Goal: Task Accomplishment & Management: Use online tool/utility

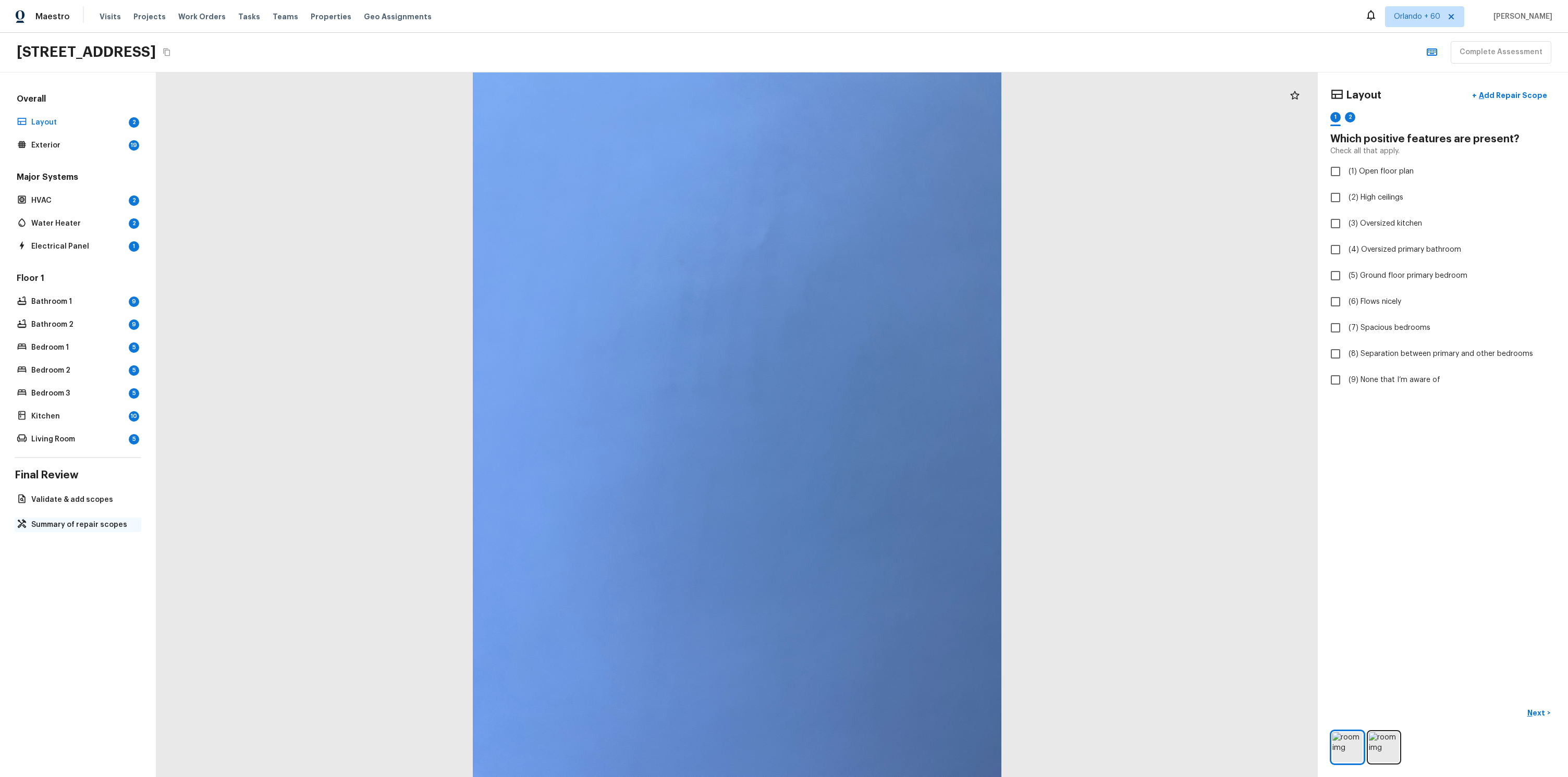
click at [111, 518] on div "Summary of repair scopes" at bounding box center [78, 525] width 126 height 14
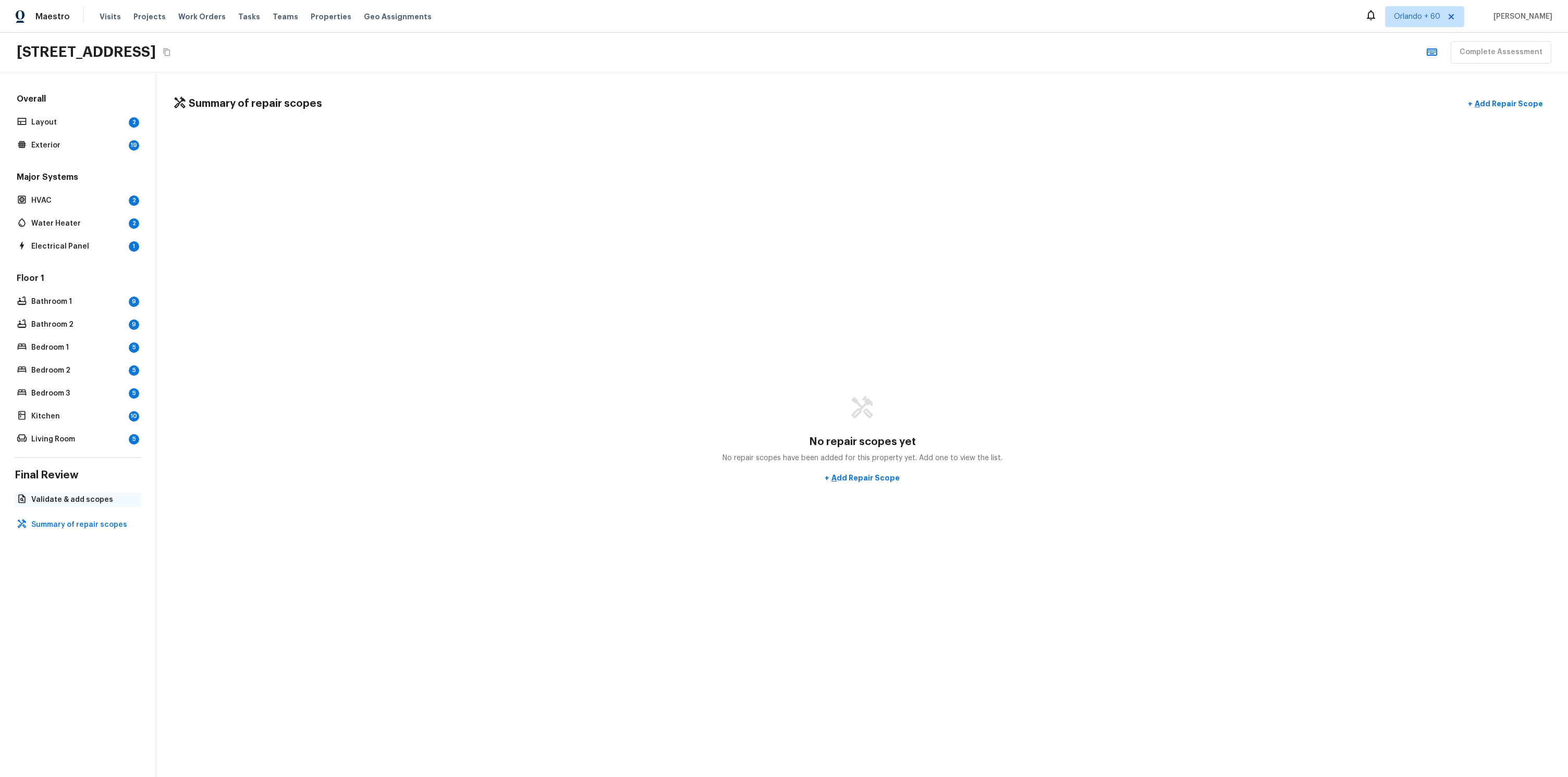
click at [72, 498] on p "Validate & add scopes" at bounding box center [84, 500] width 104 height 11
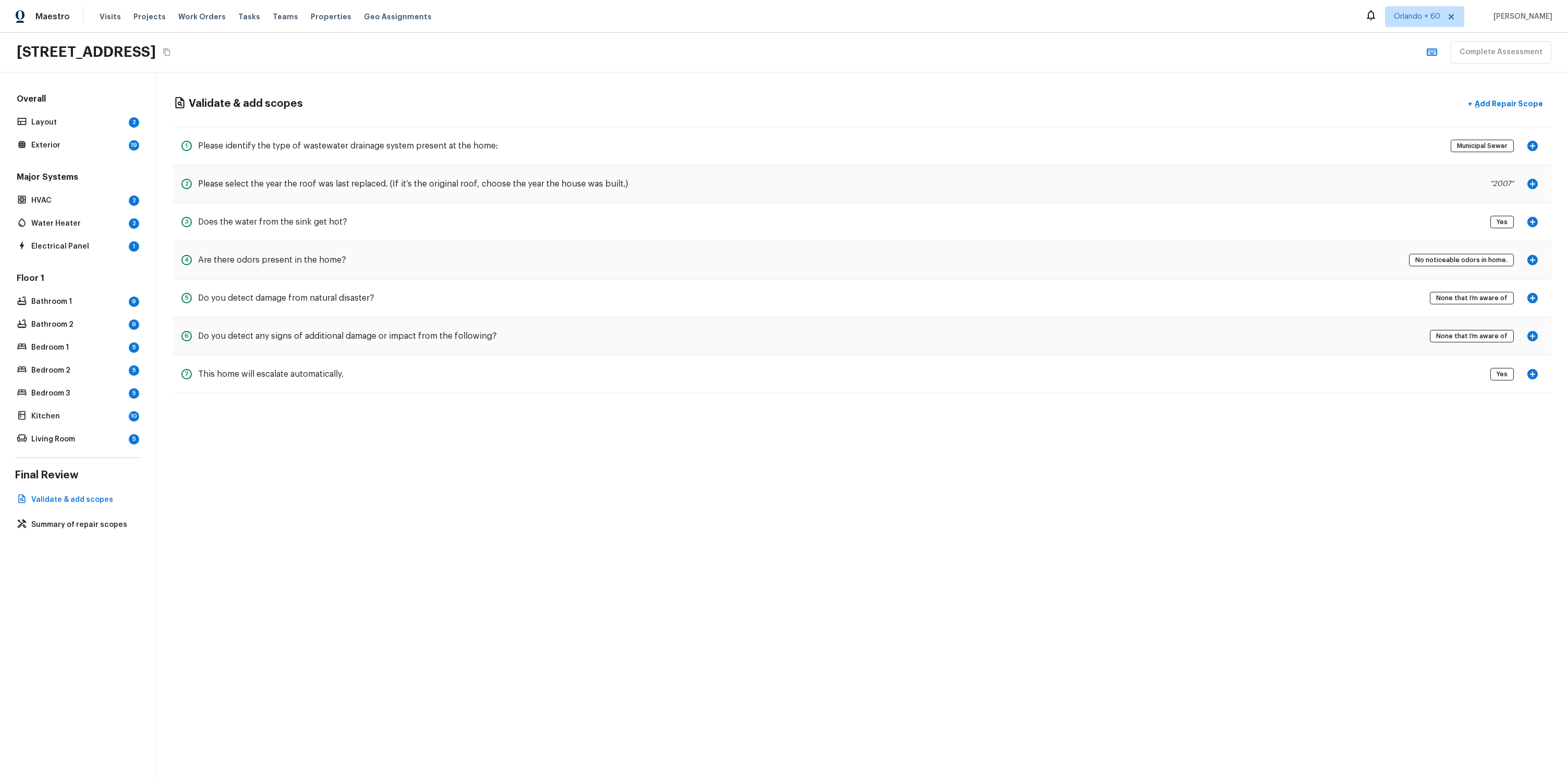
click at [82, 534] on div "Overall Layout 2 Exterior 19 Major Systems HVAC 2 Water Heater 2 Electrical Pan…" at bounding box center [78, 424] width 157 height 705
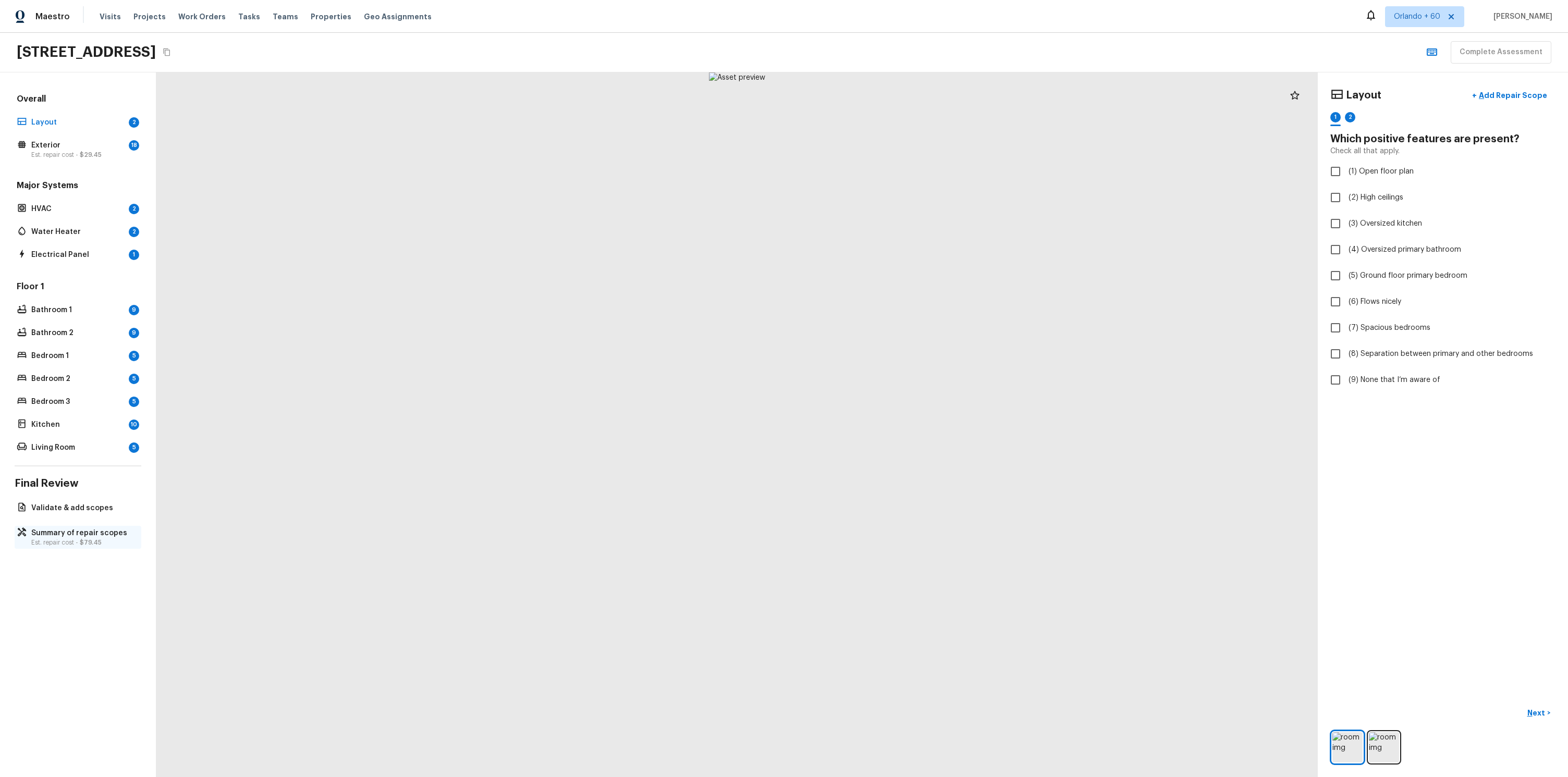
click at [84, 535] on p "Summary of repair scopes" at bounding box center [84, 533] width 104 height 11
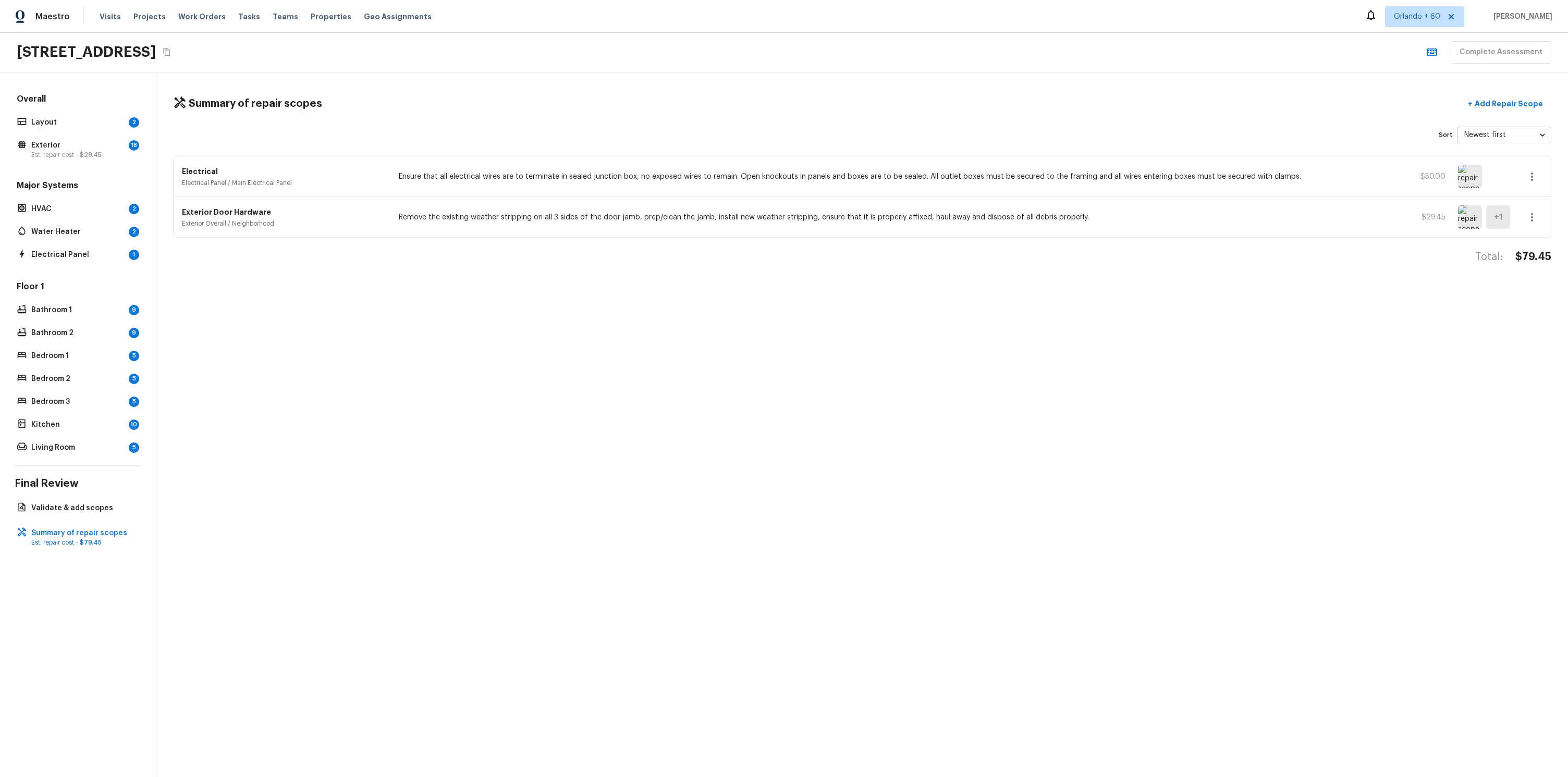
click at [1502, 133] on body "Maestro Visits Projects Work Orders Tasks Teams Properties Geo Assignments Orla…" at bounding box center [784, 388] width 1568 height 777
click at [1488, 177] on li "Oldest first" at bounding box center [1504, 176] width 94 height 19
click at [1505, 136] on body "Maestro Visits Projects Work Orders Tasks Teams Properties Geo Assignments Orla…" at bounding box center [784, 388] width 1568 height 777
click at [1488, 157] on li "Newest first" at bounding box center [1504, 157] width 94 height 19
click at [1501, 136] on body "Maestro Visits Projects Work Orders Tasks Teams Properties Geo Assignments Orla…" at bounding box center [784, 388] width 1568 height 777
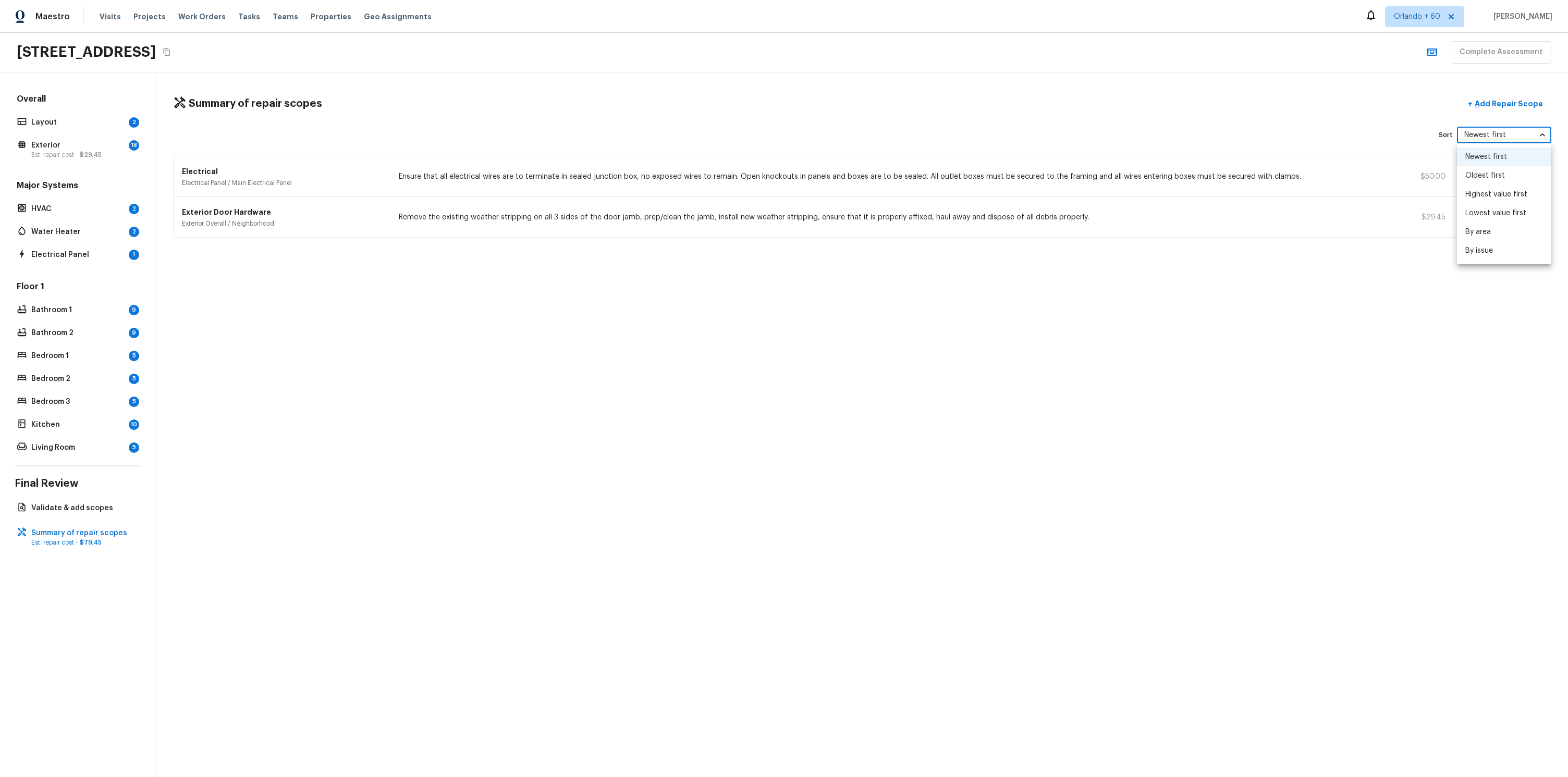
click at [1503, 196] on li "Highest value first" at bounding box center [1504, 194] width 94 height 19
click at [1513, 137] on body "Maestro Visits Projects Work Orders Tasks Teams Properties Geo Assignments Orla…" at bounding box center [784, 388] width 1568 height 777
click at [1507, 209] on li "Lowest value first" at bounding box center [1504, 213] width 94 height 19
click at [1509, 137] on body "Maestro Visits Projects Work Orders Tasks Teams Properties Geo Assignments Orla…" at bounding box center [784, 388] width 1568 height 777
click at [1498, 236] on li "By area" at bounding box center [1504, 232] width 94 height 19
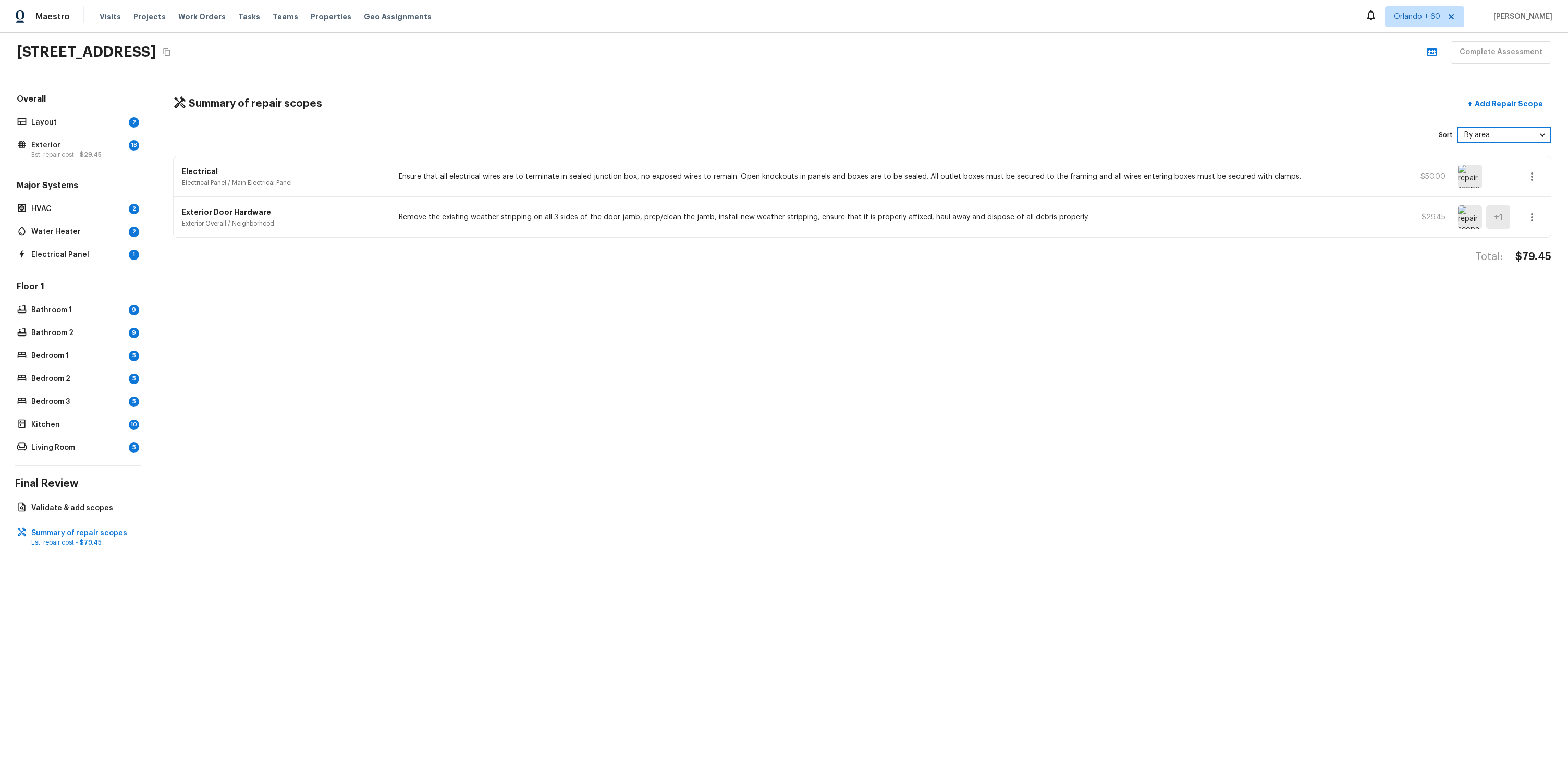
click at [1507, 136] on body "Maestro Visits Projects Work Orders Tasks Teams Properties Geo Assignments Orla…" at bounding box center [784, 388] width 1568 height 777
click at [1503, 244] on li "By issue" at bounding box center [1504, 251] width 94 height 19
type input "issue"
click at [981, 93] on div "Summary of repair scopes + Add Repair Scope" at bounding box center [862, 104] width 1378 height 21
click at [1536, 172] on icon "button" at bounding box center [1531, 176] width 13 height 13
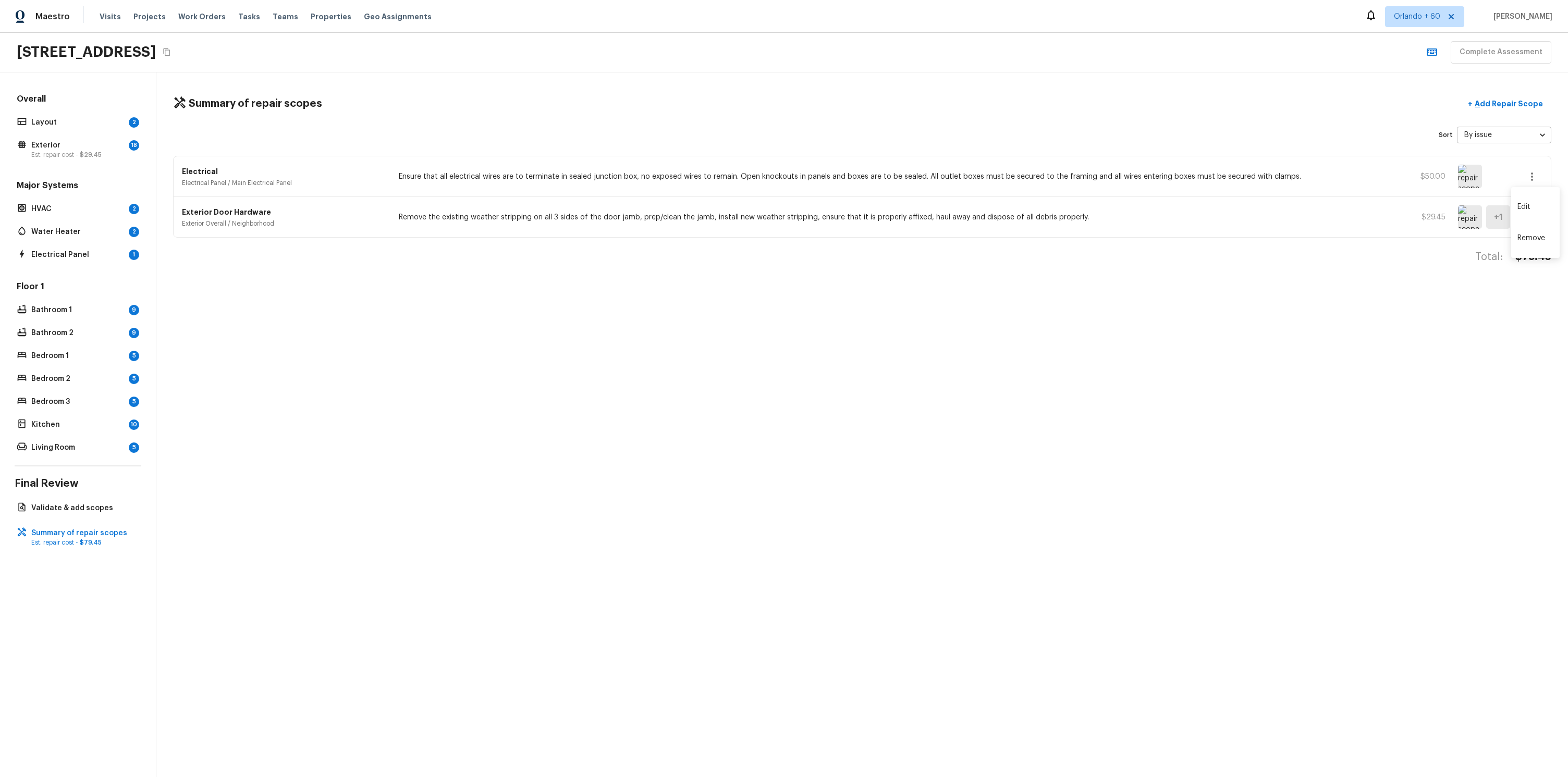
click at [1219, 126] on div at bounding box center [784, 388] width 1568 height 777
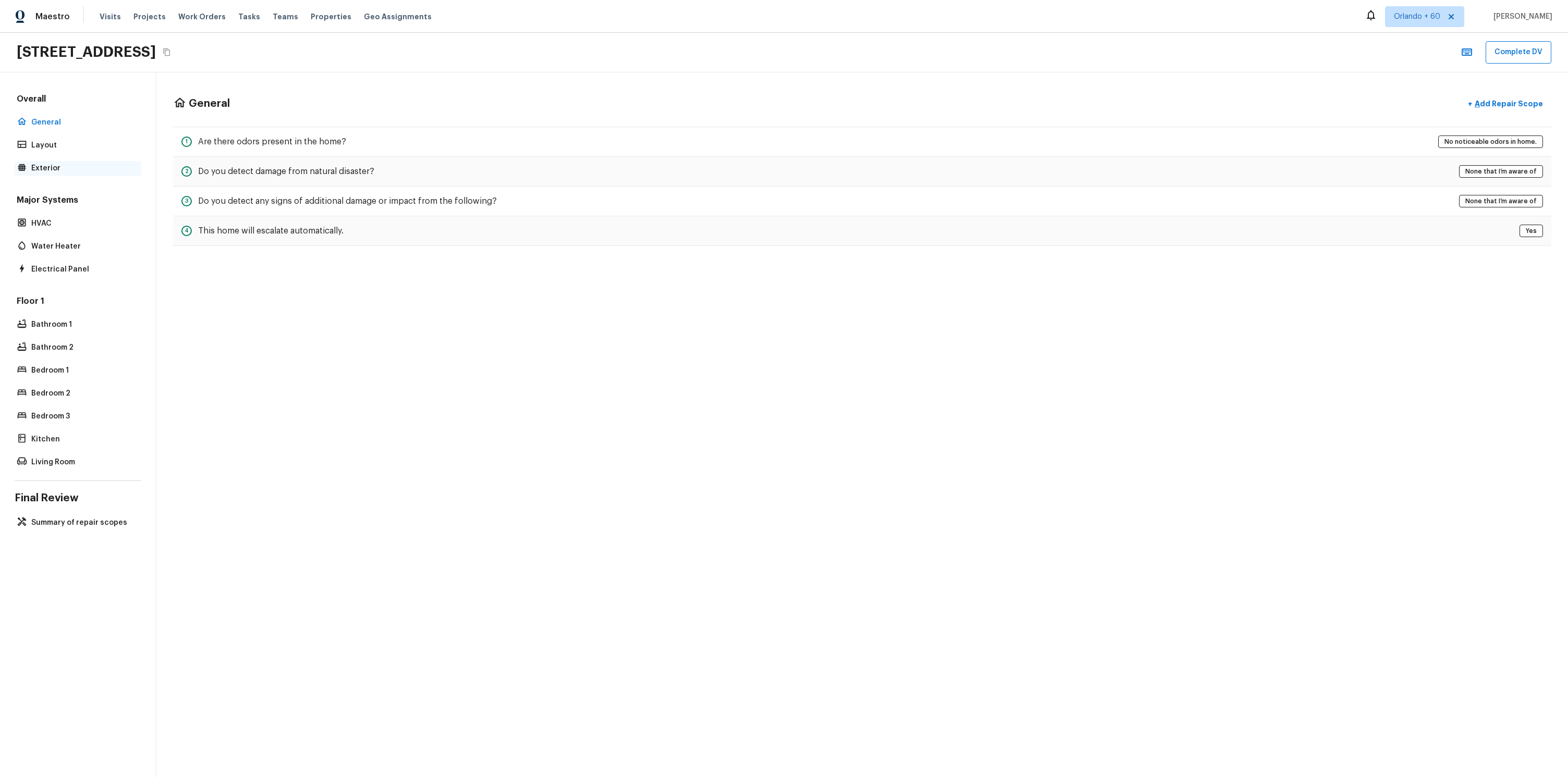
click at [55, 167] on p "Exterior" at bounding box center [84, 168] width 104 height 11
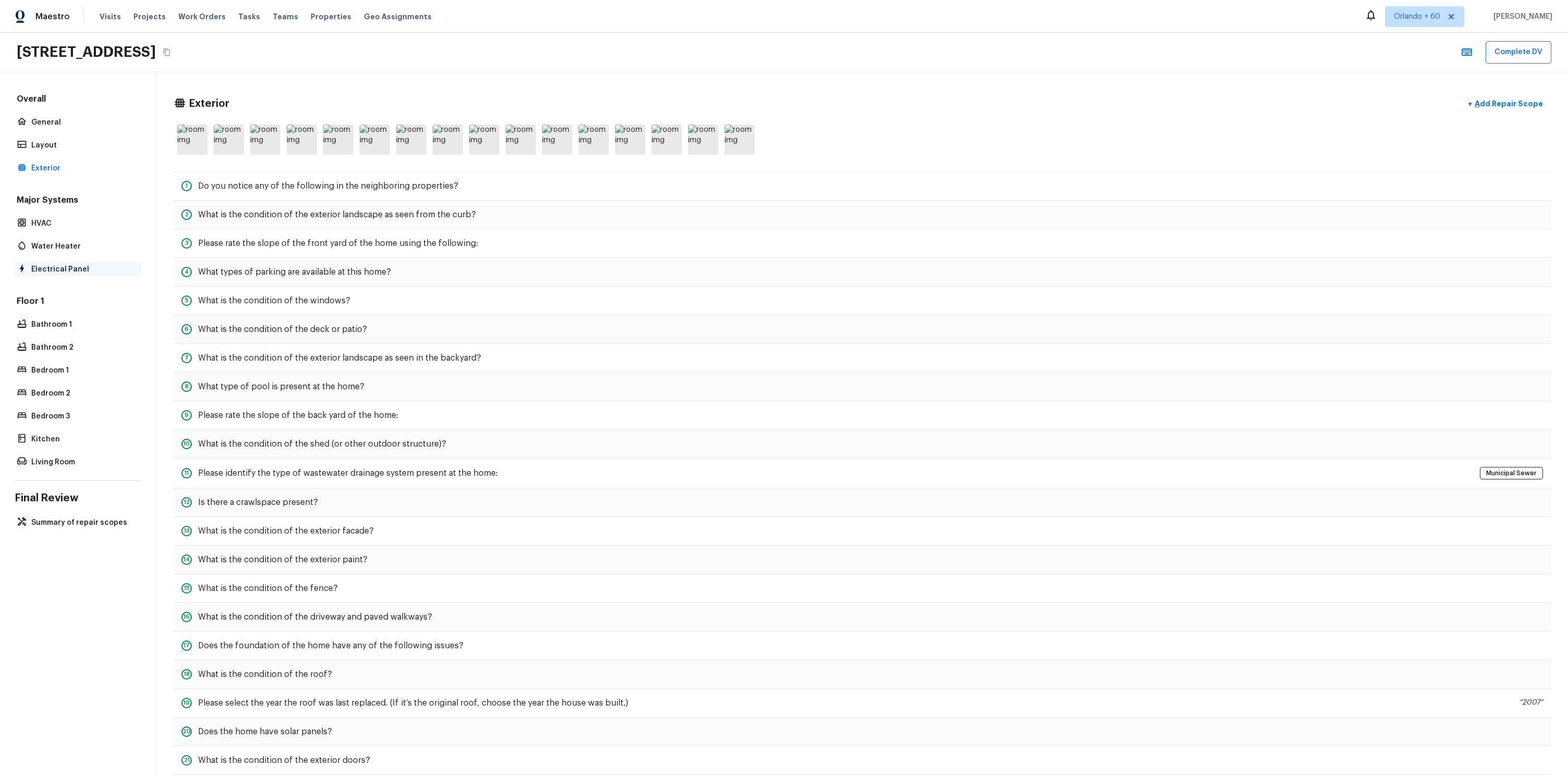
click at [78, 263] on div "Electrical Panel" at bounding box center [78, 269] width 126 height 14
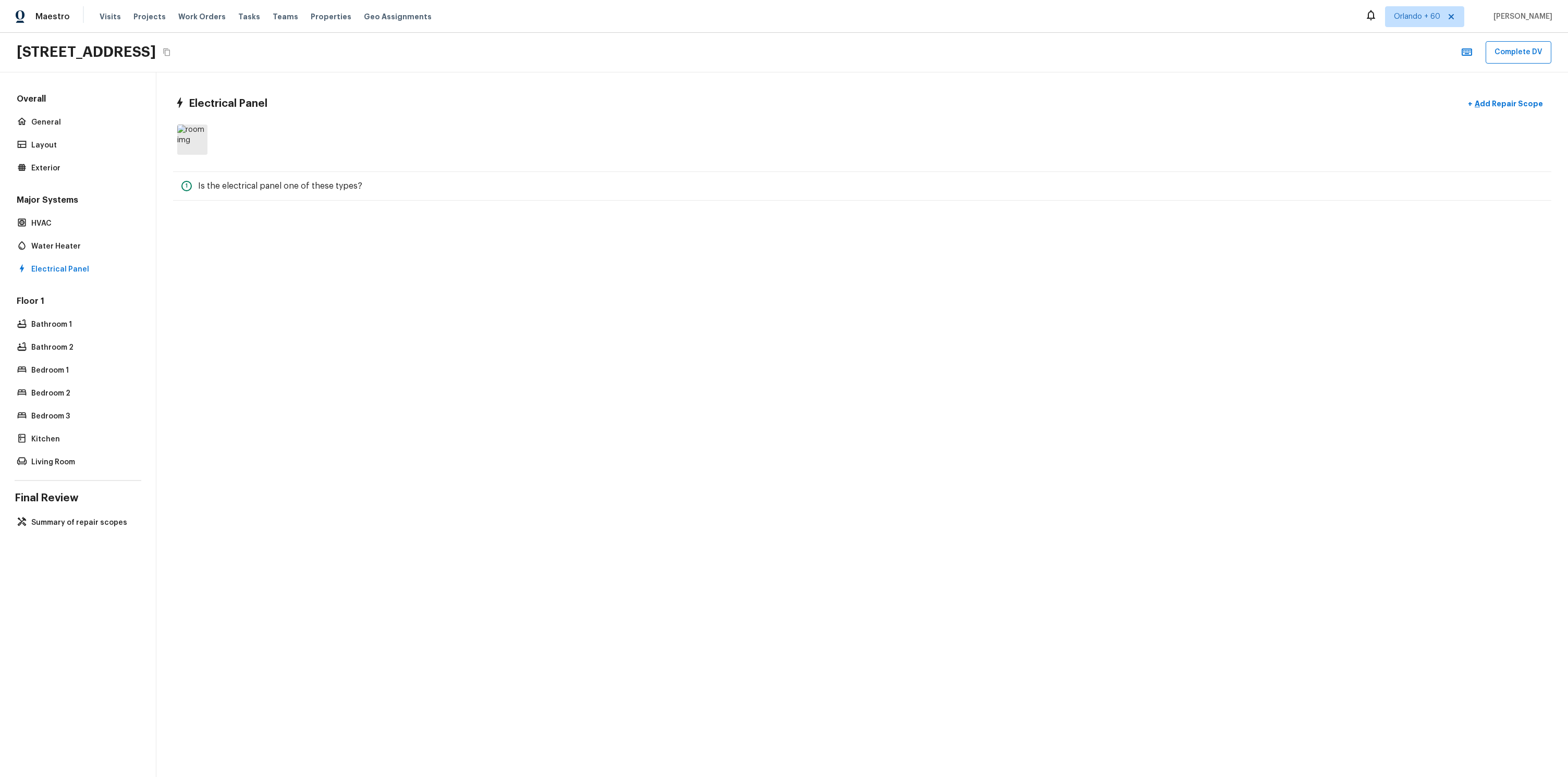
click at [363, 271] on div "Electrical Panel + Add Repair Scope 1 Is the electrical panel one of these type…" at bounding box center [862, 424] width 1411 height 705
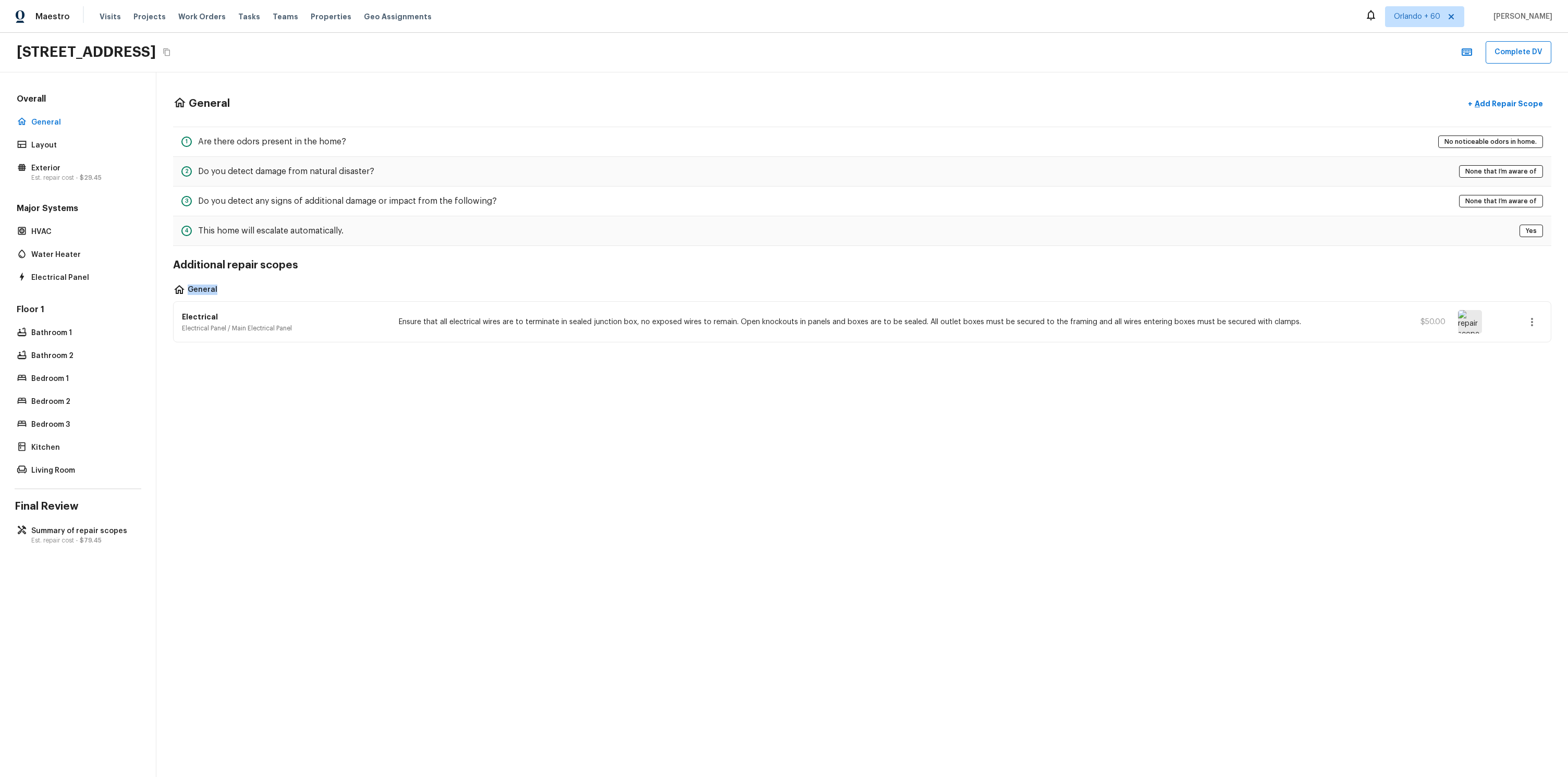
drag, startPoint x: 255, startPoint y: 291, endPoint x: 169, endPoint y: 292, distance: 86.0
click at [169, 292] on div "General + Add Repair Scope 1 Are there odors present in the home? No noticeable…" at bounding box center [862, 218] width 1411 height 291
copy p "General"
click at [212, 395] on div "General + Add Repair Scope 1 Are there odors present in the home? No noticeable…" at bounding box center [862, 424] width 1411 height 705
click at [49, 138] on div "Layout" at bounding box center [78, 145] width 126 height 14
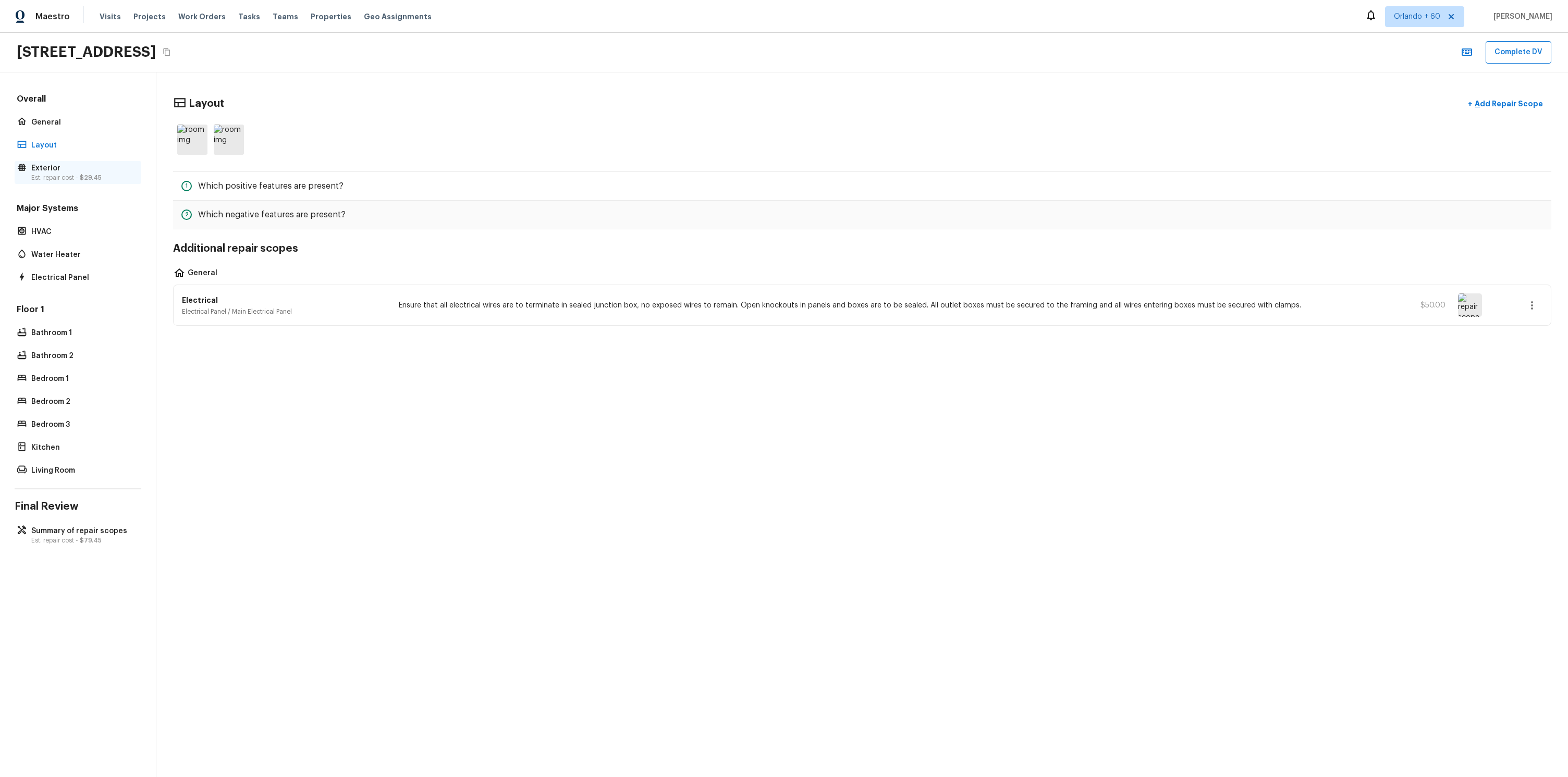
click at [45, 179] on p "Est. repair cost - $29.45" at bounding box center [84, 178] width 104 height 9
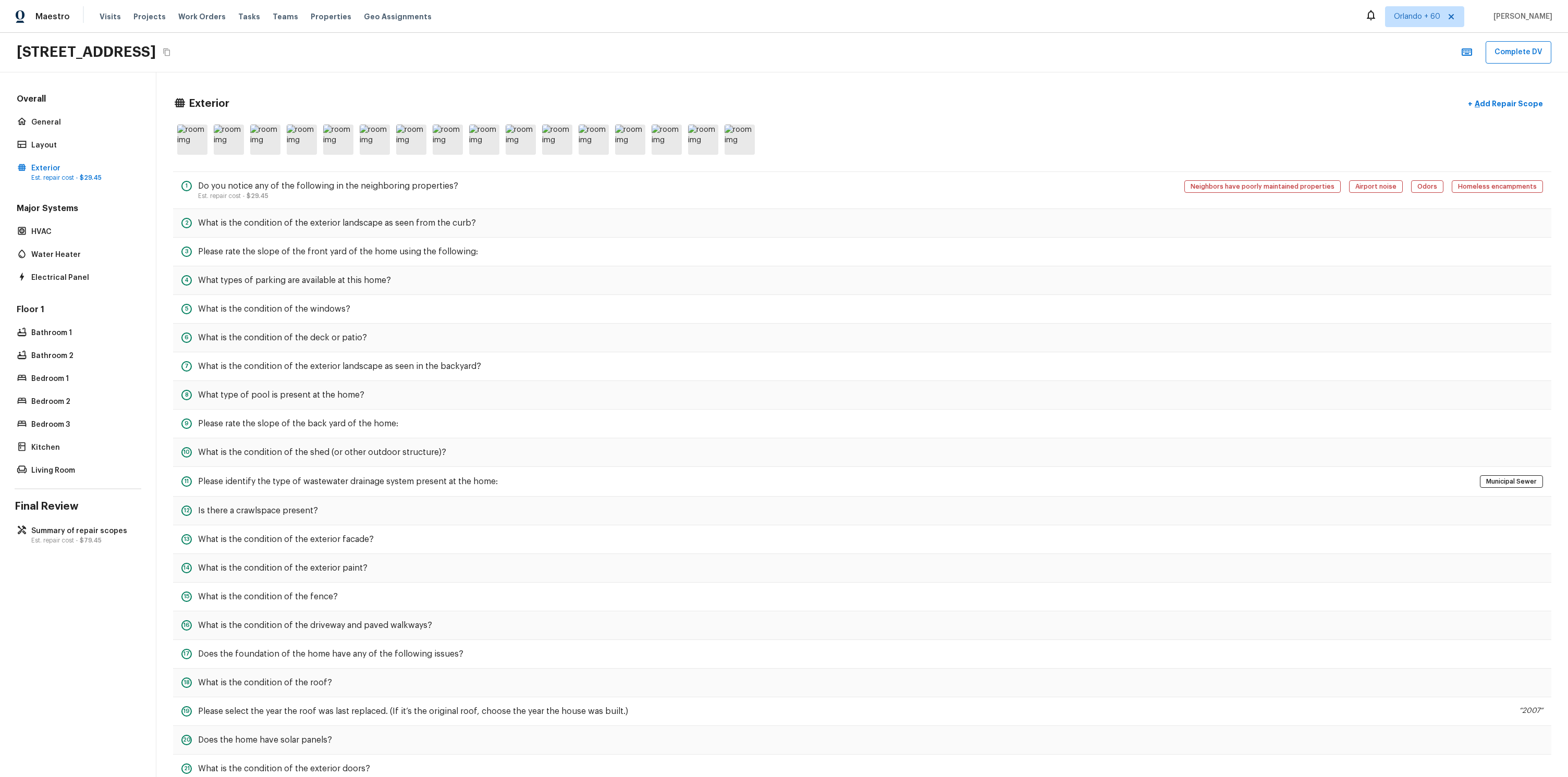
scroll to position [149, 0]
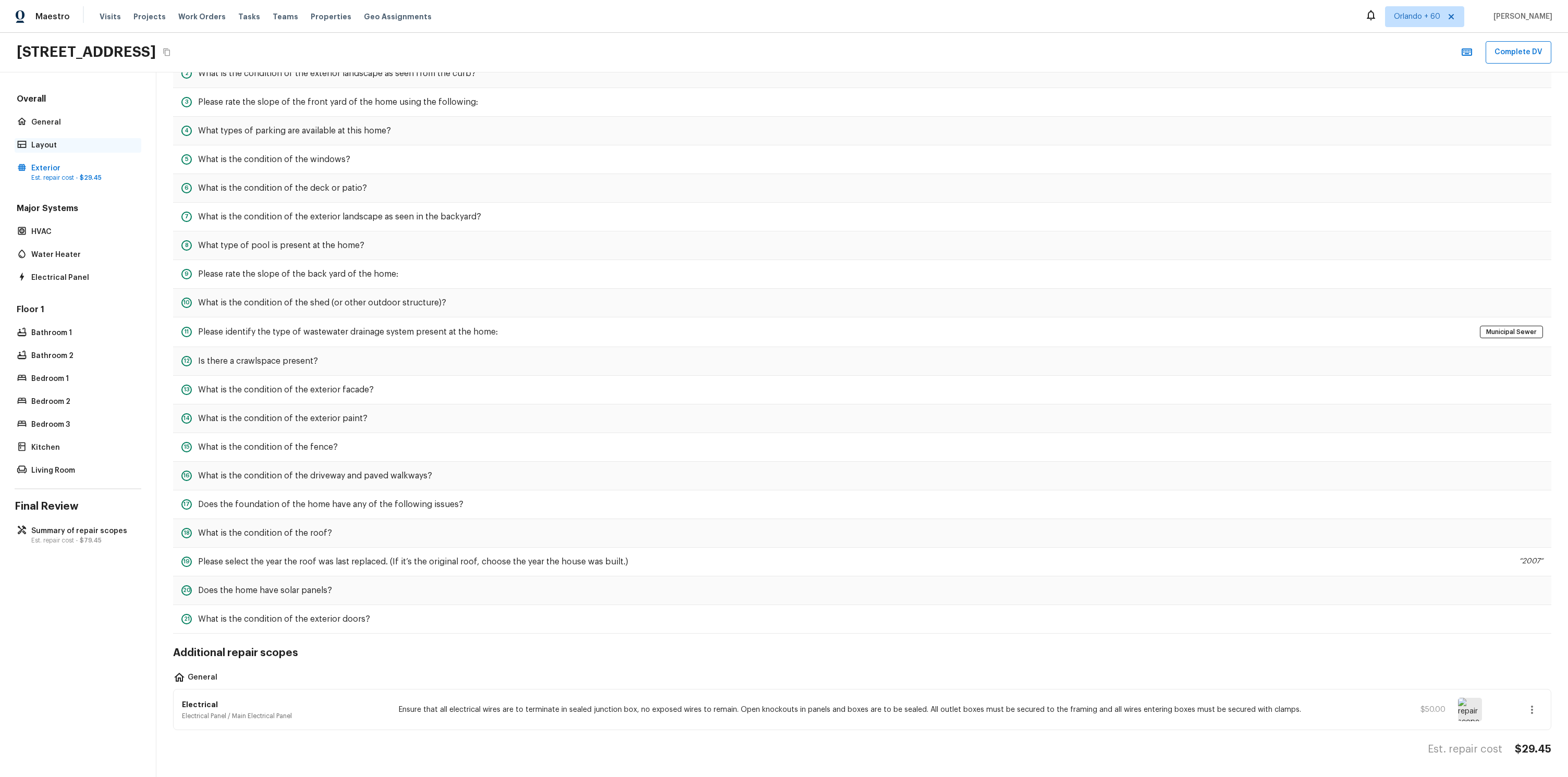
click at [48, 147] on p "Layout" at bounding box center [84, 145] width 104 height 11
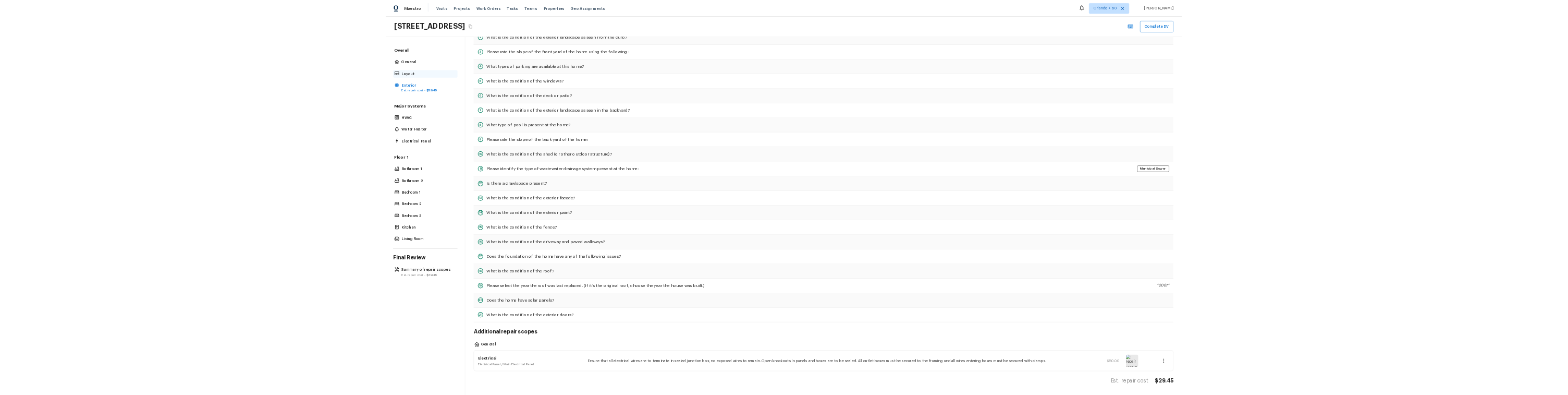
scroll to position [0, 0]
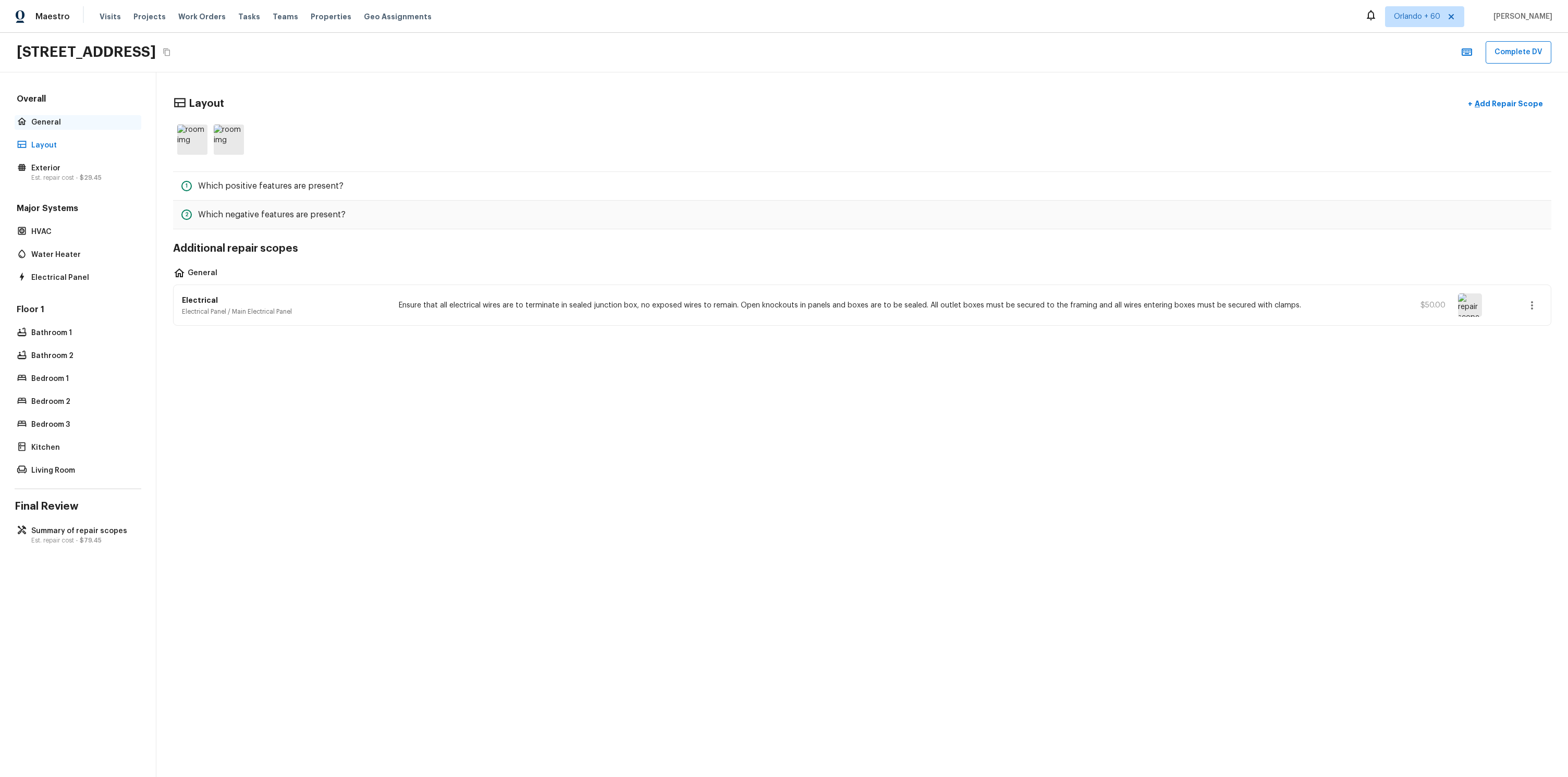
click at [69, 124] on p "General" at bounding box center [84, 122] width 104 height 11
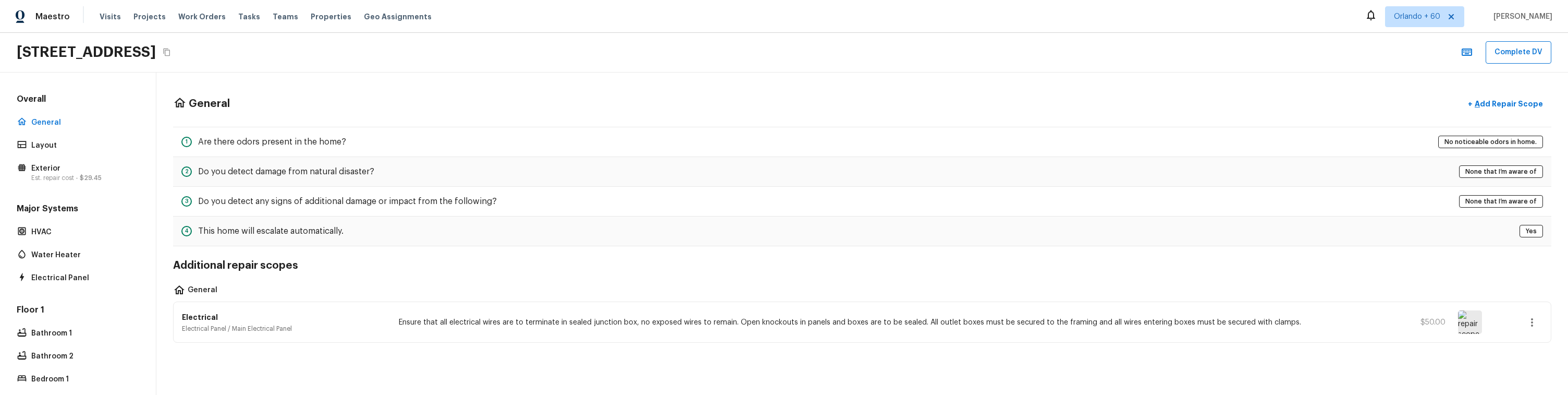
click at [1465, 317] on img at bounding box center [1469, 322] width 24 height 24
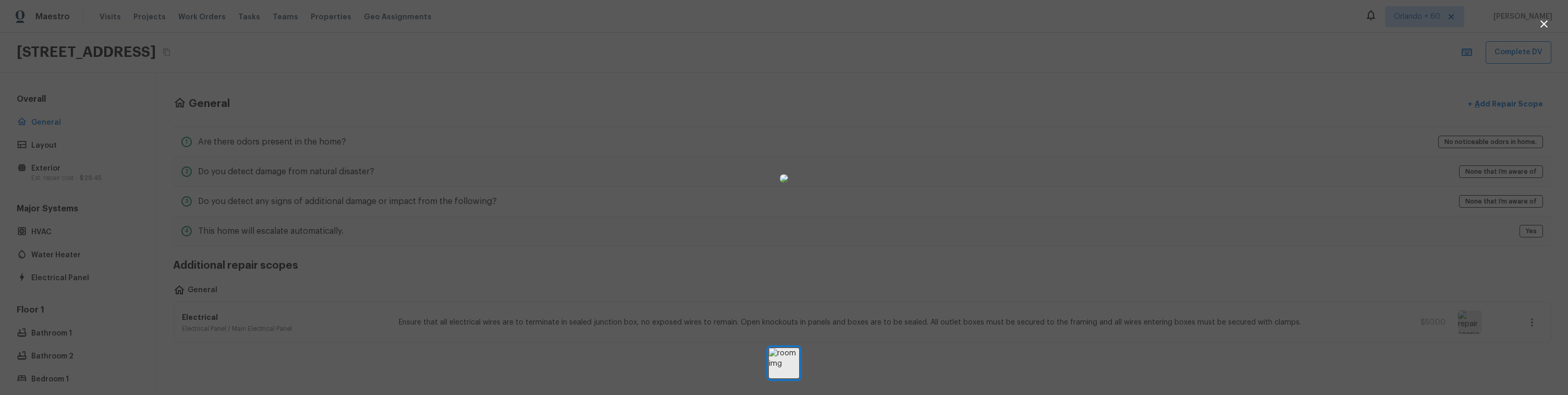
click at [1010, 287] on div at bounding box center [784, 178] width 1568 height 323
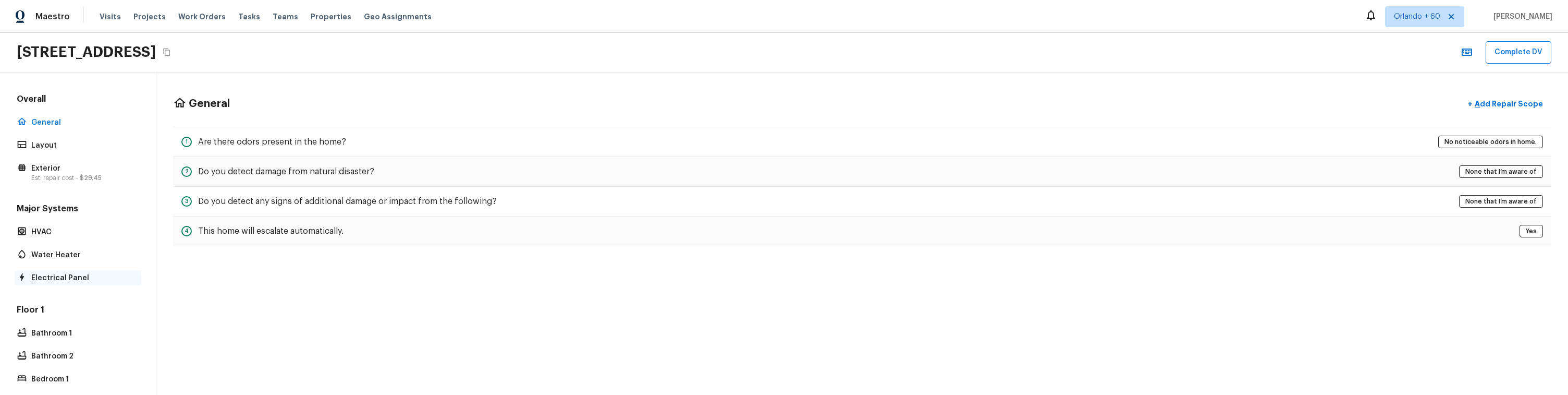
click at [47, 273] on p "Electrical Panel" at bounding box center [84, 278] width 104 height 11
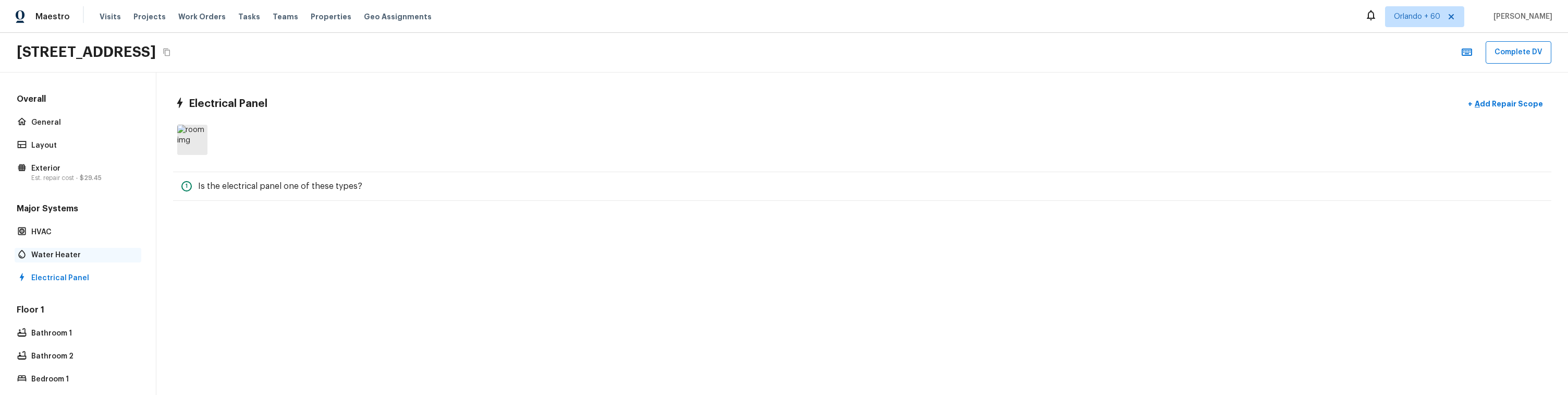
click at [84, 259] on p "Water Heater" at bounding box center [84, 255] width 104 height 11
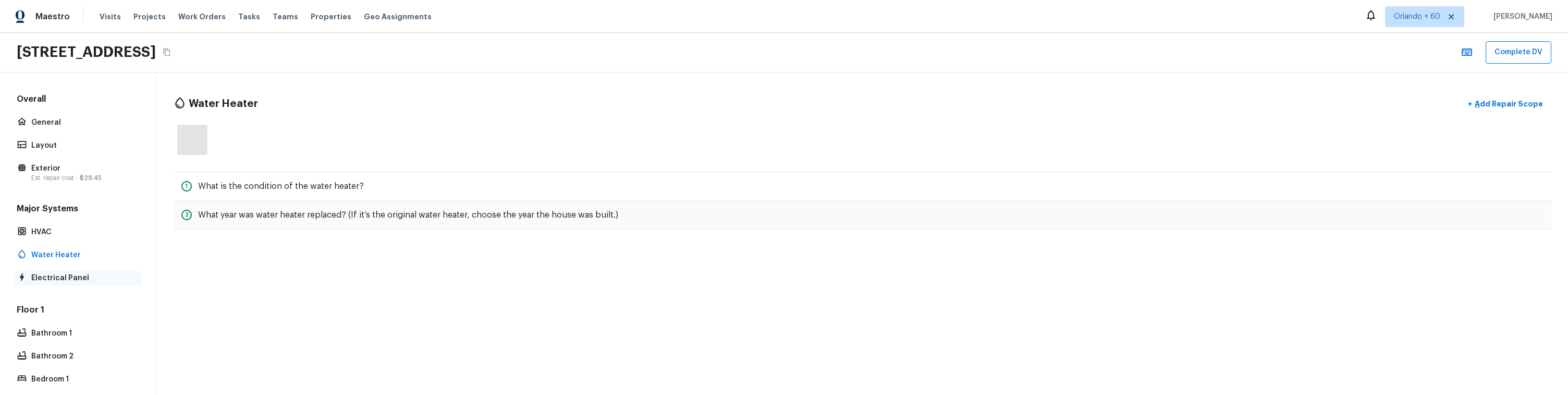
click at [68, 276] on p "Electrical Panel" at bounding box center [84, 278] width 104 height 11
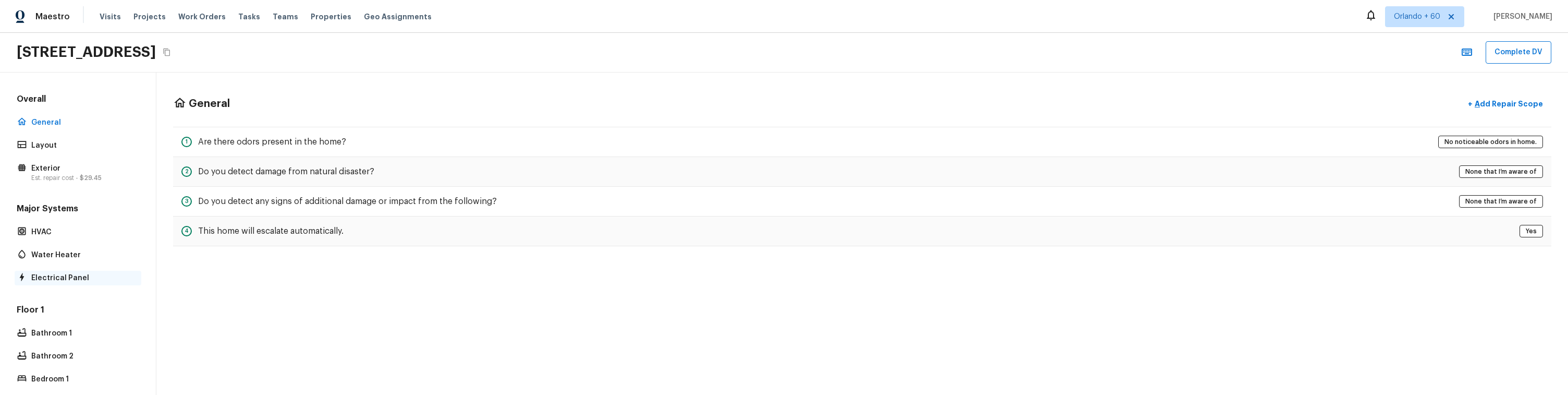
click at [56, 280] on p "Electrical Panel" at bounding box center [84, 278] width 104 height 11
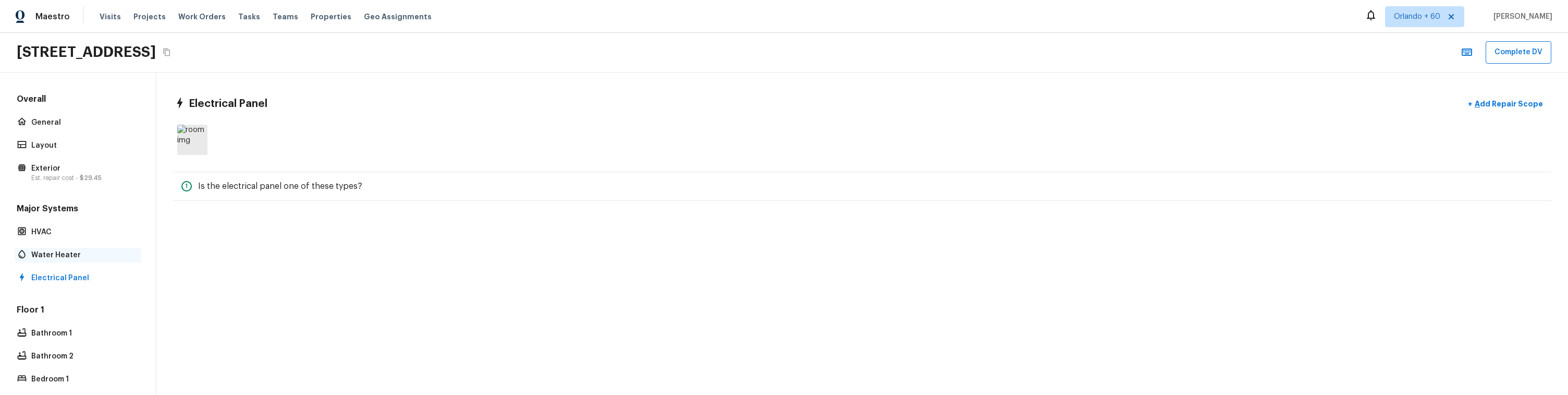
click at [65, 253] on p "Water Heater" at bounding box center [84, 255] width 104 height 11
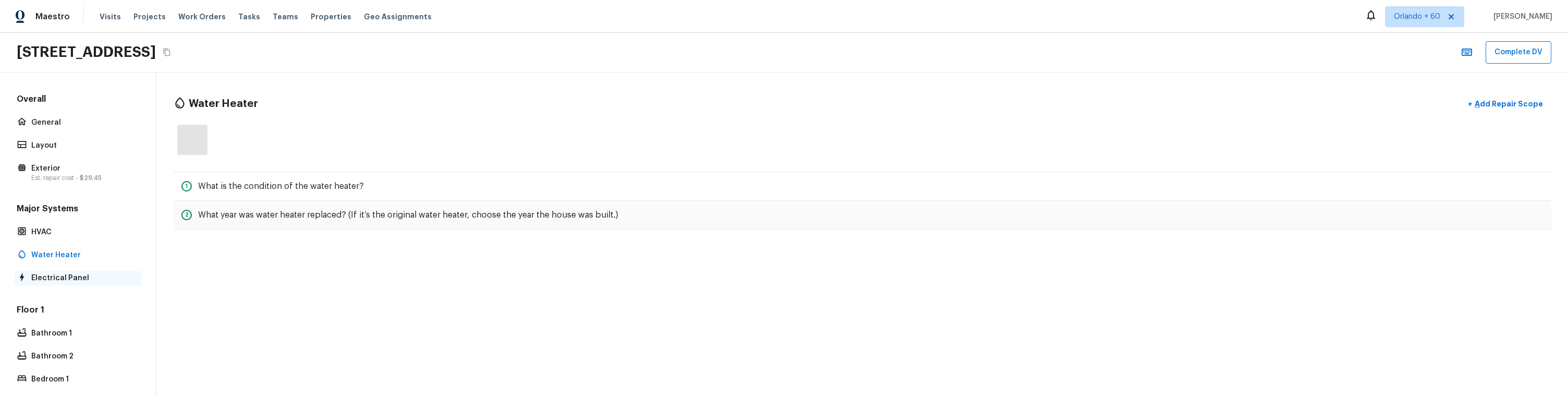
click at [58, 275] on p "Electrical Panel" at bounding box center [84, 278] width 104 height 11
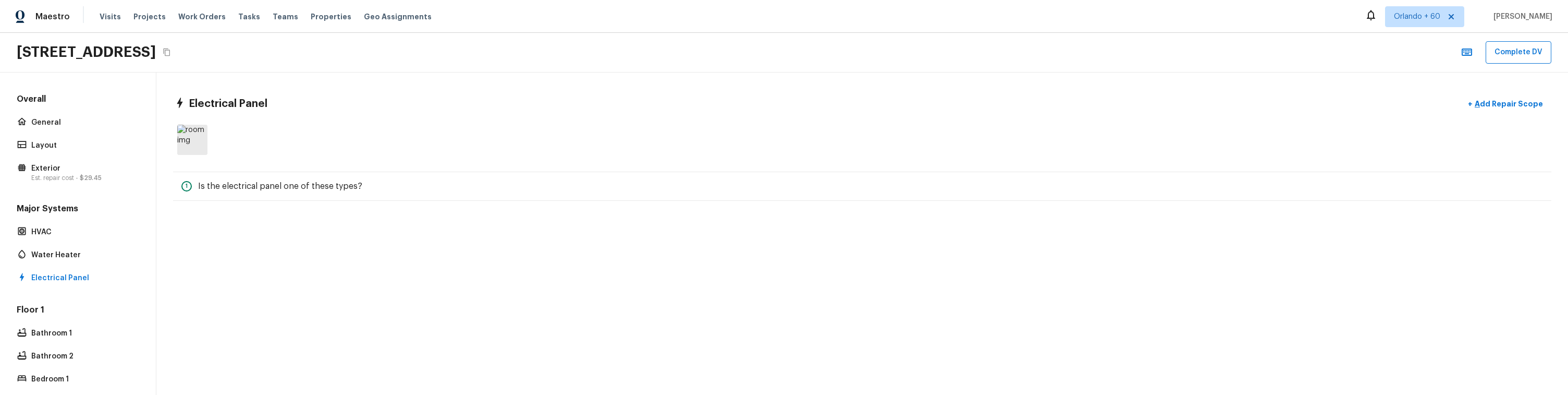
scroll to position [173, 0]
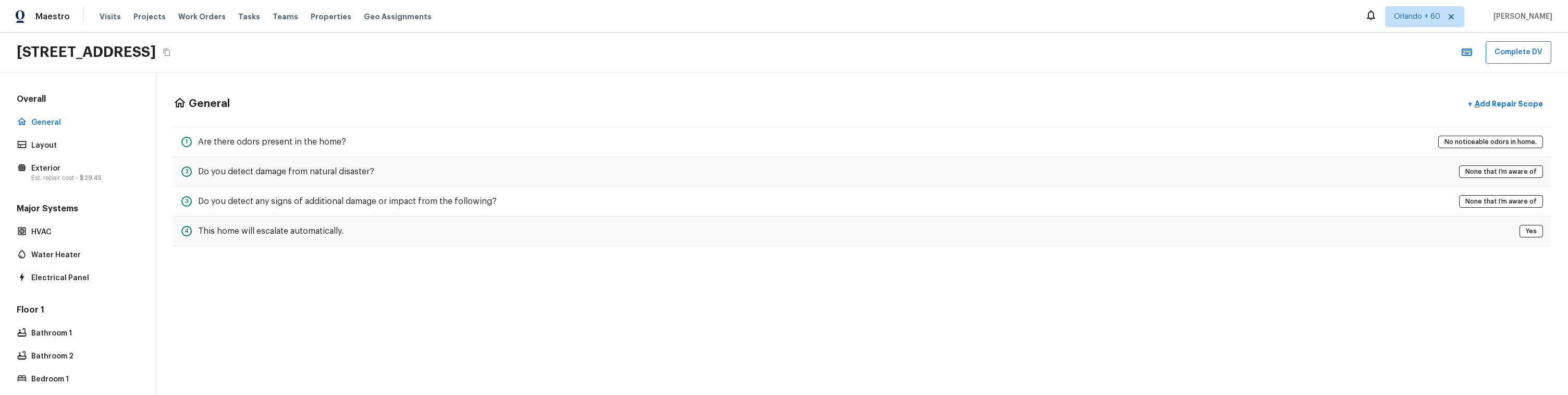
click at [346, 288] on div "General + Add Repair Scope 1 Are there odors present in the home? No noticeable…" at bounding box center [862, 233] width 1411 height 322
click at [51, 275] on p "Electrical Panel" at bounding box center [84, 278] width 104 height 11
click at [76, 274] on p "Electrical Panel" at bounding box center [84, 278] width 104 height 11
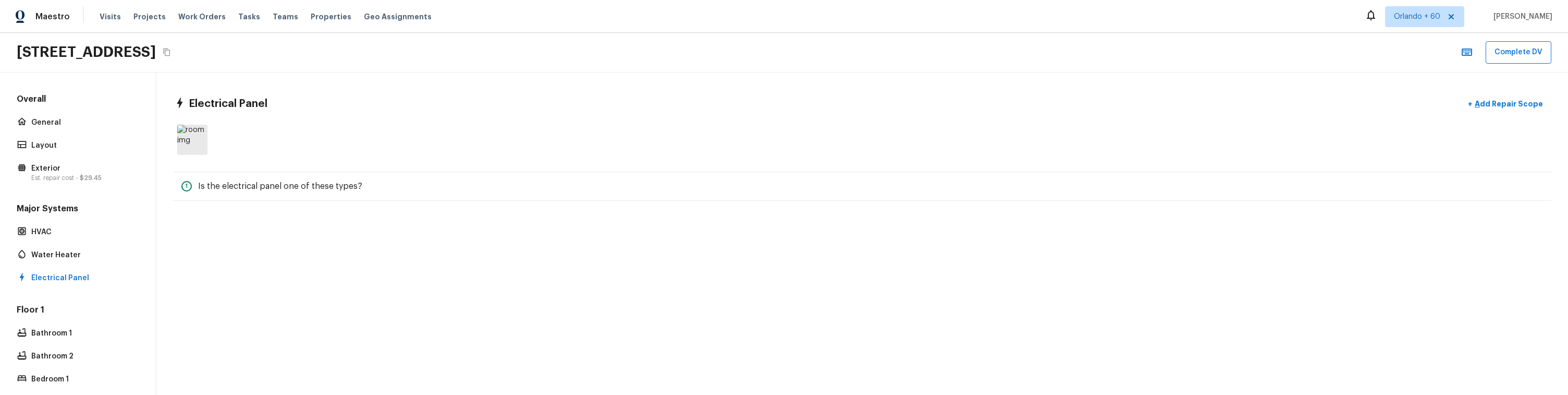
click at [370, 330] on div "Electrical Panel + Add Repair Scope 1 Is the electrical panel one of these type…" at bounding box center [862, 233] width 1411 height 322
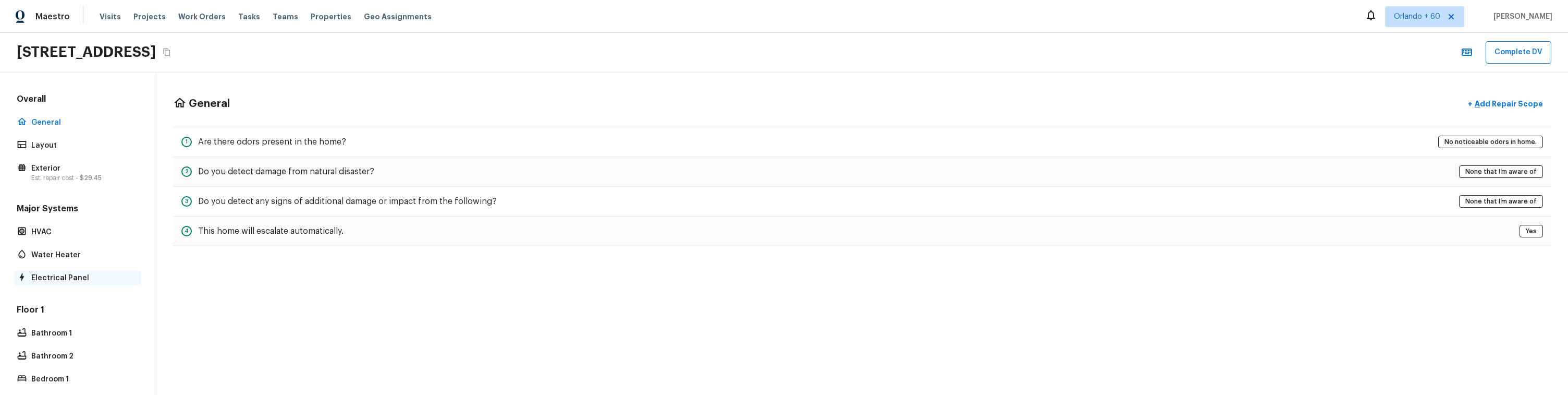
click at [84, 273] on p "Electrical Panel" at bounding box center [84, 278] width 104 height 11
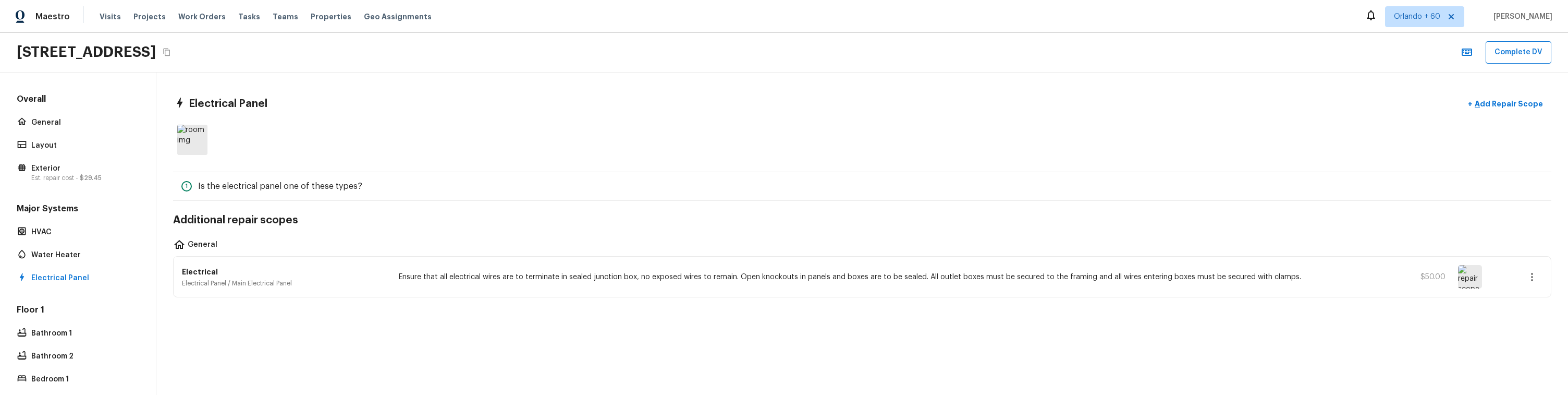
click at [327, 323] on div "Electrical Panel + Add Repair Scope 1 Is the electrical panel one of these type…" at bounding box center [862, 233] width 1411 height 322
click at [55, 164] on p "Exterior" at bounding box center [84, 169] width 104 height 11
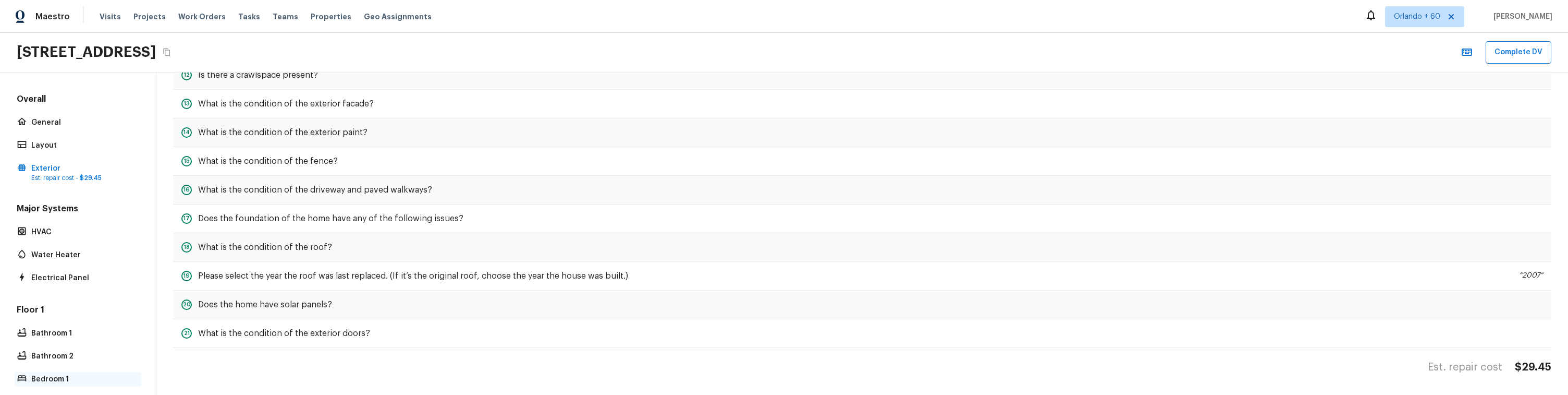
scroll to position [173, 0]
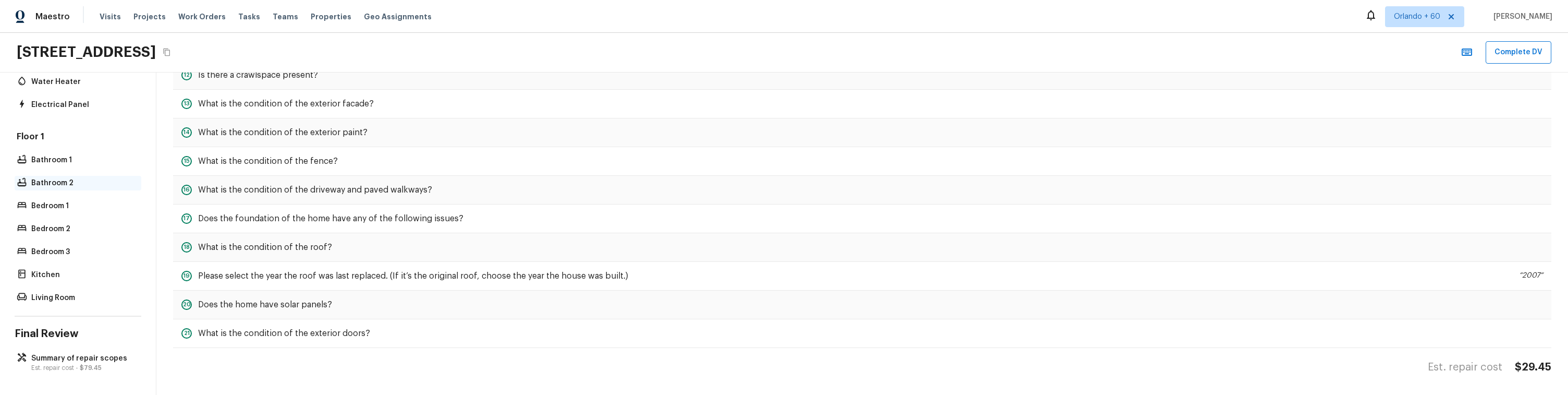
click at [61, 186] on p "Bathroom 2" at bounding box center [84, 183] width 104 height 11
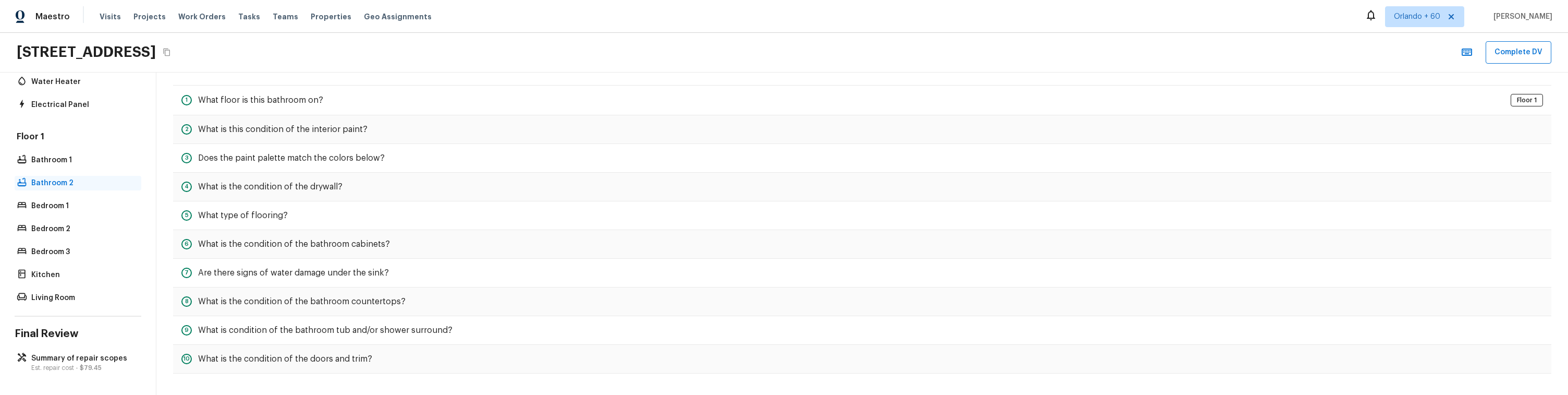
scroll to position [86, 0]
click at [70, 111] on div "Electrical Panel" at bounding box center [78, 105] width 126 height 14
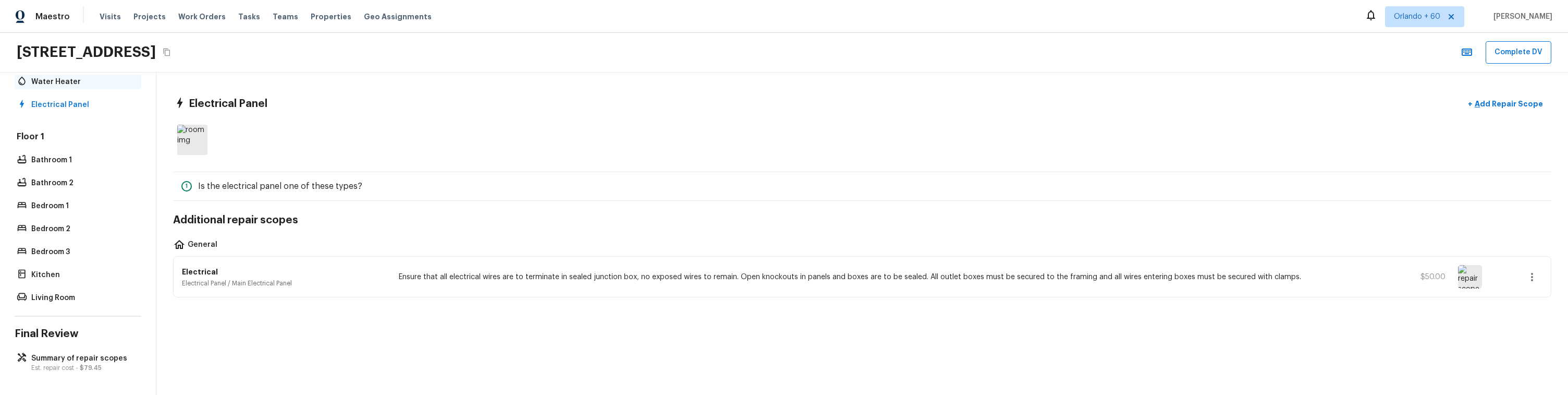
click at [57, 82] on p "Water Heater" at bounding box center [84, 82] width 104 height 11
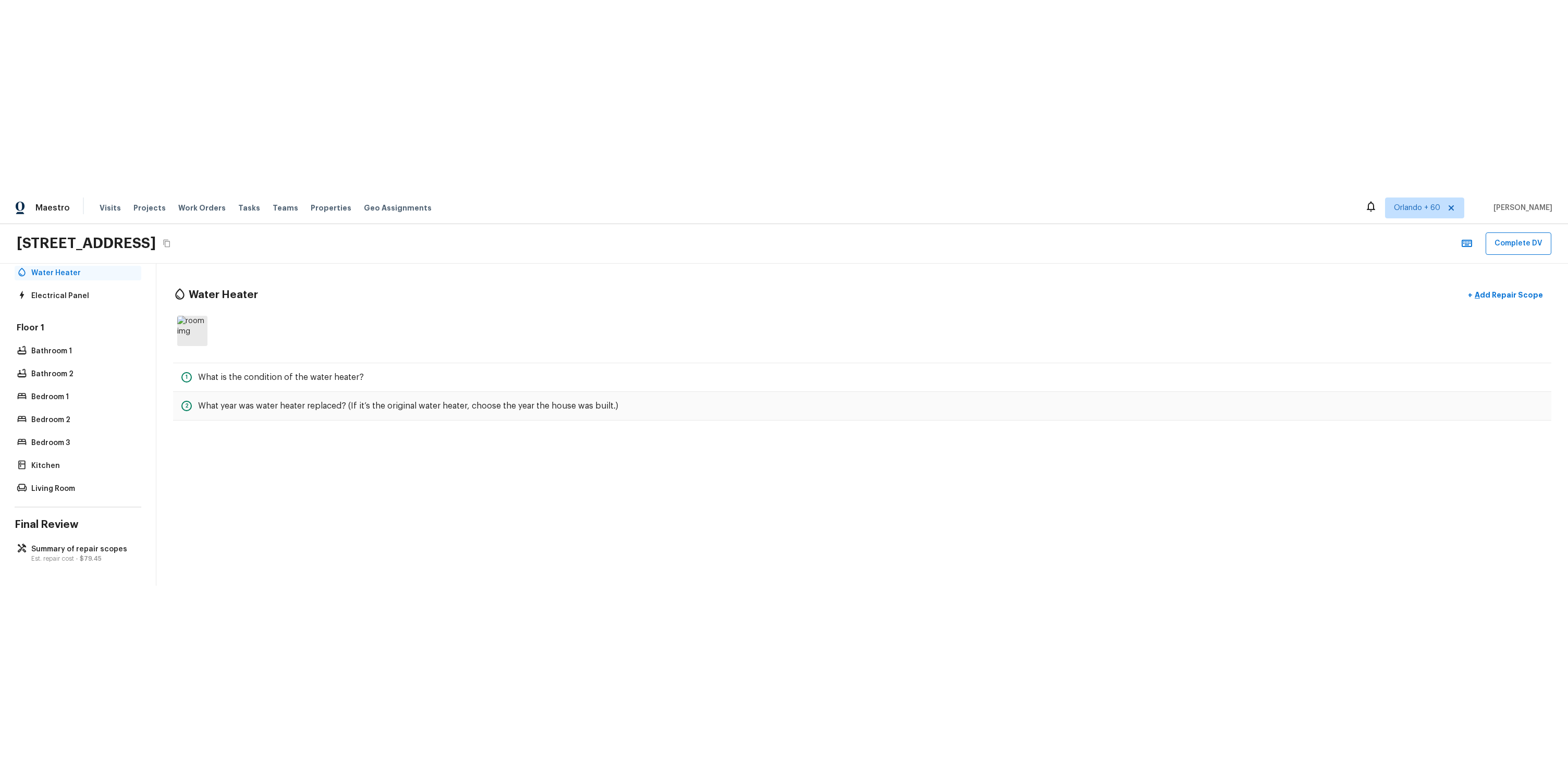
scroll to position [129, 0]
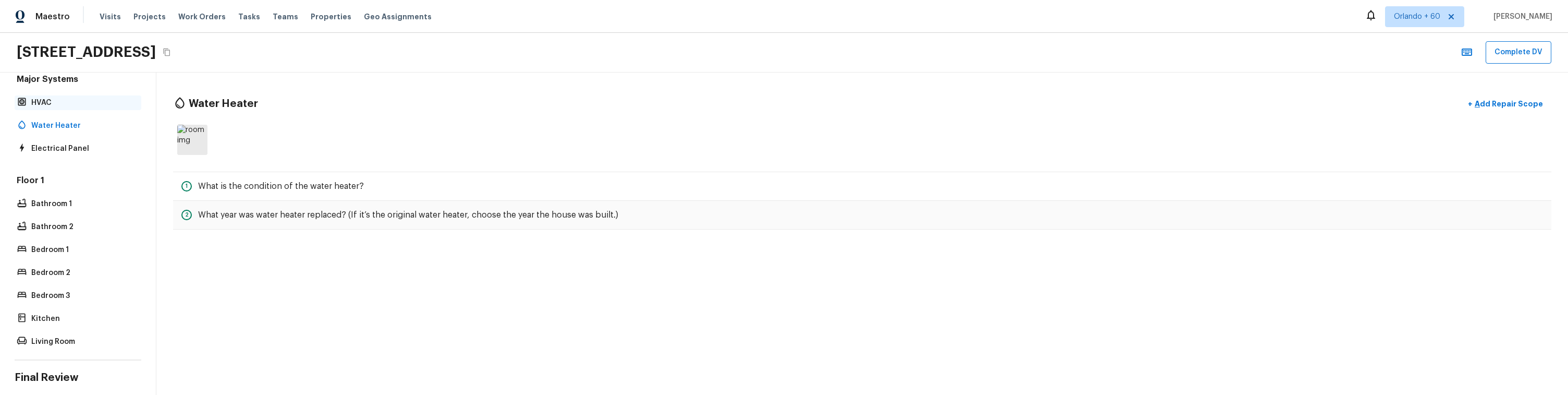
click at [60, 107] on p "HVAC" at bounding box center [84, 103] width 104 height 11
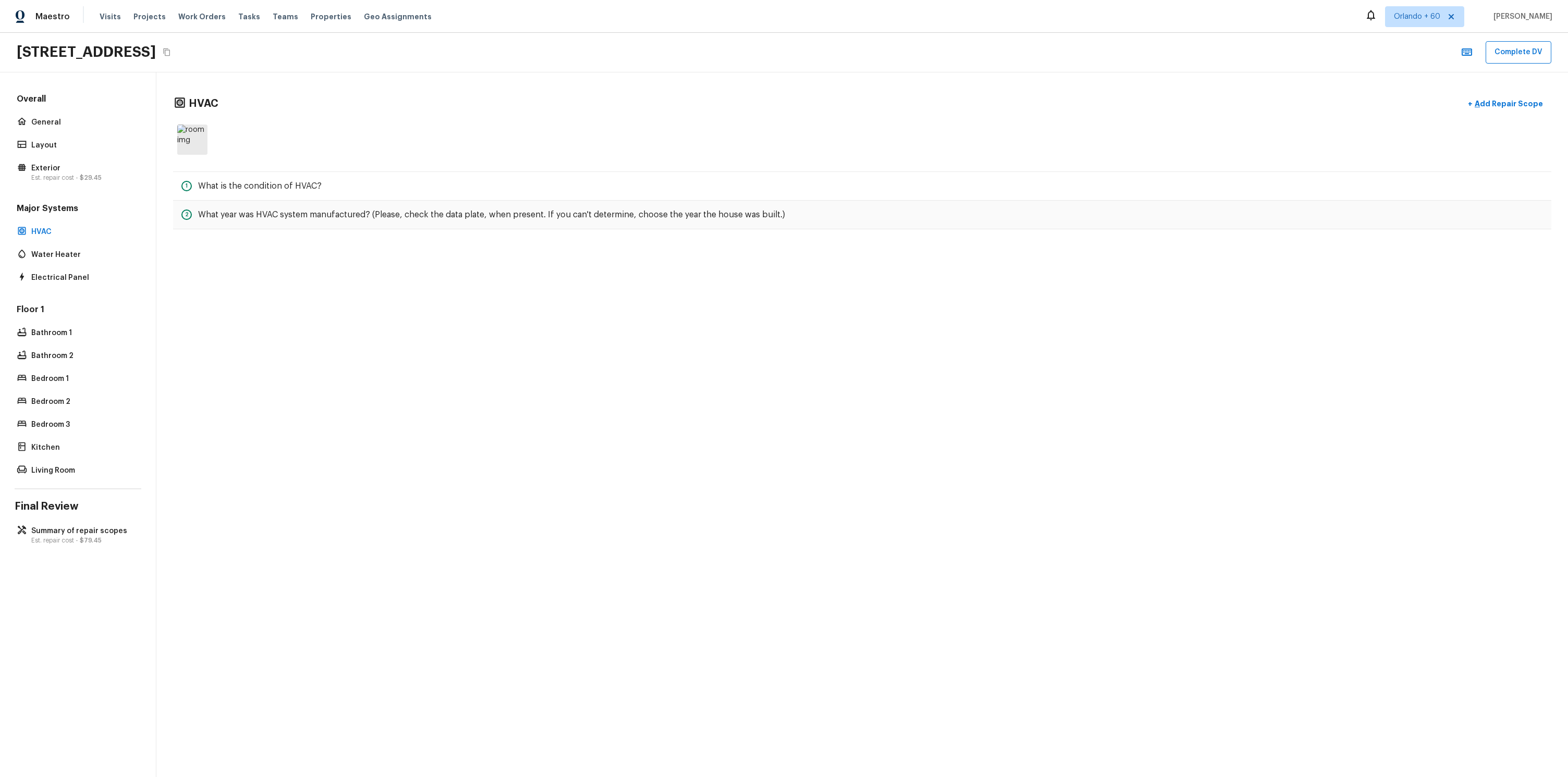
scroll to position [0, 0]
click at [109, 172] on p "Exterior" at bounding box center [84, 168] width 104 height 11
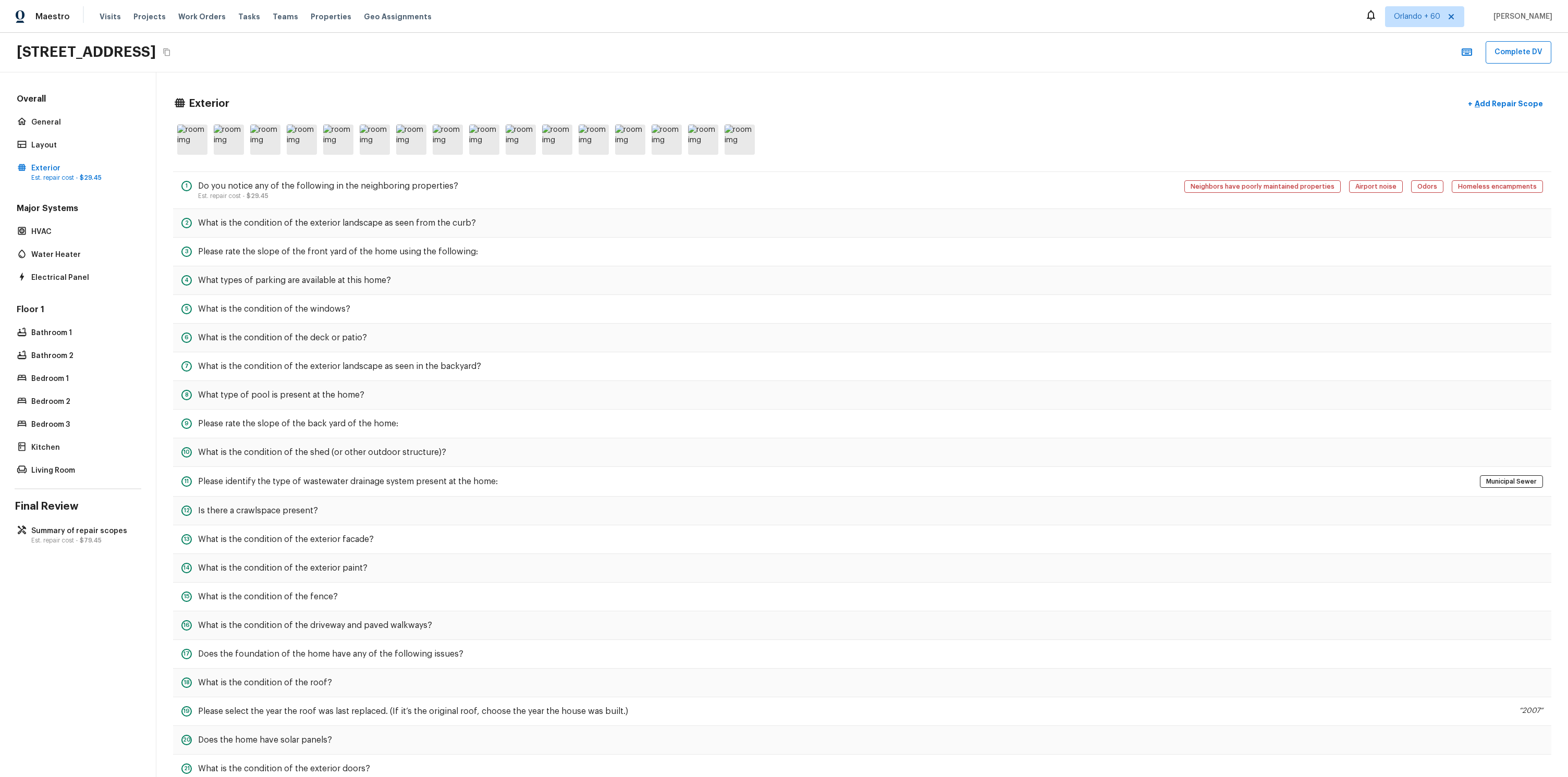
click at [73, 211] on h5 "Major Systems" at bounding box center [78, 209] width 126 height 14
click at [71, 214] on h5 "Major Systems" at bounding box center [78, 209] width 126 height 14
click at [69, 219] on div "Major Systems HVAC Water Heater Electrical Panel" at bounding box center [78, 243] width 126 height 82
click at [68, 229] on p "HVAC" at bounding box center [84, 232] width 104 height 11
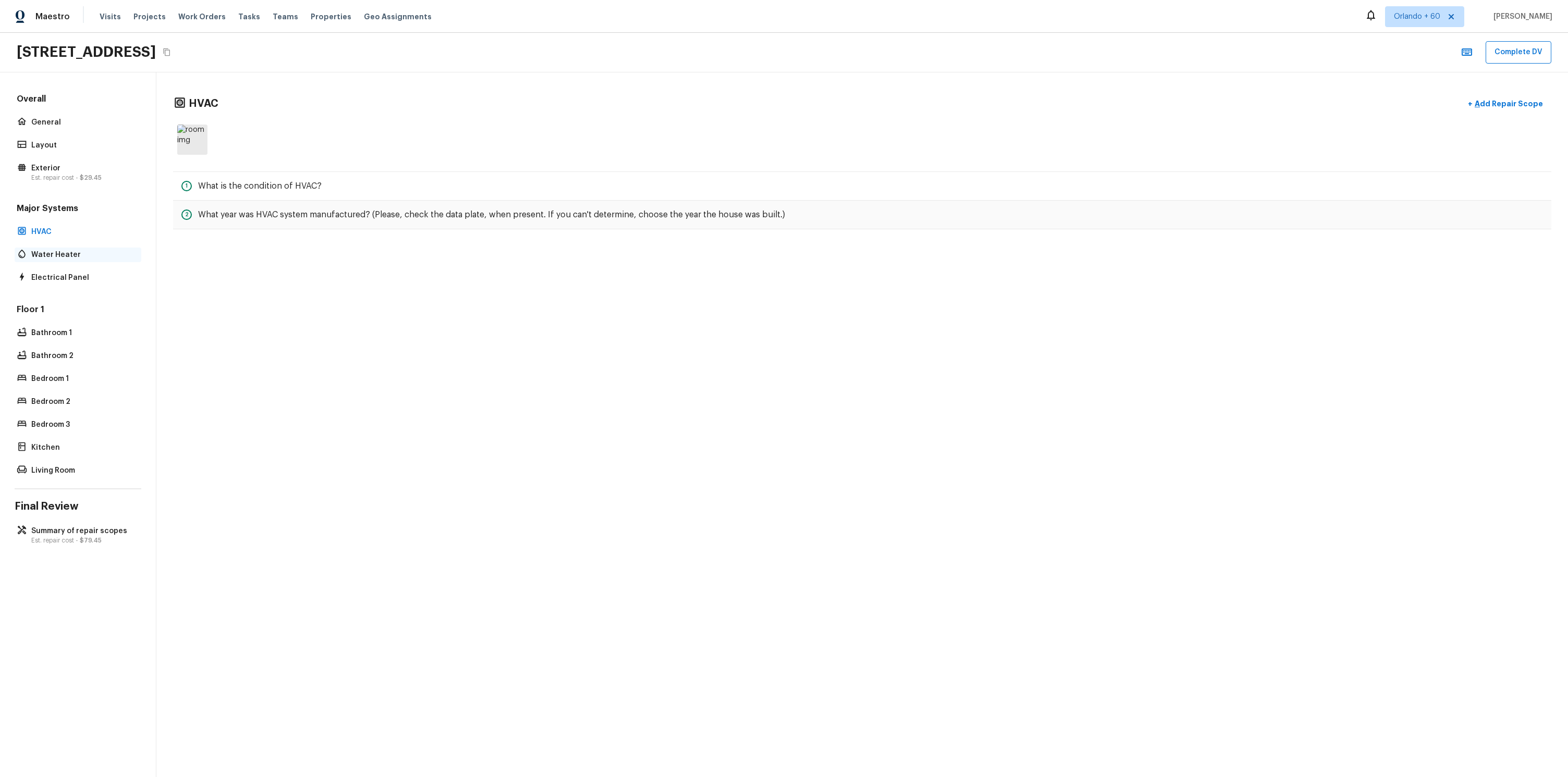
click at [76, 257] on p "Water Heater" at bounding box center [84, 255] width 104 height 11
click at [80, 274] on p "Electrical Panel" at bounding box center [84, 278] width 104 height 11
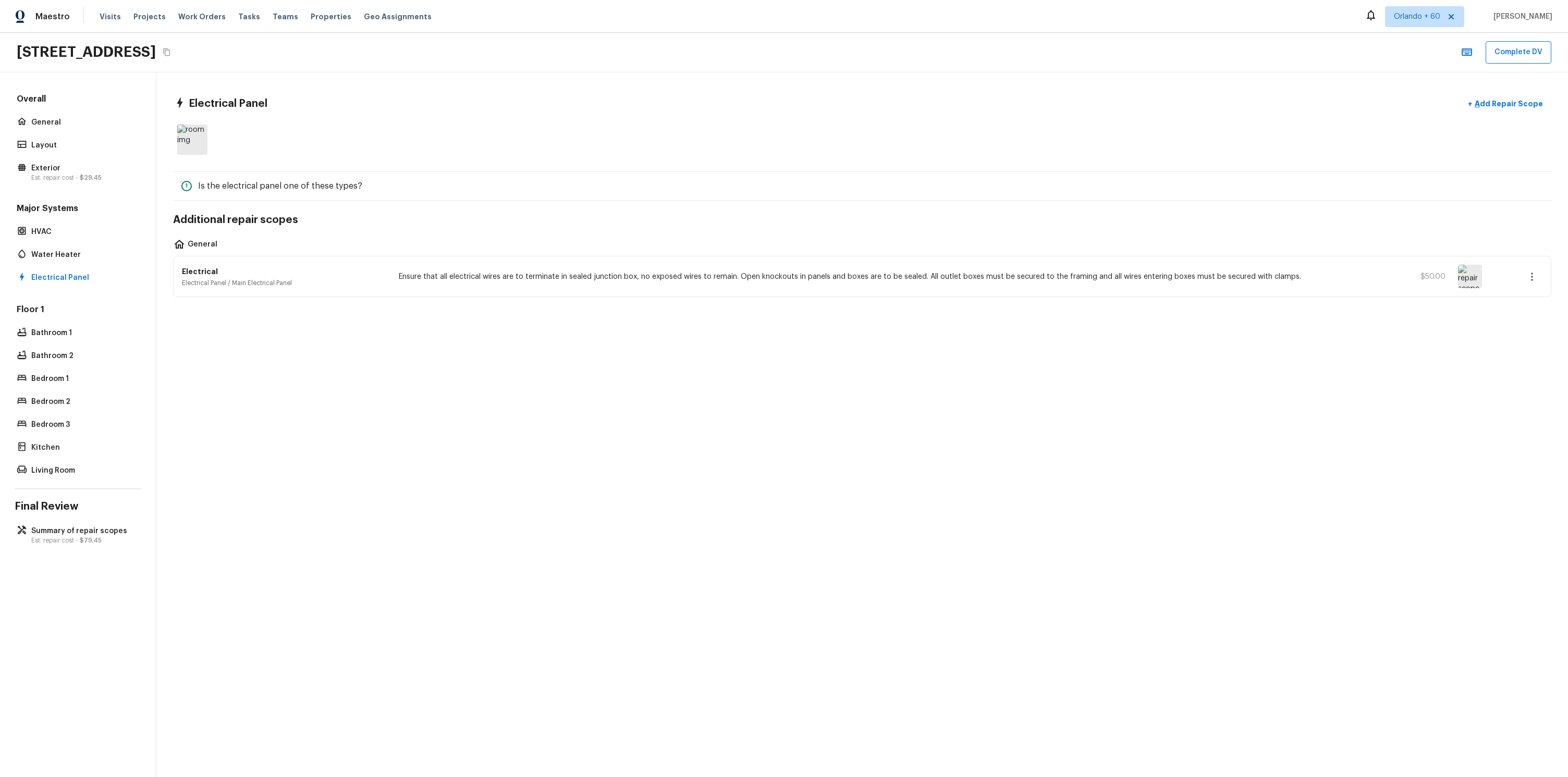
click at [451, 359] on div "Electrical Panel + Add Repair Scope 1 Is the electrical panel one of these type…" at bounding box center [862, 424] width 1411 height 705
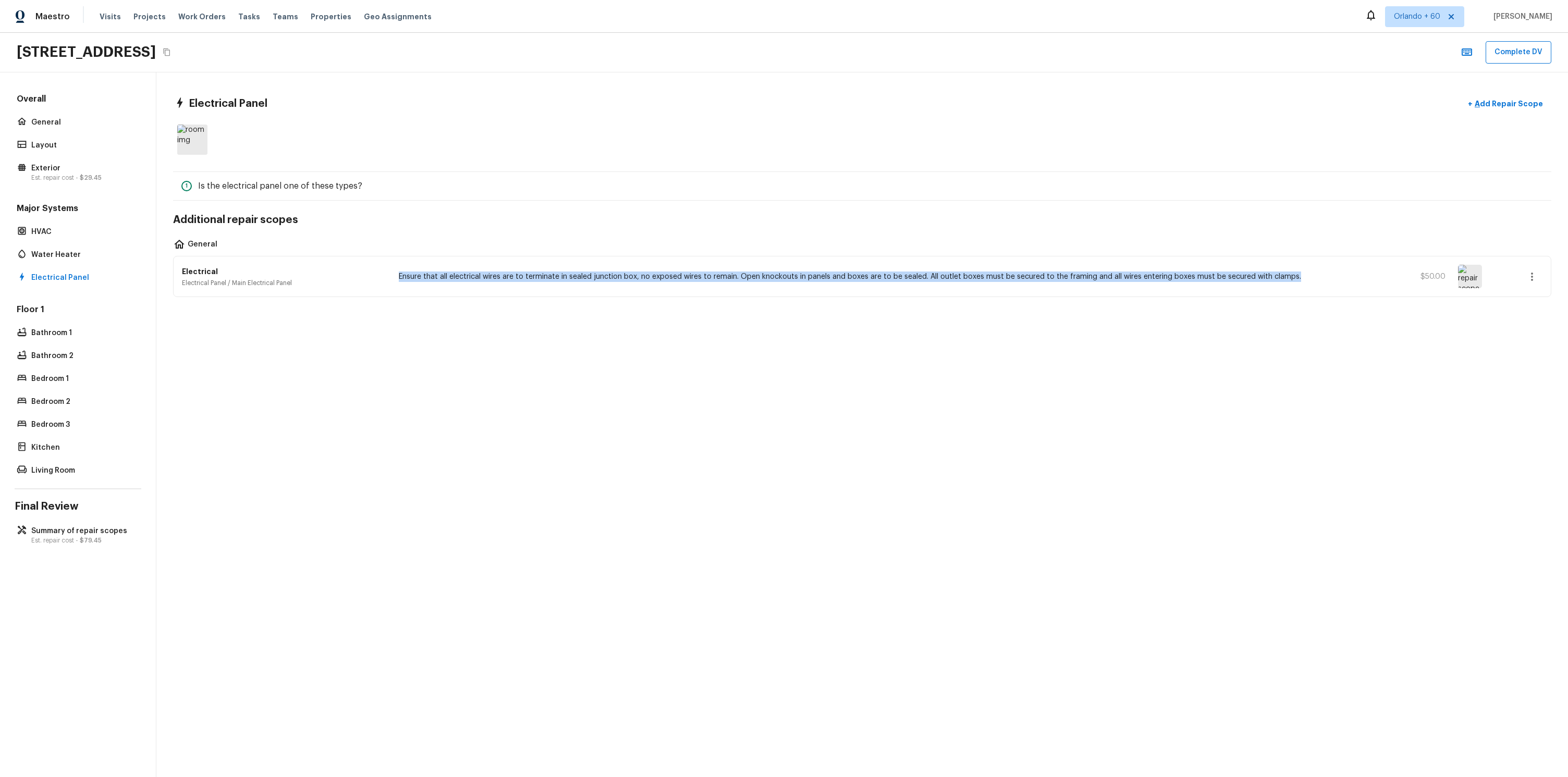
drag, startPoint x: 361, startPoint y: 280, endPoint x: 1295, endPoint y: 284, distance: 934.0
click at [1295, 284] on div "Electrical Electrical Panel / Main Electrical Panel Ensure that all electrical …" at bounding box center [862, 276] width 1377 height 40
click at [1251, 314] on div "Electrical Panel + Add Repair Scope 1 Is the electrical panel one of these type…" at bounding box center [862, 195] width 1411 height 246
drag, startPoint x: 1299, startPoint y: 289, endPoint x: 330, endPoint y: 276, distance: 969.1
click at [330, 276] on div "Electrical Electrical Panel / Main Electrical Panel Ensure that all electrical …" at bounding box center [862, 276] width 1377 height 40
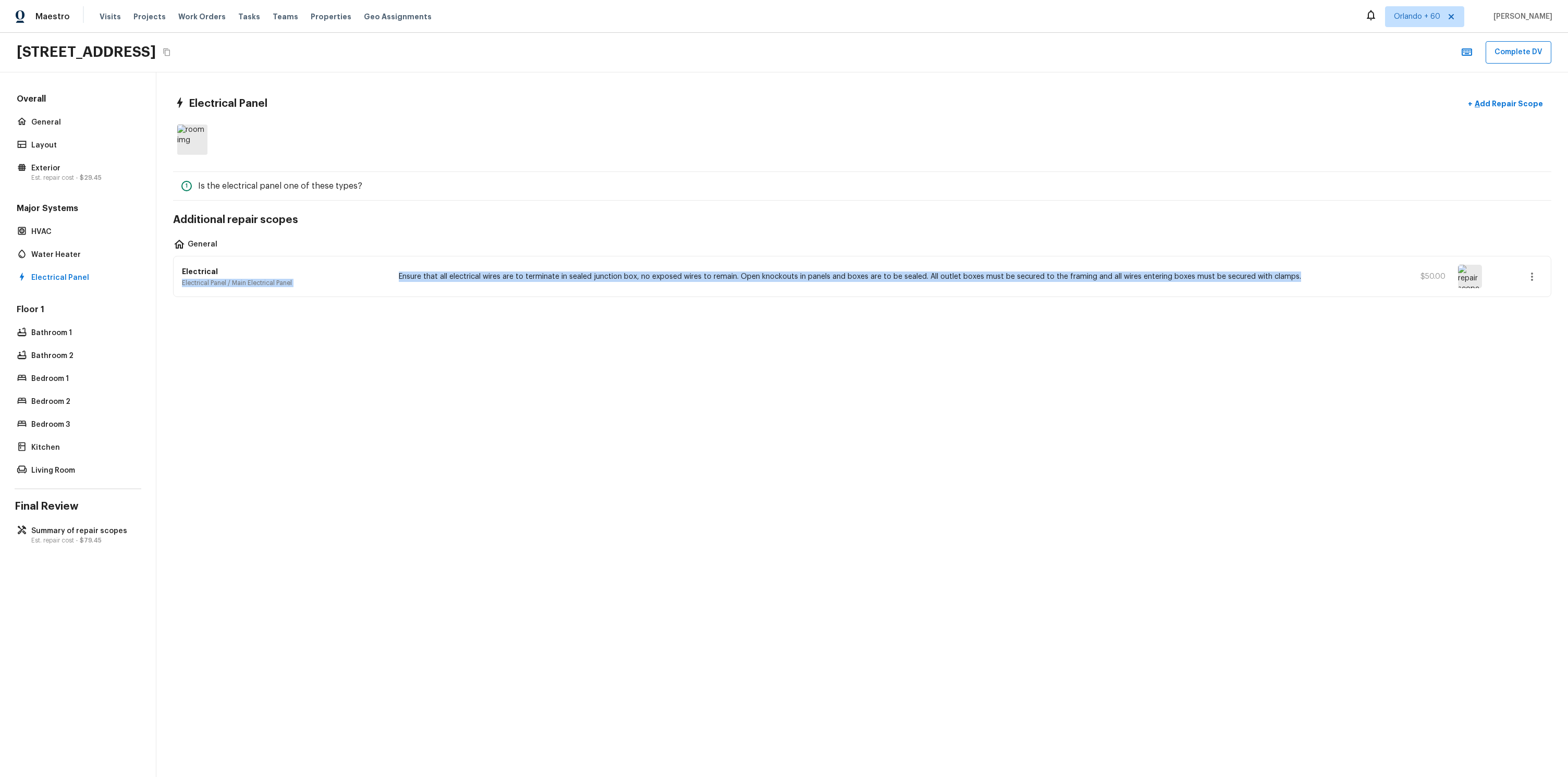
click at [393, 282] on div "Electrical Electrical Panel / Main Electrical Panel Ensure that all electrical …" at bounding box center [862, 276] width 1377 height 40
drag, startPoint x: 694, startPoint y: 278, endPoint x: 1292, endPoint y: 271, distance: 598.0
click at [1292, 271] on div "Electrical Electrical Panel / Main Electrical Panel Ensure that all electrical …" at bounding box center [862, 276] width 1377 height 40
click at [1292, 272] on p "Ensure that all electrical wires are to terminate in sealed junction box, no ex…" at bounding box center [892, 277] width 988 height 11
drag, startPoint x: 1295, startPoint y: 272, endPoint x: 376, endPoint y: 276, distance: 919.0
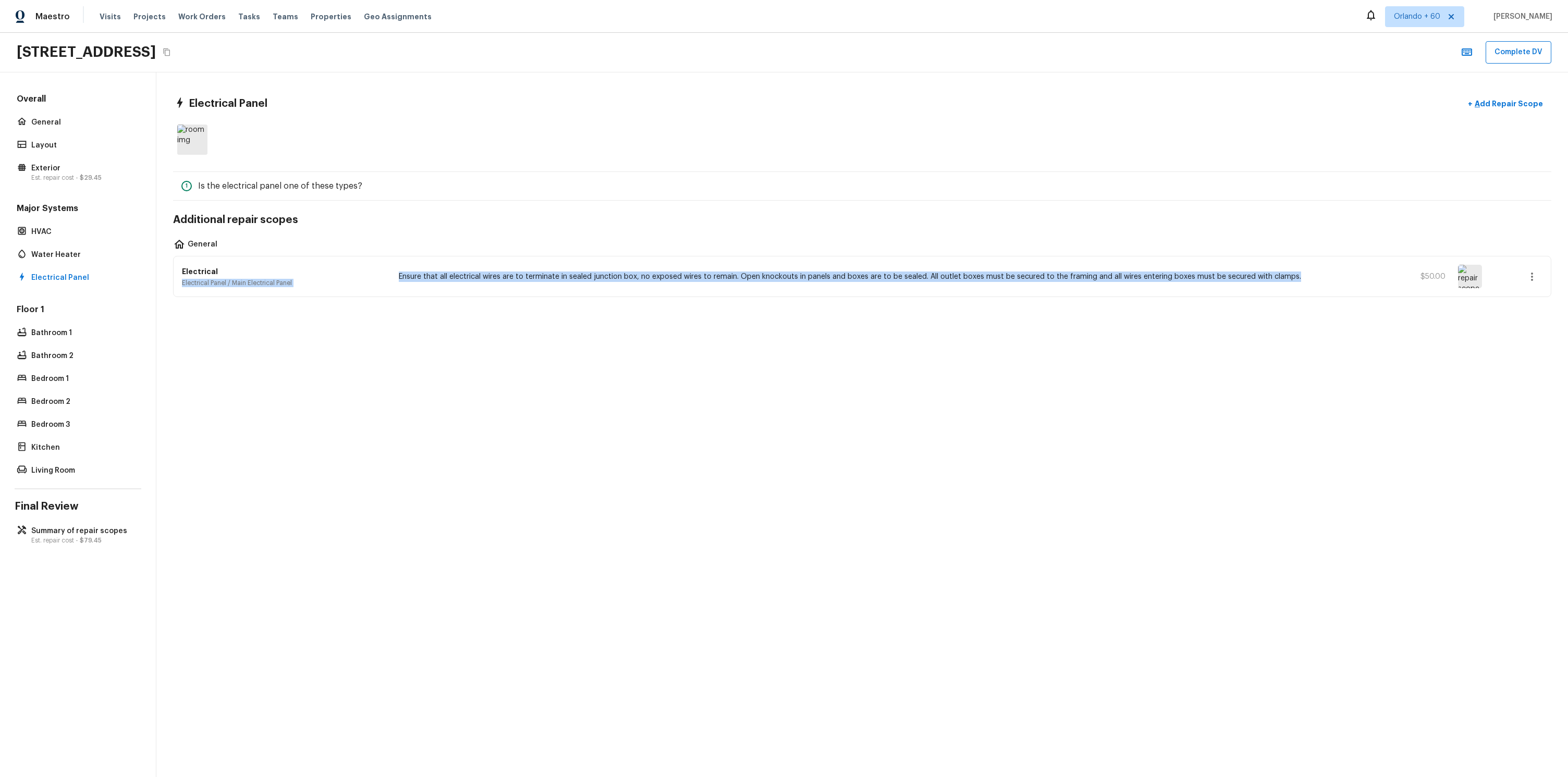
click at [376, 276] on div "Electrical Electrical Panel / Main Electrical Panel Ensure that all electrical …" at bounding box center [862, 276] width 1377 height 40
click at [376, 276] on p "Electrical" at bounding box center [284, 272] width 204 height 11
drag, startPoint x: 400, startPoint y: 276, endPoint x: 1082, endPoint y: 282, distance: 682.0
click at [1080, 282] on div "Electrical Electrical Panel / Main Electrical Panel Ensure that all electrical …" at bounding box center [862, 276] width 1377 height 40
click at [1082, 282] on div "Electrical Electrical Panel / Main Electrical Panel Ensure that all electrical …" at bounding box center [862, 276] width 1377 height 40
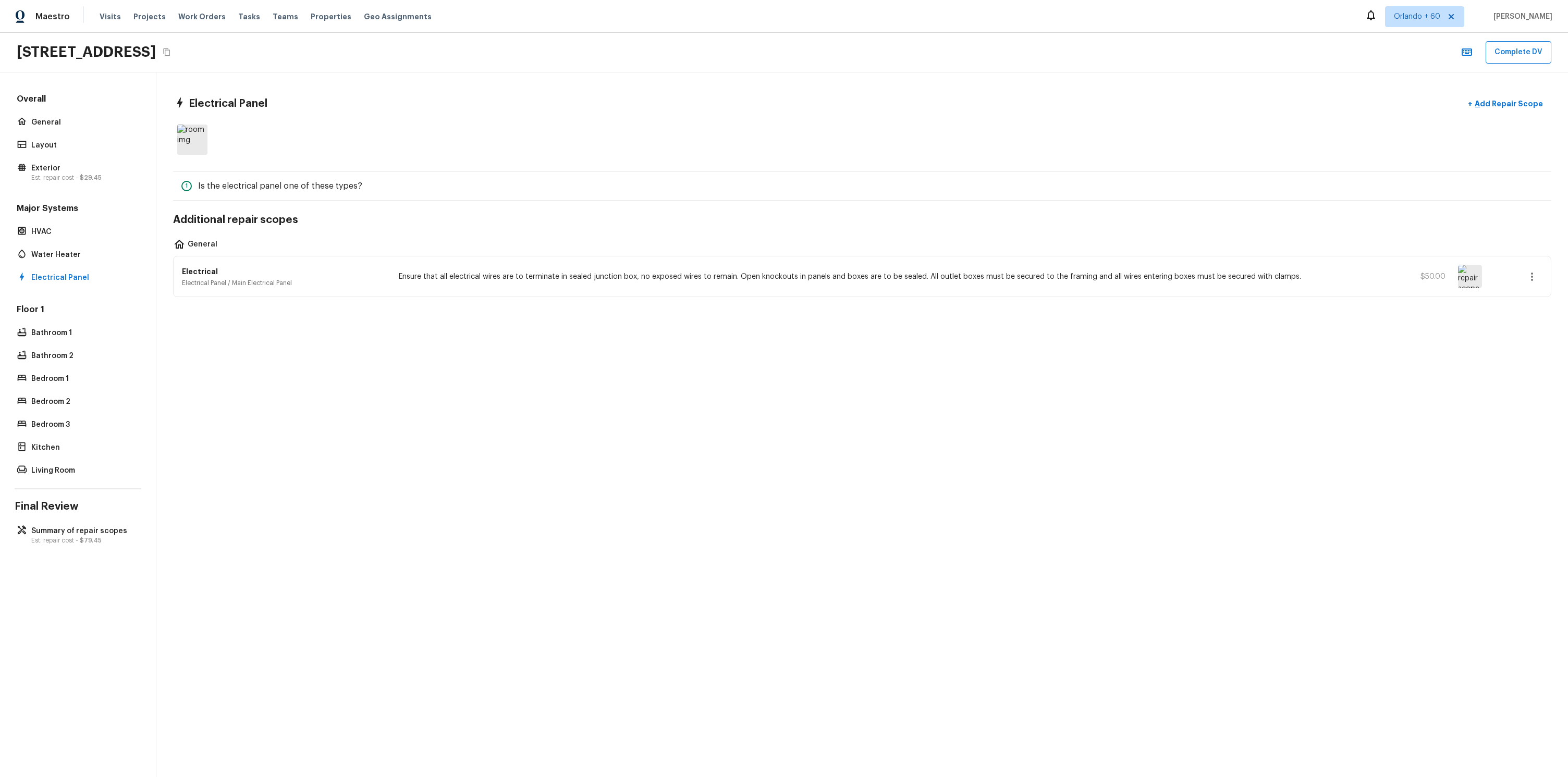
click at [549, 394] on div "Electrical Panel + Add Repair Scope 1 Is the electrical panel one of these type…" at bounding box center [862, 424] width 1411 height 705
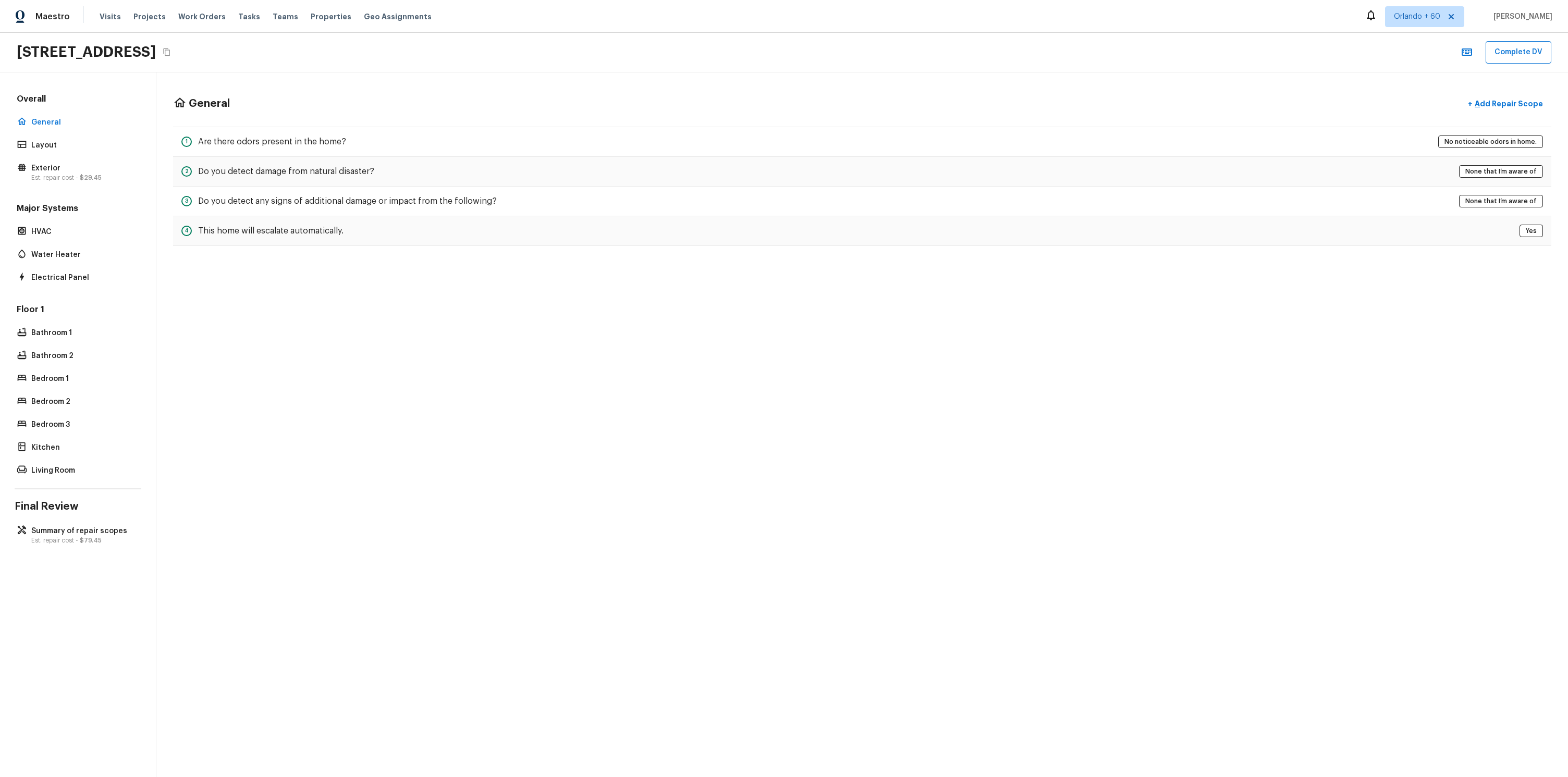
click at [40, 222] on div "Major Systems HVAC Water Heater Electrical Panel" at bounding box center [78, 243] width 126 height 82
click at [53, 239] on div "Major Systems HVAC Water Heater Electrical Panel" at bounding box center [78, 243] width 126 height 82
click at [64, 274] on p "Electrical Panel" at bounding box center [84, 278] width 104 height 11
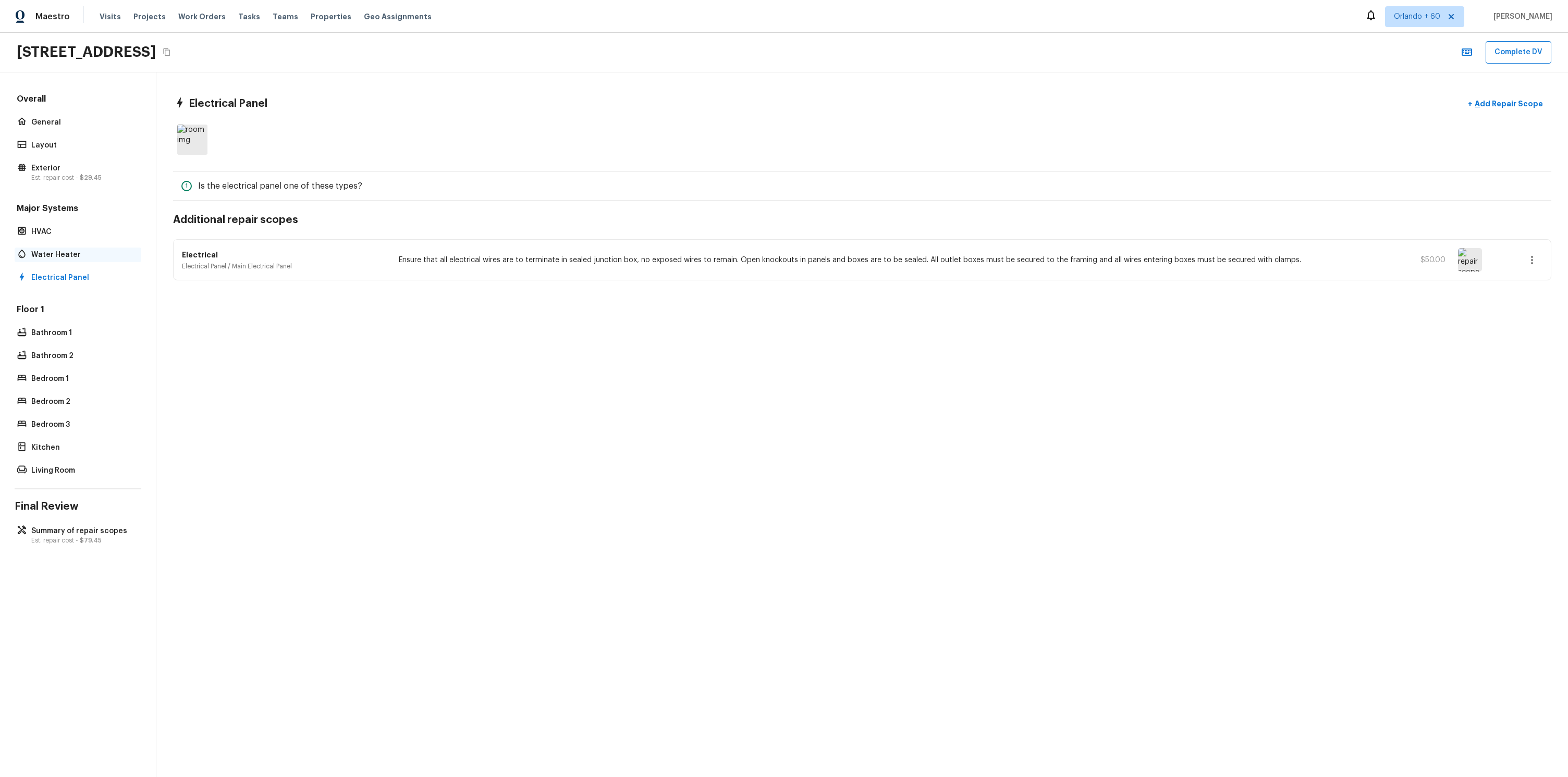
click at [78, 257] on p "Water Heater" at bounding box center [84, 255] width 104 height 11
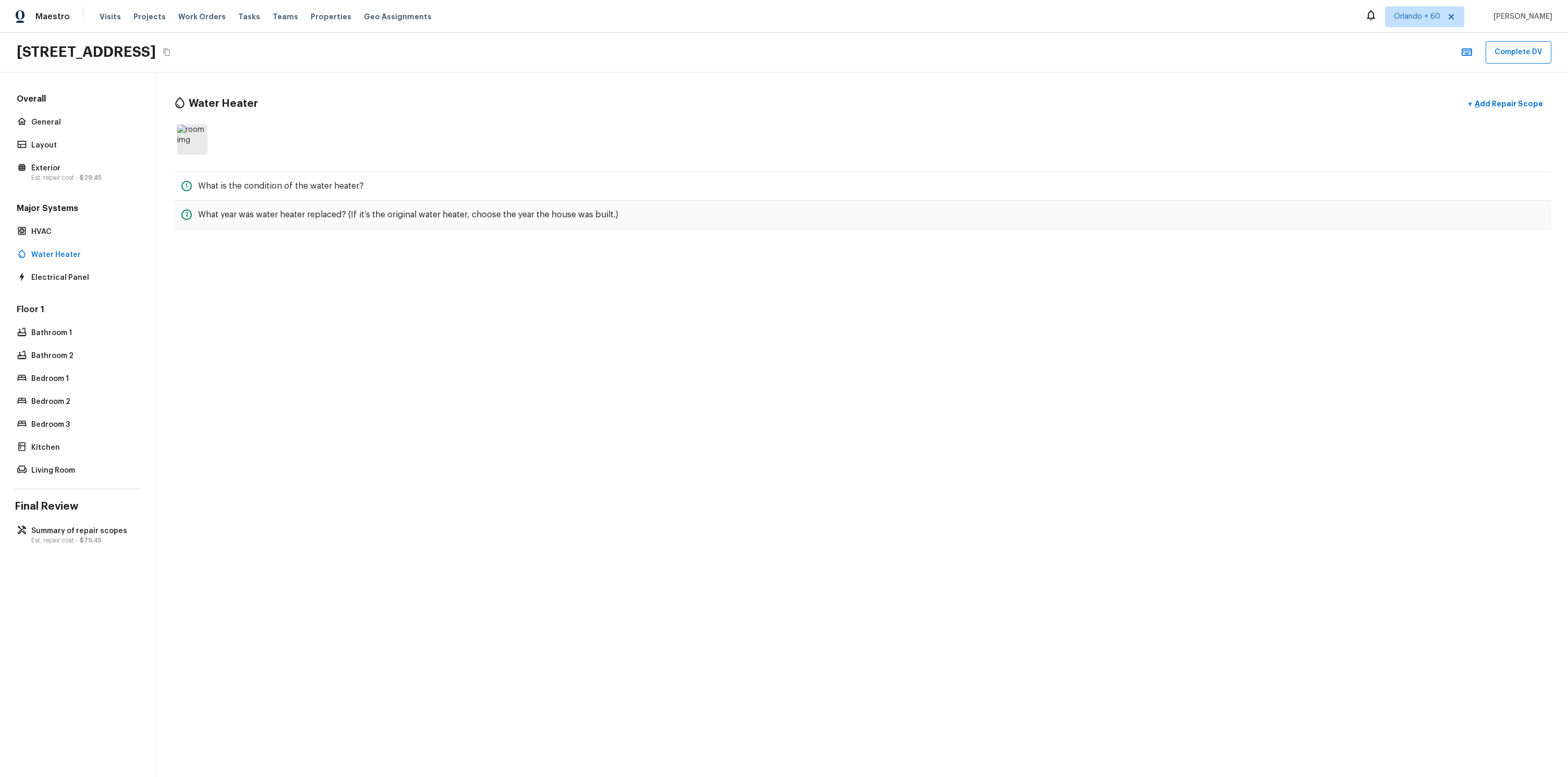
click at [75, 241] on div "Major Systems HVAC Water Heater Electrical Panel" at bounding box center [78, 243] width 126 height 82
click at [71, 272] on p "Electrical Panel" at bounding box center [84, 278] width 104 height 11
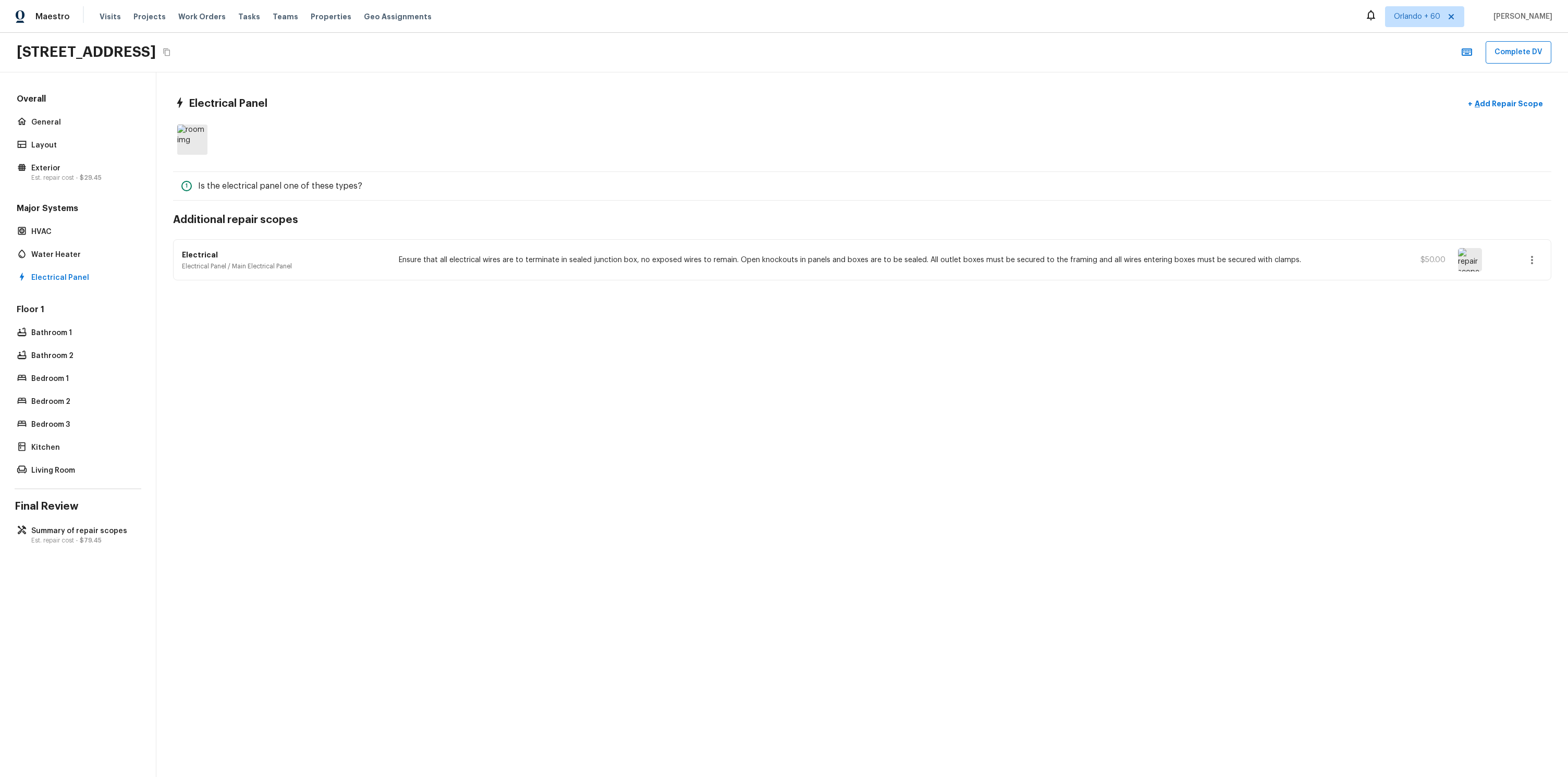
click at [266, 224] on h4 "Additional repair scopes" at bounding box center [862, 220] width 1378 height 14
click at [336, 219] on h4 "Additional repair scopes" at bounding box center [862, 220] width 1378 height 14
click at [420, 258] on p "Ensure that all electrical wires are to terminate in sealed junction box, no ex…" at bounding box center [892, 258] width 988 height 11
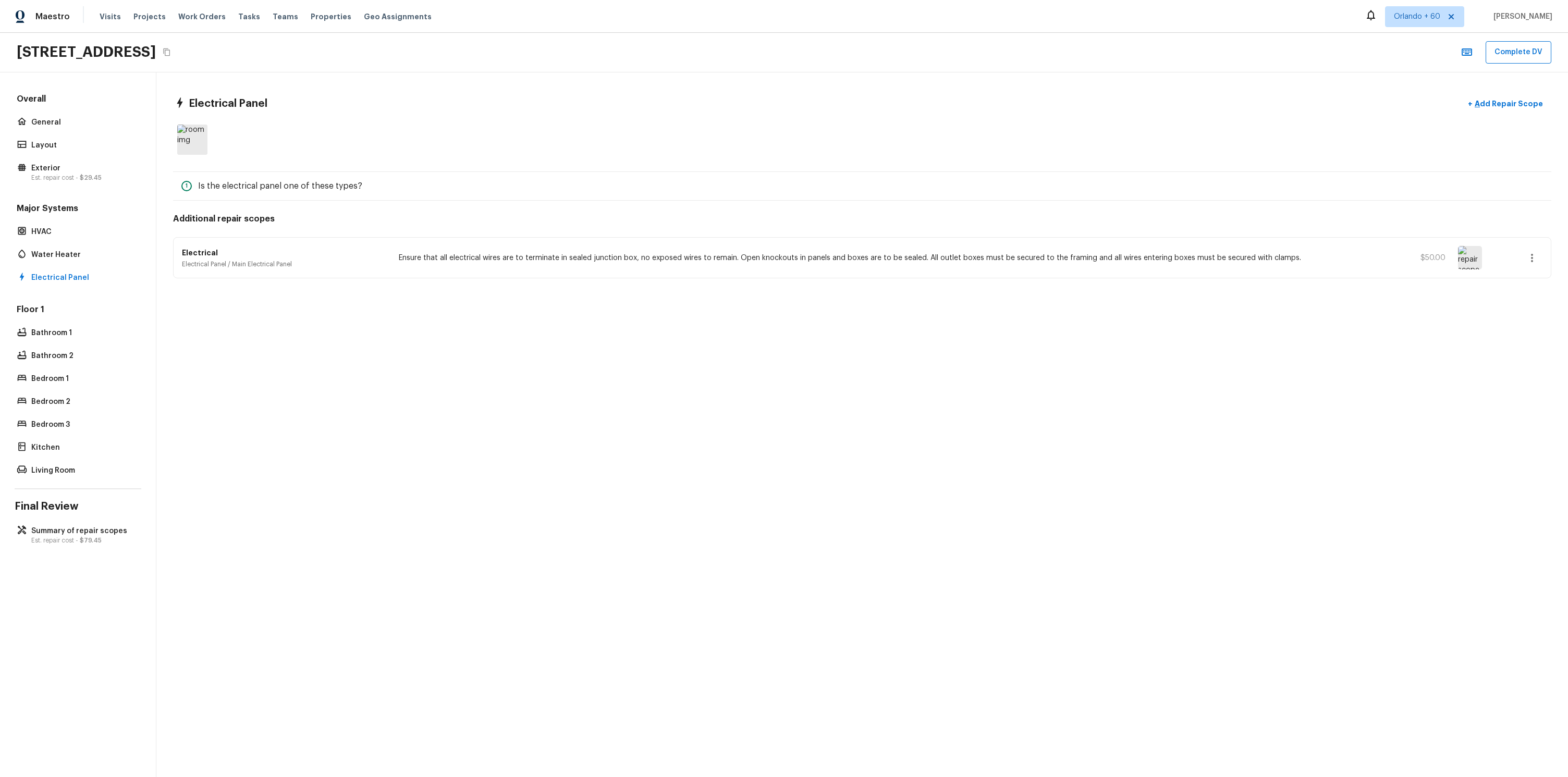
click at [1524, 253] on button "button" at bounding box center [1532, 258] width 21 height 21
click at [1520, 285] on li "Edit" at bounding box center [1535, 288] width 49 height 32
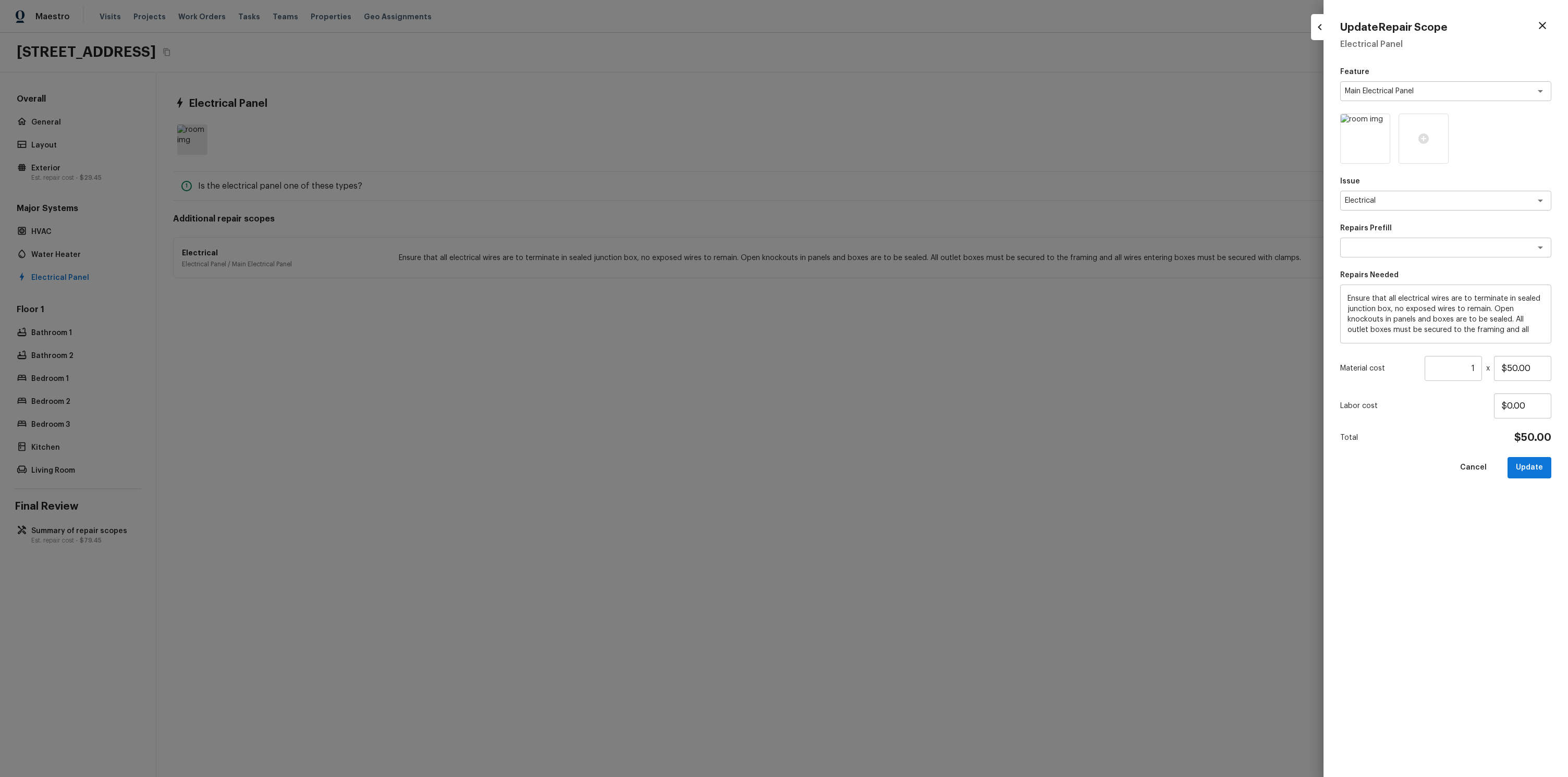
drag, startPoint x: 1107, startPoint y: 320, endPoint x: 1277, endPoint y: 314, distance: 170.1
click at [1107, 320] on div at bounding box center [784, 388] width 1568 height 777
type input "$0.00"
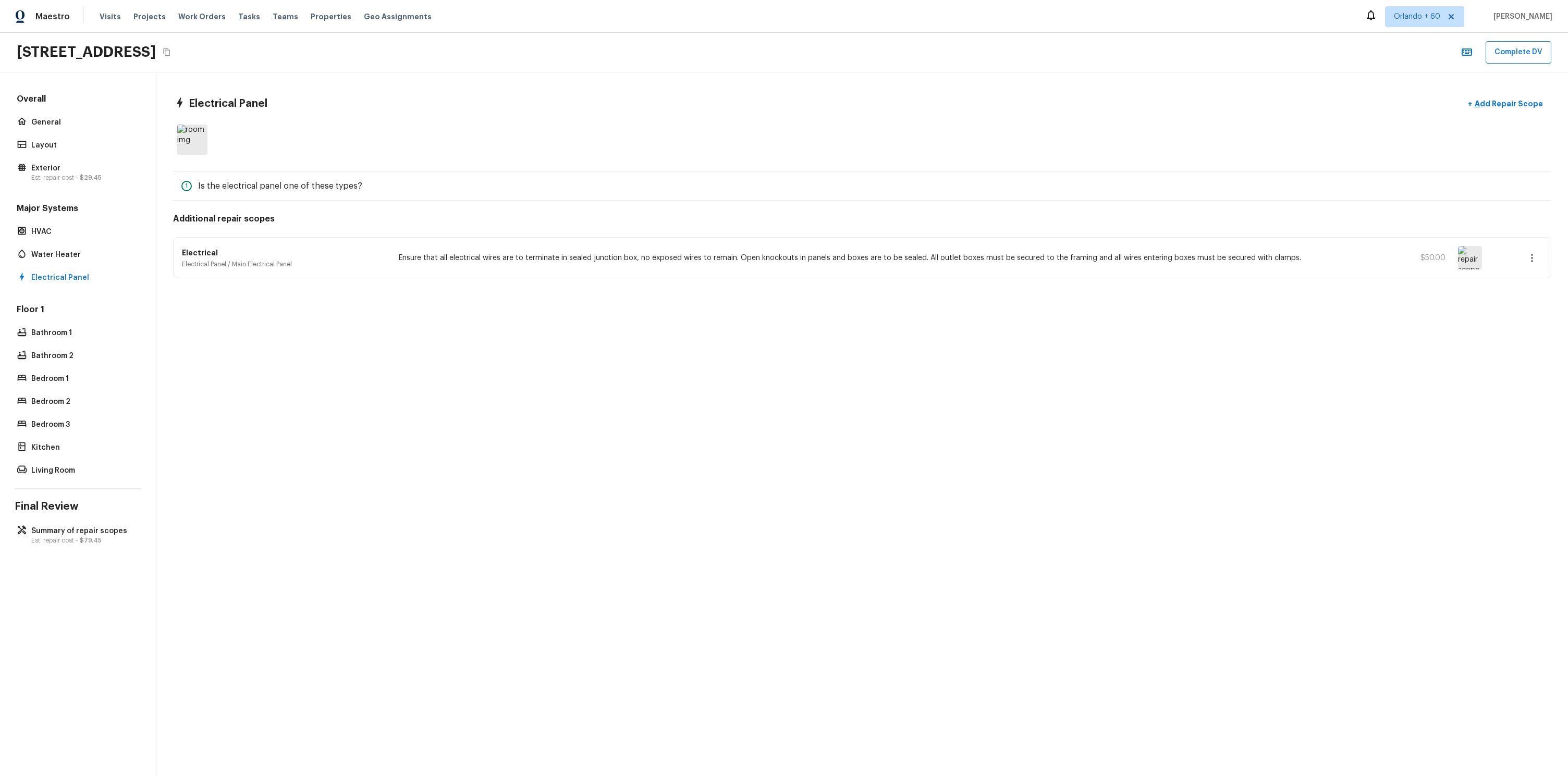
click at [1520, 262] on div "Electrical Electrical Panel / Main Electrical Panel Ensure that all electrical …" at bounding box center [862, 257] width 1377 height 40
click at [1535, 259] on icon "button" at bounding box center [1531, 258] width 13 height 13
click at [1520, 319] on li "Remove" at bounding box center [1535, 320] width 49 height 32
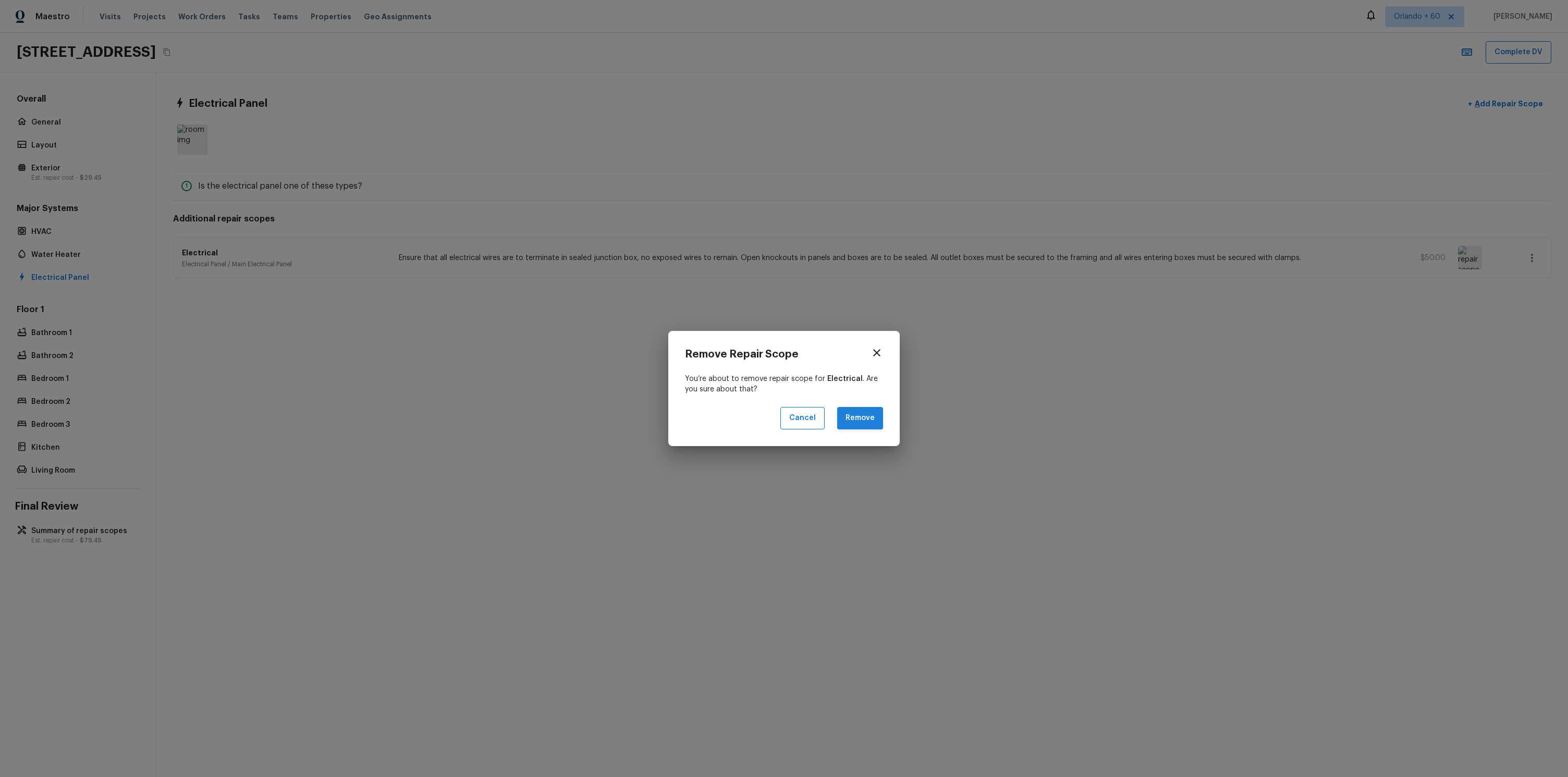
click at [866, 394] on button "Remove" at bounding box center [860, 418] width 46 height 22
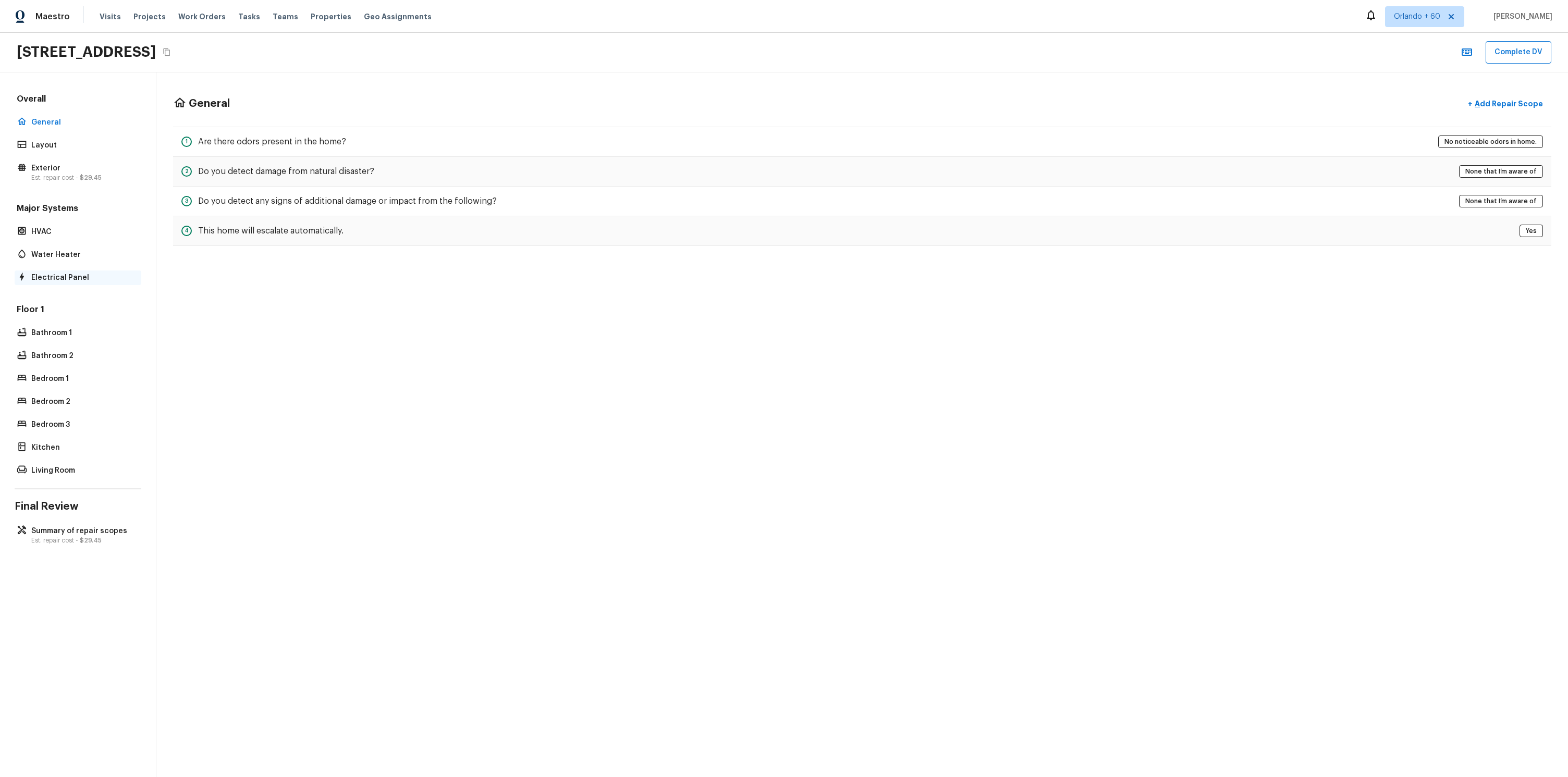
click at [47, 276] on p "Electrical Panel" at bounding box center [84, 278] width 104 height 11
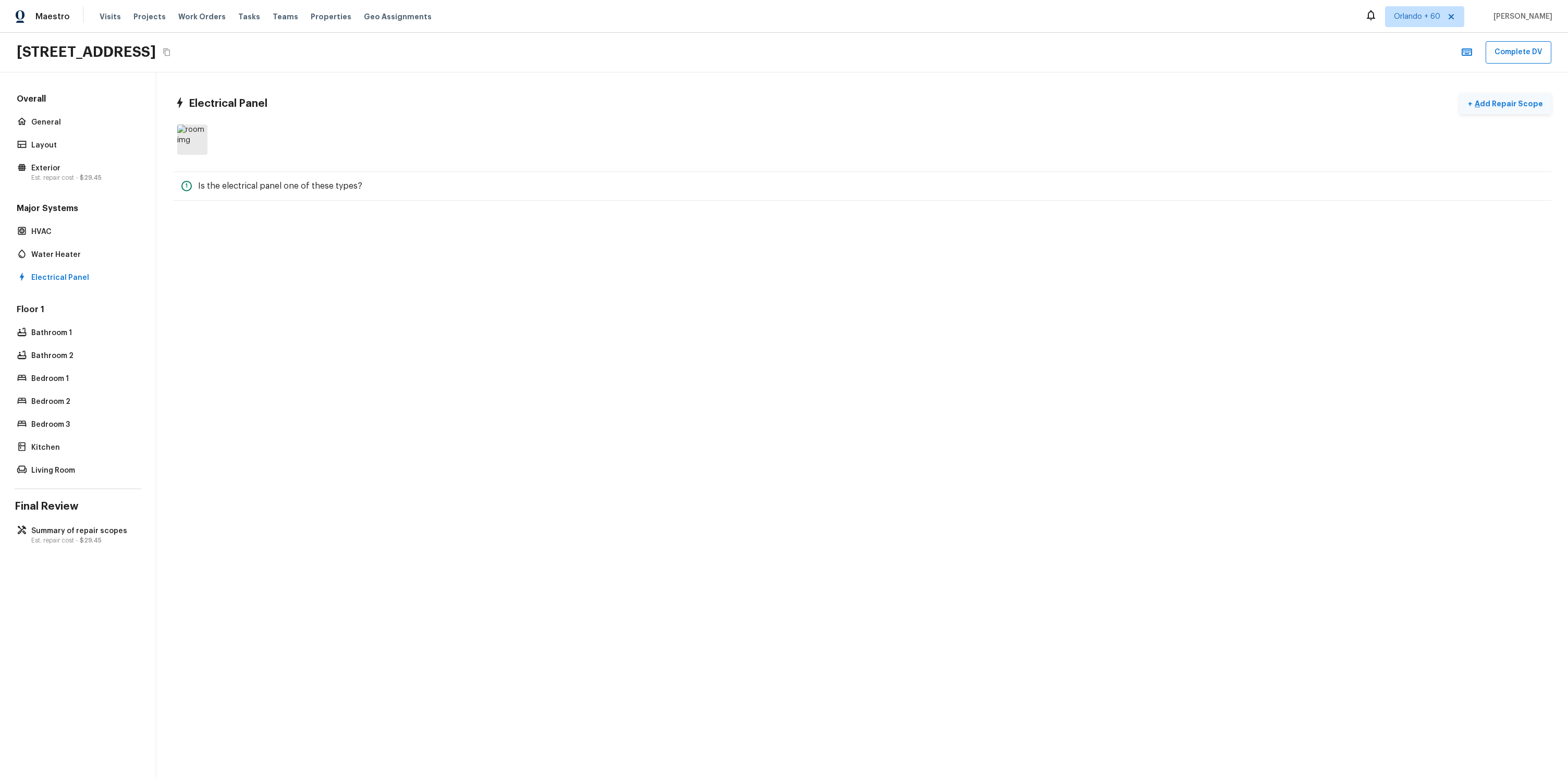
click at [1513, 99] on p "Add Repair Scope" at bounding box center [1507, 104] width 70 height 11
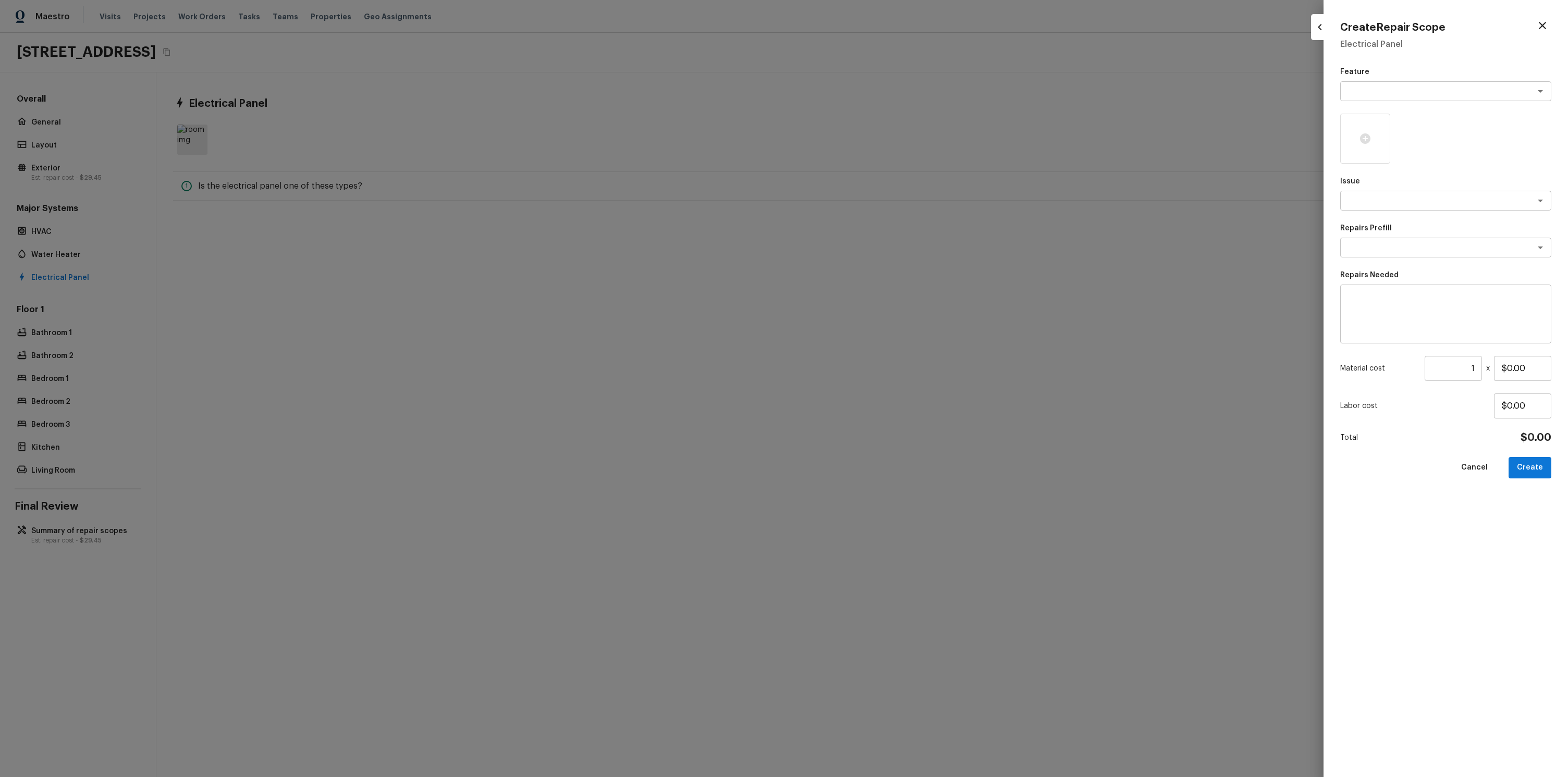
click at [1392, 101] on div "Feature x ​ Issue x ​ Repairs Prefill x ​ Repairs Needed x ​ Material cost 1 ​ …" at bounding box center [1445, 413] width 211 height 693
click at [1390, 97] on div "x ​" at bounding box center [1445, 91] width 211 height 20
click at [1380, 113] on li "Fencing" at bounding box center [1445, 113] width 211 height 16
type textarea "Fencing"
click at [1377, 211] on div "Feature Fencing x ​ Issue x ​ Repairs Prefill x ​ Repairs Needed x ​ Material c…" at bounding box center [1445, 413] width 211 height 693
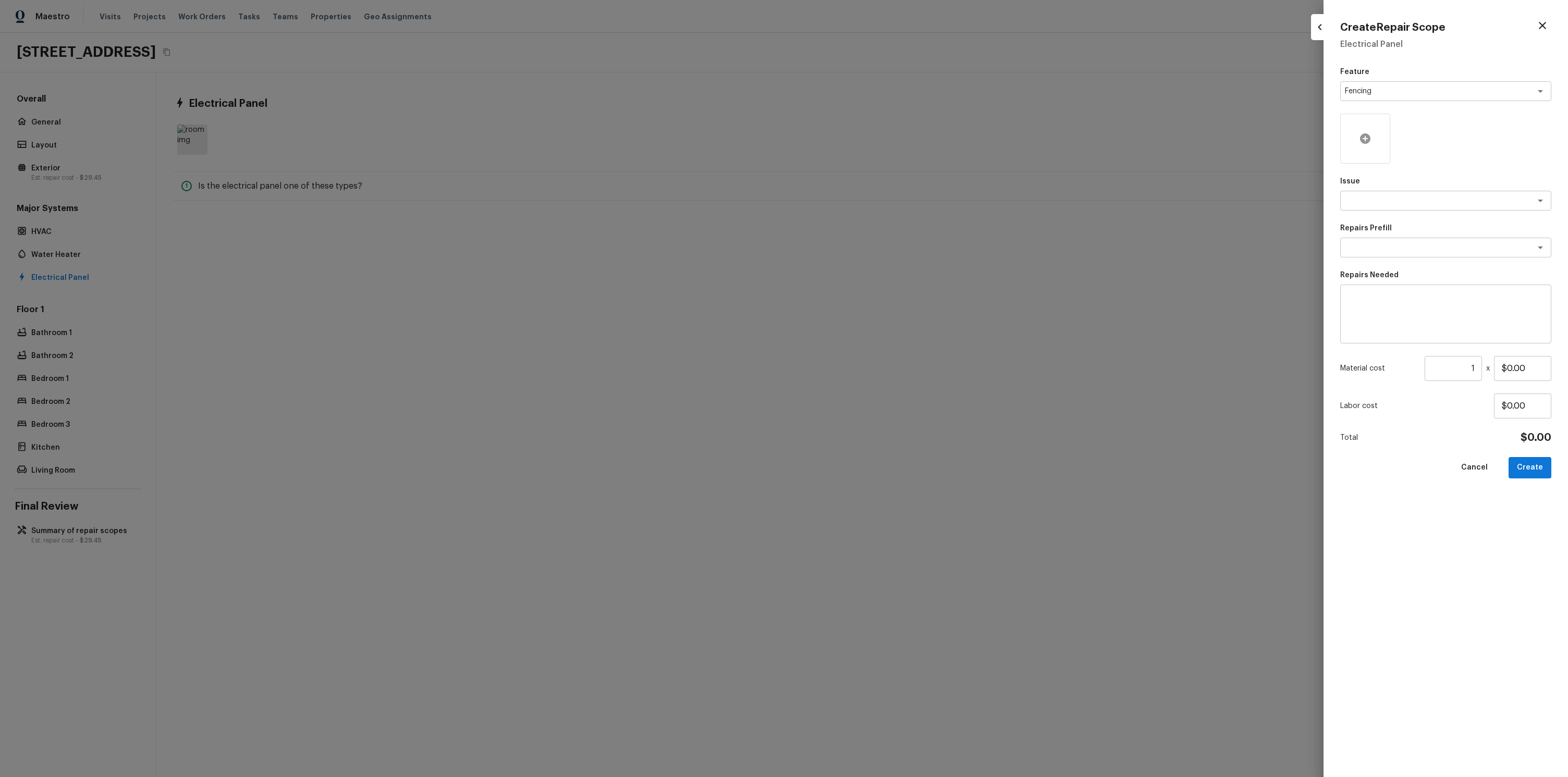
click at [1358, 155] on div at bounding box center [1365, 139] width 50 height 50
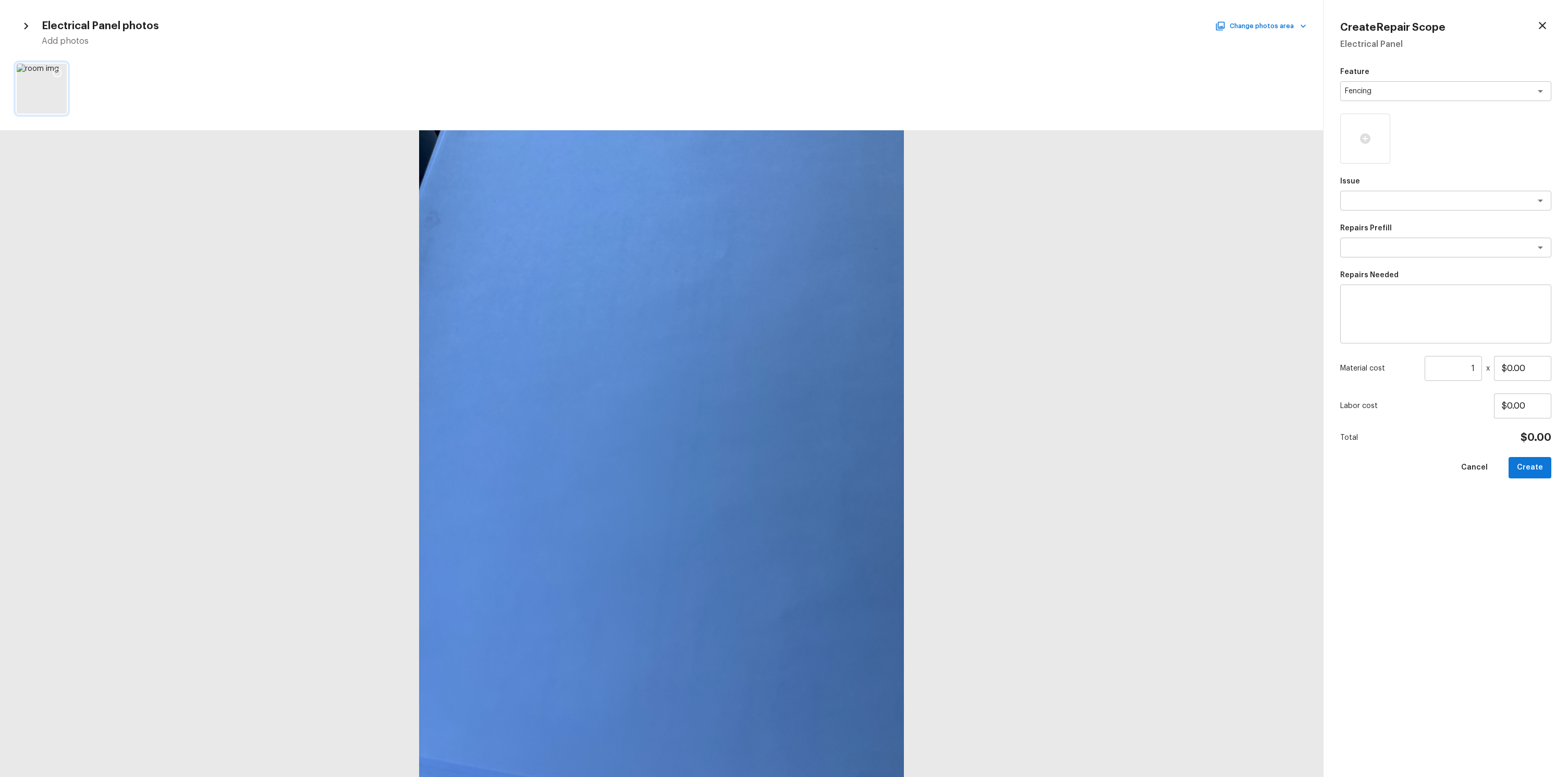
click at [63, 70] on div at bounding box center [57, 74] width 19 height 22
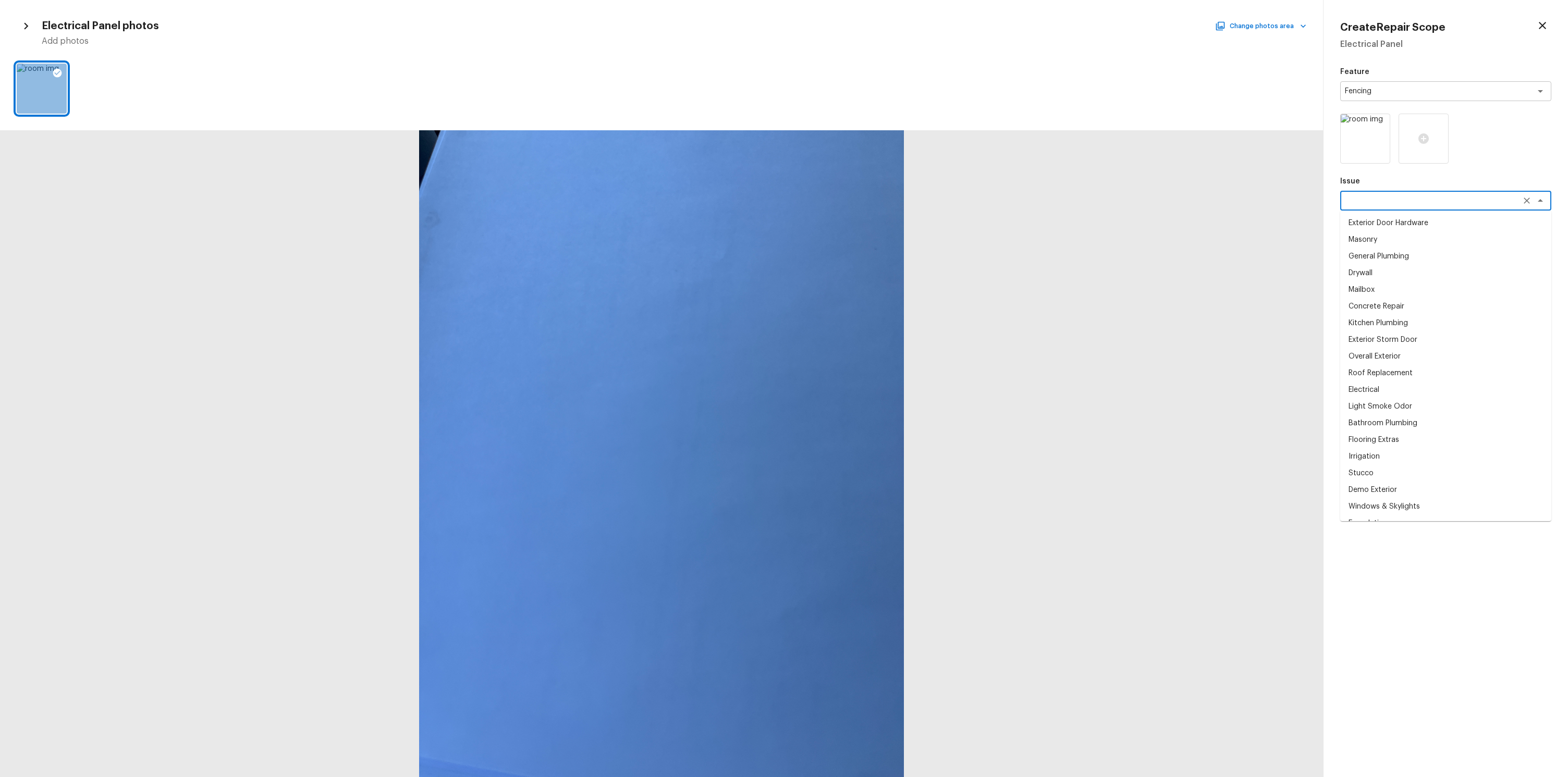
click at [1450, 204] on textarea at bounding box center [1431, 201] width 172 height 11
click at [1427, 238] on li "Masonry" at bounding box center [1445, 239] width 211 height 16
type textarea "Masonry"
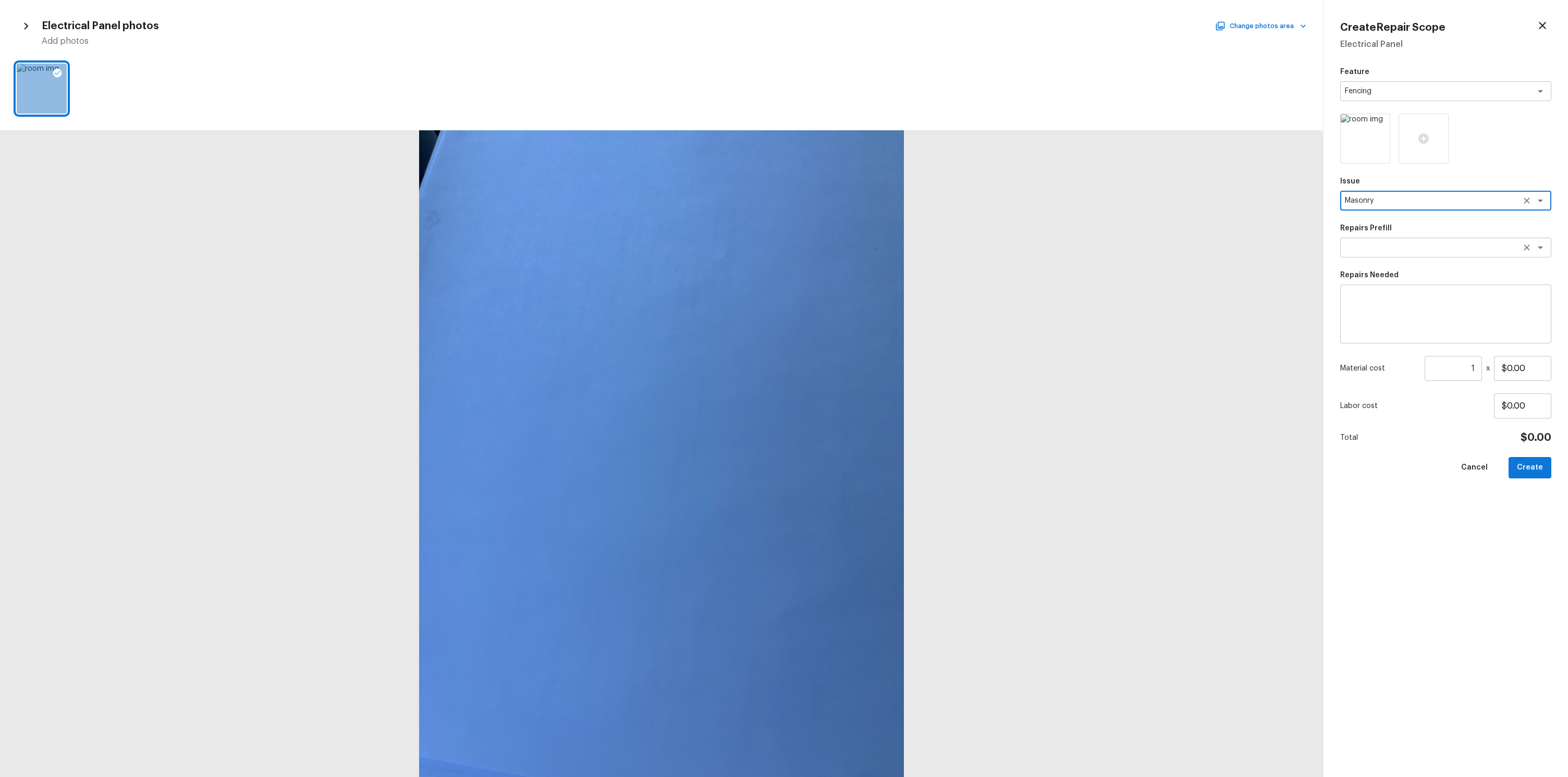
click at [1392, 245] on textarea at bounding box center [1431, 247] width 172 height 11
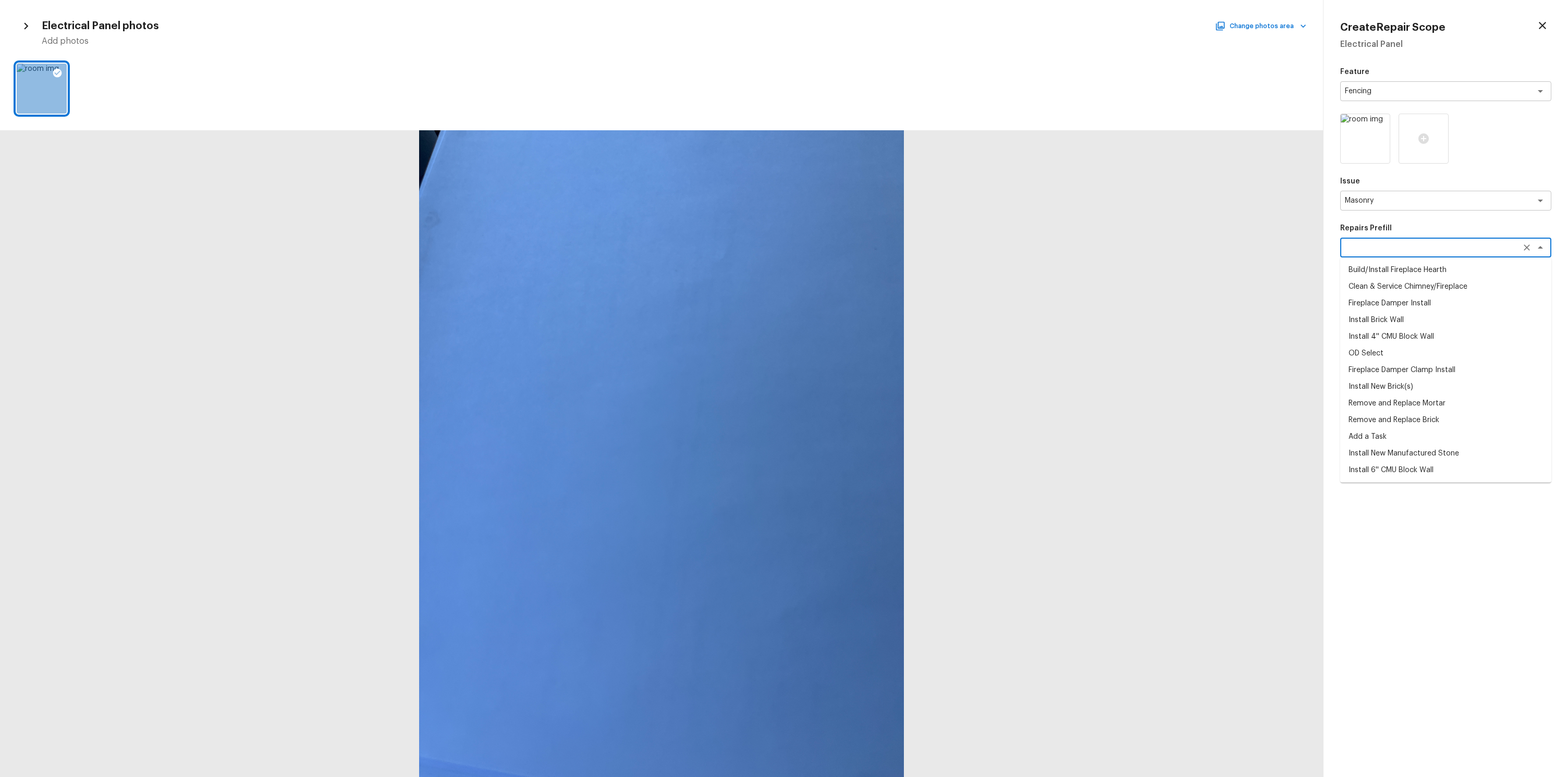
click at [1392, 262] on li "Build/Install Fireplace Hearth" at bounding box center [1445, 270] width 211 height 16
type textarea "Build/Install Fireplace Hearth"
type textarea "Remove the existing brick (if needed), prep the footing/substrate and install n…"
type input "$38.29"
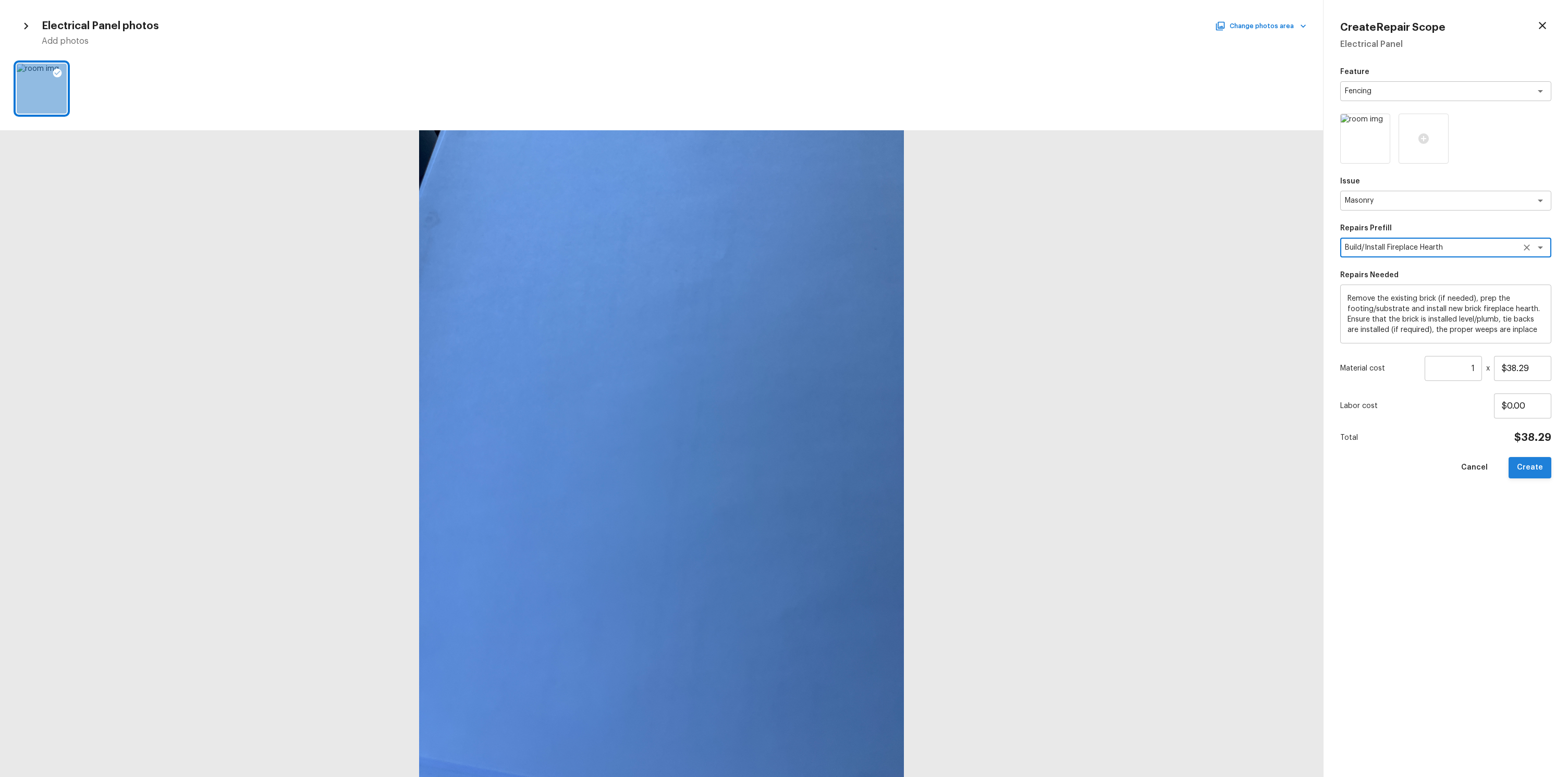
click at [1532, 472] on button "Create" at bounding box center [1529, 468] width 43 height 21
type input "$0.00"
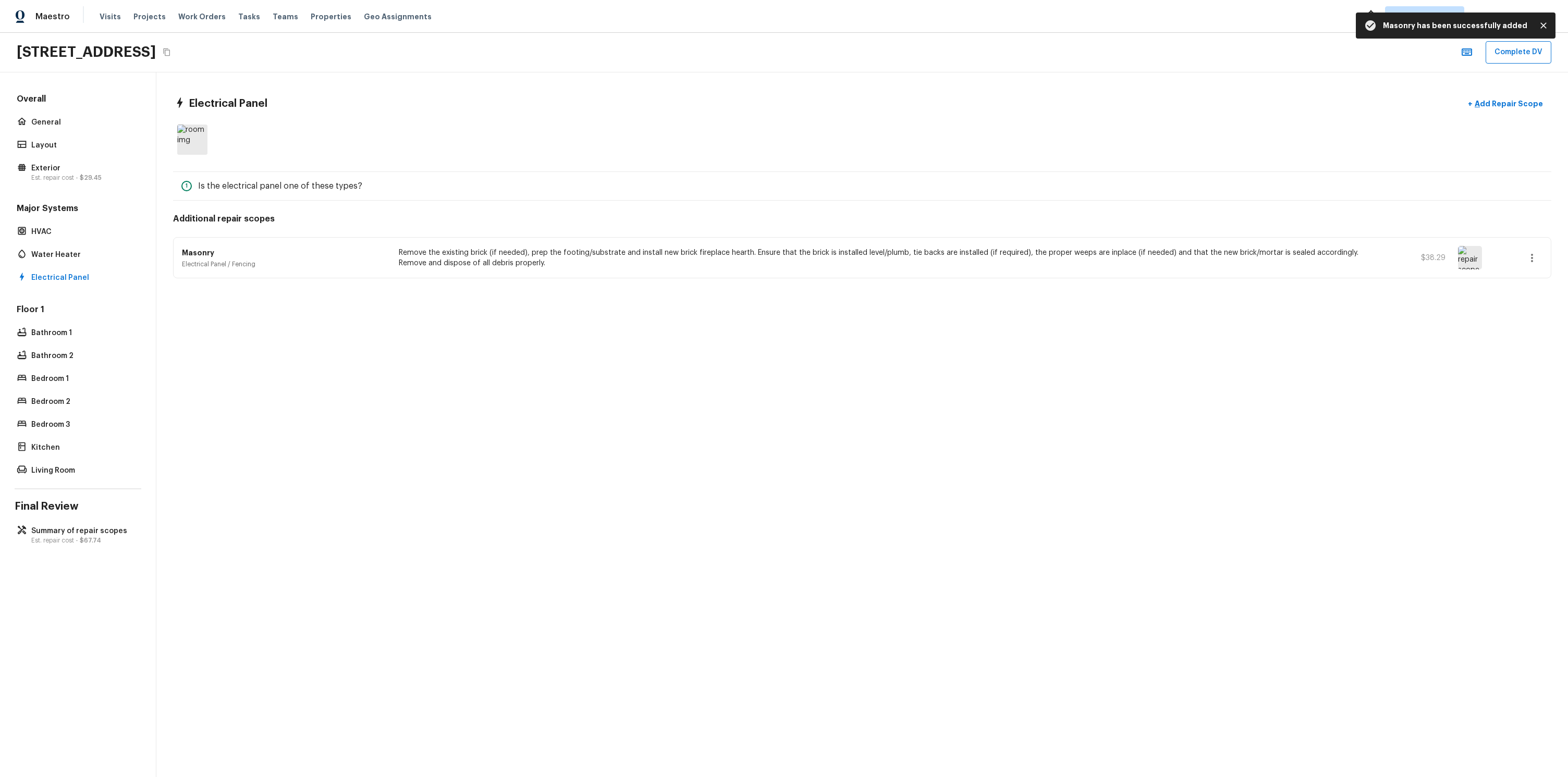
click at [1005, 395] on div "Electrical Panel + Add Repair Scope 1 Is the electrical panel one of these type…" at bounding box center [862, 424] width 1411 height 705
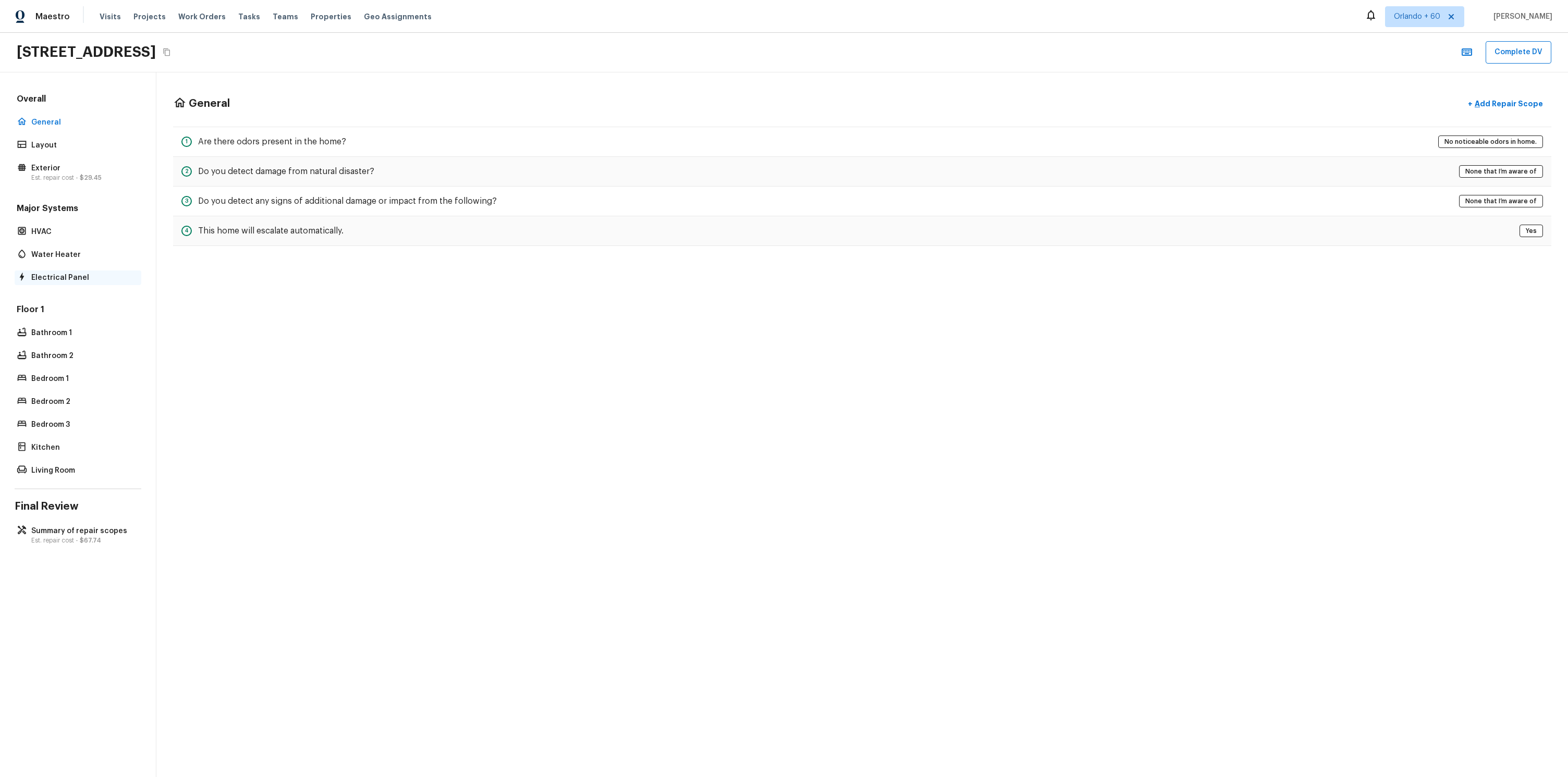
click at [54, 281] on p "Electrical Panel" at bounding box center [84, 278] width 104 height 11
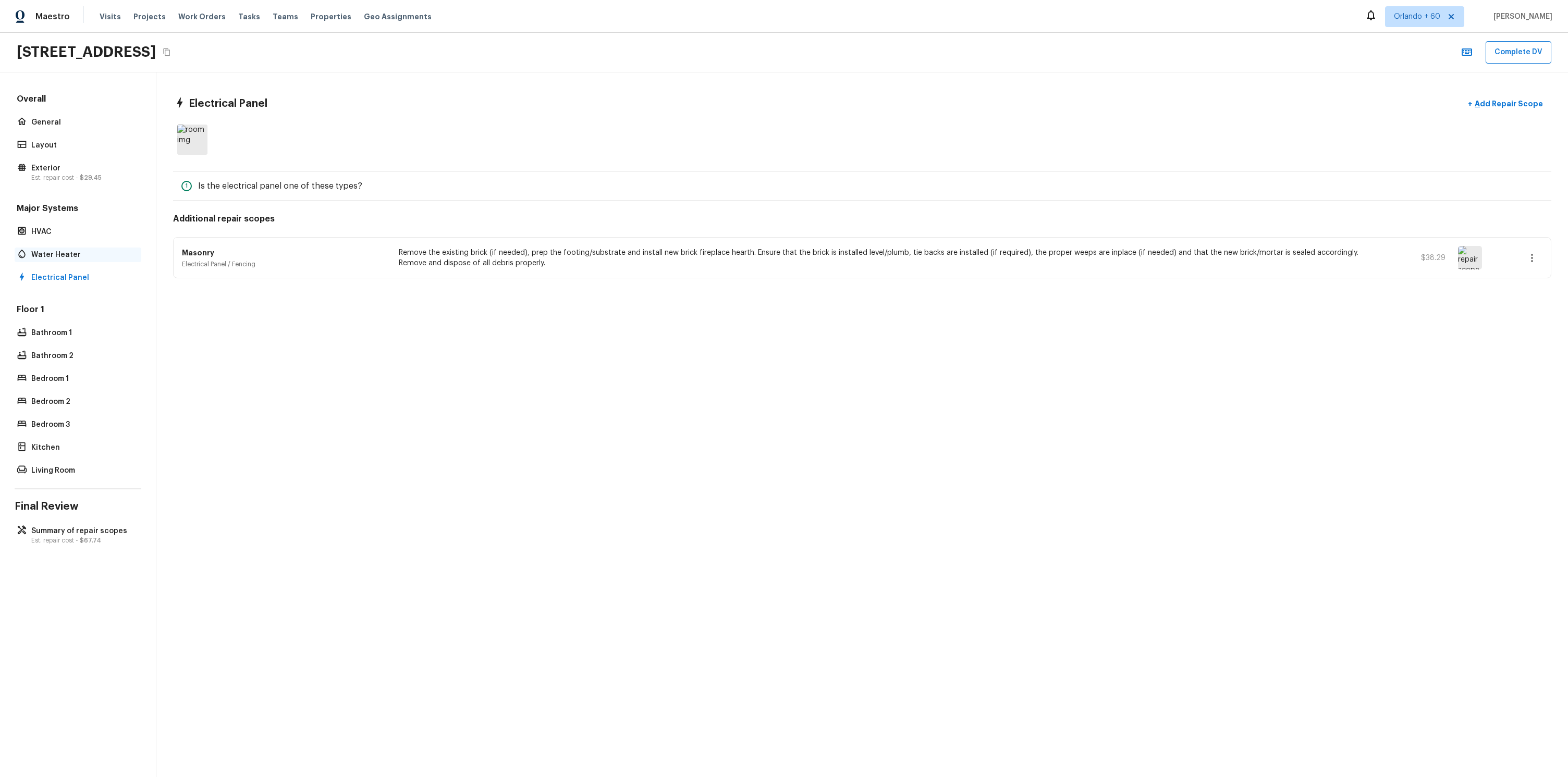
click at [107, 255] on p "Water Heater" at bounding box center [84, 255] width 104 height 11
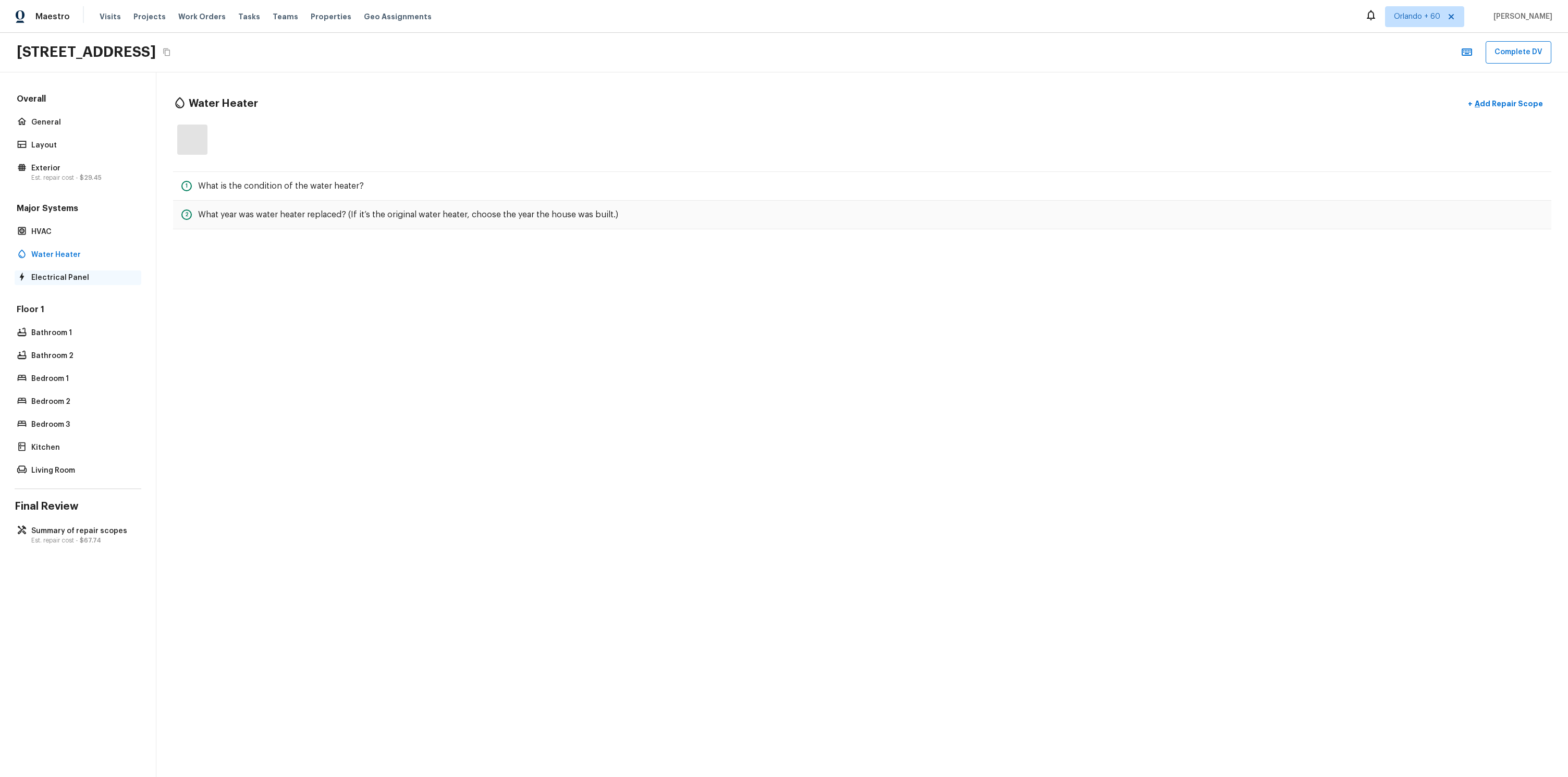
click at [86, 274] on p "Electrical Panel" at bounding box center [84, 278] width 104 height 11
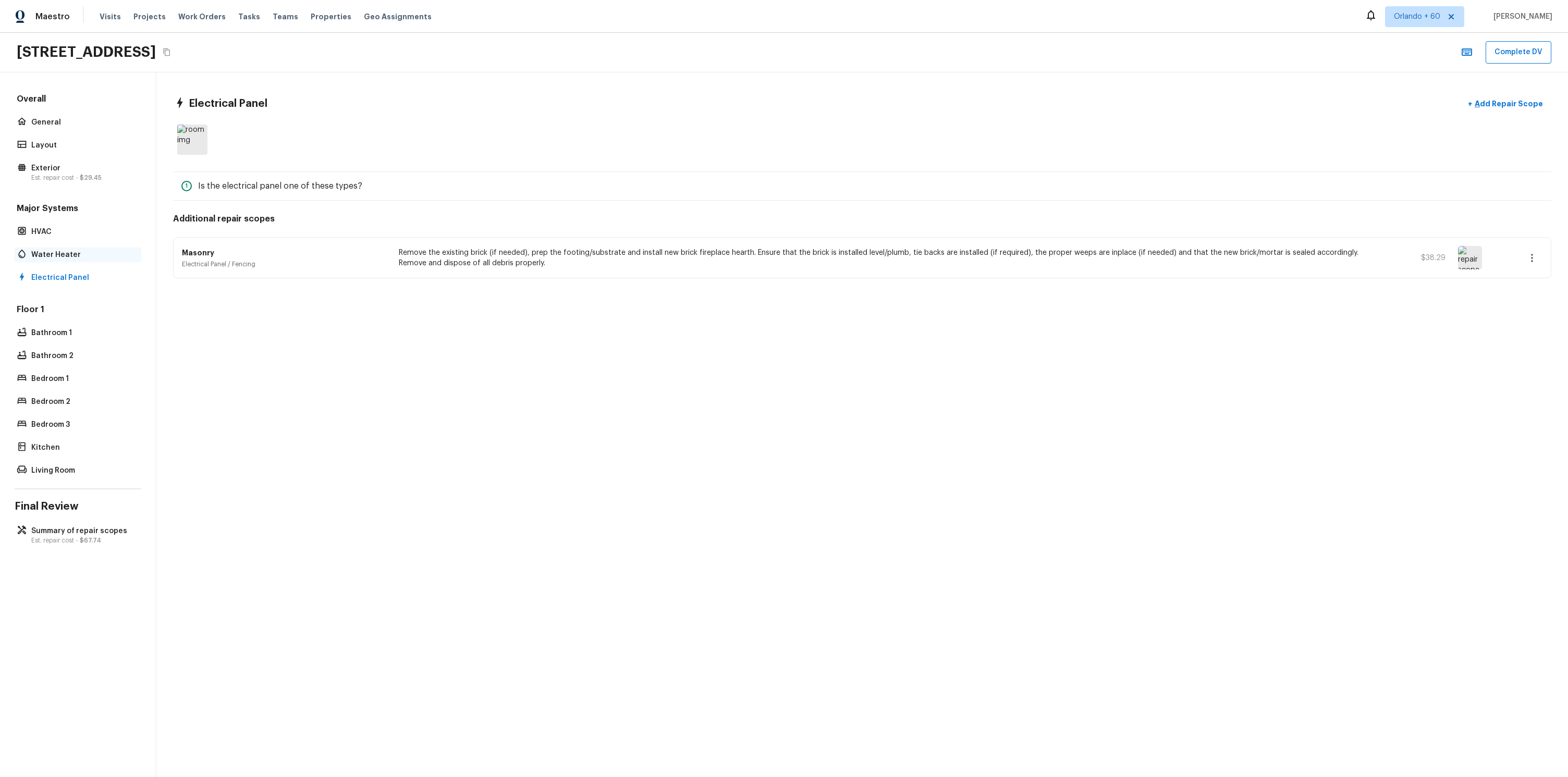
click at [82, 249] on p "Water Heater" at bounding box center [84, 255] width 104 height 11
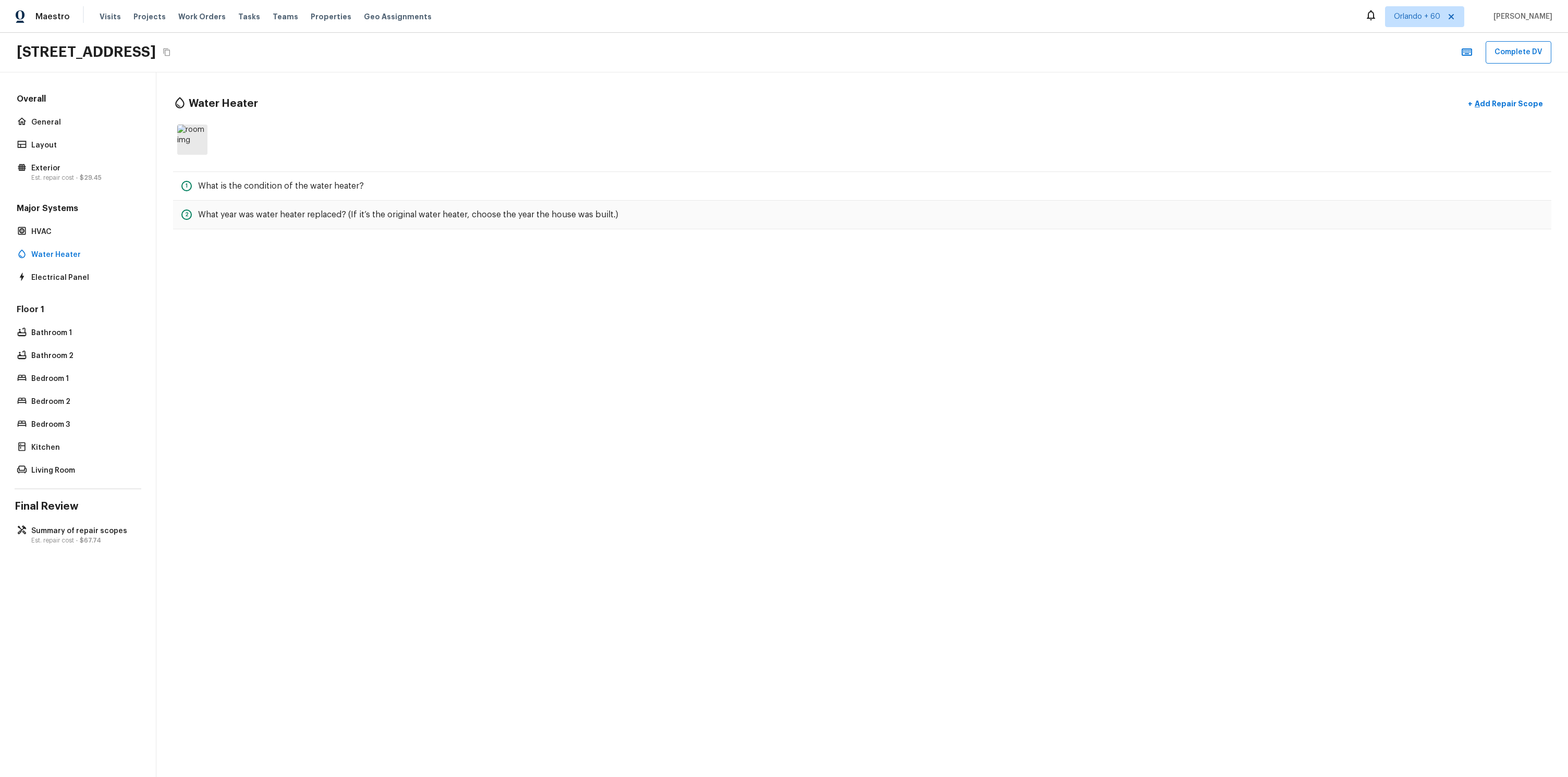
click at [76, 222] on div "Major Systems HVAC Water Heater Electrical Panel" at bounding box center [78, 243] width 126 height 82
click at [64, 239] on div "Major Systems HVAC Water Heater Electrical Panel" at bounding box center [78, 243] width 126 height 82
click at [74, 237] on p "HVAC" at bounding box center [84, 232] width 104 height 11
click at [1524, 94] on button "+ Add Repair Scope" at bounding box center [1505, 104] width 91 height 21
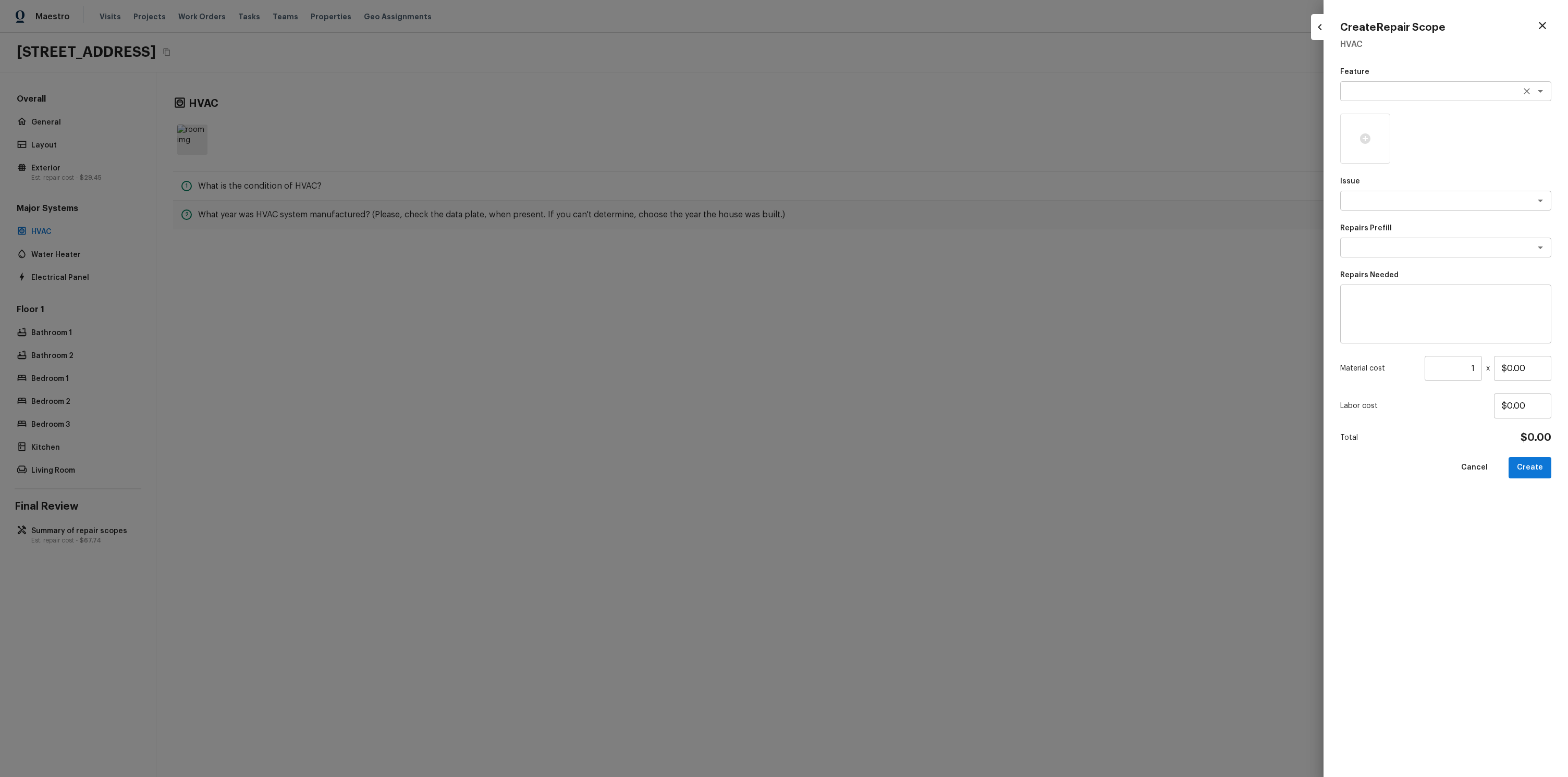
click at [1382, 93] on textarea at bounding box center [1431, 91] width 172 height 11
click at [1368, 143] on li "Pests" at bounding box center [1445, 147] width 211 height 16
type textarea "Pests"
click at [1367, 158] on div at bounding box center [1365, 139] width 50 height 50
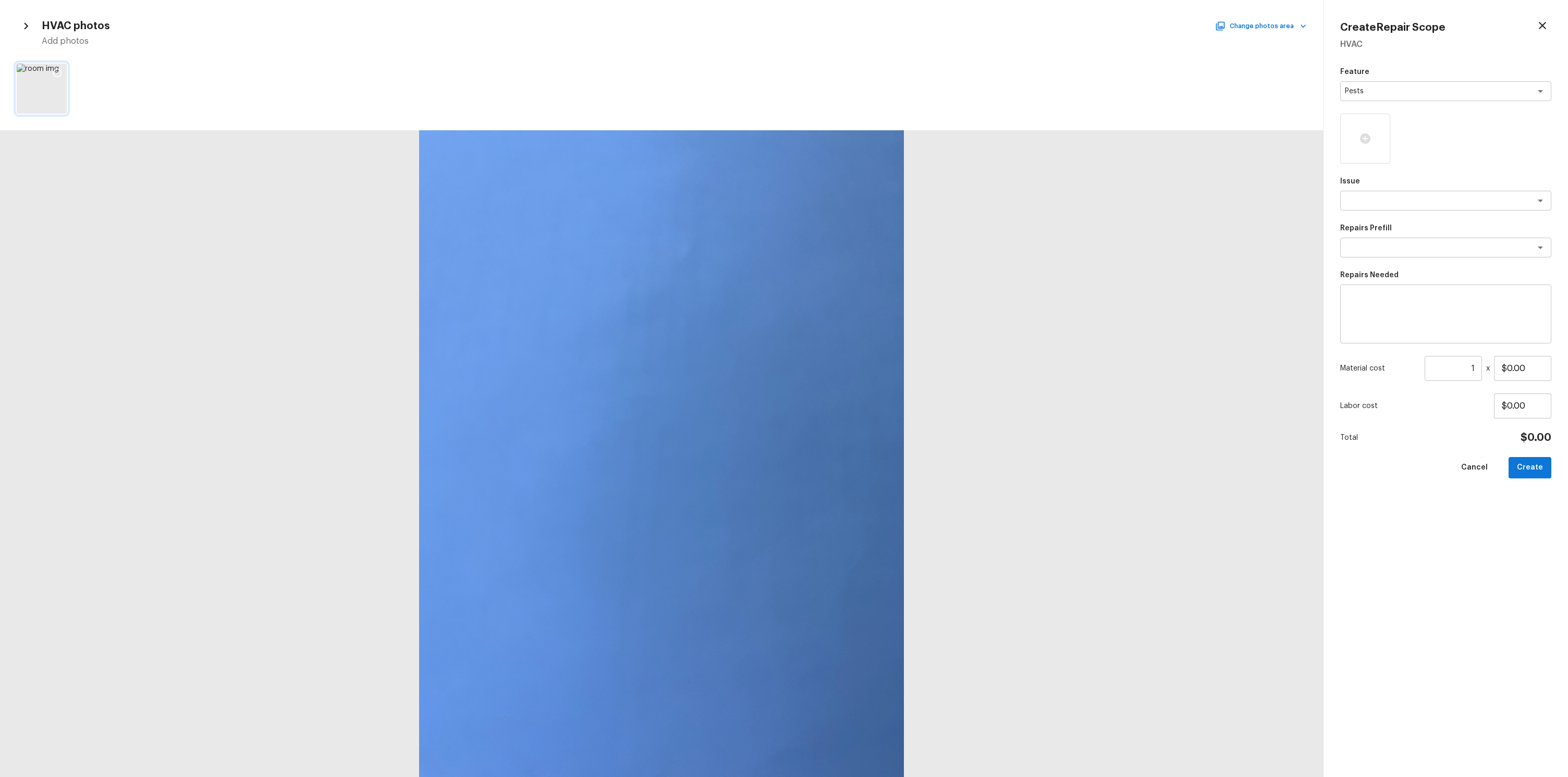
click at [62, 71] on icon at bounding box center [57, 73] width 11 height 11
click at [1400, 193] on div "x ​" at bounding box center [1445, 201] width 211 height 20
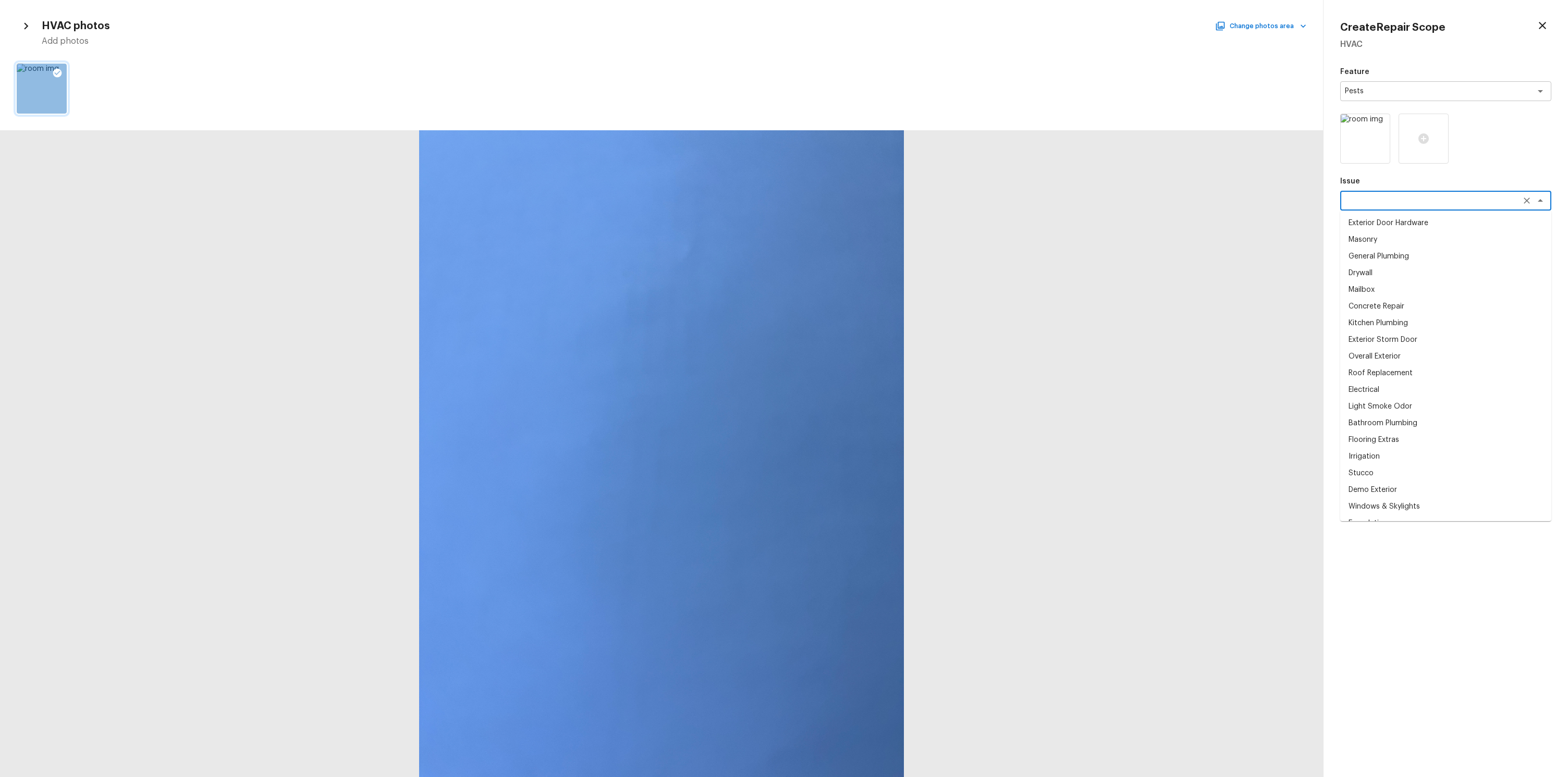
click at [1404, 284] on li "Mailbox" at bounding box center [1445, 289] width 211 height 16
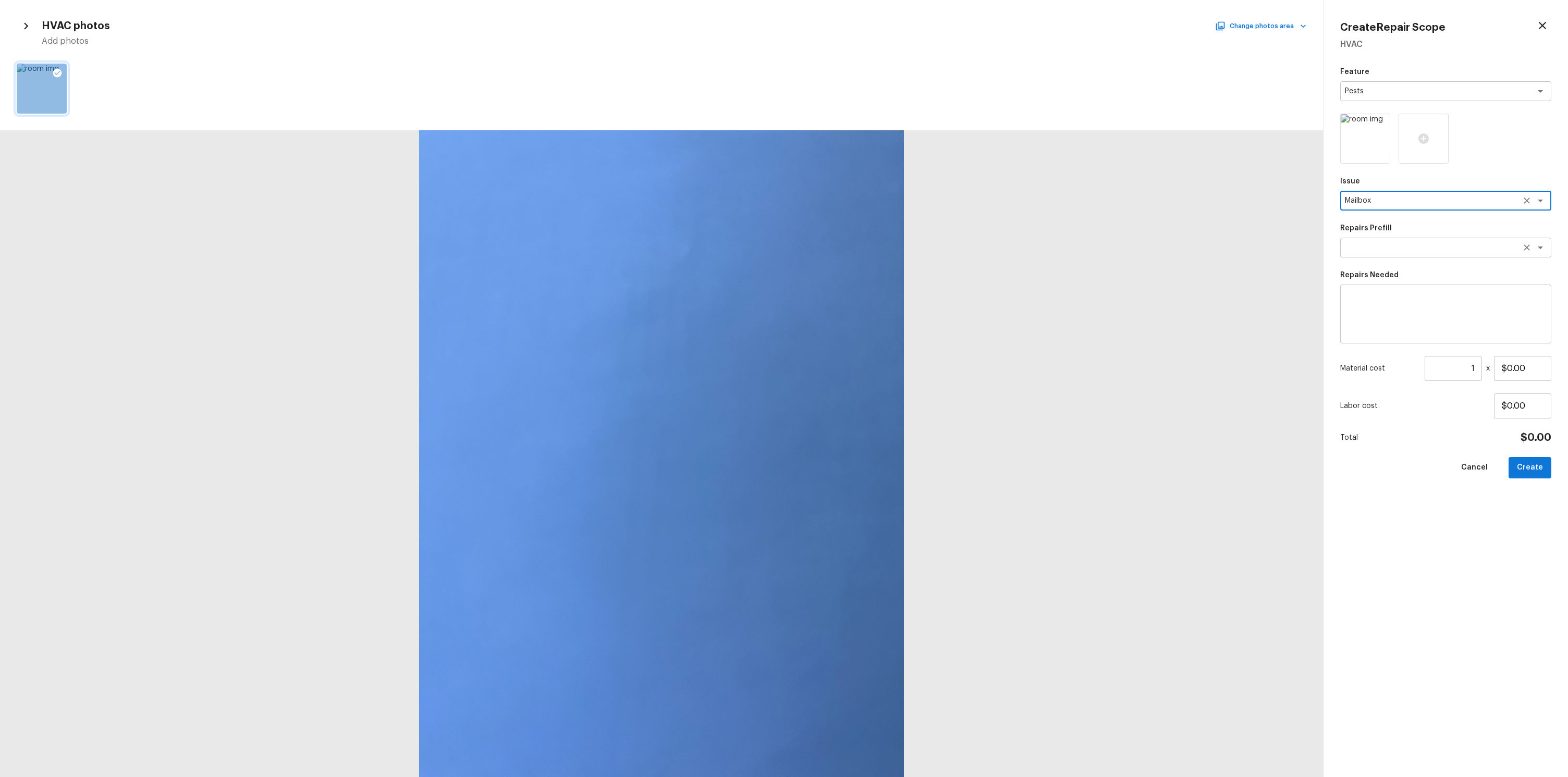
click at [1401, 255] on div "x ​" at bounding box center [1445, 247] width 211 height 20
click at [1417, 197] on textarea "Mailbox" at bounding box center [1431, 201] width 172 height 11
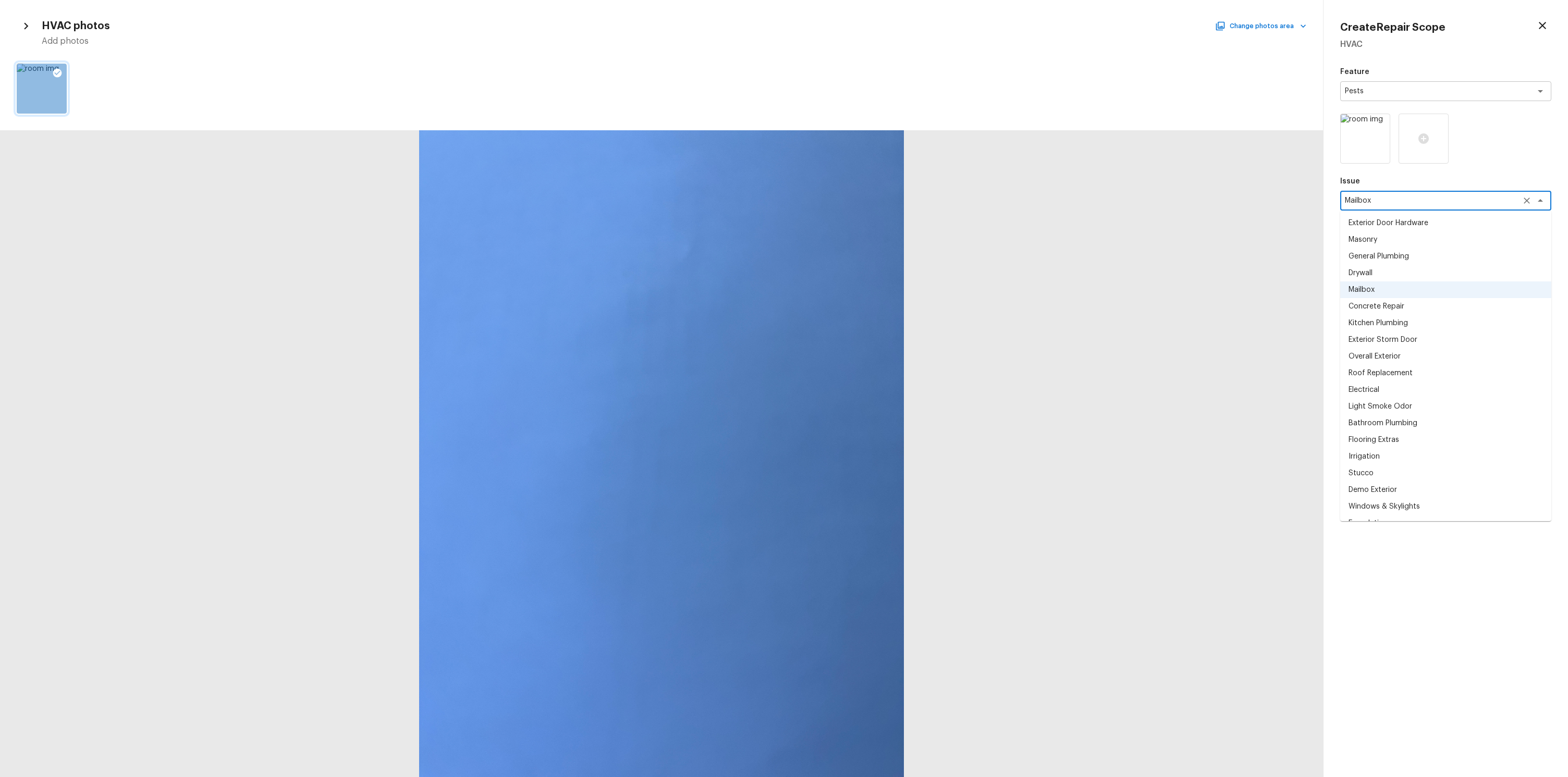
click at [1412, 267] on li "Drywall" at bounding box center [1445, 272] width 211 height 16
type textarea "Drywall"
click at [1435, 238] on div "x ​" at bounding box center [1445, 247] width 211 height 20
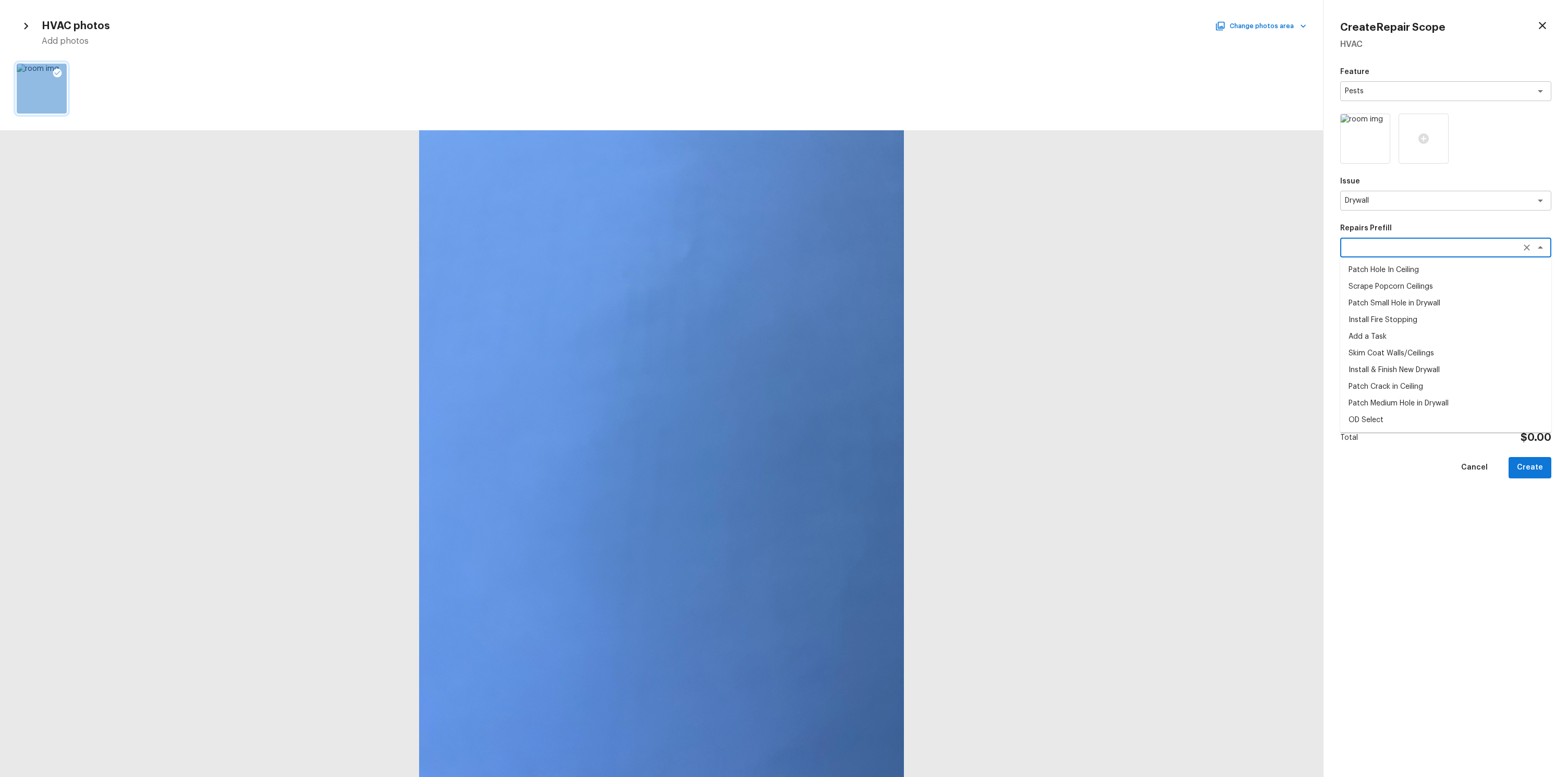
click at [1421, 267] on li "Patch Hole In Ceiling" at bounding box center [1445, 270] width 211 height 16
type textarea "Patch Hole In Ceiling"
type textarea "Prep/scrape all loose material from the damaged area; prime if needed. Patch th…"
type input "$25.00"
click at [1539, 470] on button "Create" at bounding box center [1529, 468] width 43 height 21
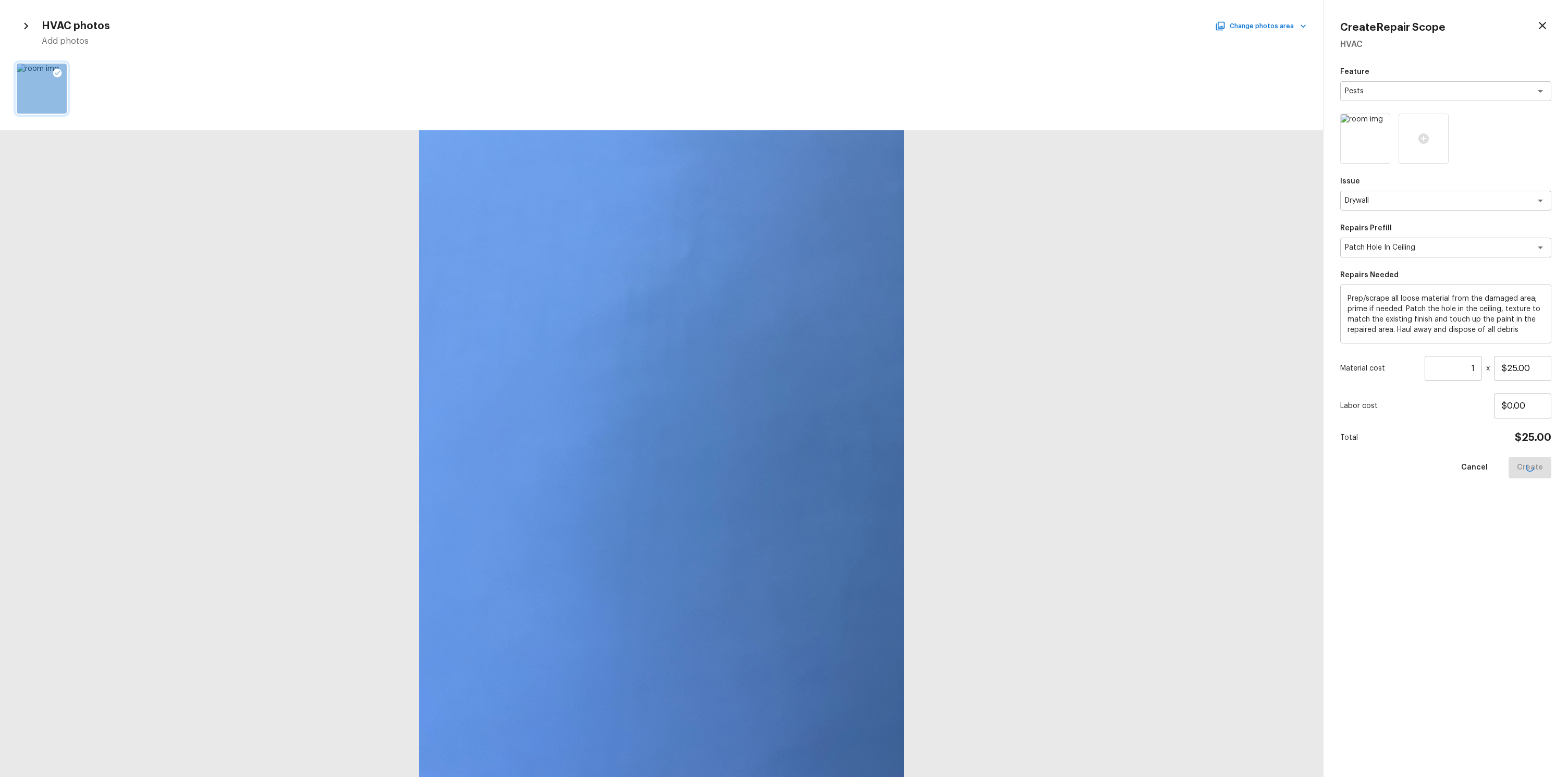
type input "$0.00"
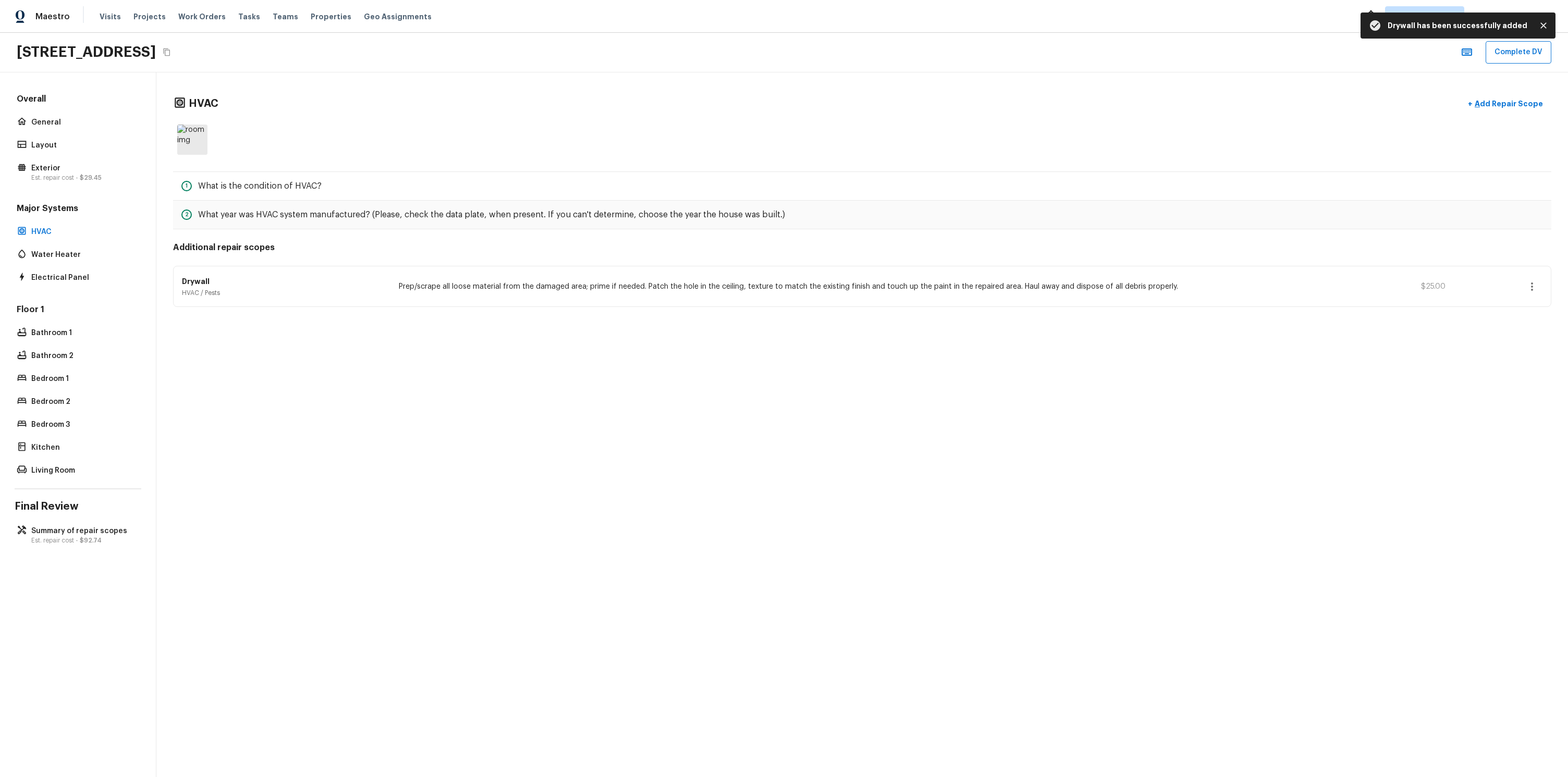
click at [896, 411] on div "HVAC + Add Repair Scope 1 What is the condition of HVAC? 2 What year was HVAC s…" at bounding box center [862, 424] width 1411 height 705
click at [70, 382] on p "Bedroom 1" at bounding box center [84, 379] width 104 height 11
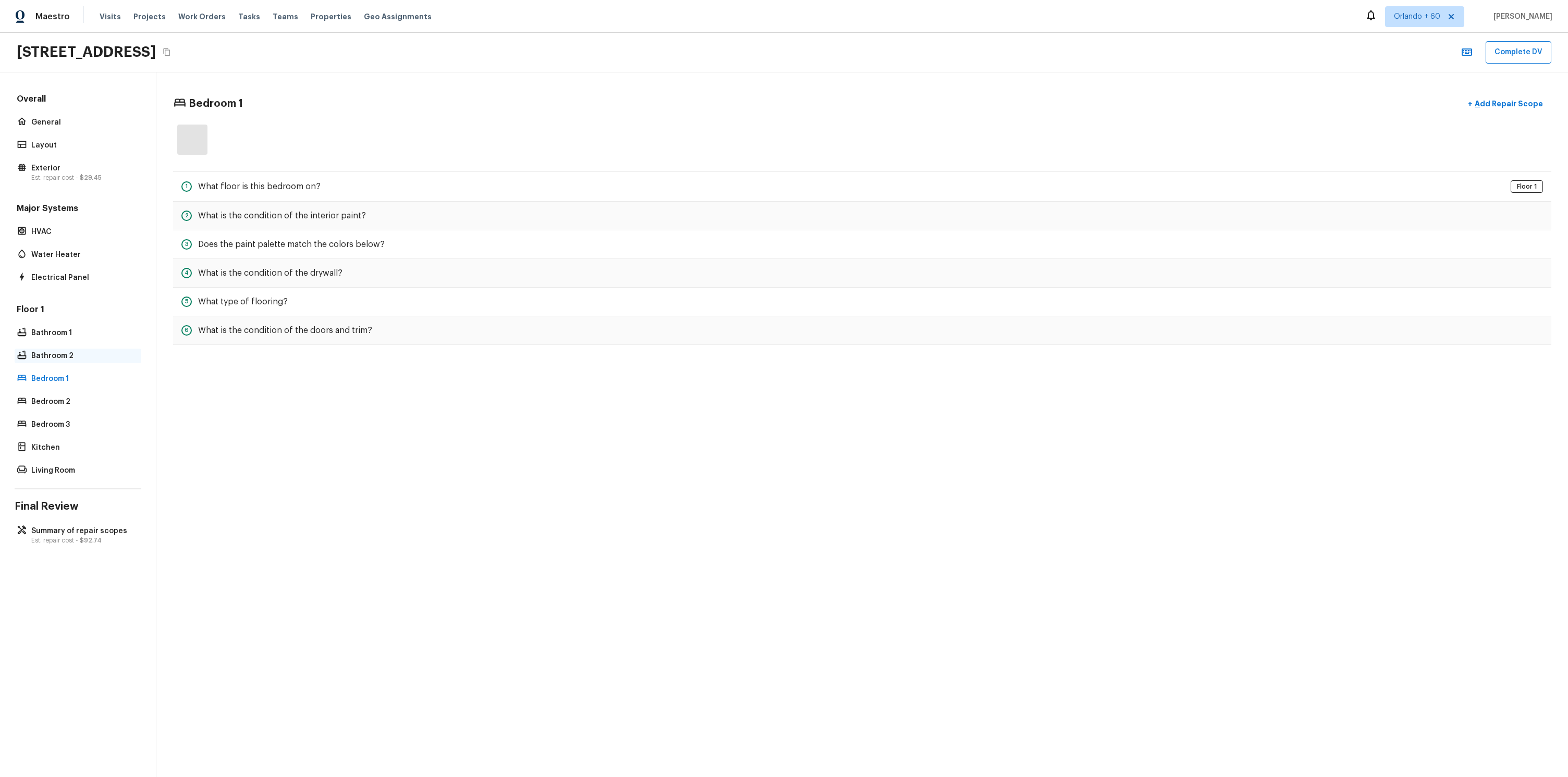
click at [72, 359] on p "Bathroom 2" at bounding box center [84, 356] width 104 height 11
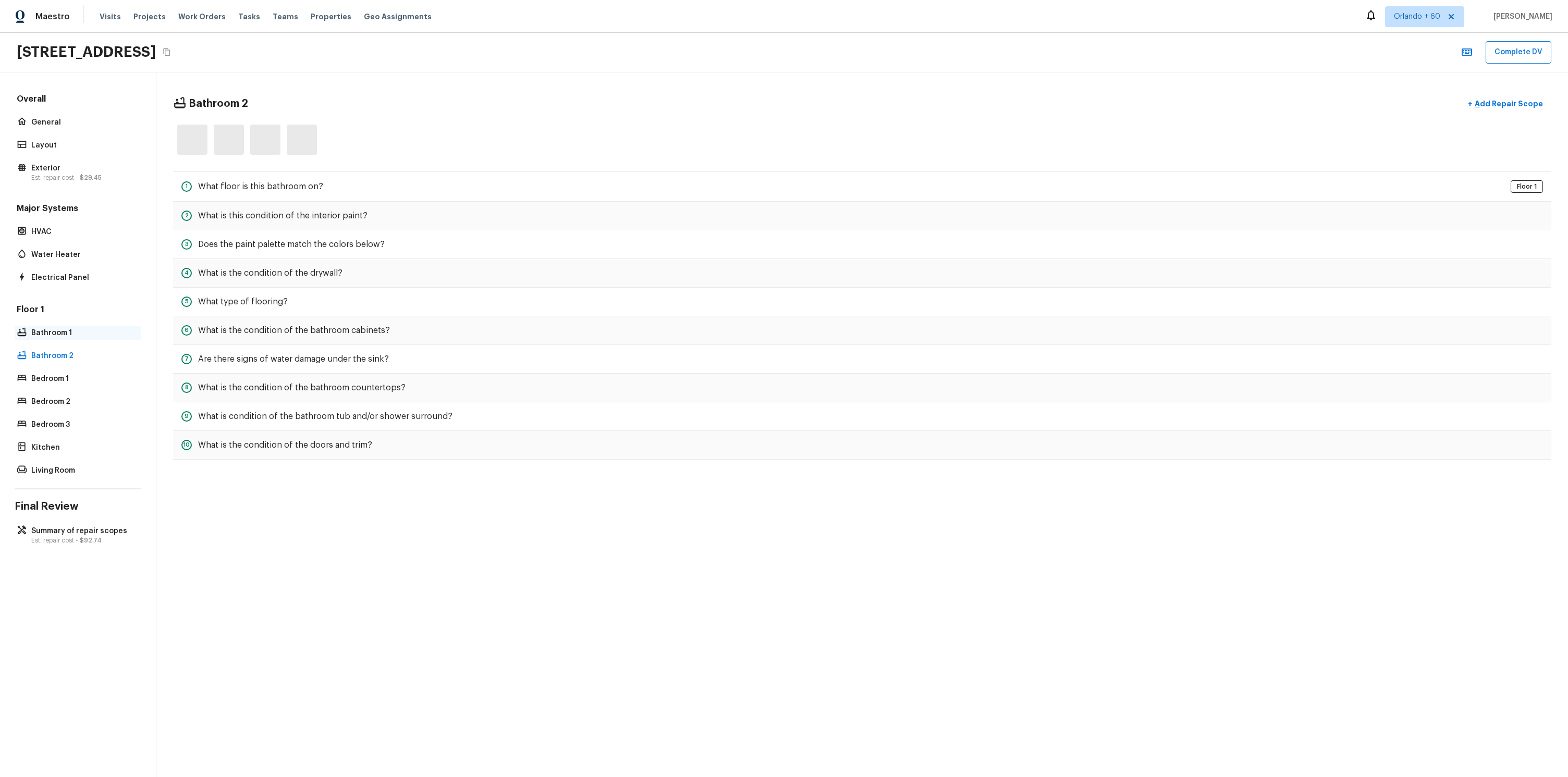
click at [64, 328] on p "Bathroom 1" at bounding box center [84, 333] width 104 height 11
click at [71, 274] on p "Electrical Panel" at bounding box center [84, 278] width 104 height 11
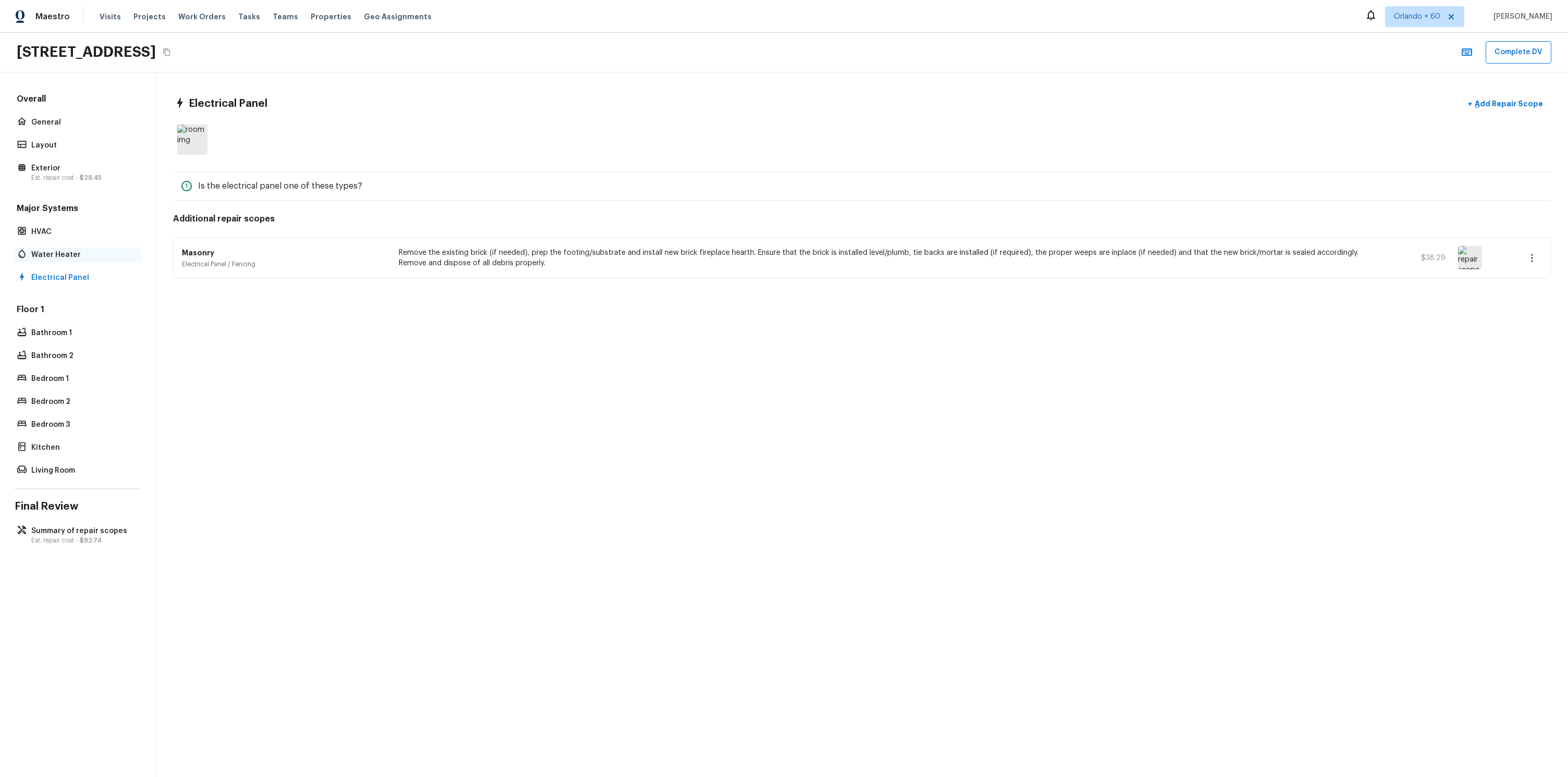
click at [74, 256] on p "Water Heater" at bounding box center [84, 255] width 104 height 11
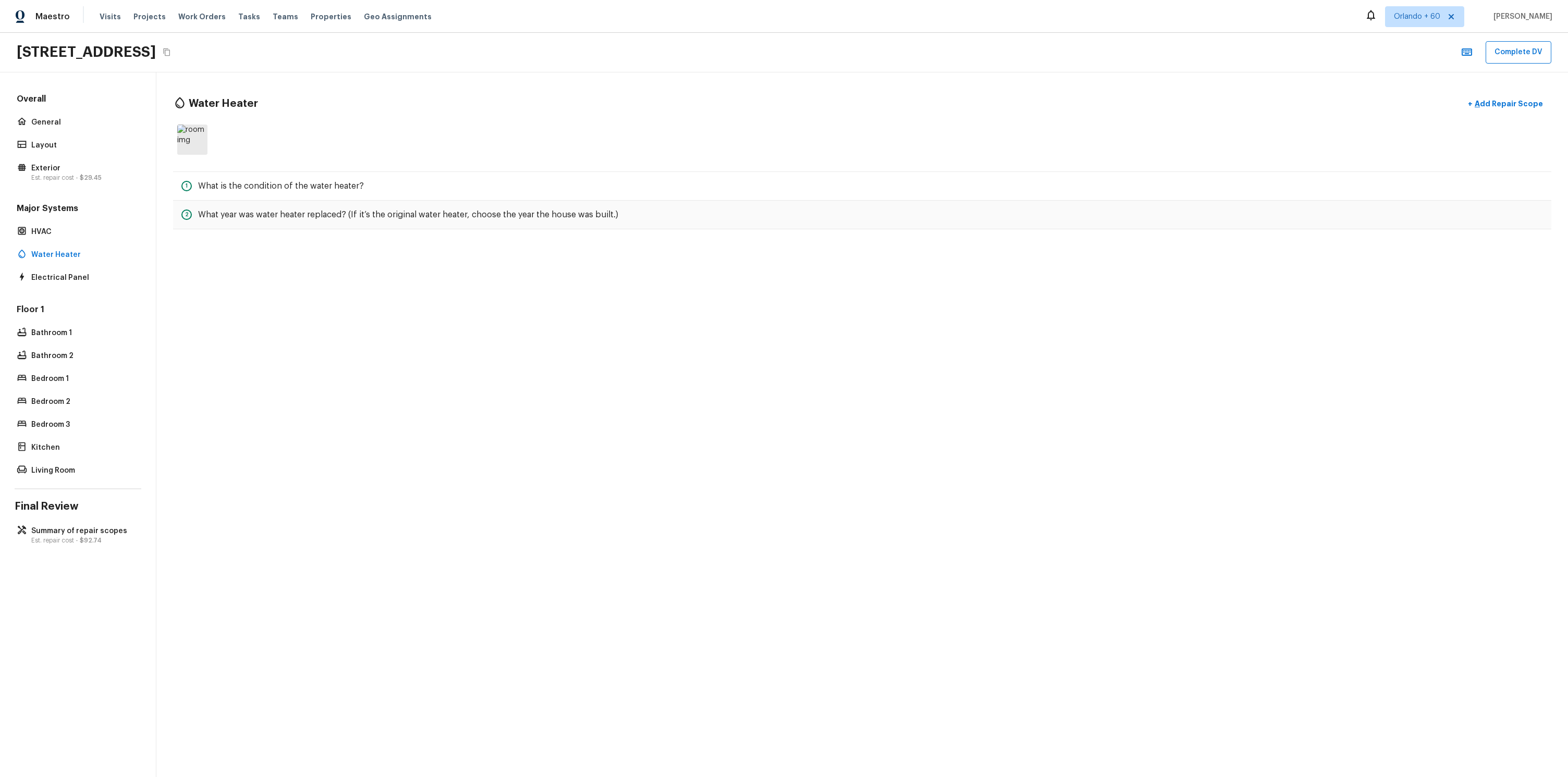
click at [73, 222] on div "Major Systems HVAC Water Heater Electrical Panel" at bounding box center [78, 243] width 126 height 82
click at [69, 170] on p "Exterior" at bounding box center [84, 168] width 104 height 11
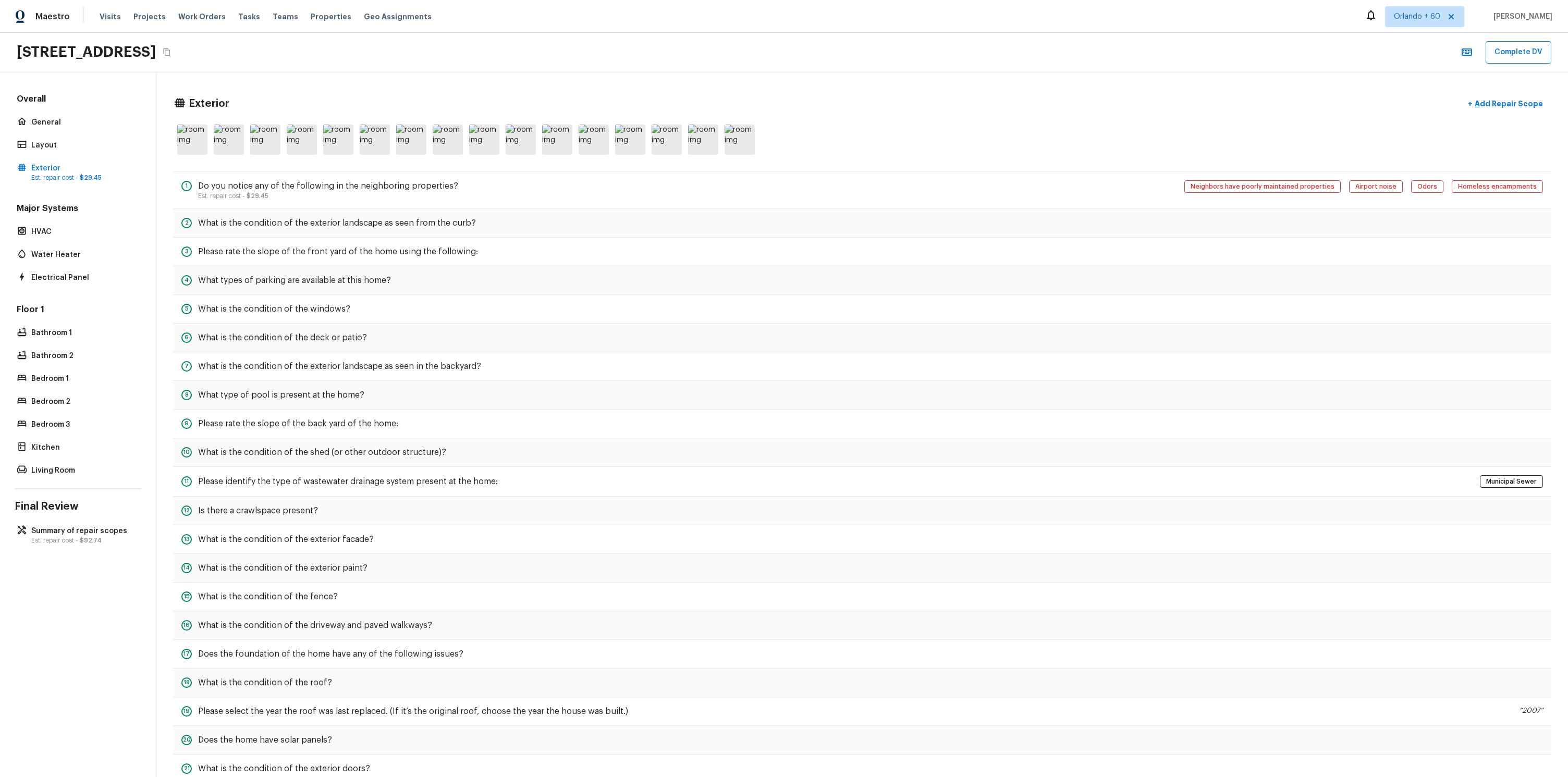
scroll to position [53, 0]
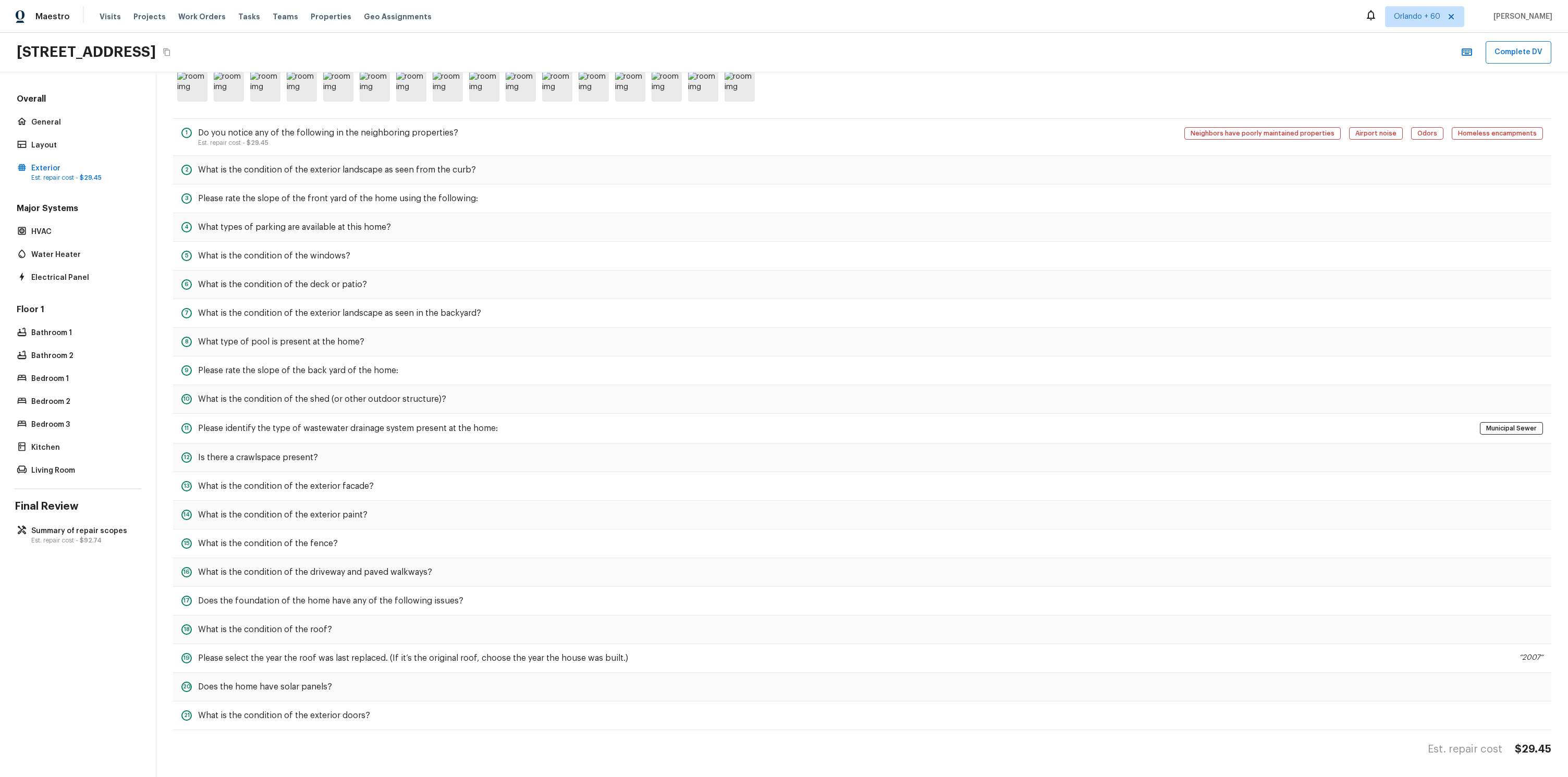
click at [59, 210] on h5 "Major Systems" at bounding box center [78, 209] width 126 height 14
click at [57, 224] on div "HVAC" at bounding box center [78, 232] width 126 height 14
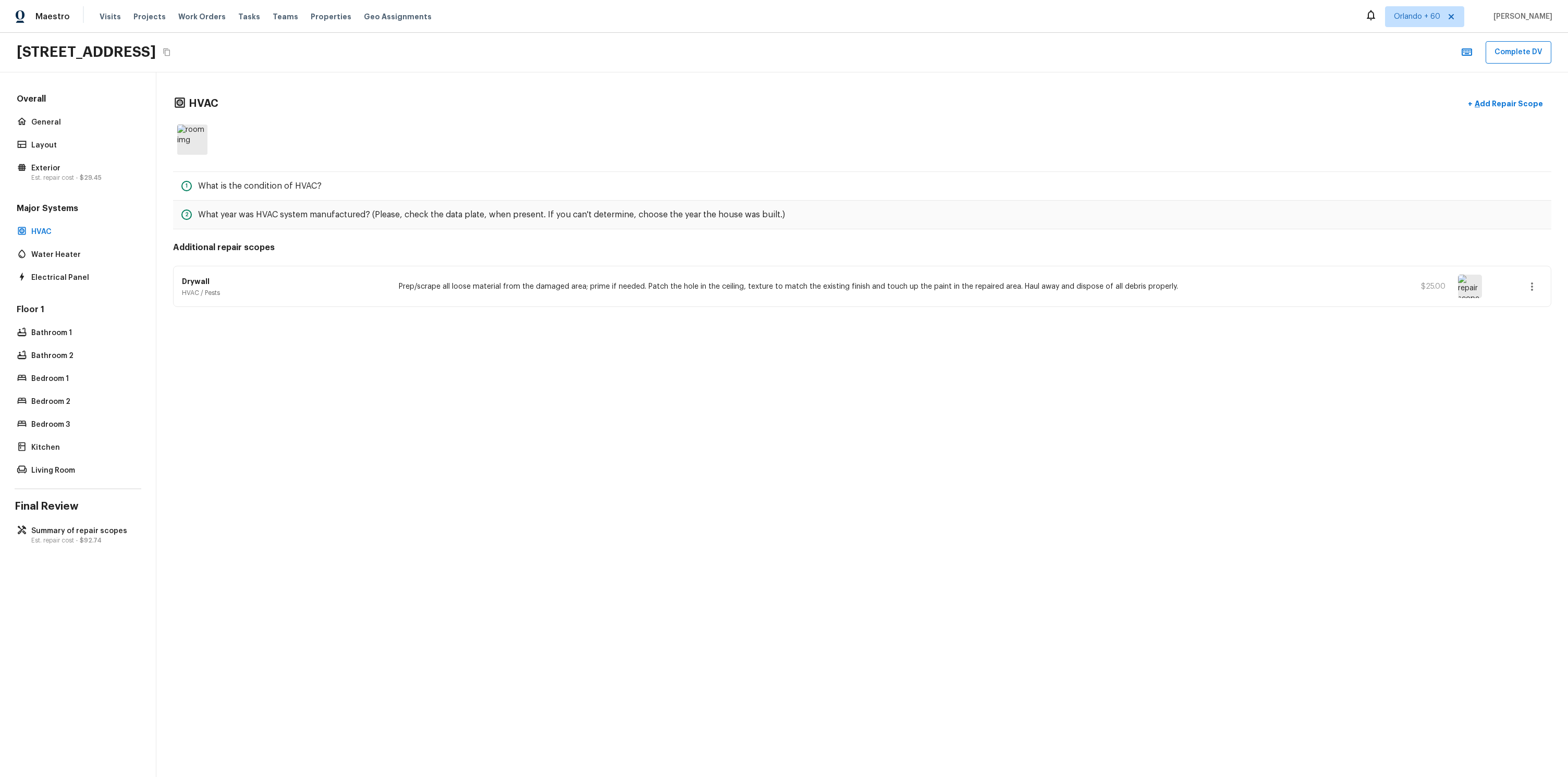
click at [59, 157] on div "Overall General Layout Exterior Est. repair cost - $29.45" at bounding box center [78, 139] width 126 height 91
click at [59, 151] on div "Layout" at bounding box center [78, 145] width 126 height 14
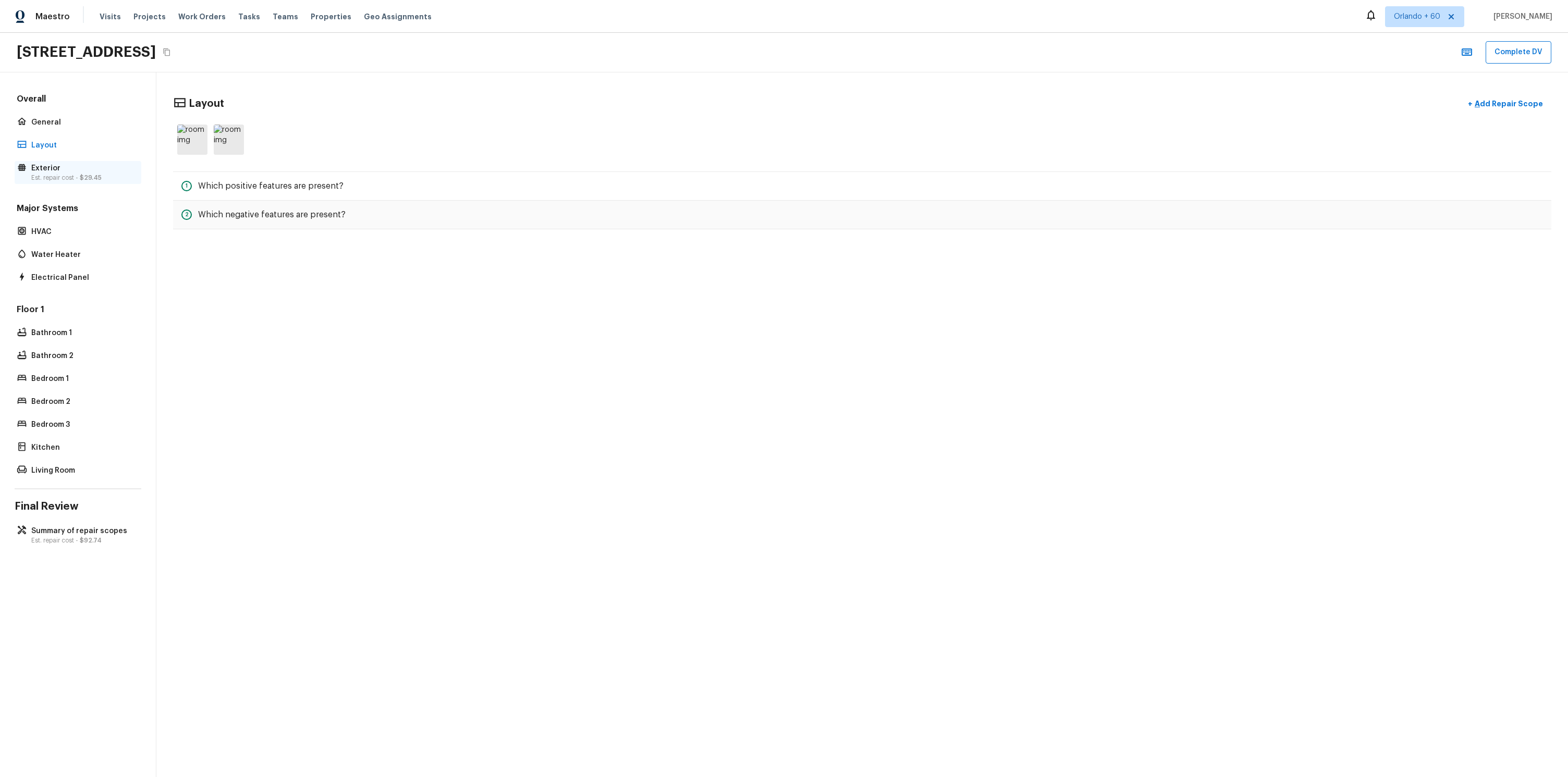
click at [68, 170] on p "Exterior" at bounding box center [84, 168] width 104 height 11
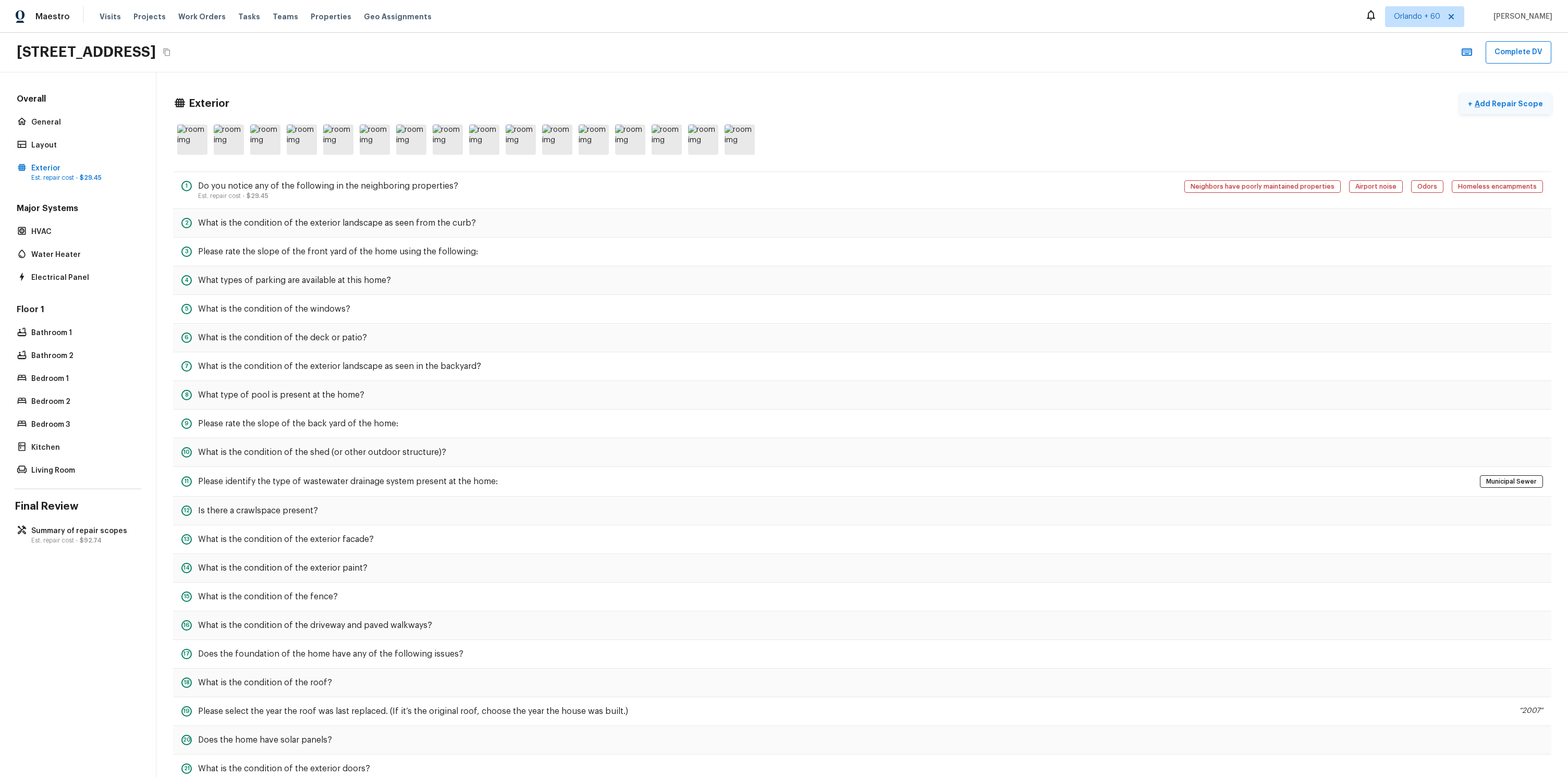
click at [1479, 109] on button "+ Add Repair Scope" at bounding box center [1505, 104] width 91 height 21
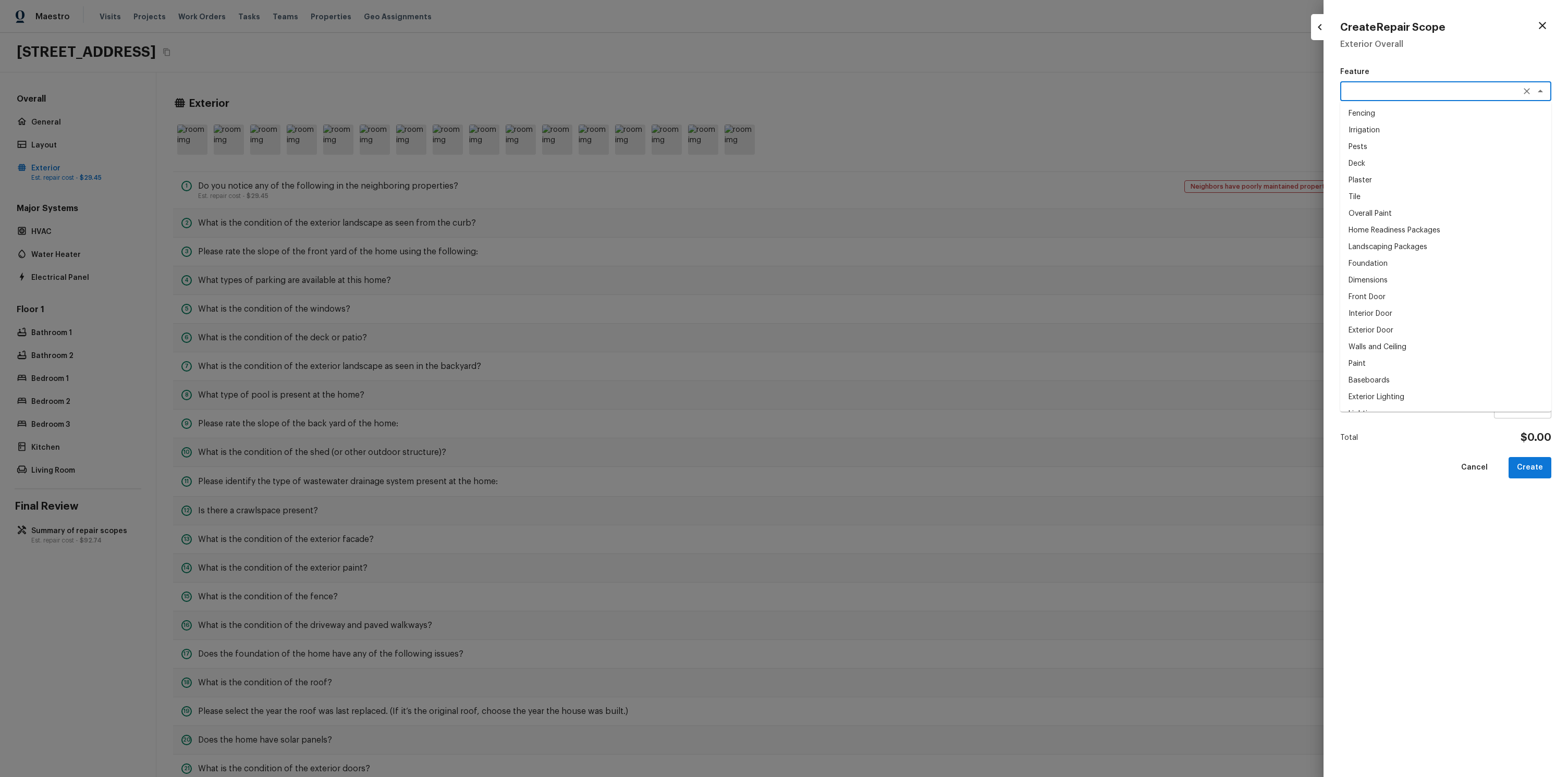
click at [1382, 89] on textarea at bounding box center [1431, 91] width 172 height 11
click at [1361, 143] on li "Pests" at bounding box center [1445, 147] width 211 height 16
type textarea "Pests"
click at [1362, 144] on icon at bounding box center [1365, 138] width 13 height 13
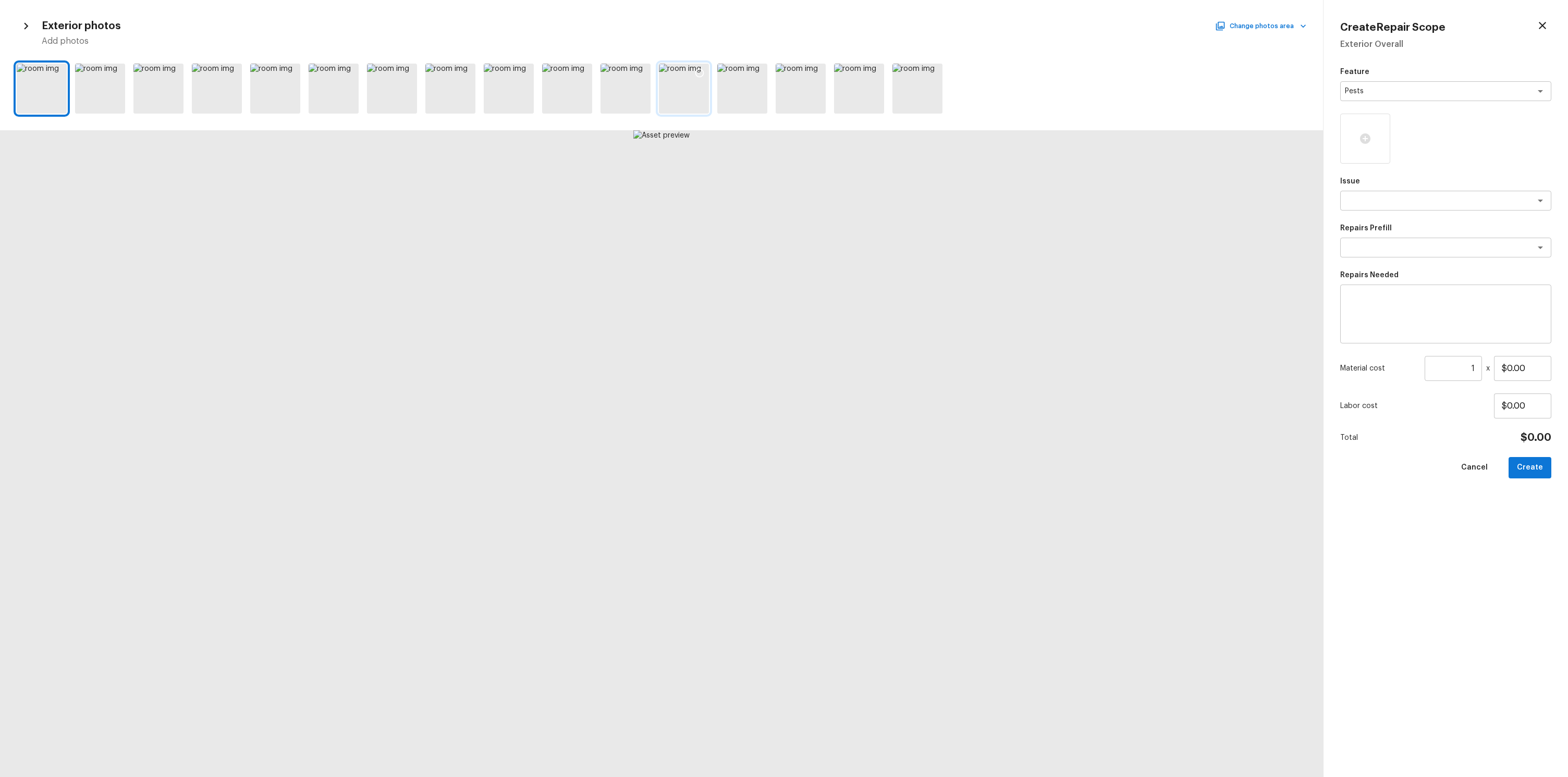
click at [706, 99] on div at bounding box center [684, 89] width 50 height 50
click at [588, 91] on div at bounding box center [567, 89] width 50 height 50
click at [688, 76] on div at bounding box center [684, 89] width 50 height 50
click at [698, 74] on icon at bounding box center [699, 73] width 11 height 11
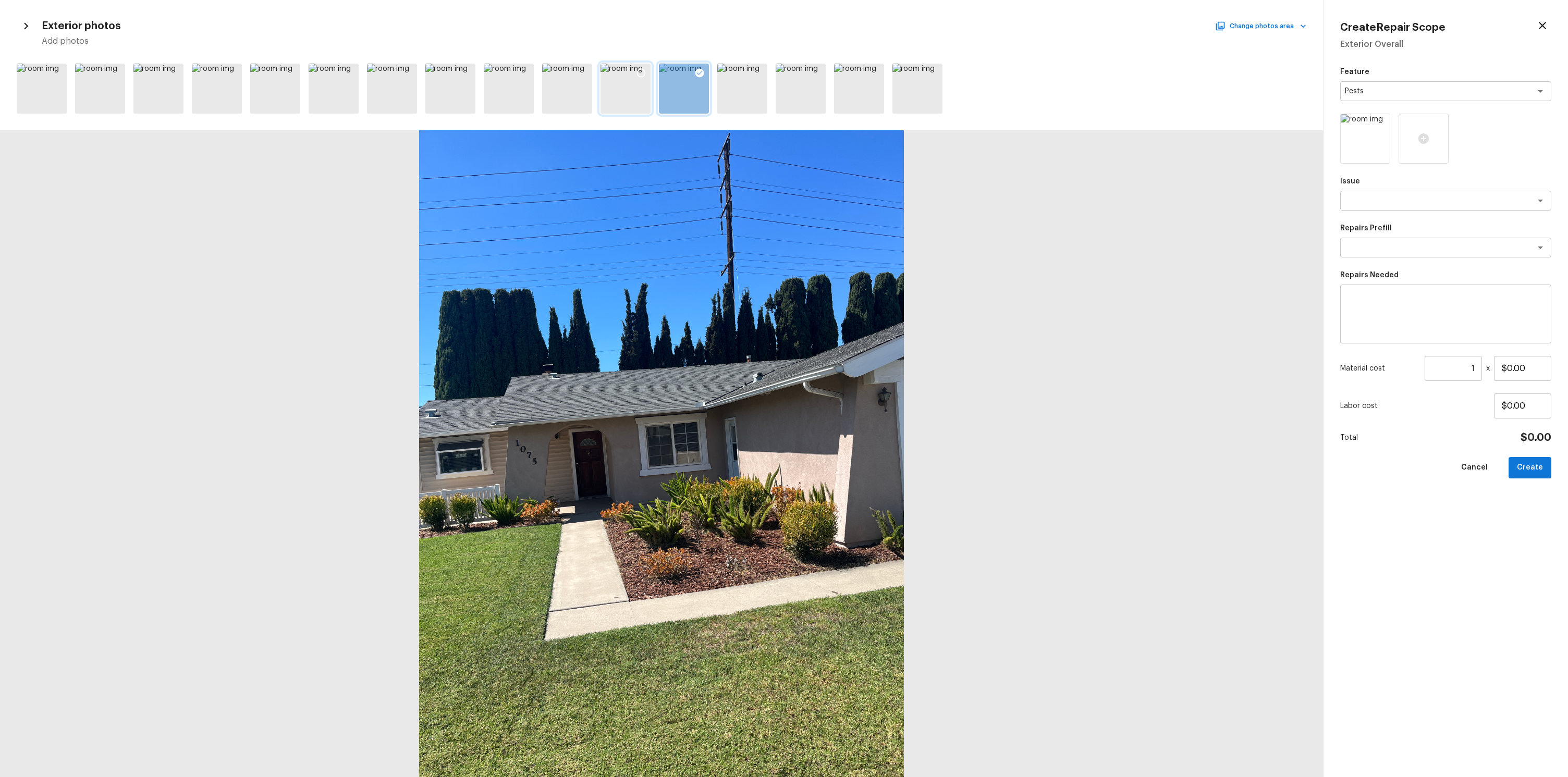
click at [621, 77] on div at bounding box center [625, 89] width 50 height 50
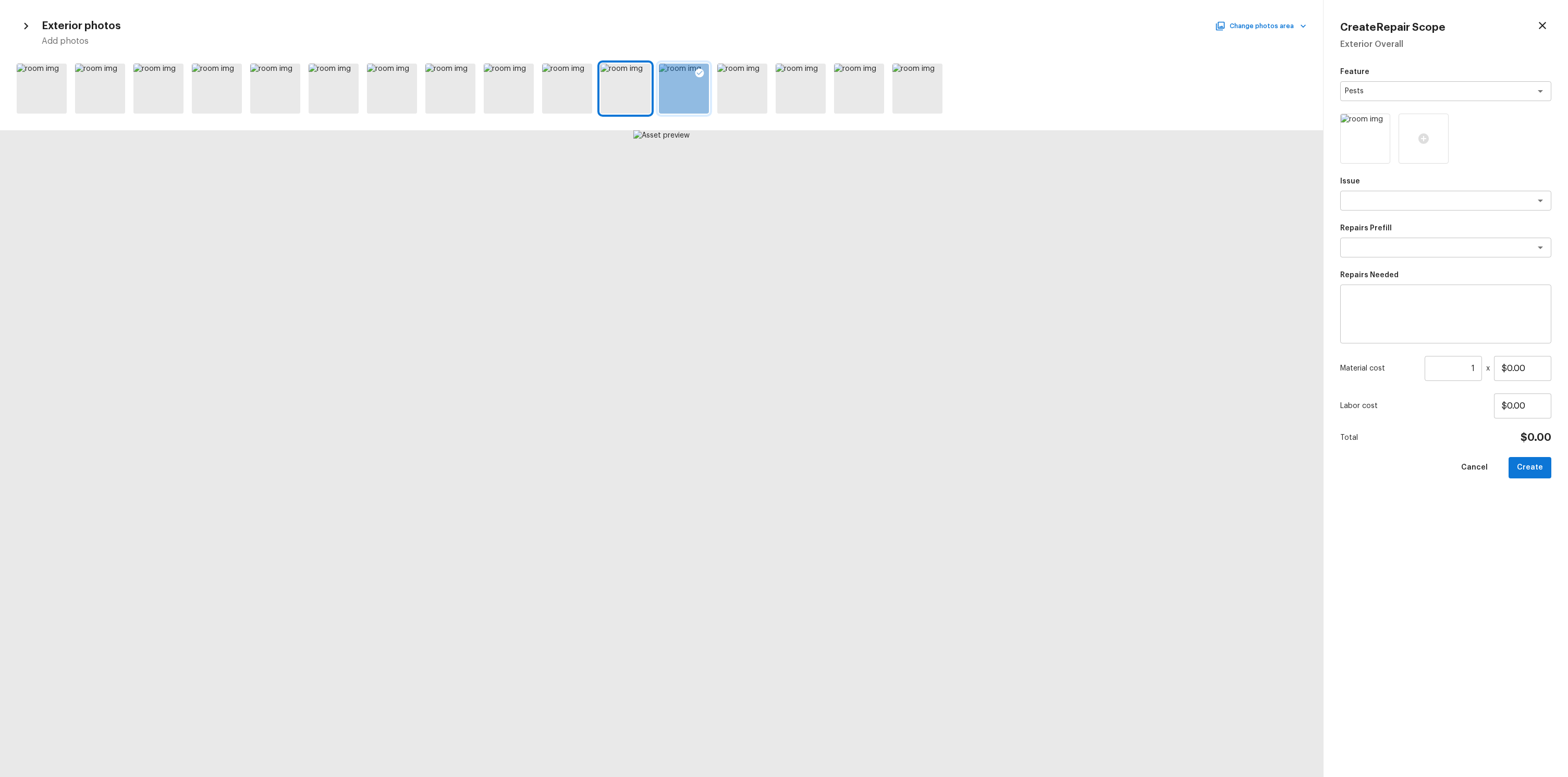
click at [657, 74] on div at bounding box center [661, 88] width 1323 height 59
click at [639, 76] on icon at bounding box center [641, 73] width 9 height 9
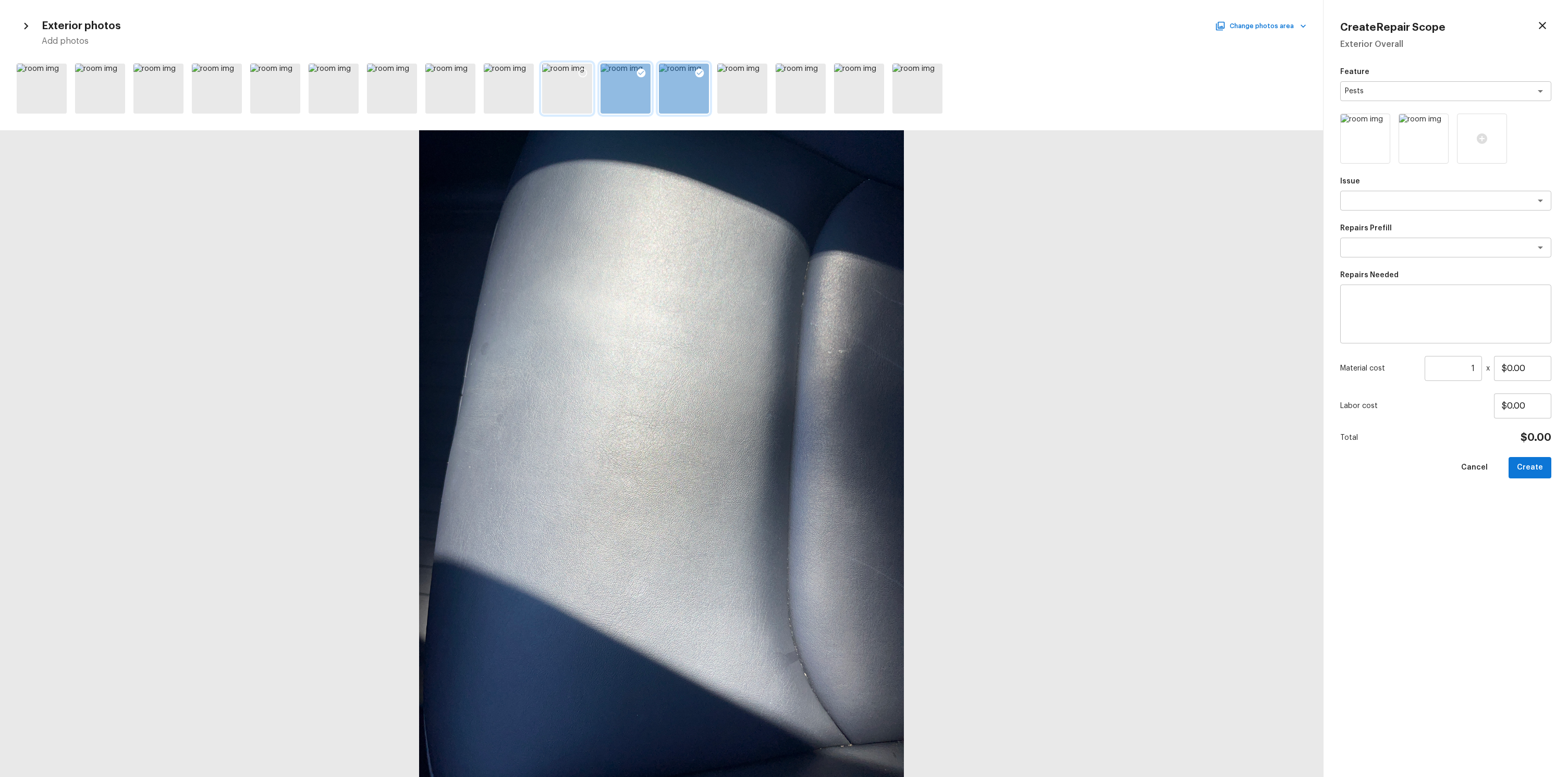
click at [579, 72] on icon at bounding box center [583, 73] width 11 height 11
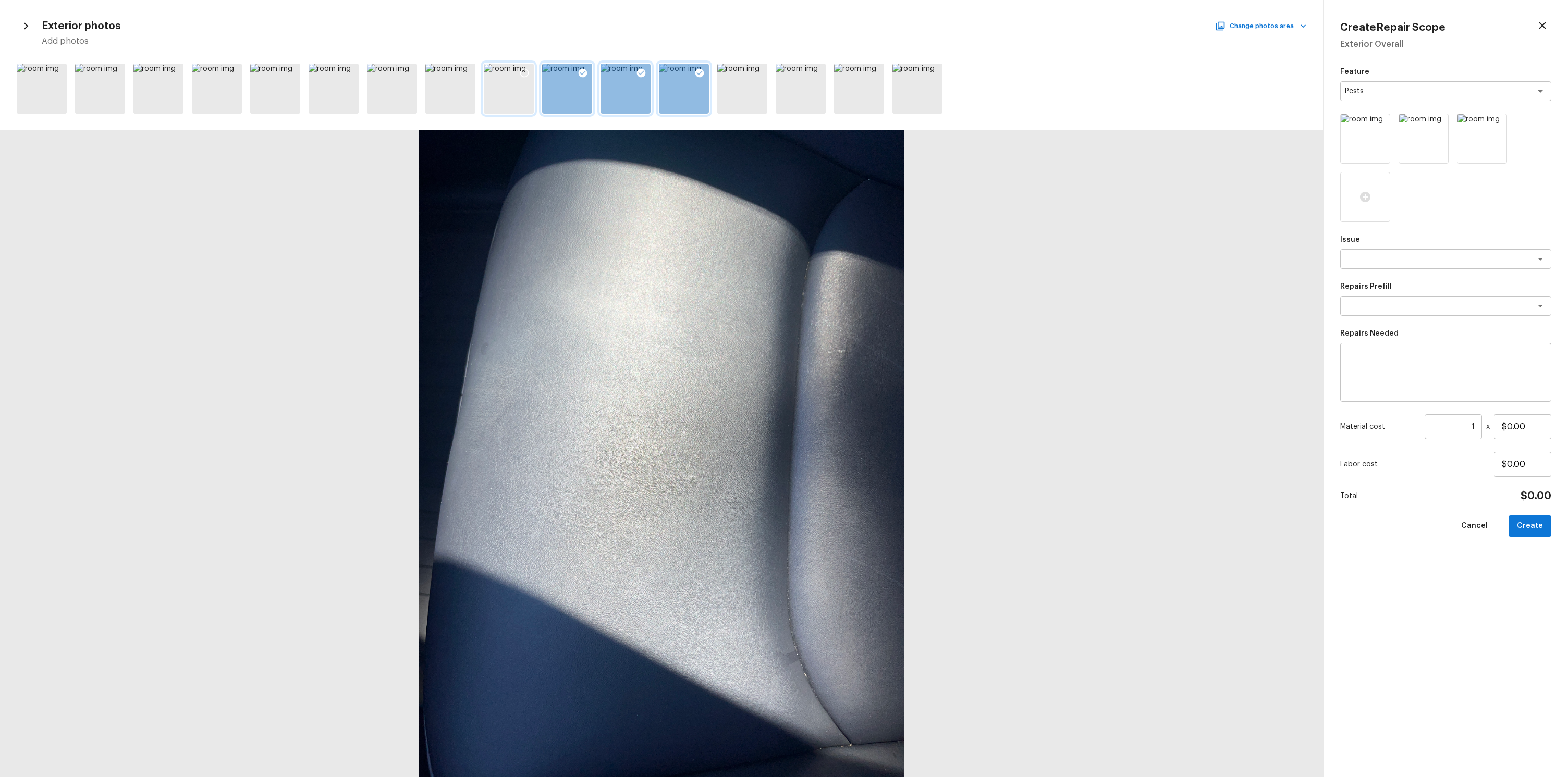
click at [507, 74] on div at bounding box center [509, 89] width 50 height 50
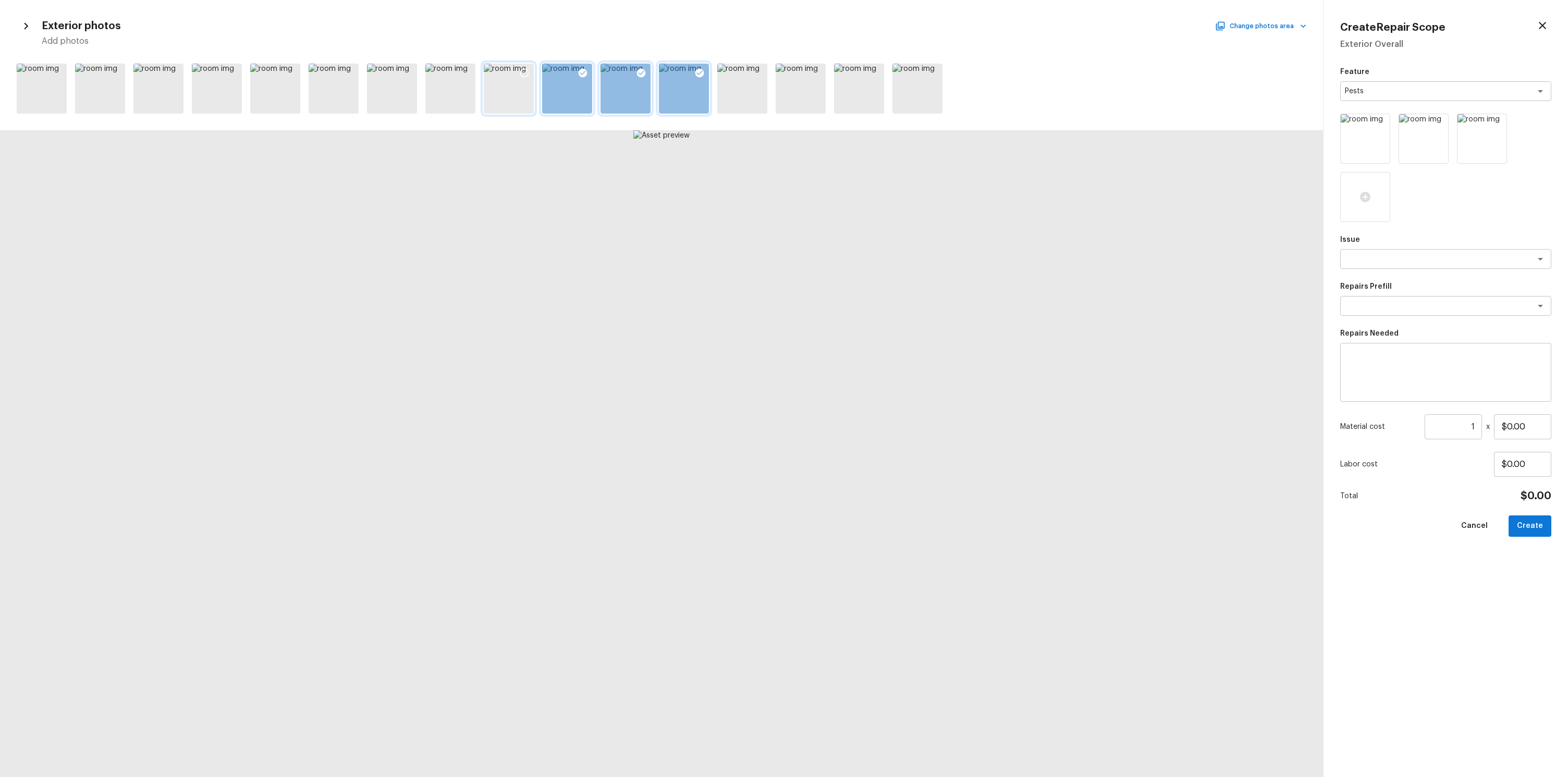
click at [532, 72] on div at bounding box center [524, 74] width 19 height 22
click at [528, 74] on icon at bounding box center [524, 73] width 9 height 9
click at [462, 76] on icon at bounding box center [466, 73] width 11 height 11
click at [535, 74] on div at bounding box center [661, 88] width 1323 height 59
click at [524, 74] on icon at bounding box center [524, 73] width 11 height 11
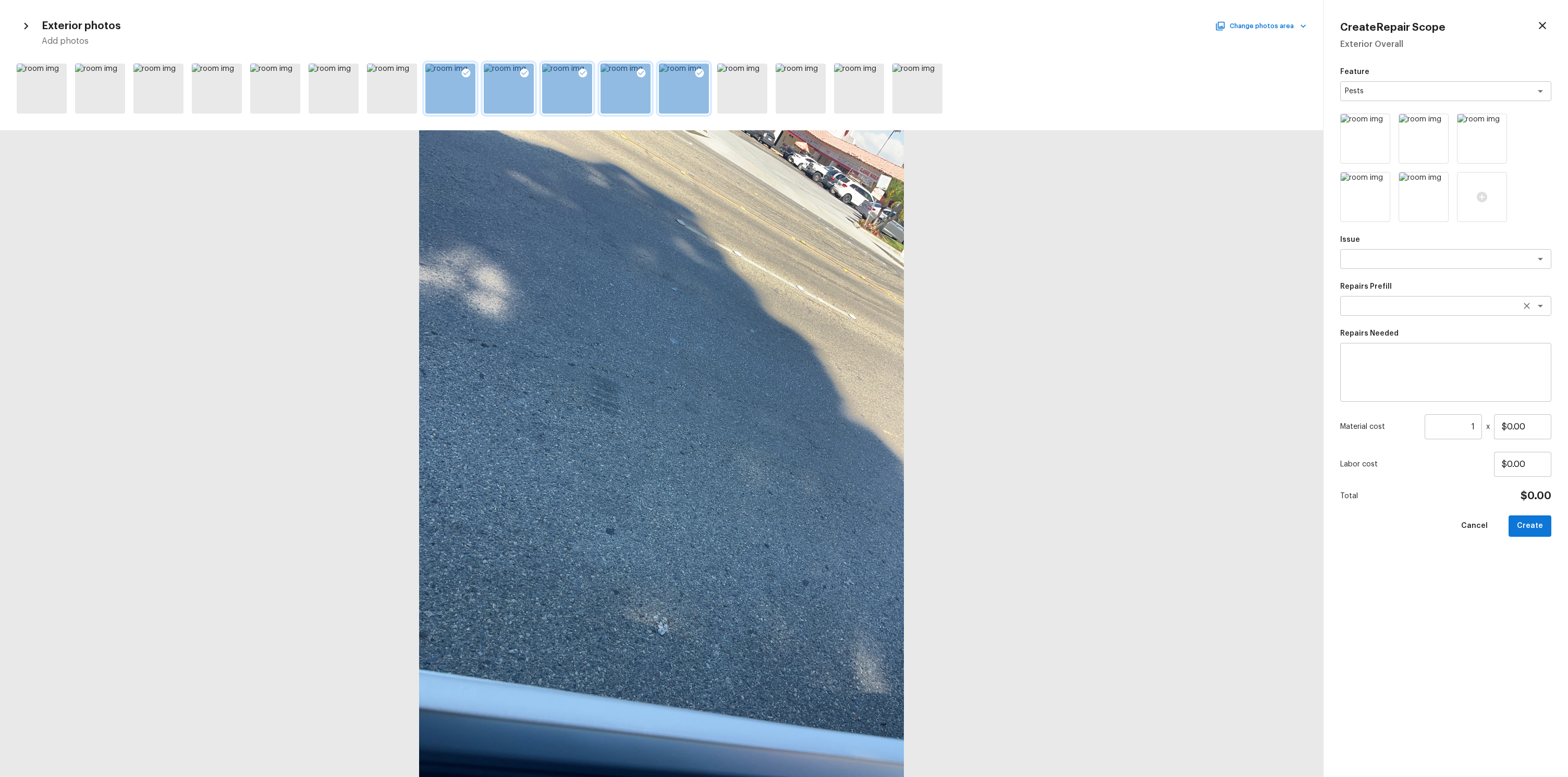
click at [1427, 311] on div "x ​" at bounding box center [1445, 306] width 211 height 20
click at [1382, 266] on div "x ​" at bounding box center [1445, 259] width 211 height 20
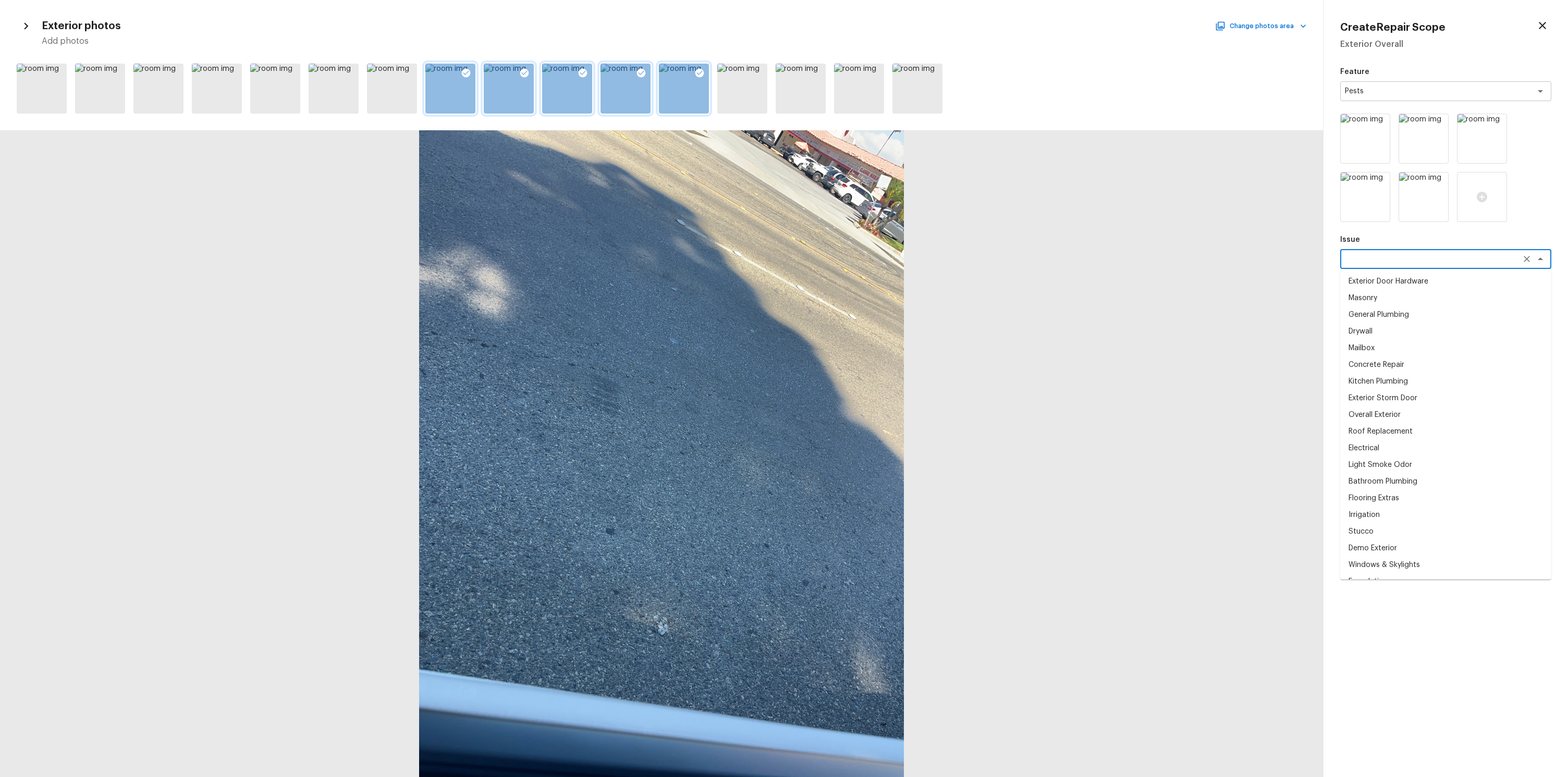
click at [1390, 320] on li "General Plumbing" at bounding box center [1445, 314] width 211 height 16
type textarea "General Plumbing"
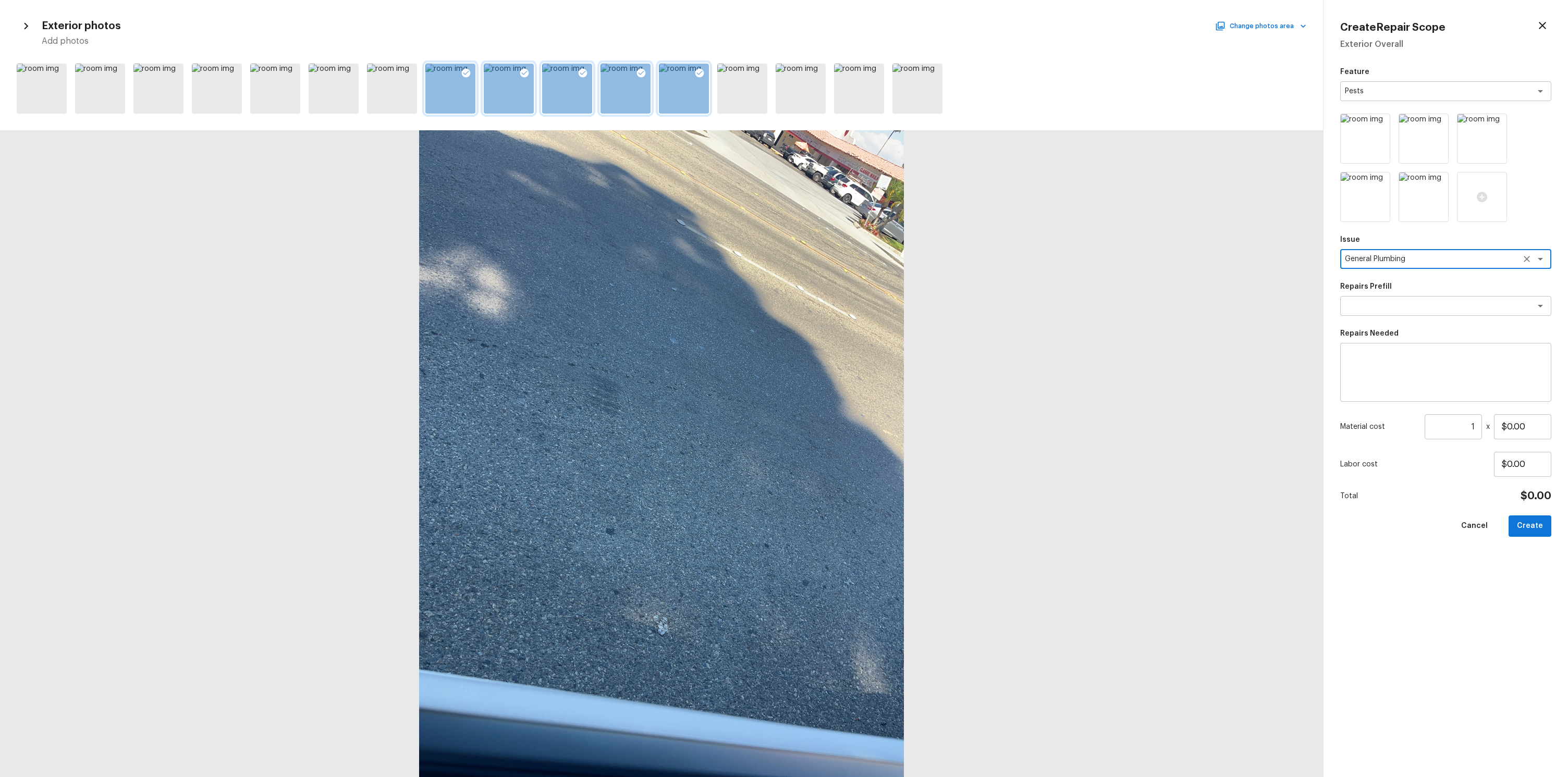
click at [1395, 317] on div "Feature Pests x ​ Issue General Plumbing x ​ Repairs Prefill x ​ Repairs Needed…" at bounding box center [1445, 413] width 211 height 693
click at [1392, 312] on div "x ​" at bounding box center [1445, 306] width 211 height 20
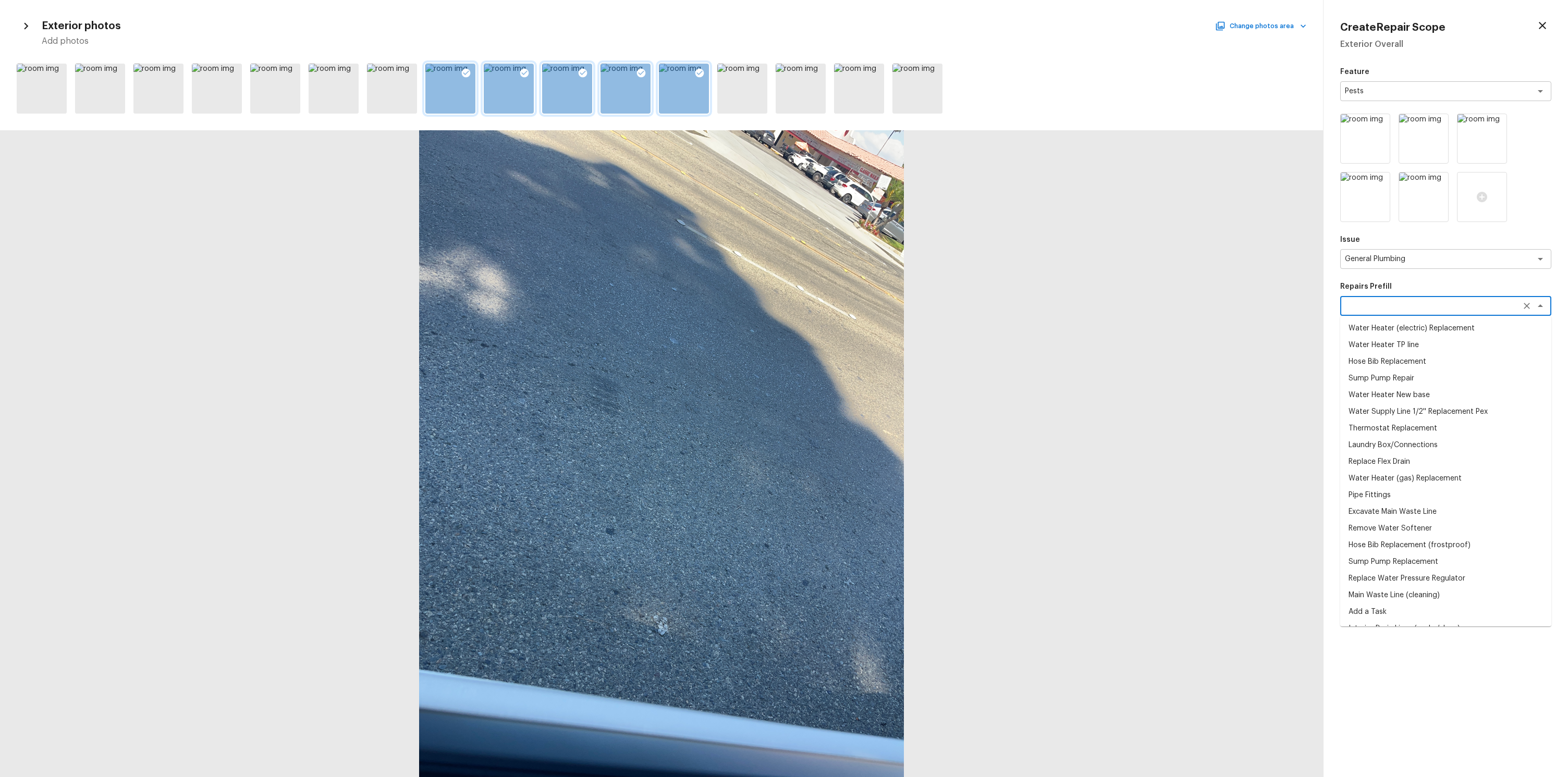
click at [1419, 450] on li "Laundry Box/Connections" at bounding box center [1445, 445] width 211 height 16
type textarea "Laundry Box/Connections"
type textarea "Remove the existing laundry supply box (if present) and install a new box. This…"
type input "$125.00"
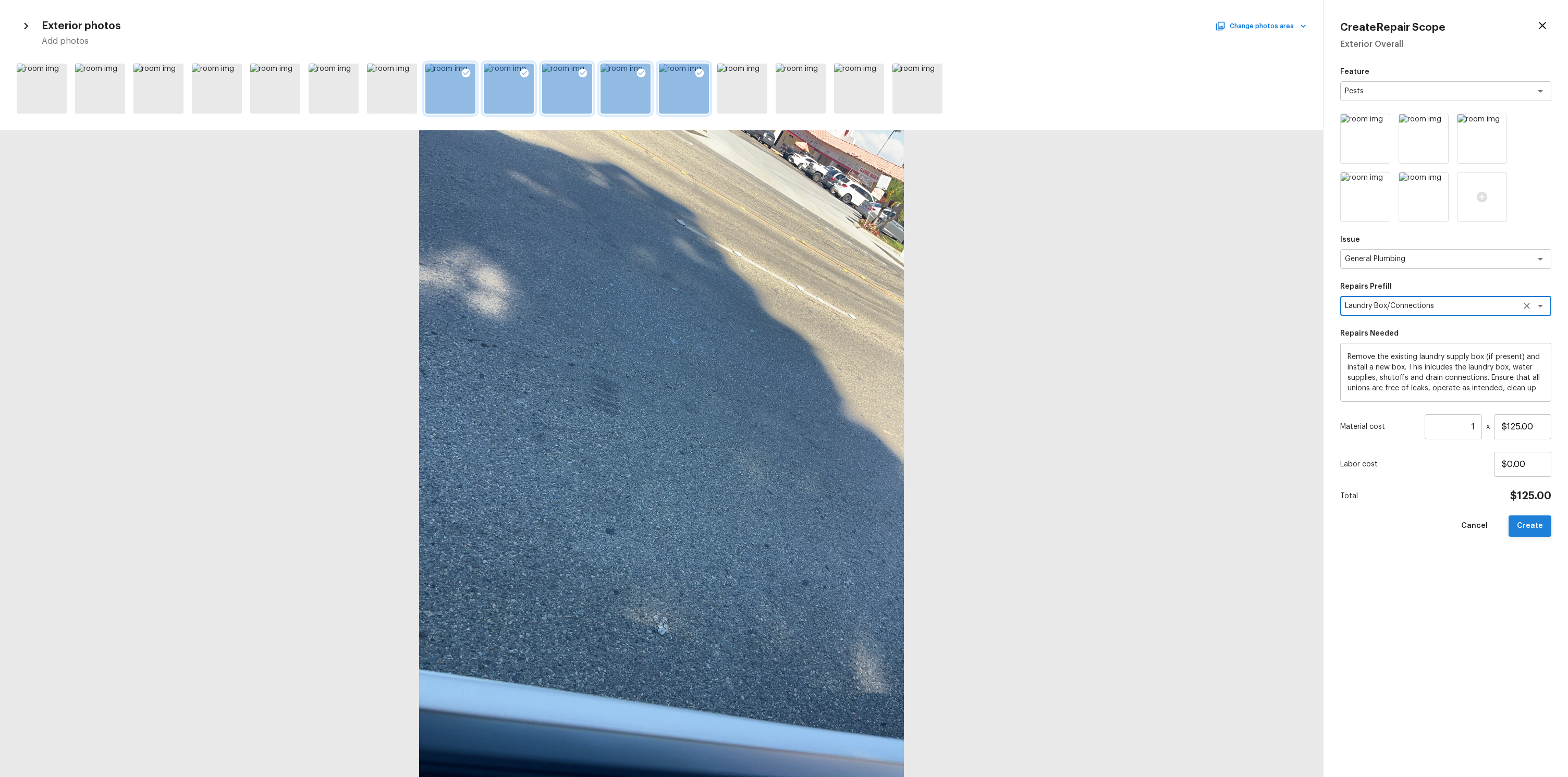
click at [1527, 524] on button "Create" at bounding box center [1529, 526] width 43 height 21
type input "$0.00"
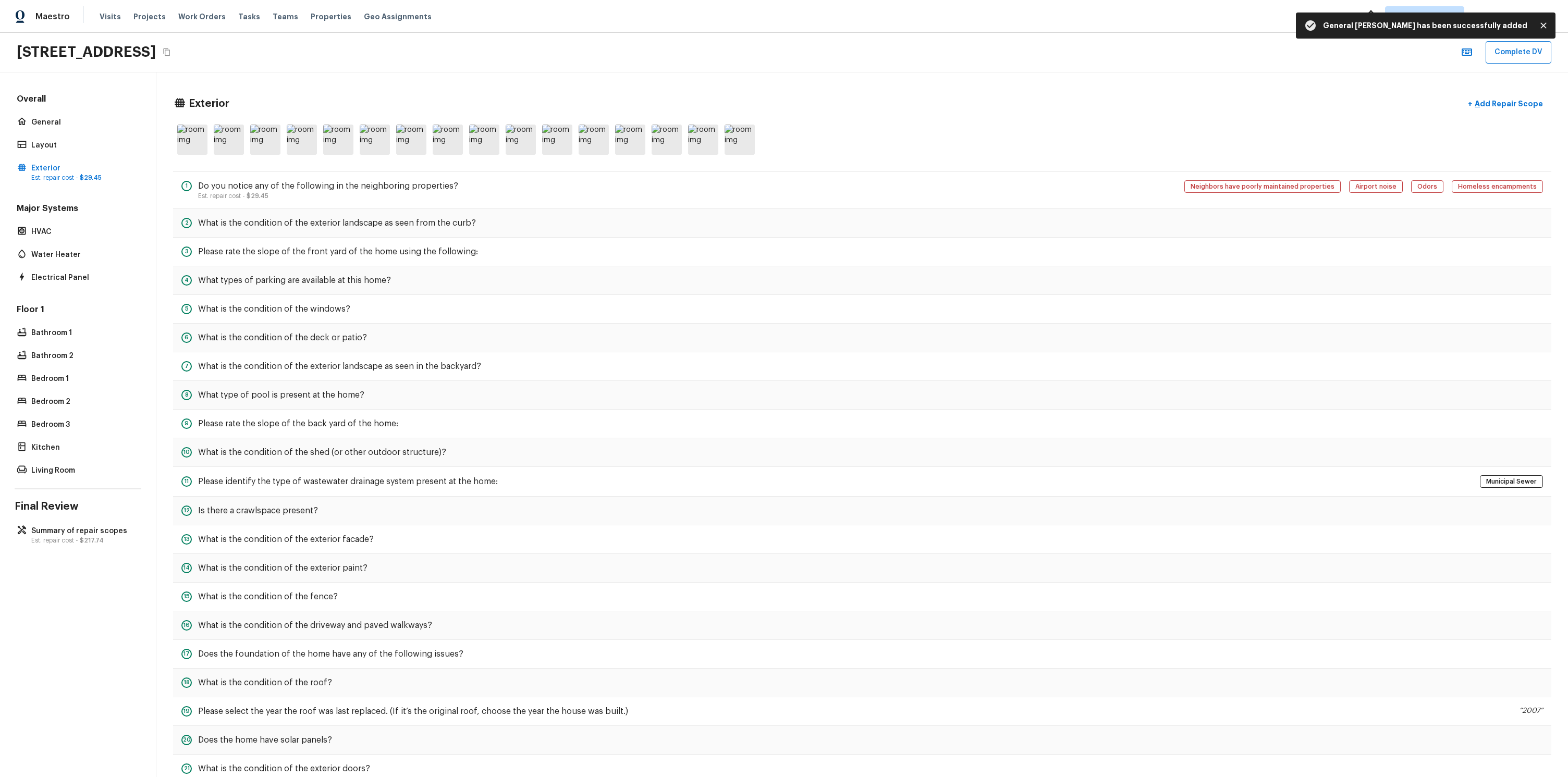
scroll to position [131, 0]
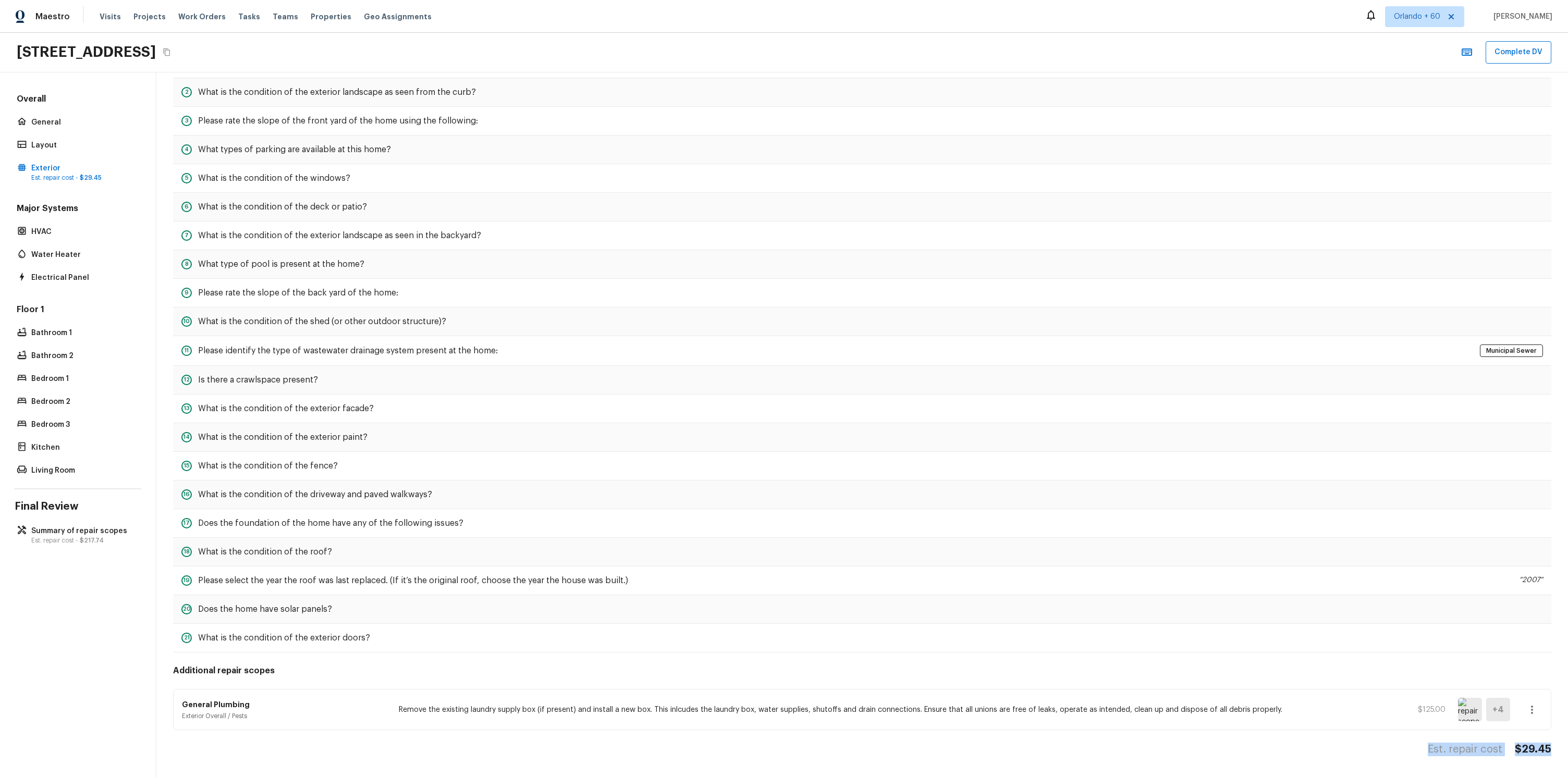
drag, startPoint x: 1432, startPoint y: 742, endPoint x: 1560, endPoint y: 743, distance: 128.0
click at [1560, 743] on div "Exterior + Add Repair Scope 1 Do you notice any of the following in the neighbo…" at bounding box center [862, 359] width 1411 height 836
copy div "Est. repair cost $29.45"
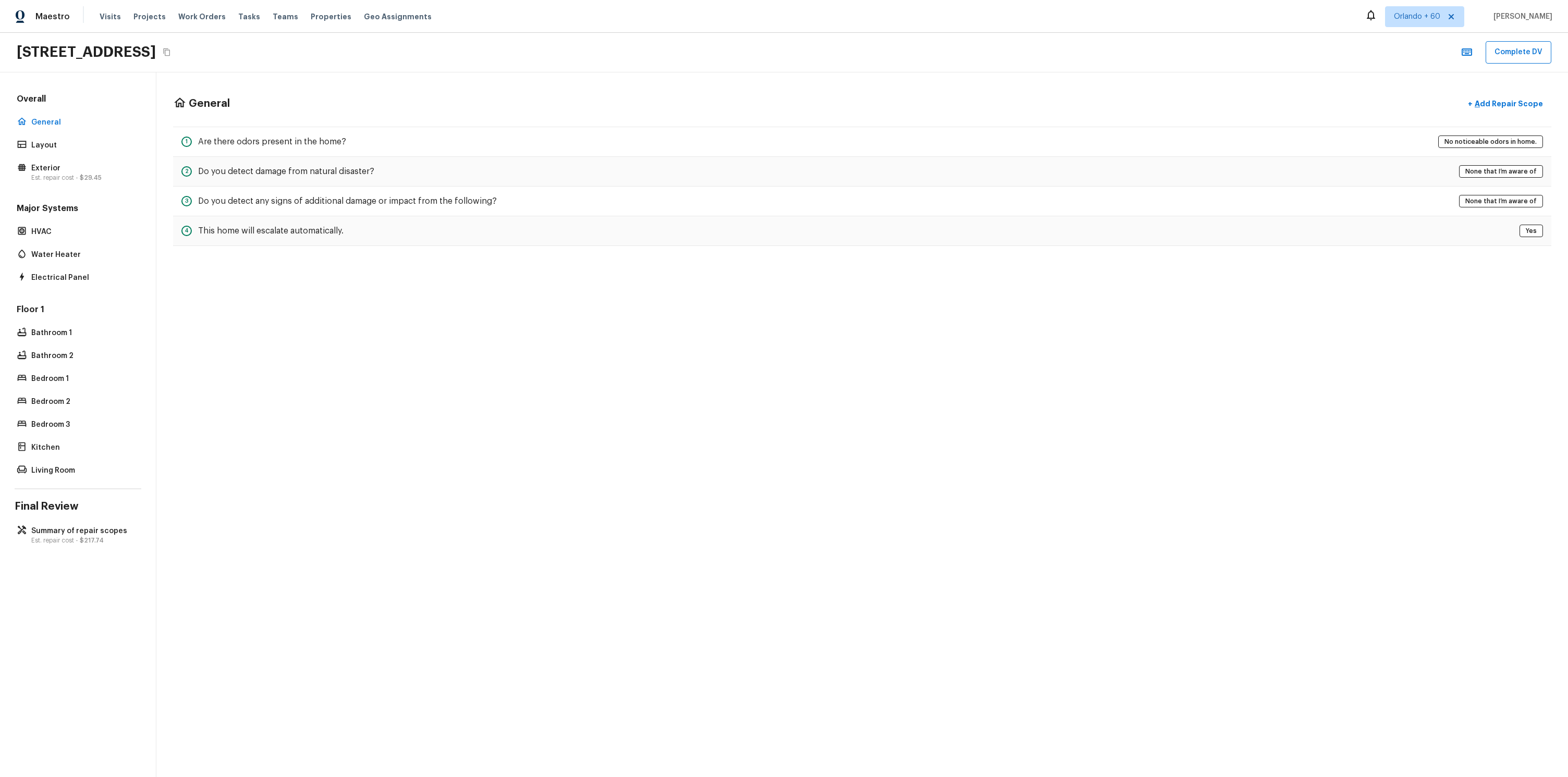
click at [72, 184] on div "Overall General Layout Exterior Est. repair cost - $29.45 Major Systems HVAC Wa…" at bounding box center [78, 286] width 126 height 385
click at [74, 174] on p "Est. repair cost - $29.45" at bounding box center [84, 178] width 104 height 9
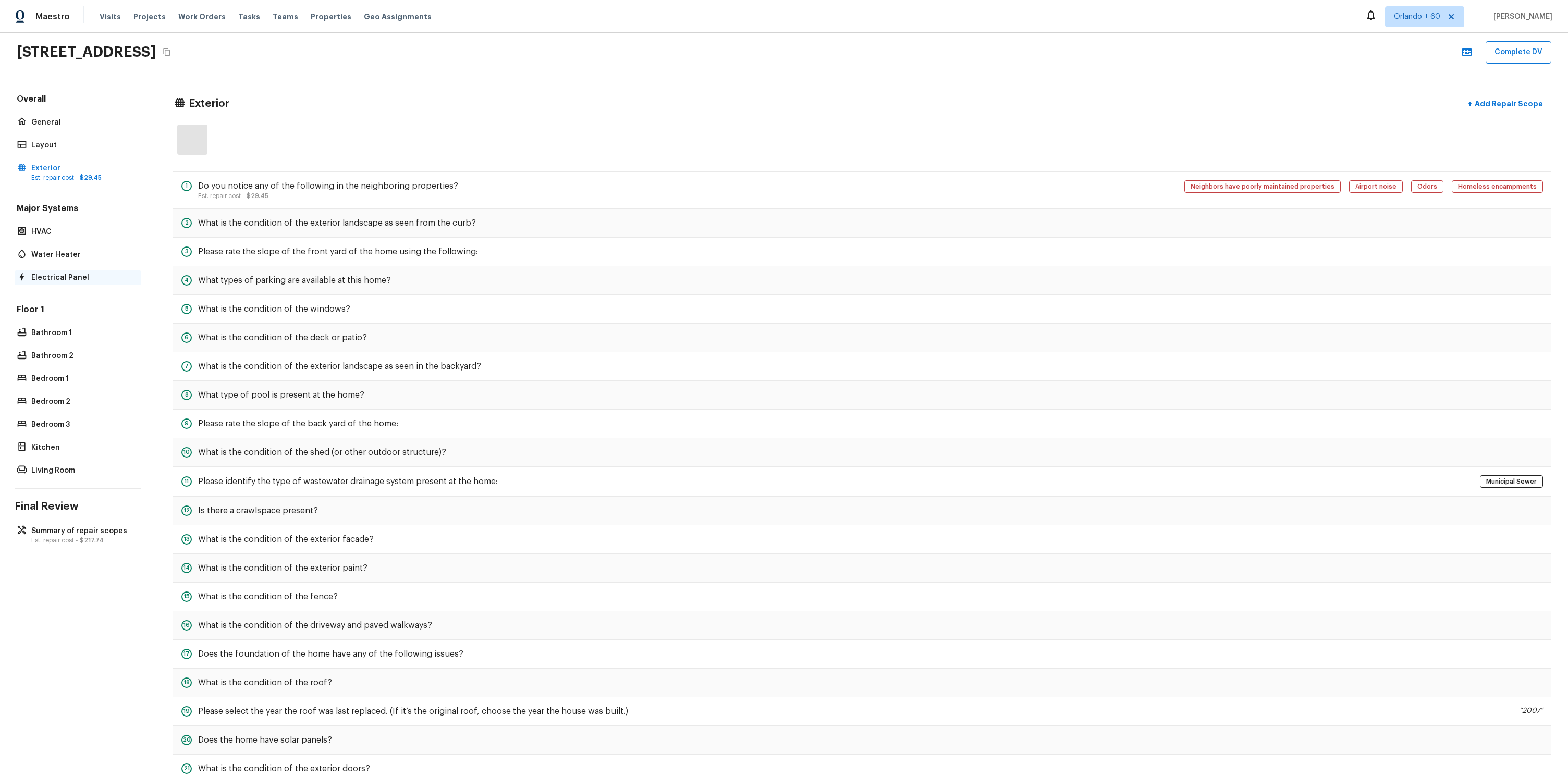
click at [61, 272] on div "Electrical Panel" at bounding box center [78, 278] width 126 height 14
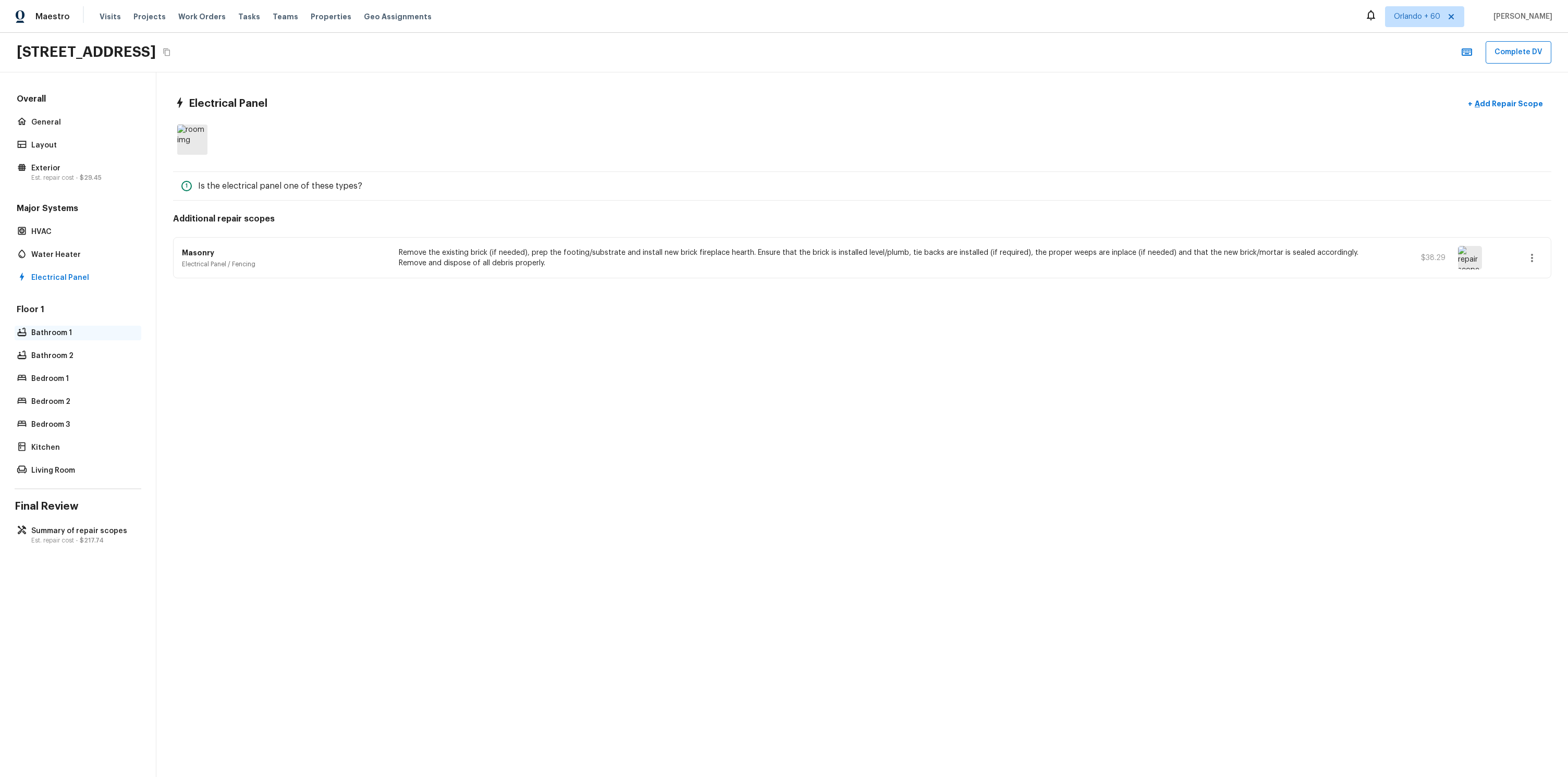
click at [68, 337] on p "Bathroom 1" at bounding box center [84, 333] width 104 height 11
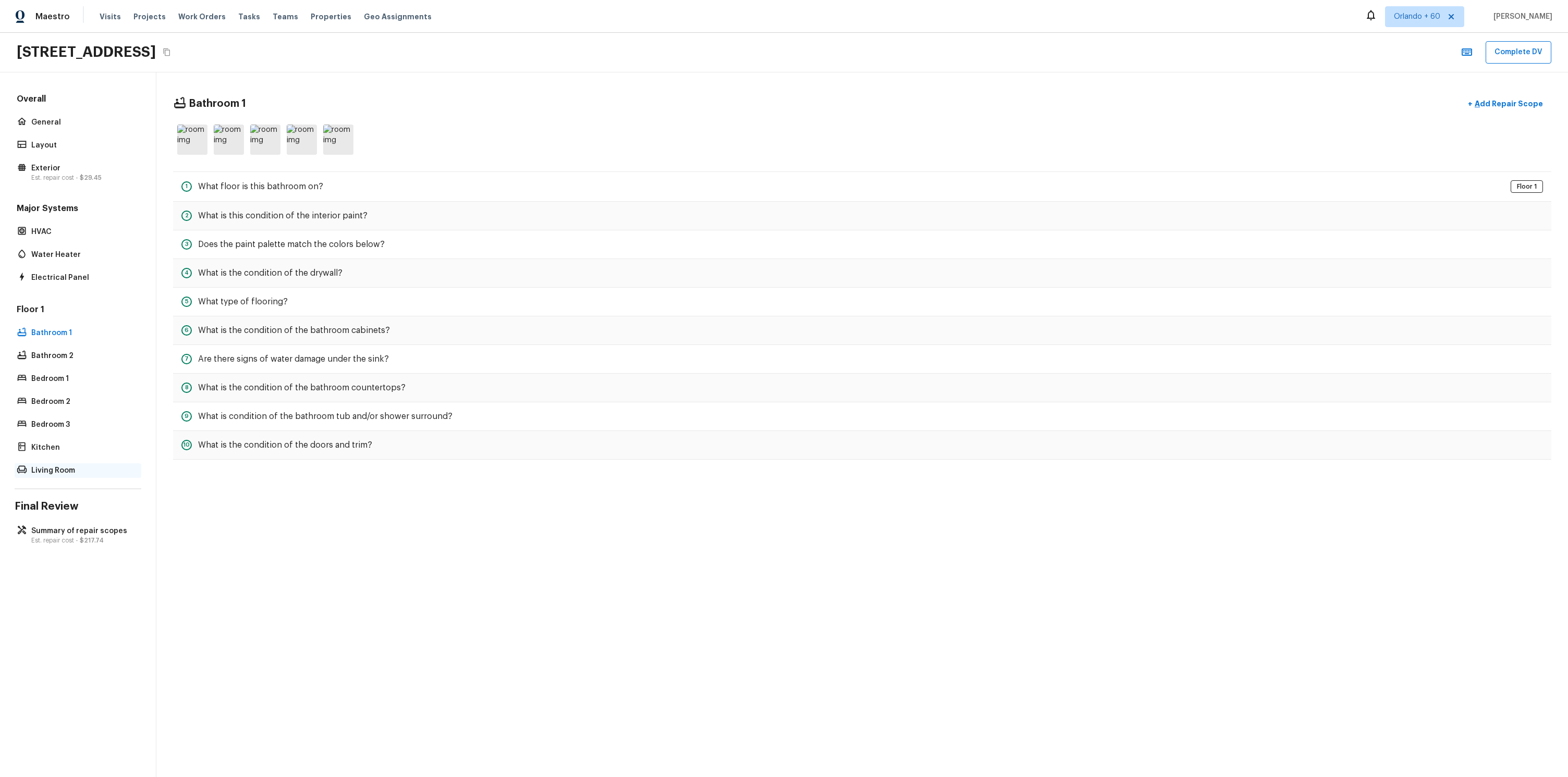
click at [70, 463] on div "Living Room" at bounding box center [78, 470] width 126 height 14
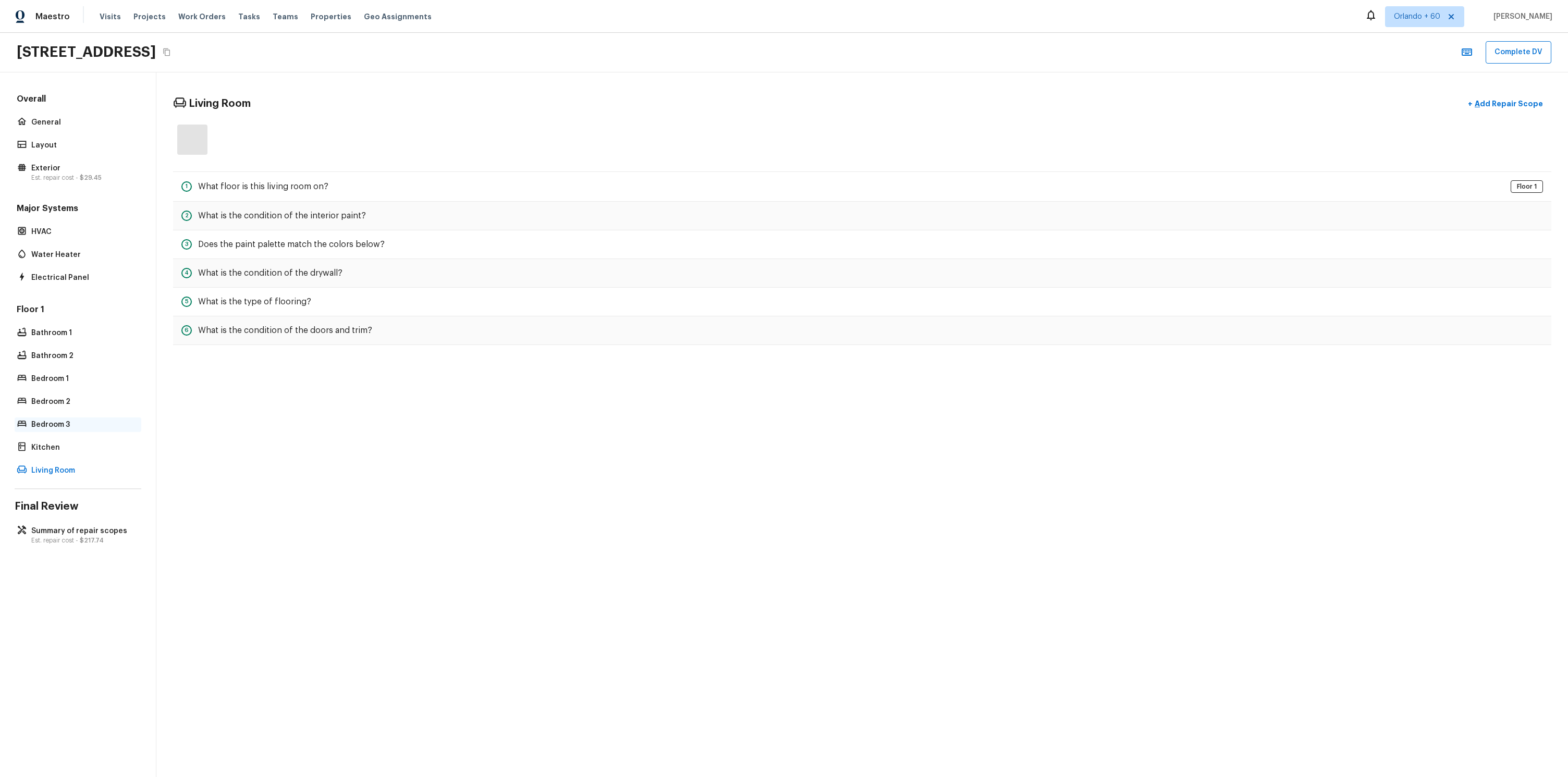
click at [74, 431] on div "Bedroom 3" at bounding box center [78, 424] width 126 height 14
click at [78, 345] on div "Floor 1 Bathroom 1 Bathroom 2 Bedroom 1 Bedroom 2 Bedroom 3 Kitchen Living Room" at bounding box center [78, 391] width 126 height 174
click at [76, 530] on p "Summary of repair scopes" at bounding box center [84, 531] width 104 height 11
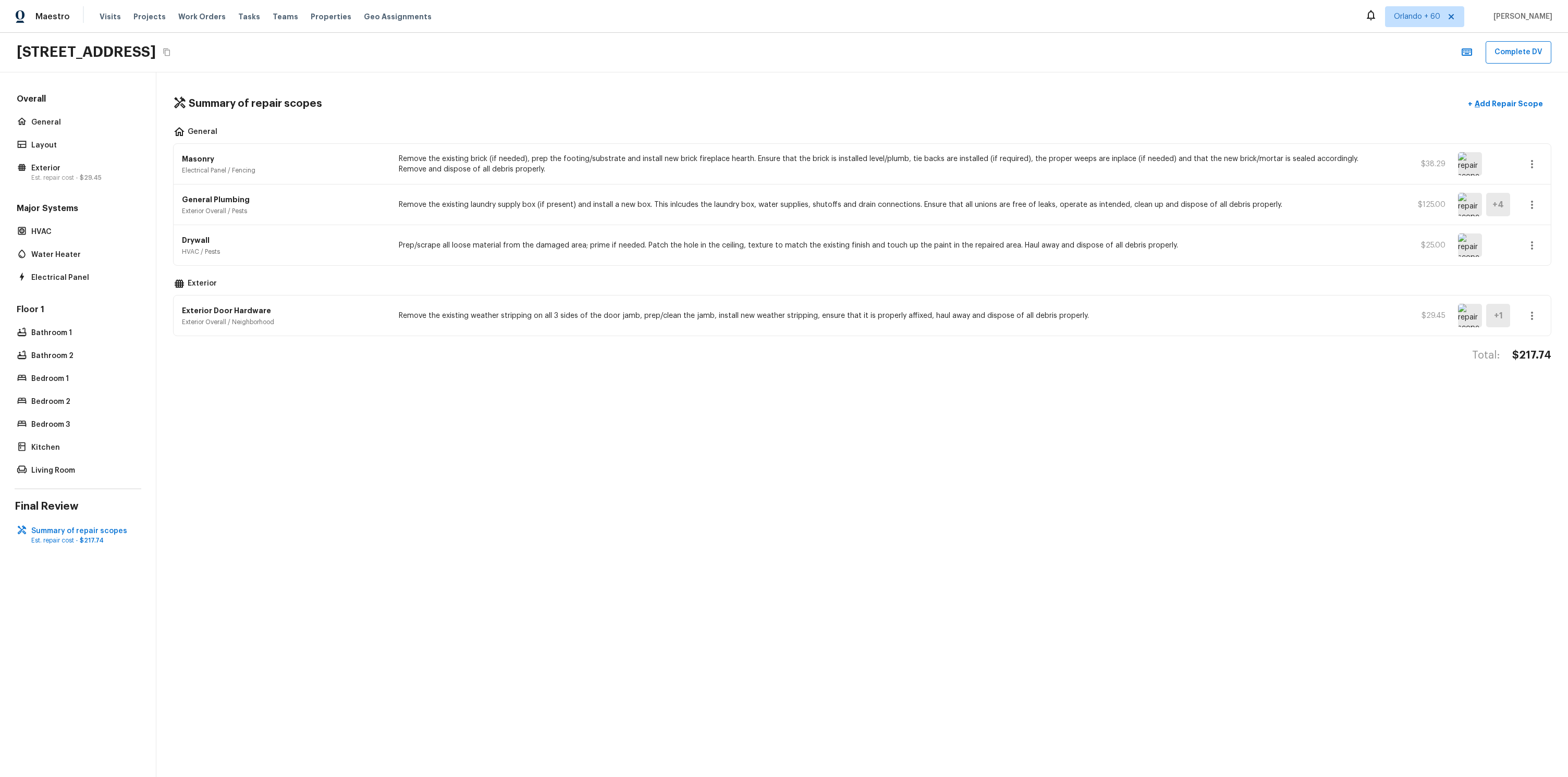
click at [45, 113] on div "Overall General Layout Exterior Est. repair cost - $29.45" at bounding box center [78, 139] width 126 height 91
click at [46, 117] on p "General" at bounding box center [84, 122] width 104 height 11
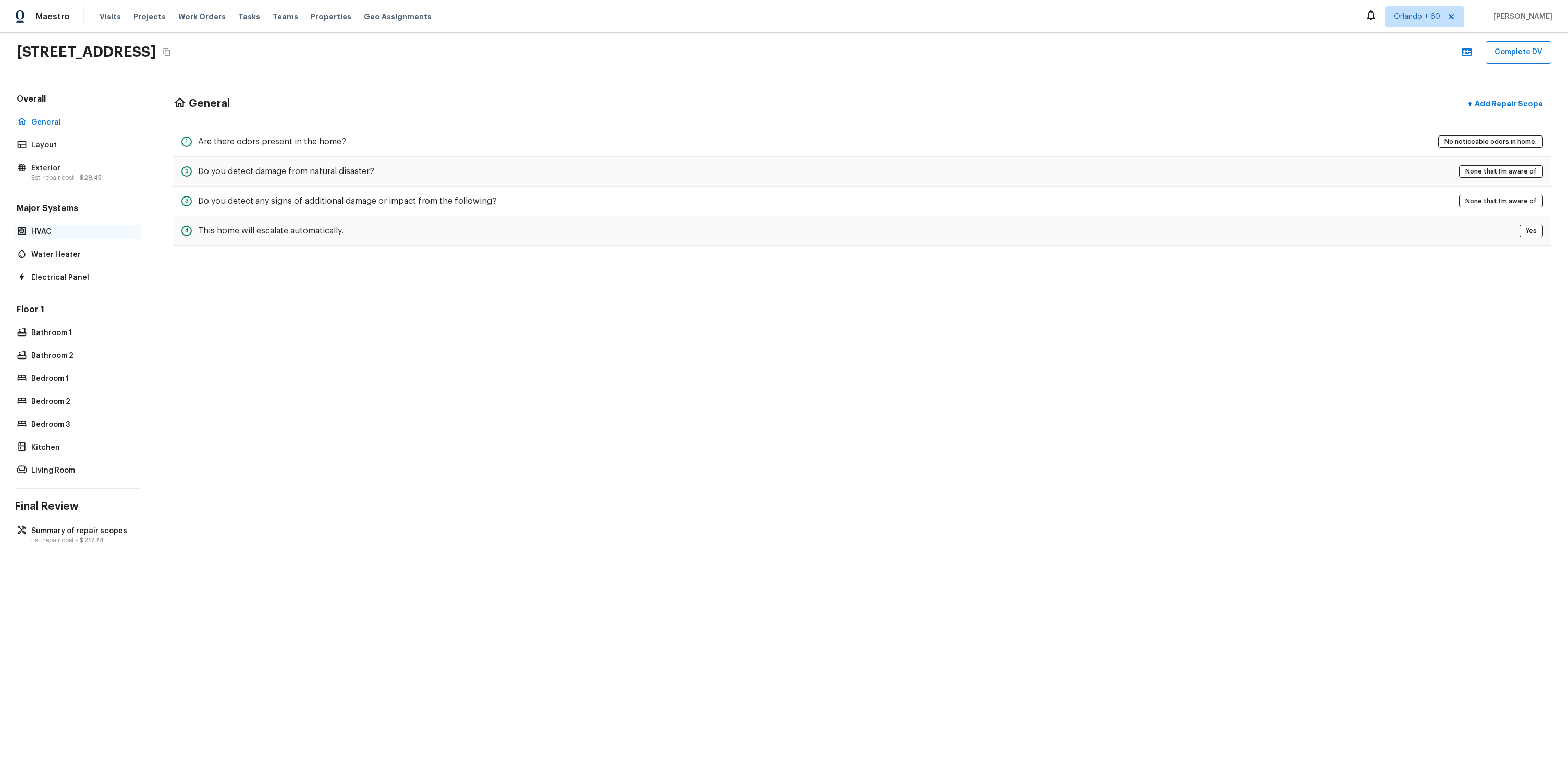
click at [74, 228] on p "HVAC" at bounding box center [84, 232] width 104 height 11
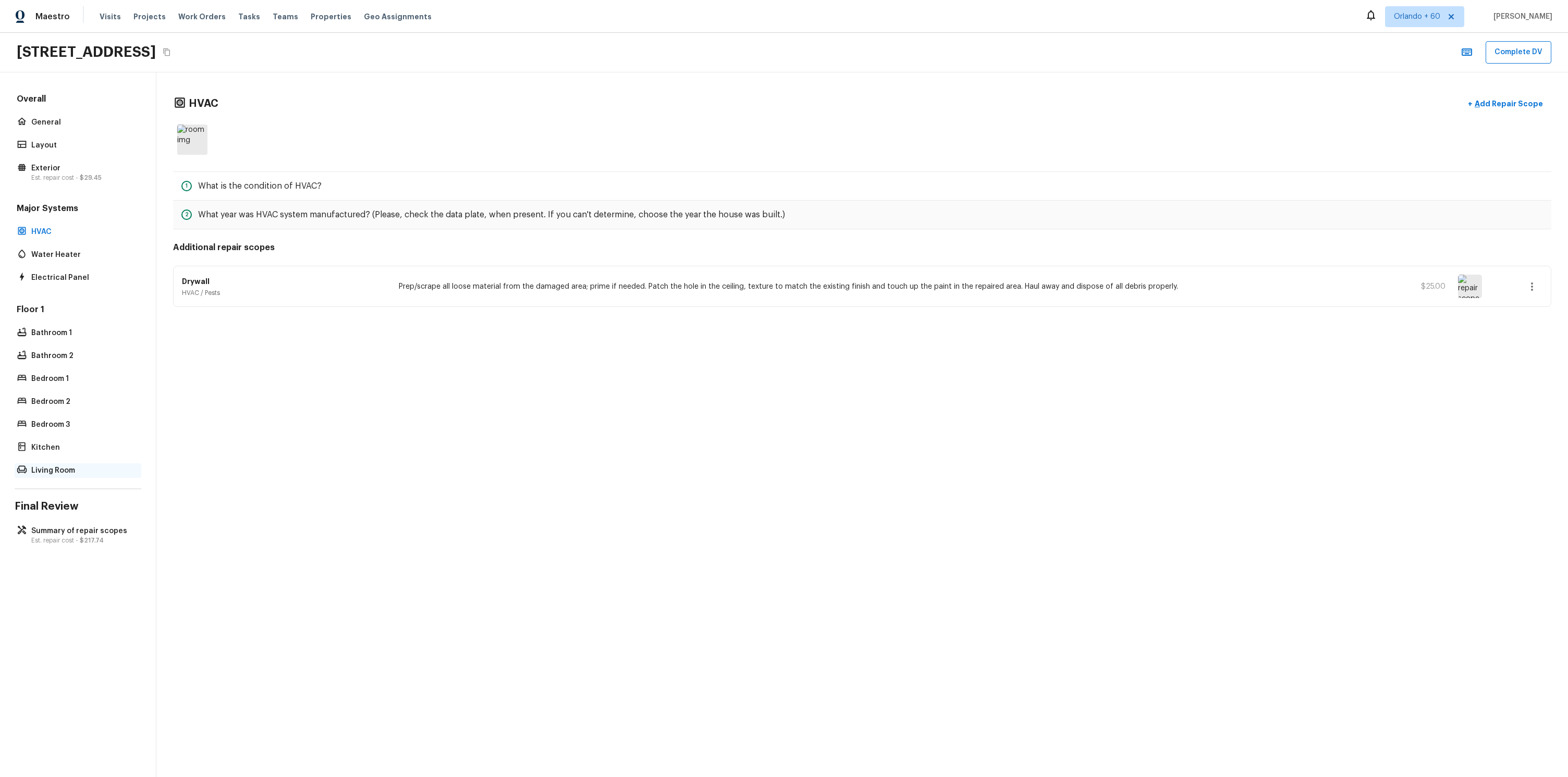
click at [66, 472] on p "Living Room" at bounding box center [84, 470] width 104 height 11
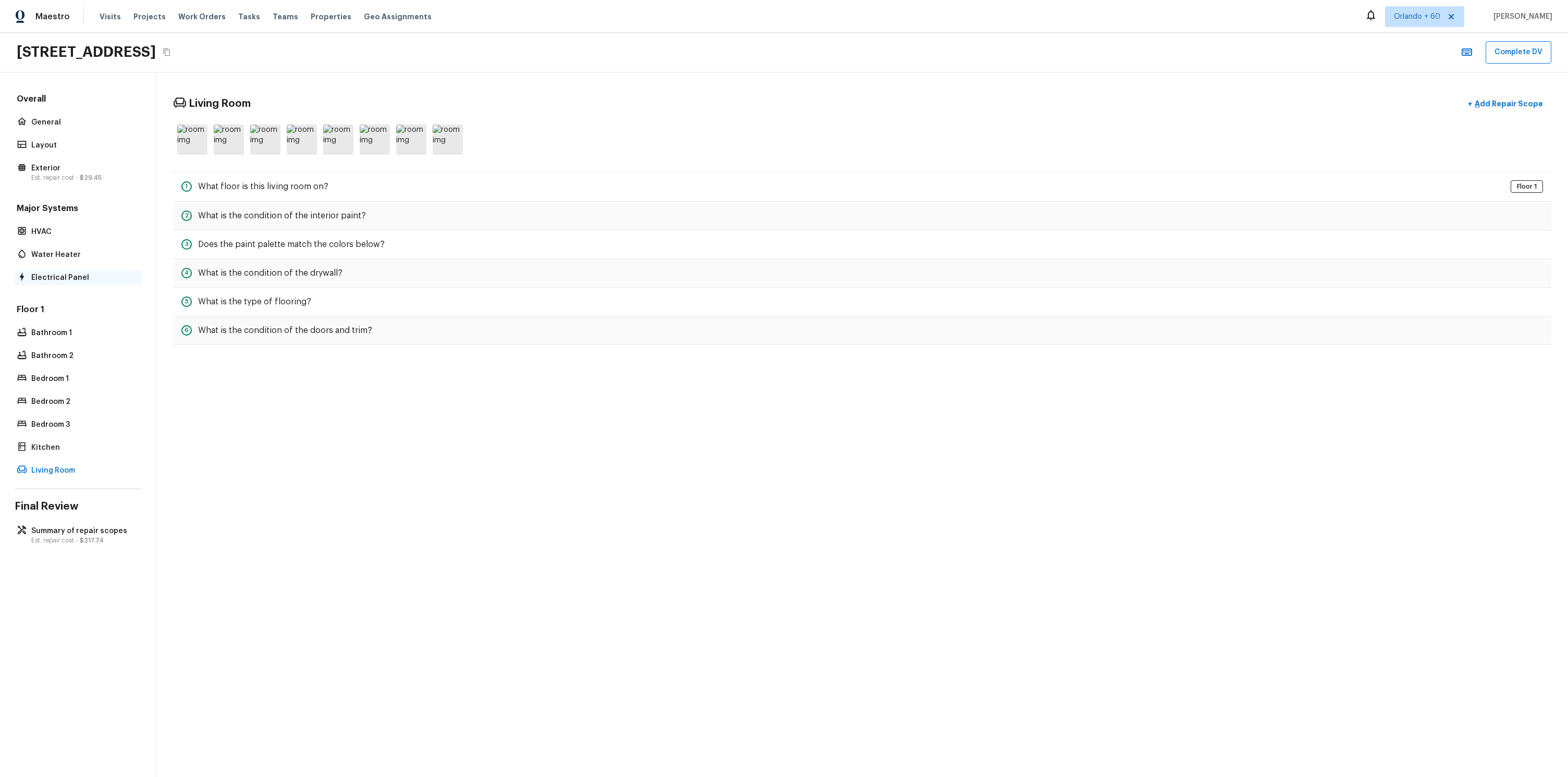
click at [68, 280] on p "Electrical Panel" at bounding box center [84, 278] width 104 height 11
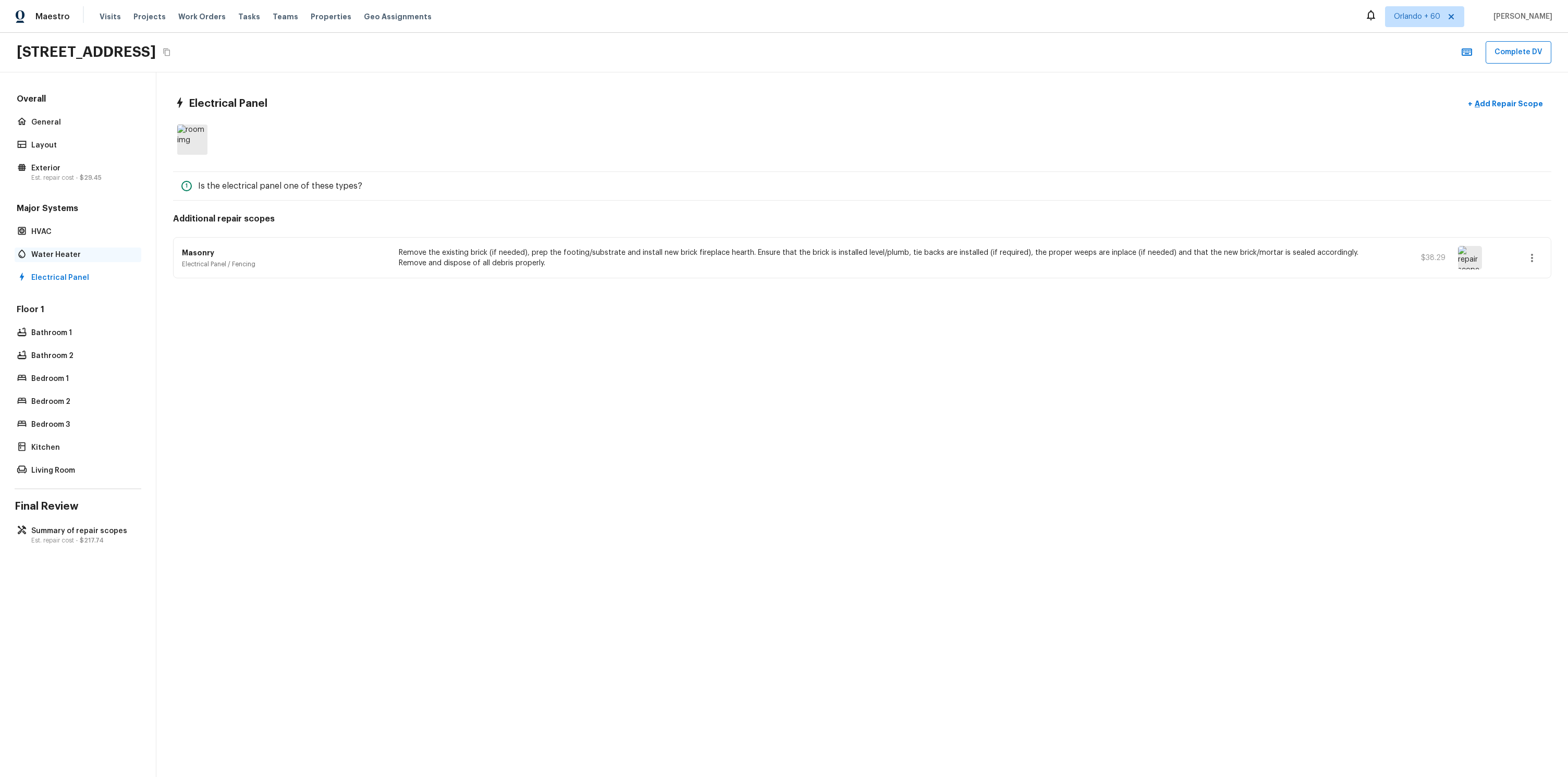
click at [72, 247] on div "Water Heater" at bounding box center [78, 255] width 126 height 14
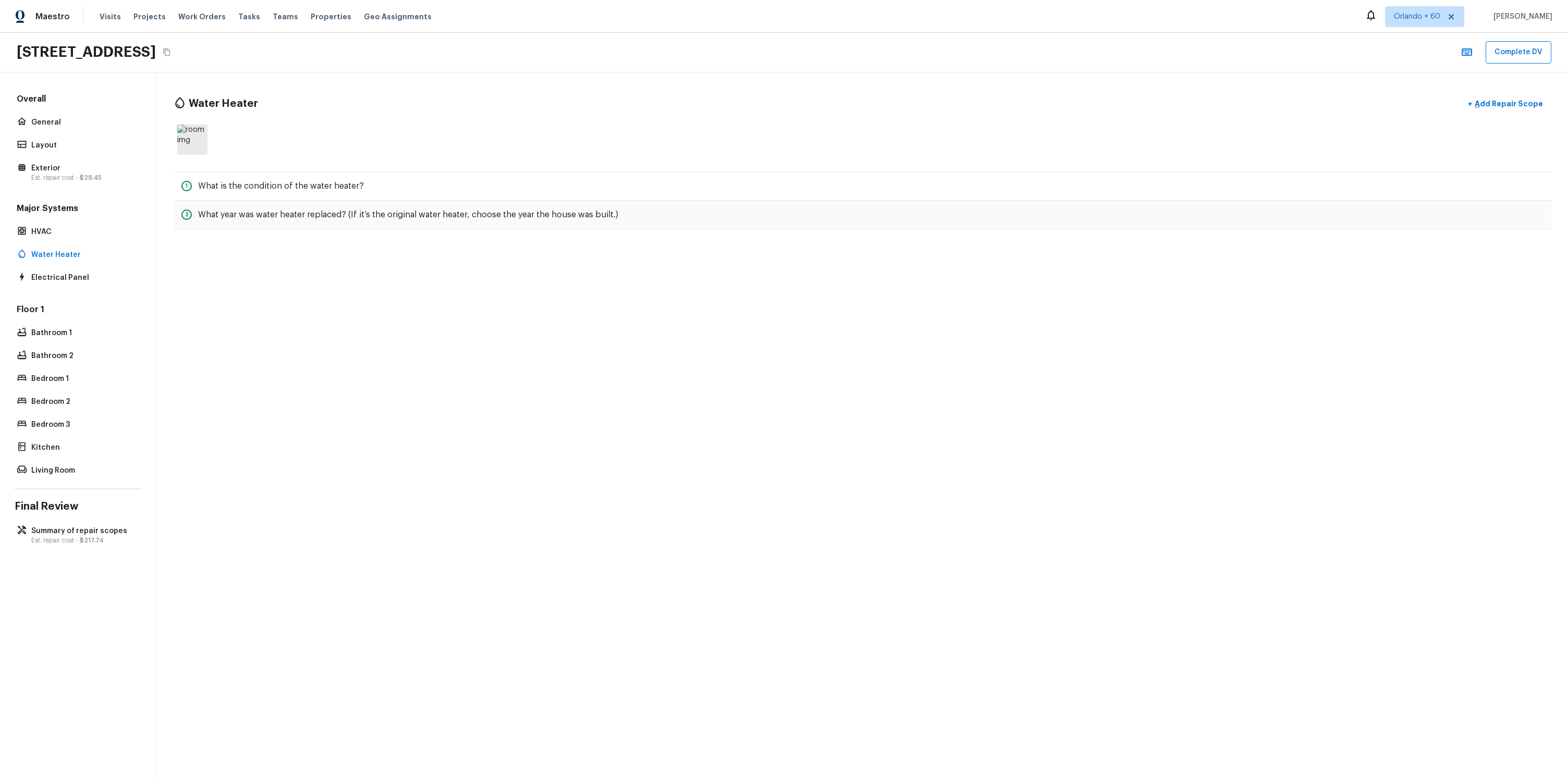
click at [83, 568] on div "Overall General Layout Exterior Est. repair cost - $29.45 Major Systems HVAC Wa…" at bounding box center [78, 424] width 157 height 705
click at [78, 540] on p "Est. repair cost - $217.74" at bounding box center [84, 540] width 104 height 9
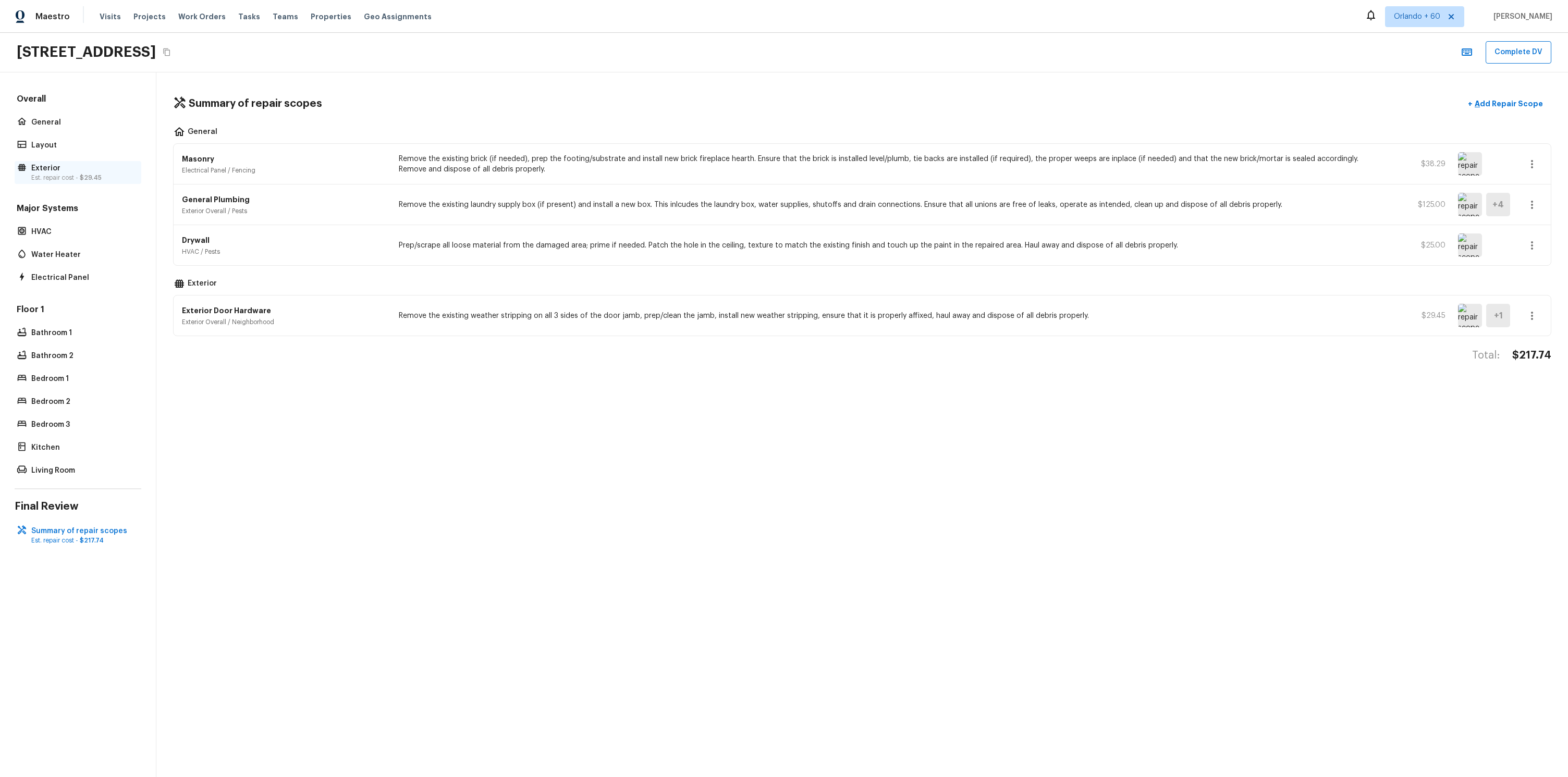
click at [68, 178] on p "Est. repair cost - $29.45" at bounding box center [84, 178] width 104 height 9
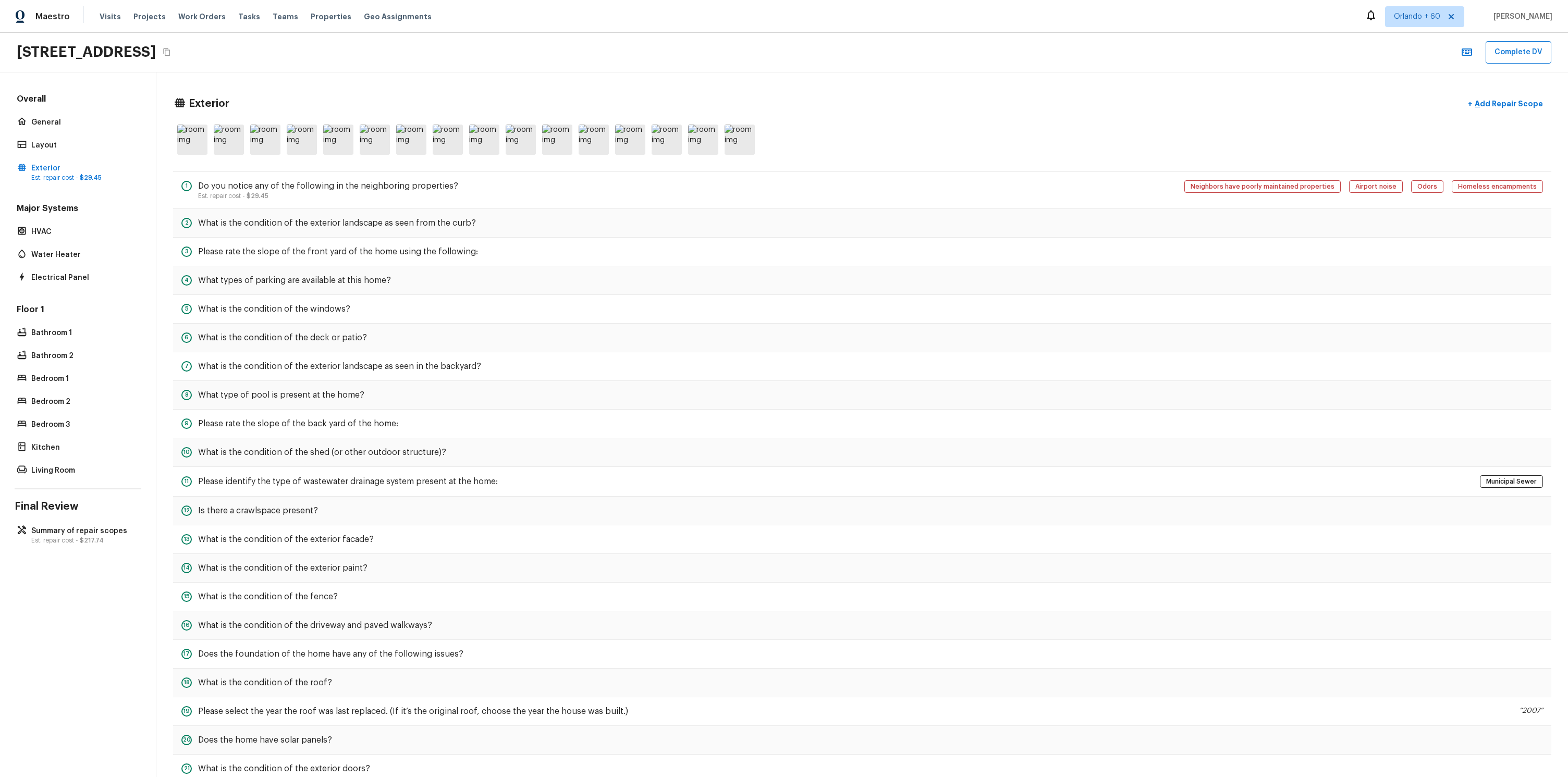
scroll to position [131, 0]
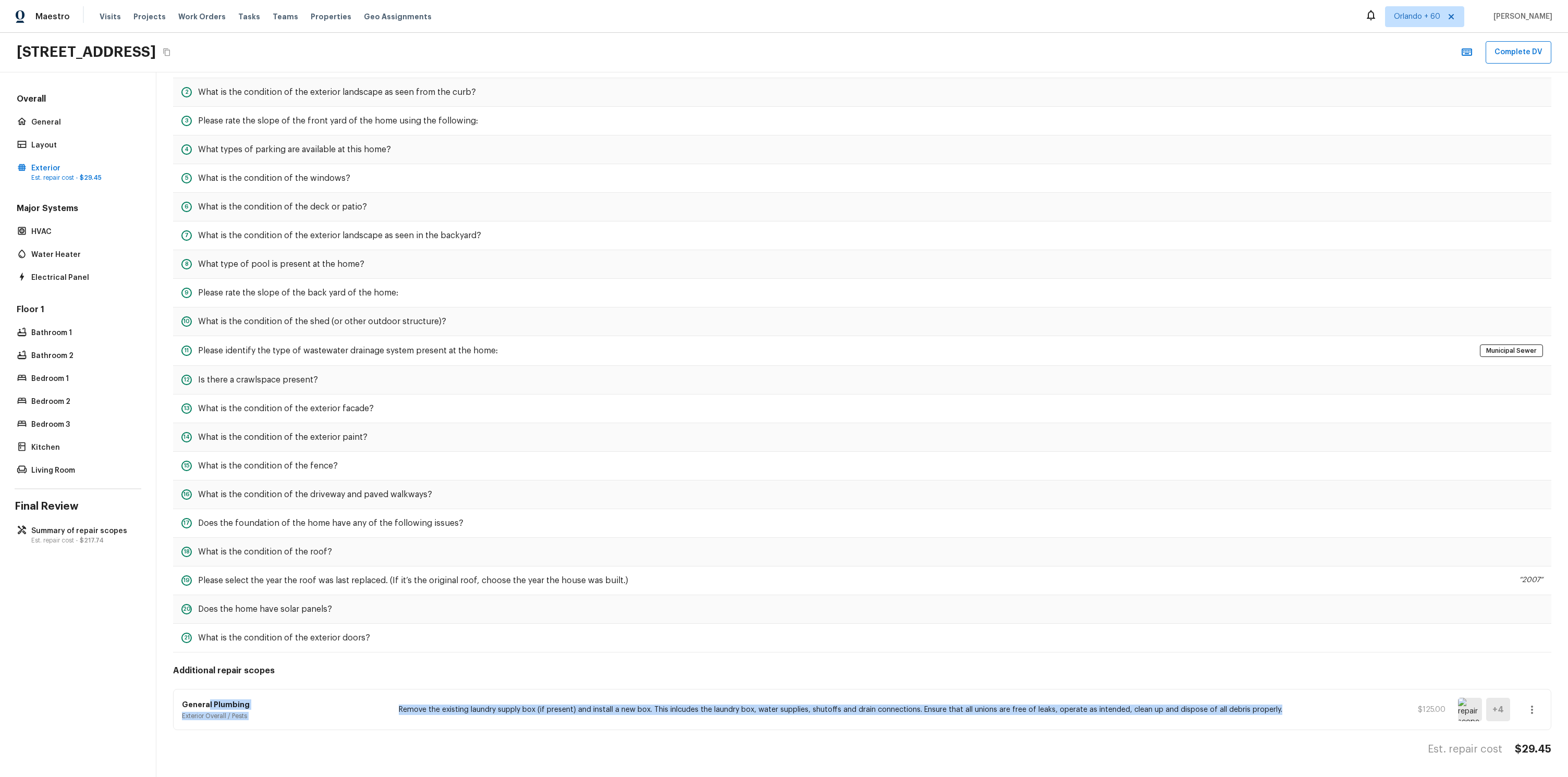
drag, startPoint x: 209, startPoint y: 704, endPoint x: 459, endPoint y: 714, distance: 250.2
click at [459, 714] on div "General Plumbing Exterior Overall / Pests Remove the existing laundry supply bo…" at bounding box center [862, 709] width 1377 height 40
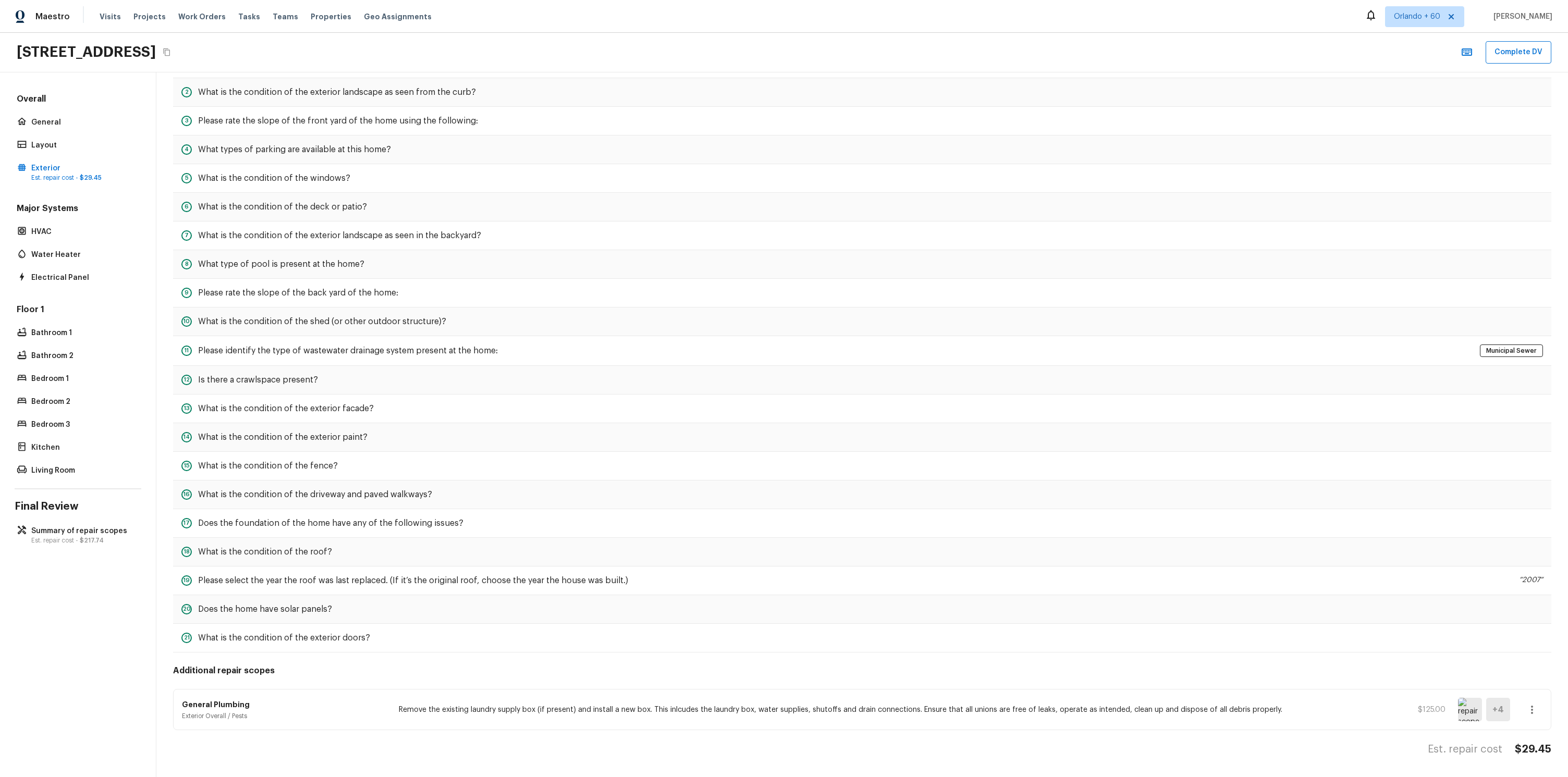
drag, startPoint x: 459, startPoint y: 714, endPoint x: 453, endPoint y: 714, distance: 6.0
click at [459, 714] on div "General Plumbing Exterior Overall / Pests Remove the existing laundry supply bo…" at bounding box center [862, 709] width 1377 height 40
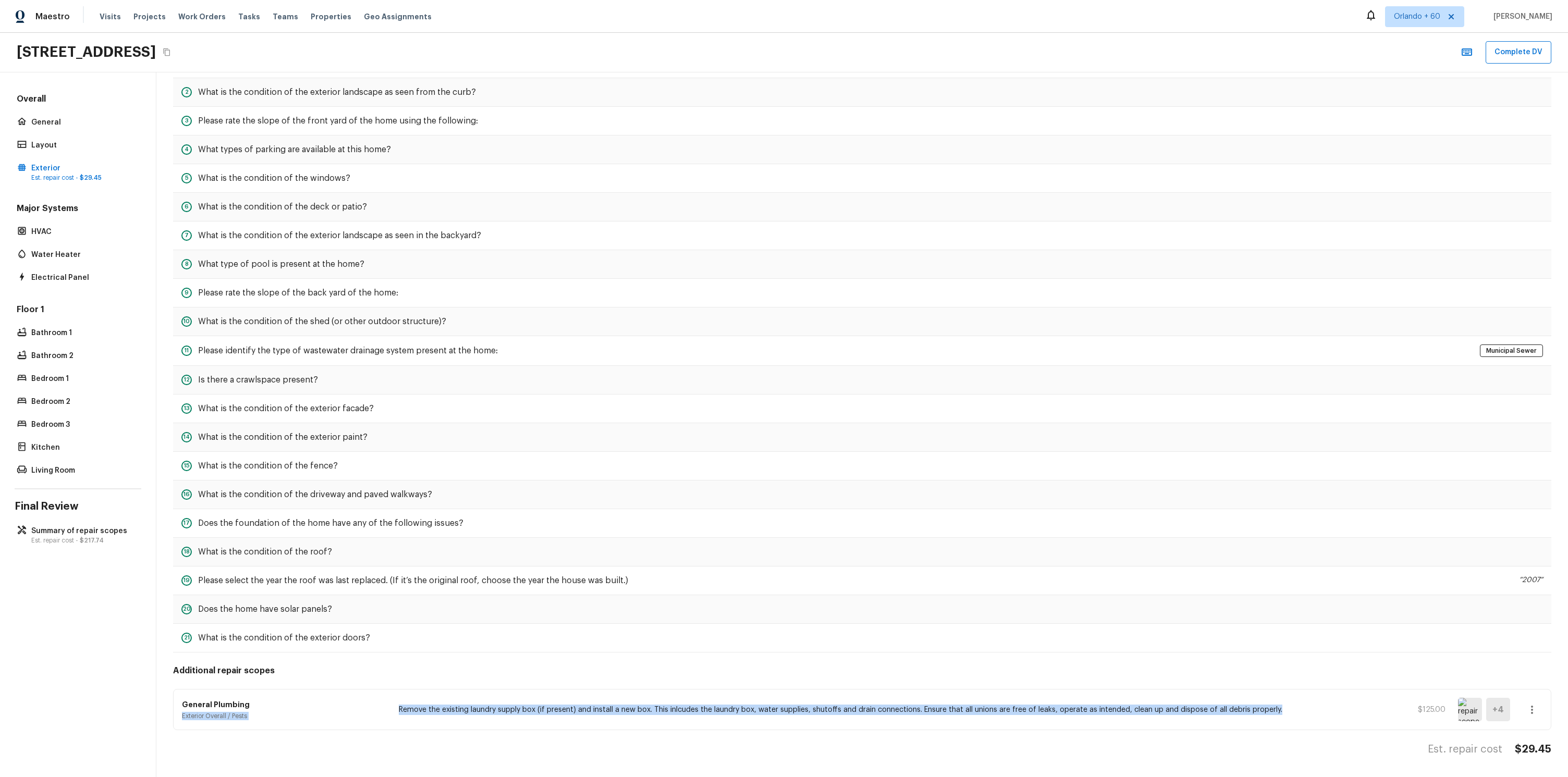
drag, startPoint x: 382, startPoint y: 708, endPoint x: 520, endPoint y: 716, distance: 138.2
click at [513, 716] on div "General Plumbing Exterior Overall / Pests Remove the existing laundry supply bo…" at bounding box center [862, 709] width 1377 height 40
click at [520, 716] on div "General Plumbing Exterior Overall / Pests Remove the existing laundry supply bo…" at bounding box center [862, 709] width 1377 height 40
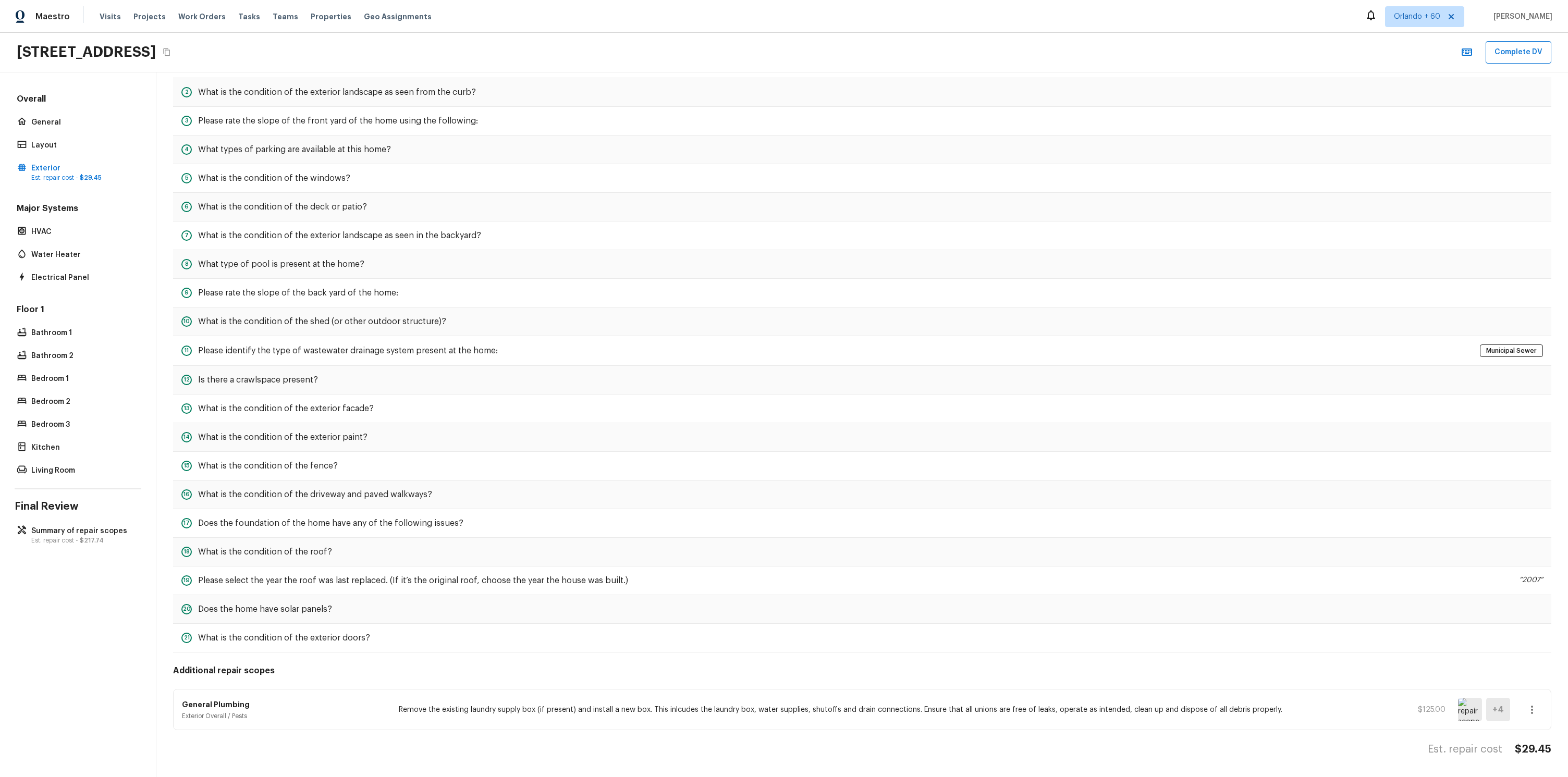
click at [513, 714] on p "Remove the existing laundry supply box (if present) and install a new box. This…" at bounding box center [892, 710] width 988 height 11
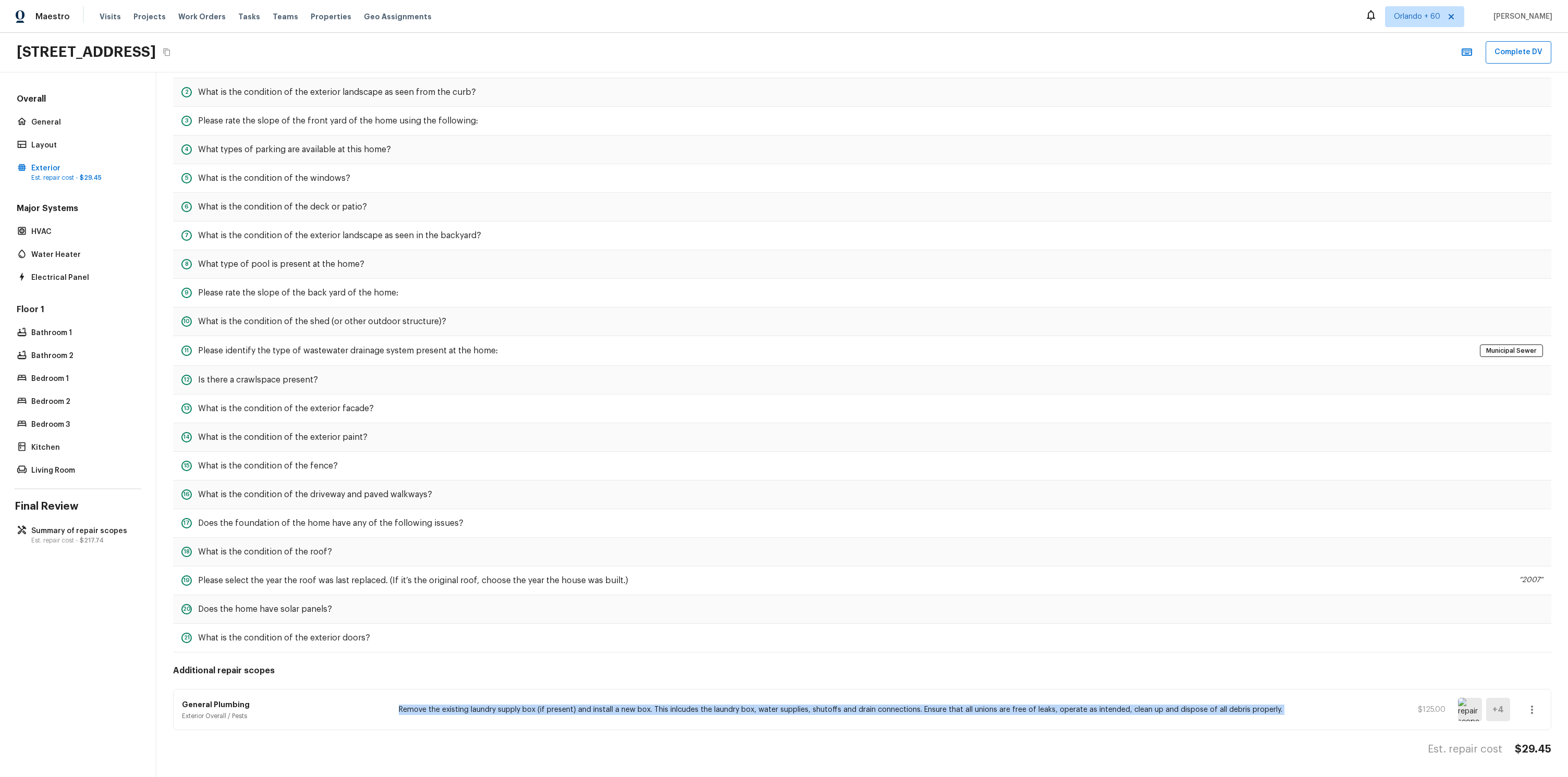
click at [513, 714] on p "Remove the existing laundry supply box (if present) and install a new box. This…" at bounding box center [892, 710] width 988 height 11
click at [501, 692] on div "General Plumbing Exterior Overall / Pests Remove the existing laundry supply bo…" at bounding box center [862, 709] width 1377 height 40
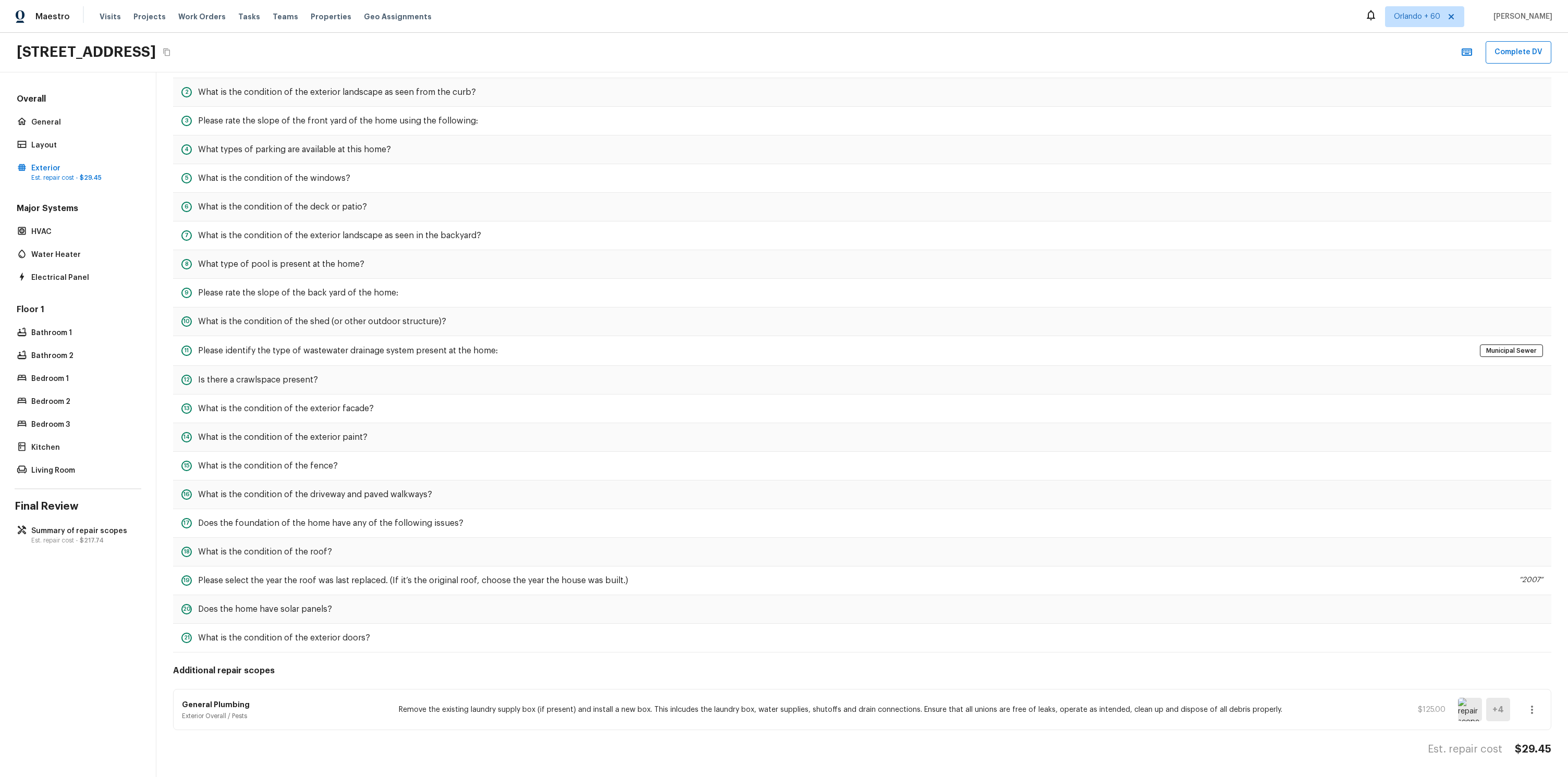
click at [495, 707] on p "Remove the existing laundry supply box (if present) and install a new box. This…" at bounding box center [892, 710] width 988 height 11
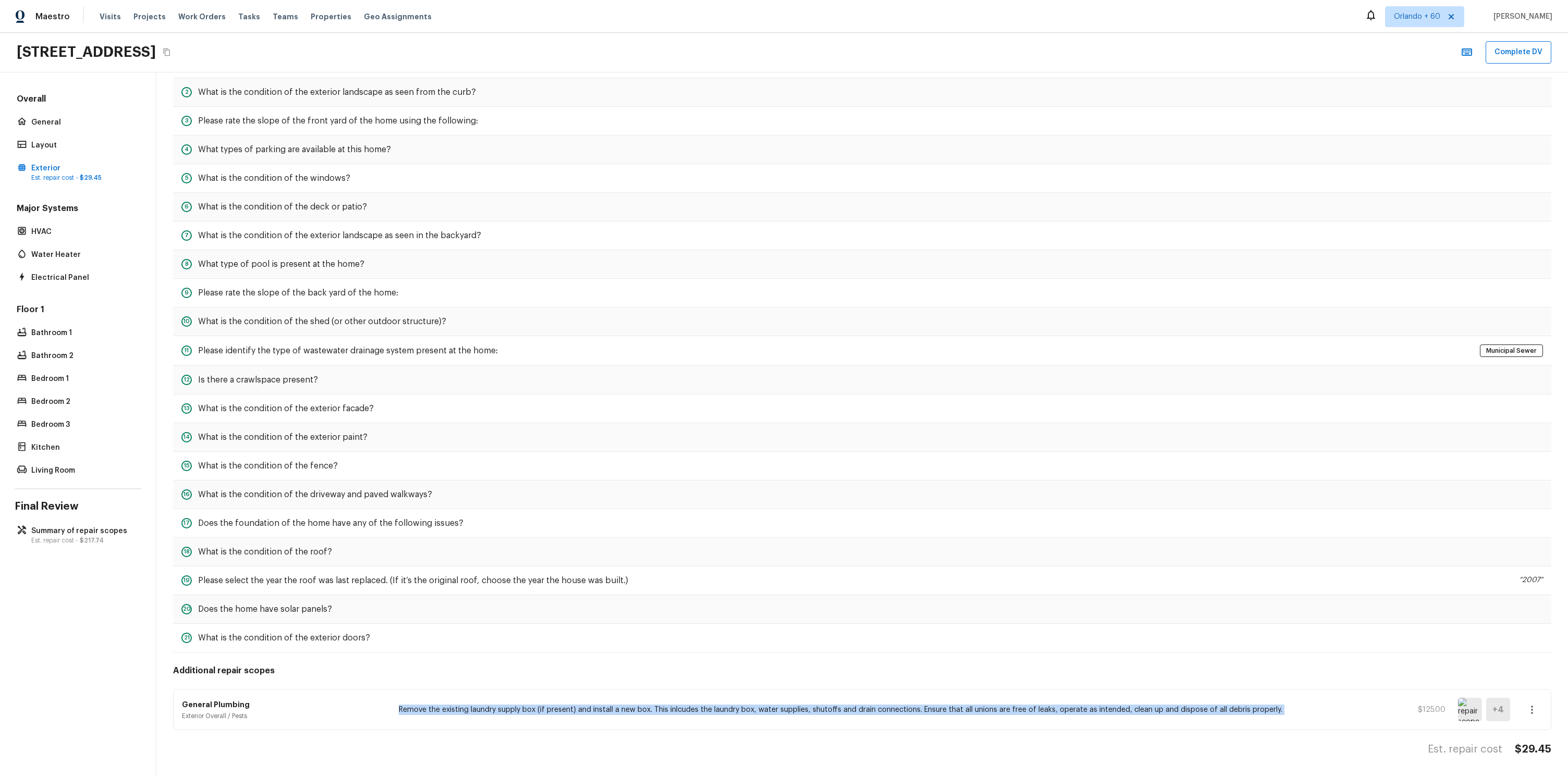
click at [495, 707] on p "Remove the existing laundry supply box (if present) and install a new box. This…" at bounding box center [892, 710] width 988 height 11
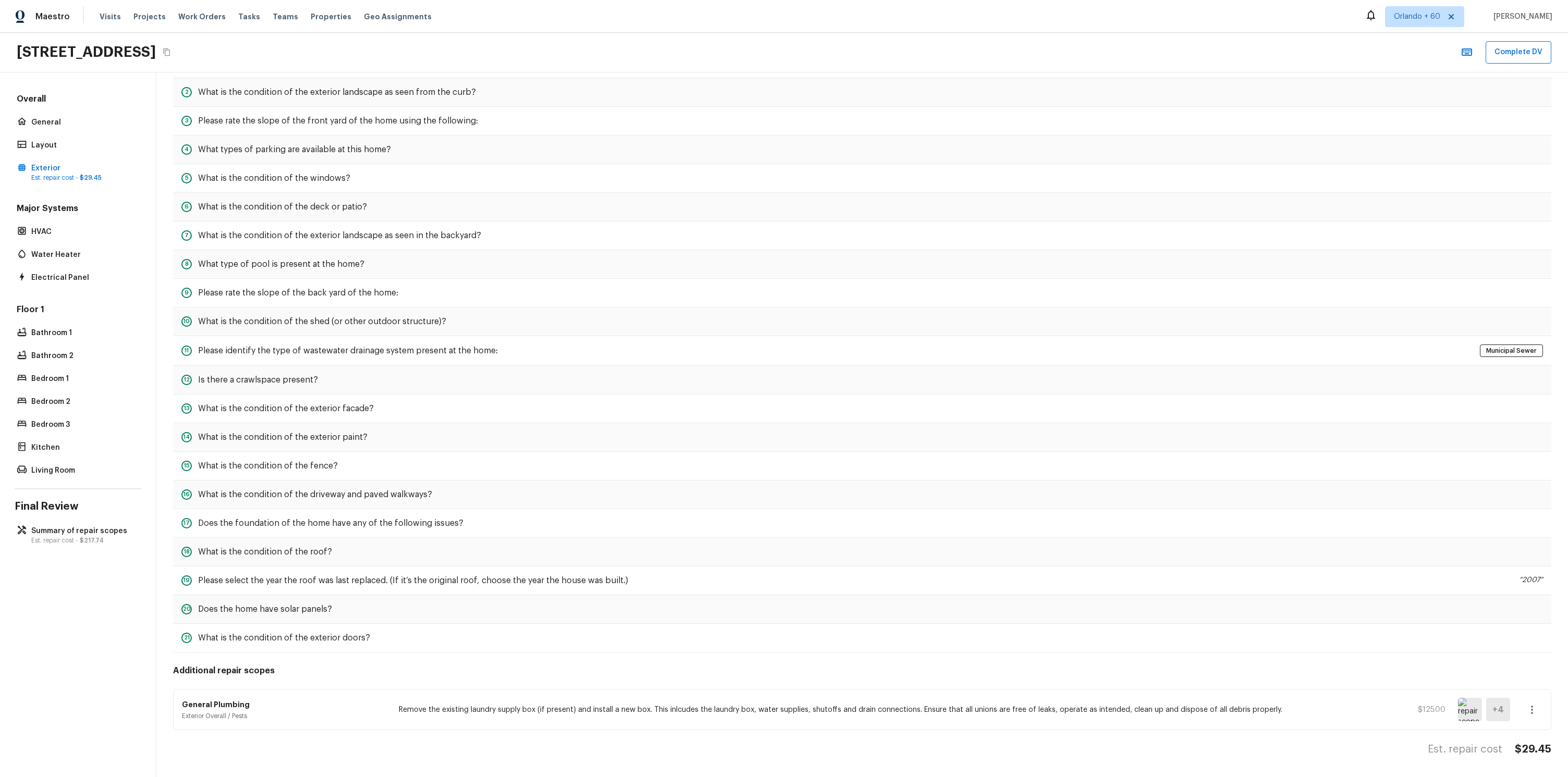
click at [482, 673] on h5 "Additional repair scopes" at bounding box center [862, 670] width 1378 height 11
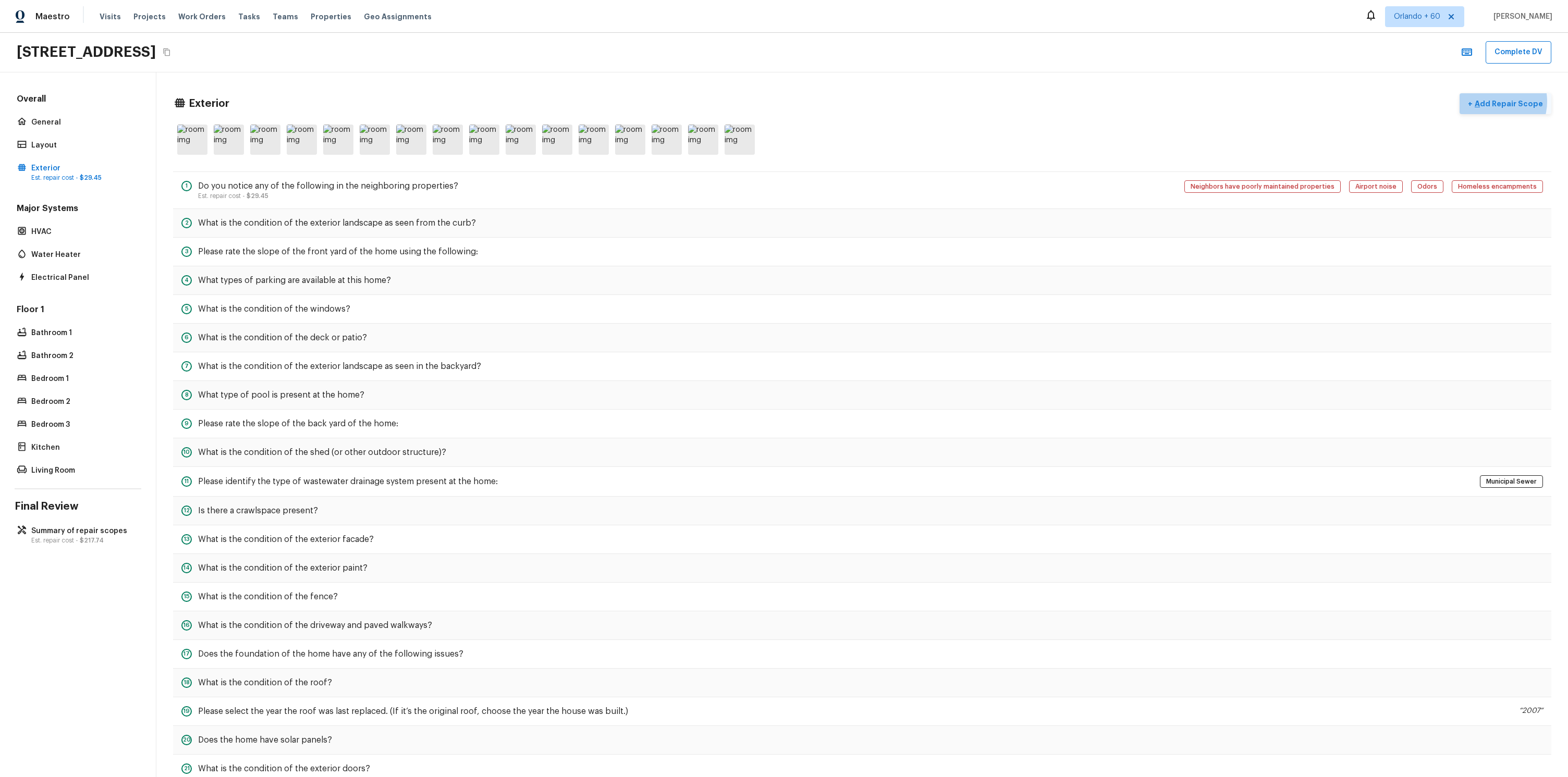
click at [1498, 101] on p "Add Repair Scope" at bounding box center [1507, 104] width 70 height 11
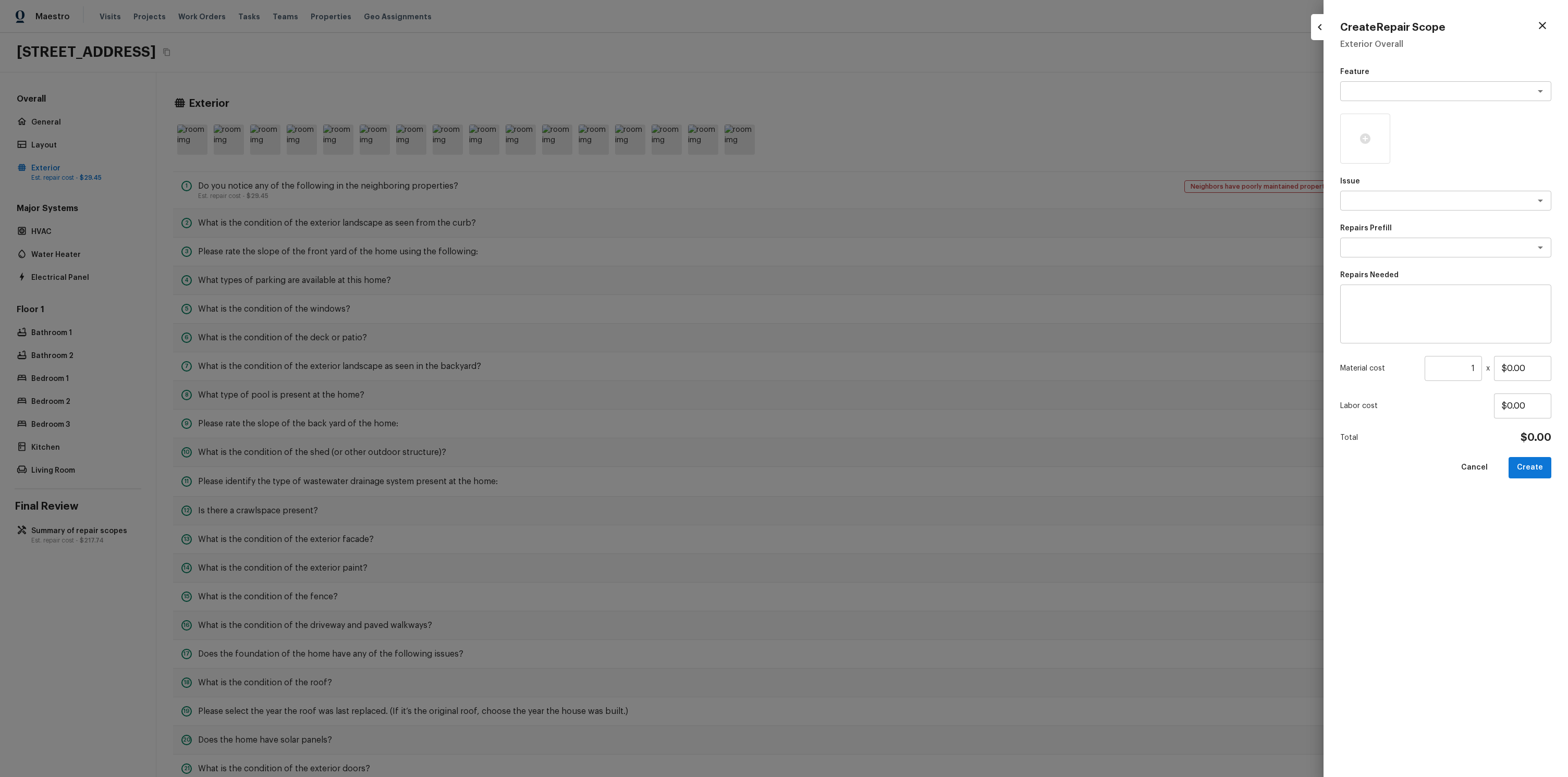
click at [1221, 124] on div at bounding box center [784, 388] width 1568 height 777
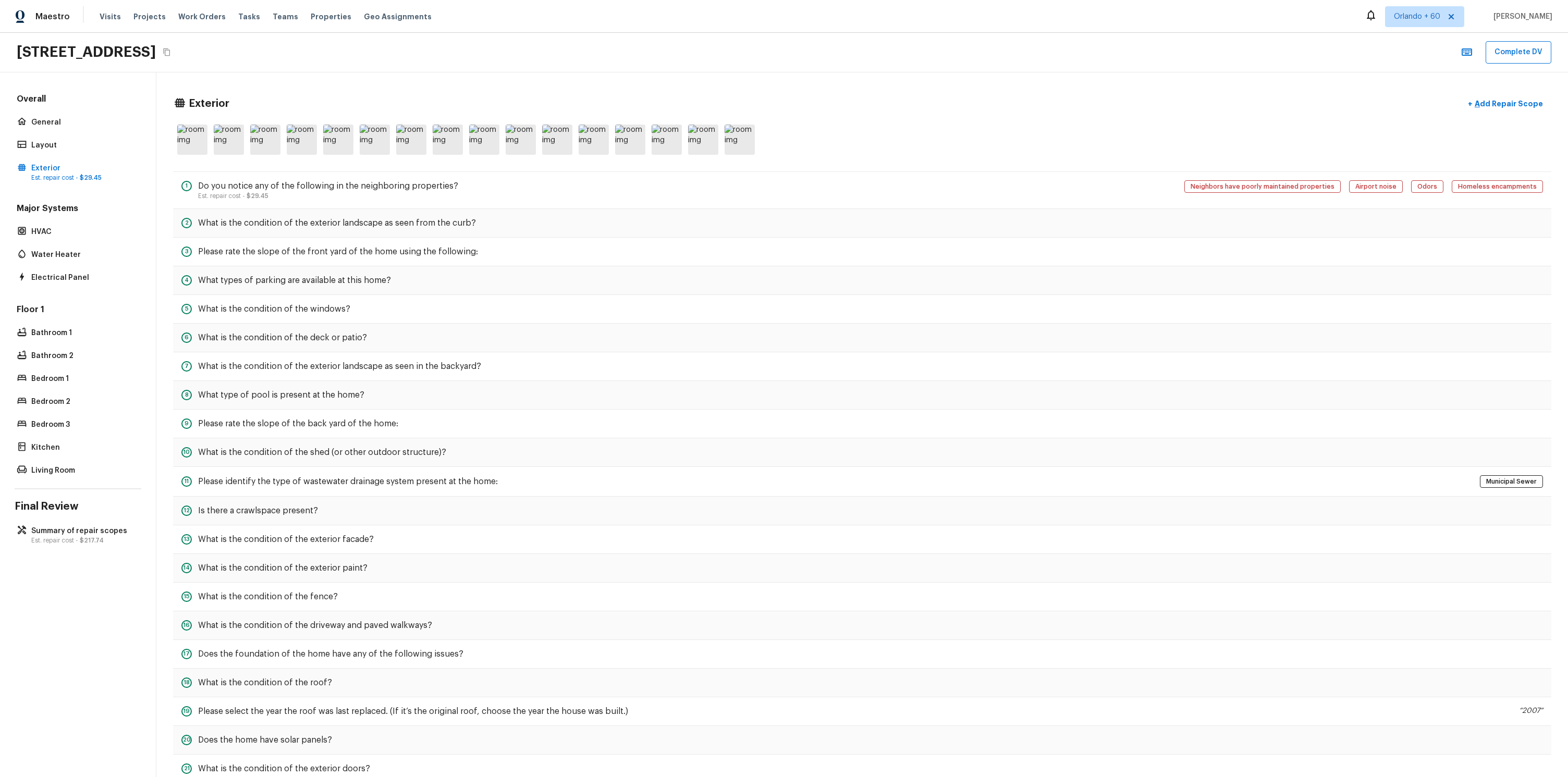
click at [1482, 118] on div "Exterior + Add Repair Scope" at bounding box center [862, 126] width 1378 height 66
click at [1486, 109] on button "+ Add Repair Scope" at bounding box center [1505, 104] width 91 height 21
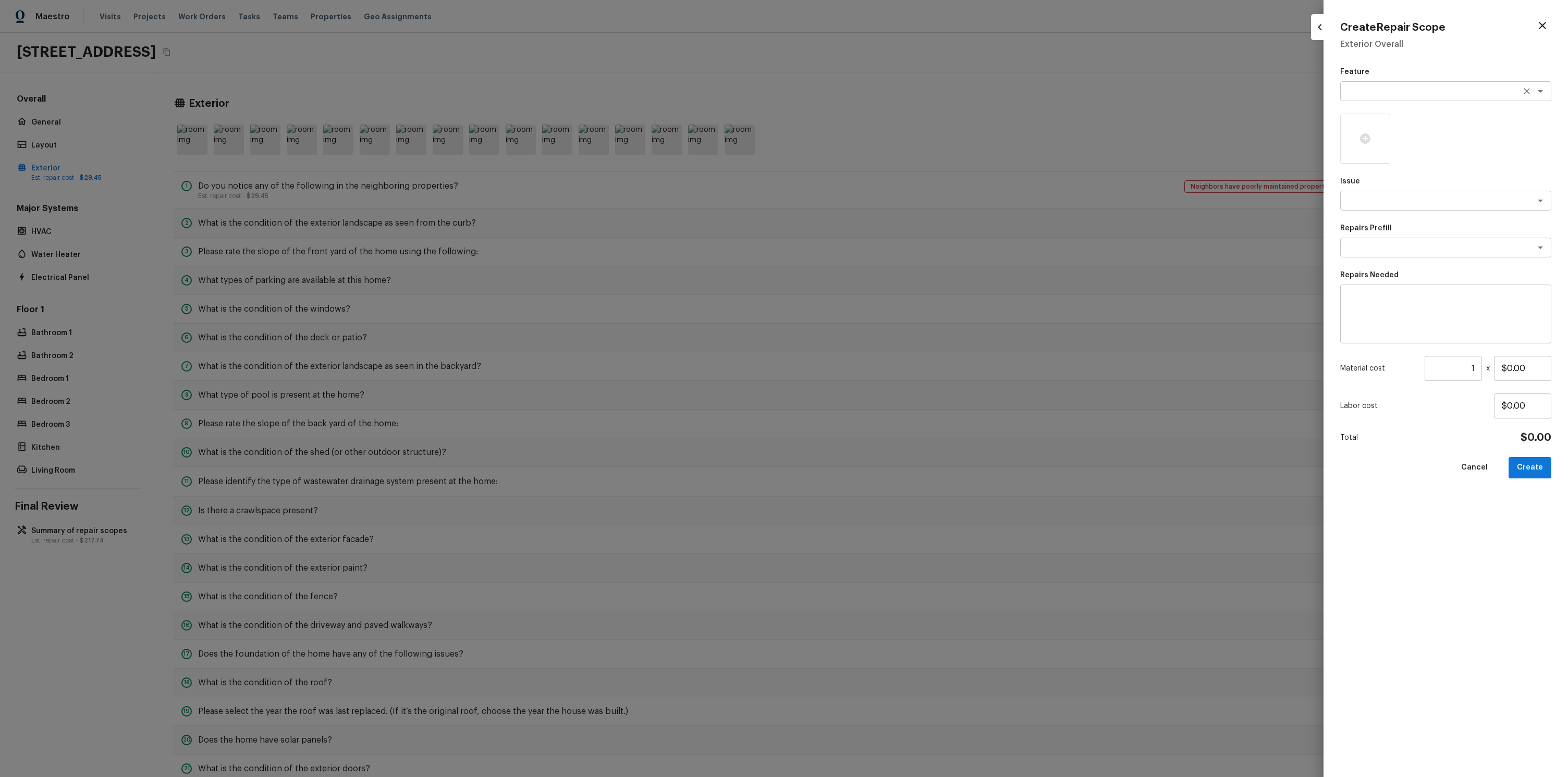
click at [1379, 93] on textarea at bounding box center [1431, 91] width 172 height 11
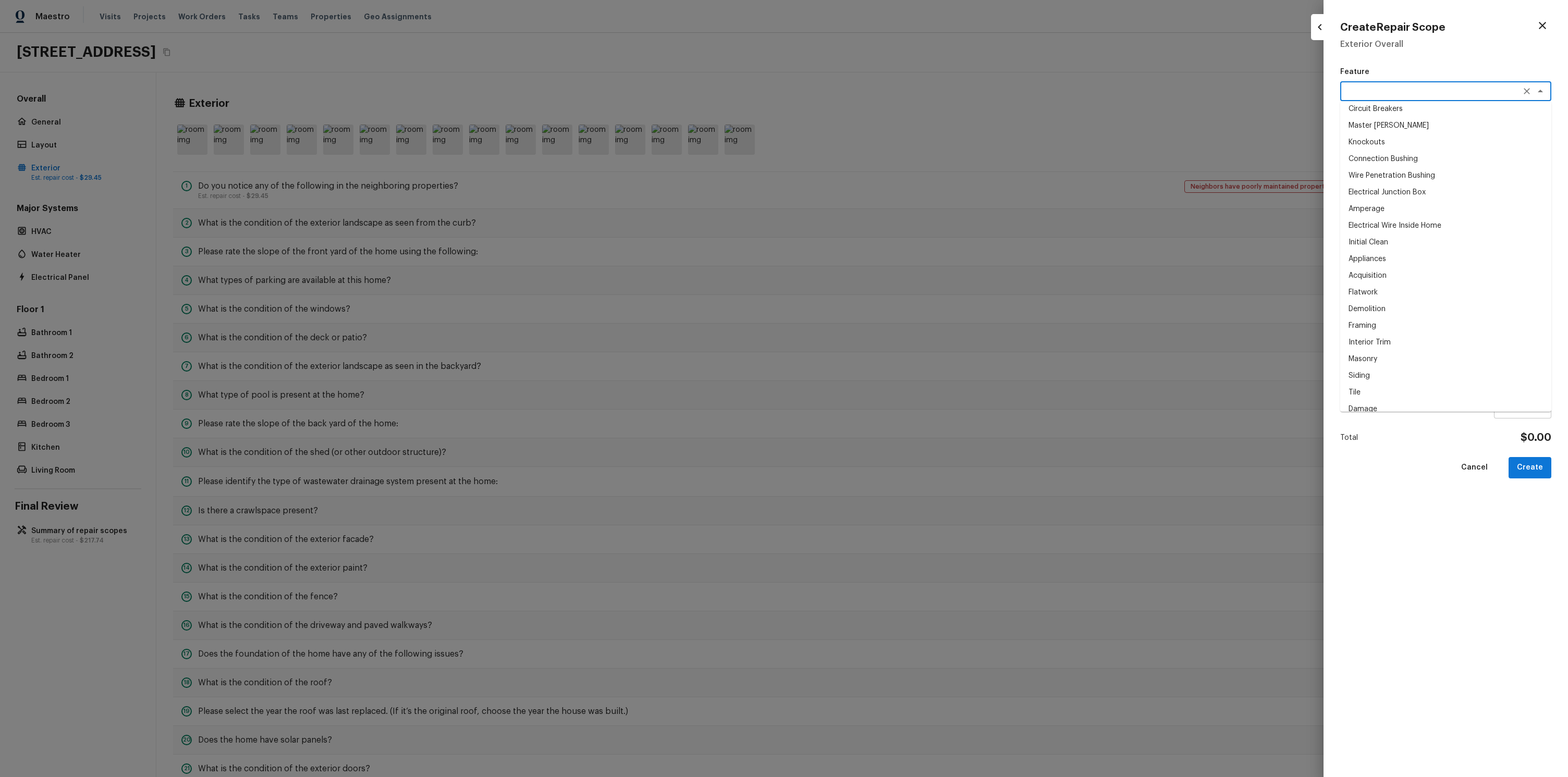
scroll to position [2349, 0]
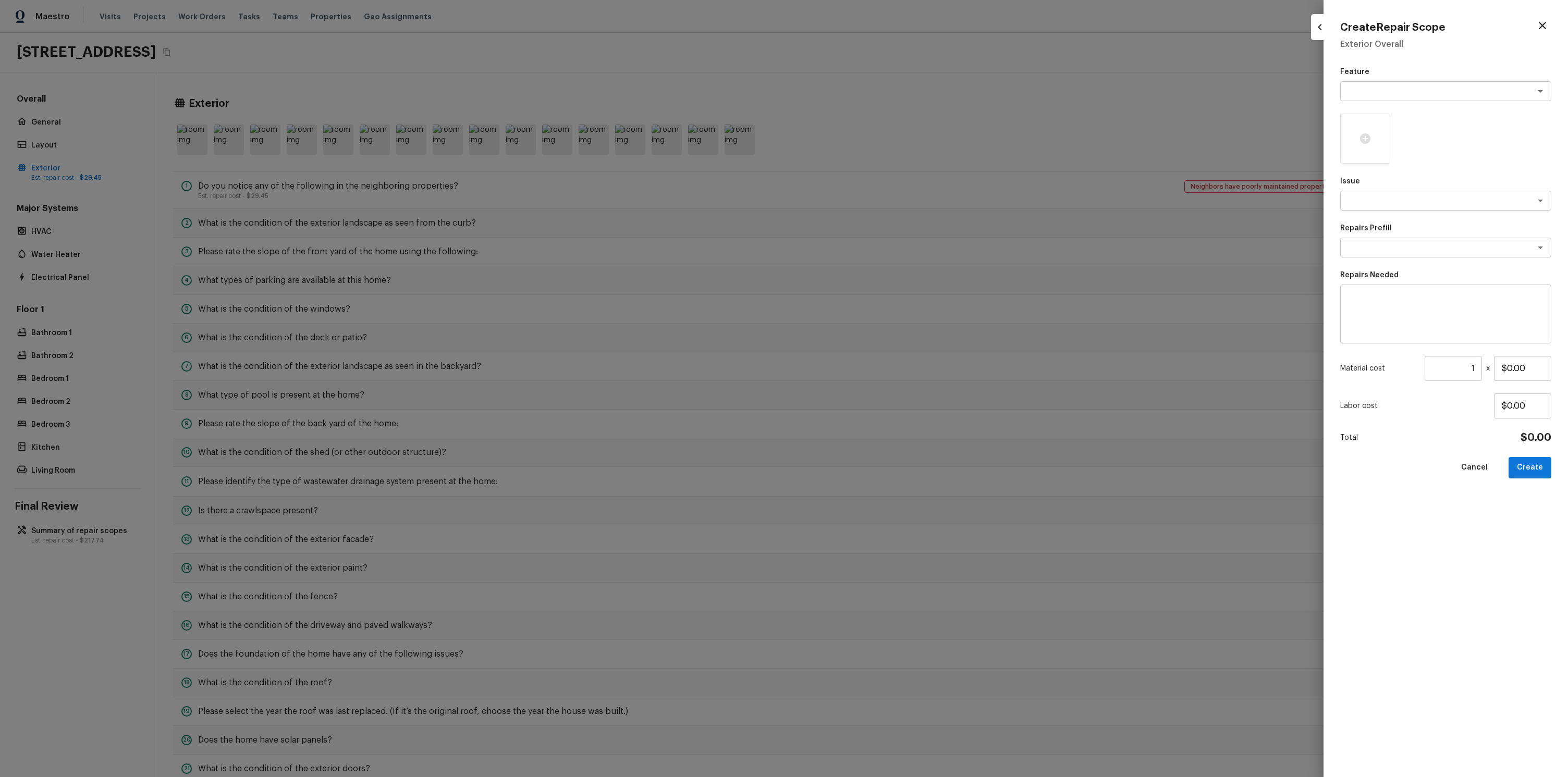
click at [1254, 113] on div at bounding box center [784, 388] width 1568 height 777
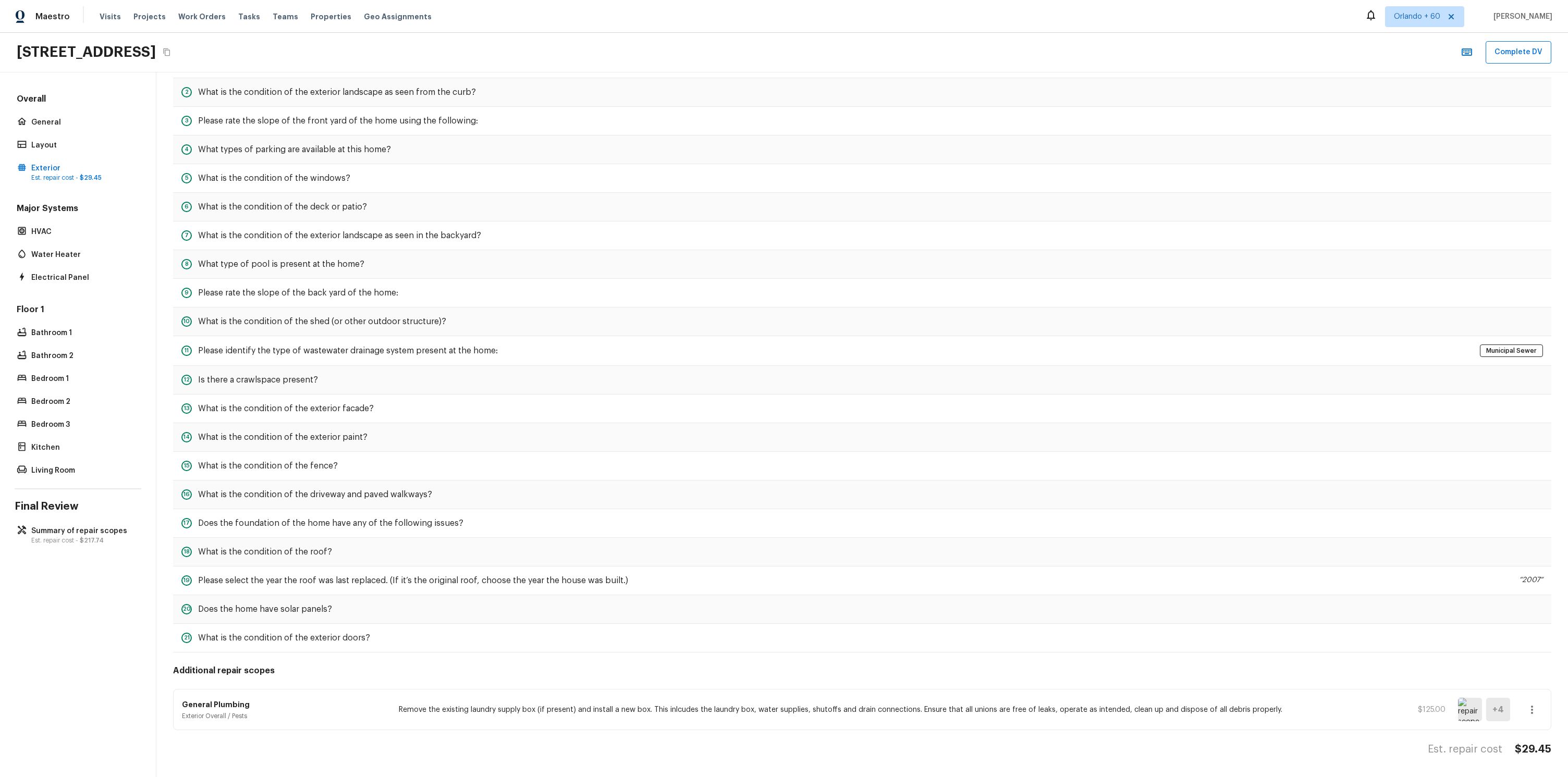
scroll to position [0, 0]
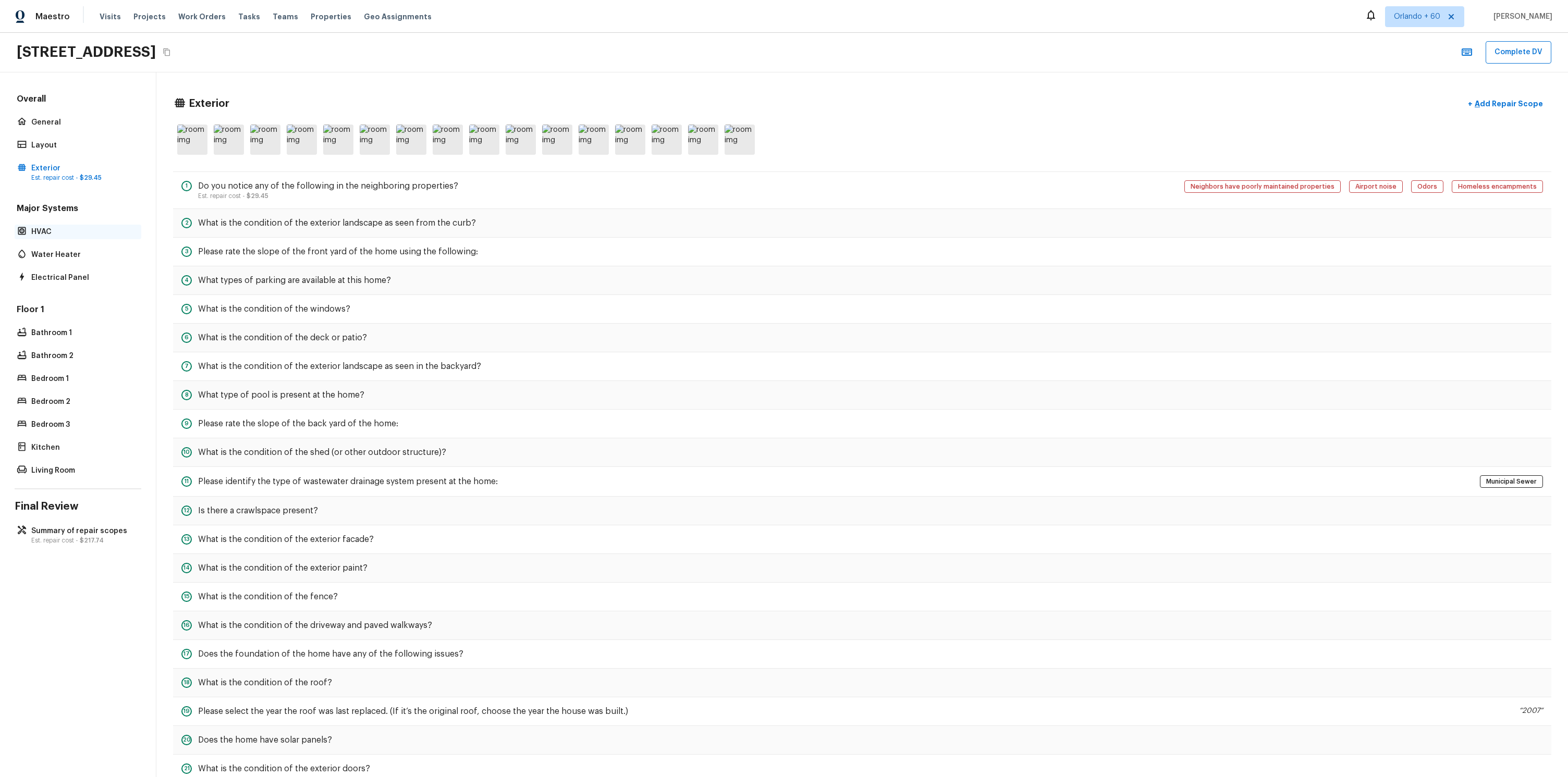
click at [39, 235] on p "HVAC" at bounding box center [84, 232] width 104 height 11
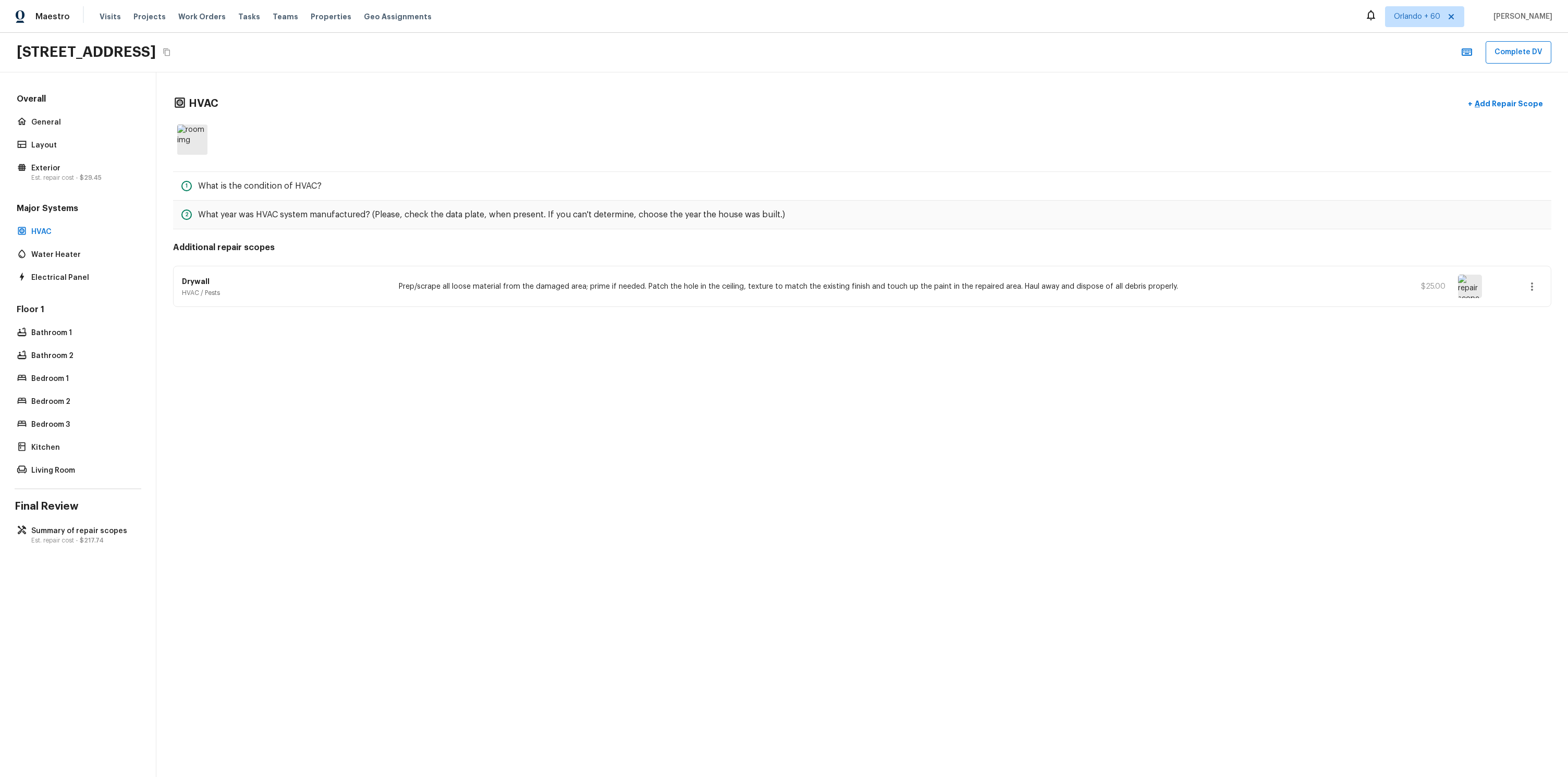
click at [51, 239] on div "Major Systems HVAC Water Heater Electrical Panel" at bounding box center [78, 243] width 126 height 82
click at [51, 251] on p "Water Heater" at bounding box center [84, 255] width 104 height 11
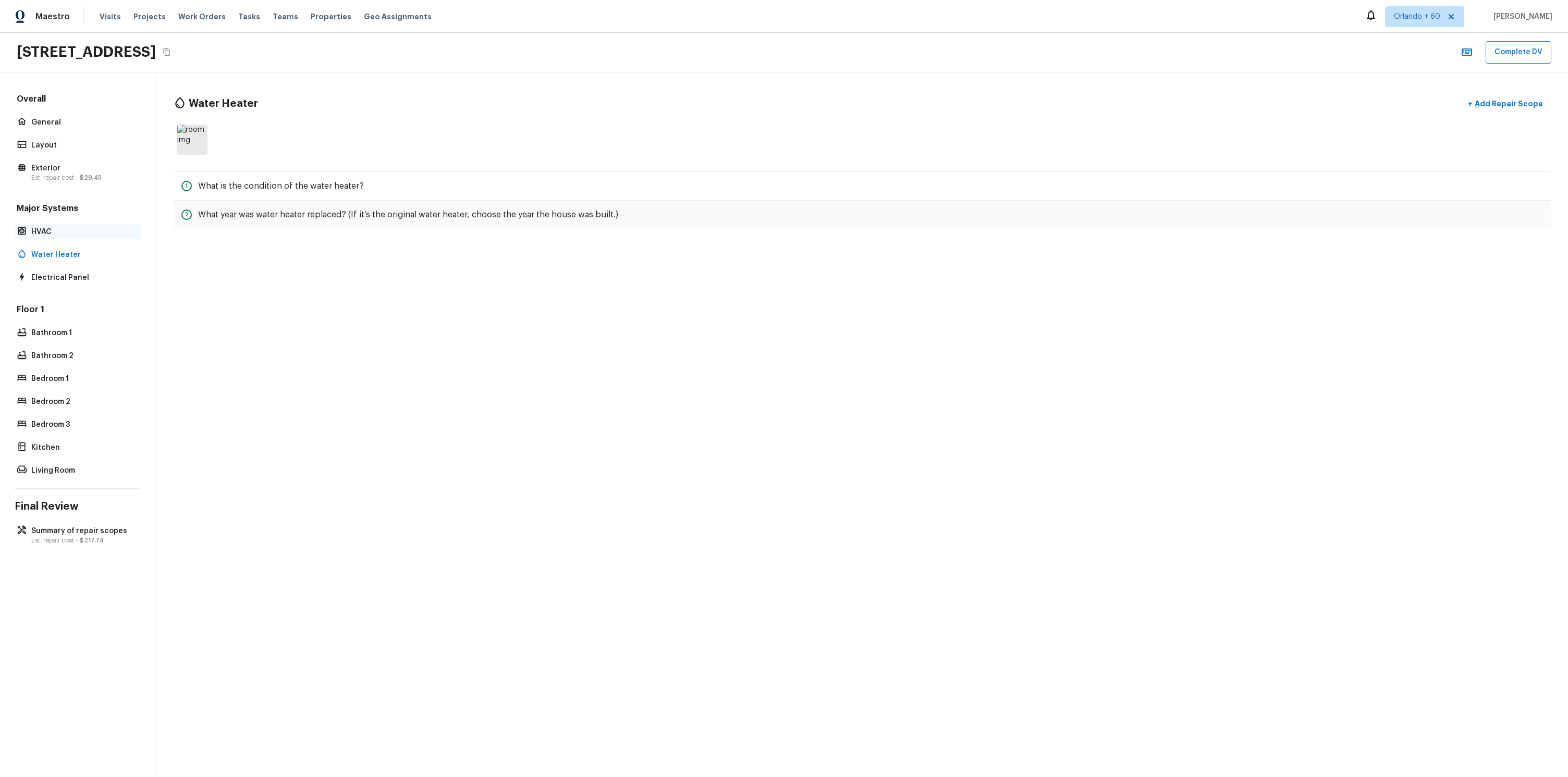
click at [40, 230] on p "HVAC" at bounding box center [84, 232] width 104 height 11
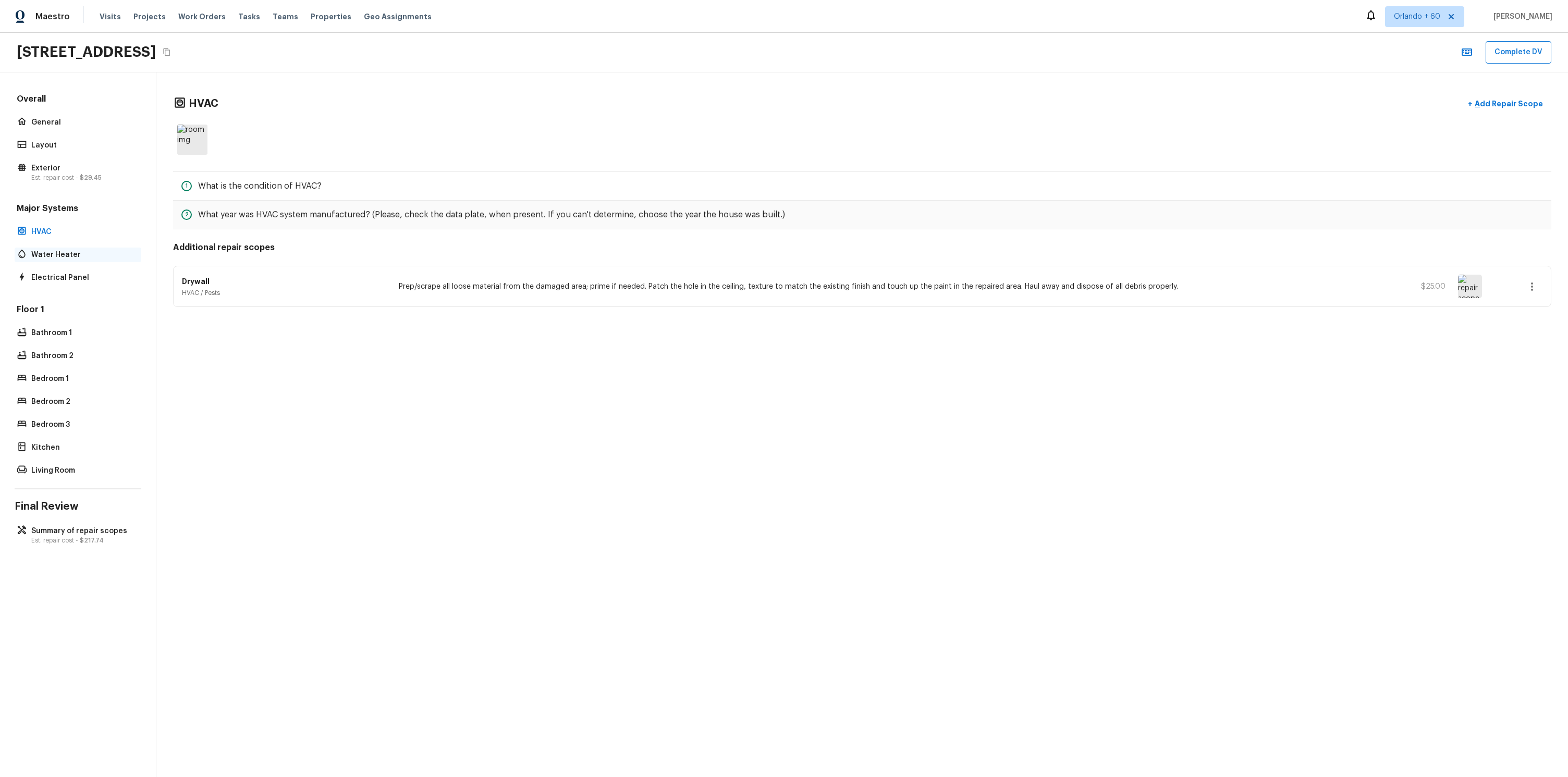
click at [42, 259] on p "Water Heater" at bounding box center [84, 255] width 104 height 11
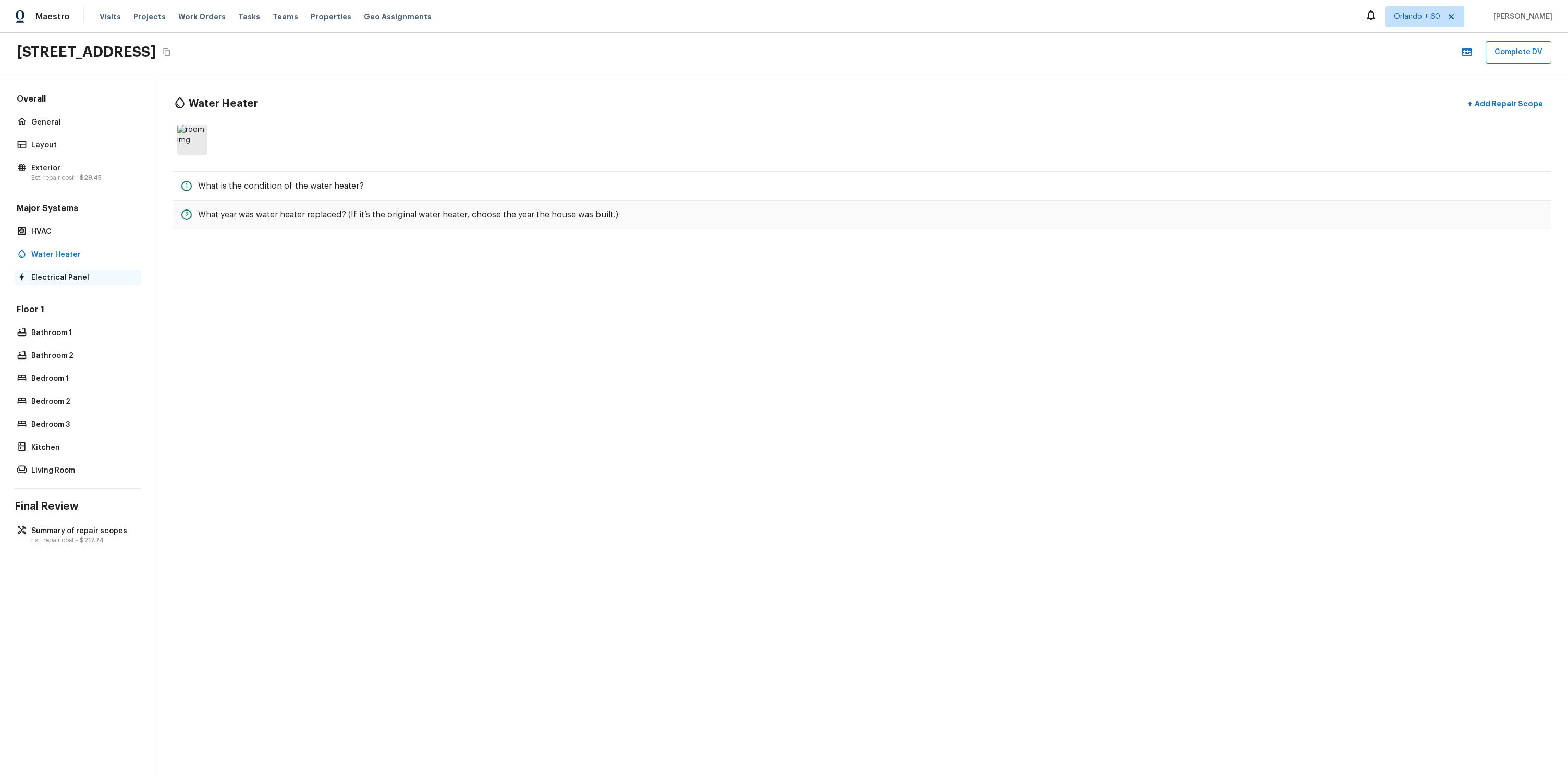
click at [52, 276] on p "Electrical Panel" at bounding box center [84, 278] width 104 height 11
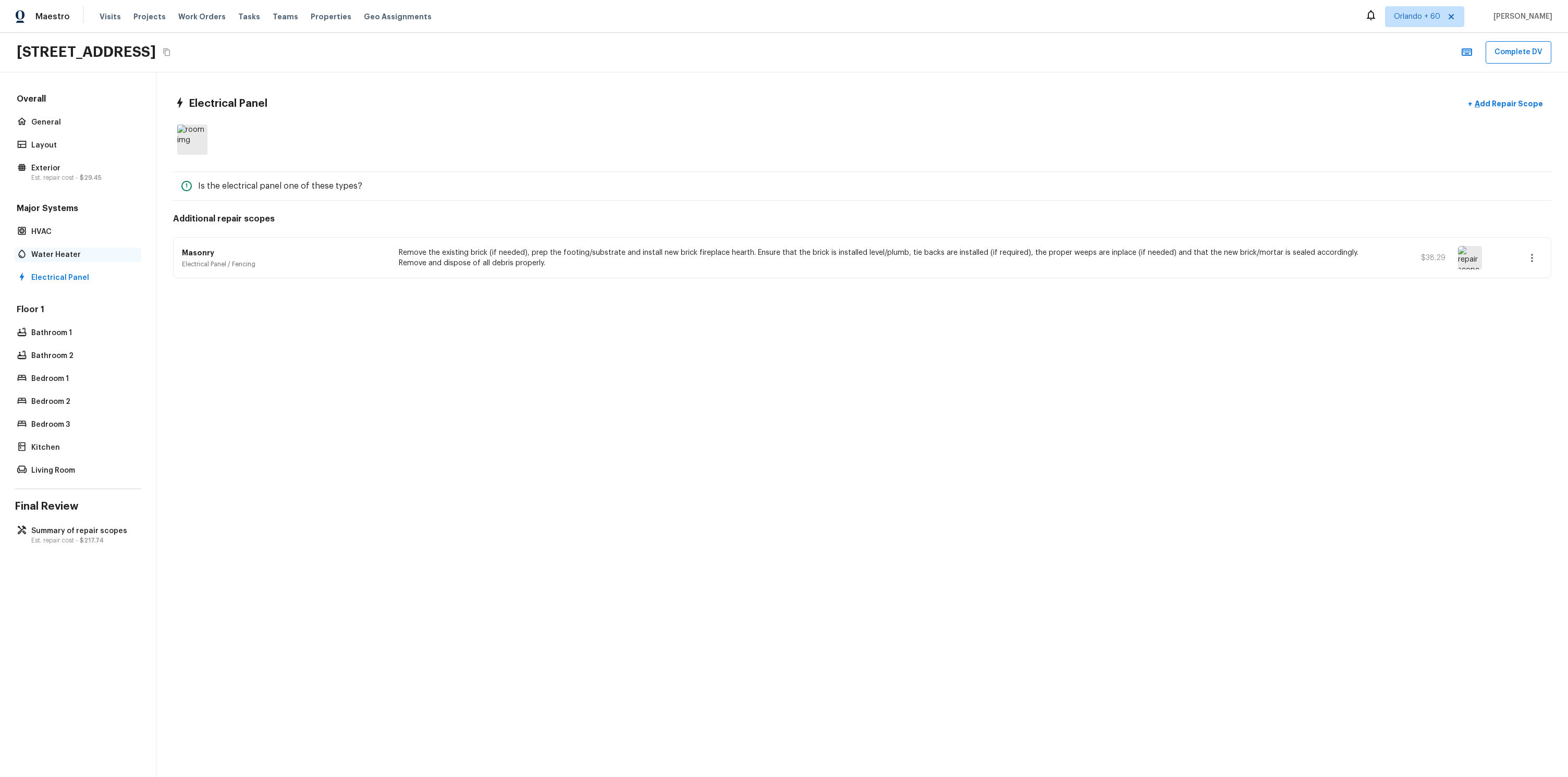
click at [52, 252] on p "Water Heater" at bounding box center [84, 255] width 104 height 11
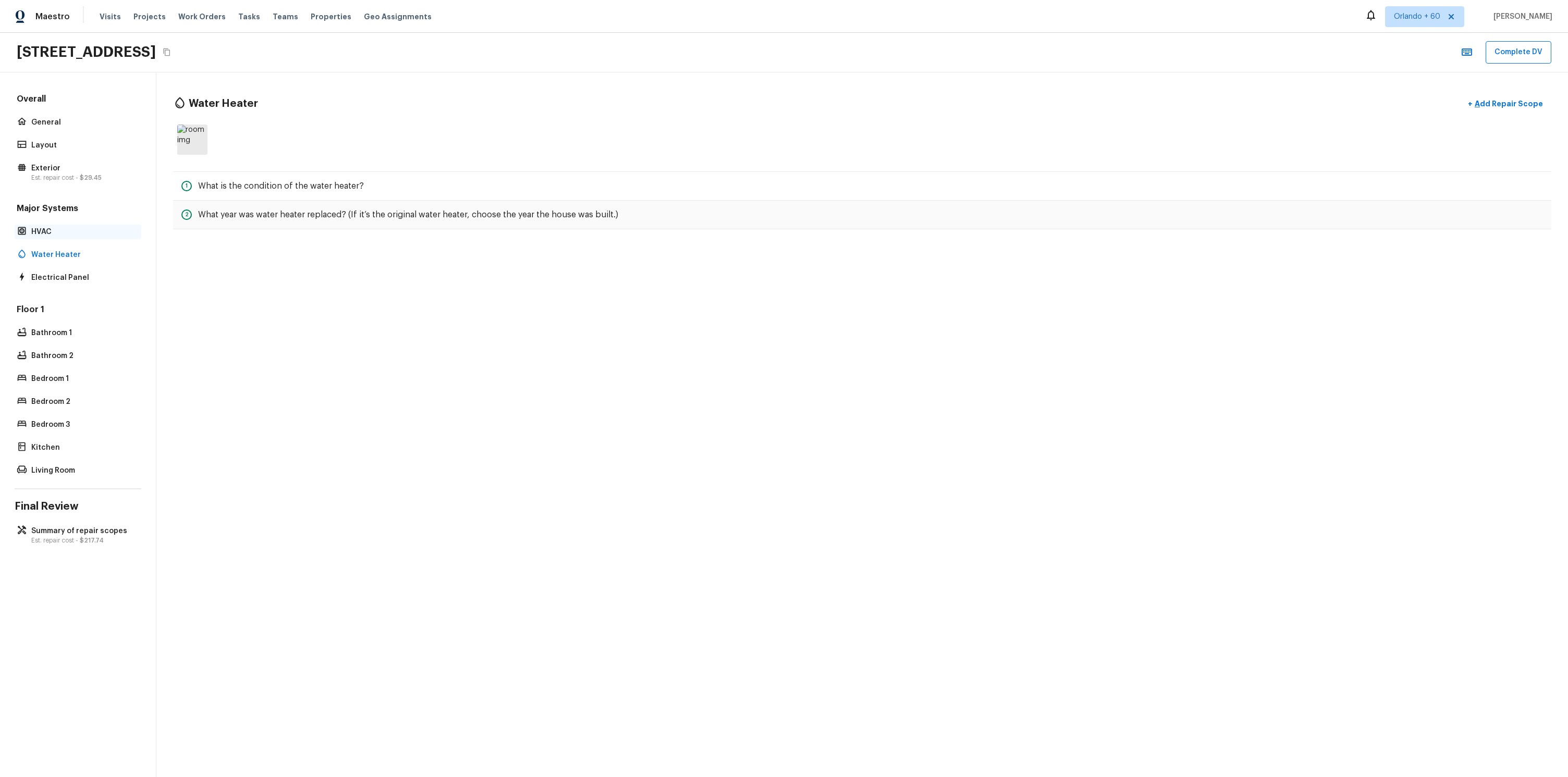
click at [57, 230] on p "HVAC" at bounding box center [84, 232] width 104 height 11
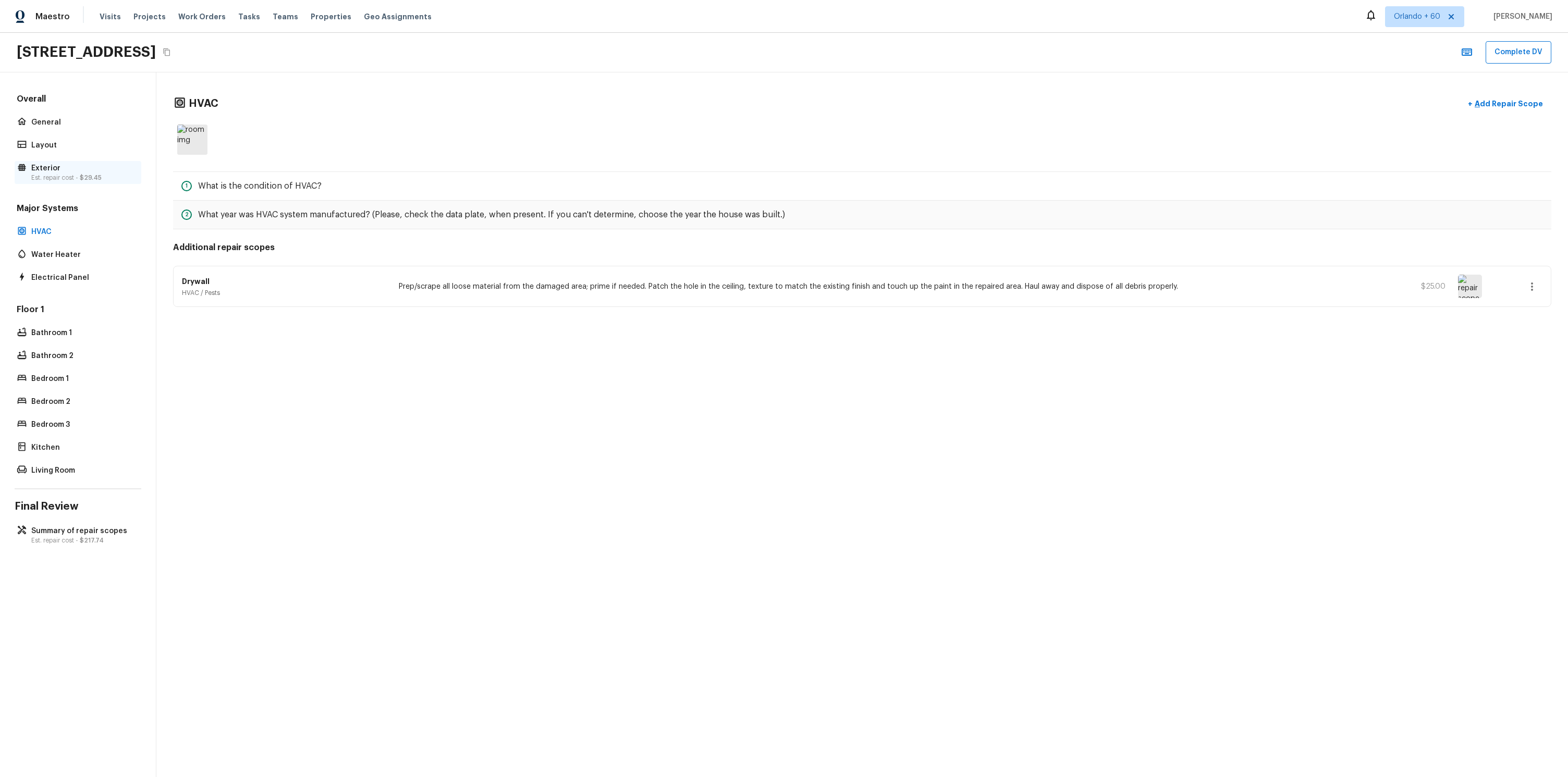
click at [47, 172] on p "Exterior" at bounding box center [84, 168] width 104 height 11
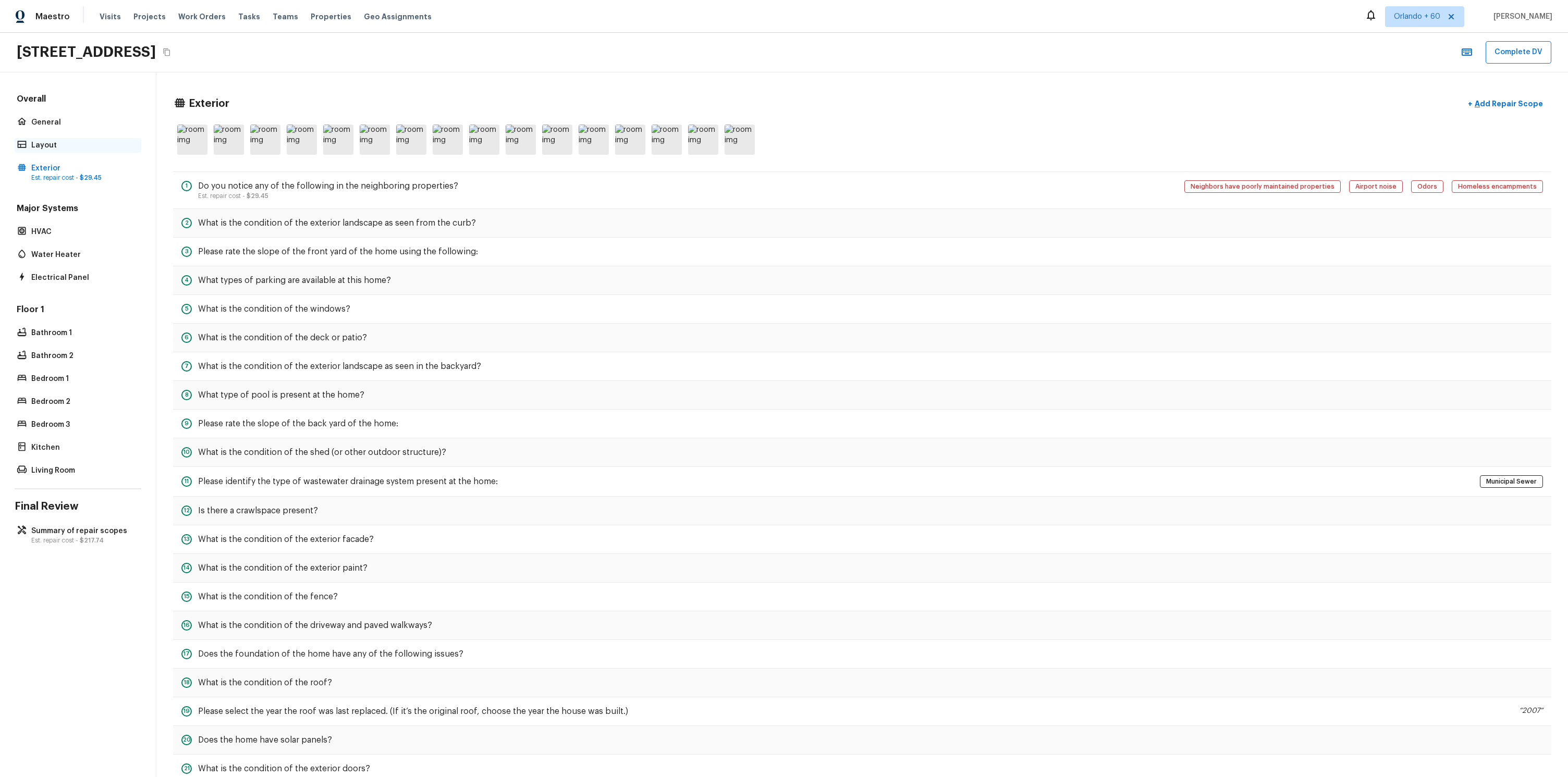
click at [70, 144] on p "Layout" at bounding box center [84, 145] width 104 height 11
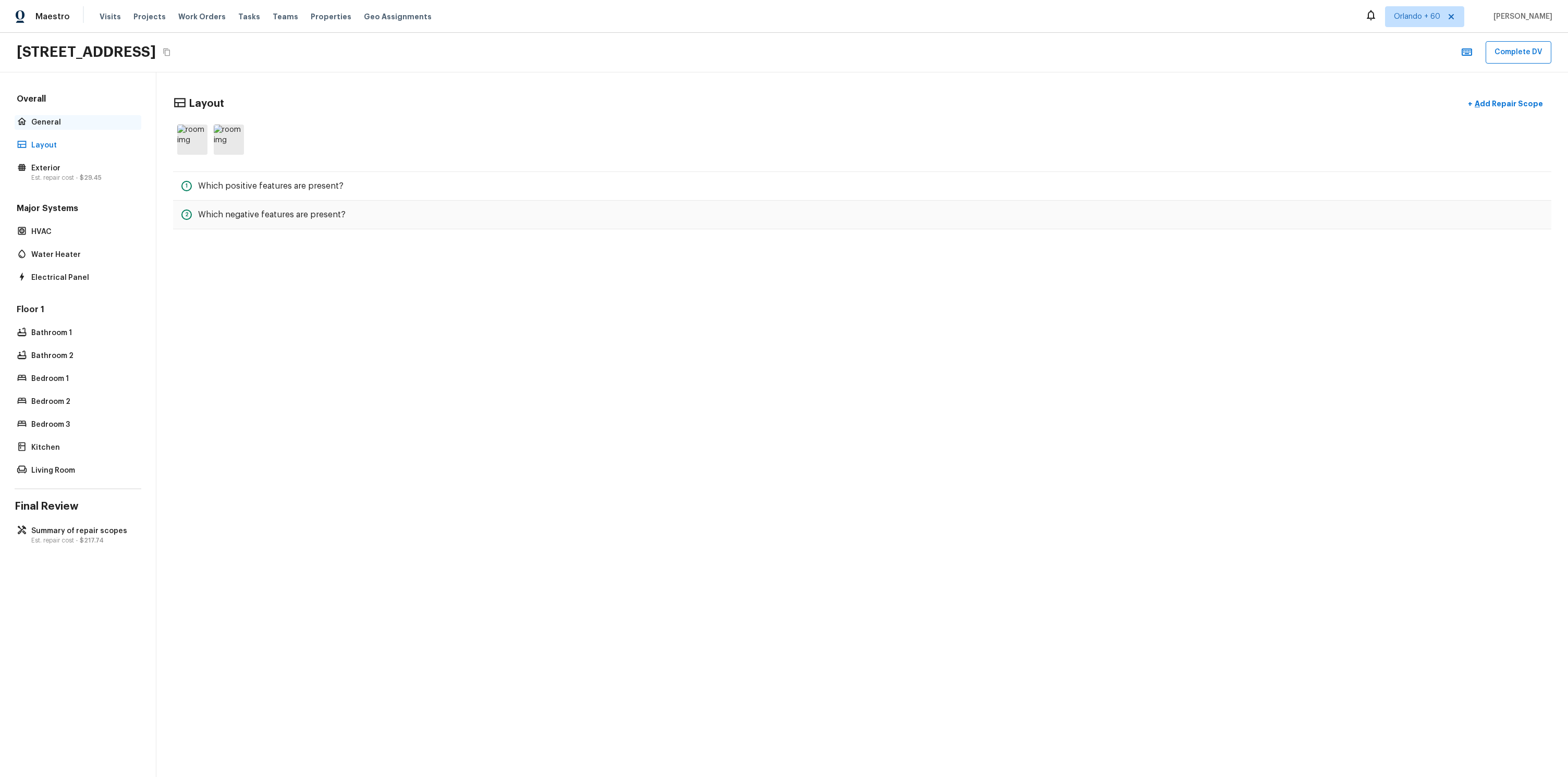
click at [72, 122] on p "General" at bounding box center [84, 122] width 104 height 11
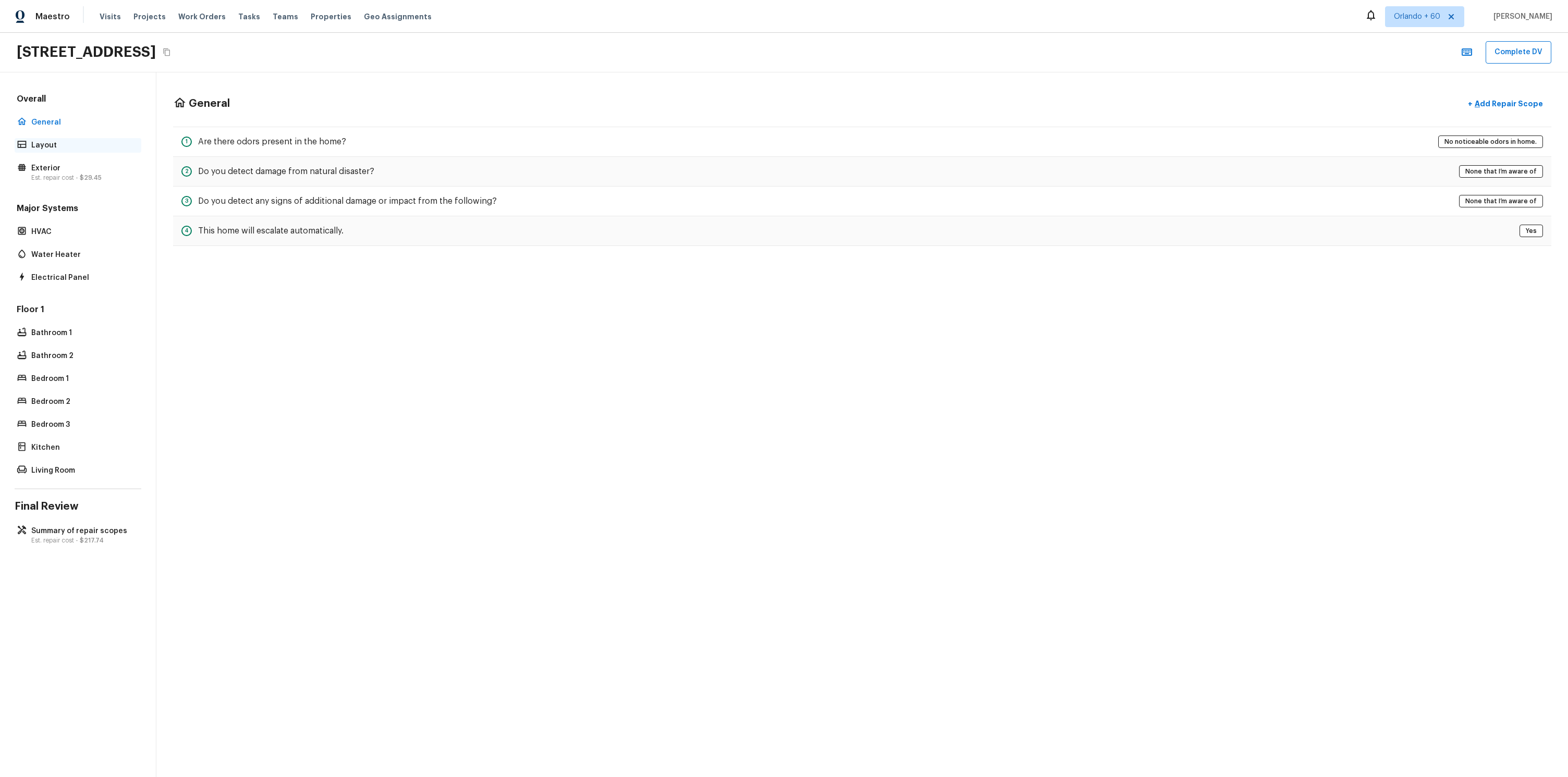
click at [65, 149] on p "Layout" at bounding box center [84, 145] width 104 height 11
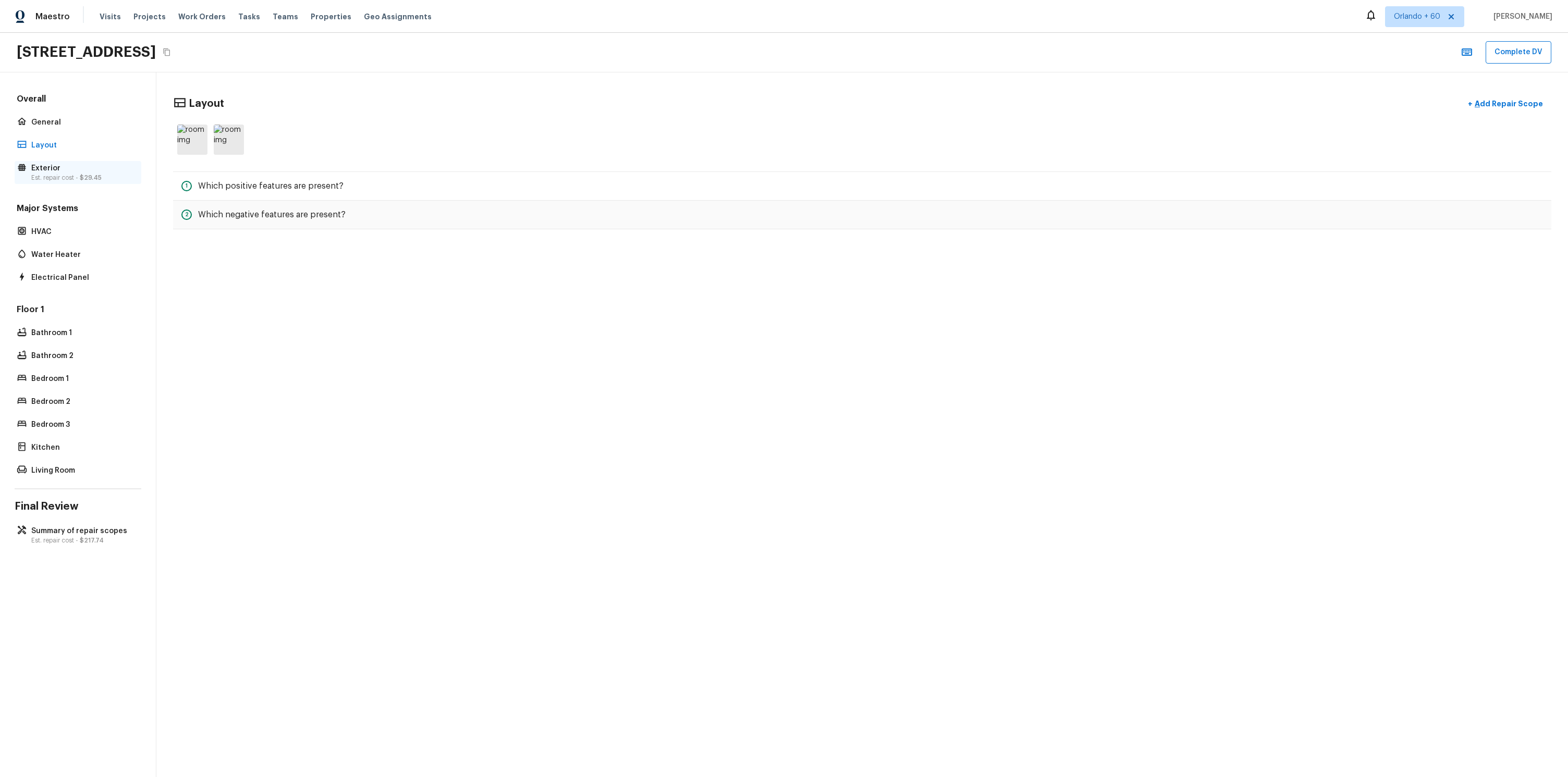
click at [63, 177] on p "Est. repair cost - $29.45" at bounding box center [84, 178] width 104 height 9
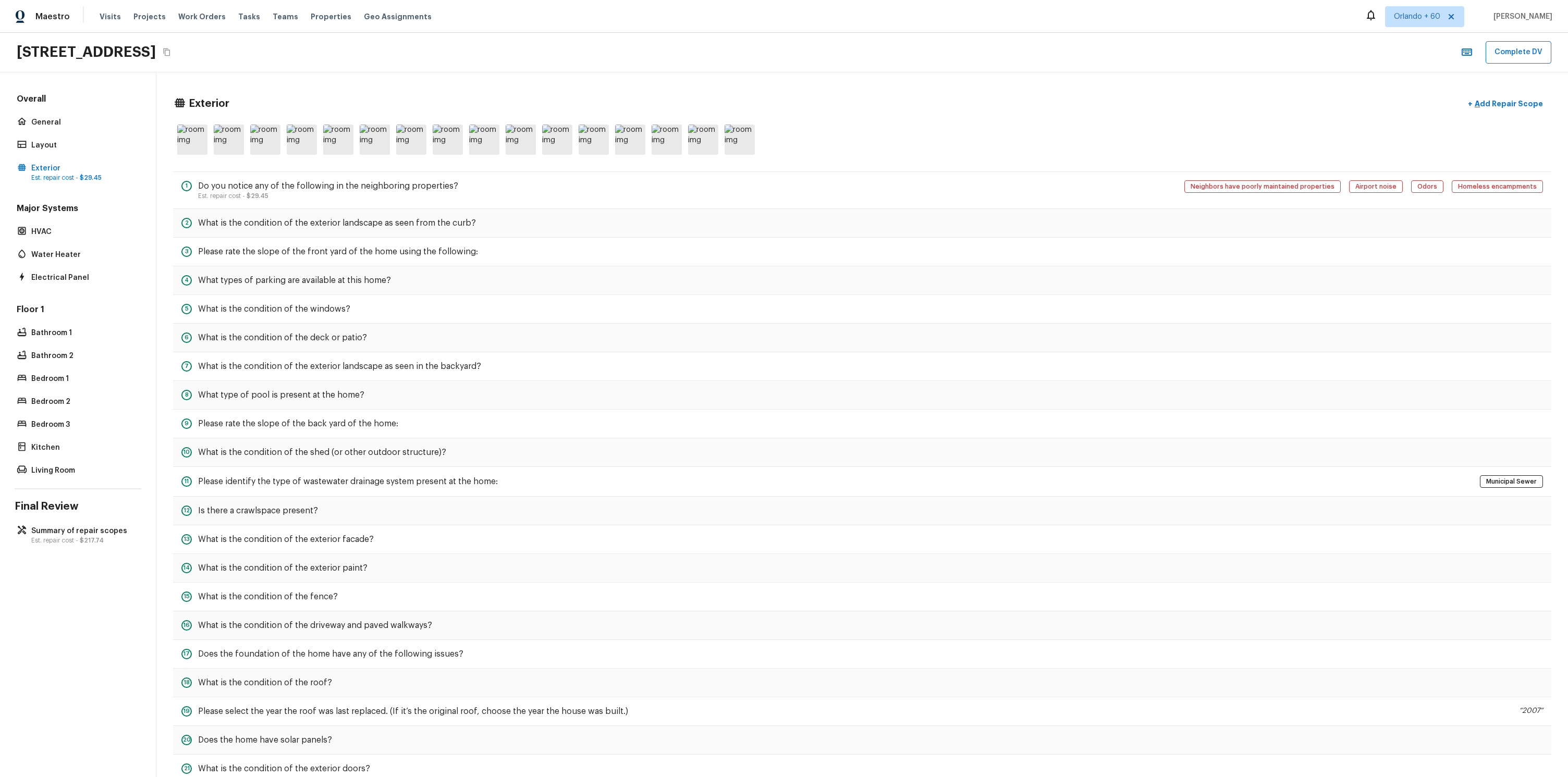
click at [83, 199] on div "Overall General Layout Exterior Est. repair cost - $29.45 Major Systems HVAC Wa…" at bounding box center [78, 286] width 126 height 385
click at [83, 178] on span "$29.45" at bounding box center [90, 178] width 22 height 7
click at [61, 282] on p "Electrical Panel" at bounding box center [84, 278] width 104 height 11
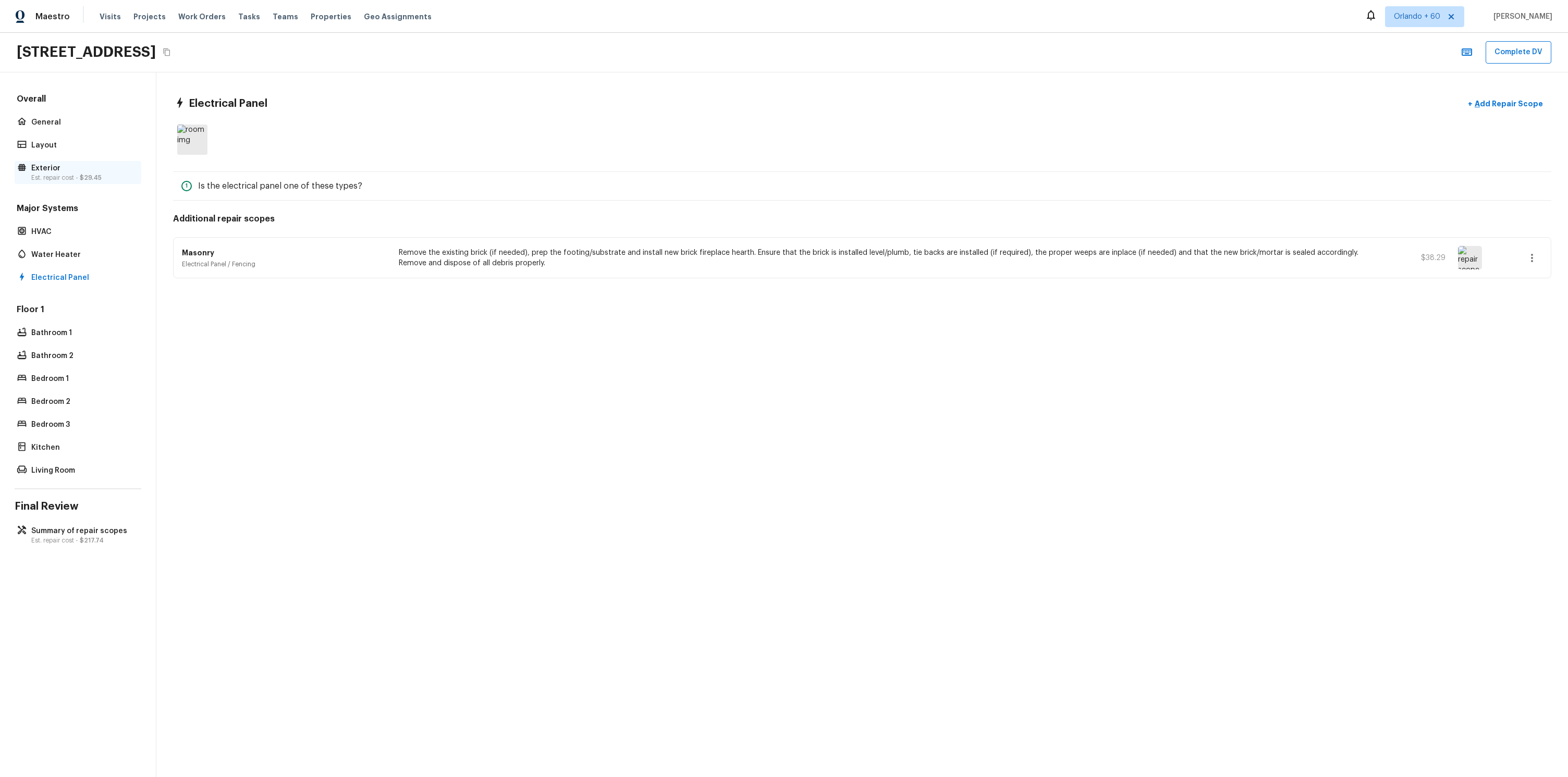
click at [73, 178] on p "Est. repair cost - $29.45" at bounding box center [84, 178] width 104 height 9
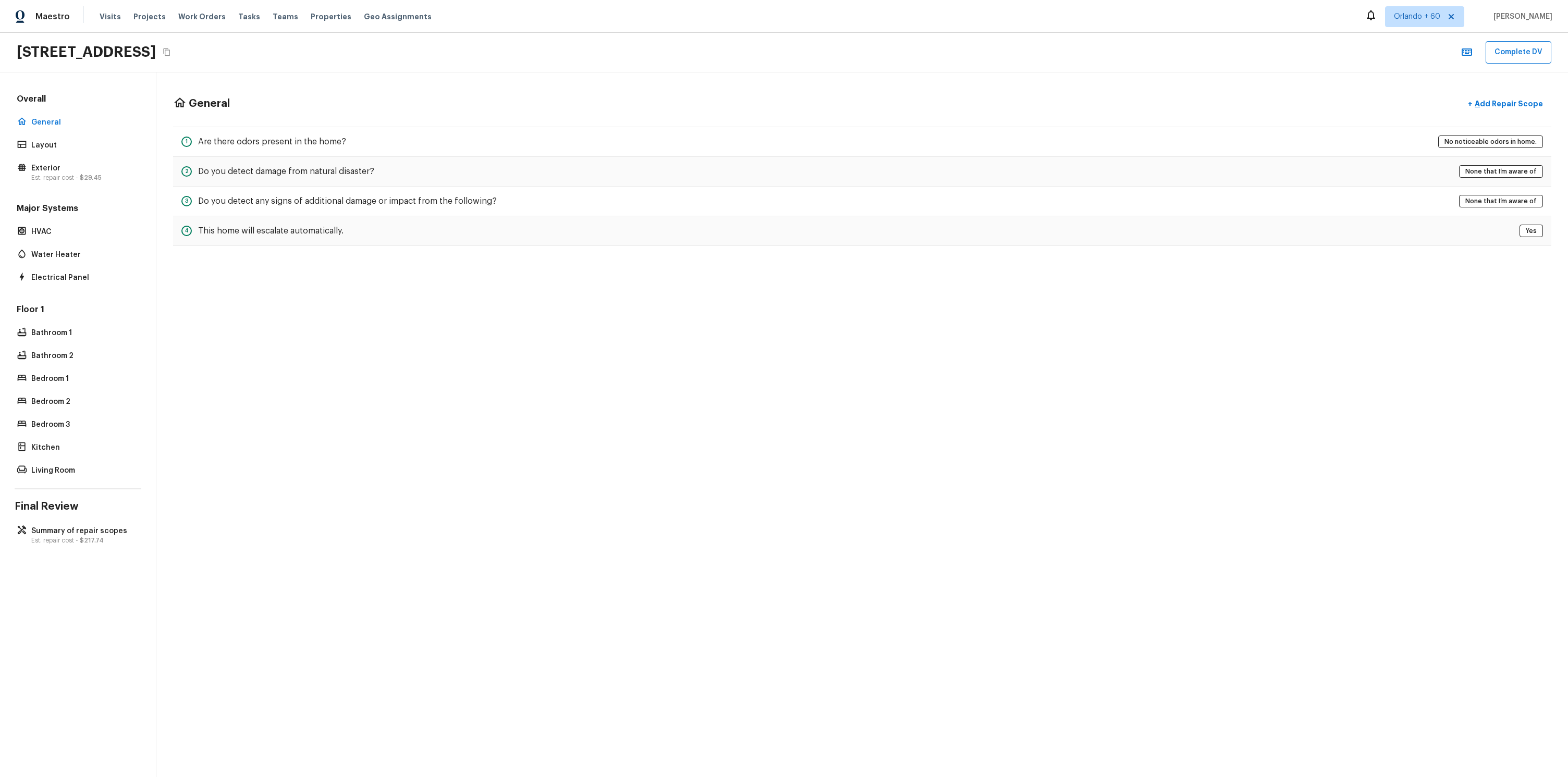
click at [510, 358] on div "General + Add Repair Scope 1 Are there odors present in the home? No noticeable…" at bounding box center [862, 424] width 1411 height 705
click at [68, 288] on div "Overall General Layout Exterior Est. repair cost - $29.45 Major Systems HVAC Wa…" at bounding box center [78, 286] width 126 height 385
click at [68, 284] on div "Electrical Panel" at bounding box center [78, 278] width 126 height 14
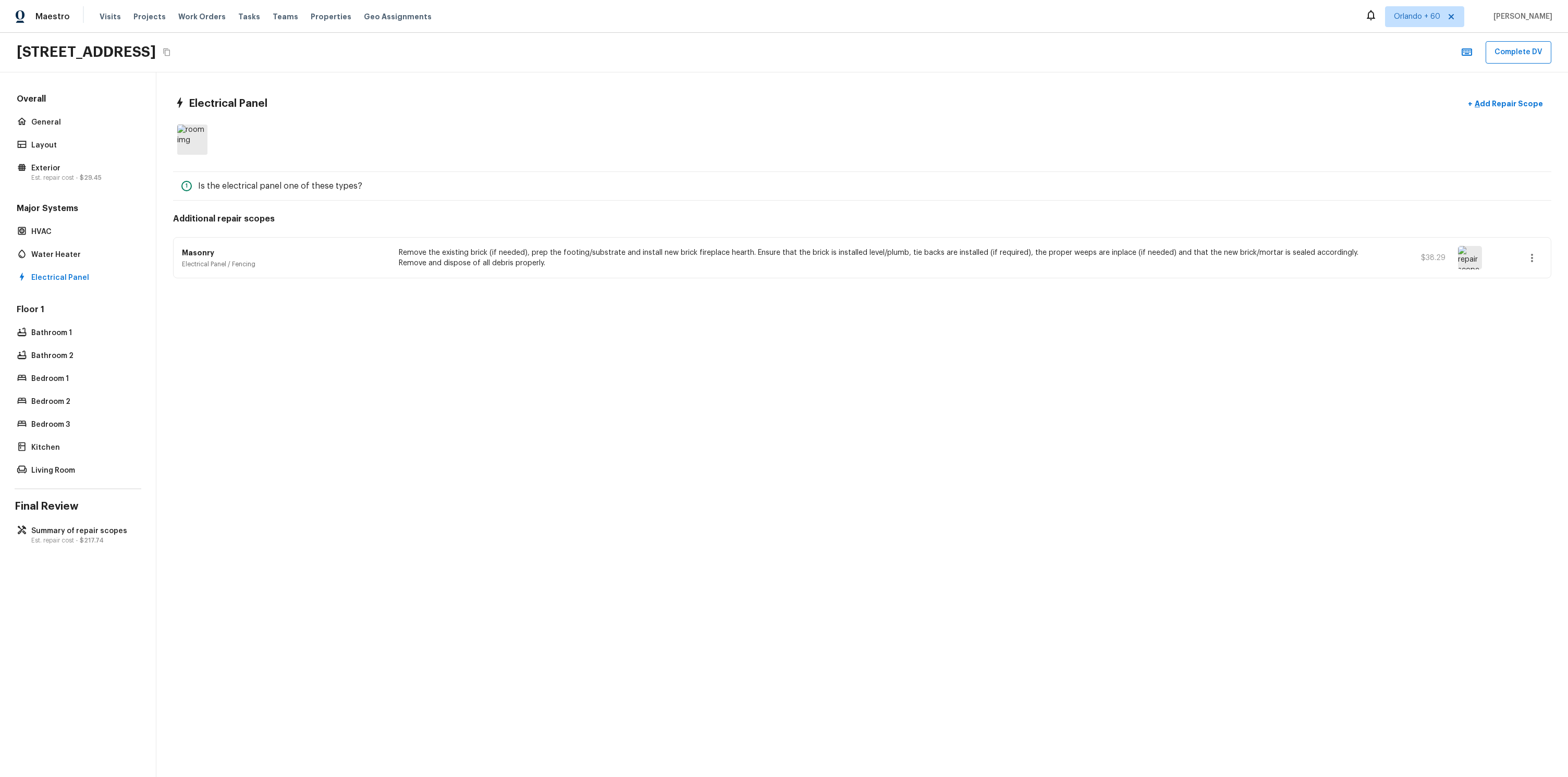
click at [74, 512] on h4 "Final Review" at bounding box center [78, 507] width 126 height 14
click at [87, 518] on div "Overall General Layout Exterior Est. repair cost - $29.45 Major Systems HVAC Wa…" at bounding box center [78, 424] width 157 height 705
click at [90, 526] on p "Summary of repair scopes" at bounding box center [84, 531] width 104 height 11
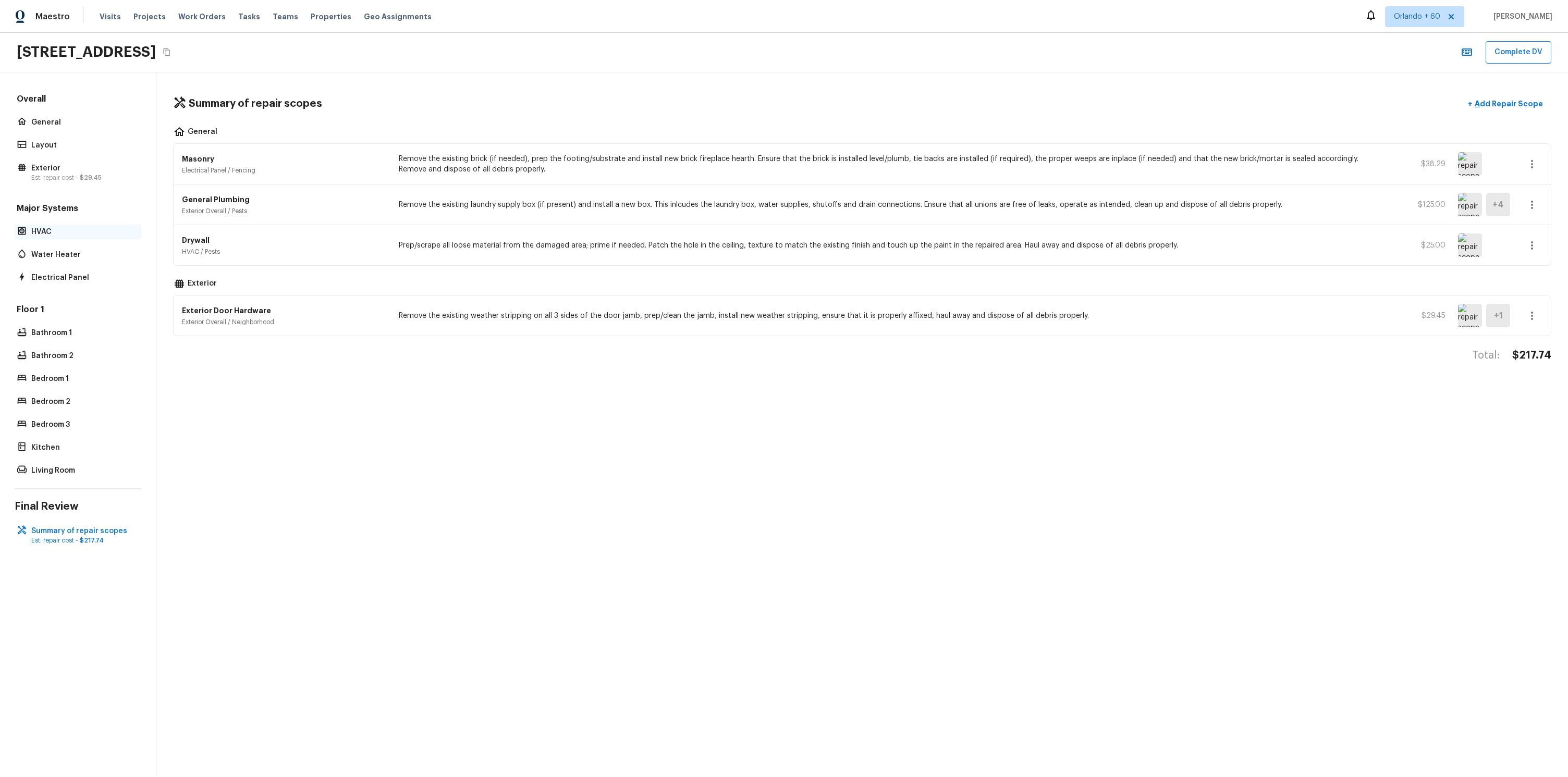
click at [51, 234] on p "HVAC" at bounding box center [84, 232] width 104 height 11
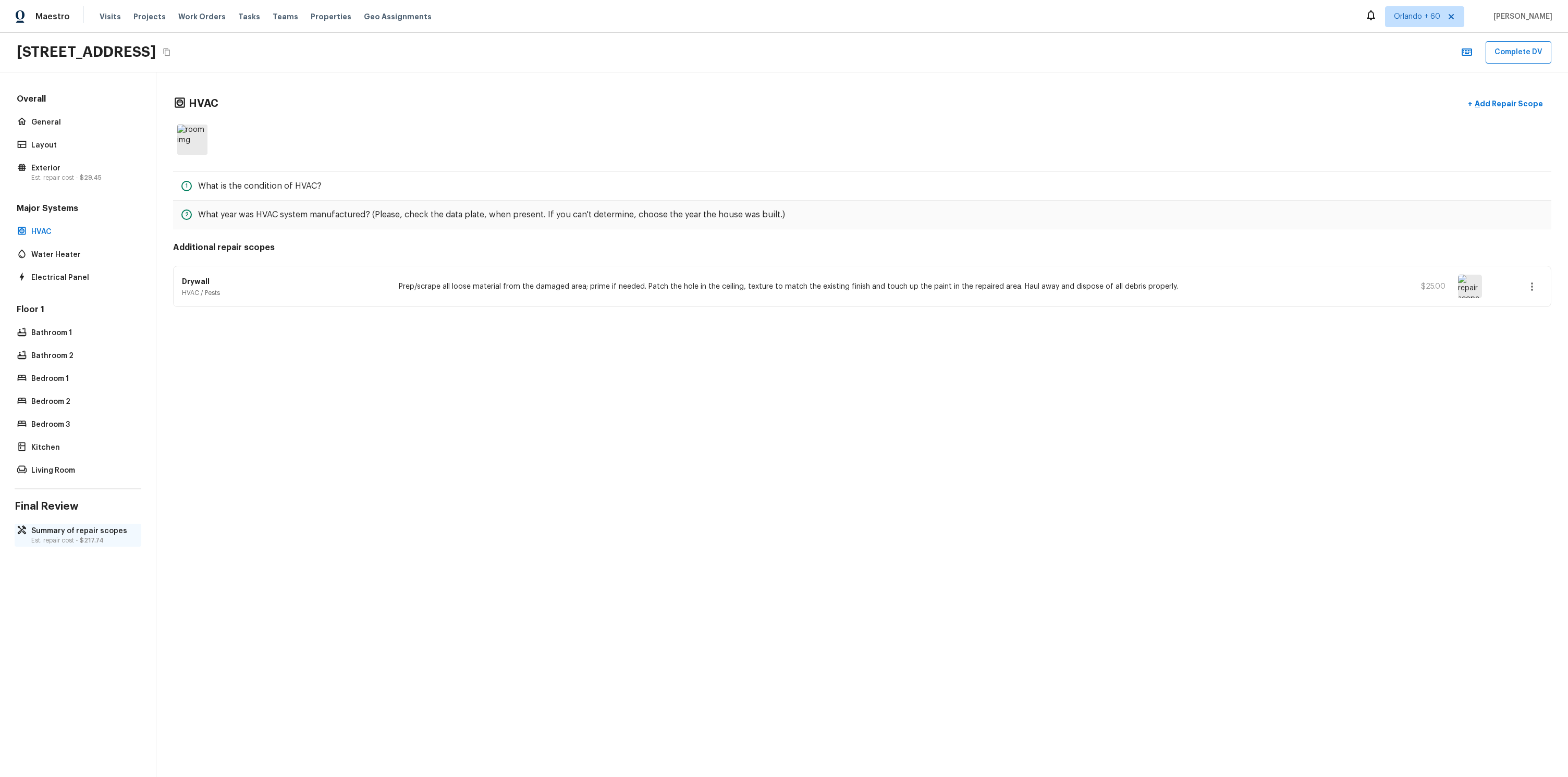
click at [49, 531] on p "Summary of repair scopes" at bounding box center [84, 531] width 104 height 11
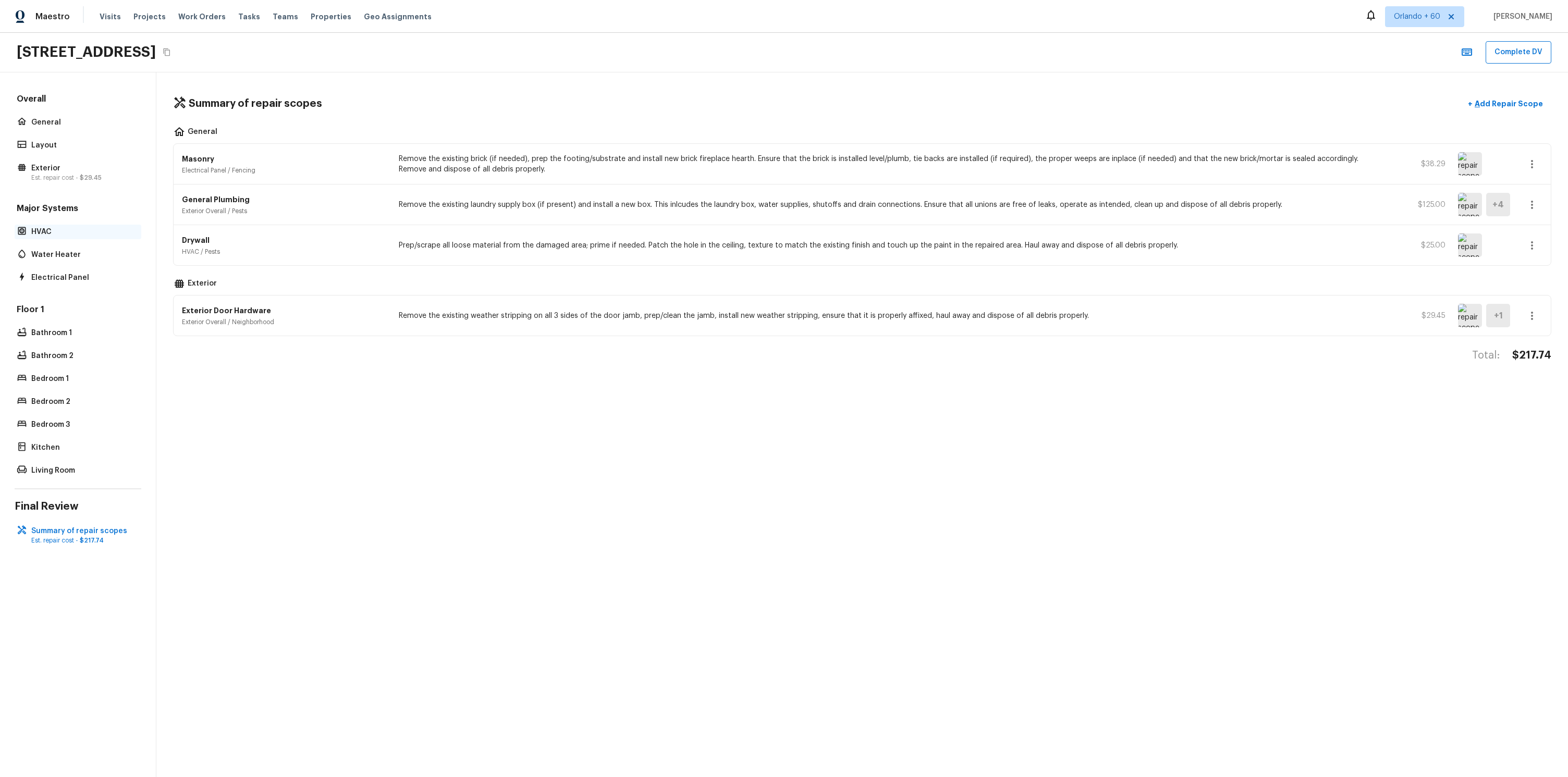
click at [48, 232] on p "HVAC" at bounding box center [84, 232] width 104 height 11
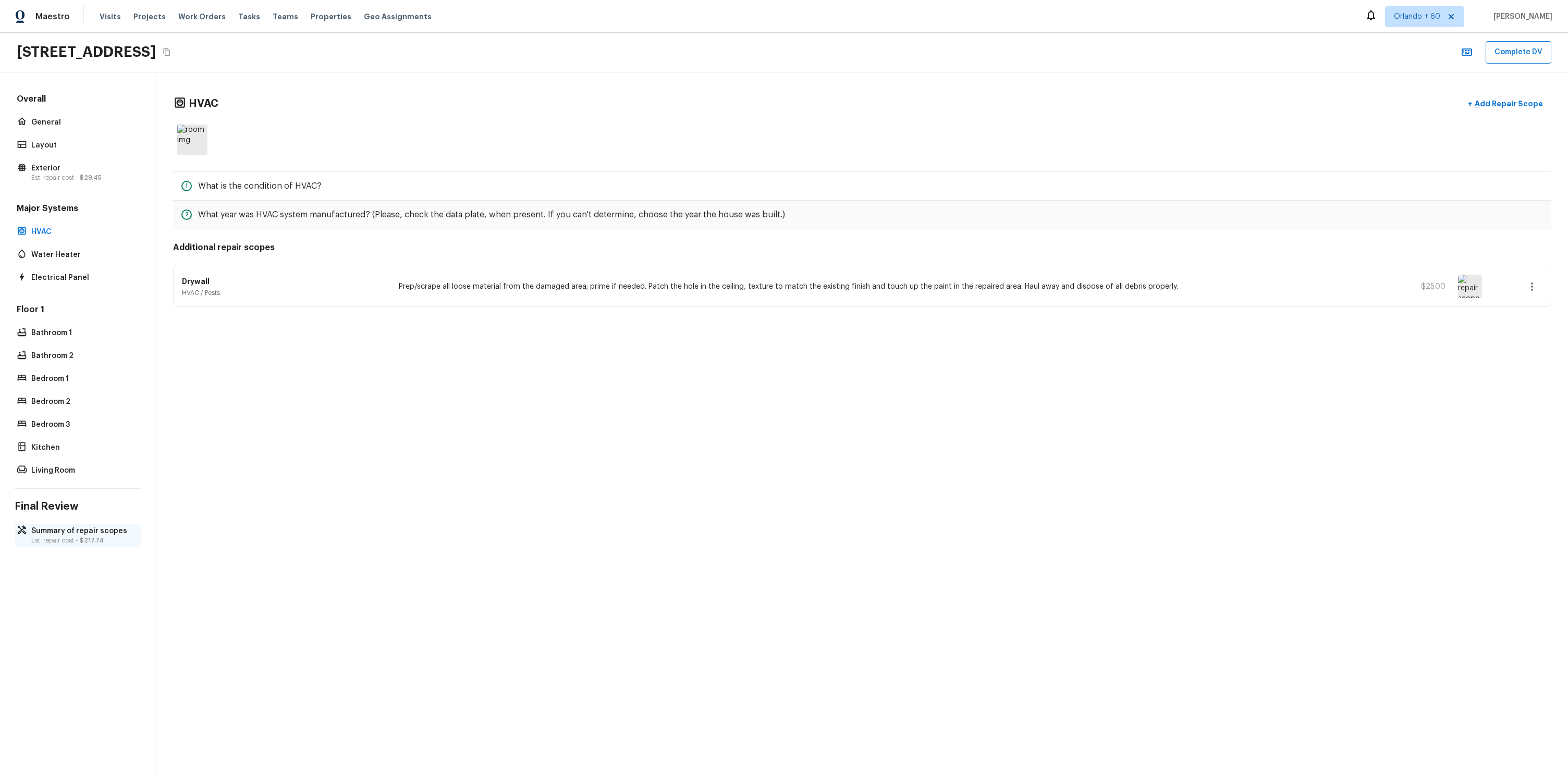
click at [92, 543] on p "Est. repair cost - $217.74" at bounding box center [84, 540] width 104 height 9
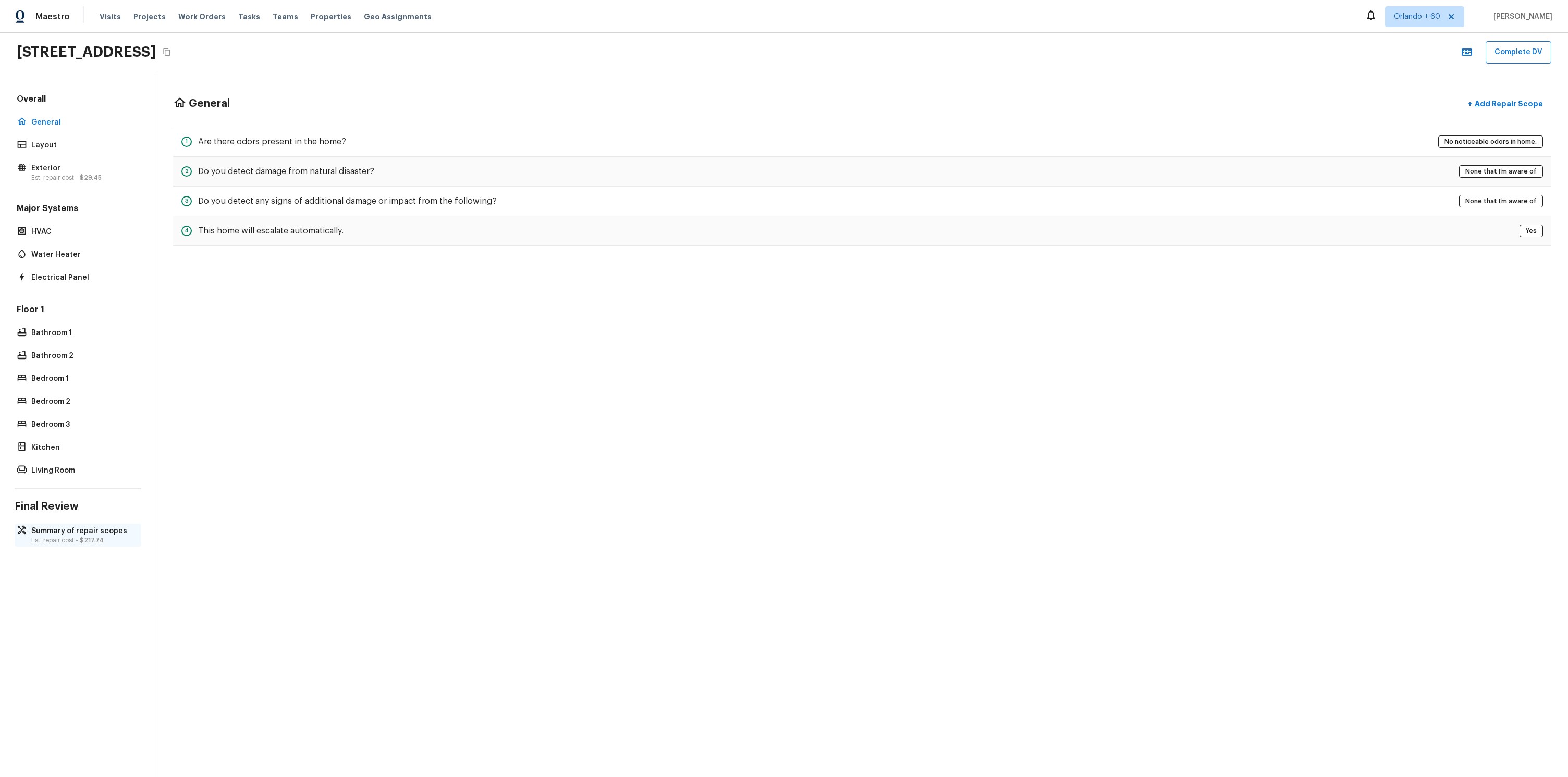
click at [88, 526] on p "Summary of repair scopes" at bounding box center [84, 531] width 104 height 11
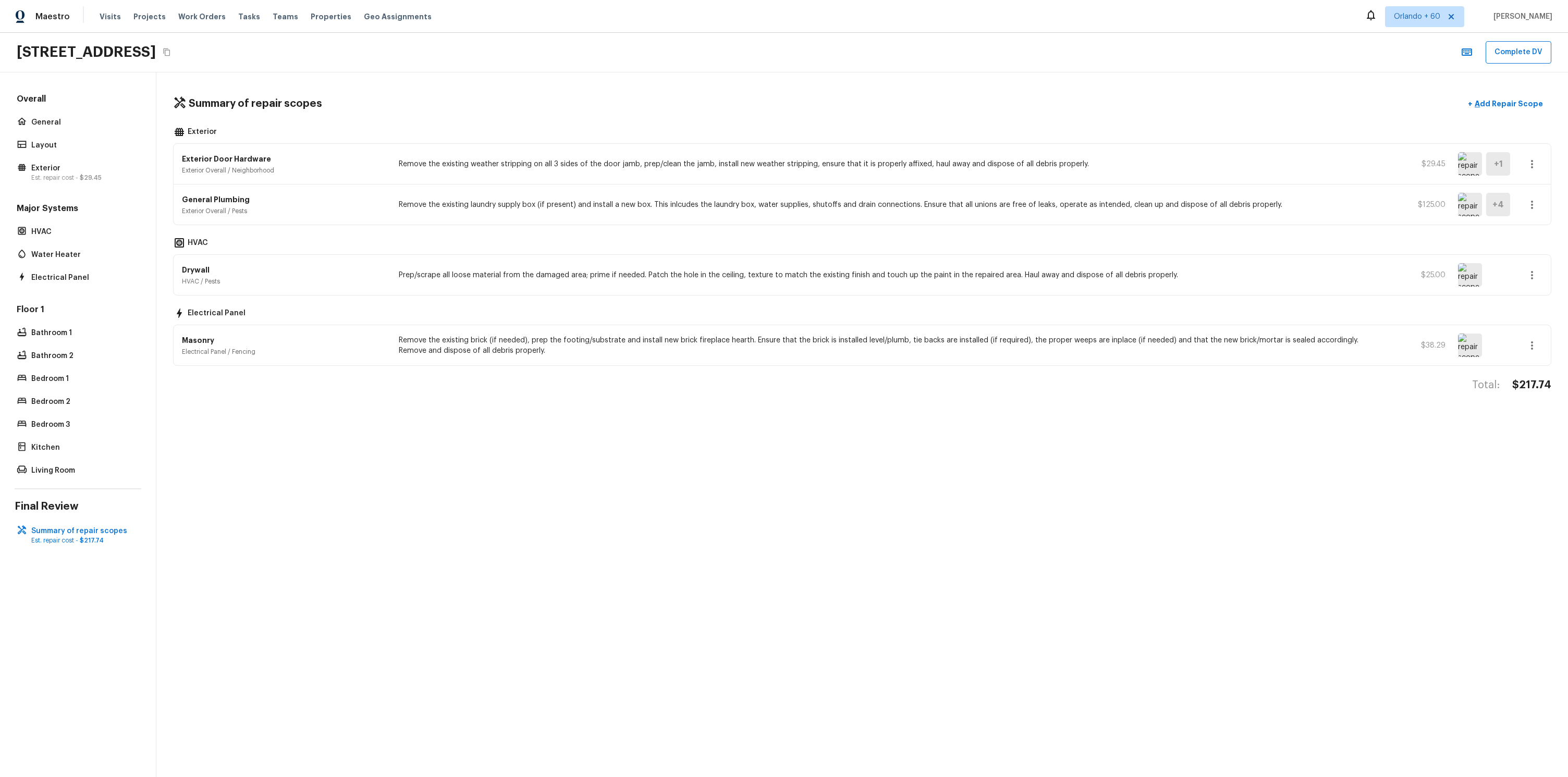
click at [277, 482] on div "Summary of repair scopes + Add Repair Scope Exterior Exterior Door Hardware Ext…" at bounding box center [862, 424] width 1411 height 705
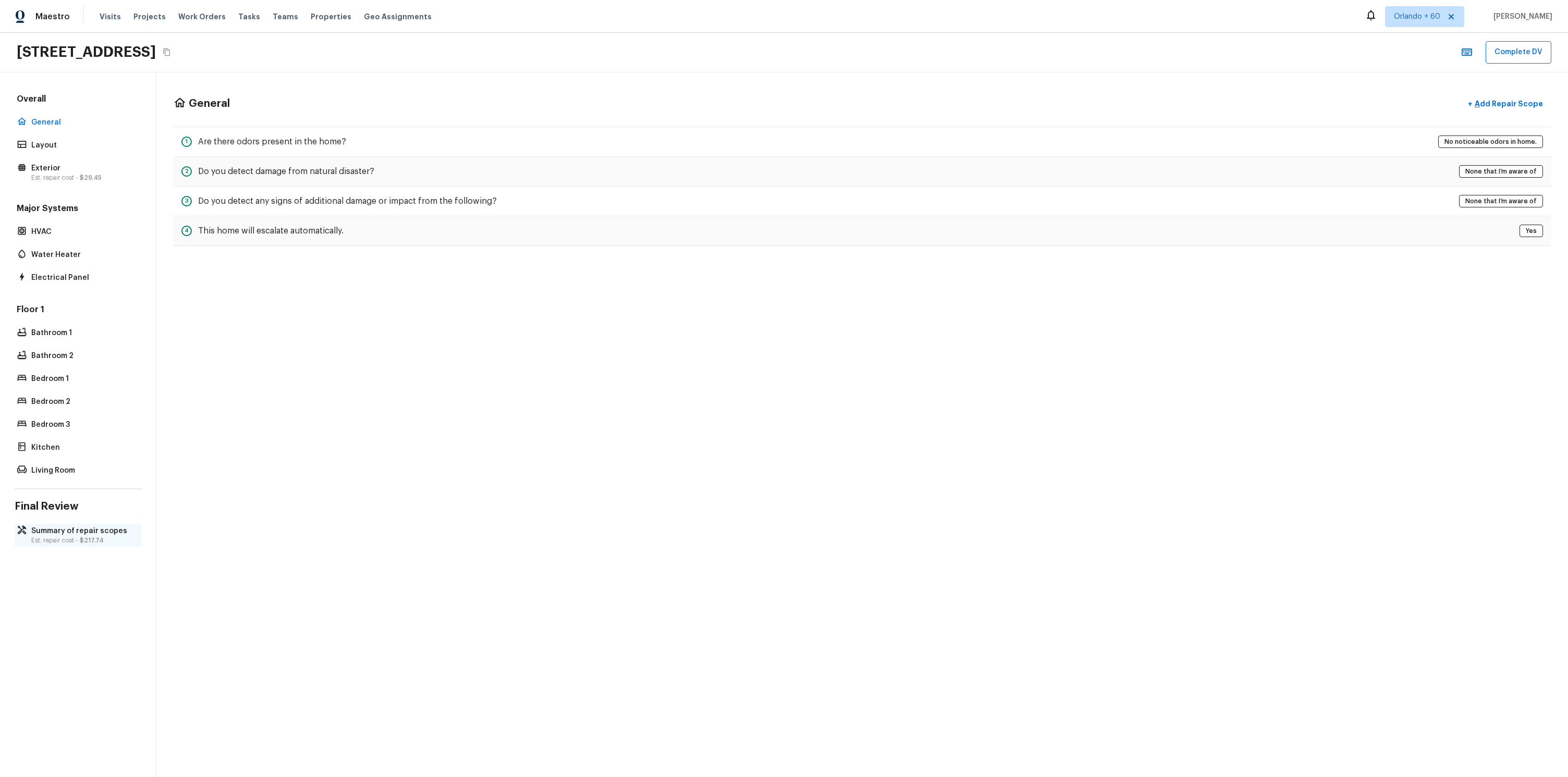
click at [107, 544] on p "Est. repair cost - $217.74" at bounding box center [84, 540] width 104 height 9
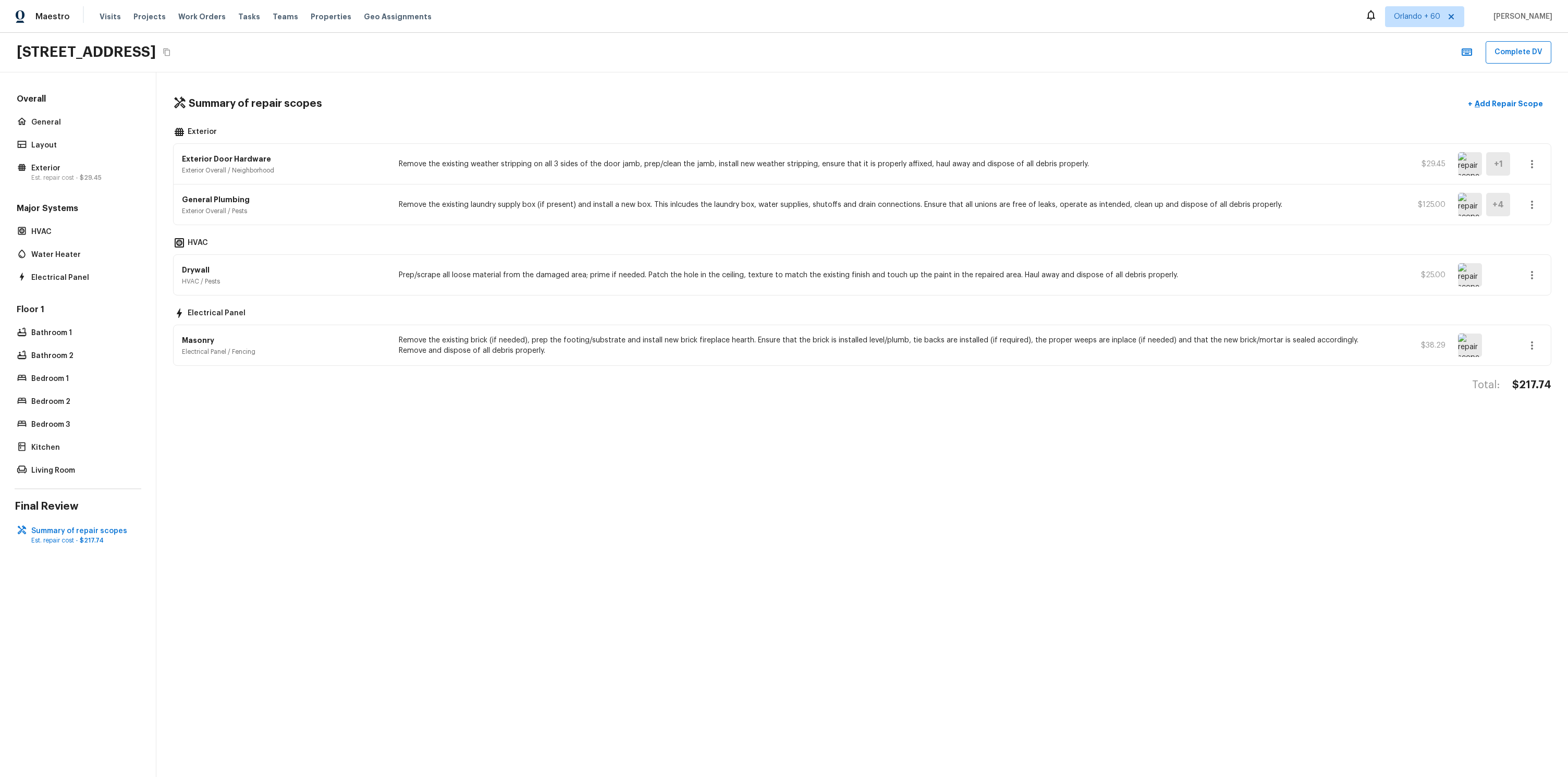
click at [405, 442] on div "Summary of repair scopes + Add Repair Scope Exterior Exterior Door Hardware Ext…" at bounding box center [862, 424] width 1411 height 705
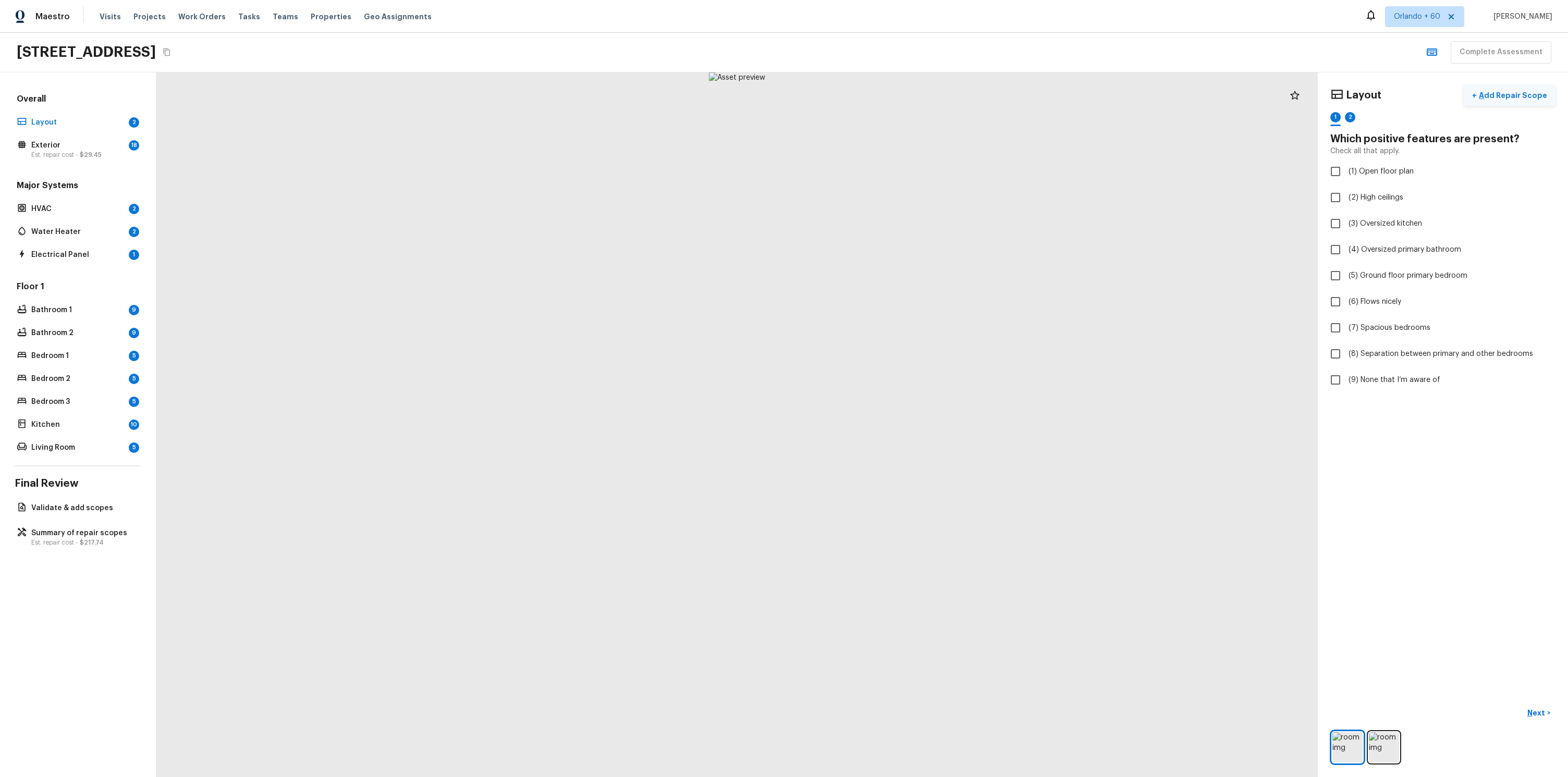
click at [1538, 101] on button "+ Add Repair Scope" at bounding box center [1509, 95] width 91 height 21
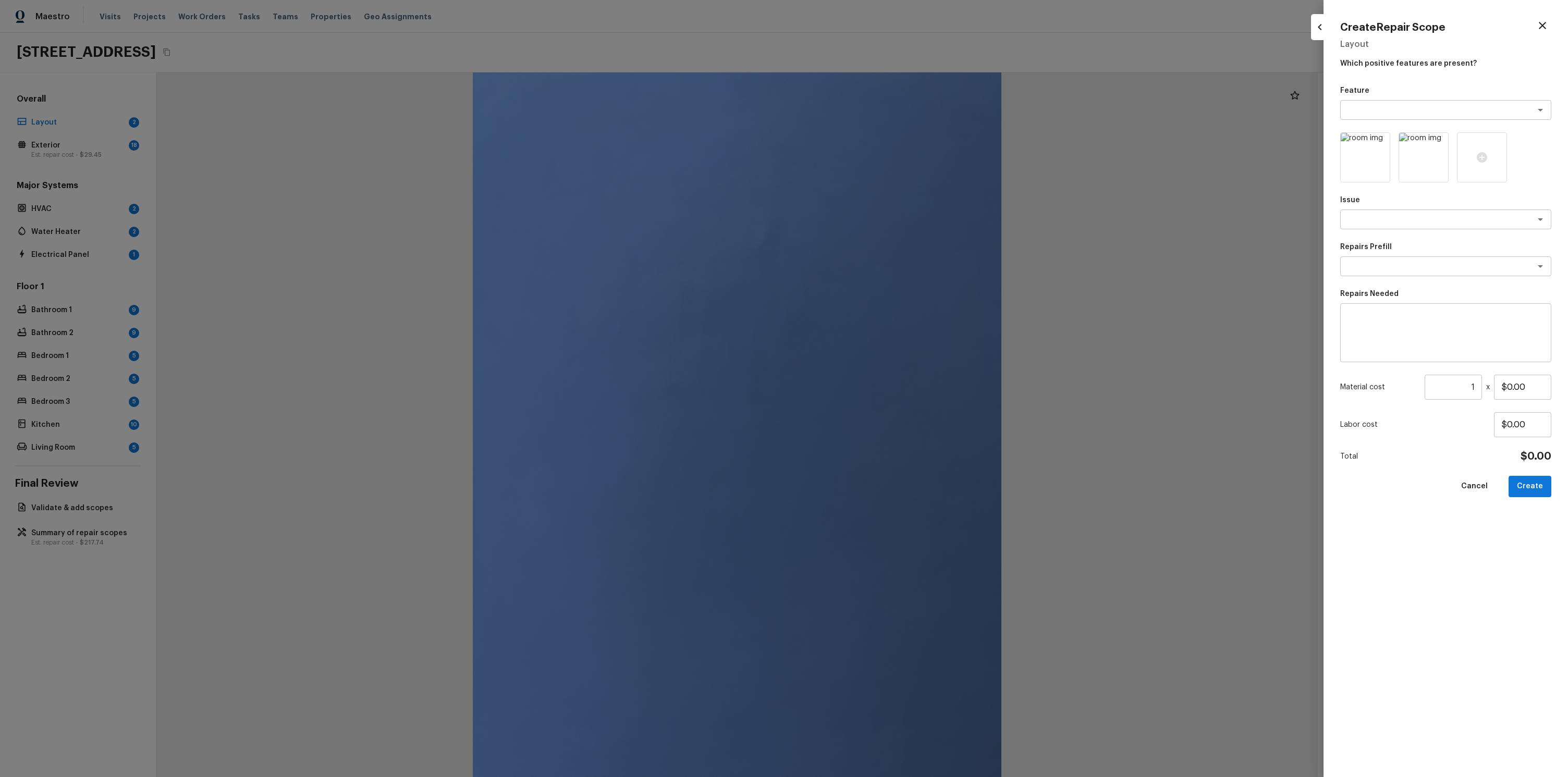
click at [1192, 93] on div at bounding box center [784, 388] width 1568 height 777
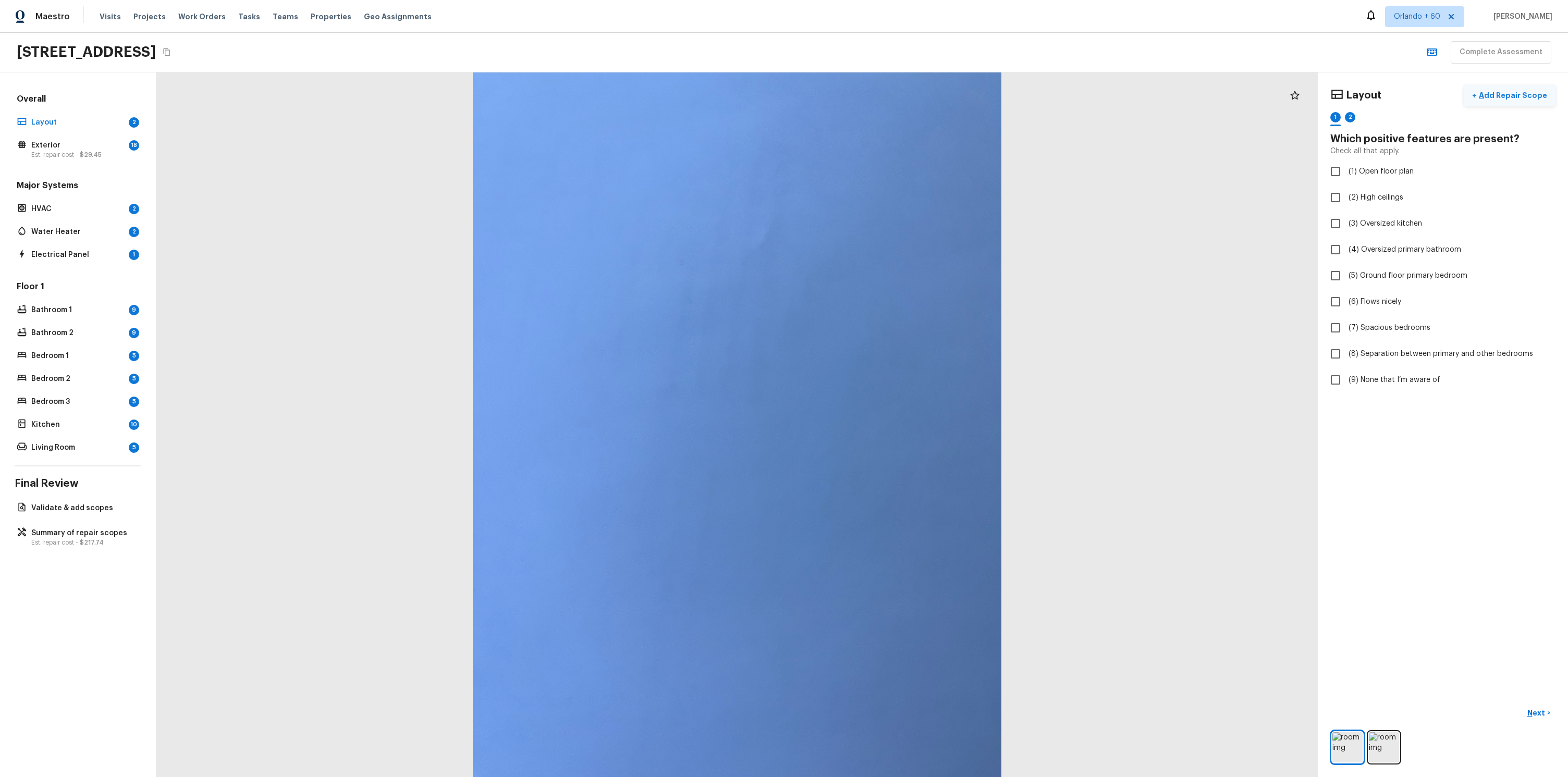
click at [1507, 93] on p "Add Repair Scope" at bounding box center [1511, 95] width 70 height 11
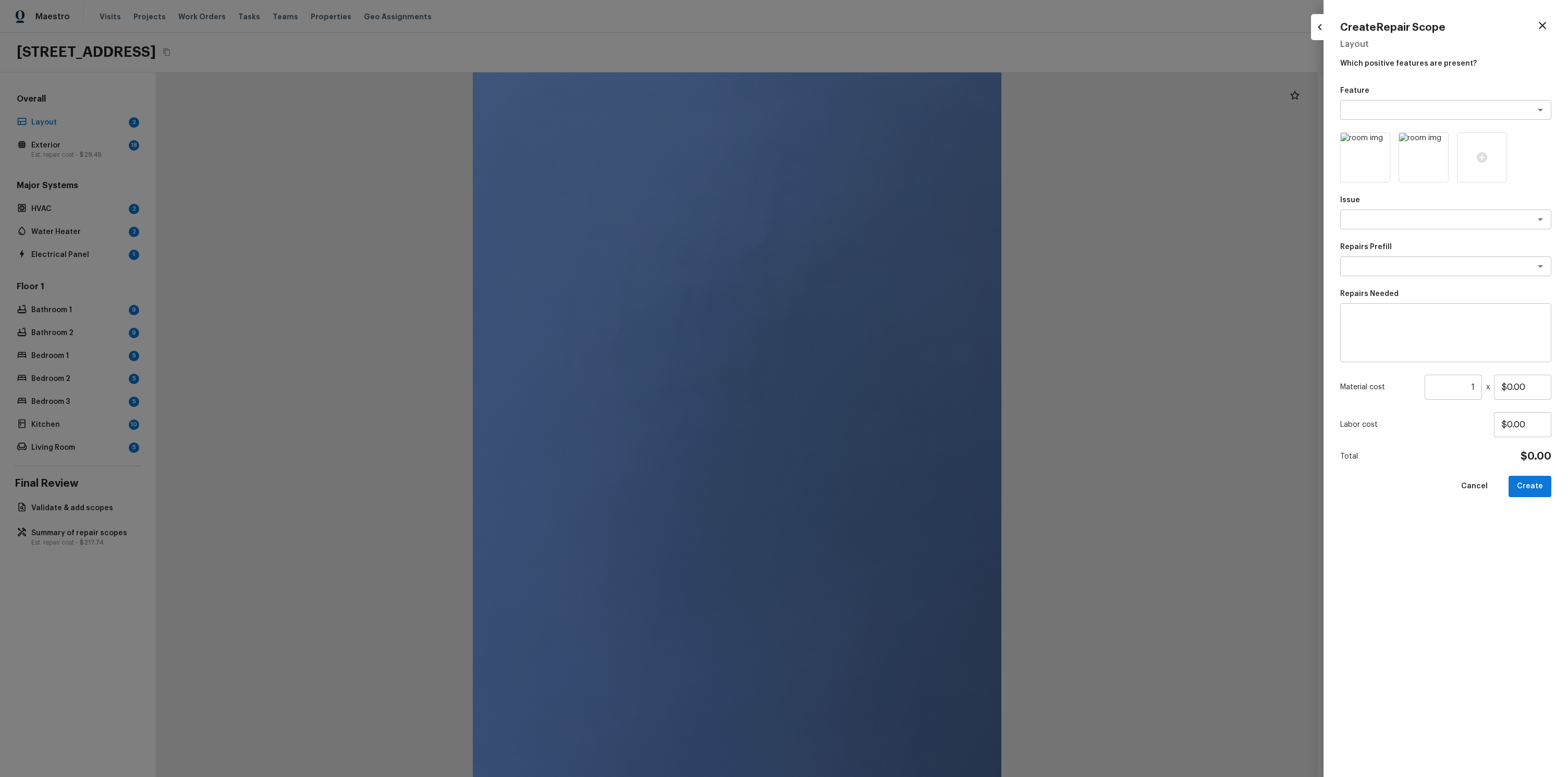
click at [1181, 133] on div at bounding box center [784, 388] width 1568 height 777
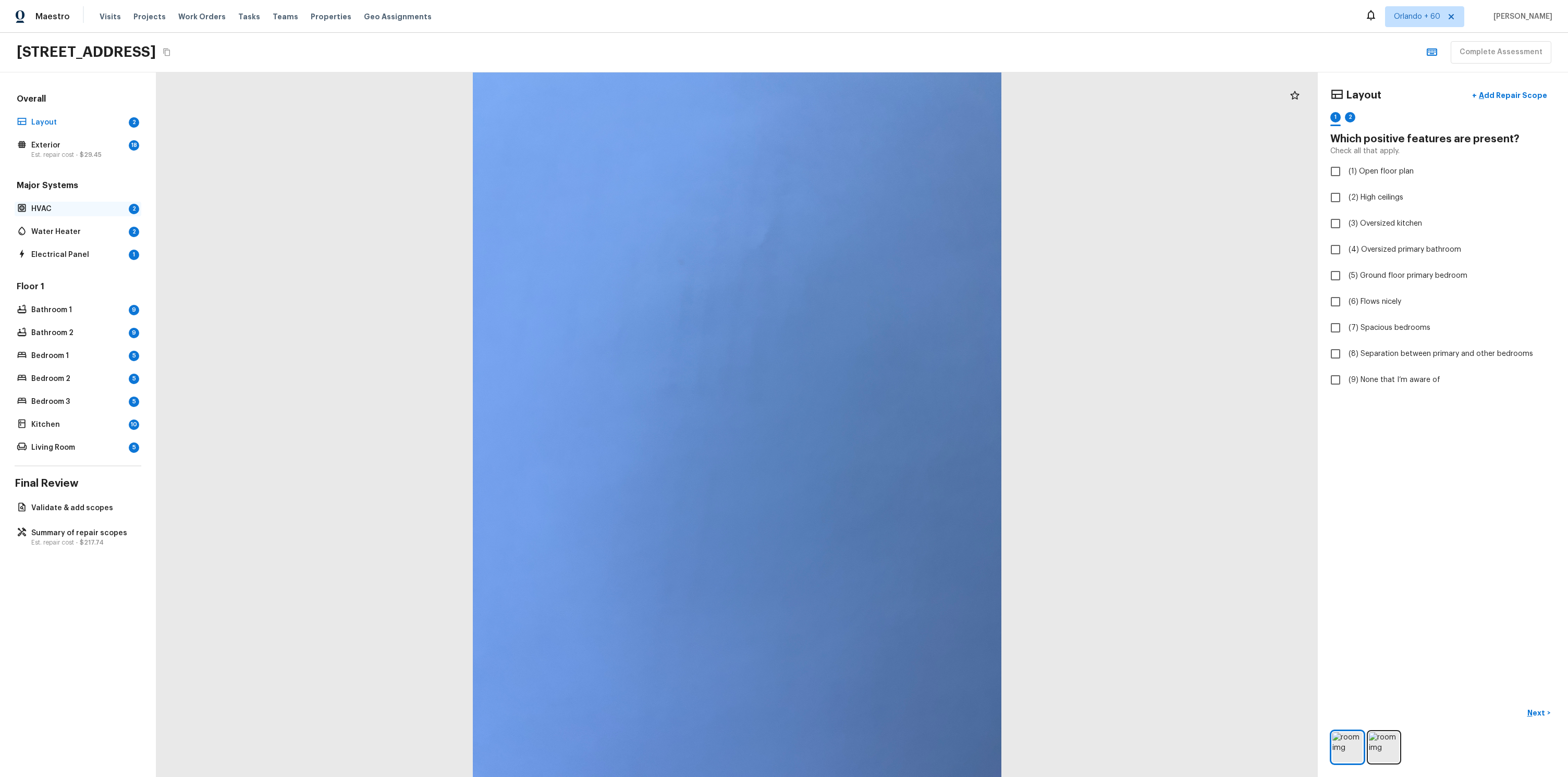
click at [103, 211] on p "HVAC" at bounding box center [78, 209] width 93 height 11
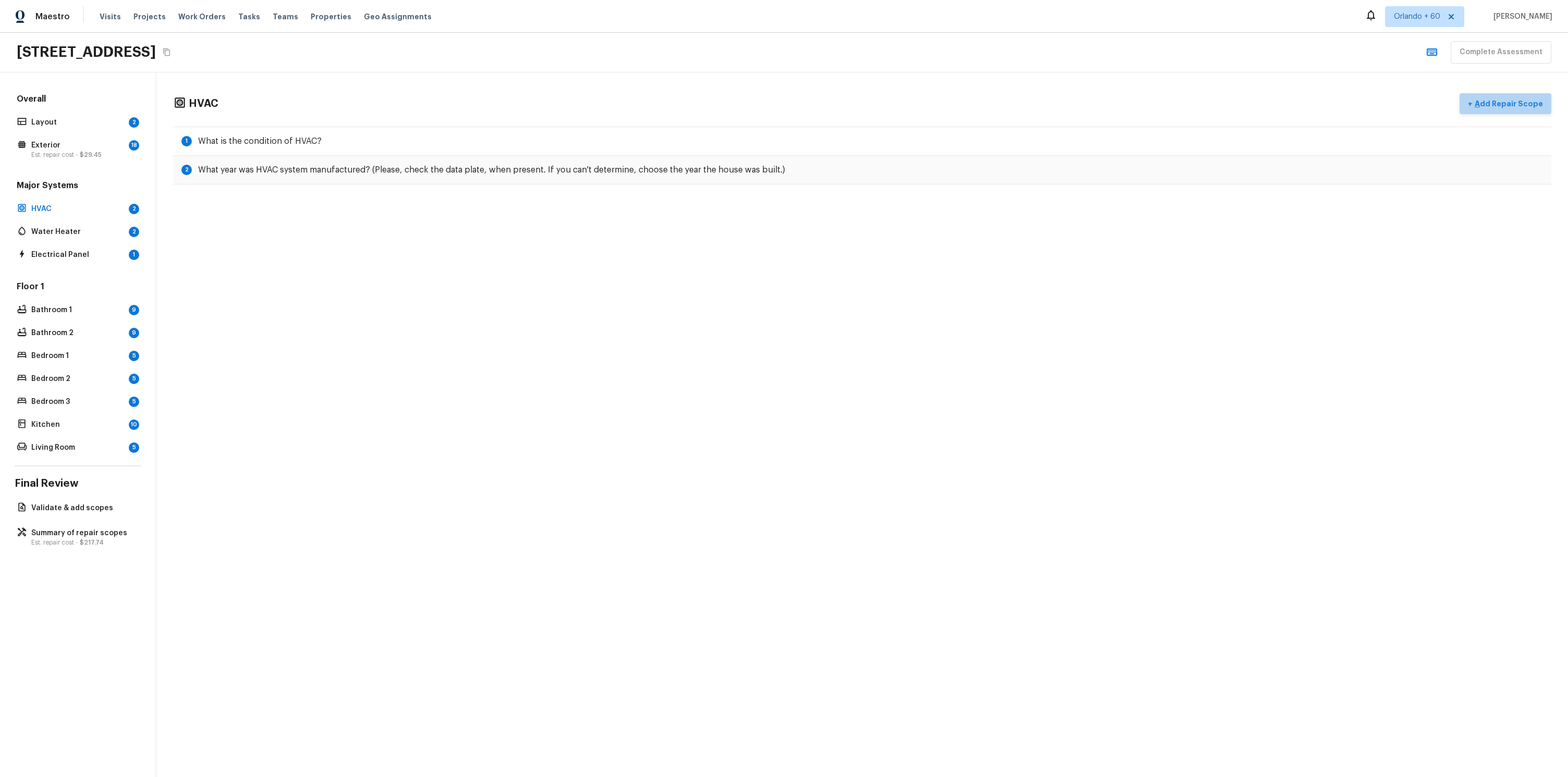
click at [1515, 103] on p "Add Repair Scope" at bounding box center [1507, 104] width 70 height 11
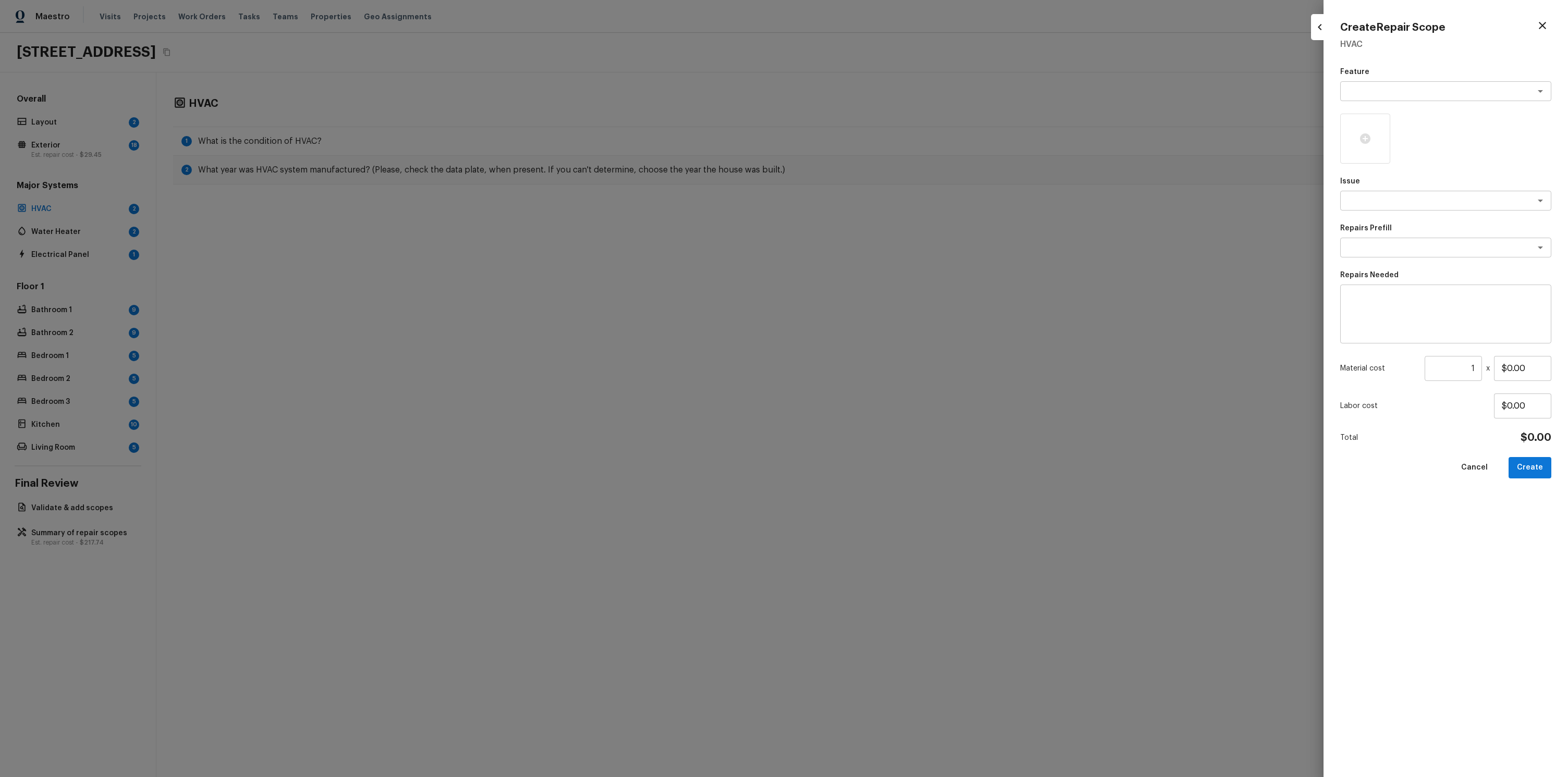
click at [1196, 108] on div at bounding box center [784, 388] width 1568 height 777
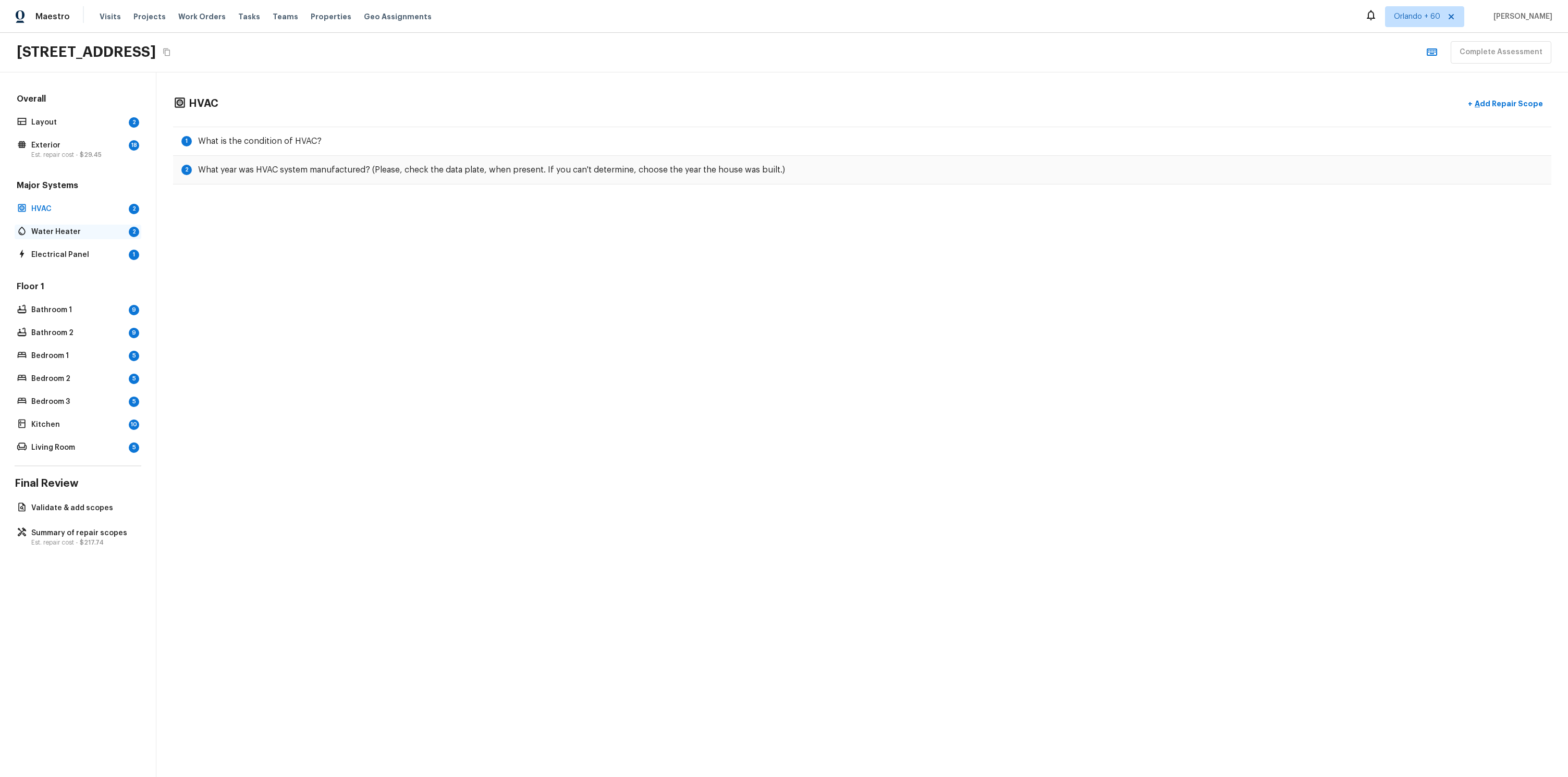
click at [76, 229] on p "Water Heater" at bounding box center [78, 232] width 93 height 11
click at [97, 149] on p "Exterior" at bounding box center [78, 145] width 93 height 11
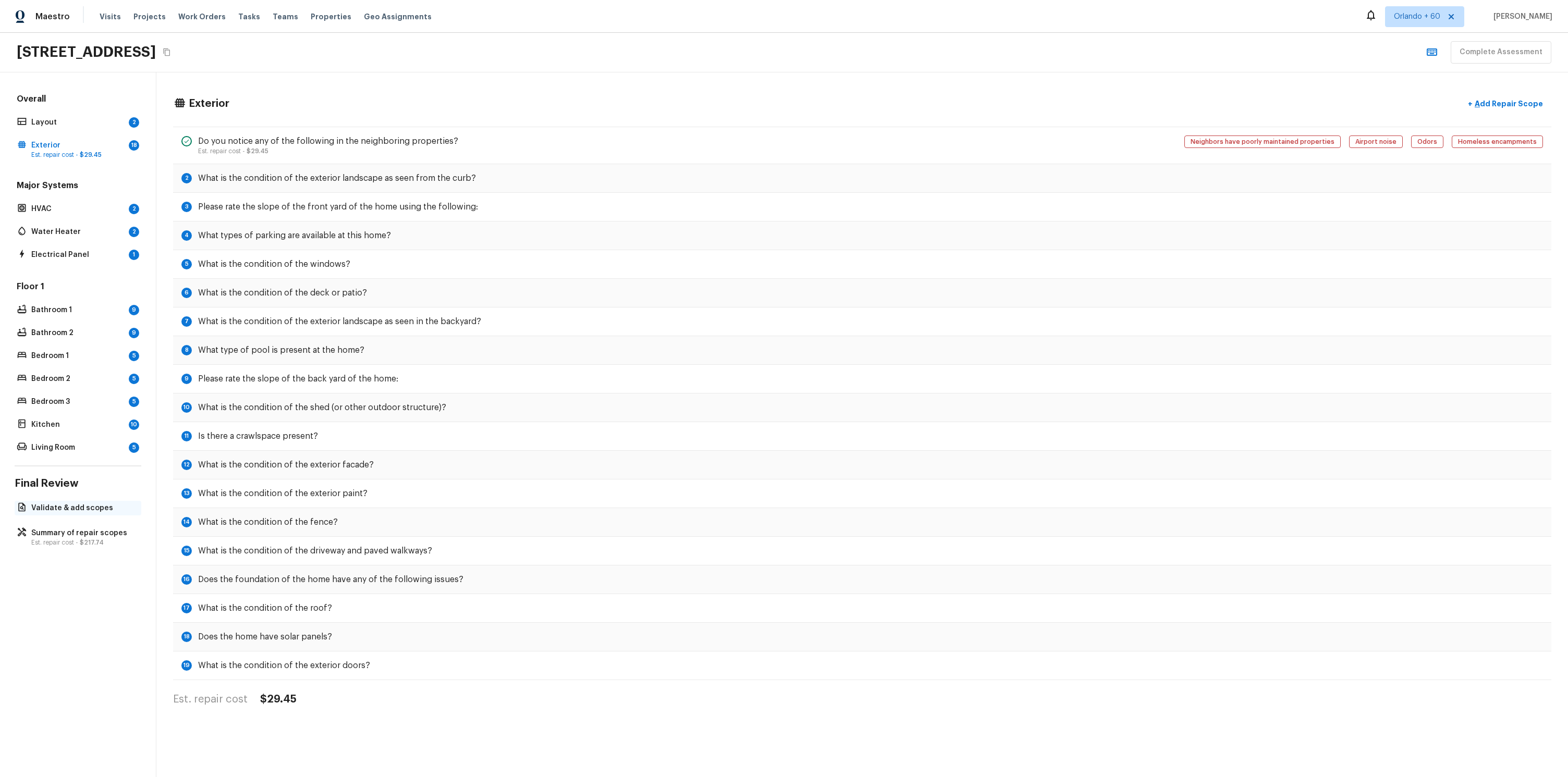
click at [81, 514] on div "Validate & add scopes" at bounding box center [78, 508] width 126 height 14
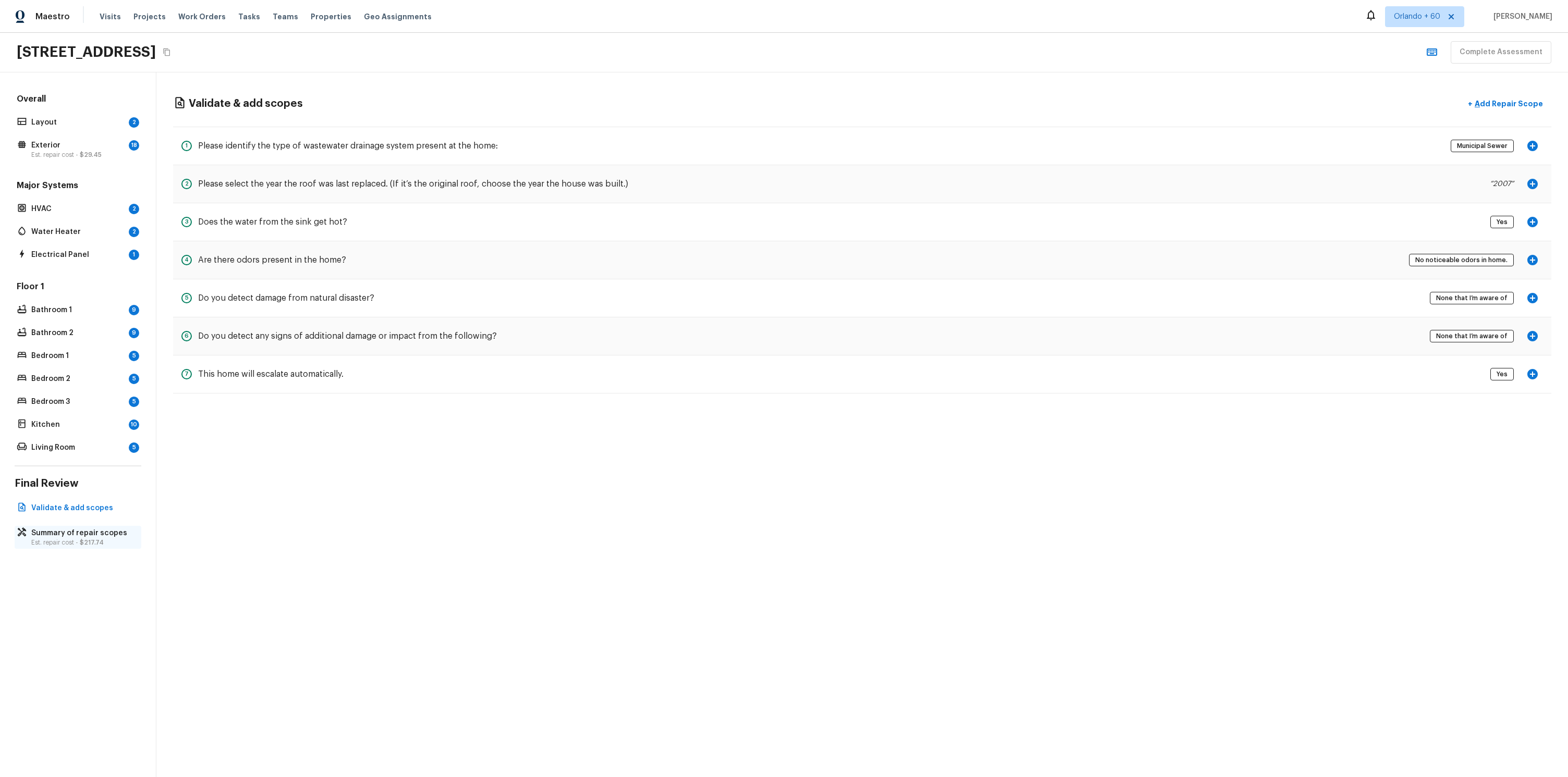
click at [97, 534] on p "Summary of repair scopes" at bounding box center [84, 533] width 104 height 11
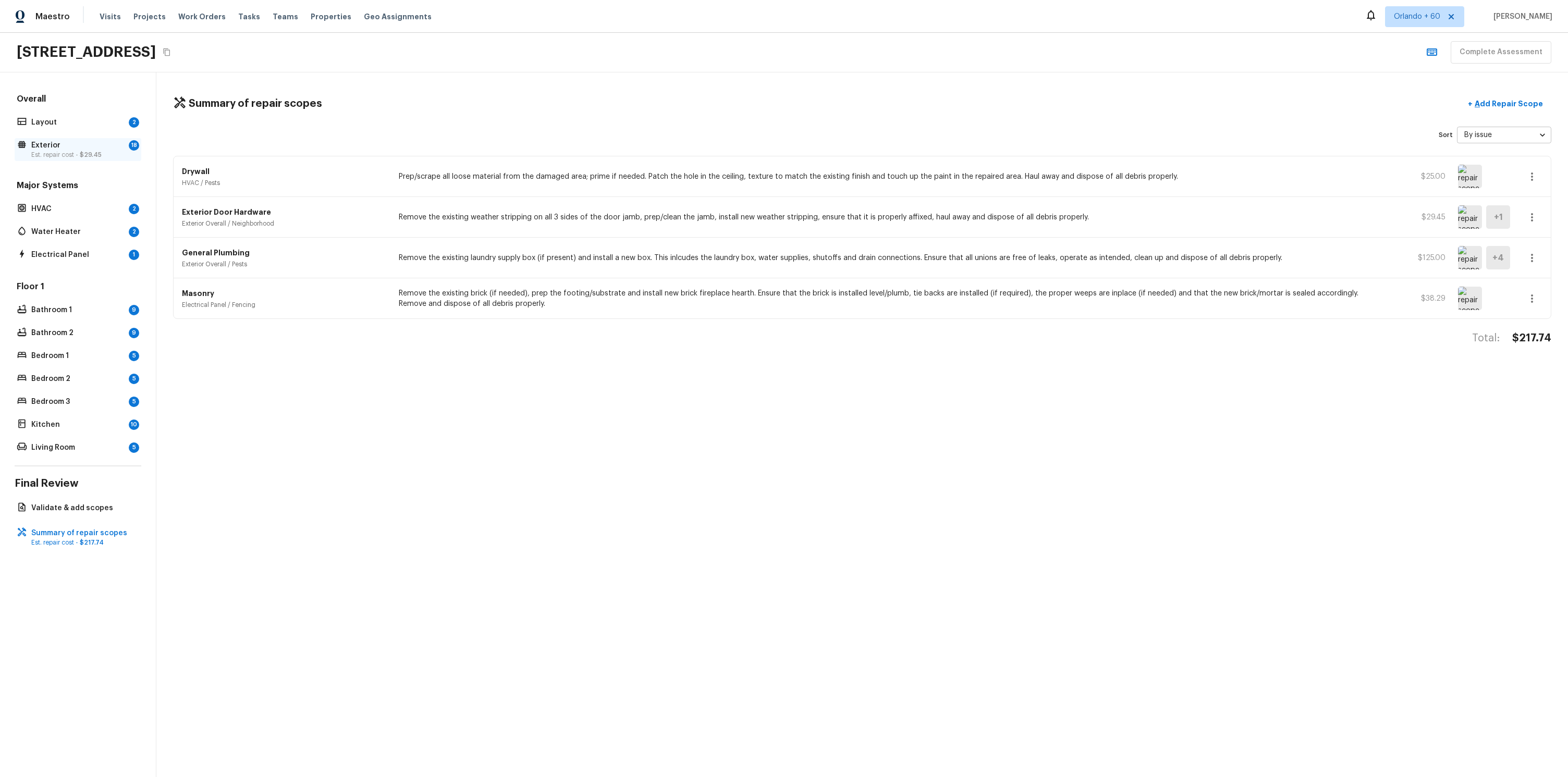
click at [49, 149] on p "Exterior" at bounding box center [78, 145] width 93 height 11
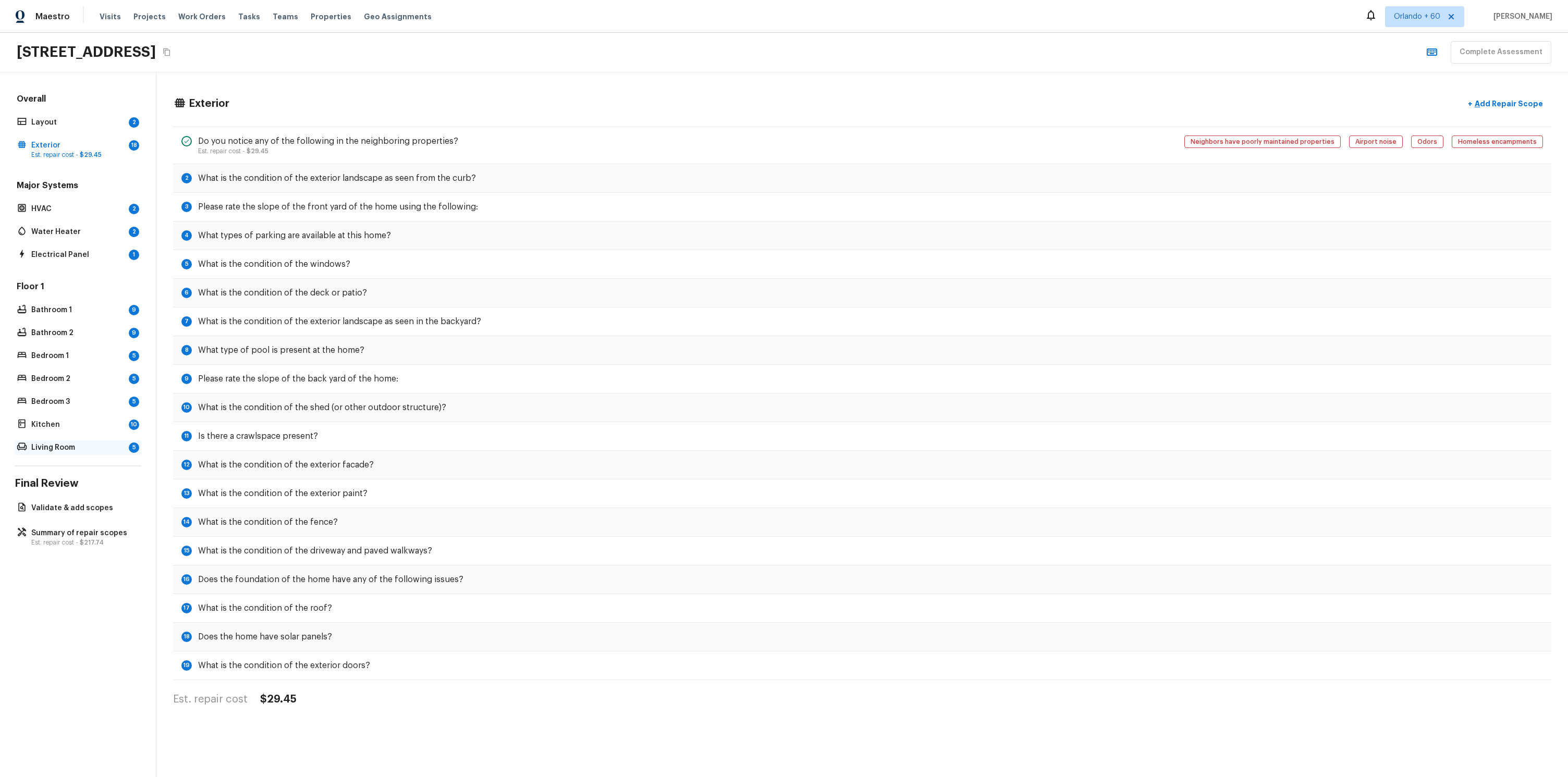
click at [71, 450] on p "Living Room" at bounding box center [78, 447] width 93 height 11
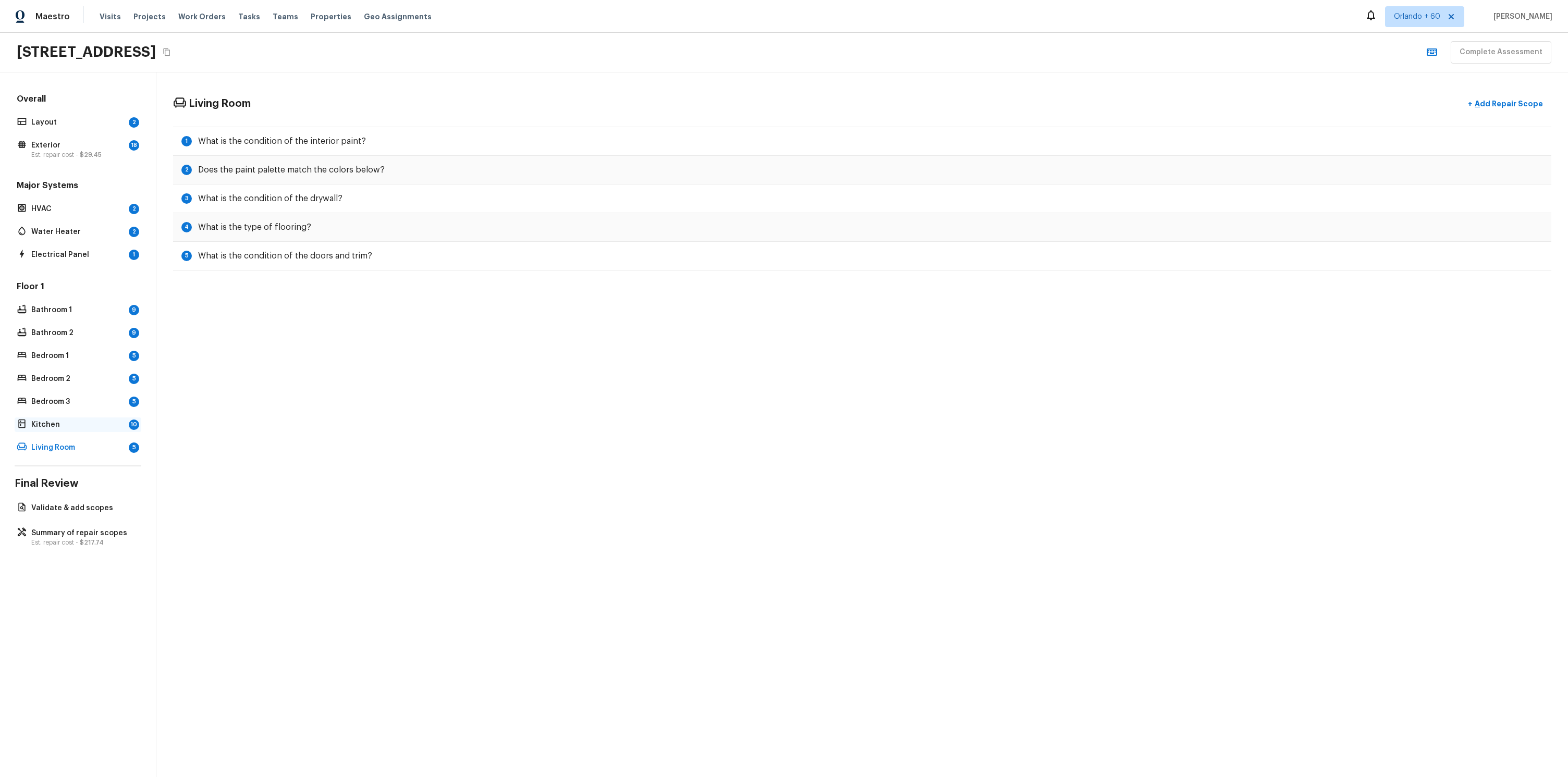
click at [65, 427] on p "Kitchen" at bounding box center [78, 425] width 93 height 11
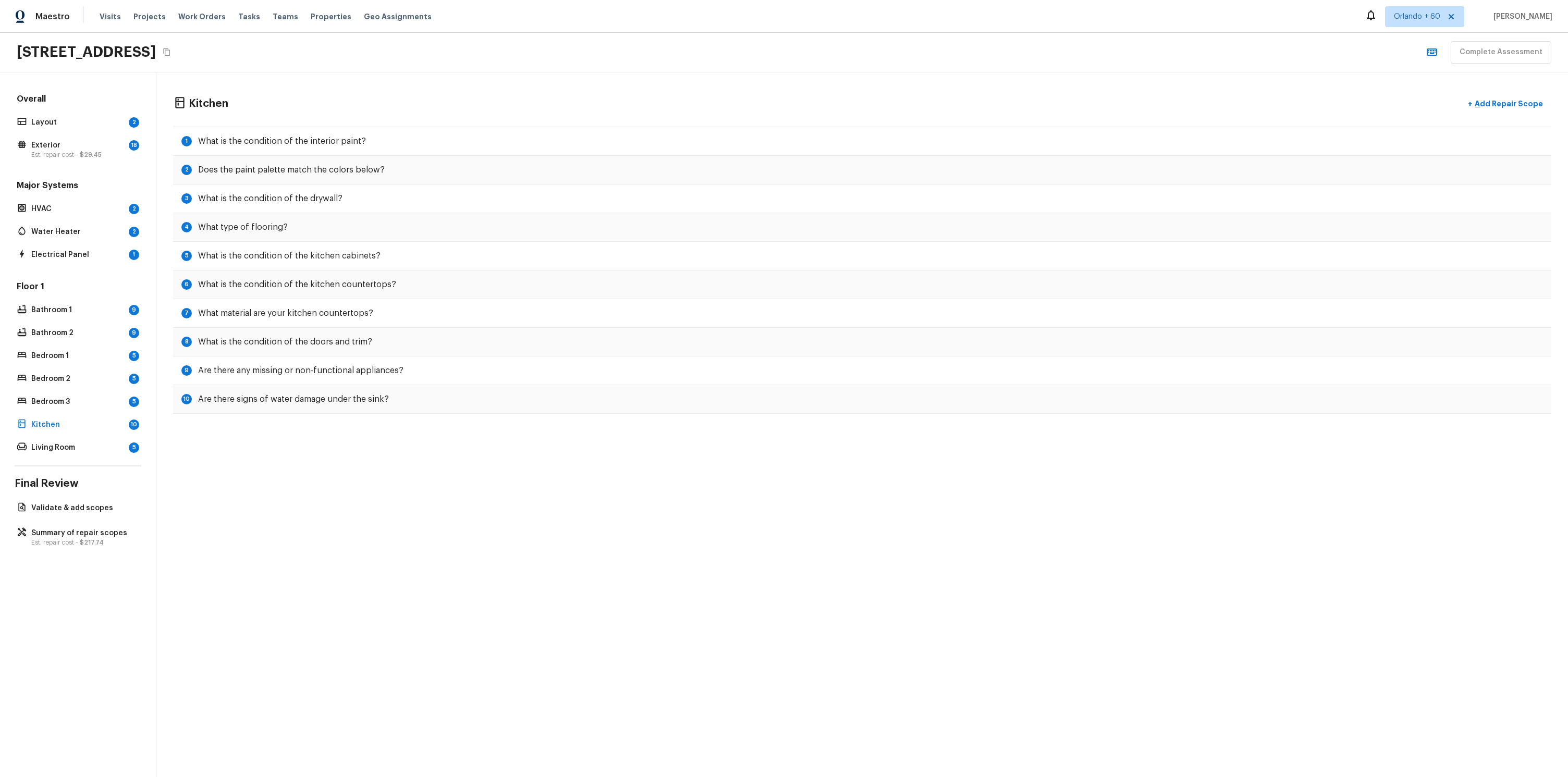
click at [72, 392] on div "Floor 1 Bathroom 1 9 Bathroom 2 9 Bedroom 1 5 Bedroom 2 5 Bedroom 3 5 Kitchen 1…" at bounding box center [78, 368] width 126 height 174
click at [70, 366] on div "Floor 1 Bathroom 1 9 Bathroom 2 9 Bedroom 1 5 Bedroom 2 5 Bedroom 3 5 Kitchen 1…" at bounding box center [78, 368] width 126 height 174
click at [69, 344] on div "Floor 1 Bathroom 1 9 Bathroom 2 9 Bedroom 1 5 Bedroom 2 5 Bedroom 3 5 Kitchen 1…" at bounding box center [78, 368] width 126 height 174
click at [68, 336] on p "Bathroom 2" at bounding box center [78, 333] width 93 height 11
click at [70, 307] on p "Bathroom 1" at bounding box center [78, 310] width 93 height 11
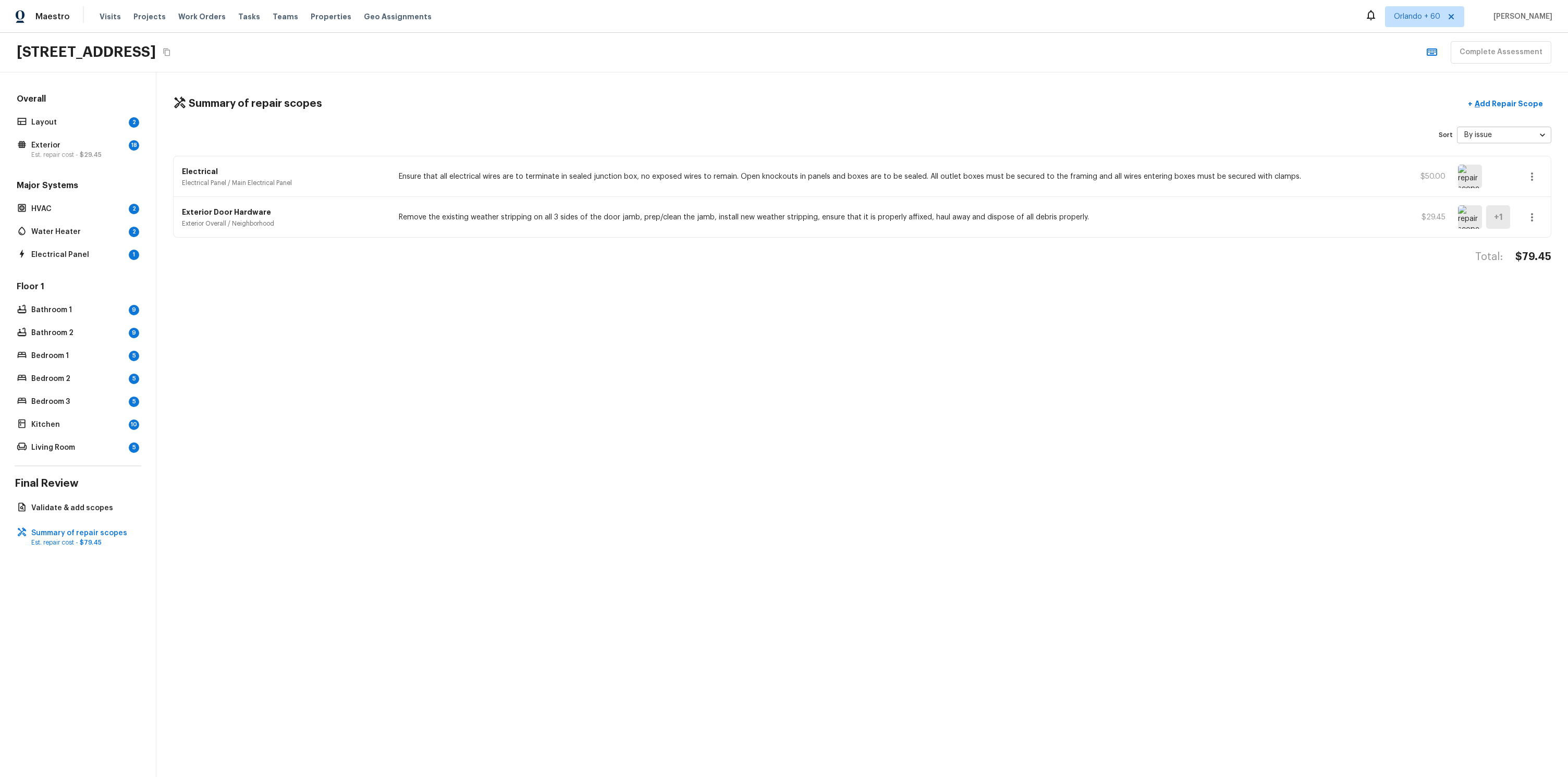
click at [53, 162] on div "Overall Layout 2 Exterior 18 Est. repair cost - $29.45 Major Systems HVAC 2 Wat…" at bounding box center [78, 274] width 126 height 362
click at [61, 149] on p "Exterior" at bounding box center [78, 145] width 93 height 11
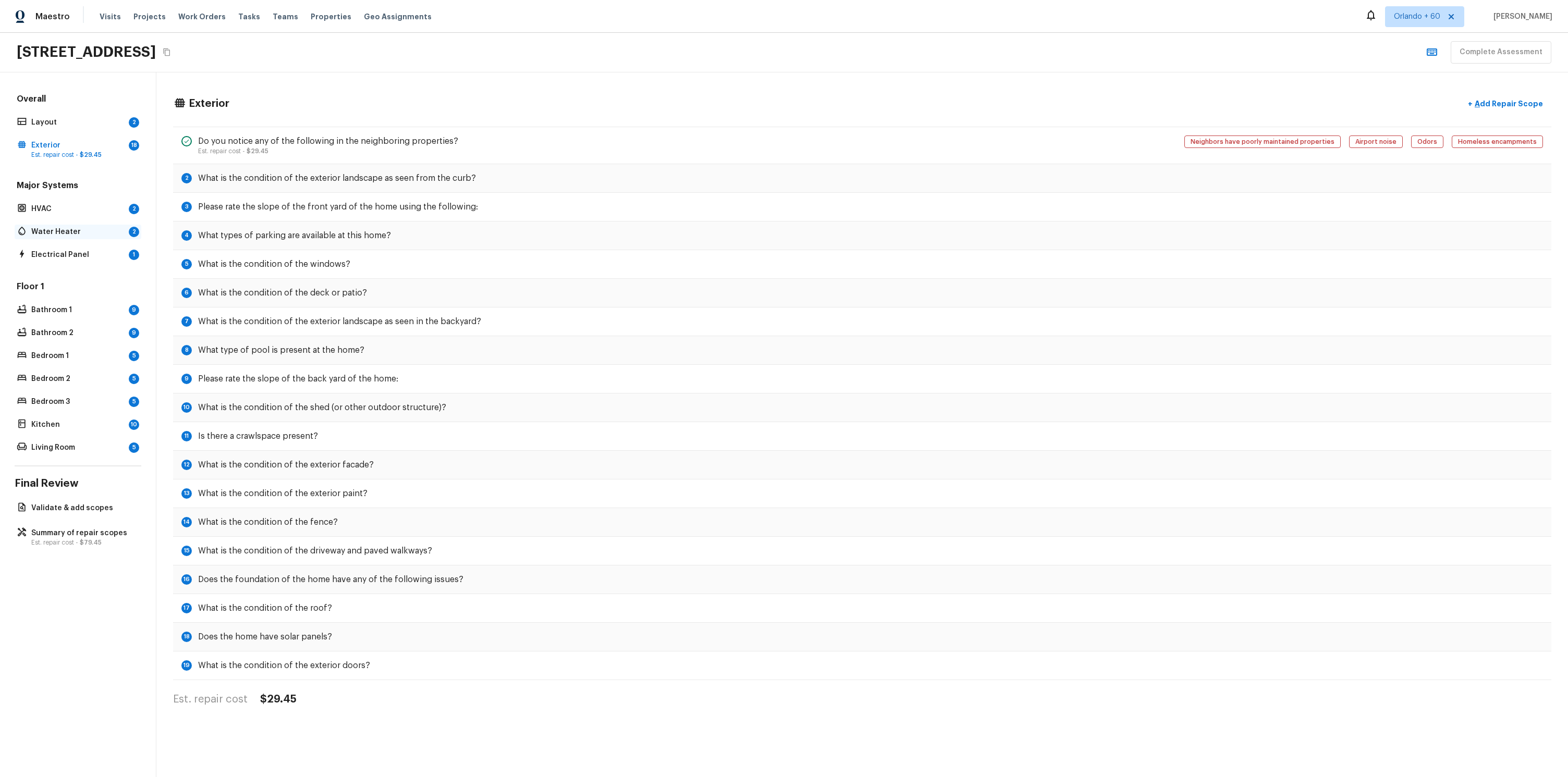
click at [63, 229] on p "Water Heater" at bounding box center [78, 232] width 93 height 11
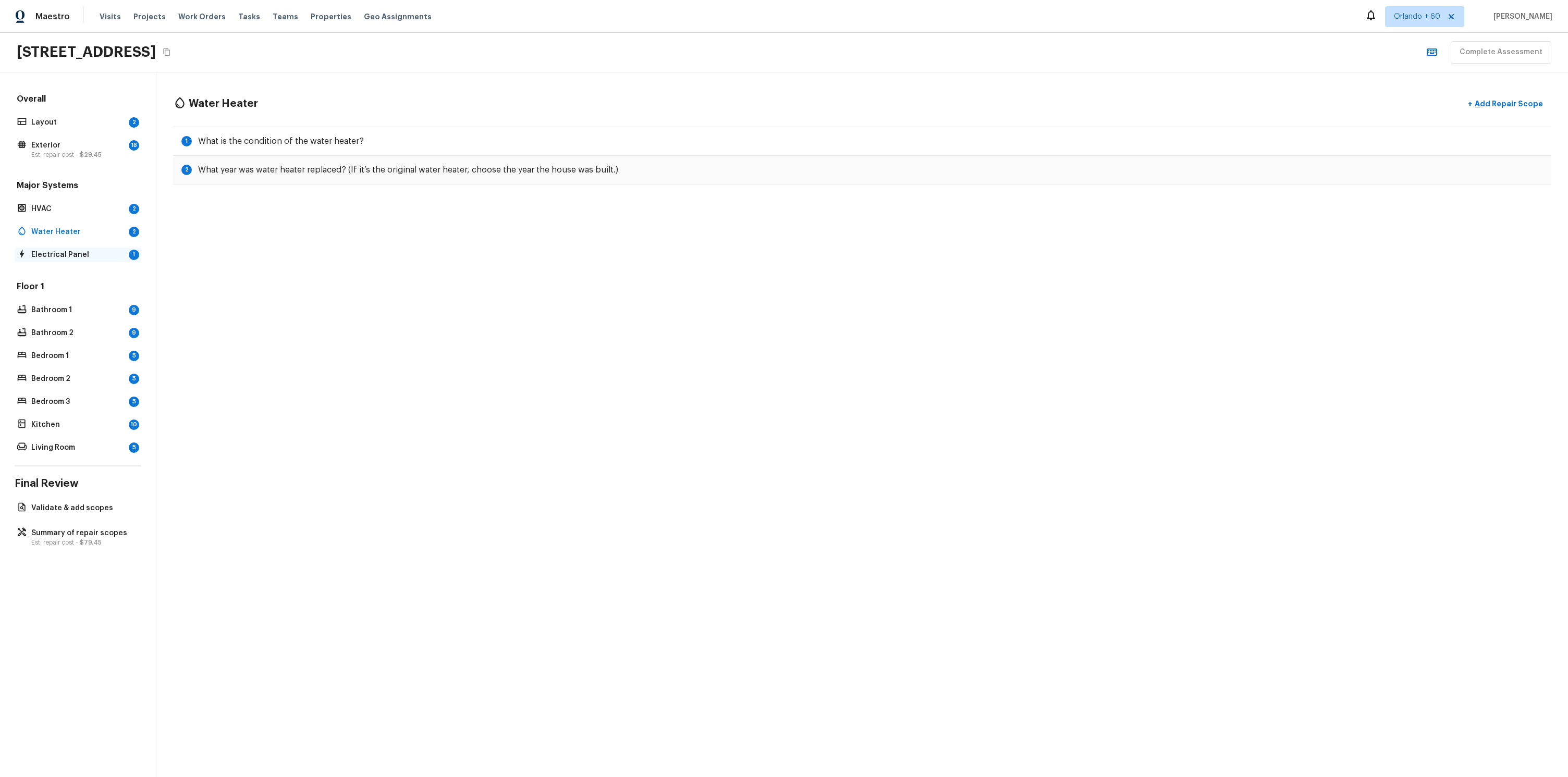
click at [74, 247] on div "Electrical Panel 1" at bounding box center [78, 255] width 126 height 14
click at [80, 212] on p "HVAC" at bounding box center [78, 209] width 93 height 11
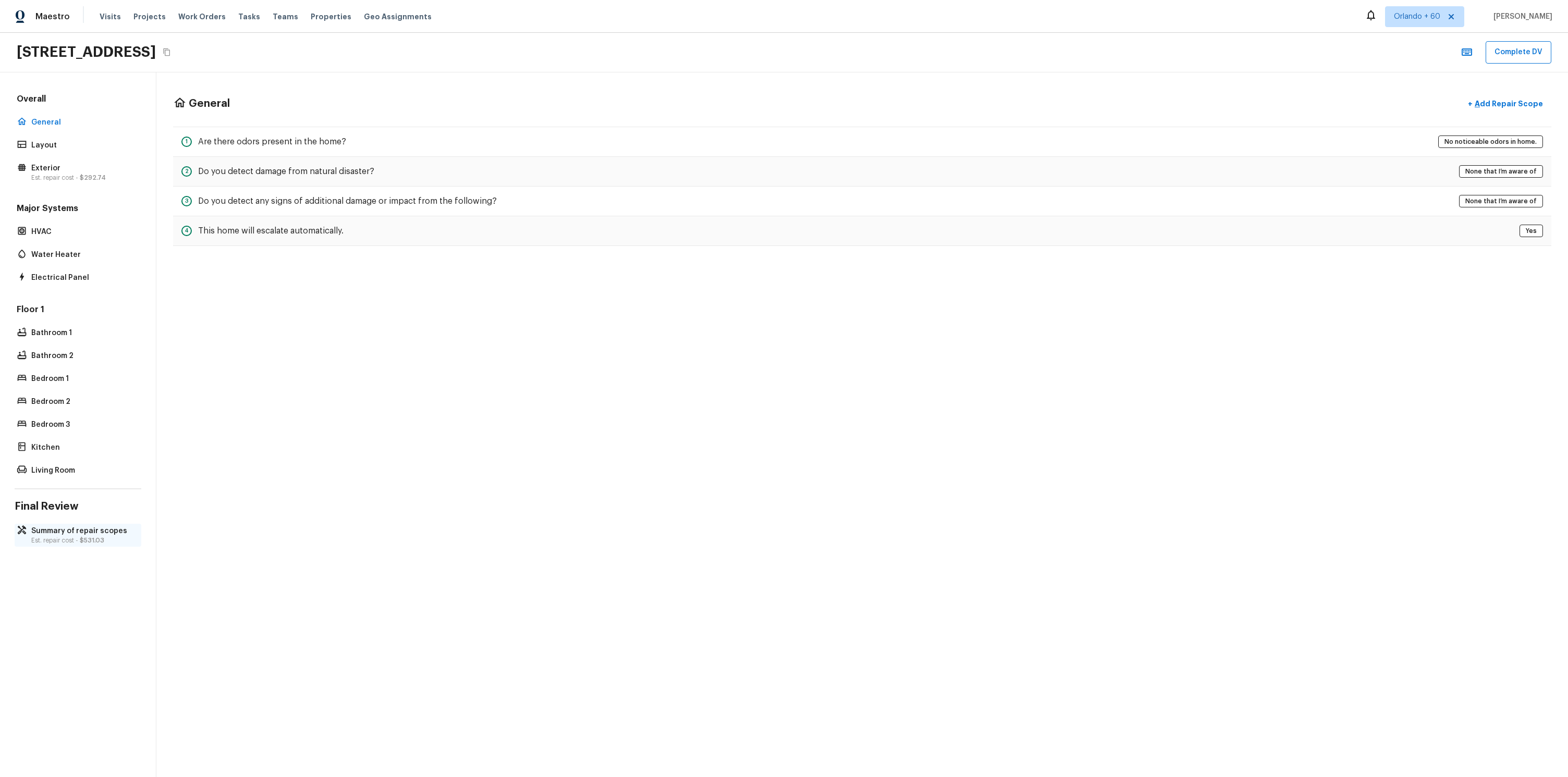
click at [100, 527] on p "Summary of repair scopes" at bounding box center [84, 531] width 104 height 11
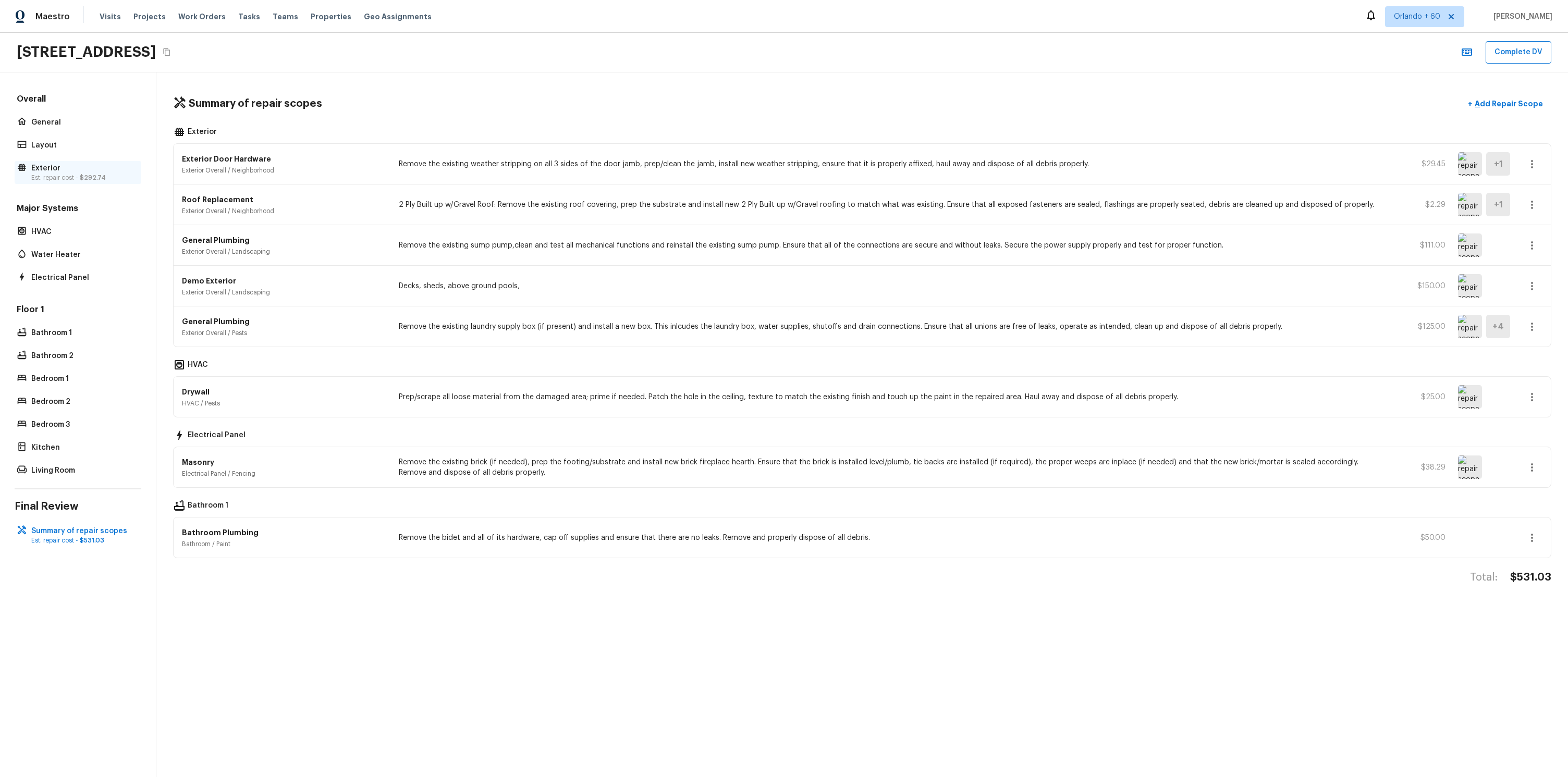
click at [69, 174] on p "Est. repair cost - $292.74" at bounding box center [84, 178] width 104 height 9
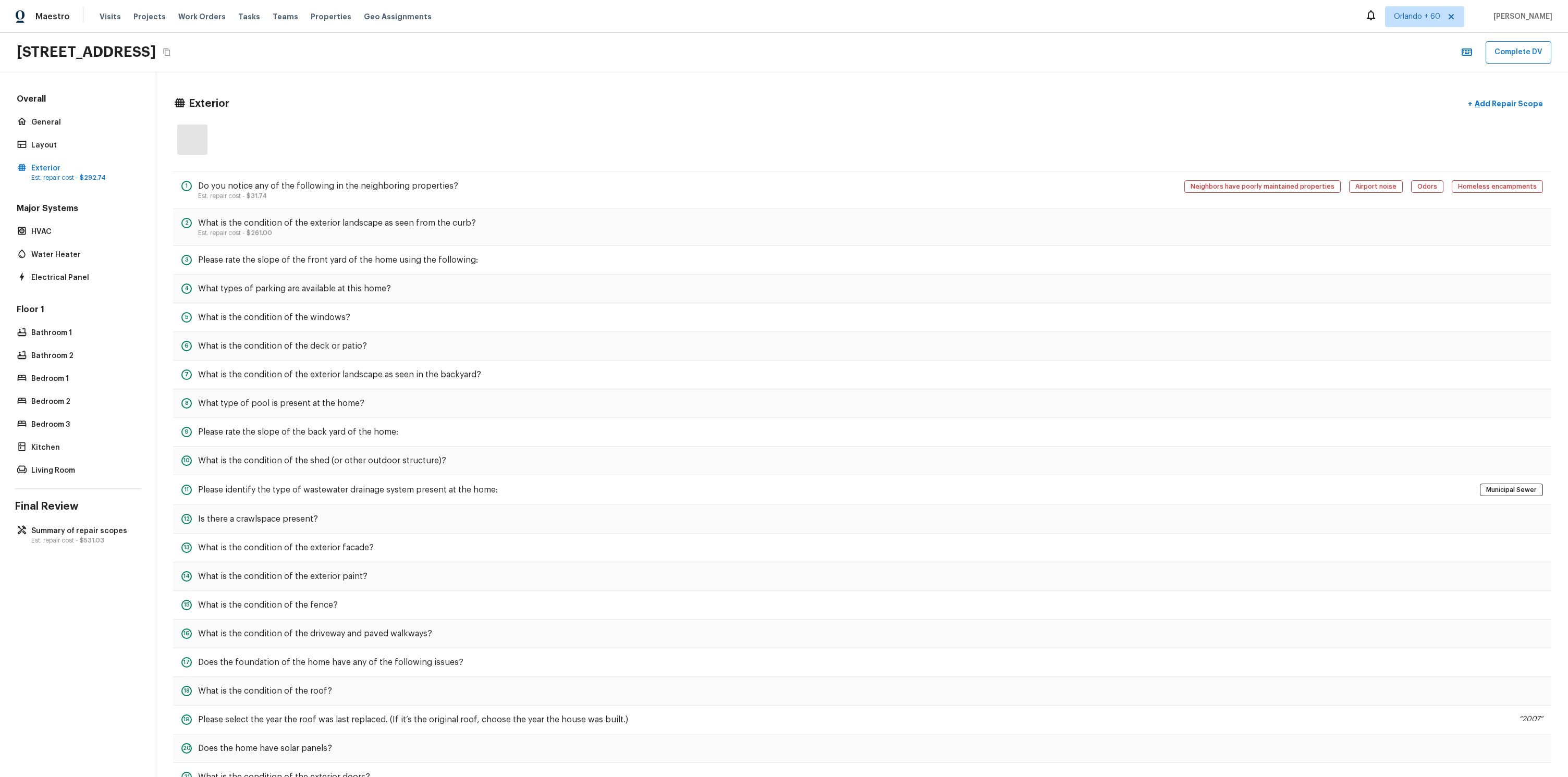
scroll to position [139, 0]
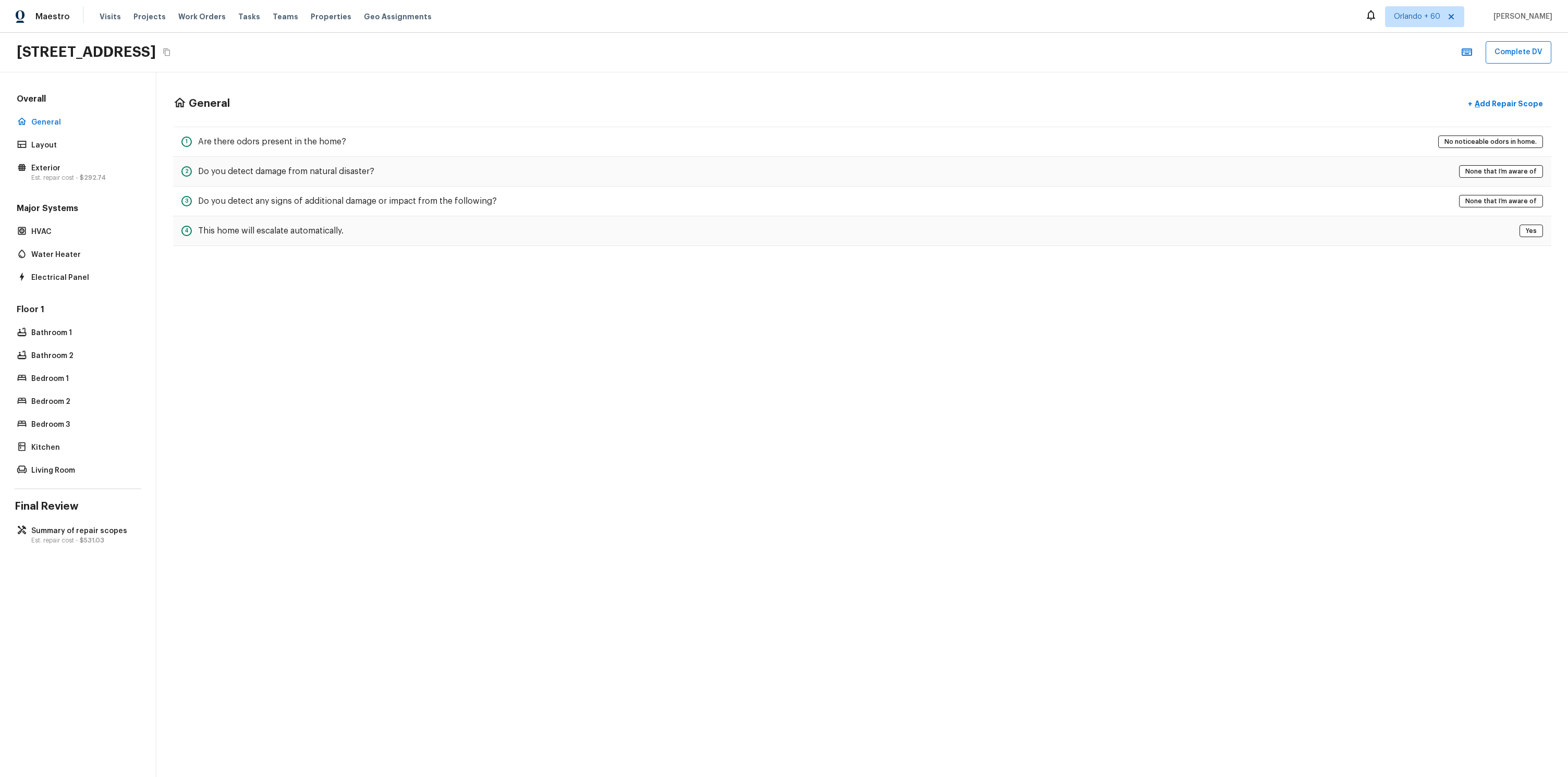
click at [55, 556] on div "Overall General Layout Exterior Est. repair cost - $292.74 Major Systems HVAC W…" at bounding box center [78, 424] width 157 height 705
click at [62, 526] on p "Summary of repair scopes" at bounding box center [84, 531] width 104 height 11
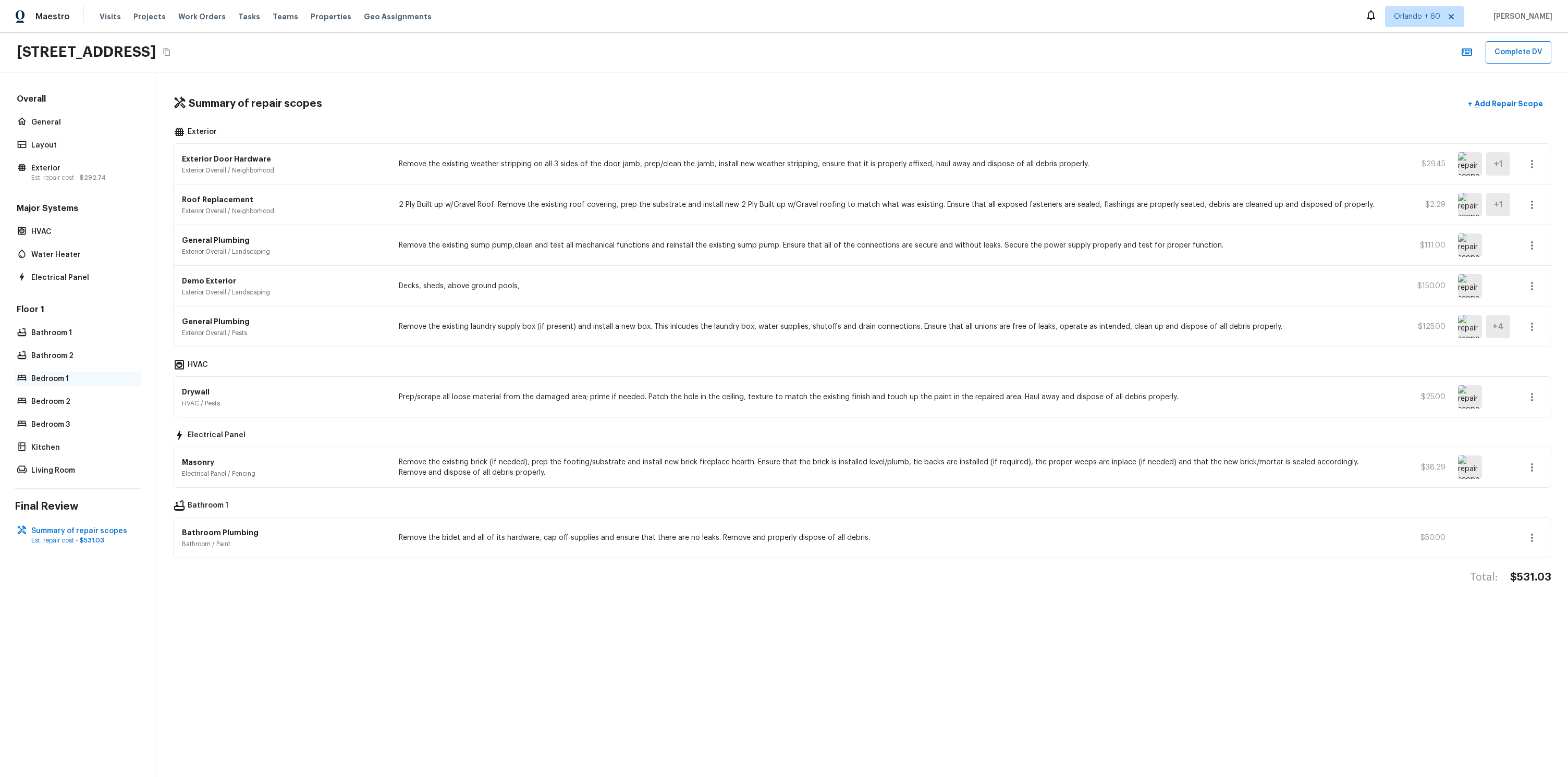
click at [64, 377] on p "Bedroom 1" at bounding box center [84, 379] width 104 height 11
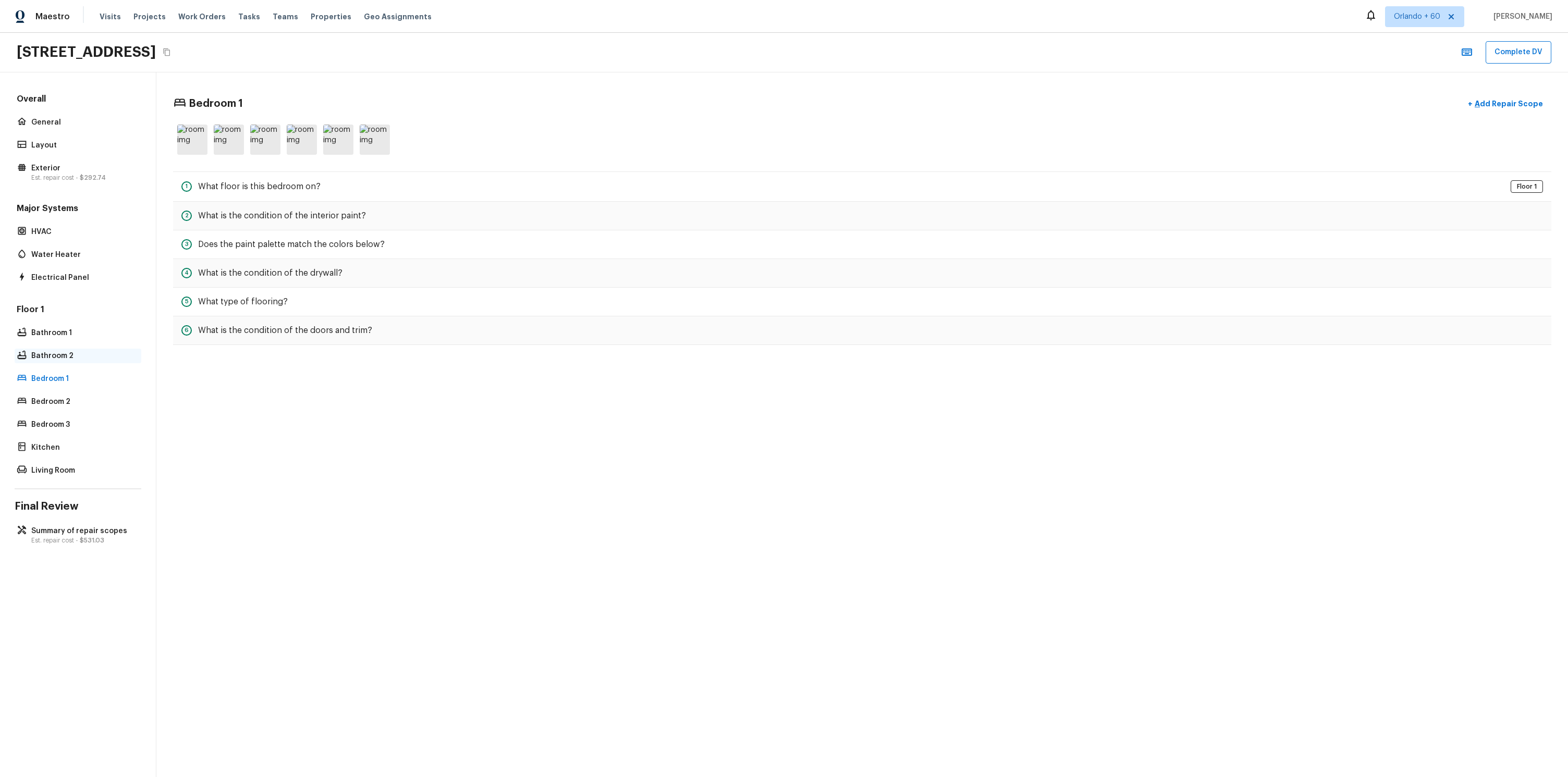
click at [74, 349] on div "Bathroom 2" at bounding box center [78, 356] width 126 height 14
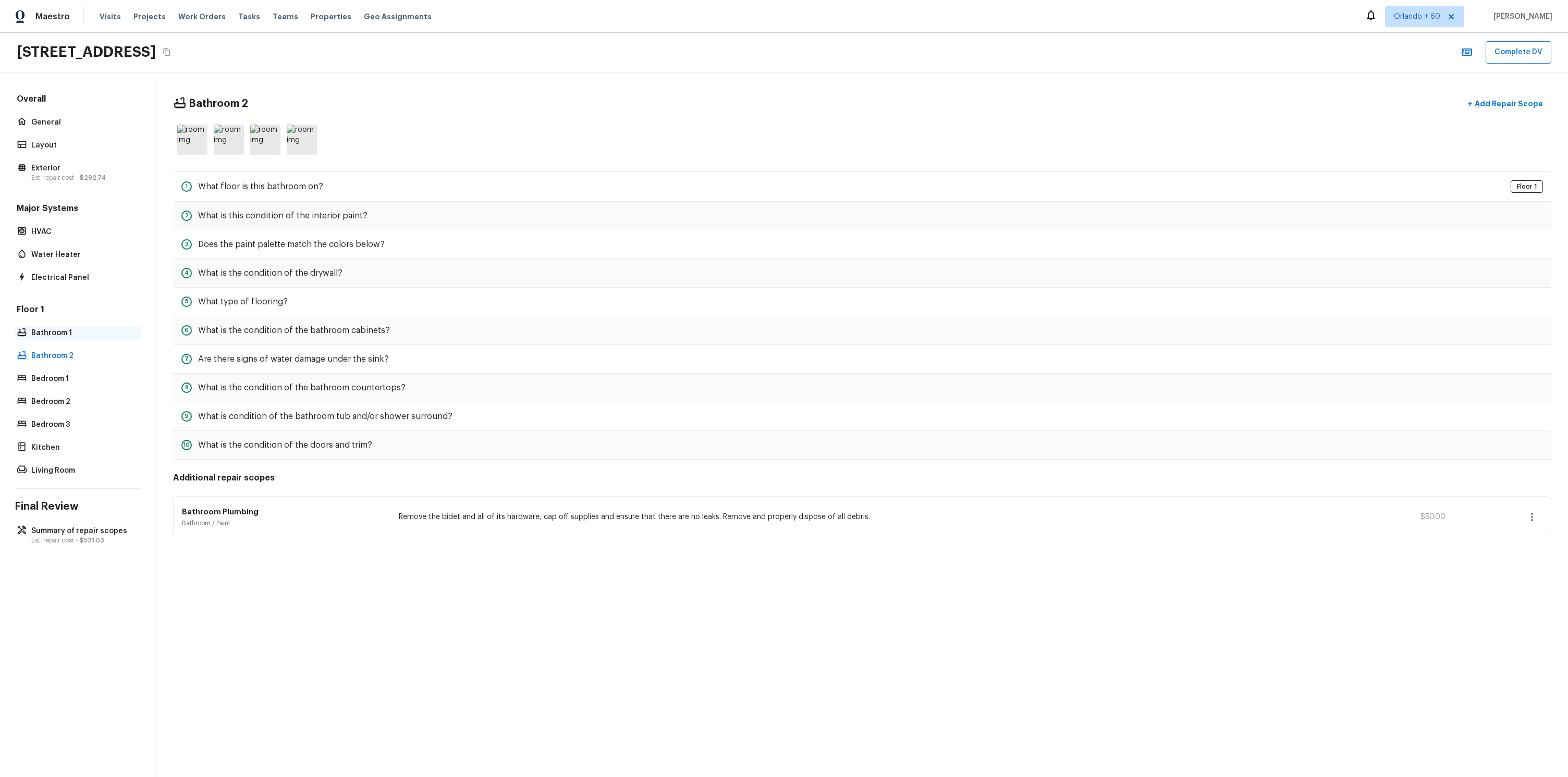
click at [76, 334] on p "Bathroom 1" at bounding box center [84, 333] width 104 height 11
click at [70, 351] on p "Bathroom 2" at bounding box center [84, 356] width 104 height 11
click at [69, 370] on div "Floor 1 Bathroom 1 Bathroom 2 Bedroom 1 Bedroom 2 Bedroom 3 Kitchen Living Room" at bounding box center [78, 391] width 126 height 174
click at [63, 381] on p "Bedroom 1" at bounding box center [84, 379] width 104 height 11
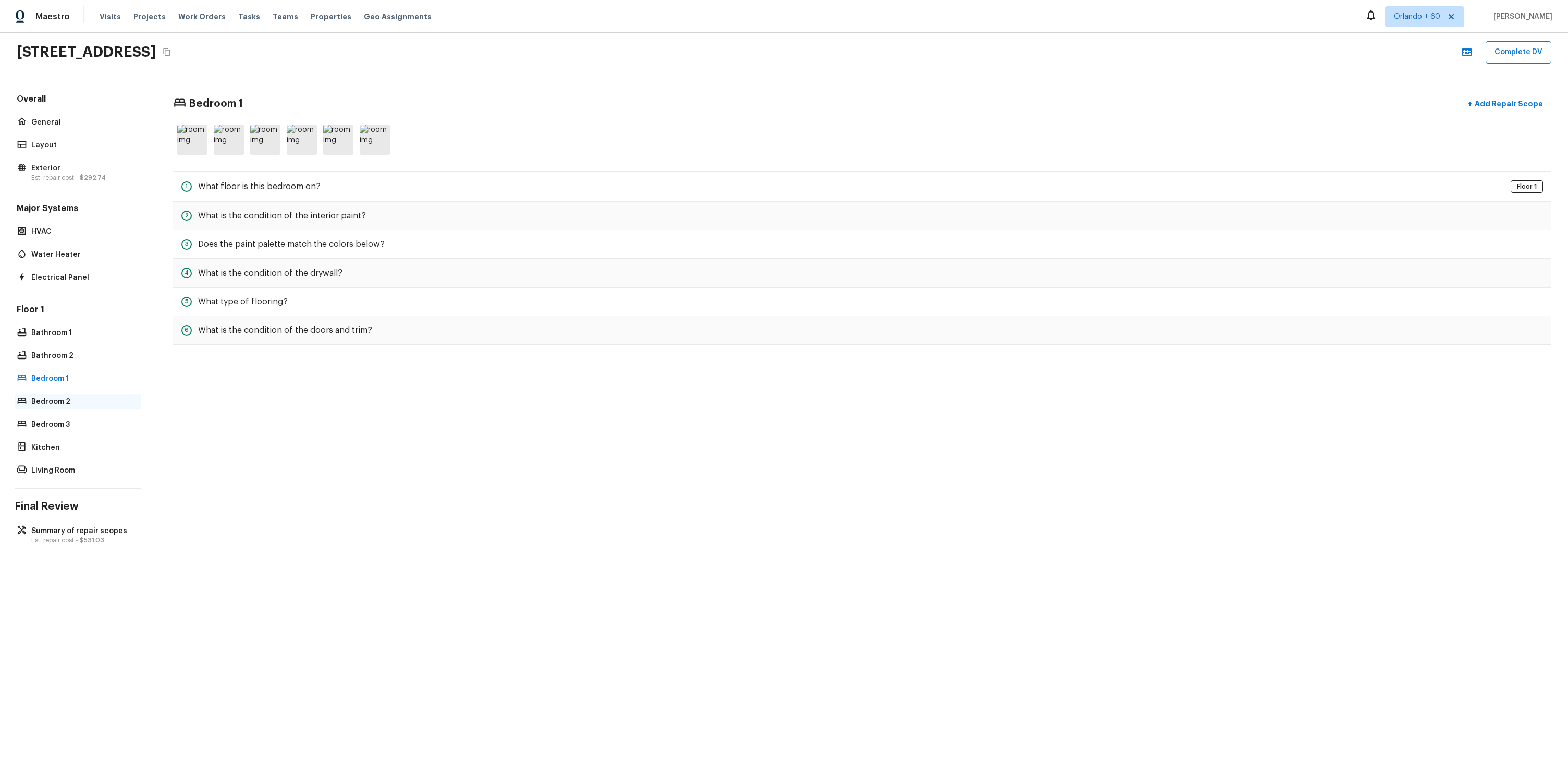
click at [62, 397] on p "Bedroom 2" at bounding box center [84, 402] width 104 height 11
click at [66, 380] on p "Bedroom 1" at bounding box center [84, 379] width 104 height 11
click at [70, 361] on div "Bathroom 2" at bounding box center [78, 356] width 126 height 14
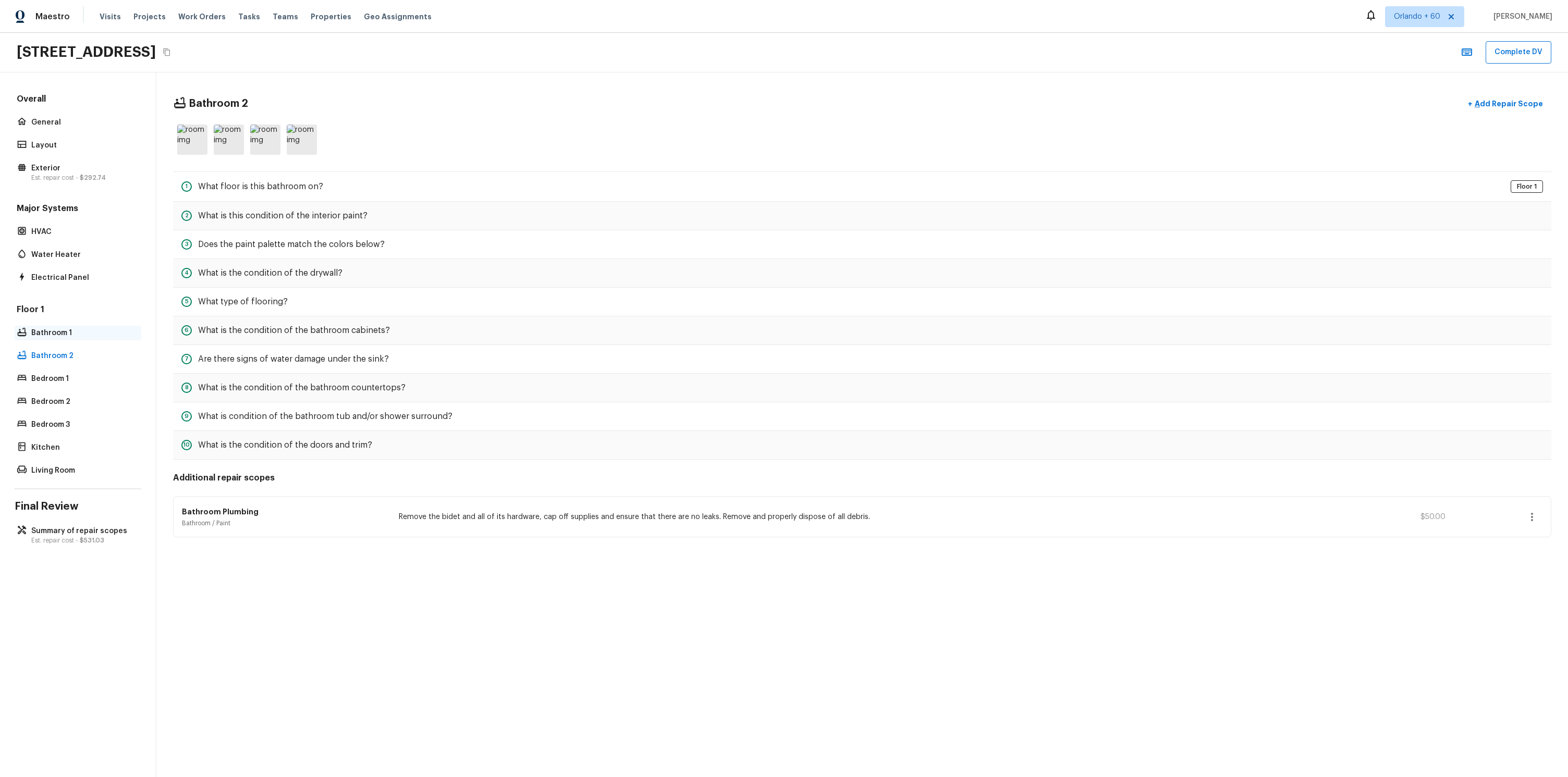
click at [81, 332] on p "Bathroom 1" at bounding box center [84, 333] width 104 height 11
click at [75, 347] on div "Floor 1 Bathroom 1 Bathroom 2 Bedroom 1 Bedroom 2 Bedroom 3 Kitchen Living Room" at bounding box center [78, 391] width 126 height 174
click at [74, 352] on p "Bathroom 2" at bounding box center [84, 356] width 104 height 11
click at [78, 331] on p "Bathroom 1" at bounding box center [84, 333] width 104 height 11
click at [72, 354] on p "Bathroom 2" at bounding box center [84, 356] width 104 height 11
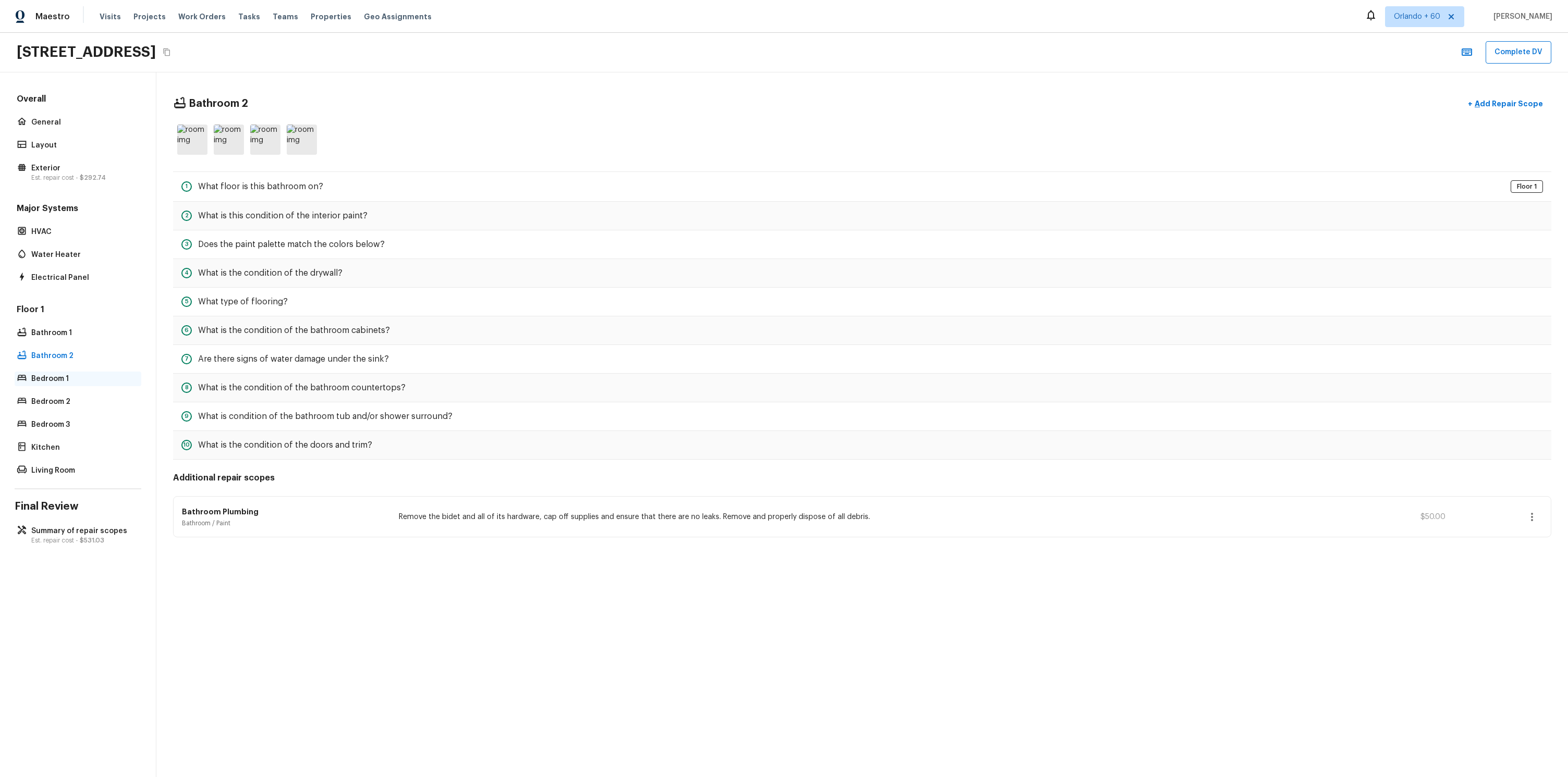
click at [68, 381] on p "Bedroom 1" at bounding box center [84, 379] width 104 height 11
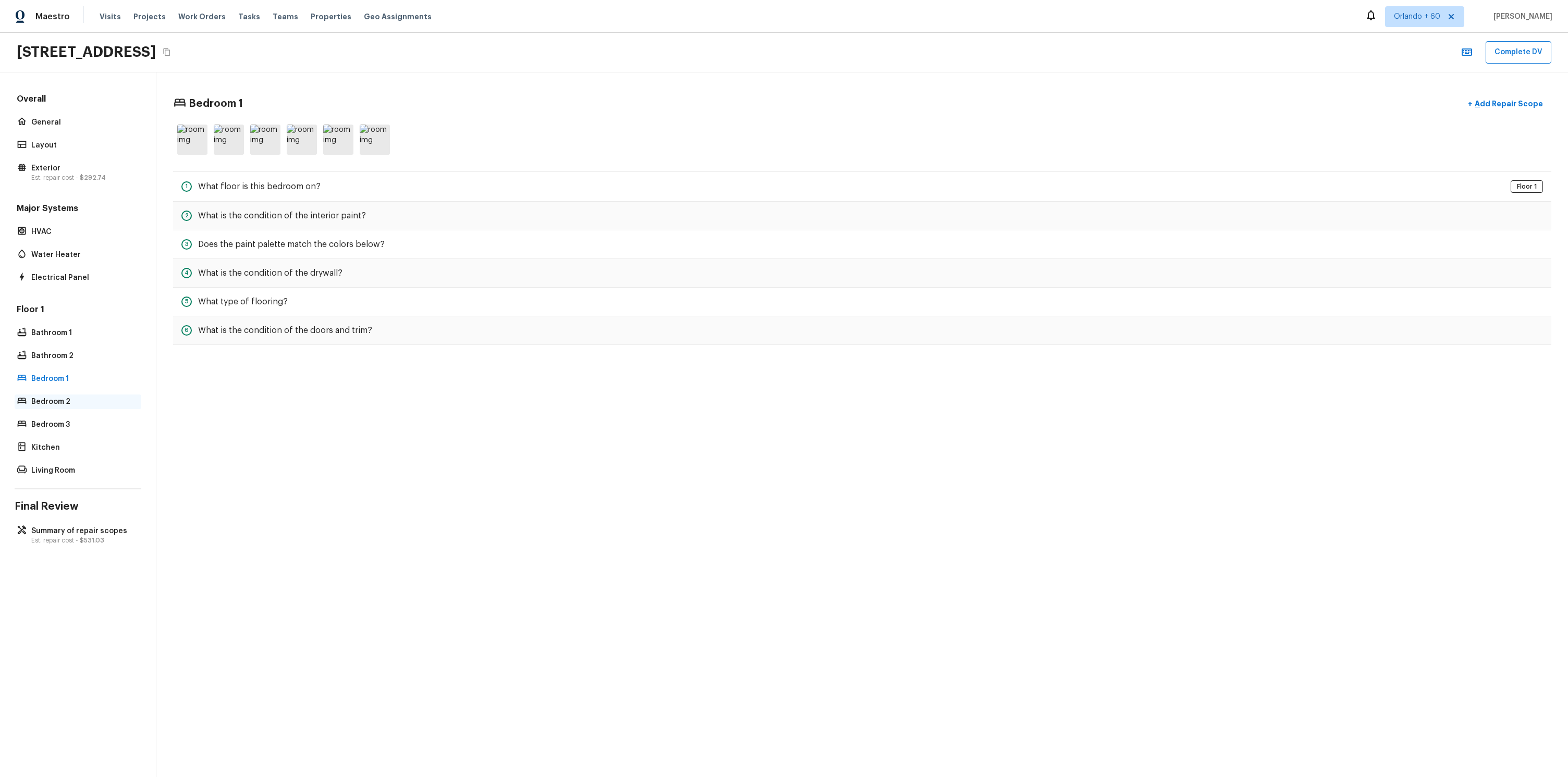
click at [70, 397] on p "Bedroom 2" at bounding box center [84, 402] width 104 height 11
click at [76, 365] on div "Floor 1 Bathroom 1 Bathroom 2 Bedroom 1 Bedroom 2 Bedroom 3 Kitchen Living Room" at bounding box center [78, 391] width 126 height 174
click at [77, 349] on div "Bathroom 2" at bounding box center [78, 356] width 126 height 14
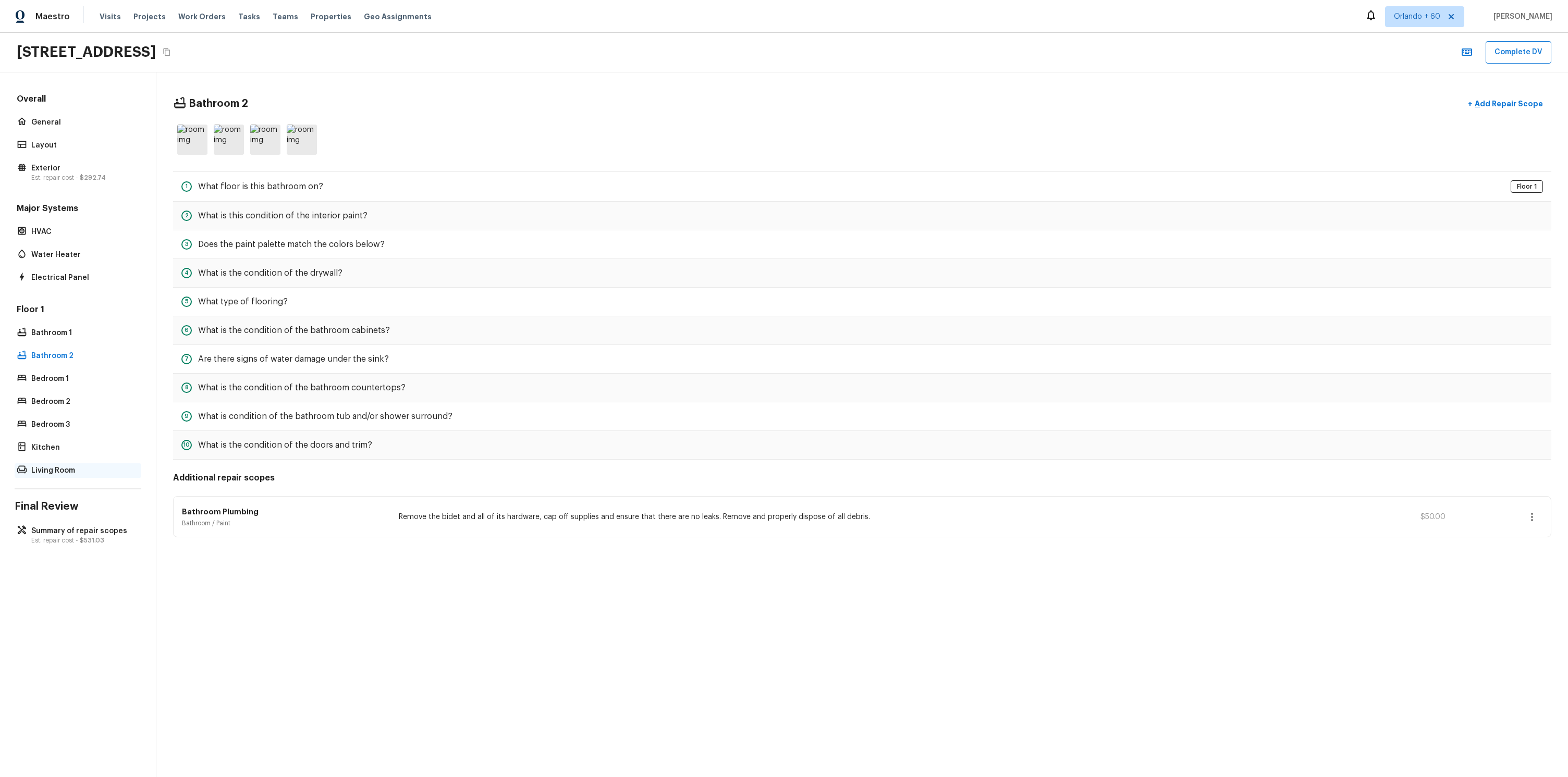
click at [64, 473] on p "Living Room" at bounding box center [84, 470] width 104 height 11
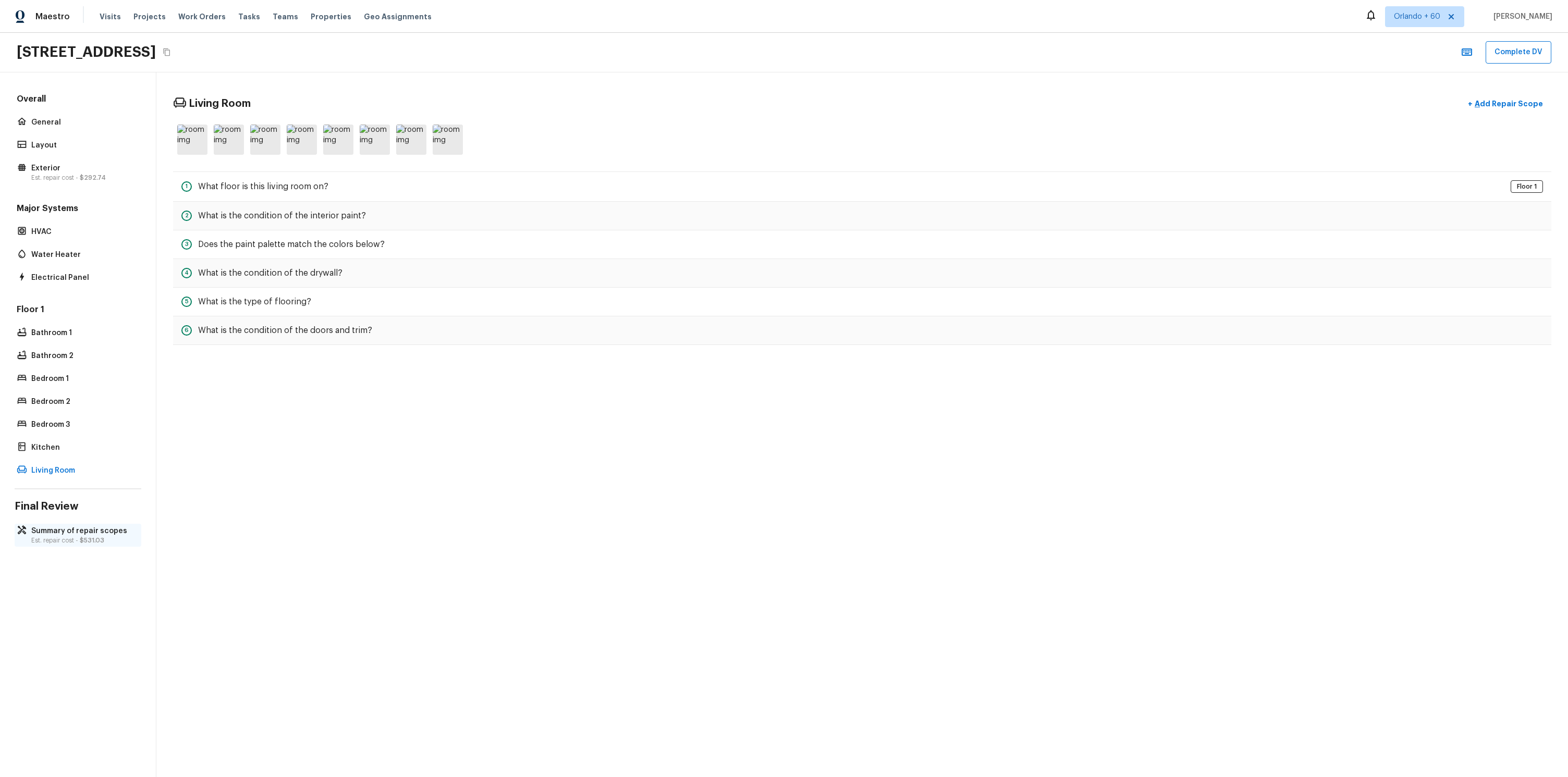
click at [65, 532] on p "Summary of repair scopes" at bounding box center [84, 531] width 104 height 11
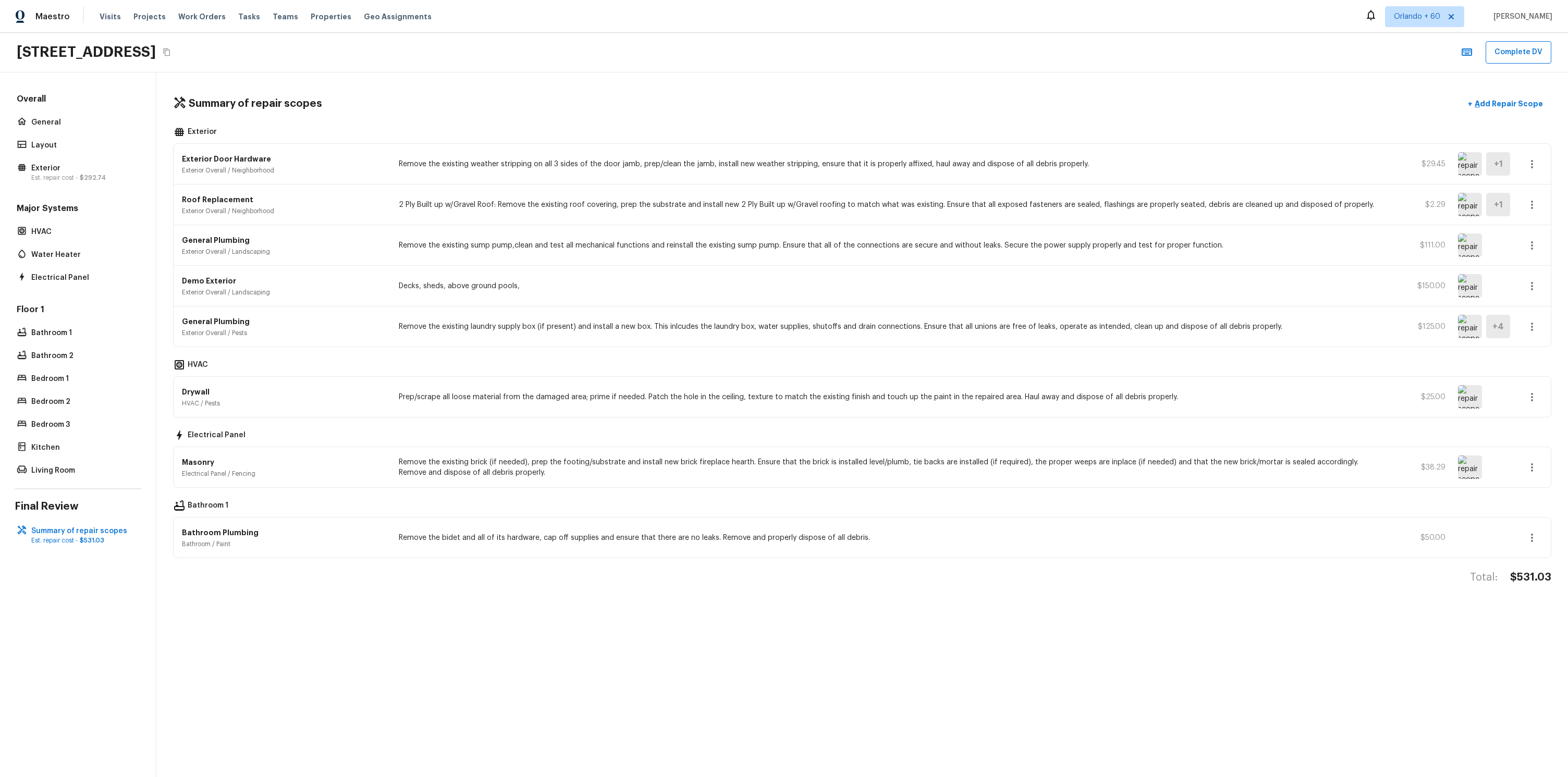
click at [213, 505] on p "Bathroom 1" at bounding box center [208, 506] width 41 height 13
click at [255, 503] on div "Bathroom 1" at bounding box center [862, 506] width 1378 height 13
click at [60, 335] on p "Bathroom 1" at bounding box center [84, 333] width 104 height 11
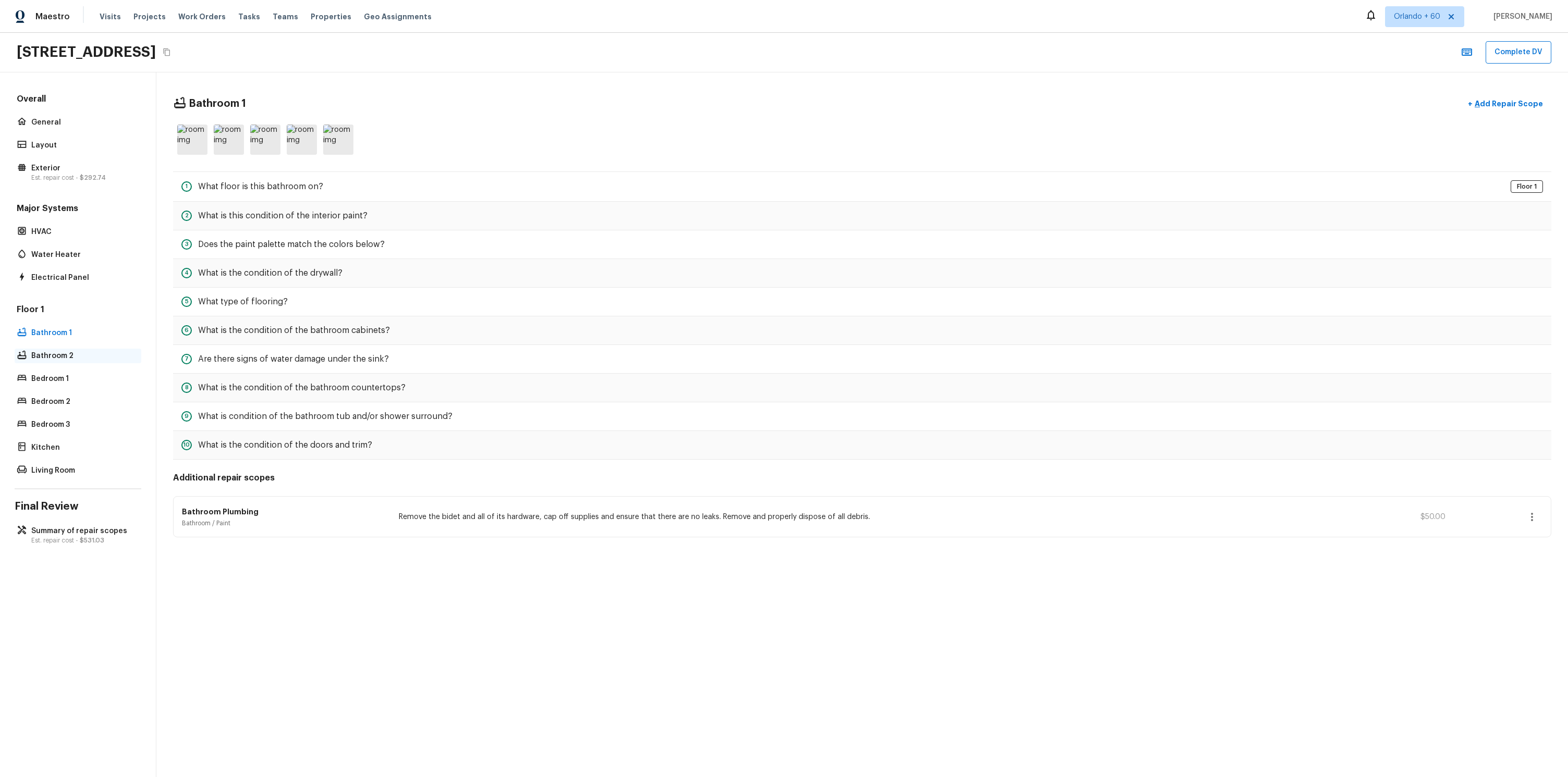
click at [64, 349] on div "Bathroom 2" at bounding box center [78, 356] width 126 height 14
click at [65, 378] on p "Bedroom 1" at bounding box center [84, 379] width 104 height 11
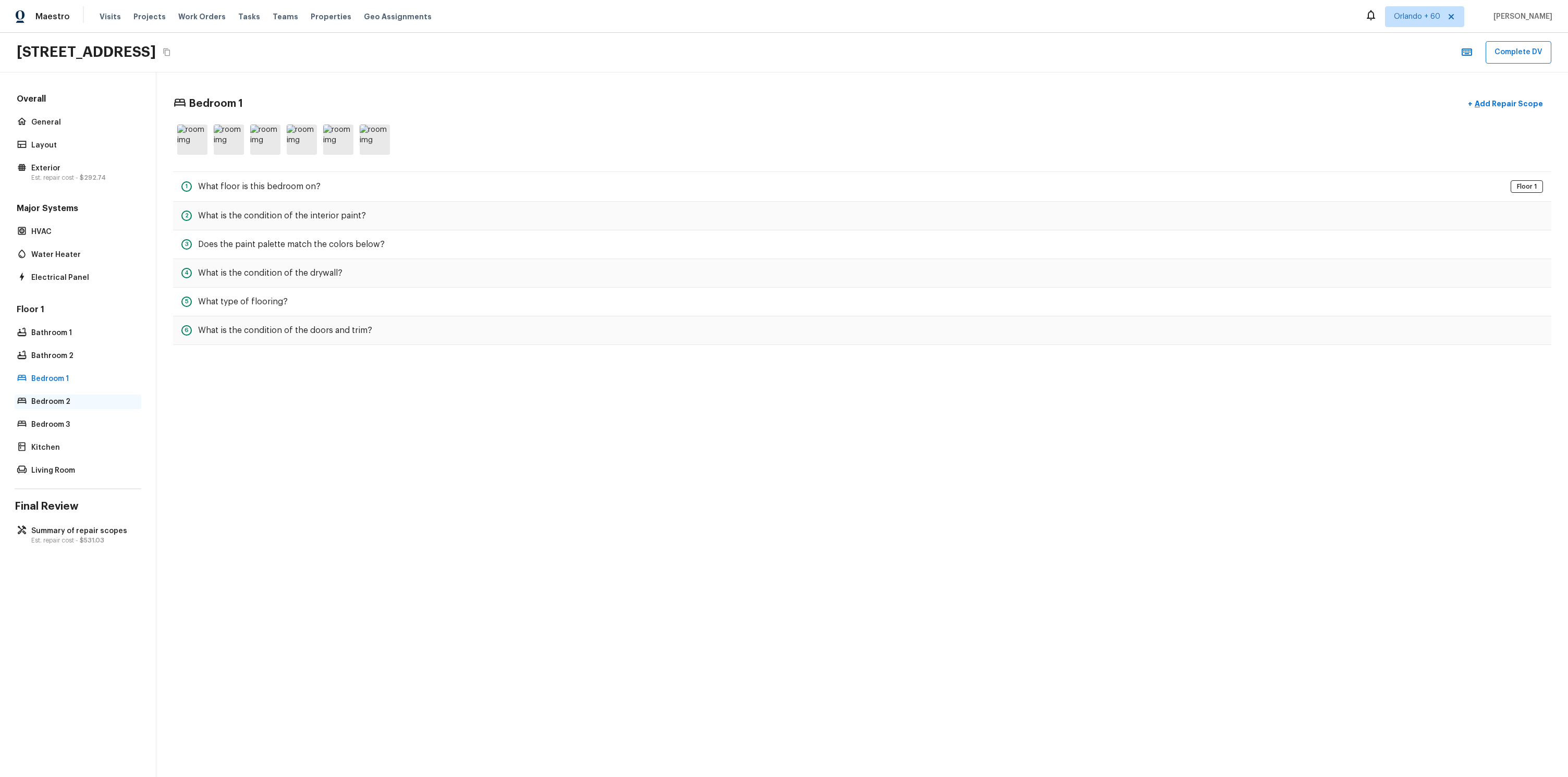
click at [63, 409] on div "Bedroom 2" at bounding box center [78, 402] width 126 height 14
click at [69, 432] on div "Floor 1 Bathroom 1 Bathroom 2 Bedroom 1 Bedroom 2 Bedroom 3 Kitchen Living Room" at bounding box center [78, 391] width 126 height 174
click at [70, 426] on p "Bedroom 3" at bounding box center [84, 425] width 104 height 11
click at [71, 369] on div "Floor 1 Bathroom 1 Bathroom 2 Bedroom 1 Bedroom 2 Bedroom 3 Kitchen Living Room" at bounding box center [78, 391] width 126 height 174
click at [72, 360] on p "Bathroom 2" at bounding box center [84, 356] width 104 height 11
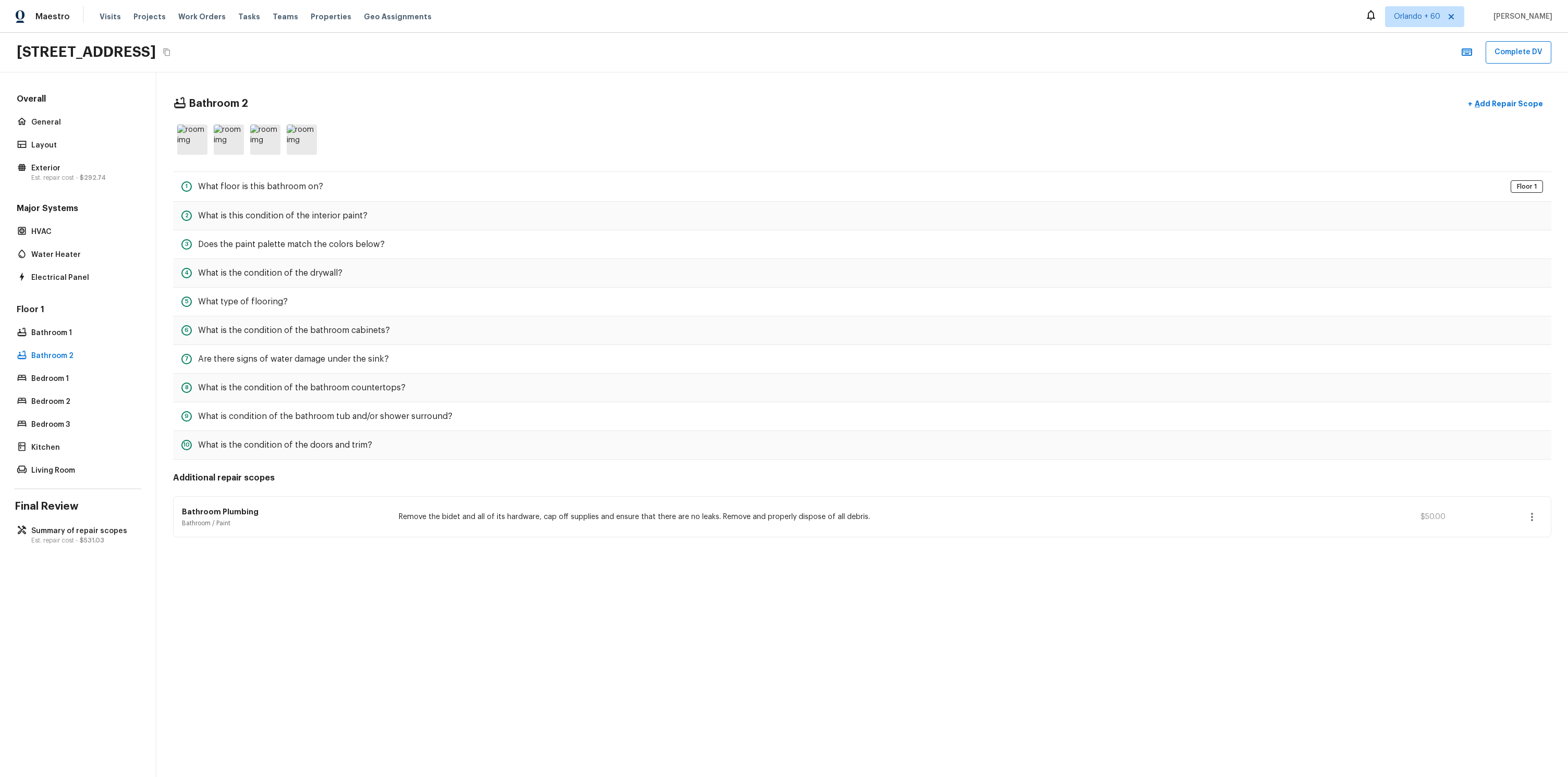
click at [69, 367] on div "Floor 1 Bathroom 1 Bathroom 2 Bedroom 1 Bedroom 2 Bedroom 3 Kitchen Living Room" at bounding box center [78, 391] width 126 height 174
click at [66, 374] on p "Bedroom 1" at bounding box center [84, 379] width 104 height 11
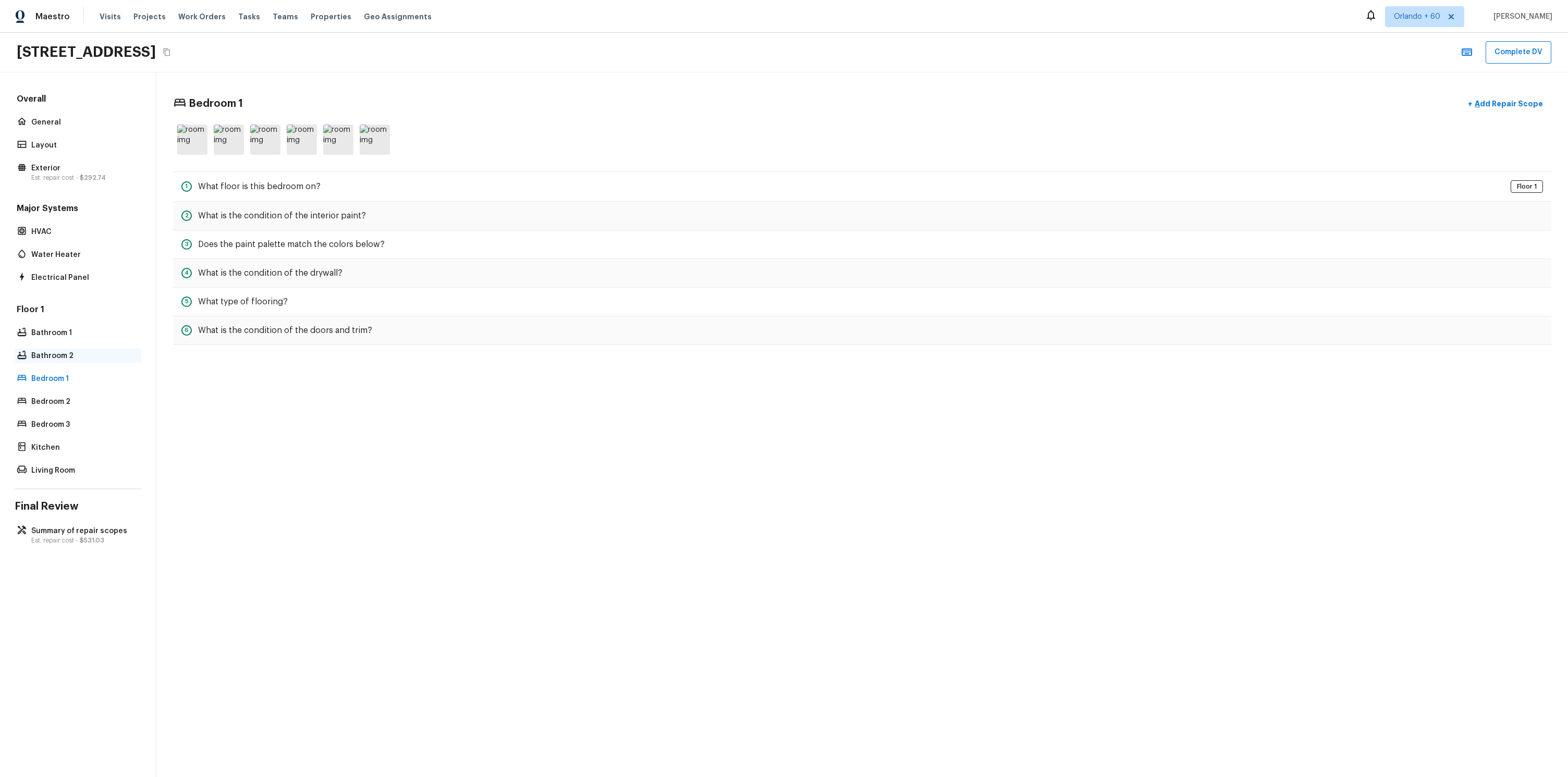
click at [72, 357] on p "Bathroom 2" at bounding box center [84, 356] width 104 height 11
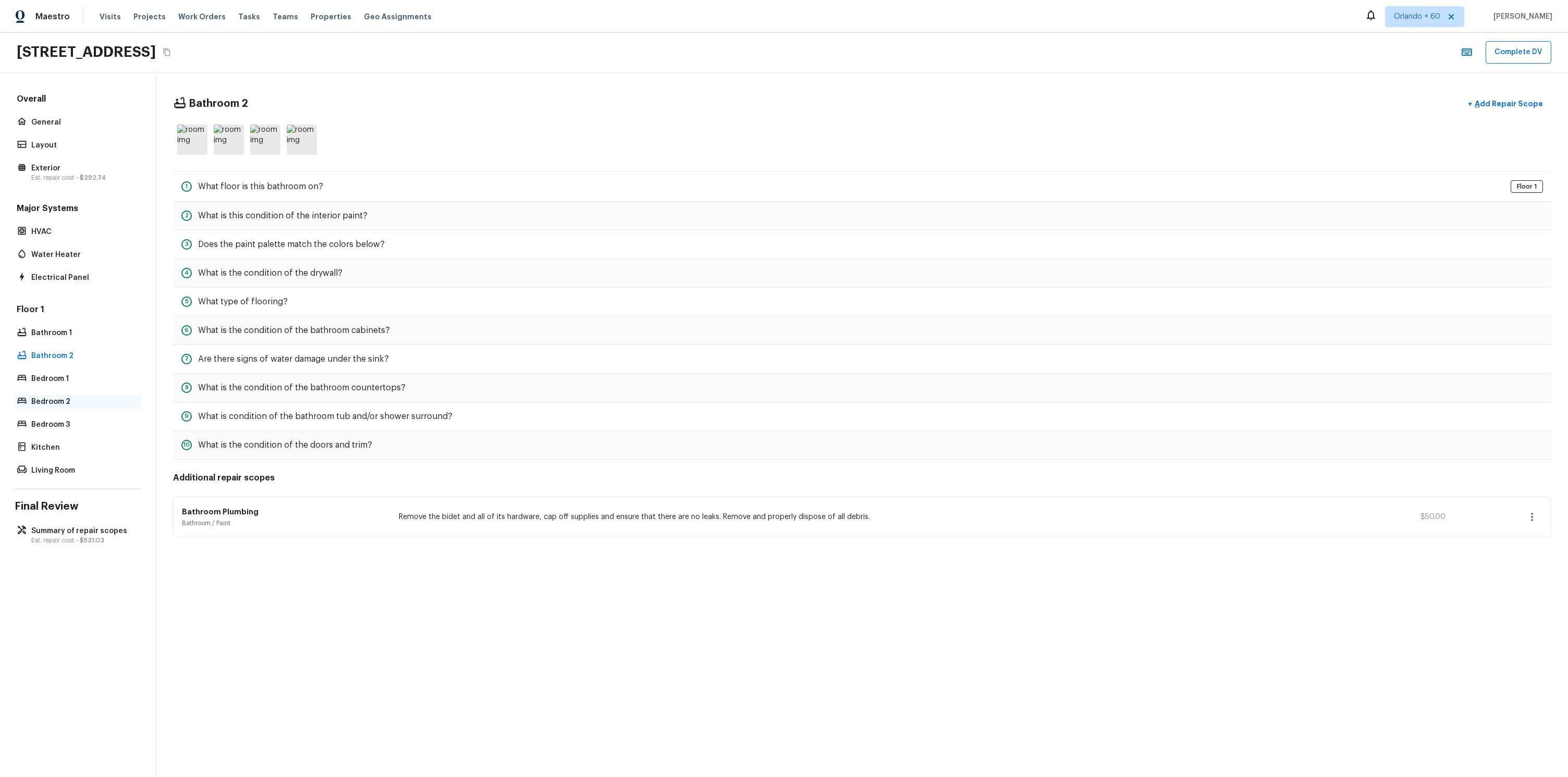
click at [84, 395] on div "Bedroom 2" at bounding box center [78, 402] width 126 height 14
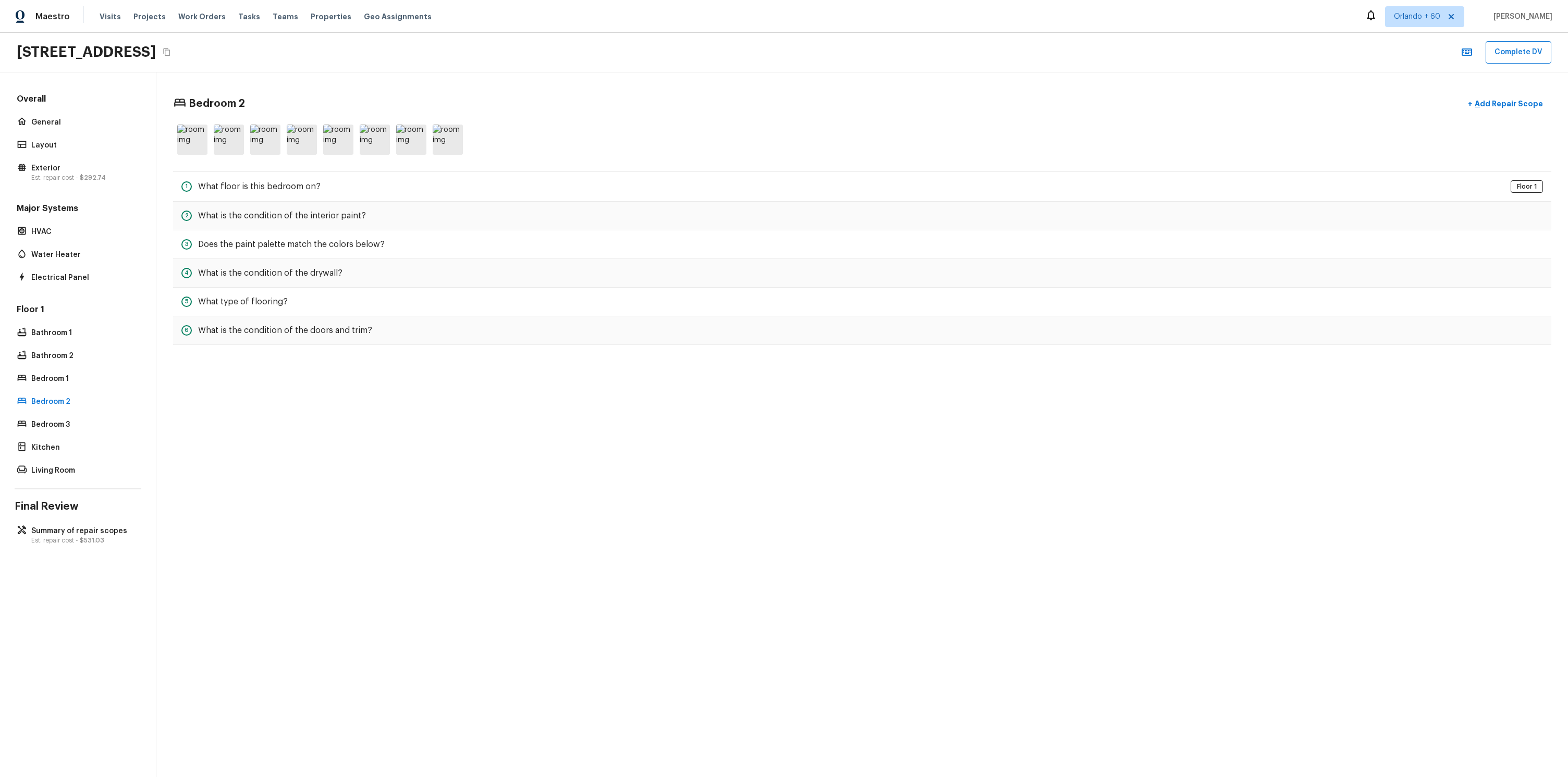
click at [79, 410] on div "Floor 1 Bathroom 1 Bathroom 2 Bedroom 1 Bedroom 2 Bedroom 3 Kitchen Living Room" at bounding box center [78, 391] width 126 height 174
click at [77, 424] on p "Bedroom 3" at bounding box center [84, 425] width 104 height 11
click at [79, 361] on p "Bathroom 2" at bounding box center [84, 356] width 104 height 11
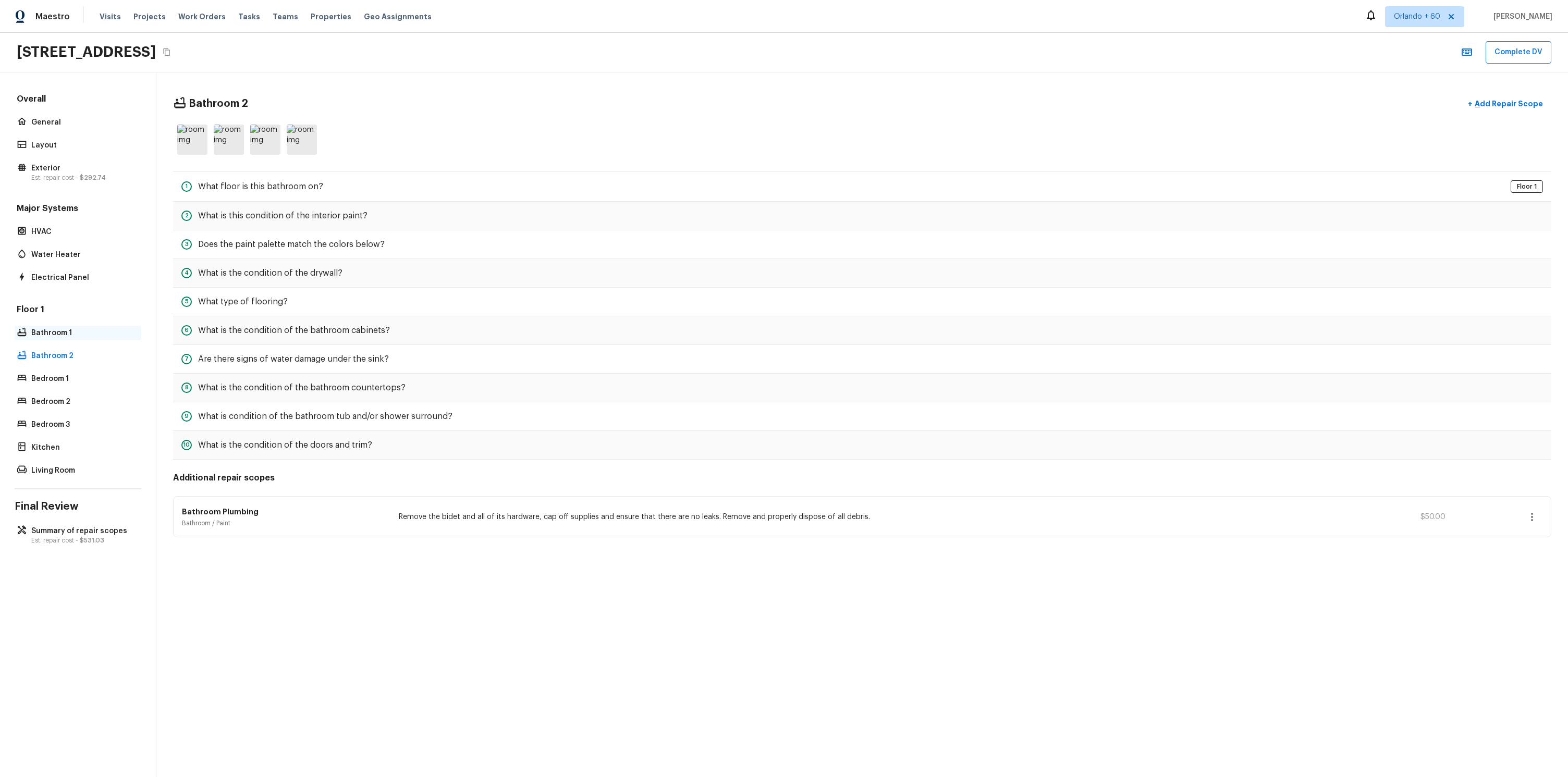
click at [70, 326] on div "Bathroom 1" at bounding box center [78, 333] width 126 height 14
click at [67, 349] on div "Bathroom 2" at bounding box center [78, 356] width 126 height 14
click at [69, 332] on p "Bathroom 1" at bounding box center [84, 333] width 104 height 11
click at [68, 356] on p "Bathroom 2" at bounding box center [84, 356] width 104 height 11
click at [67, 332] on p "Bathroom 1" at bounding box center [84, 333] width 104 height 11
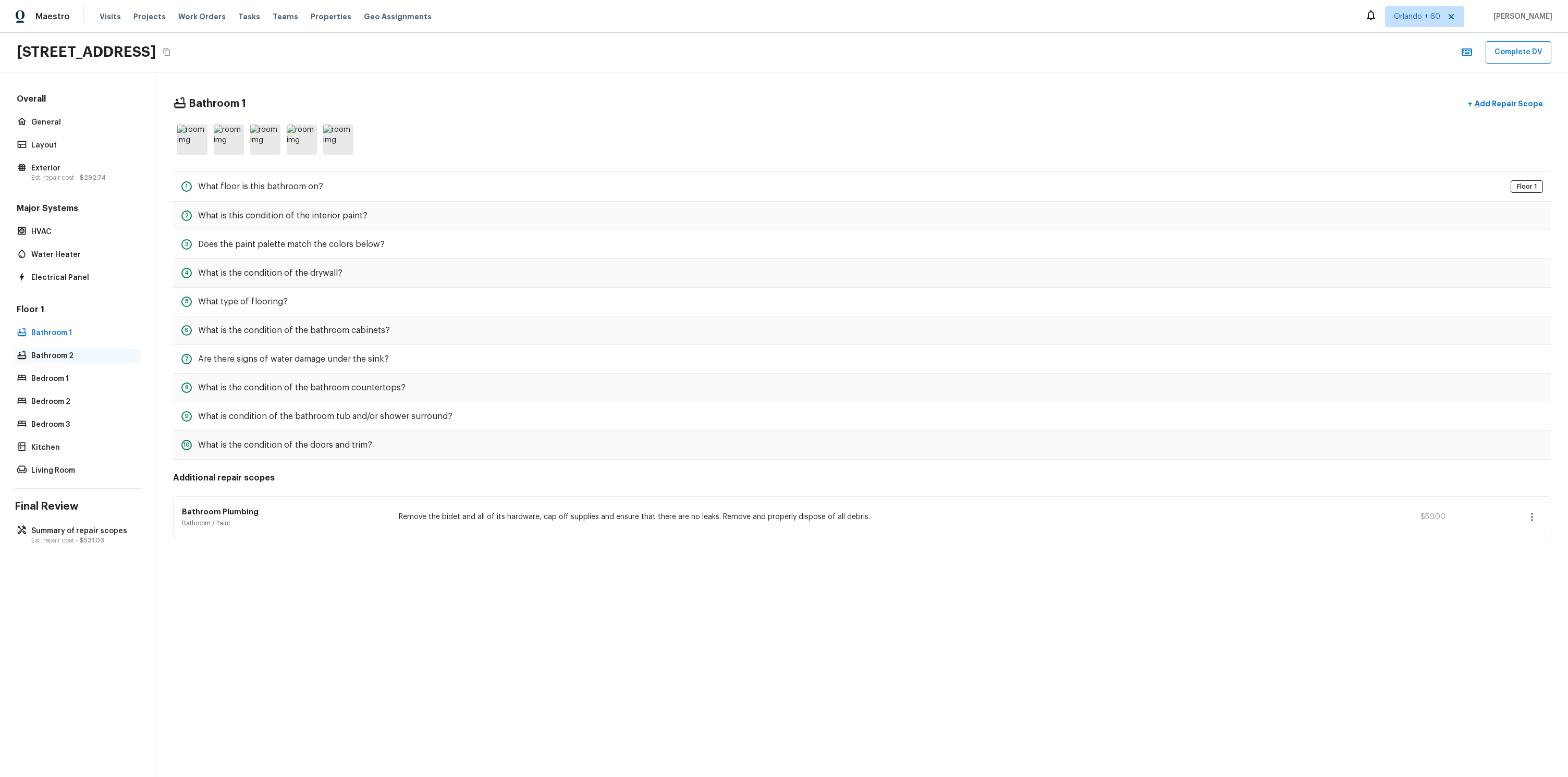
click at [66, 349] on div "Bathroom 2" at bounding box center [78, 356] width 126 height 14
click at [68, 332] on p "Bathroom 1" at bounding box center [84, 333] width 104 height 11
click at [68, 349] on div "Bathroom 2" at bounding box center [78, 356] width 126 height 14
click at [66, 328] on p "Bathroom 1" at bounding box center [84, 333] width 104 height 11
click at [66, 349] on div "Bathroom 2" at bounding box center [78, 356] width 126 height 14
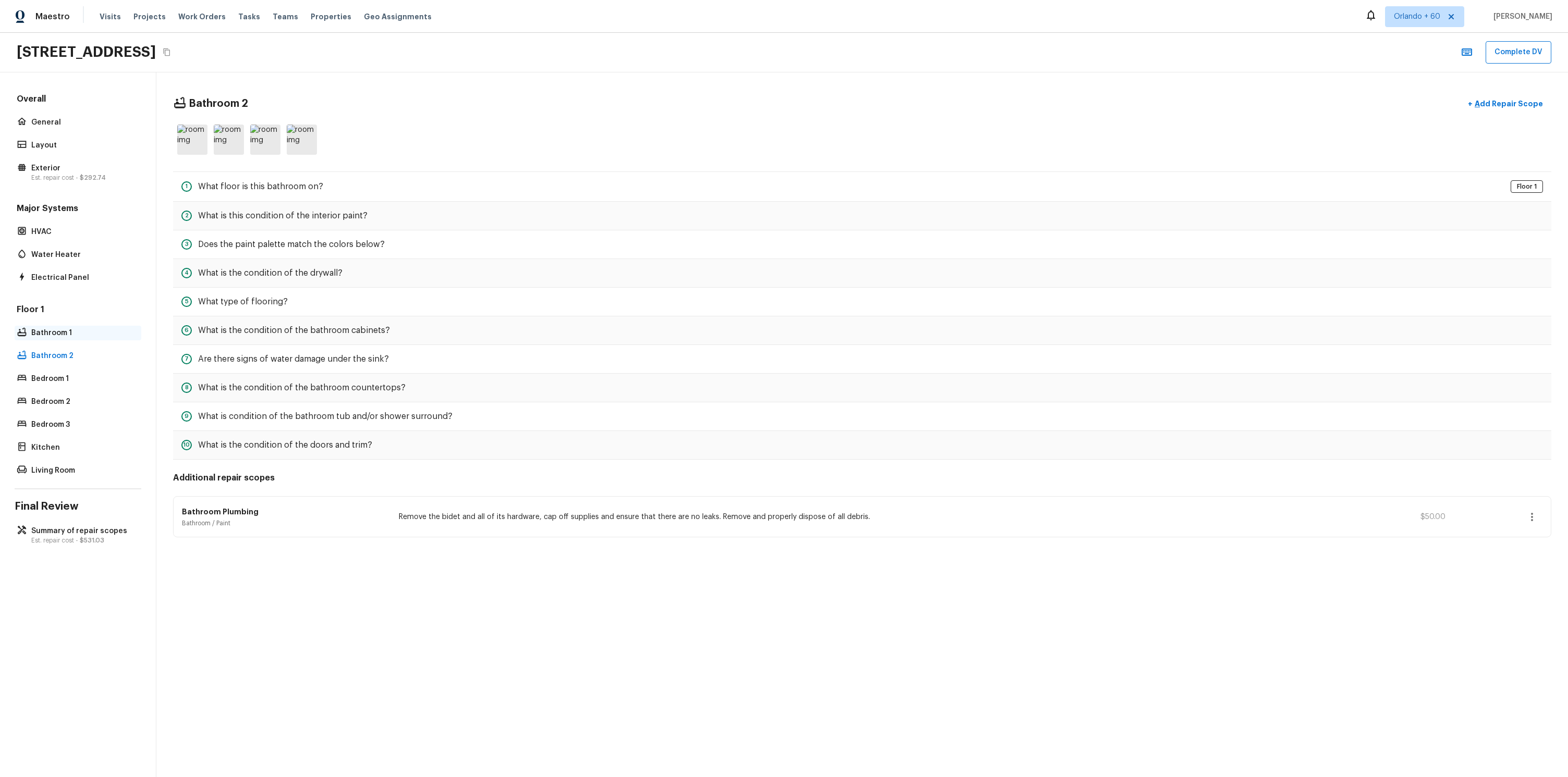
click at [66, 332] on p "Bathroom 1" at bounding box center [84, 333] width 104 height 11
click at [66, 357] on p "Bathroom 2" at bounding box center [84, 356] width 104 height 11
click at [66, 330] on p "Bathroom 1" at bounding box center [84, 333] width 104 height 11
click at [65, 351] on p "Bathroom 2" at bounding box center [84, 356] width 104 height 11
click at [67, 336] on p "Bathroom 1" at bounding box center [84, 333] width 104 height 11
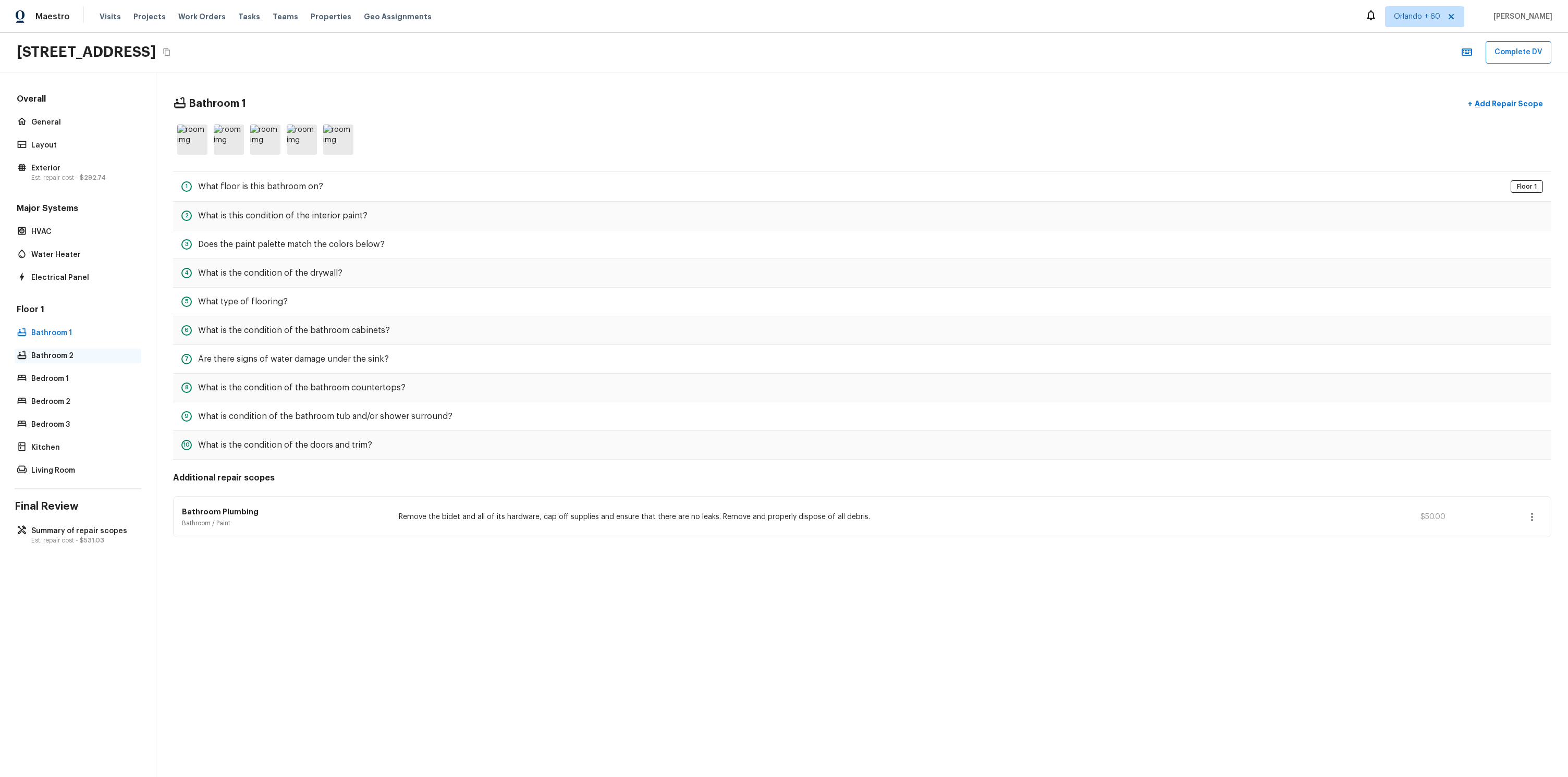
click at [66, 357] on p "Bathroom 2" at bounding box center [84, 356] width 104 height 11
click at [70, 330] on p "Bathroom 1" at bounding box center [84, 333] width 104 height 11
click at [69, 349] on div "Bathroom 2" at bounding box center [78, 356] width 126 height 14
click at [72, 330] on p "Bathroom 1" at bounding box center [84, 333] width 104 height 11
click at [69, 355] on p "Bathroom 2" at bounding box center [84, 356] width 104 height 11
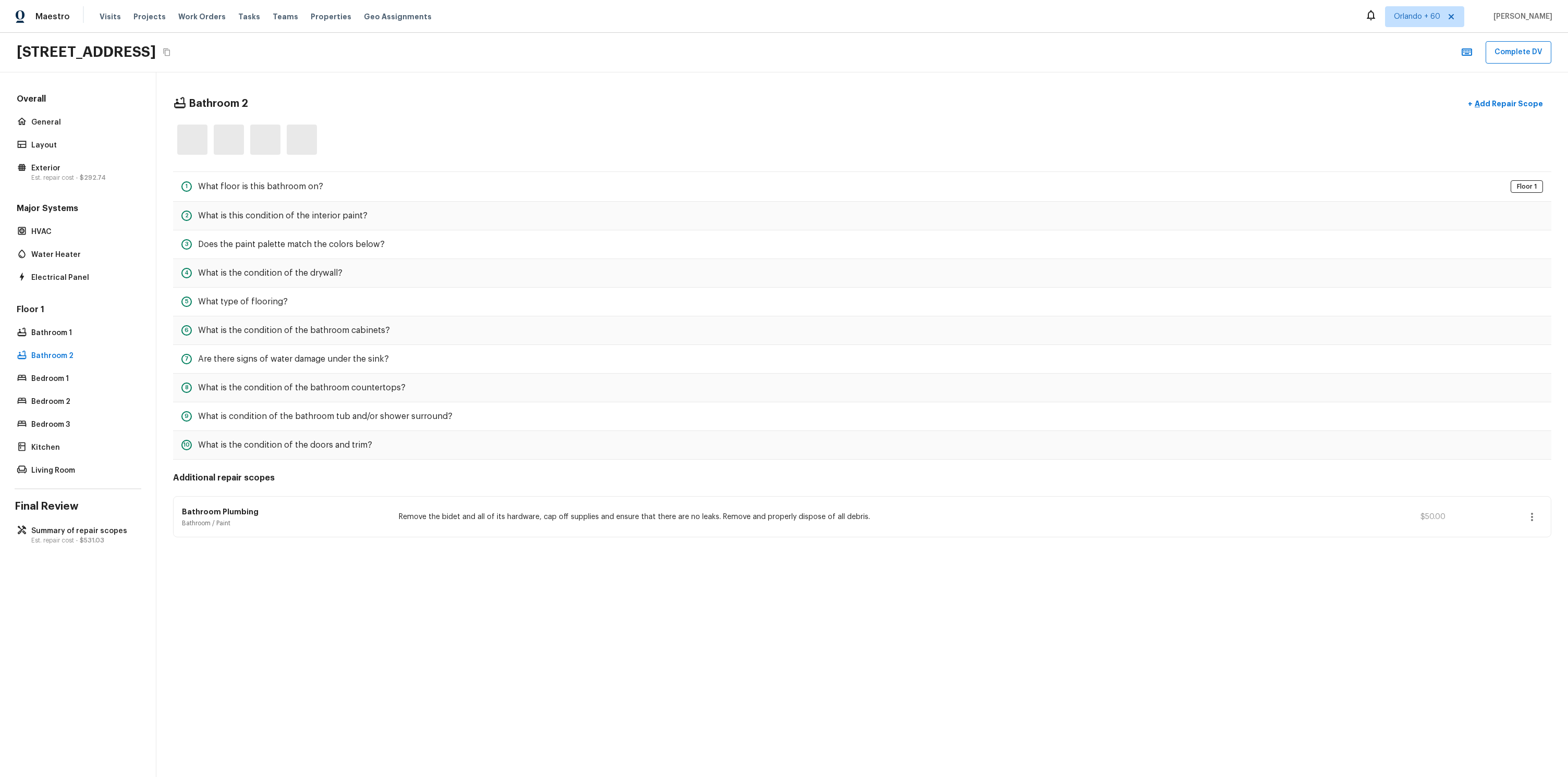
click at [68, 342] on div "Floor 1 Bathroom 1 Bathroom 2 Bedroom 1 Bedroom 2 Bedroom 3 Kitchen Living Room" at bounding box center [78, 391] width 126 height 174
click at [68, 336] on p "Bathroom 1" at bounding box center [84, 333] width 104 height 11
click at [66, 352] on p "Bathroom 2" at bounding box center [84, 356] width 104 height 11
click at [69, 332] on p "Bathroom 1" at bounding box center [84, 333] width 104 height 11
click at [77, 522] on div "Overall General Layout Exterior Est. repair cost - $292.74 Major Systems HVAC W…" at bounding box center [78, 424] width 157 height 705
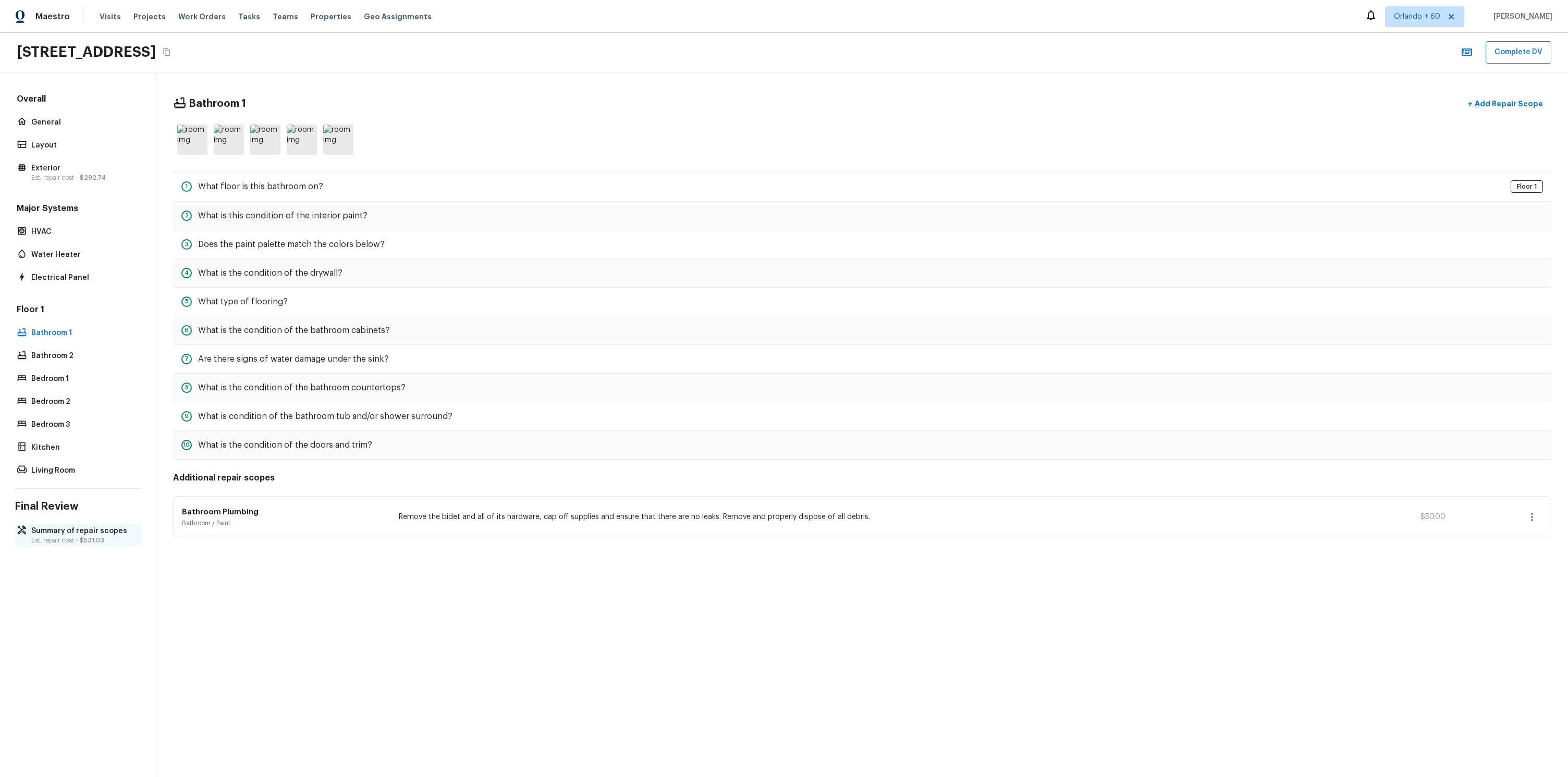
click at [84, 528] on p "Summary of repair scopes" at bounding box center [84, 531] width 104 height 11
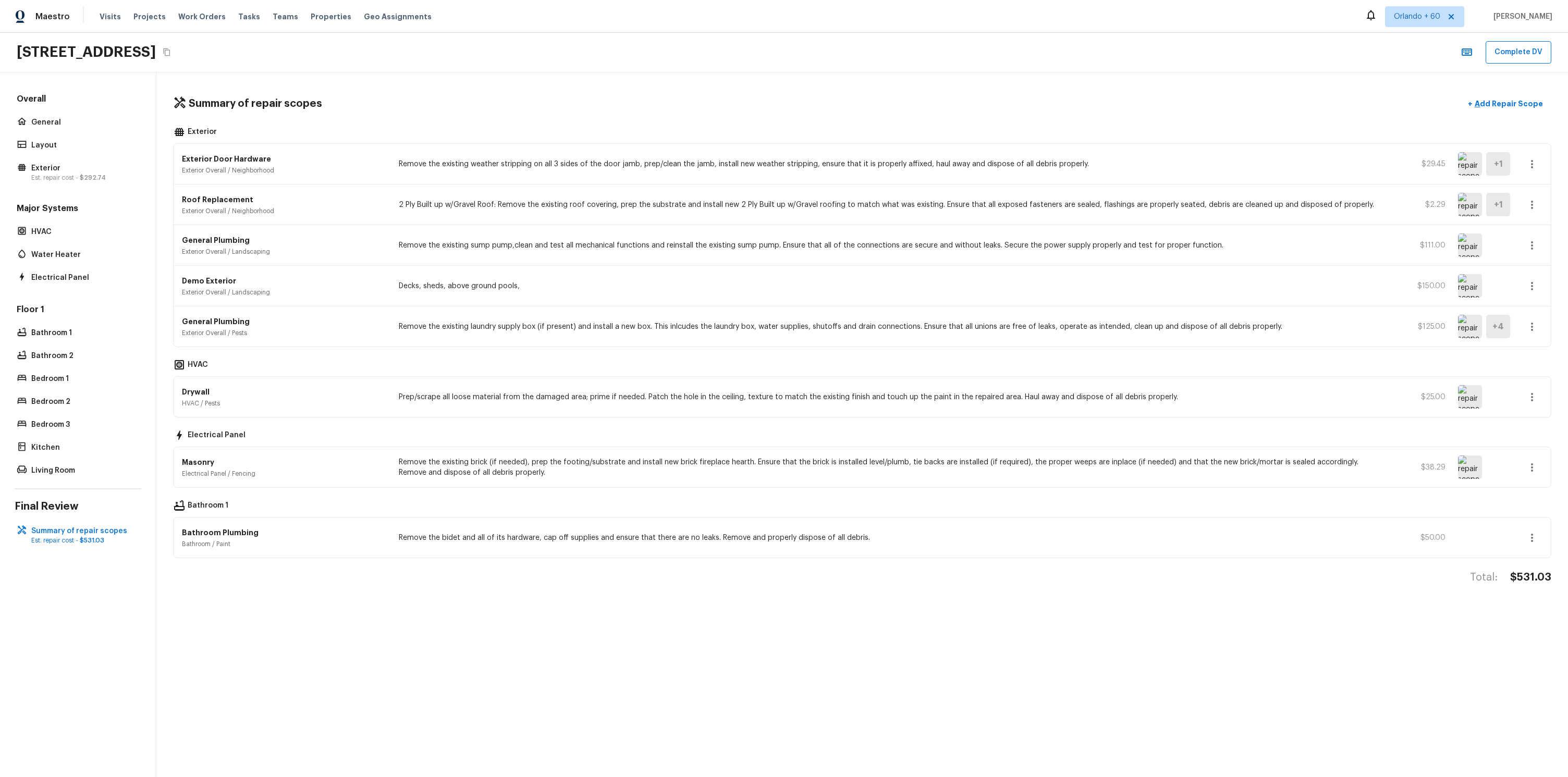
click at [202, 508] on p "Bathroom 1" at bounding box center [208, 506] width 41 height 13
click at [287, 508] on div "Bathroom 1" at bounding box center [862, 506] width 1378 height 13
click at [482, 668] on div "Summary of repair scopes + Add Repair Scope Exterior Exterior Door Hardware Ext…" at bounding box center [862, 424] width 1411 height 705
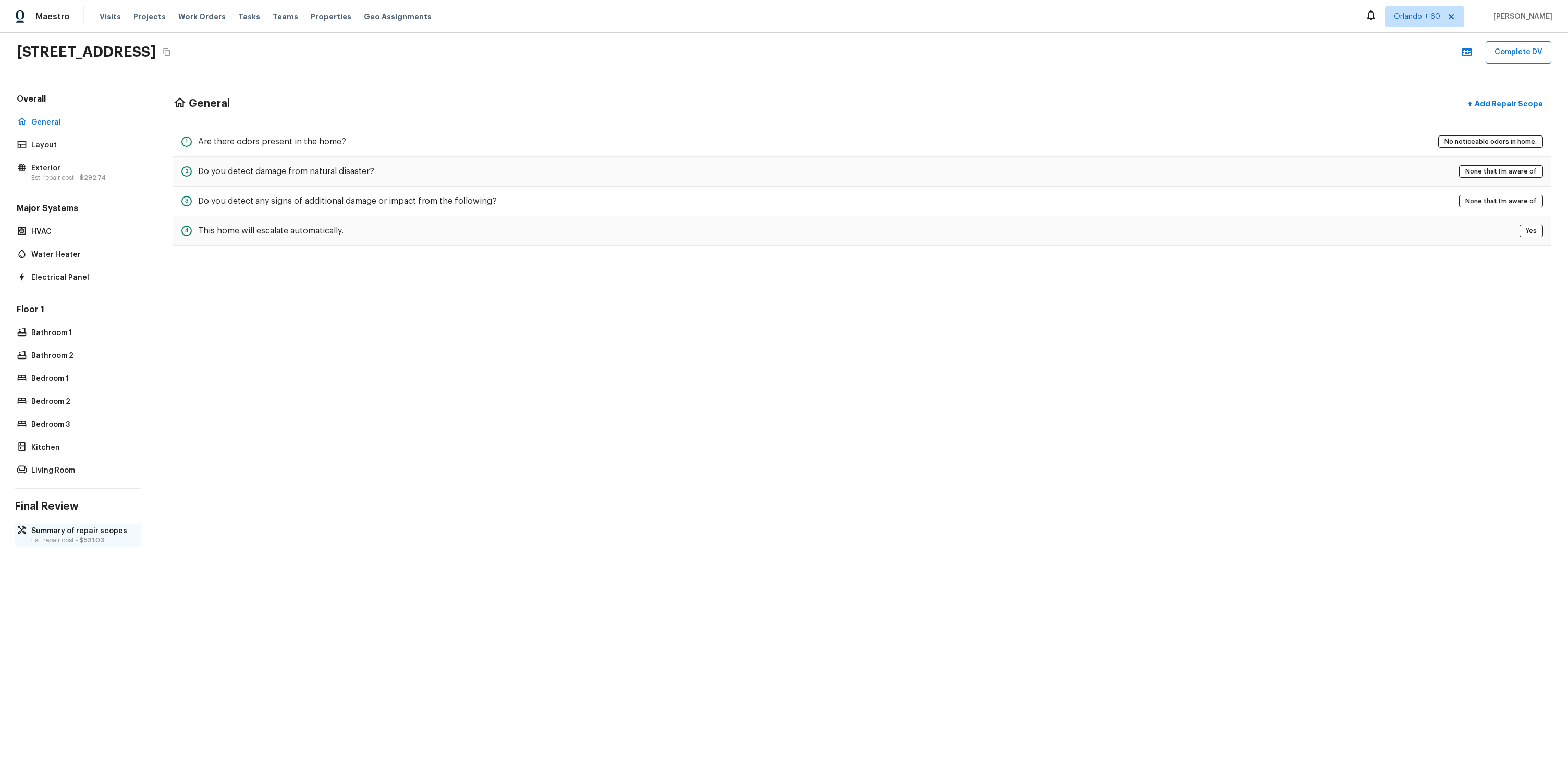
click at [101, 540] on span "$531.03" at bounding box center [91, 541] width 24 height 7
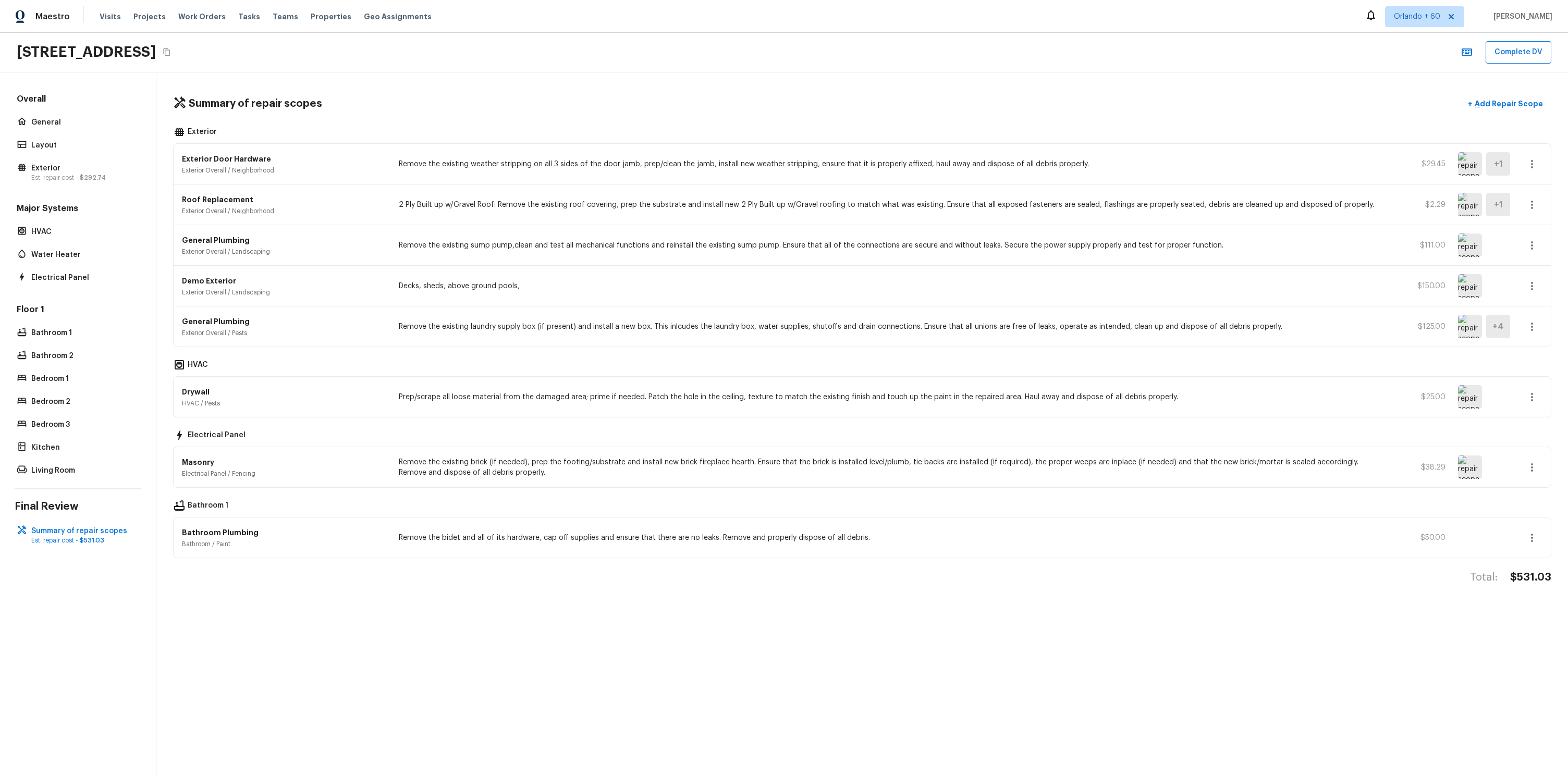
click at [59, 342] on div "Floor 1 Bathroom 1 Bathroom 2 Bedroom 1 Bedroom 2 Bedroom 3 Kitchen Living Room" at bounding box center [78, 391] width 126 height 174
click at [59, 339] on div "Bathroom 1" at bounding box center [78, 333] width 126 height 14
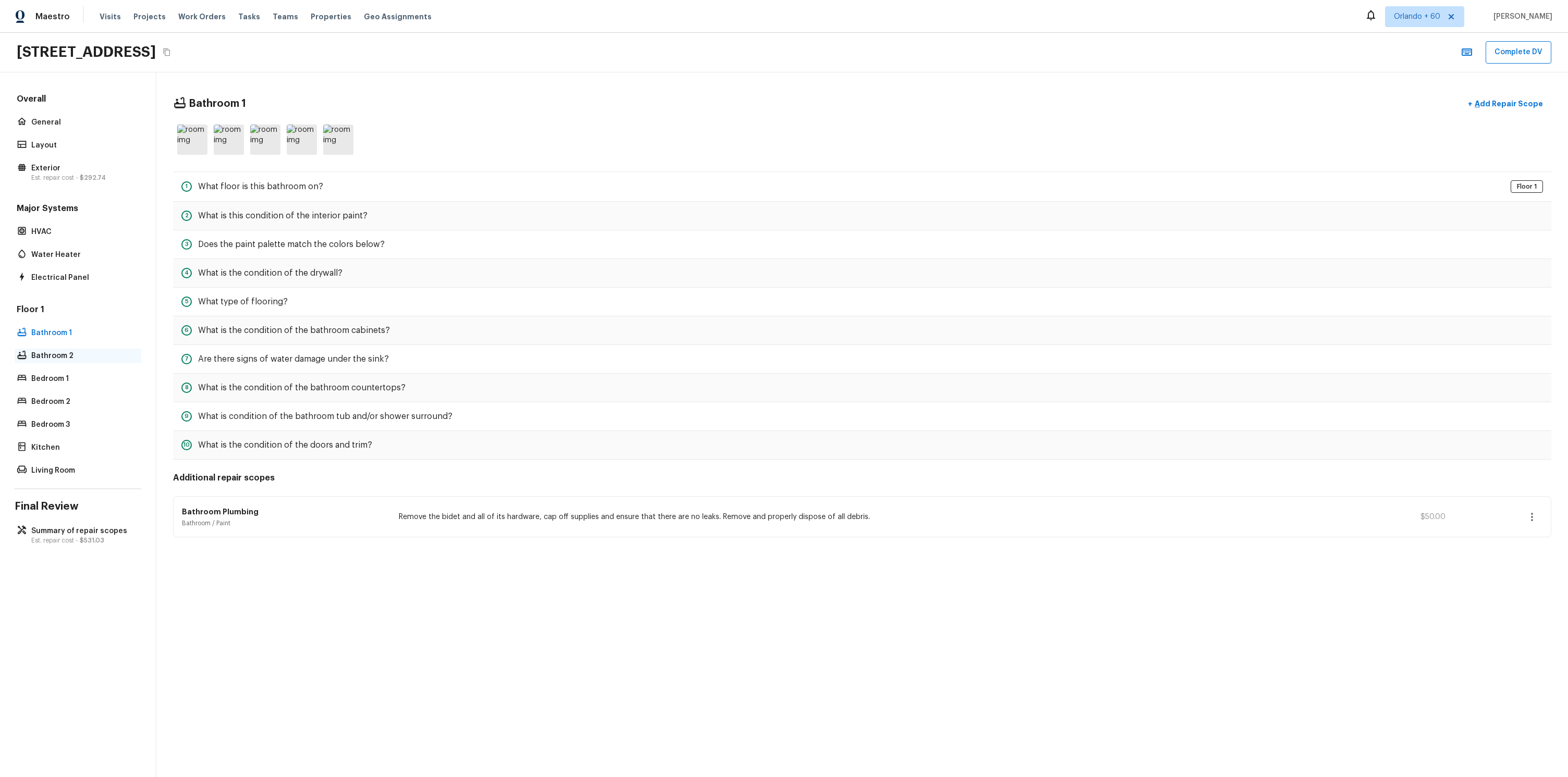
click at [61, 351] on p "Bathroom 2" at bounding box center [84, 356] width 104 height 11
click at [65, 331] on p "Bathroom 1" at bounding box center [84, 333] width 104 height 11
click at [64, 346] on div "Floor 1 Bathroom 1 Bathroom 2 Bedroom 1 Bedroom 2 Bedroom 3 Kitchen Living Room" at bounding box center [78, 391] width 126 height 174
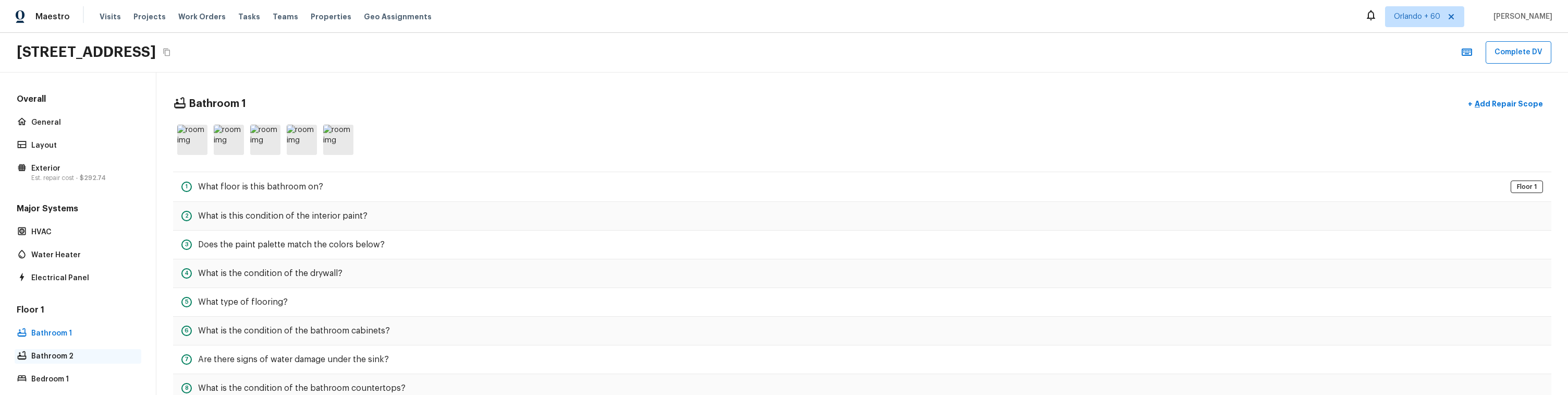
click at [59, 357] on p "Bathroom 2" at bounding box center [84, 356] width 104 height 11
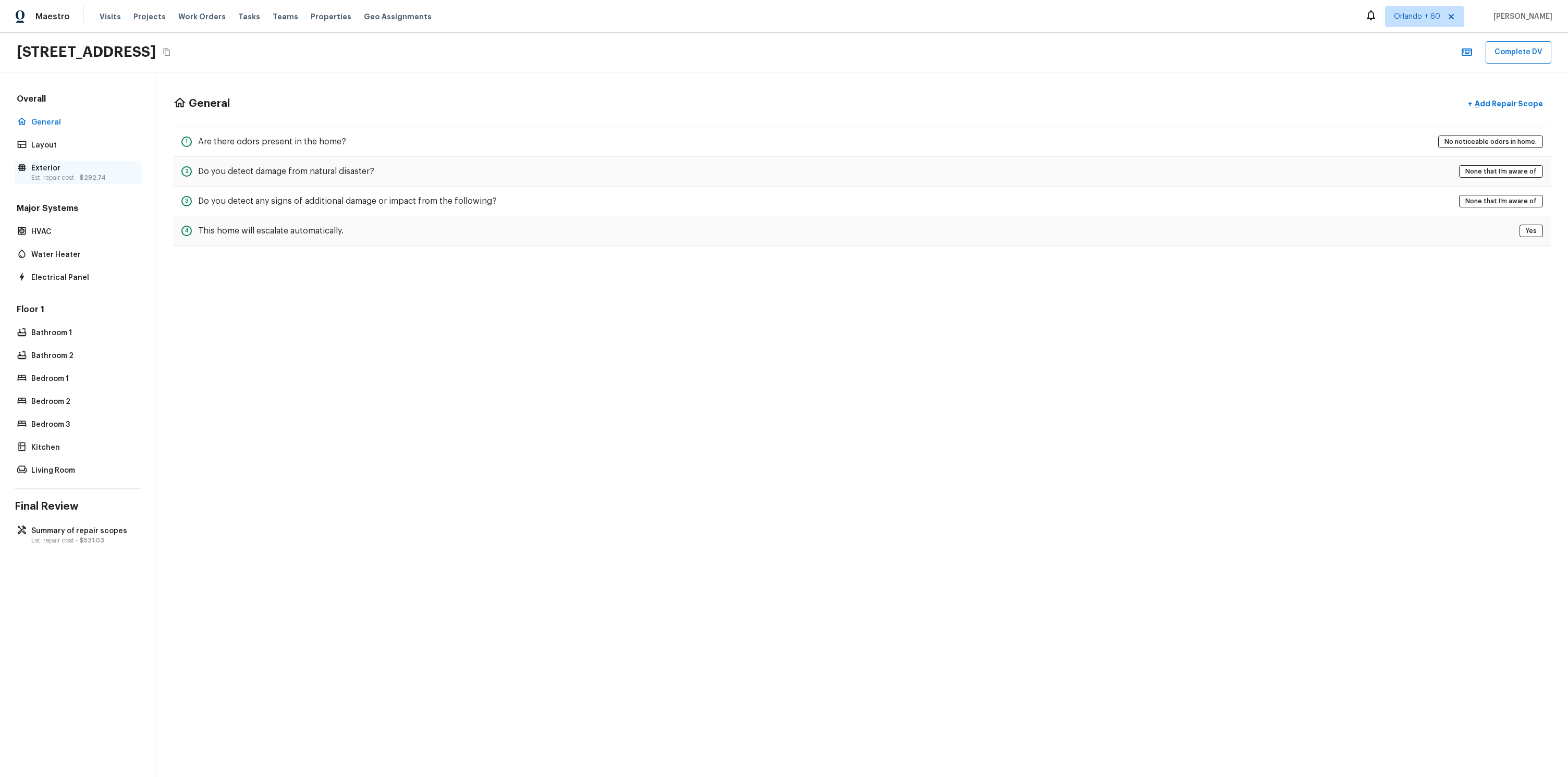
click at [66, 171] on p "Exterior" at bounding box center [84, 168] width 104 height 11
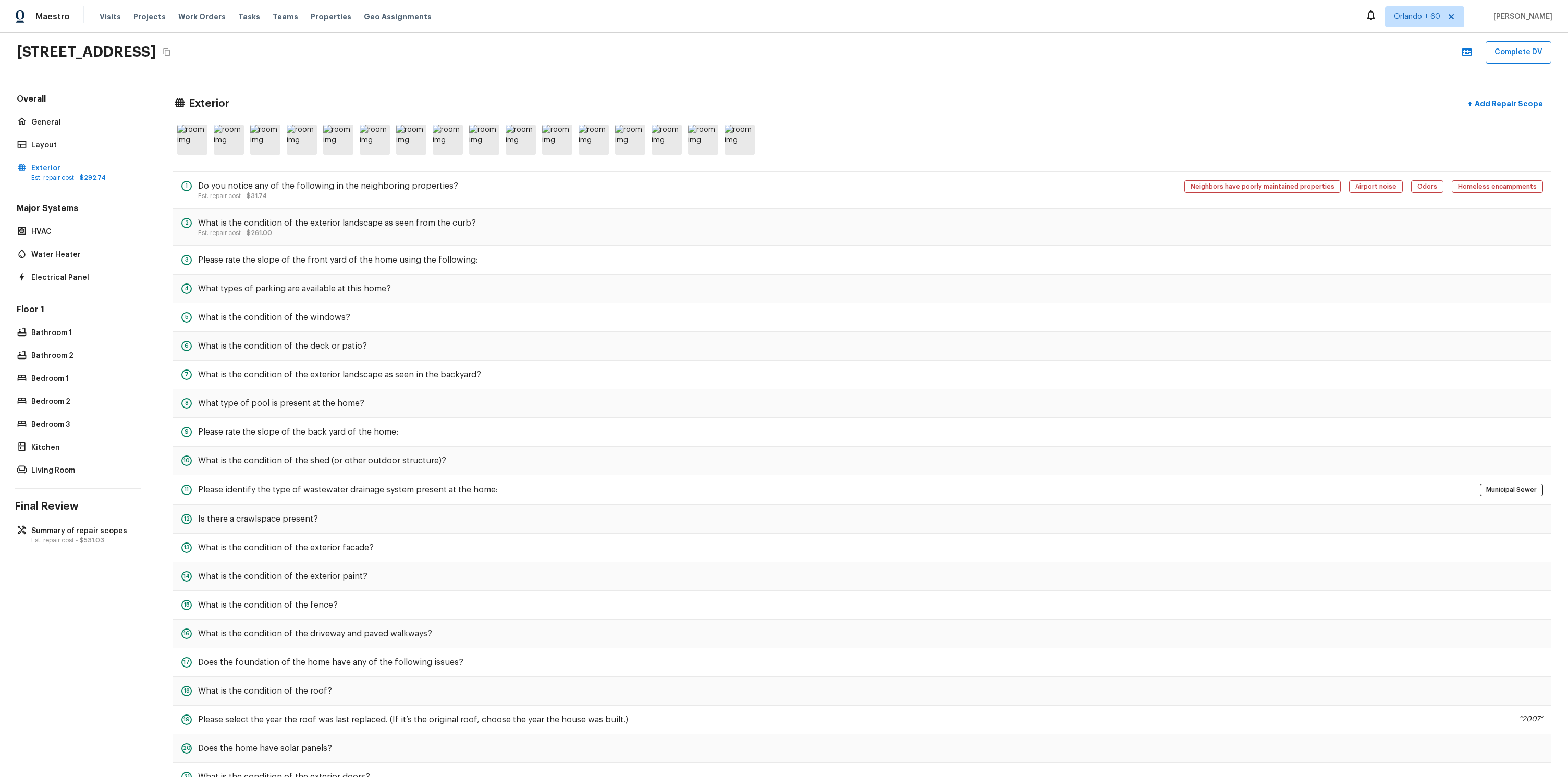
scroll to position [139, 0]
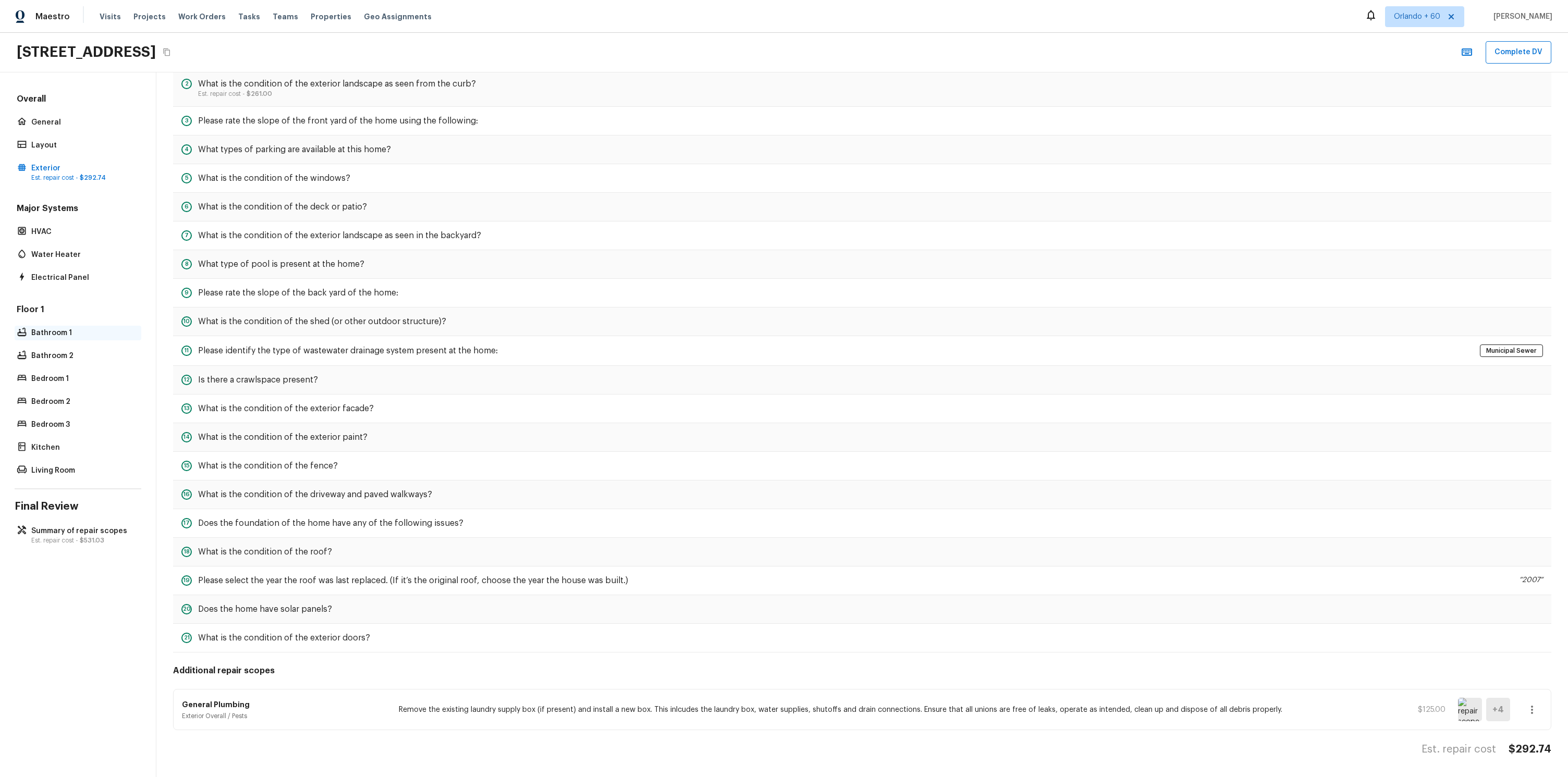
click at [57, 334] on p "Bathroom 1" at bounding box center [84, 333] width 104 height 11
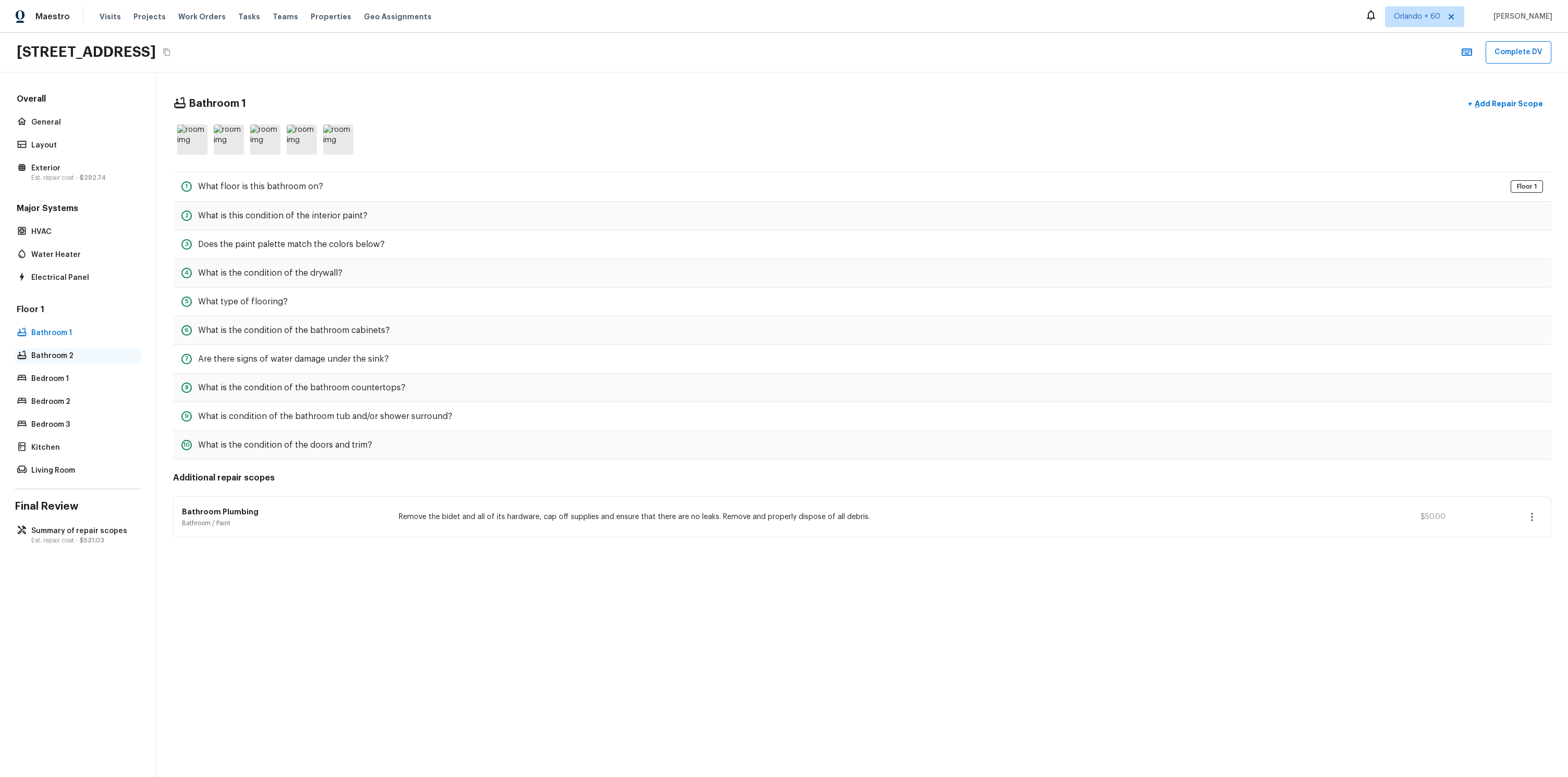
click at [61, 349] on div "Bathroom 2" at bounding box center [78, 356] width 126 height 14
click at [69, 330] on p "Bathroom 1" at bounding box center [84, 333] width 104 height 11
click at [61, 241] on div "Major Systems HVAC Water Heater Electrical Panel" at bounding box center [78, 243] width 126 height 82
click at [64, 232] on p "HVAC" at bounding box center [84, 232] width 104 height 11
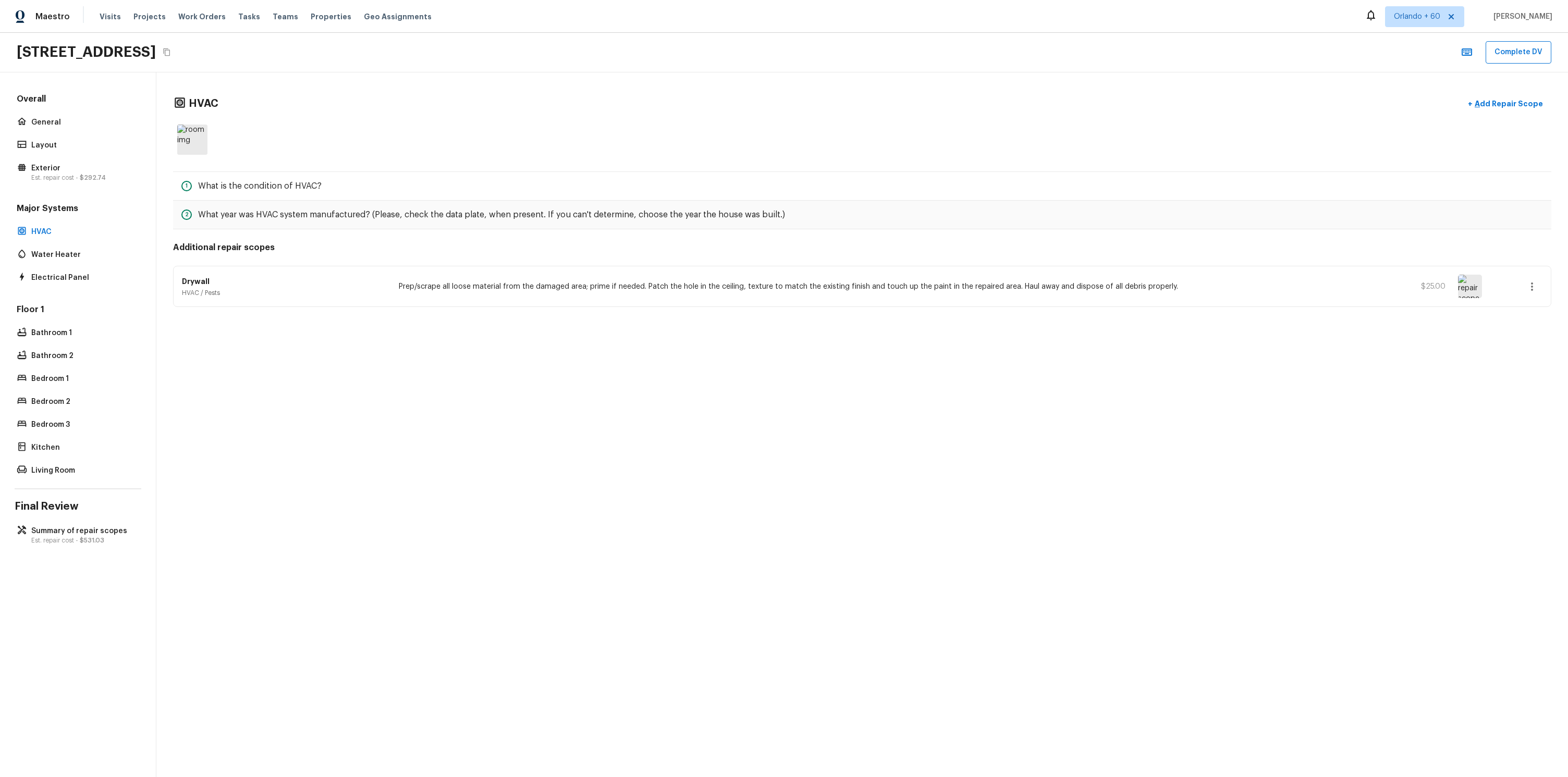
click at [375, 368] on div "HVAC + Add Repair Scope 1 What is the condition of HVAC? 2 What year was HVAC s…" at bounding box center [862, 424] width 1411 height 705
click at [28, 326] on div "Bathroom 1" at bounding box center [78, 333] width 126 height 14
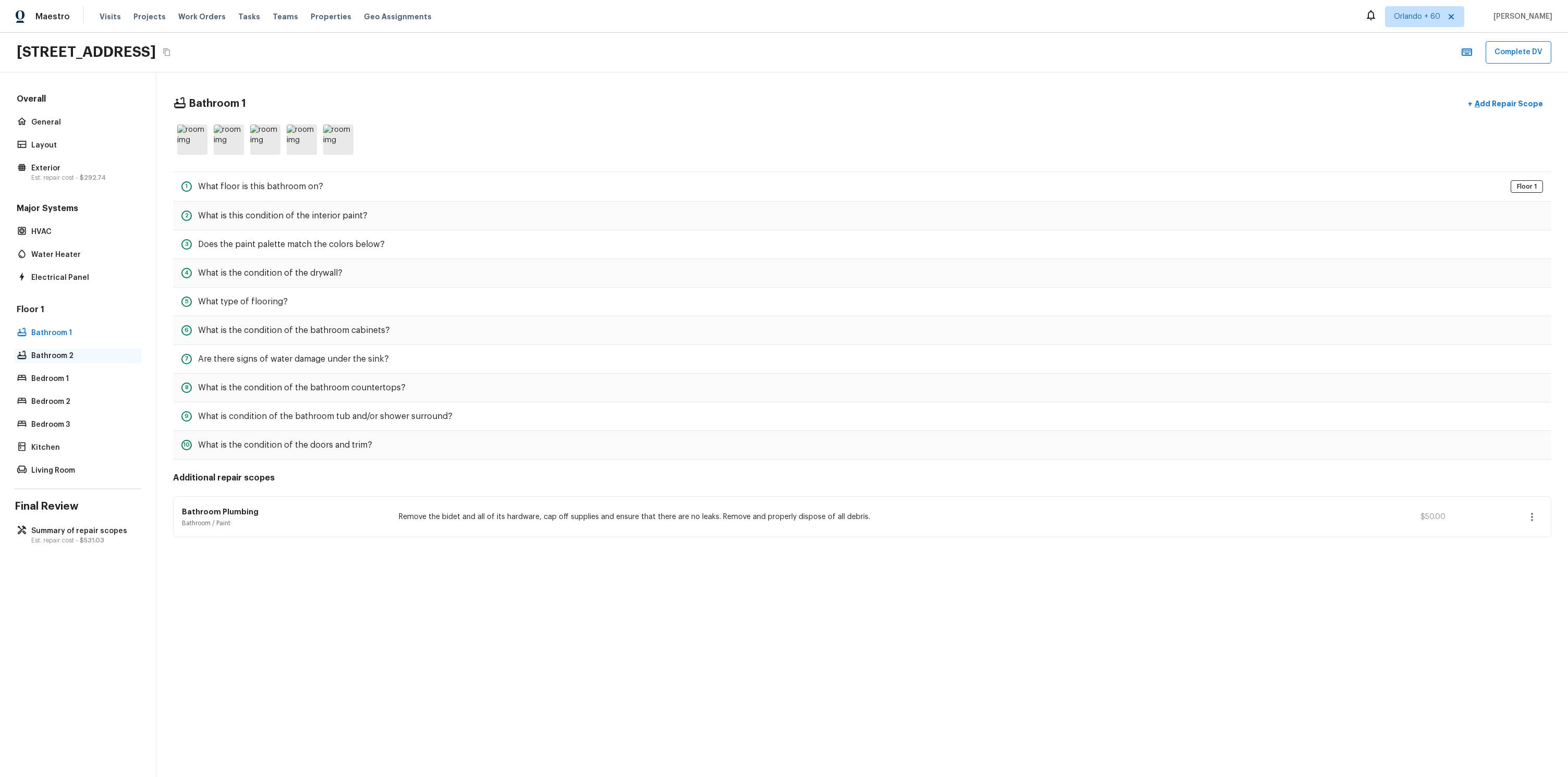
click at [51, 361] on div "Bathroom 2" at bounding box center [78, 356] width 126 height 14
click at [1463, 105] on div "Bathroom 2 + Add Repair Scope" at bounding box center [862, 104] width 1378 height 21
click at [1486, 103] on p "Add Repair Scope" at bounding box center [1507, 104] width 70 height 11
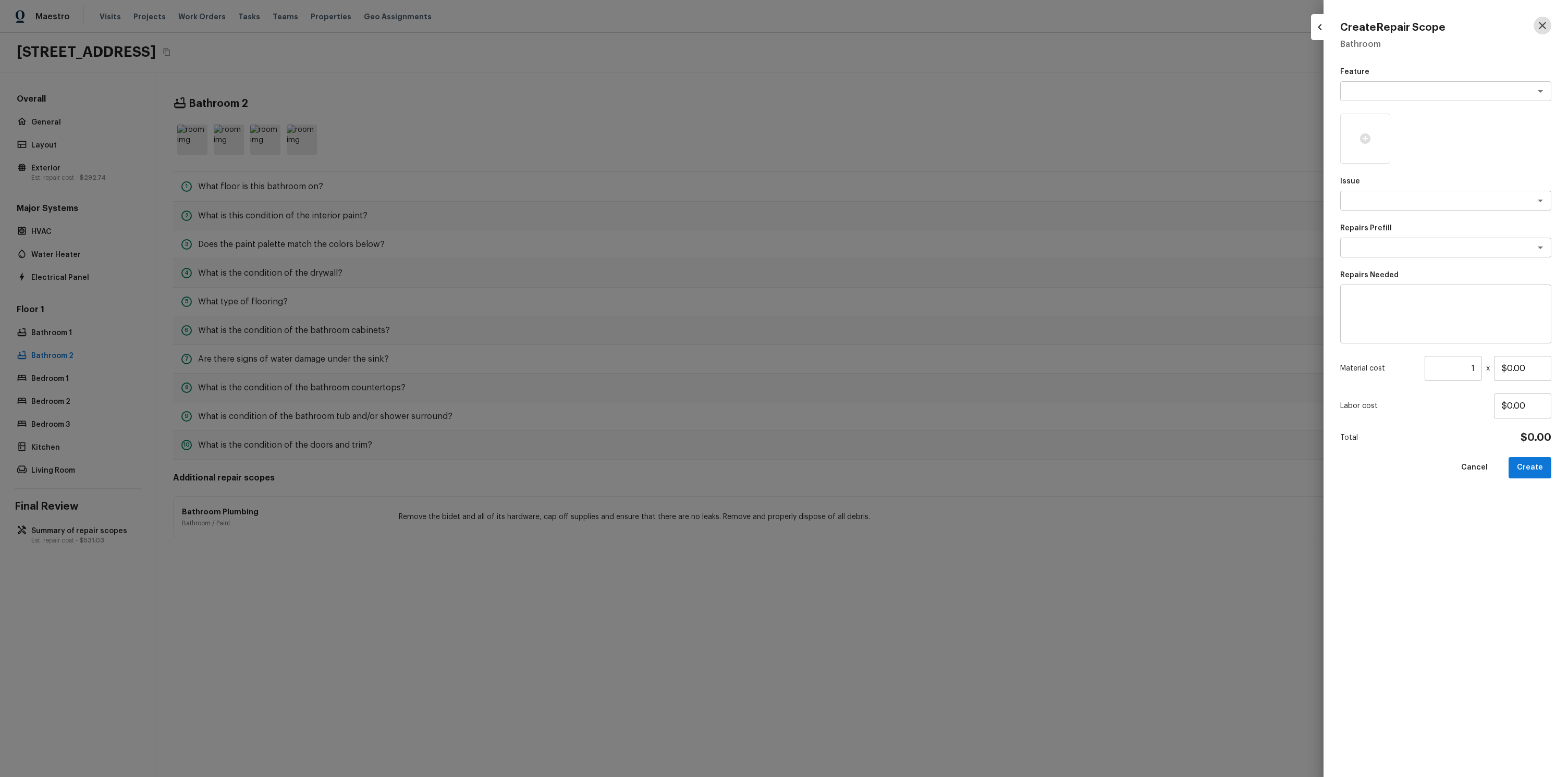
click at [1543, 26] on icon "button" at bounding box center [1542, 25] width 7 height 7
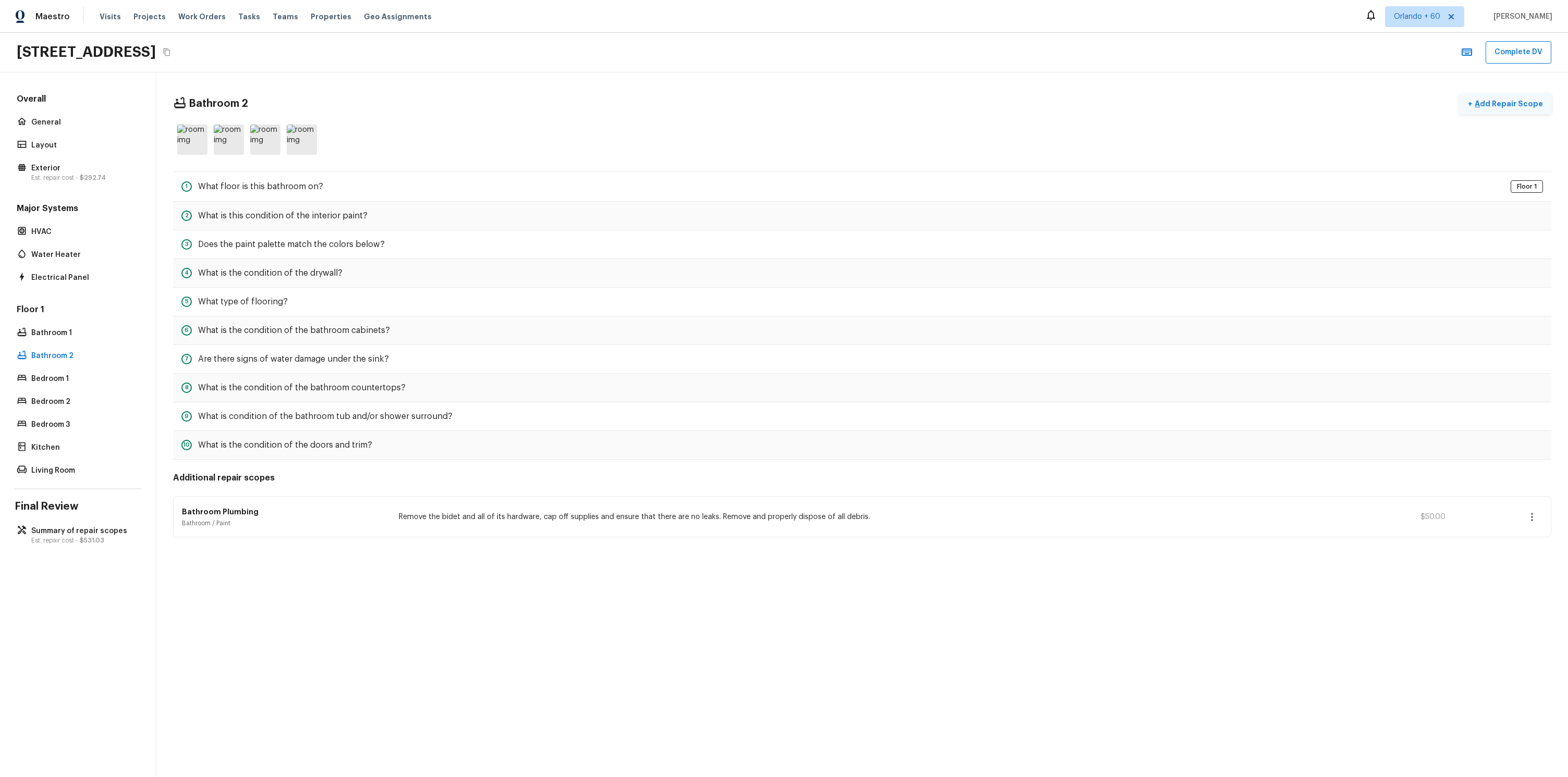
click at [1507, 94] on button "+ Add Repair Scope" at bounding box center [1505, 104] width 91 height 21
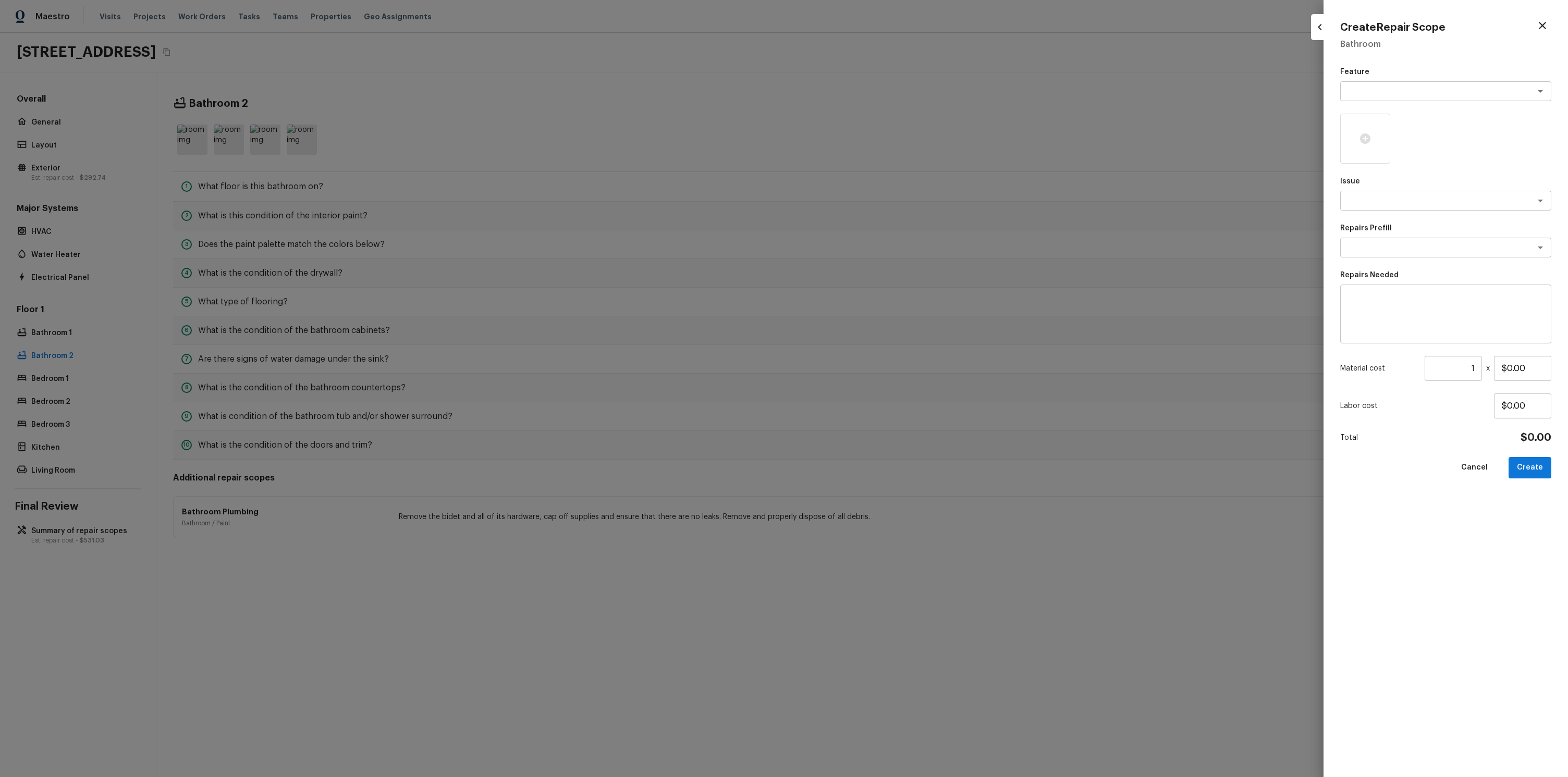
click at [1557, 22] on div "Create Repair Scope Bathroom Feature x ​ Issue x ​ Repairs Prefill x ​ Repairs …" at bounding box center [1445, 388] width 244 height 777
click at [1550, 24] on button "button" at bounding box center [1542, 25] width 18 height 18
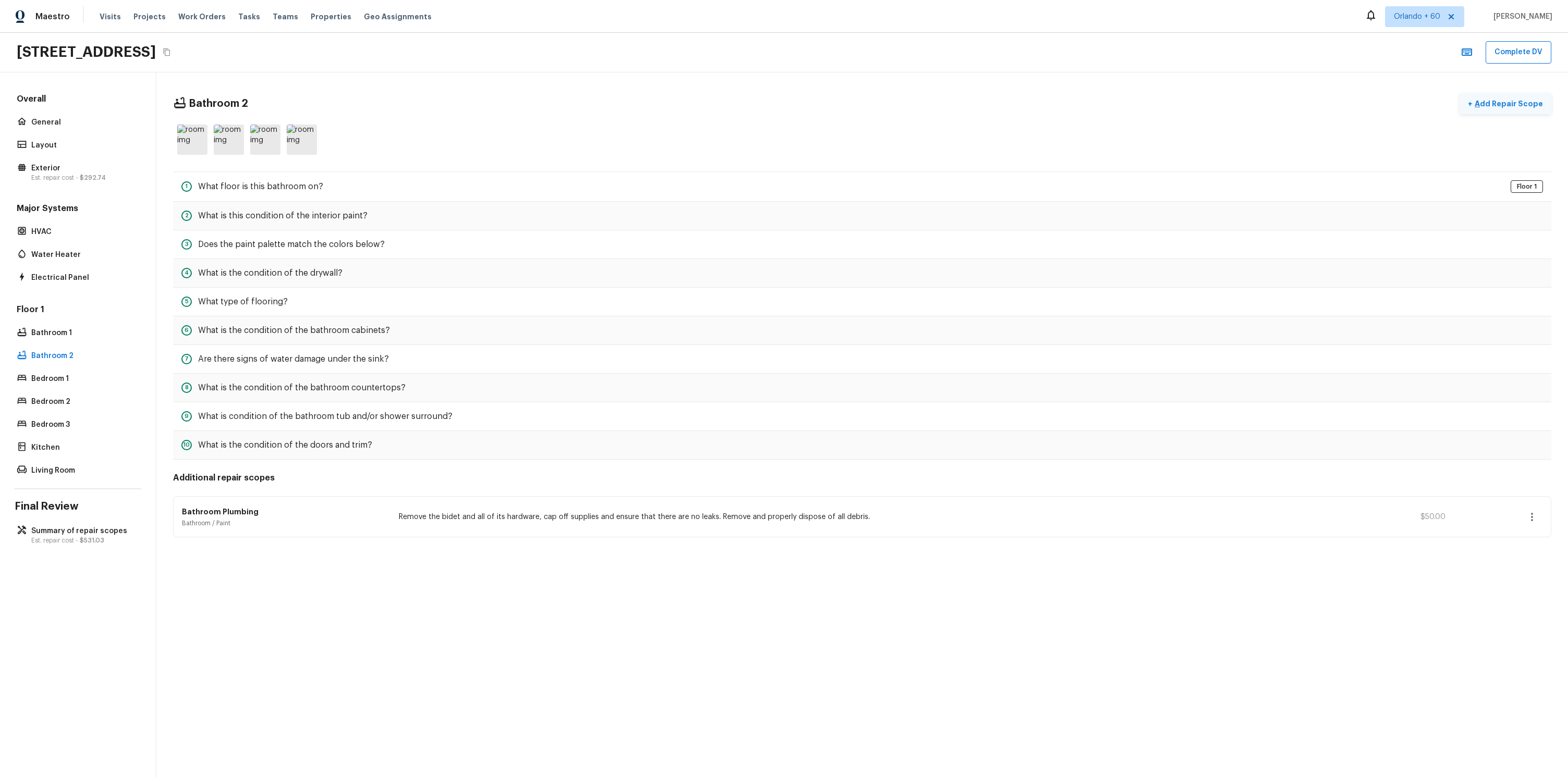
click at [1529, 105] on p "Add Repair Scope" at bounding box center [1507, 104] width 70 height 11
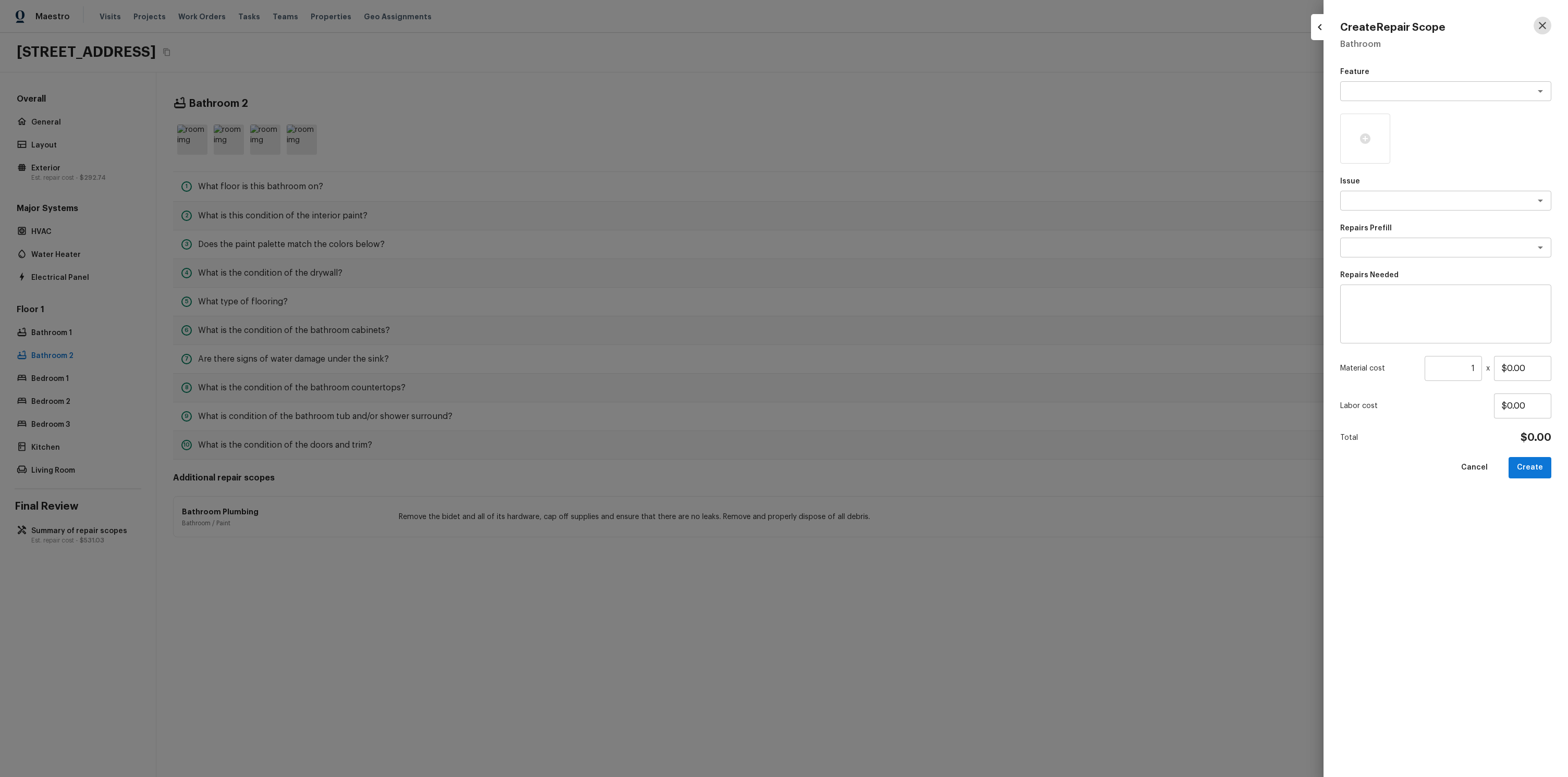
click at [1534, 28] on button "button" at bounding box center [1542, 25] width 18 height 18
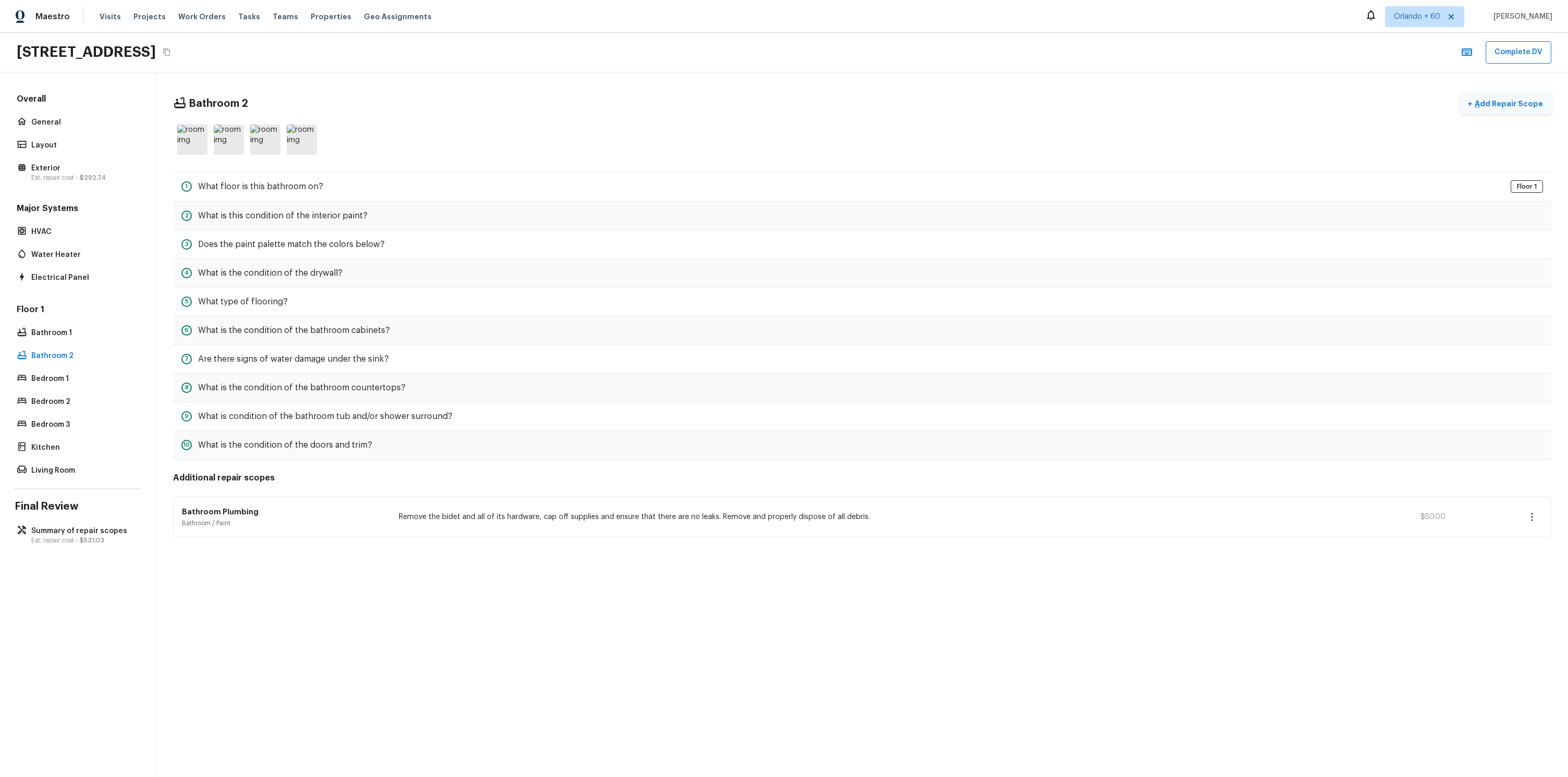
click at [1534, 104] on p "Add Repair Scope" at bounding box center [1507, 104] width 70 height 11
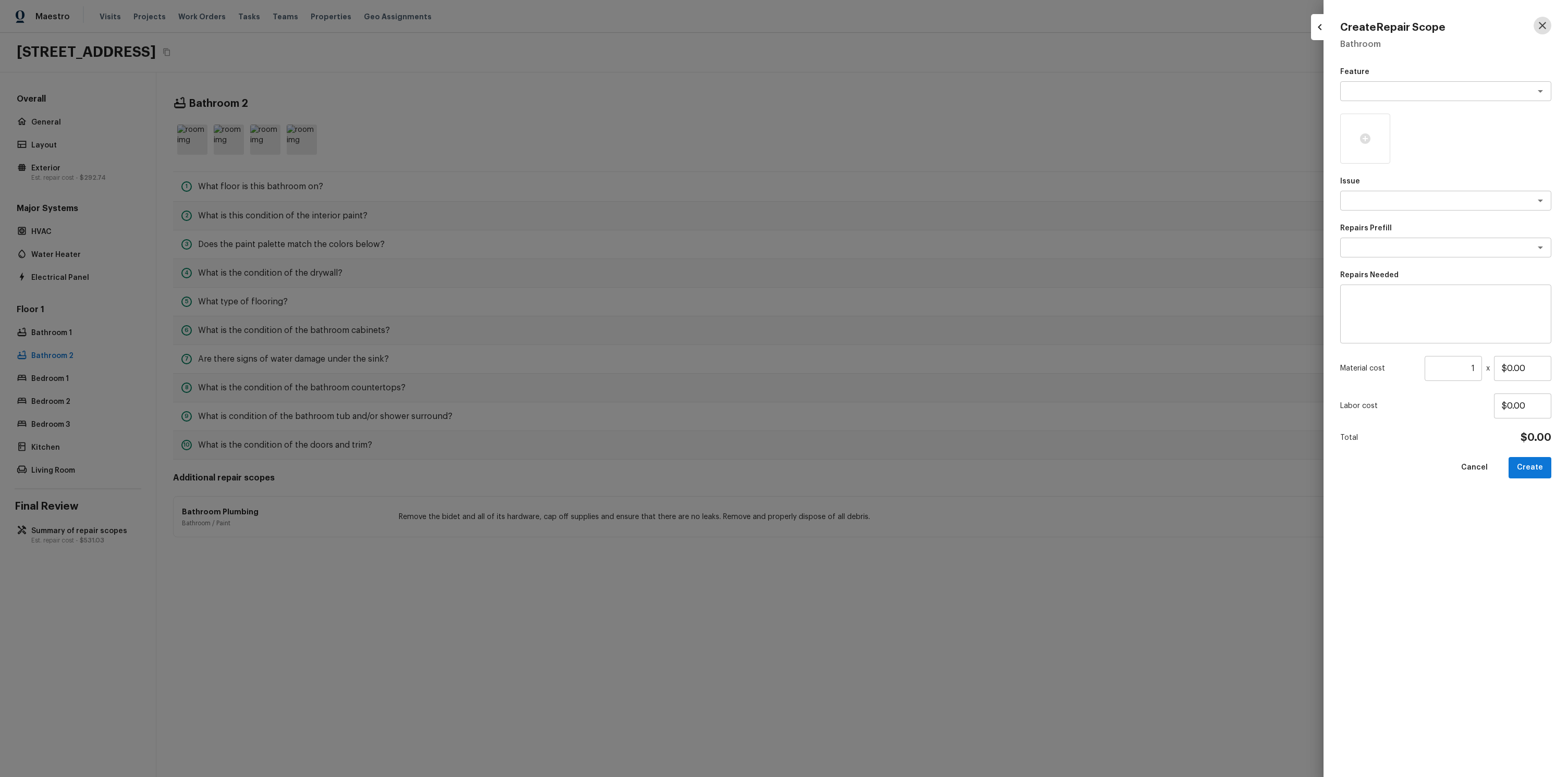
click at [1542, 24] on icon "button" at bounding box center [1542, 25] width 13 height 13
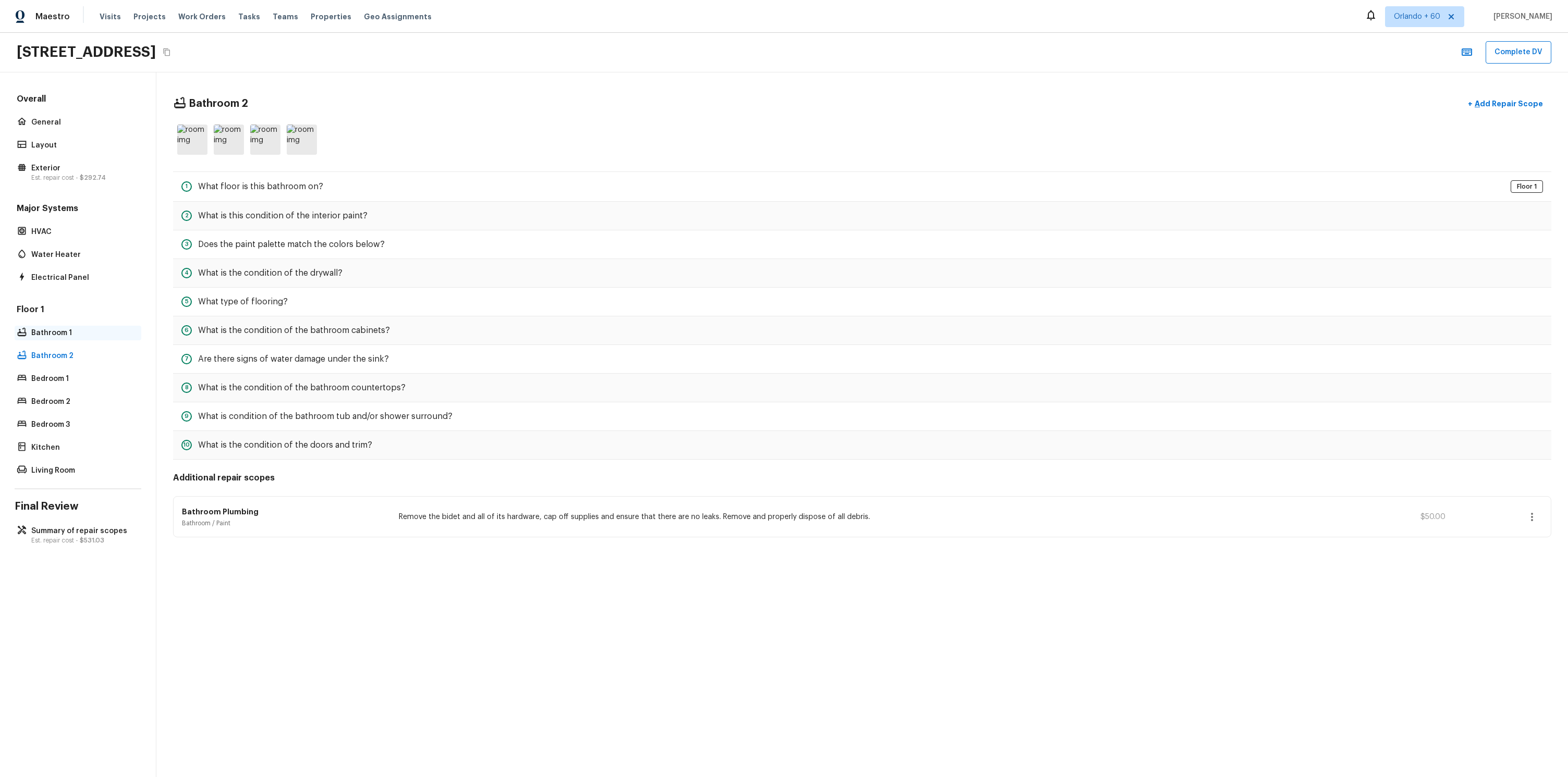
click at [68, 326] on div "Bathroom 1" at bounding box center [78, 333] width 126 height 14
click at [72, 351] on p "Bathroom 2" at bounding box center [84, 356] width 104 height 11
click at [78, 336] on p "Bathroom 1" at bounding box center [84, 333] width 104 height 11
click at [75, 349] on div "Bathroom 2" at bounding box center [78, 356] width 126 height 14
click at [79, 324] on div "Floor 1 Bathroom 1 Bathroom 2 Bedroom 1 Bedroom 2 Bedroom 3 Kitchen Living Room" at bounding box center [78, 391] width 126 height 174
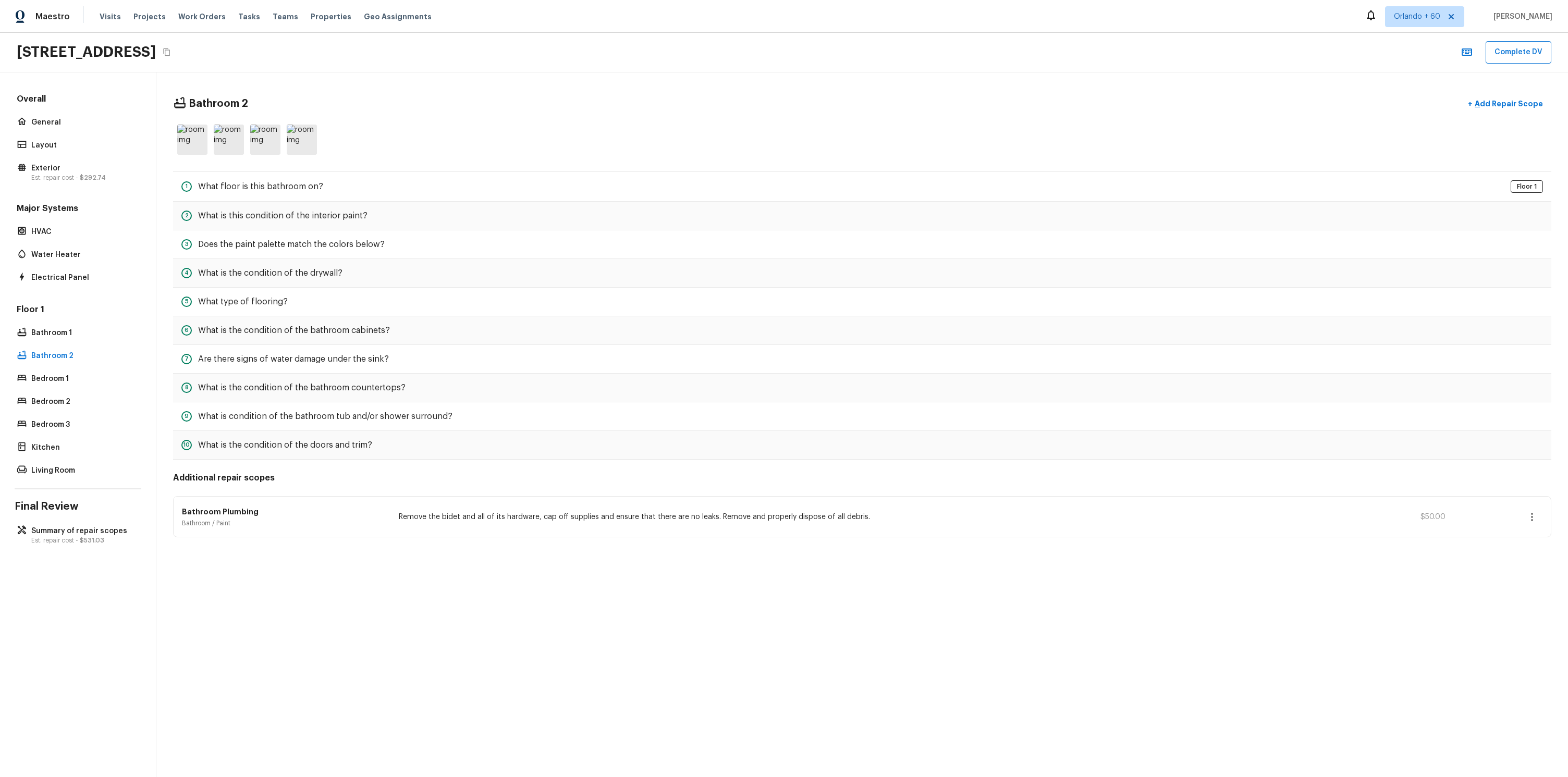
click at [74, 345] on div "Floor 1 Bathroom 1 Bathroom 2 Bedroom 1 Bedroom 2 Bedroom 3 Kitchen Living Room" at bounding box center [78, 391] width 126 height 174
click at [72, 324] on div "Floor 1 Bathroom 1 Bathroom 2 Bedroom 1 Bedroom 2 Bedroom 3 Kitchen Living Room" at bounding box center [78, 391] width 126 height 174
click at [70, 332] on p "Bathroom 1" at bounding box center [84, 333] width 104 height 11
click at [66, 352] on p "Bathroom 2" at bounding box center [84, 356] width 104 height 11
click at [68, 330] on p "Bathroom 1" at bounding box center [84, 333] width 104 height 11
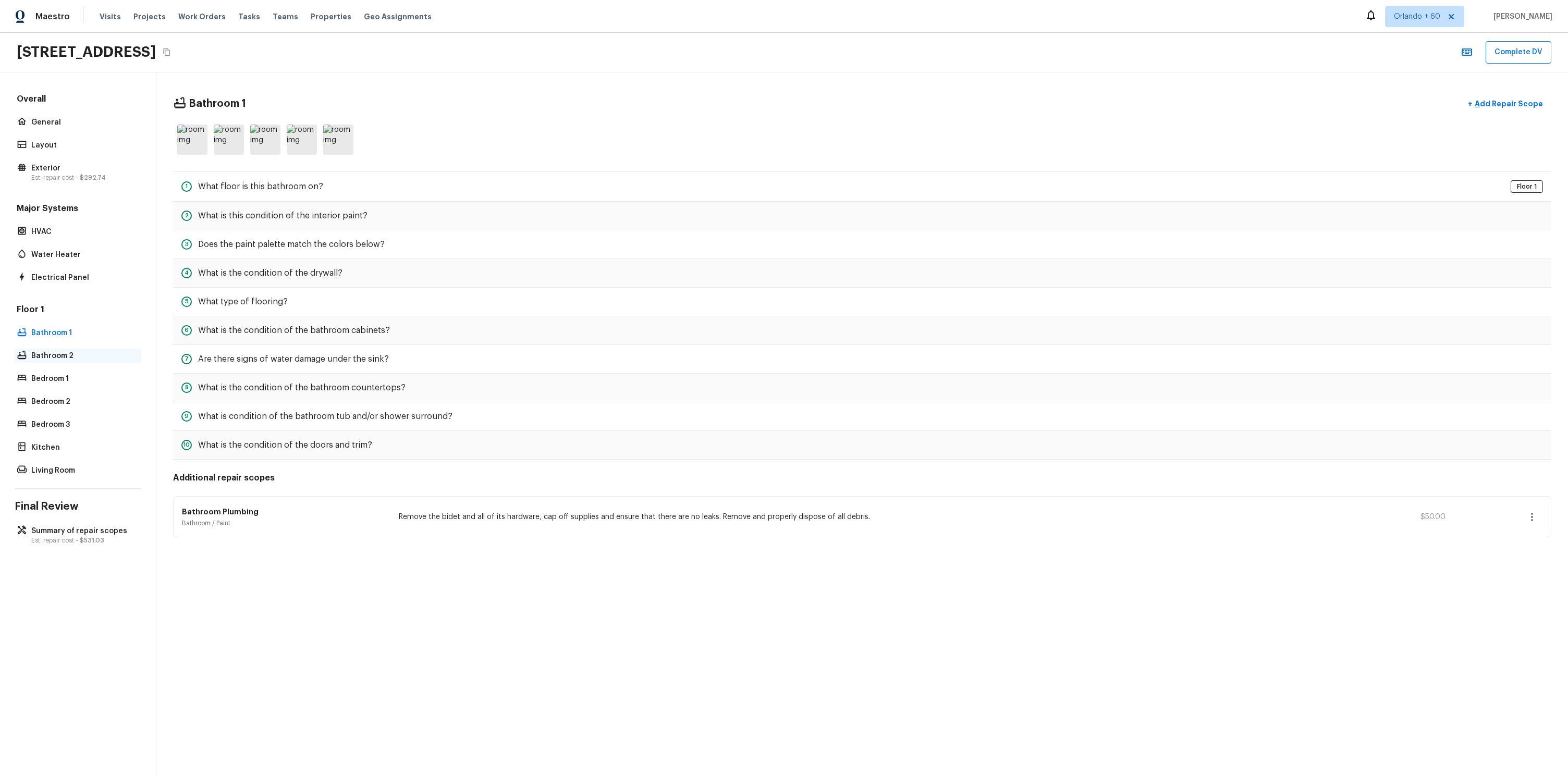
click at [64, 351] on p "Bathroom 2" at bounding box center [84, 356] width 104 height 11
click at [68, 329] on p "Bathroom 1" at bounding box center [84, 333] width 104 height 11
click at [64, 349] on div "Bathroom 2" at bounding box center [78, 356] width 126 height 14
click at [241, 194] on div "1 What floor is this bathroom on? Floor 1" at bounding box center [862, 187] width 1378 height 30
click at [244, 190] on h5 "What floor is this bathroom on?" at bounding box center [261, 186] width 125 height 11
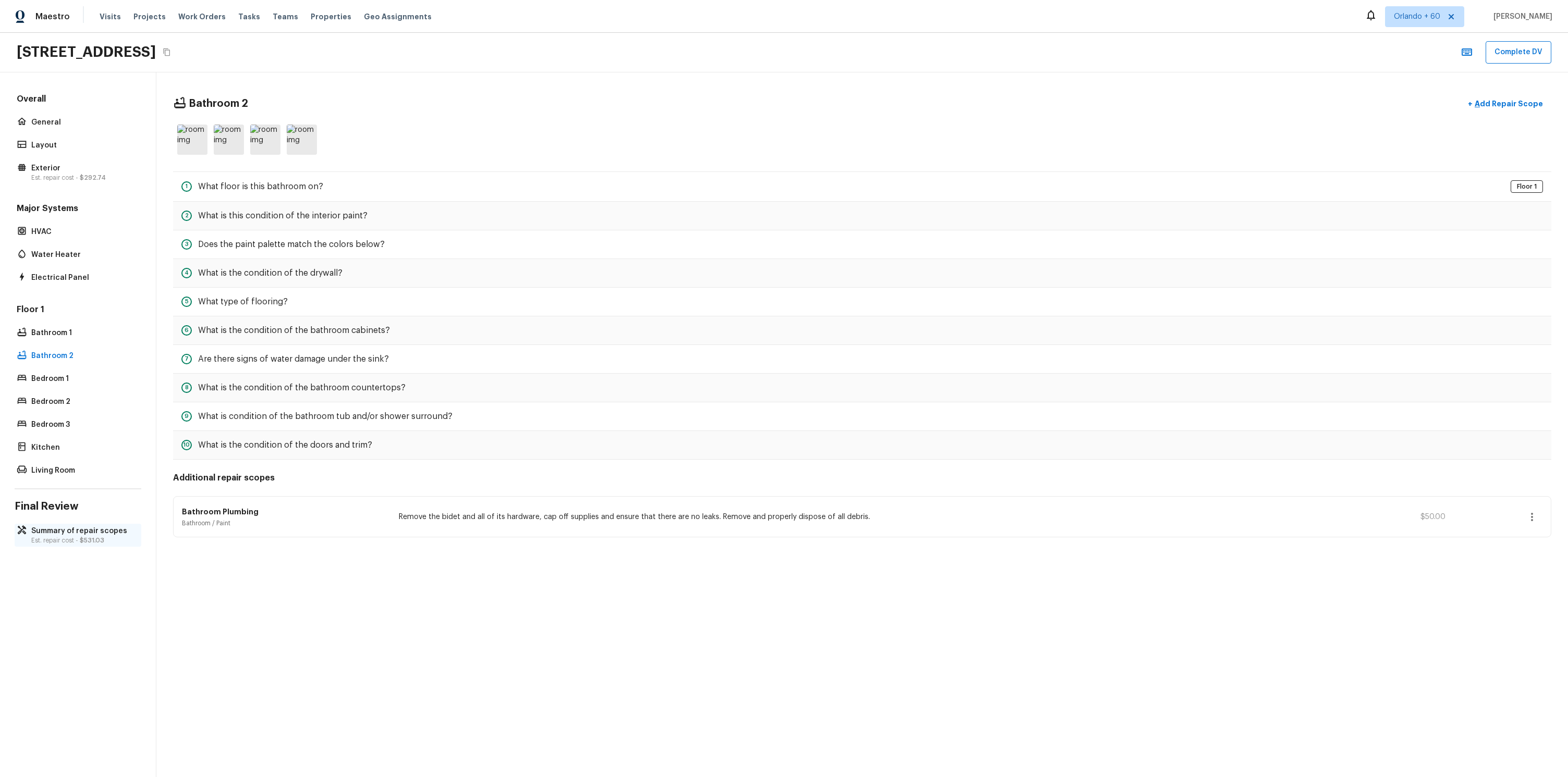
click at [76, 539] on p "Est. repair cost - $531.03" at bounding box center [84, 540] width 104 height 9
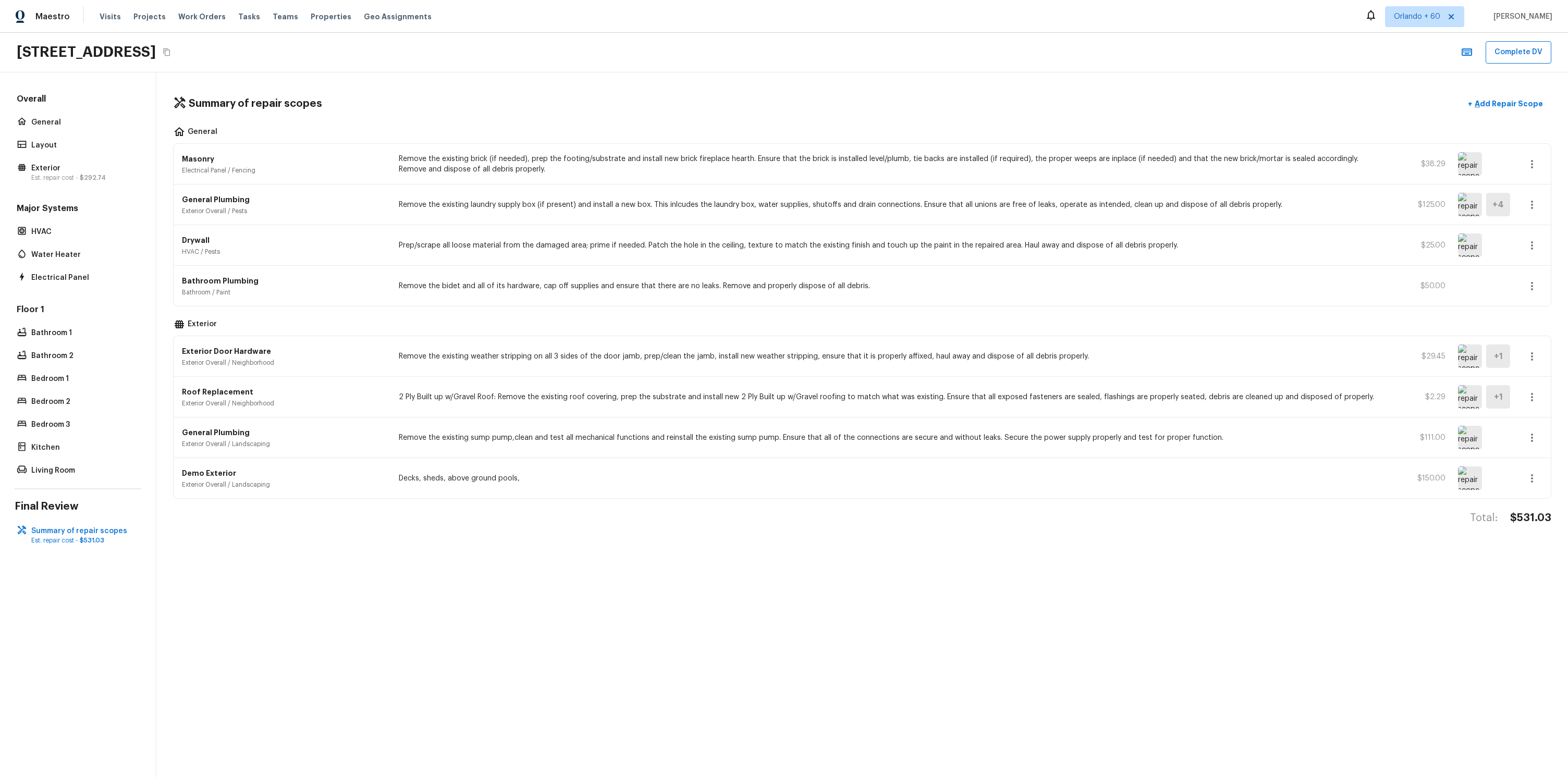
click at [294, 315] on div "General Masonry Electrical Panel / Fencing Remove the existing brick (if needed…" at bounding box center [862, 313] width 1378 height 372
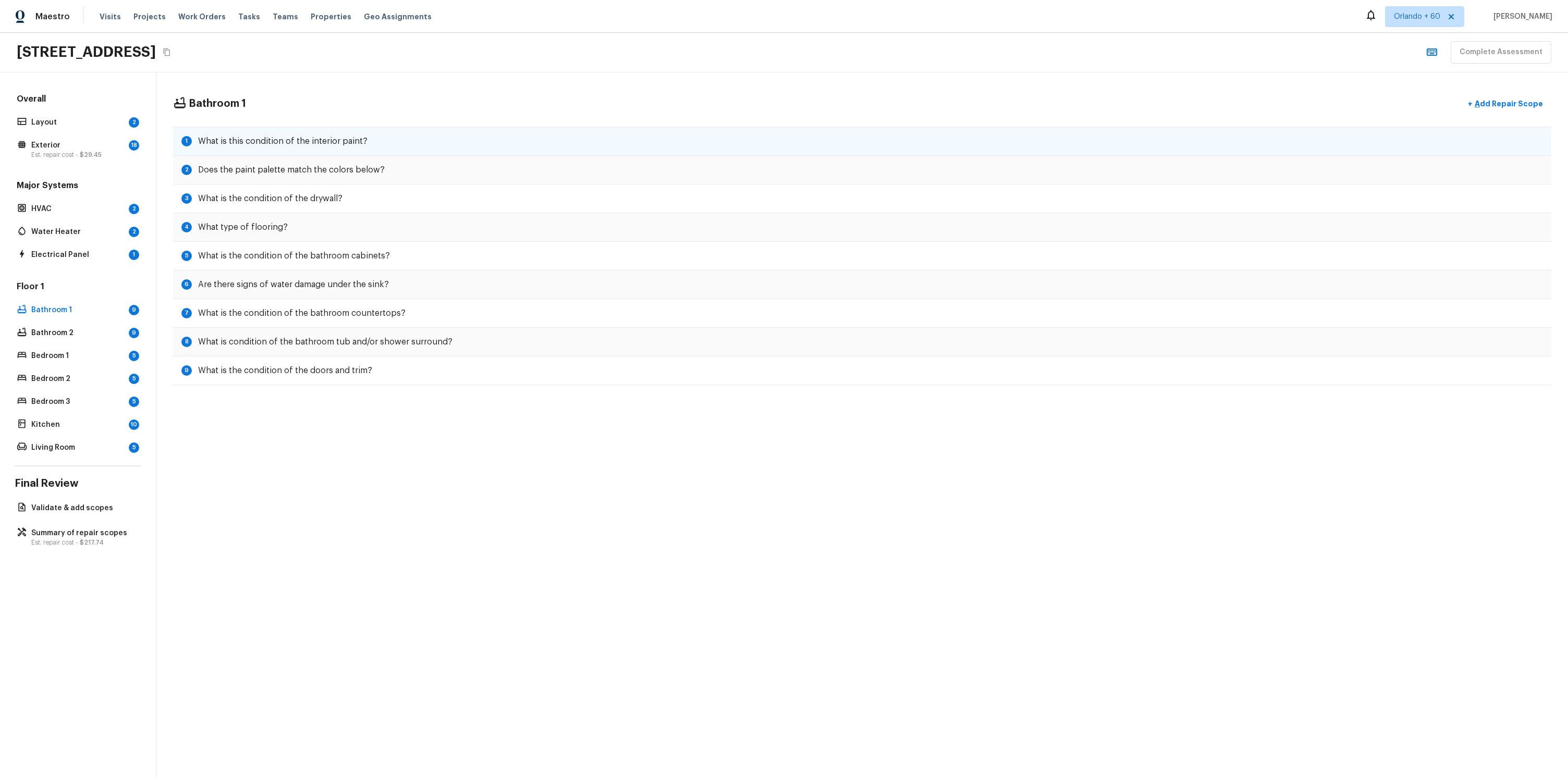
click at [291, 142] on h5 "What is this condition of the interior paint?" at bounding box center [282, 141] width 169 height 11
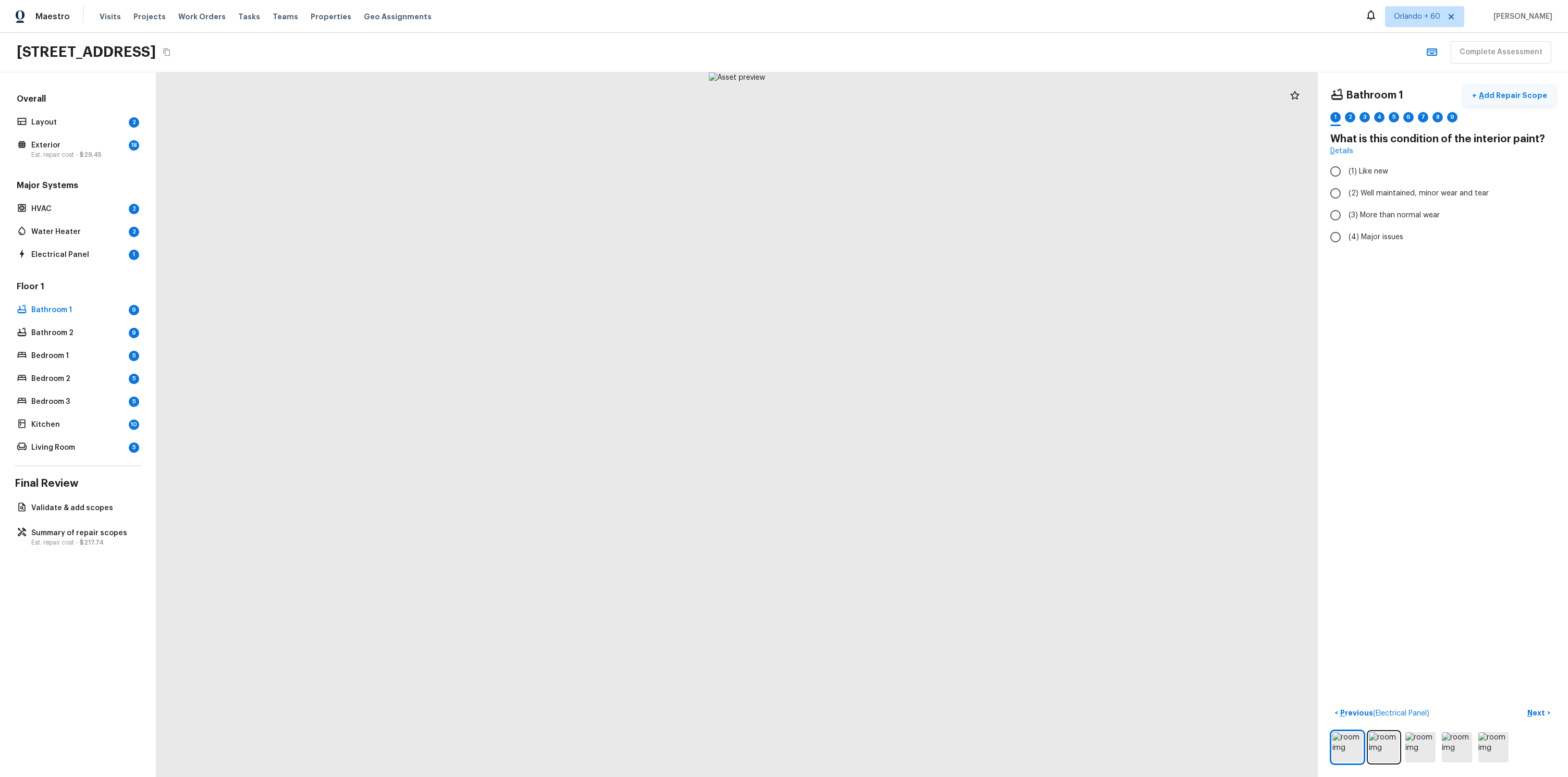
click at [1532, 93] on p "Add Repair Scope" at bounding box center [1511, 95] width 70 height 11
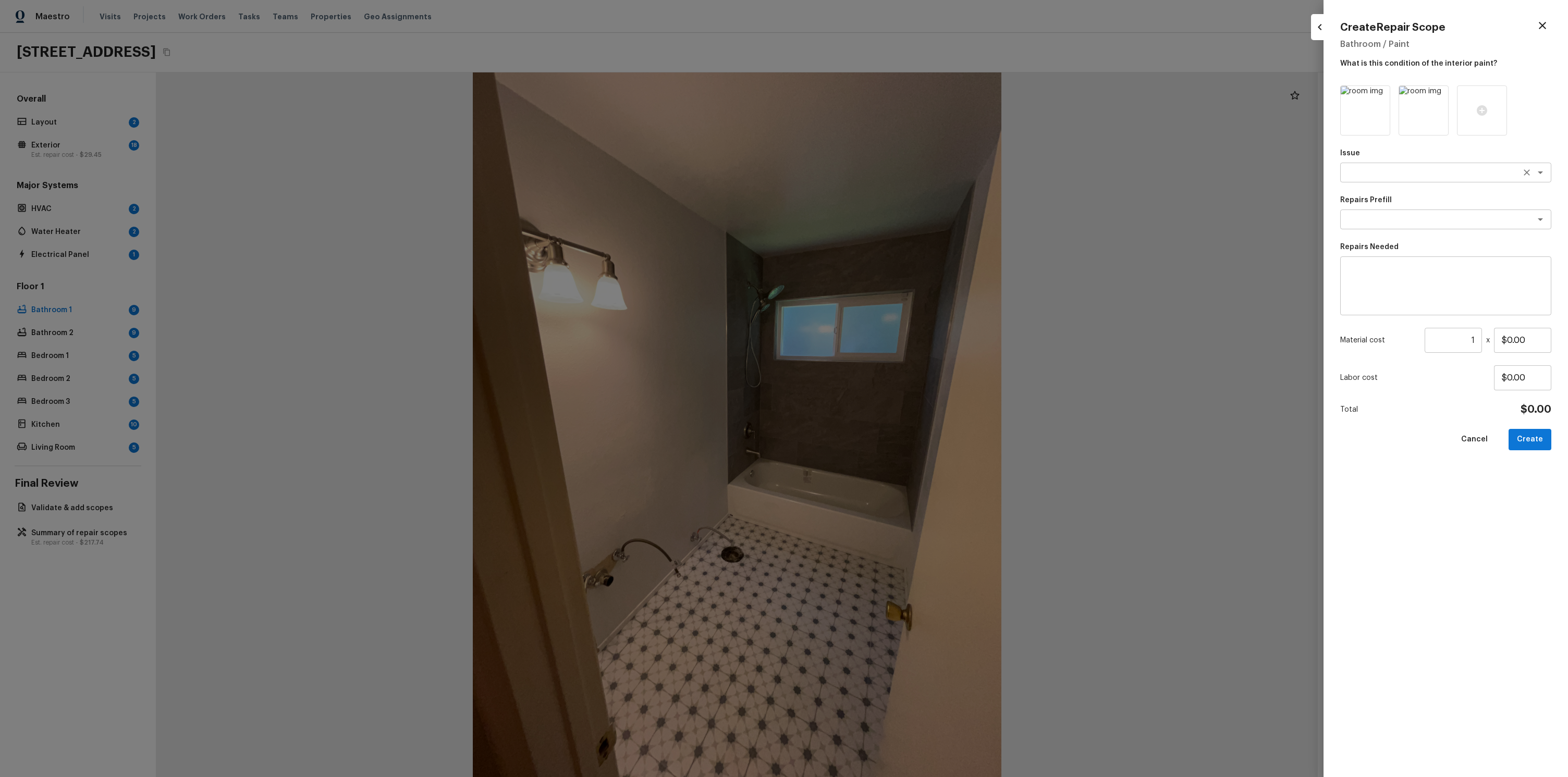
click at [1438, 176] on textarea at bounding box center [1431, 172] width 172 height 11
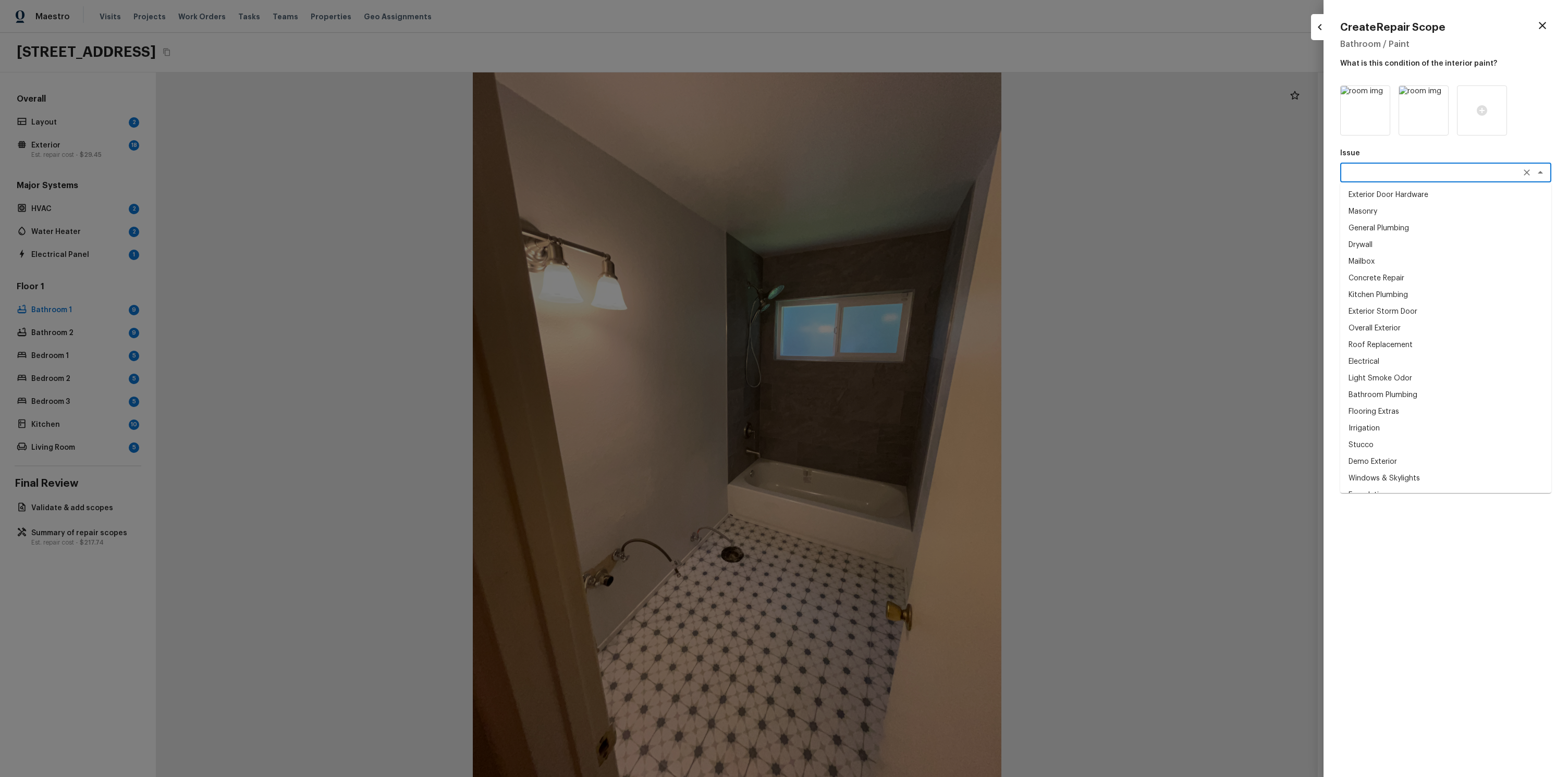
click at [1416, 209] on li "Masonry" at bounding box center [1445, 211] width 211 height 16
type textarea "Masonry"
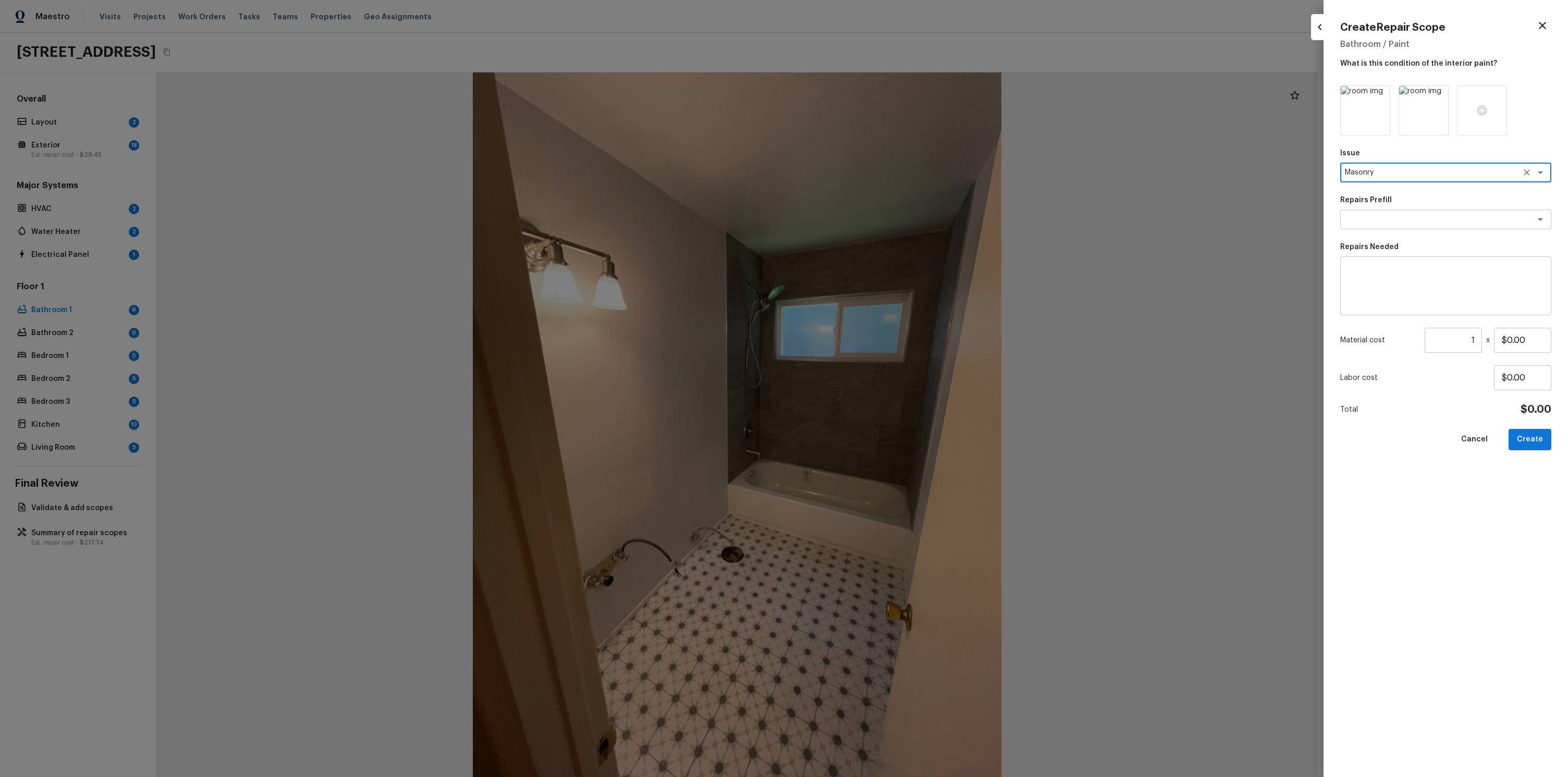
click at [1404, 230] on div "Issue Masonry x ​ Repairs Prefill x ​ Repairs Needed x ​ Material cost 1 ​ x $0…" at bounding box center [1445, 423] width 211 height 675
click at [1401, 225] on div "x ​" at bounding box center [1445, 219] width 211 height 20
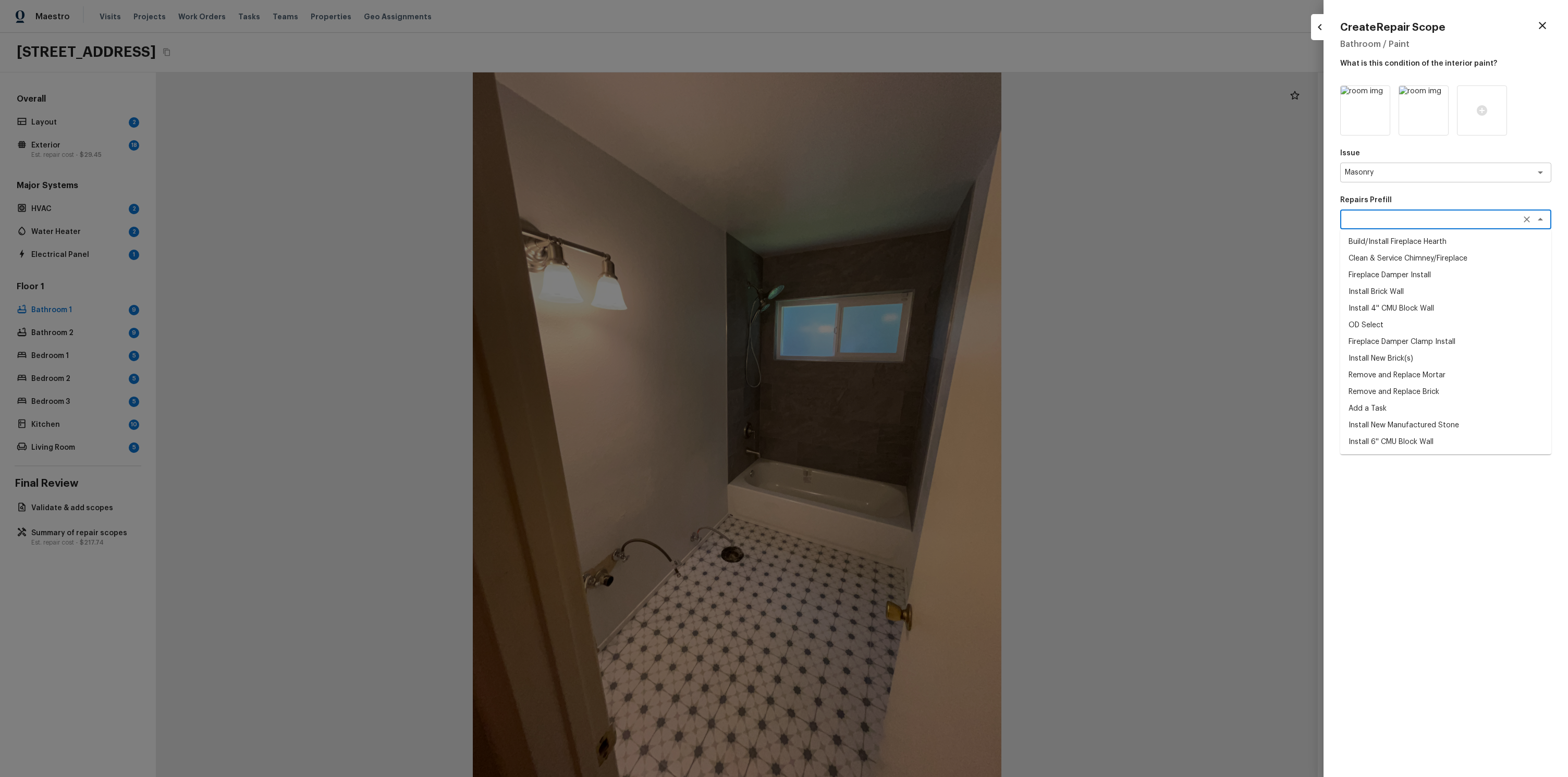
click at [1381, 265] on li "Clean & Service Chimney/Fireplace" at bounding box center [1445, 258] width 211 height 16
type textarea "Clean & Service Chimney/Fireplace"
type textarea "Clean and service the fireplace. Diagnose and notify the PM of any additional r…"
type input "$85.00"
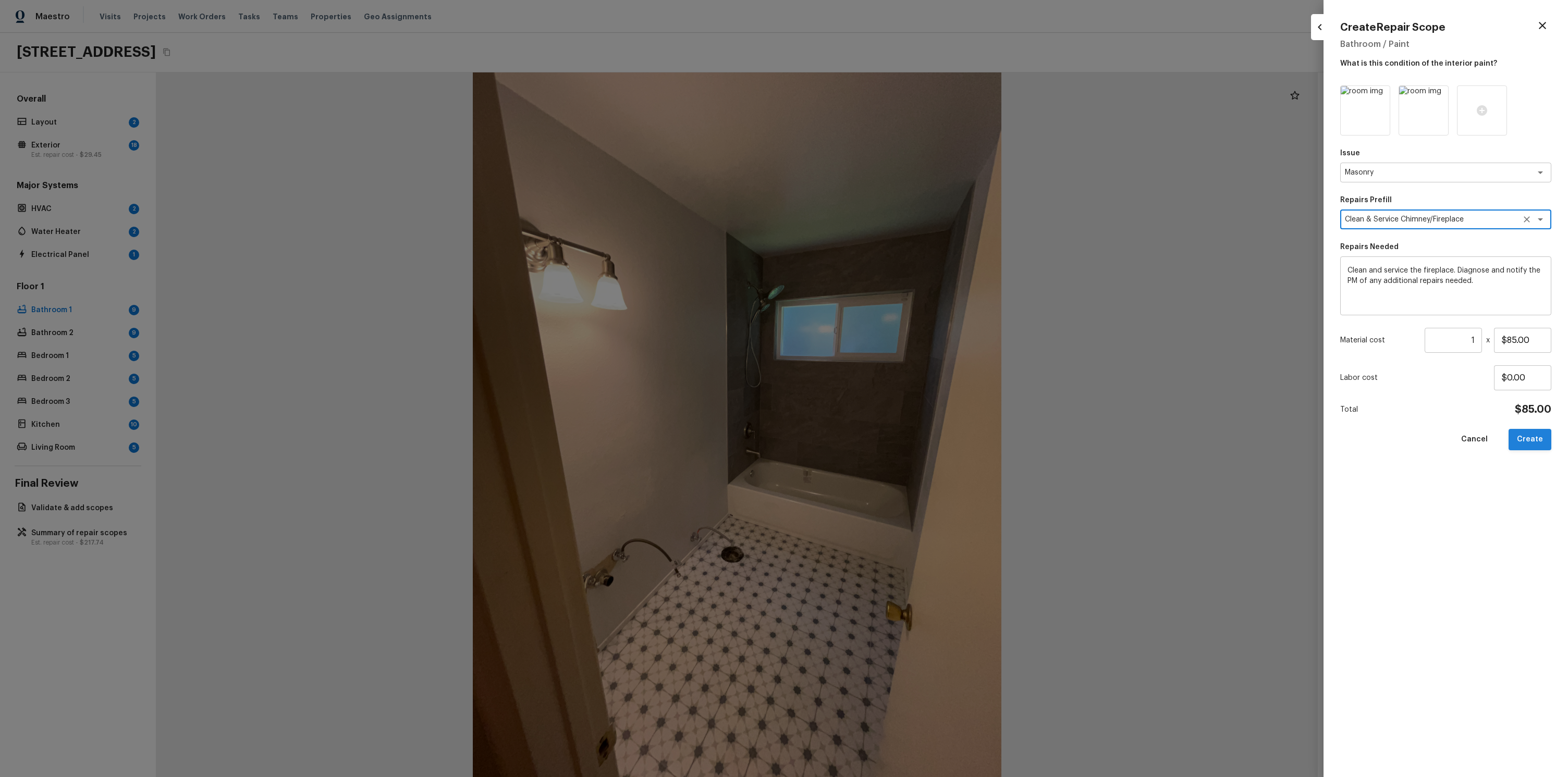
click at [1519, 443] on button "Create" at bounding box center [1529, 439] width 43 height 21
type input "$0.00"
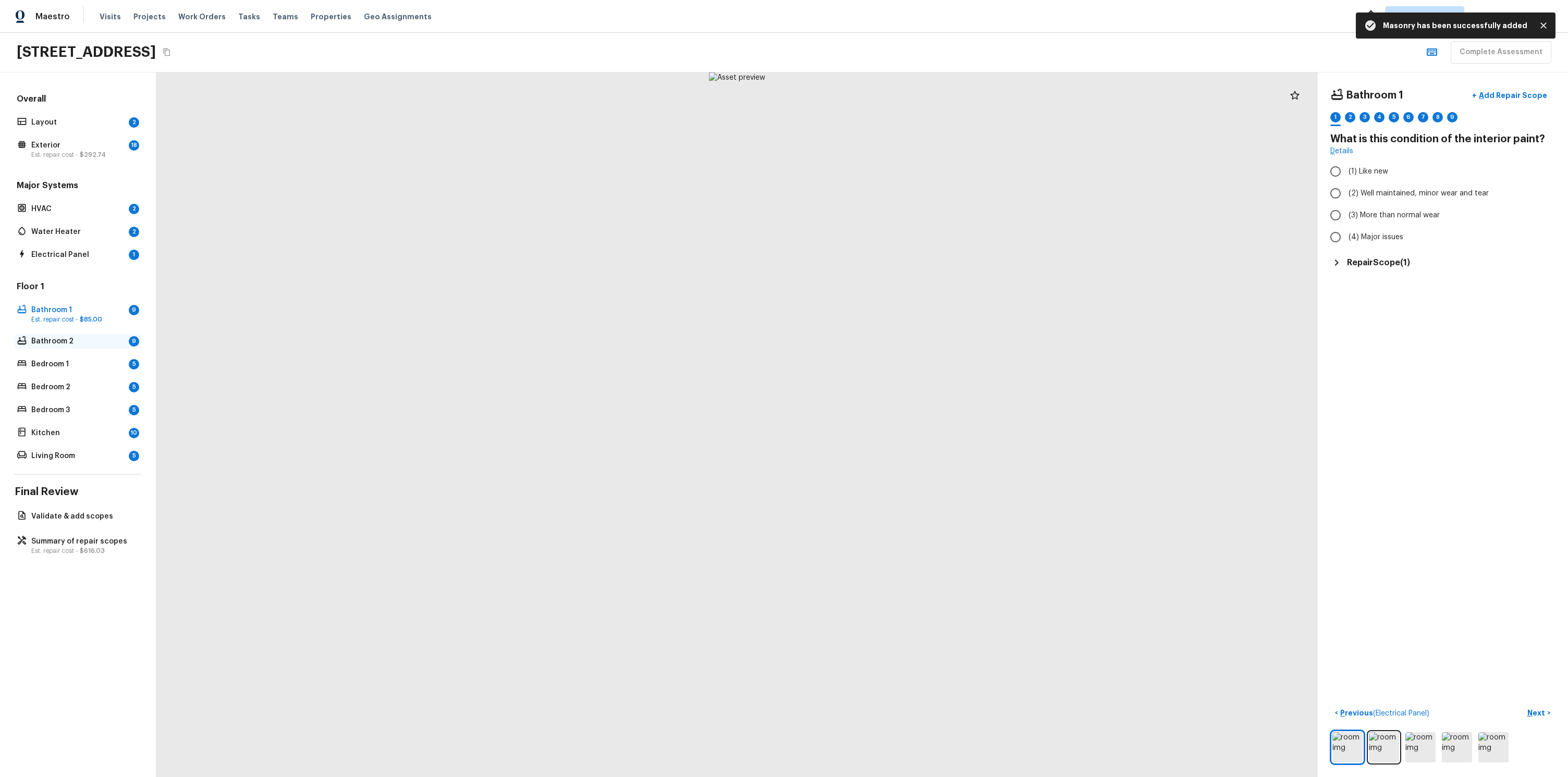
click at [61, 346] on p "Bathroom 2" at bounding box center [78, 341] width 93 height 11
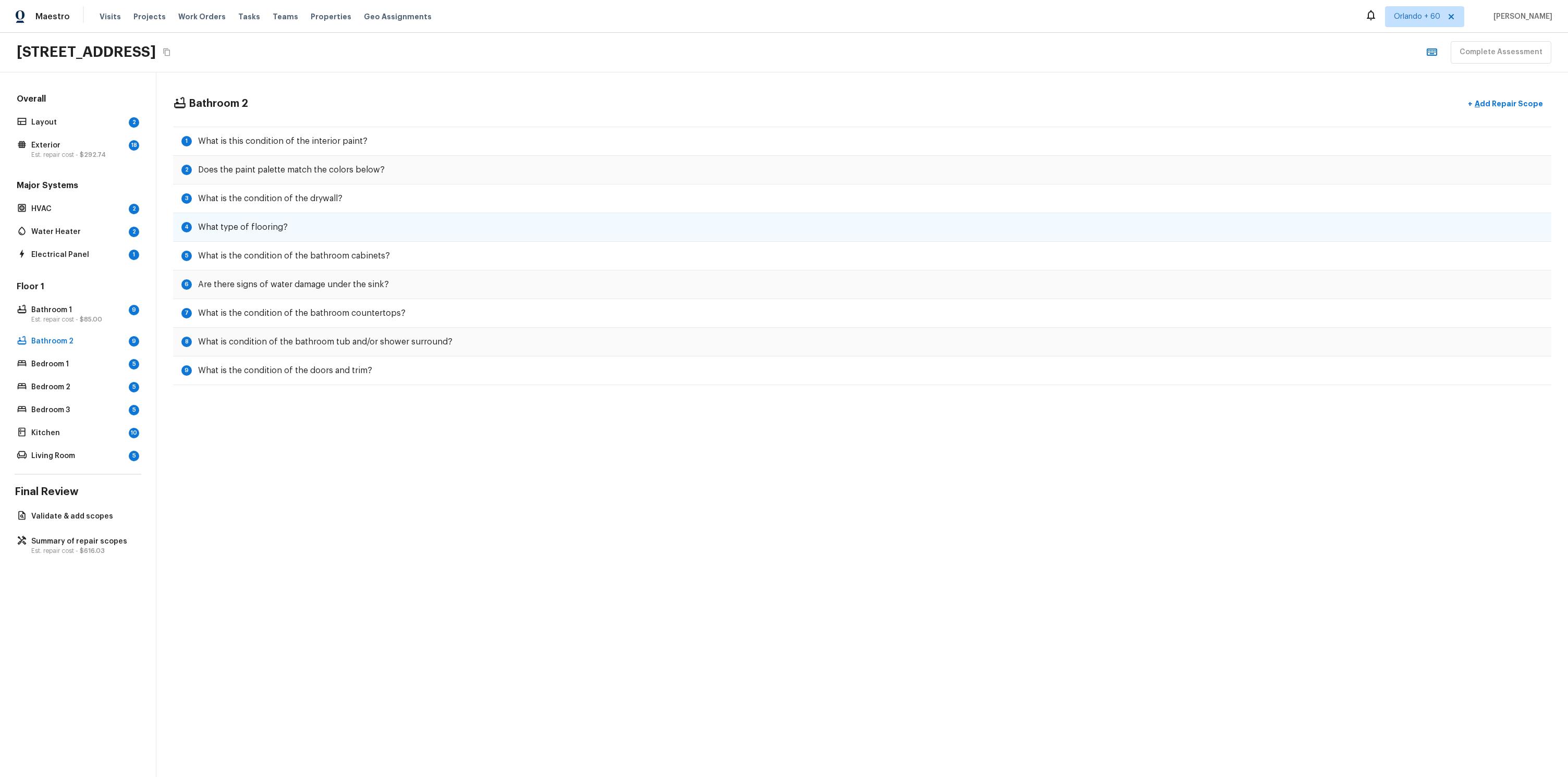
click at [633, 232] on div "4 What type of flooring?" at bounding box center [862, 228] width 1378 height 29
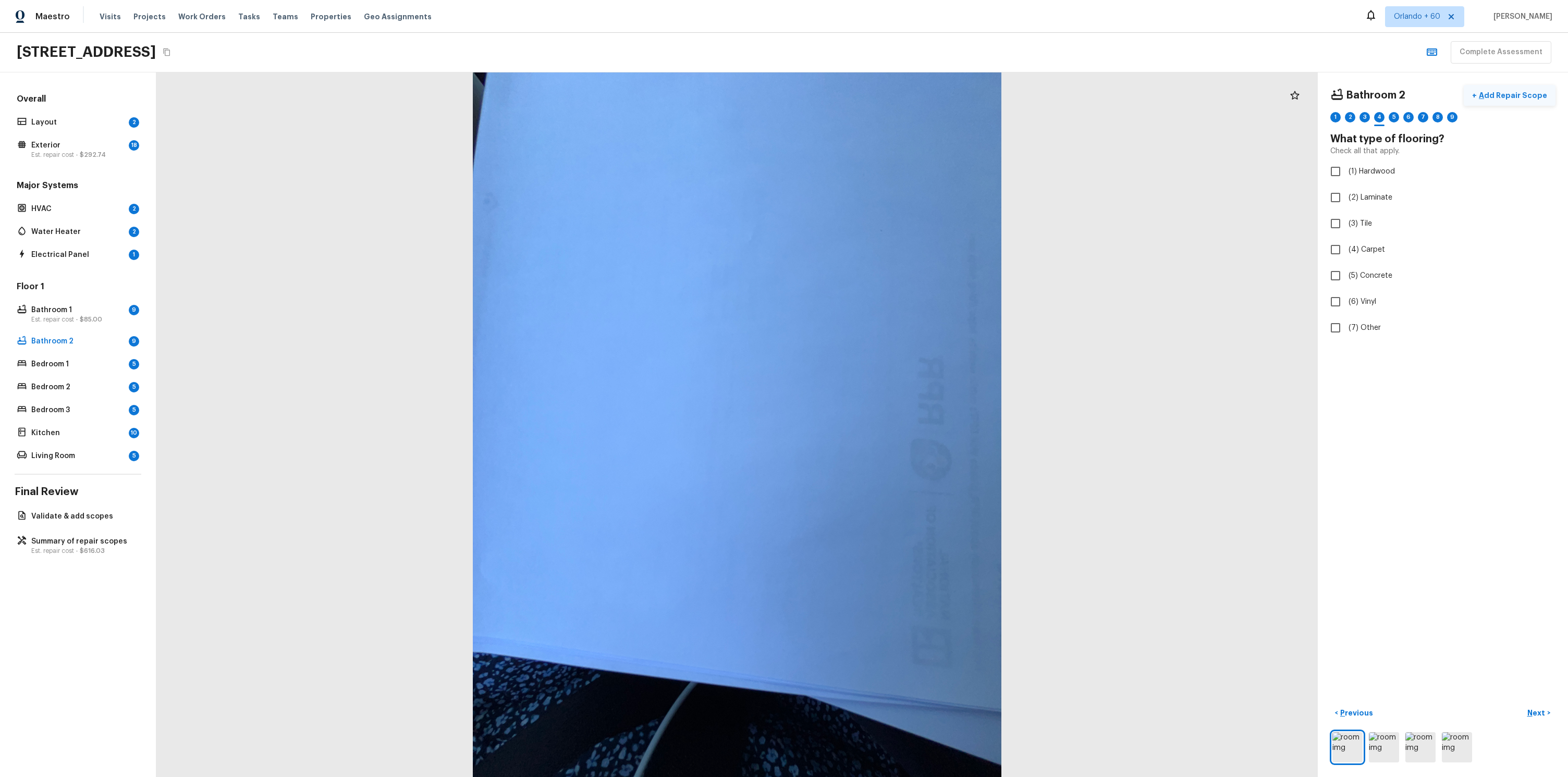
click at [1505, 93] on p "Add Repair Scope" at bounding box center [1511, 95] width 70 height 11
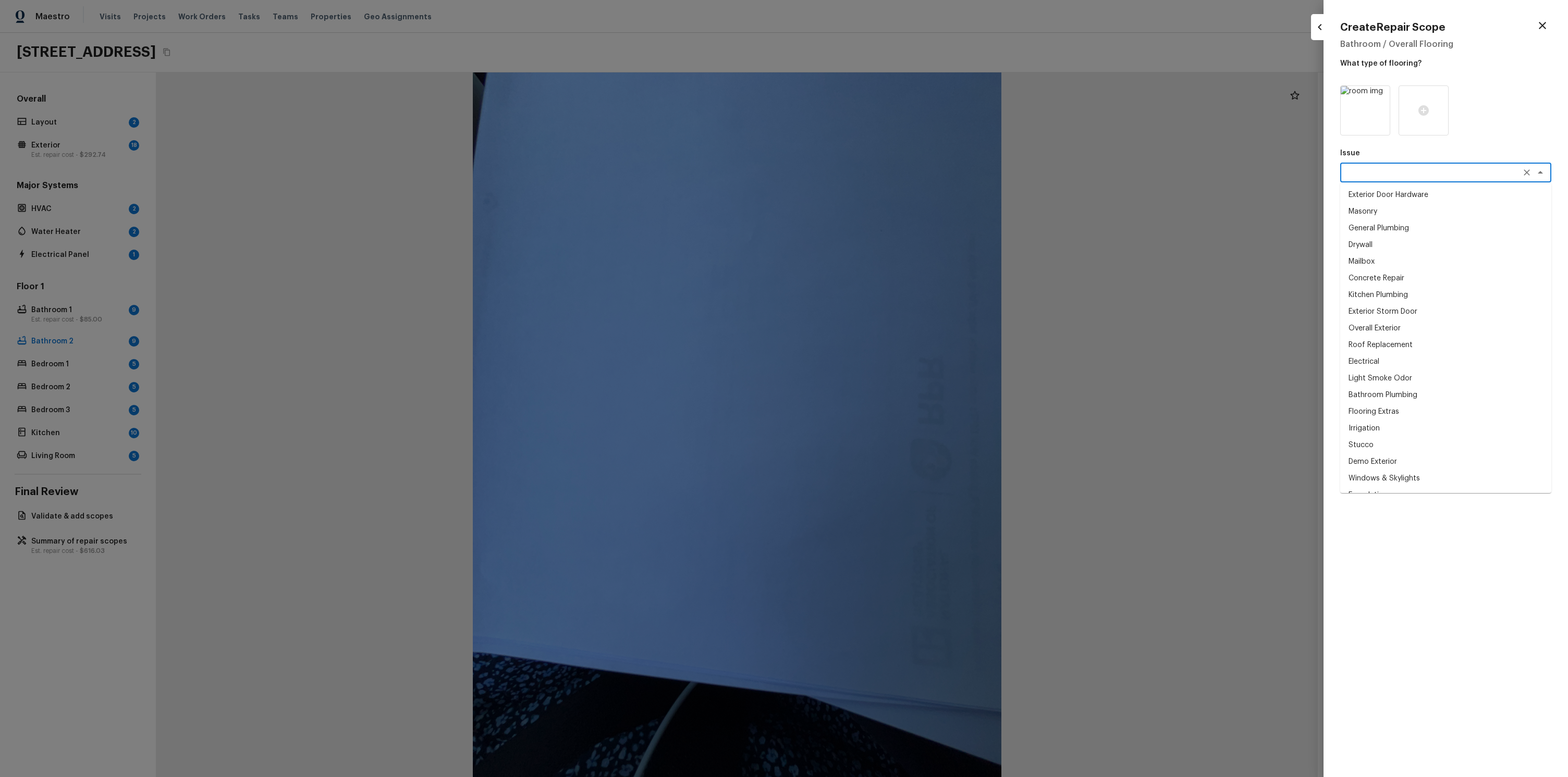
click at [1388, 169] on textarea at bounding box center [1431, 172] width 172 height 11
click at [1398, 218] on li "Masonry" at bounding box center [1445, 211] width 211 height 16
type textarea "Masonry"
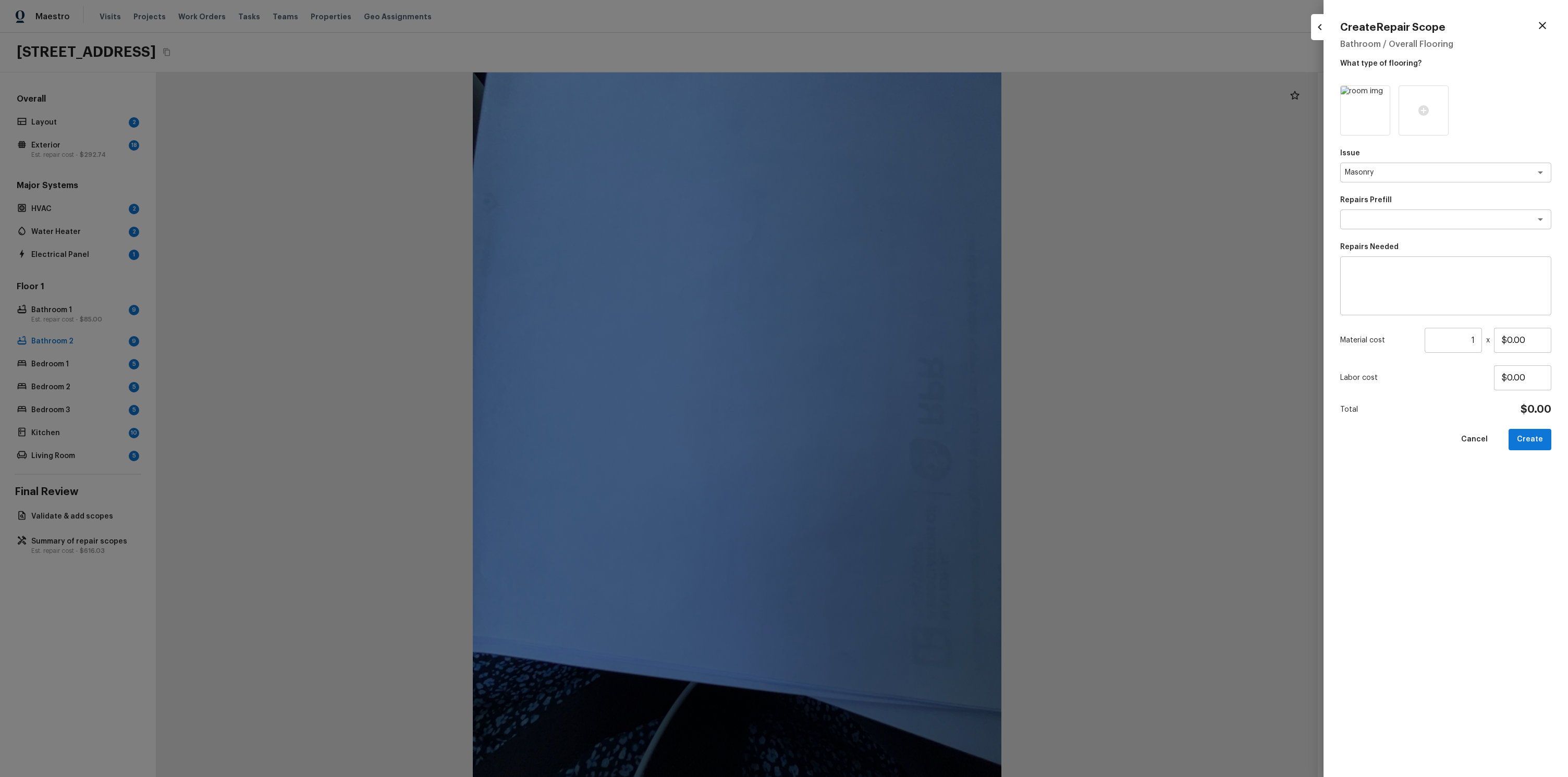
click at [1390, 237] on div "Issue Masonry x ​ Repairs Prefill x ​ Repairs Needed x ​ Material cost 1 ​ x $0…" at bounding box center [1445, 423] width 211 height 675
click at [1387, 226] on div "x ​" at bounding box center [1445, 219] width 211 height 20
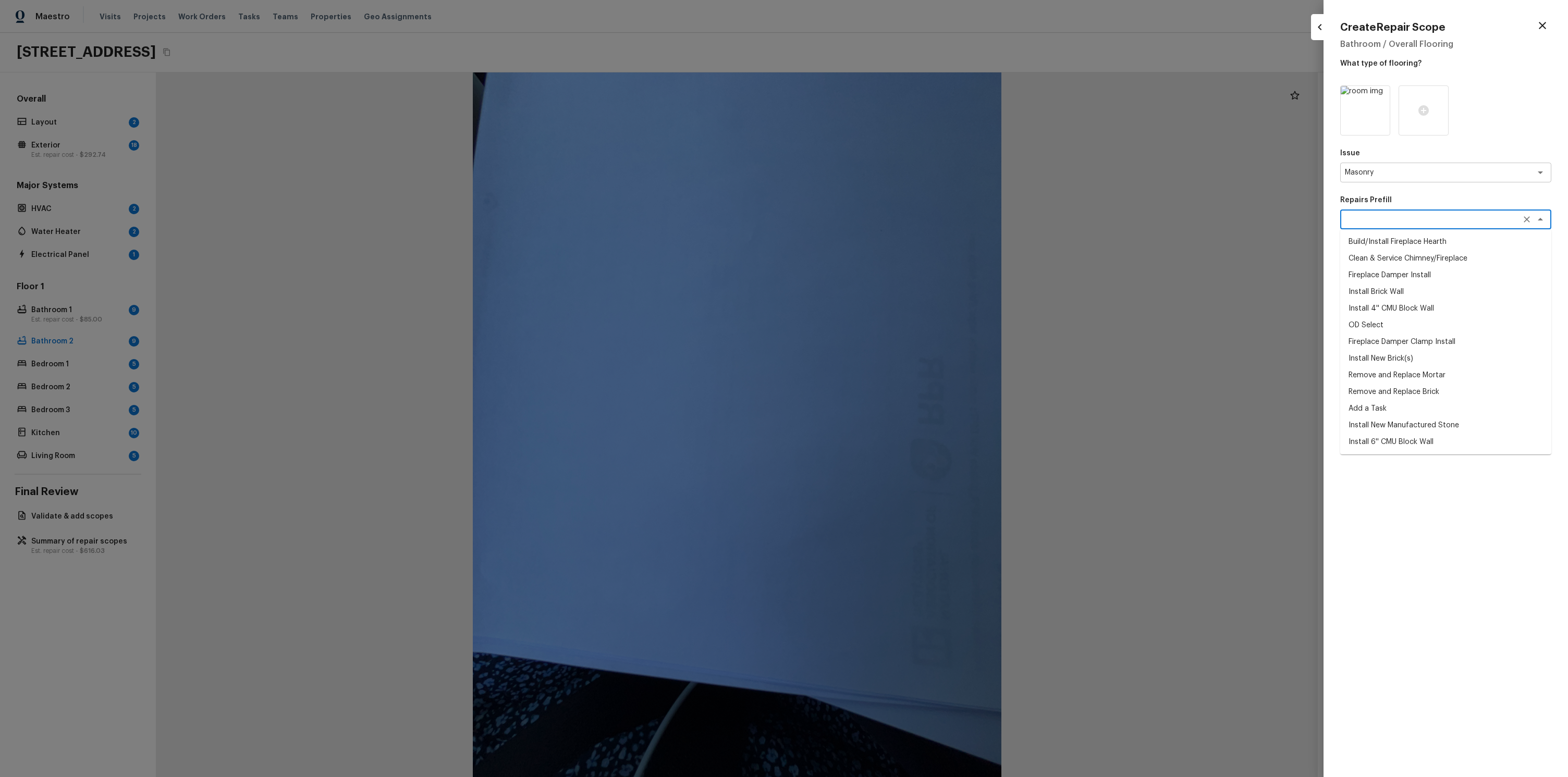
click at [1384, 280] on li "Fireplace Damper Install" at bounding box center [1445, 275] width 211 height 16
type textarea "Fireplace Damper Install"
type textarea "Remove the existing fireplace damper (if present). Prep the chimney and install…"
type input "$424.50"
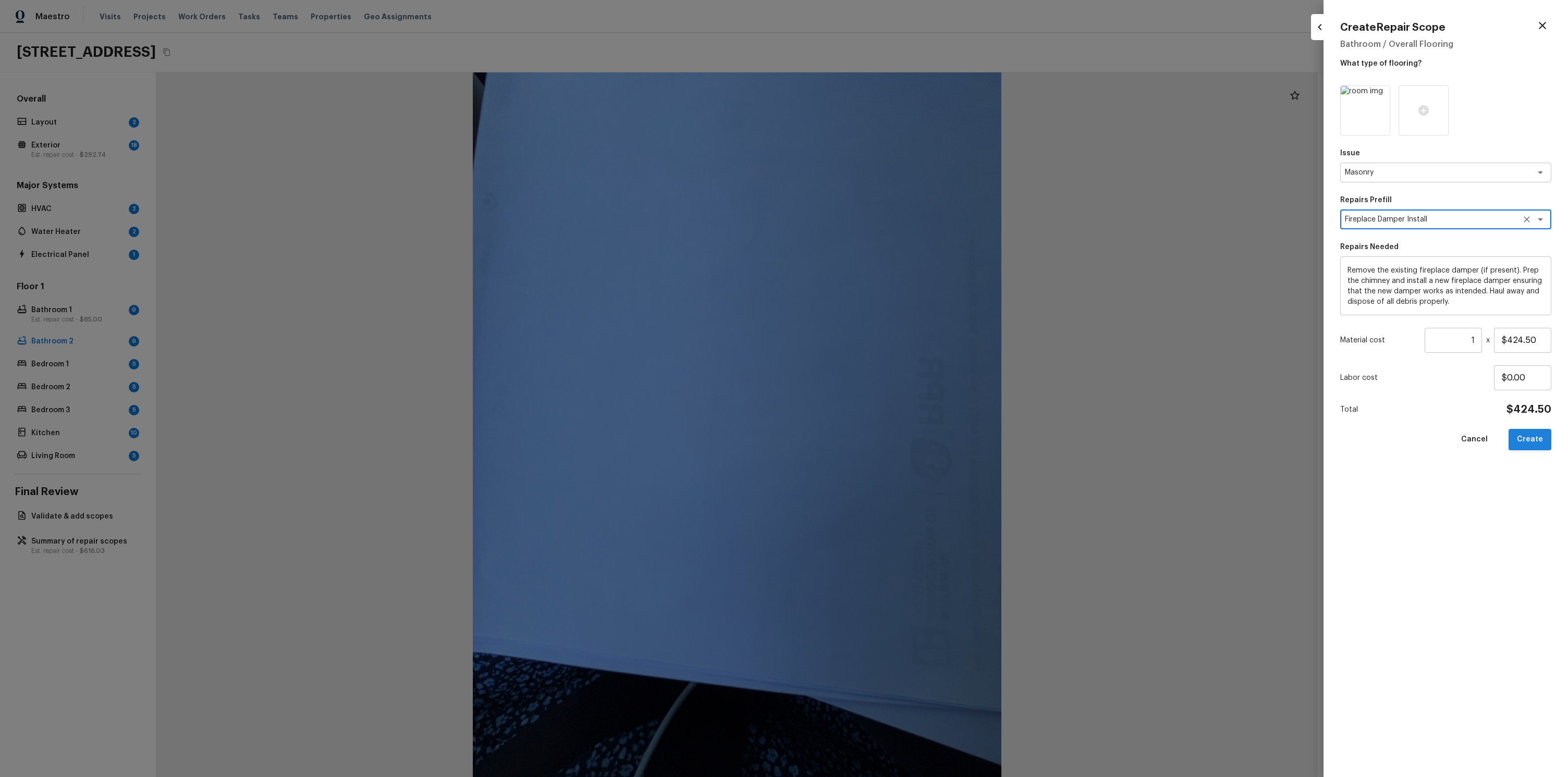
click at [1528, 434] on button "Create" at bounding box center [1529, 439] width 43 height 21
type input "$0.00"
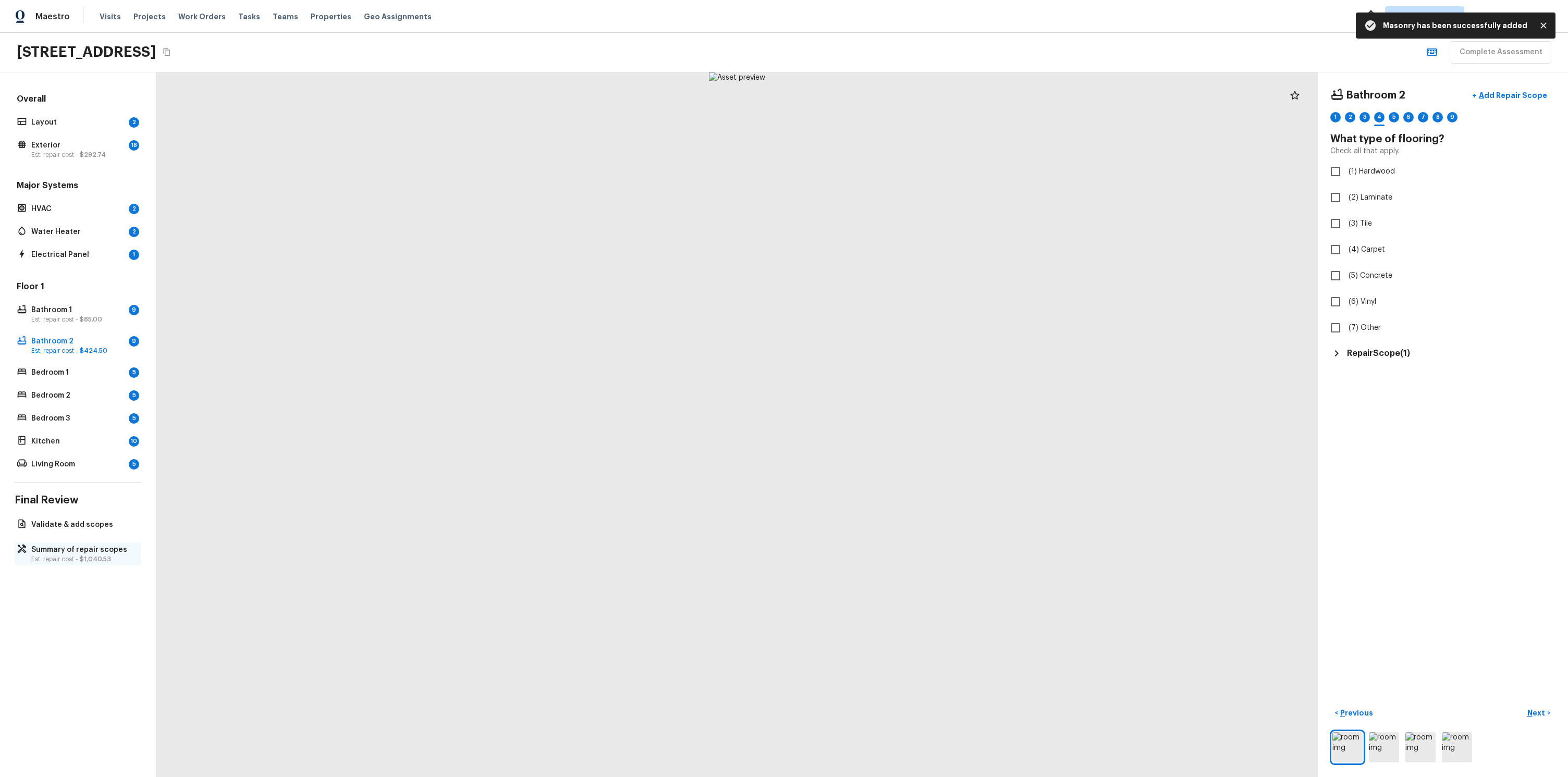
click at [72, 557] on p "Est. repair cost - $1,040.53" at bounding box center [84, 559] width 104 height 9
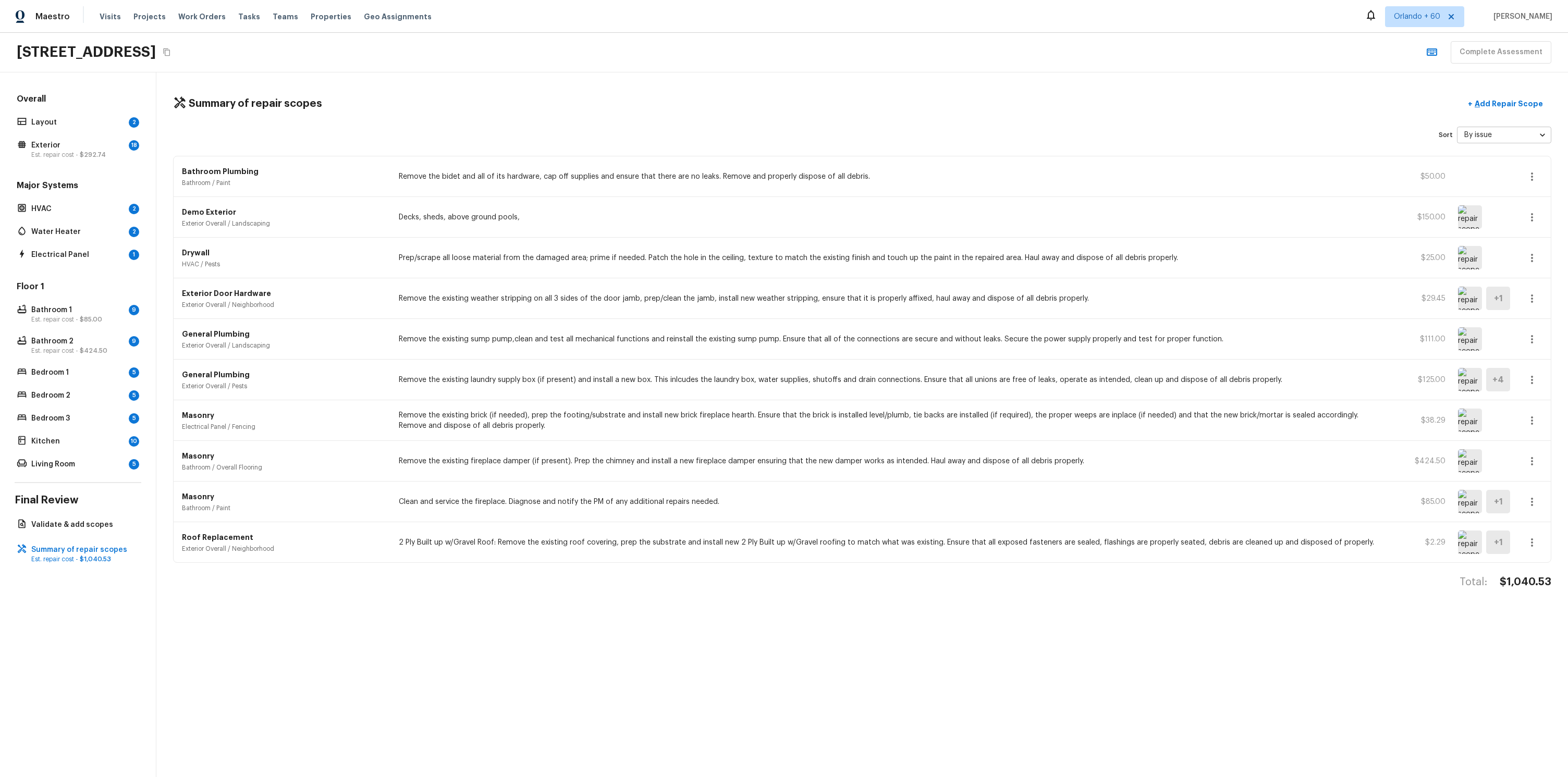
click at [325, 588] on div "Total: $1,040.53" at bounding box center [862, 592] width 1378 height 34
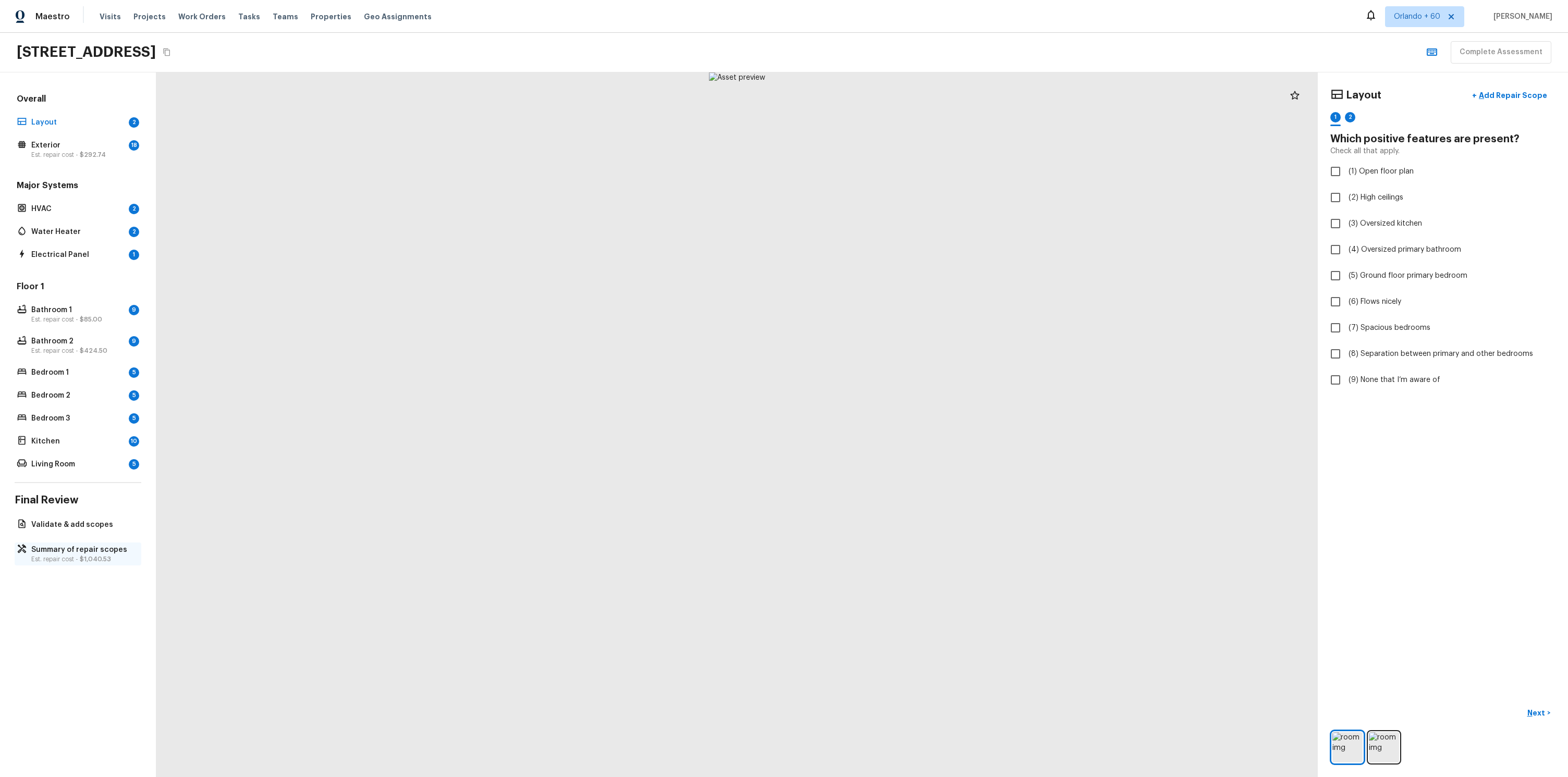
click at [67, 557] on p "Est. repair cost - $1,040.53" at bounding box center [84, 559] width 104 height 9
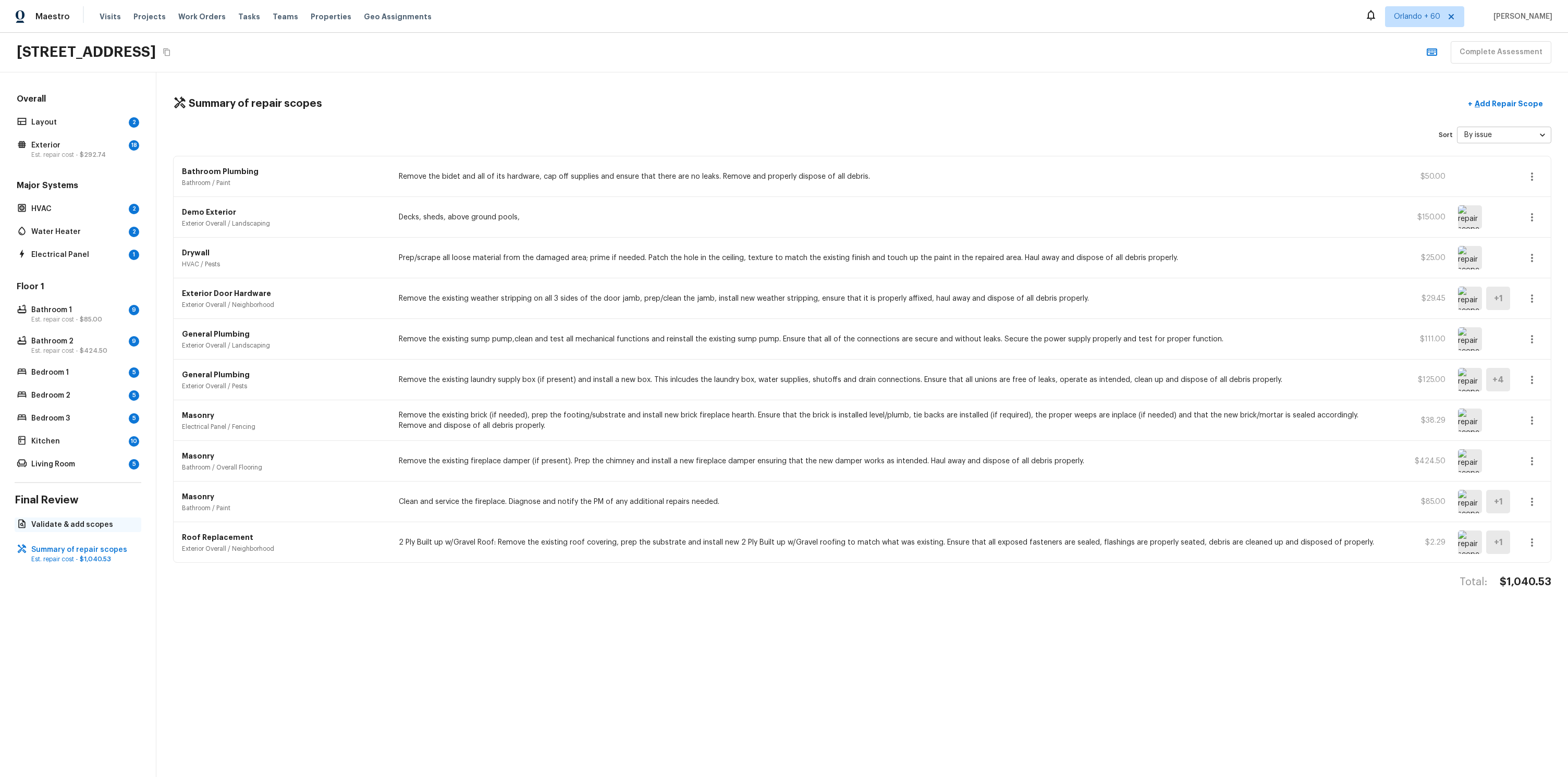
click at [72, 523] on p "Validate & add scopes" at bounding box center [84, 525] width 104 height 11
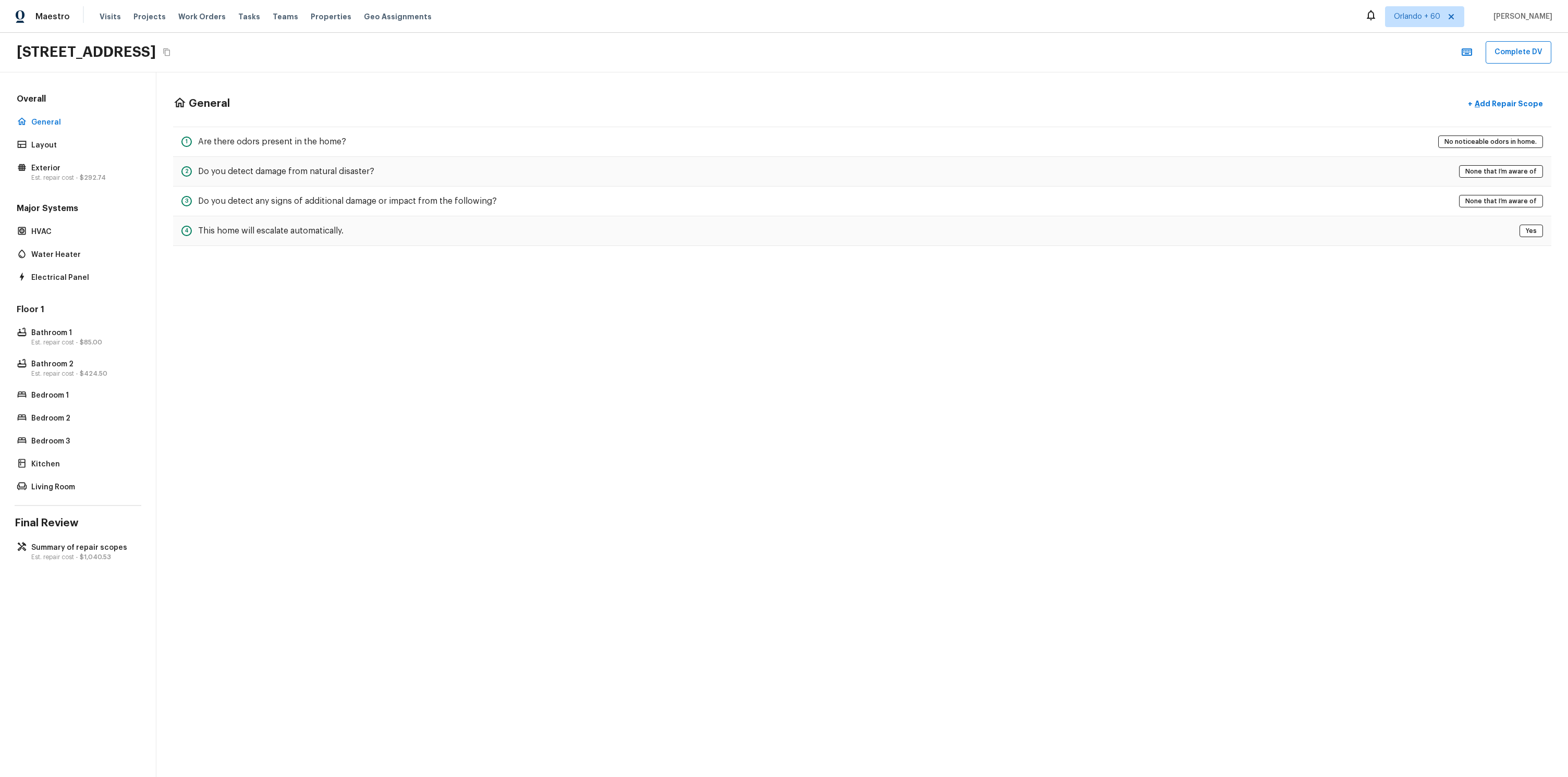
click at [79, 539] on div "Overall General Layout Exterior Est. repair cost - $292.74 Major Systems HVAC W…" at bounding box center [78, 424] width 157 height 705
click at [79, 545] on p "Summary of repair scopes" at bounding box center [84, 548] width 104 height 11
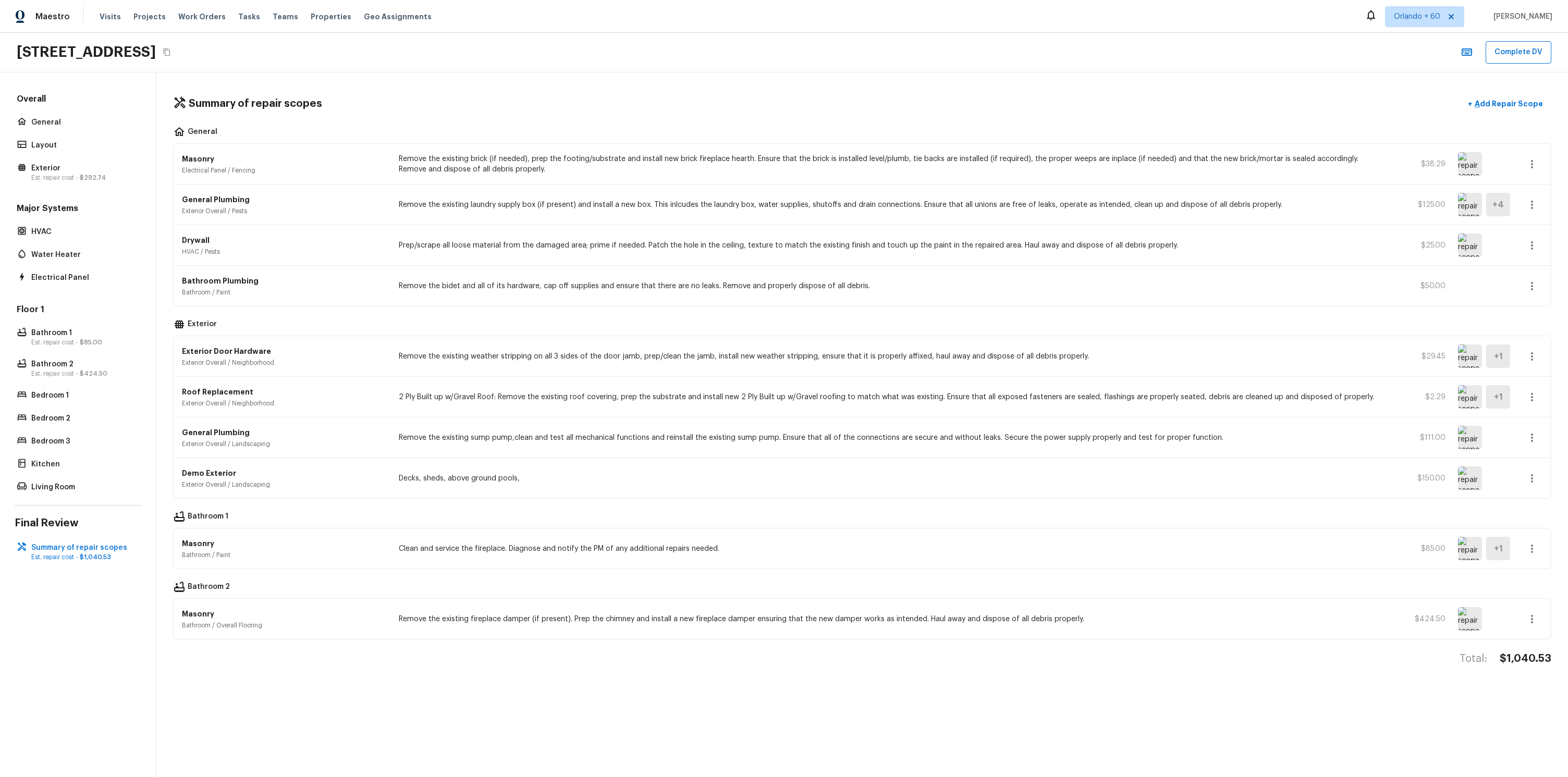
click at [438, 514] on div "Bathroom 1" at bounding box center [862, 517] width 1378 height 13
click at [520, 557] on div "Masonry Bathroom / Paint Clean and service the fireplace. Diagnose and notify t…" at bounding box center [862, 548] width 1377 height 40
click at [510, 643] on div "Summary of repair scopes + Add Repair Scope General Masonry Electrical Panel / …" at bounding box center [862, 424] width 1411 height 705
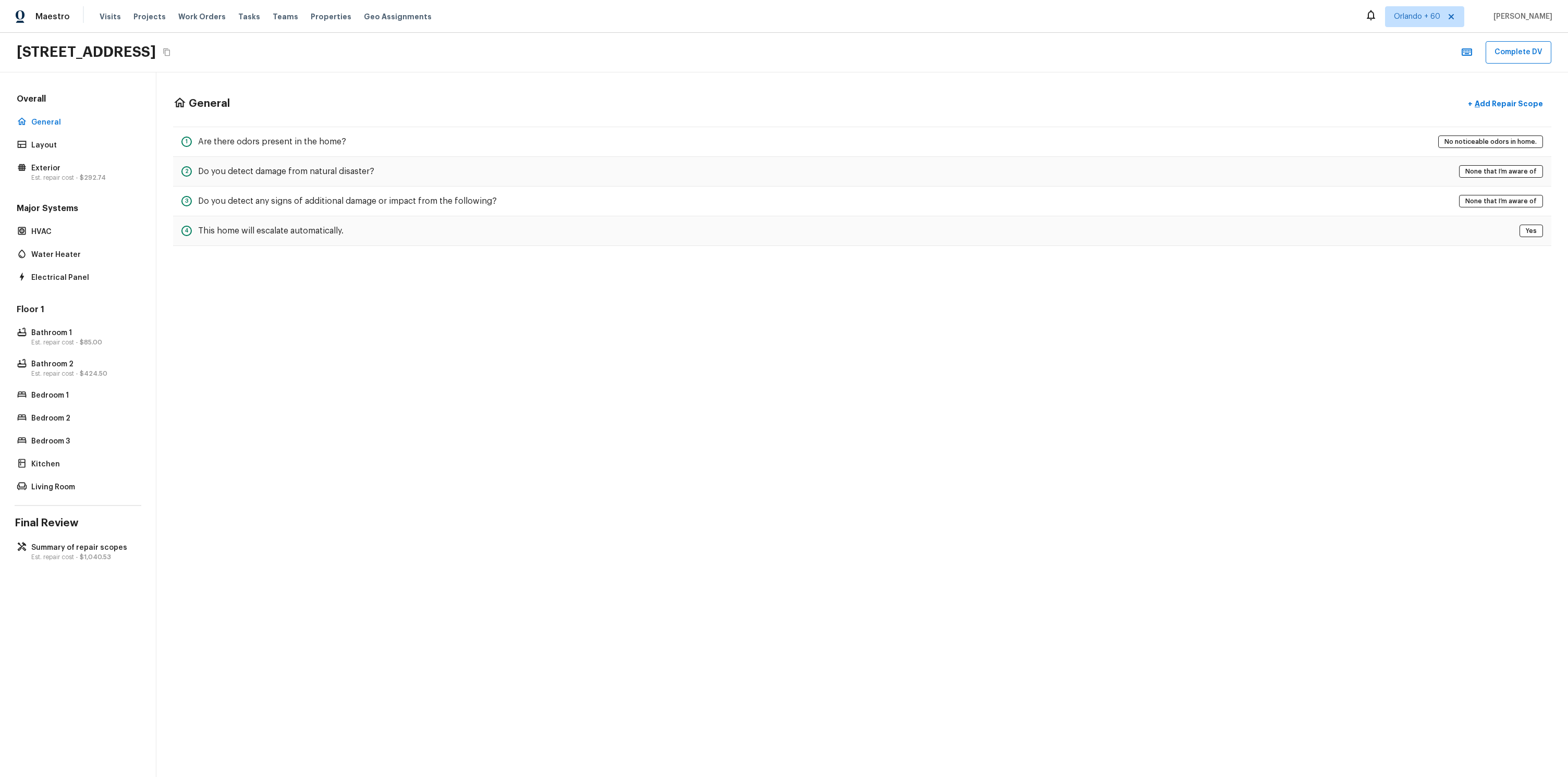
click at [71, 536] on div "Overall General Layout Exterior Est. repair cost - $292.74 Major Systems HVAC W…" at bounding box center [78, 424] width 157 height 705
click at [72, 543] on p "Summary of repair scopes" at bounding box center [84, 548] width 104 height 11
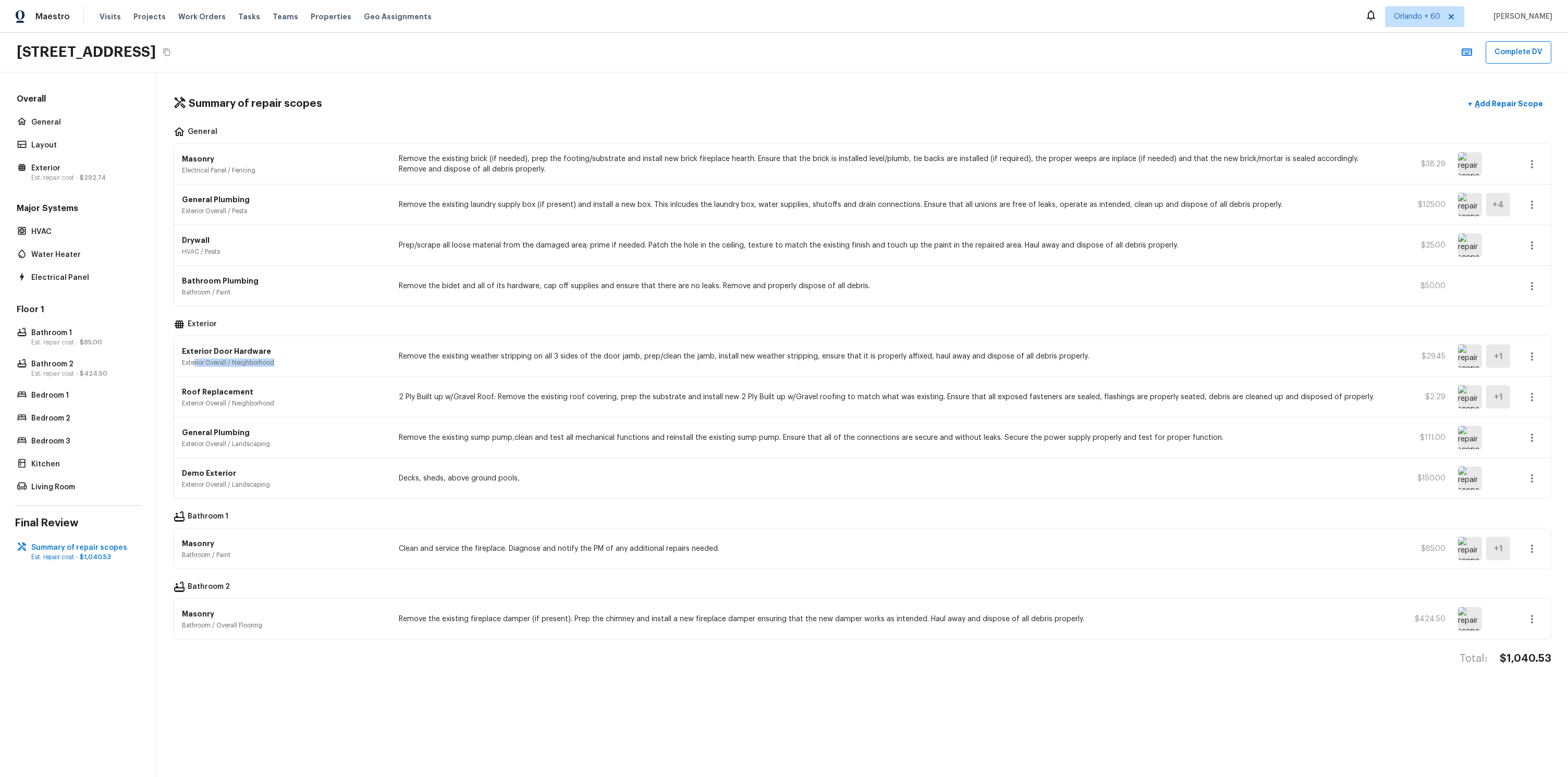
drag, startPoint x: 194, startPoint y: 363, endPoint x: 326, endPoint y: 363, distance: 132.0
click at [326, 363] on p "Exterior Overall / Neighborhood" at bounding box center [284, 363] width 204 height 9
drag, startPoint x: 197, startPoint y: 405, endPoint x: 274, endPoint y: 405, distance: 77.0
click at [269, 403] on p "Exterior Overall / Neighborhood" at bounding box center [284, 403] width 204 height 9
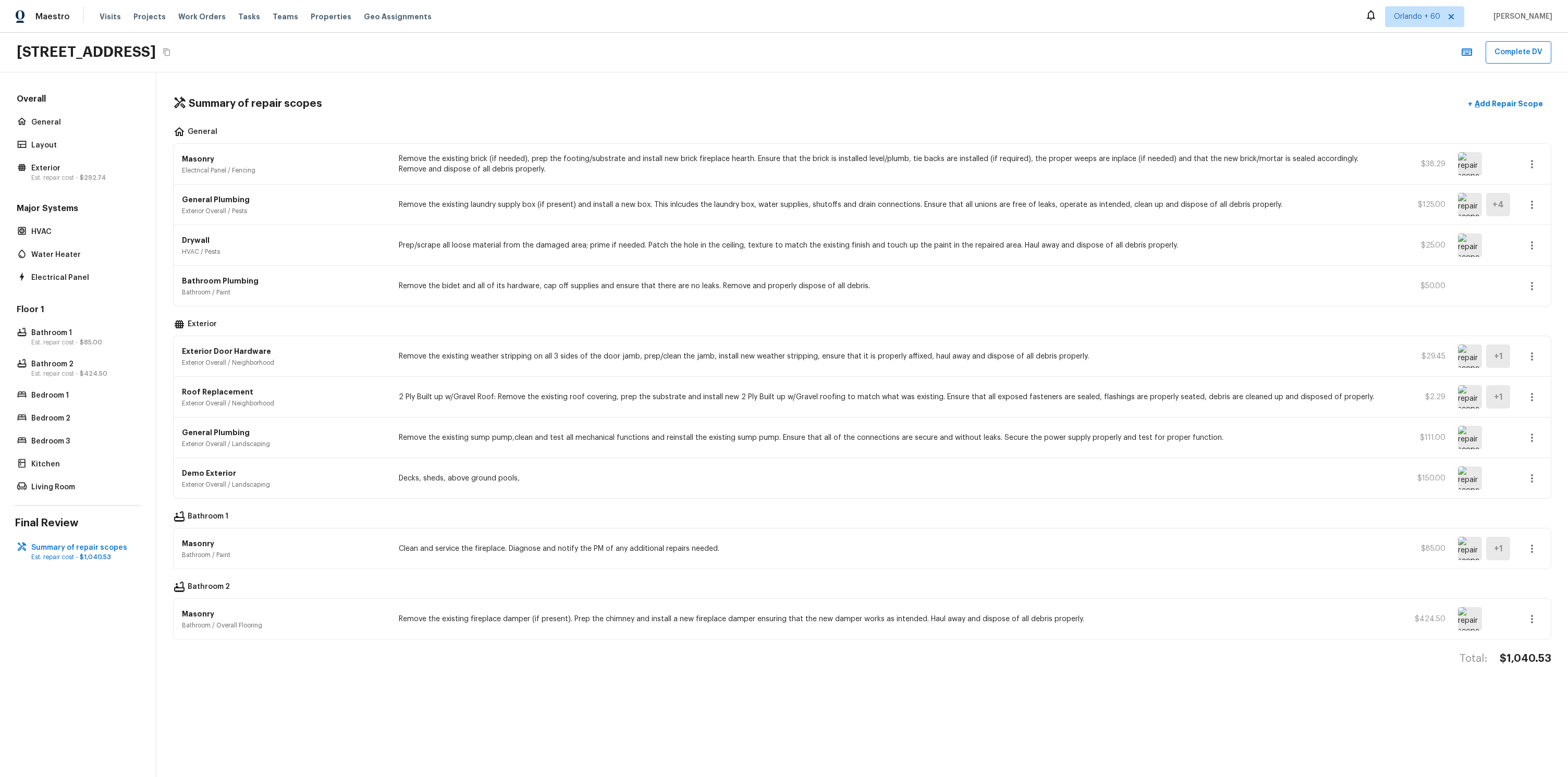
drag, startPoint x: 261, startPoint y: 438, endPoint x: 301, endPoint y: 445, distance: 40.6
click at [292, 441] on div "General Plumbing Exterior Overall / Landscaping" at bounding box center [284, 438] width 204 height 21
drag, startPoint x: 190, startPoint y: 477, endPoint x: 272, endPoint y: 480, distance: 82.1
click at [263, 480] on div "Demo Exterior Exterior Overall / Landscaping" at bounding box center [284, 478] width 204 height 21
click at [272, 480] on p "Exterior Overall / Landscaping" at bounding box center [284, 484] width 204 height 9
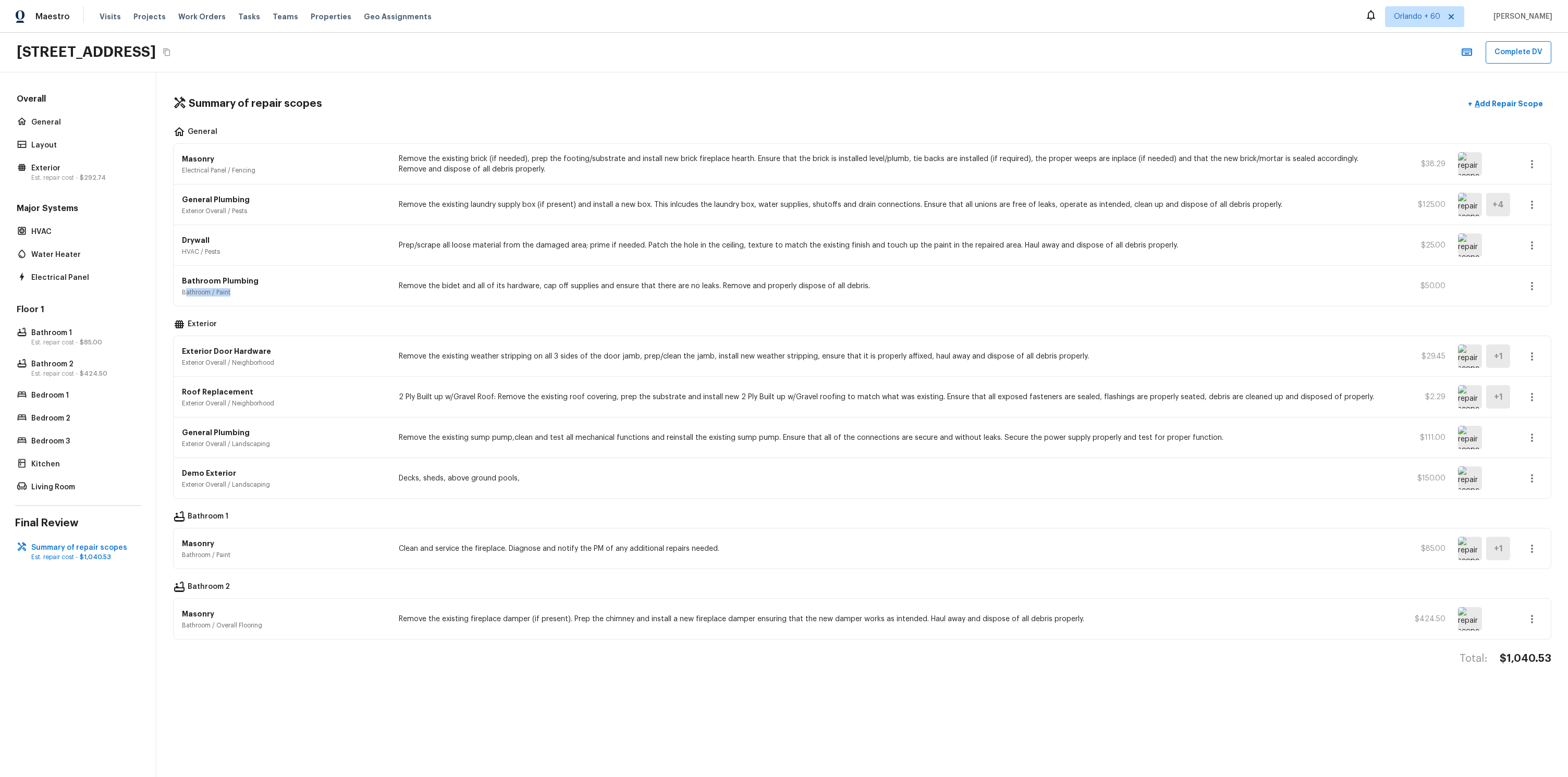
drag, startPoint x: 194, startPoint y: 297, endPoint x: 231, endPoint y: 295, distance: 37.1
click at [226, 295] on p "Bathroom / Paint" at bounding box center [284, 292] width 204 height 9
click at [235, 295] on p "Bathroom / Paint" at bounding box center [284, 292] width 204 height 9
drag, startPoint x: 187, startPoint y: 242, endPoint x: 243, endPoint y: 246, distance: 56.1
click at [239, 245] on div "Drywall HVAC / Pests" at bounding box center [284, 245] width 204 height 21
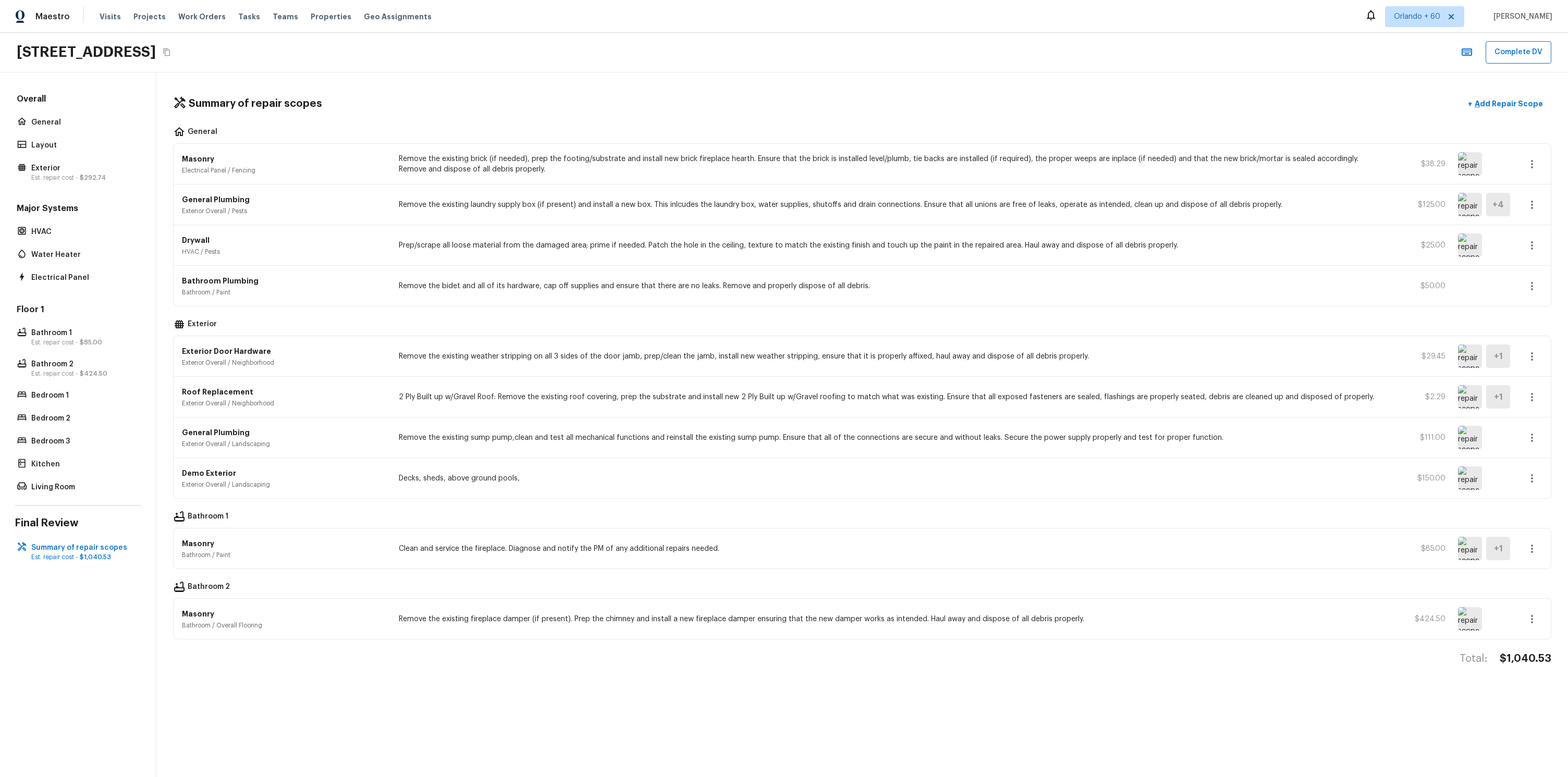
click at [245, 247] on div "Drywall HVAC / Pests" at bounding box center [284, 245] width 204 height 21
drag, startPoint x: 184, startPoint y: 250, endPoint x: 230, endPoint y: 255, distance: 46.3
click at [225, 255] on p "HVAC / Pests" at bounding box center [284, 251] width 204 height 9
click at [231, 255] on p "HVAC / Pests" at bounding box center [284, 251] width 204 height 9
drag, startPoint x: 188, startPoint y: 255, endPoint x: 236, endPoint y: 257, distance: 48.0
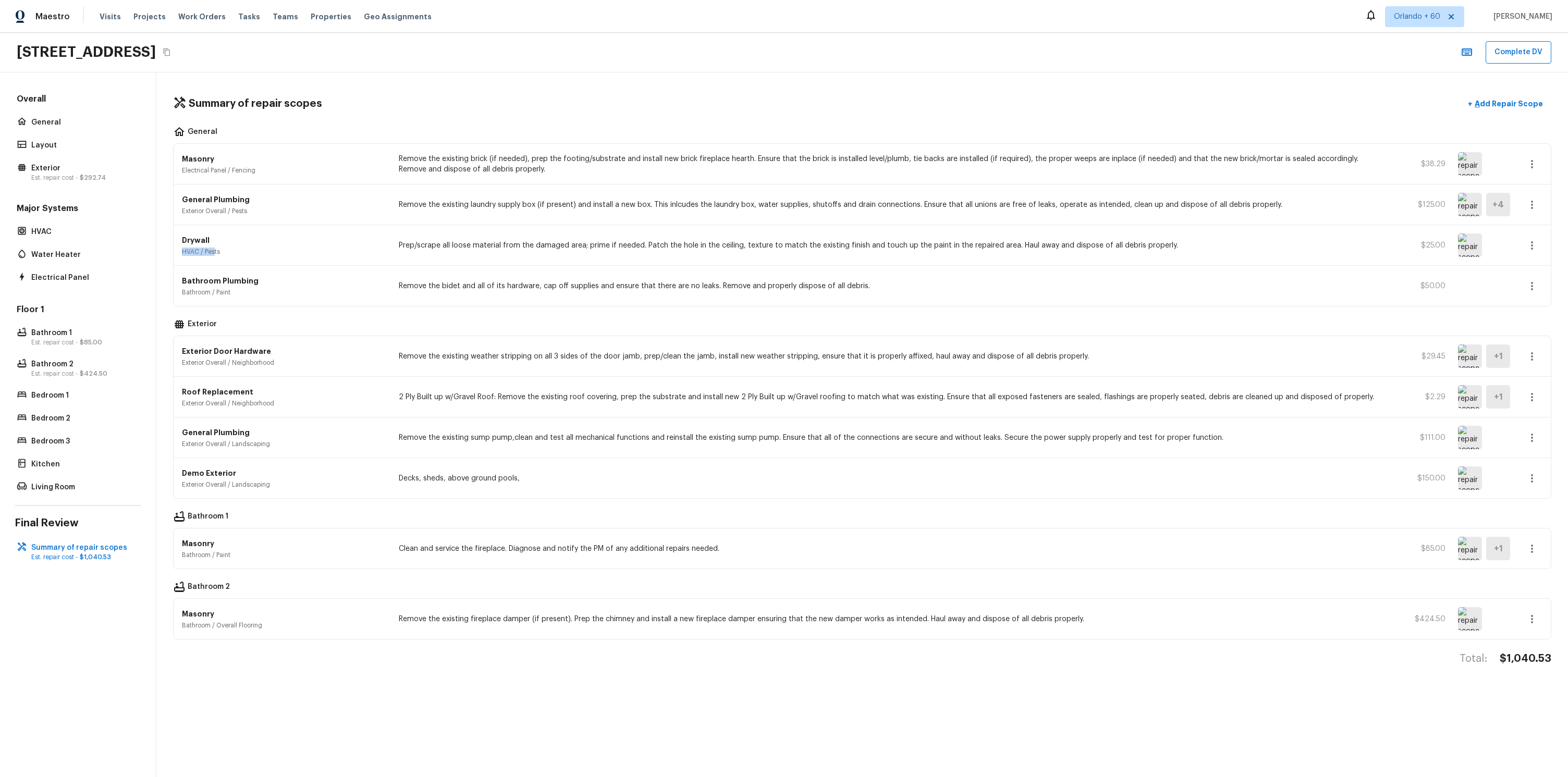
click at [228, 257] on div "Drywall HVAC / Pests Prep/scrape all loose material from the damaged area; prim…" at bounding box center [862, 245] width 1377 height 41
click at [236, 257] on div "Drywall HVAC / Pests Prep/scrape all loose material from the damaged area; prim…" at bounding box center [862, 245] width 1377 height 41
drag, startPoint x: 172, startPoint y: 252, endPoint x: 222, endPoint y: 255, distance: 50.1
click at [215, 254] on div "Summary of repair scopes + Add Repair Scope General Masonry Electrical Panel / …" at bounding box center [862, 424] width 1411 height 705
click at [230, 256] on div "Drywall HVAC / Pests Prep/scrape all loose material from the damaged area; prim…" at bounding box center [862, 245] width 1377 height 41
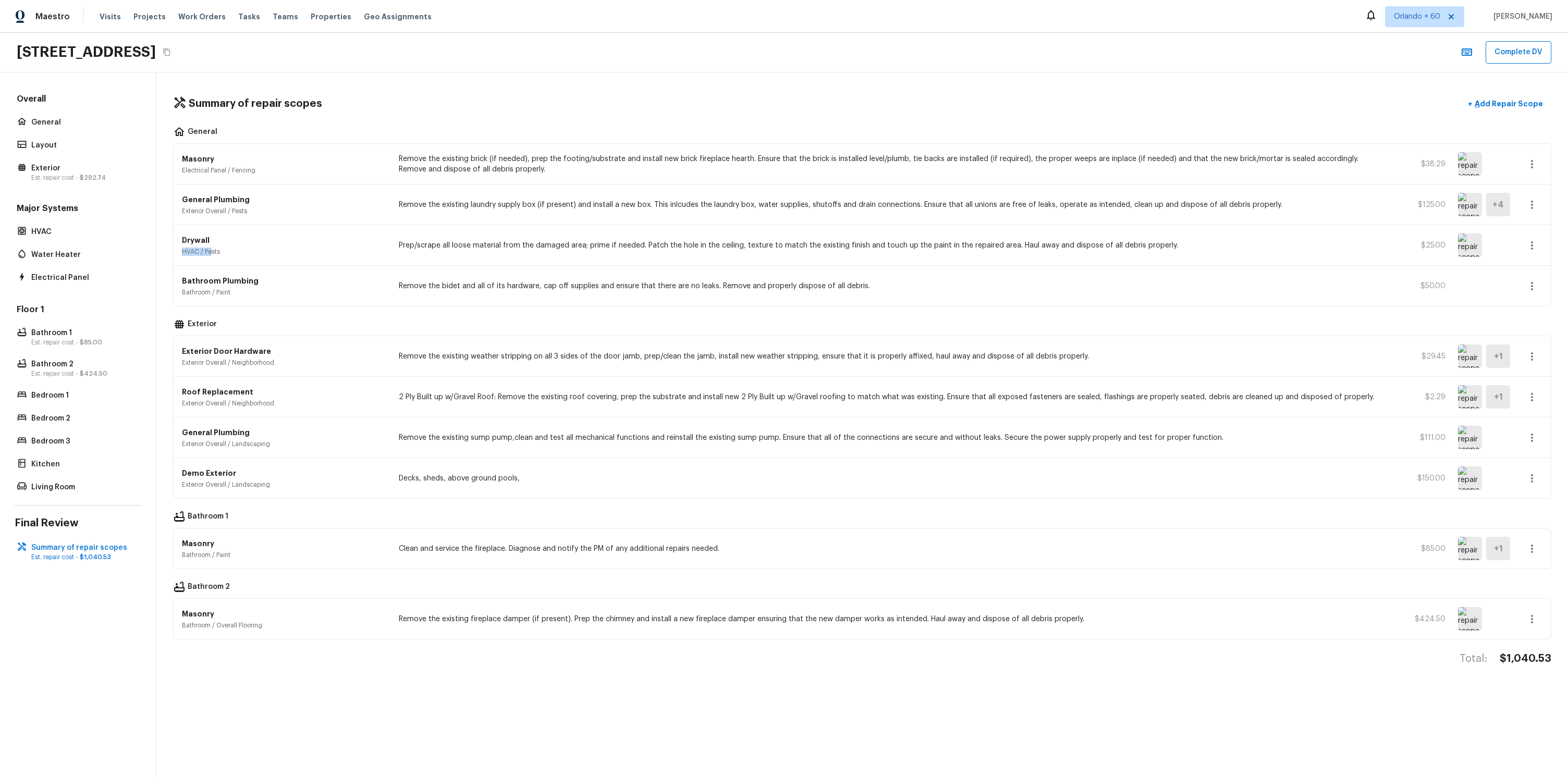
drag, startPoint x: 164, startPoint y: 252, endPoint x: 228, endPoint y: 255, distance: 64.1
click at [221, 253] on div "Summary of repair scopes + Add Repair Scope General Masonry Electrical Panel / …" at bounding box center [862, 424] width 1411 height 705
click at [229, 255] on p "HVAC / Pests" at bounding box center [284, 251] width 204 height 9
drag, startPoint x: 179, startPoint y: 256, endPoint x: 232, endPoint y: 255, distance: 53.0
click at [230, 255] on div "Drywall HVAC / Pests Prep/scrape all loose material from the damaged area; prim…" at bounding box center [862, 245] width 1377 height 41
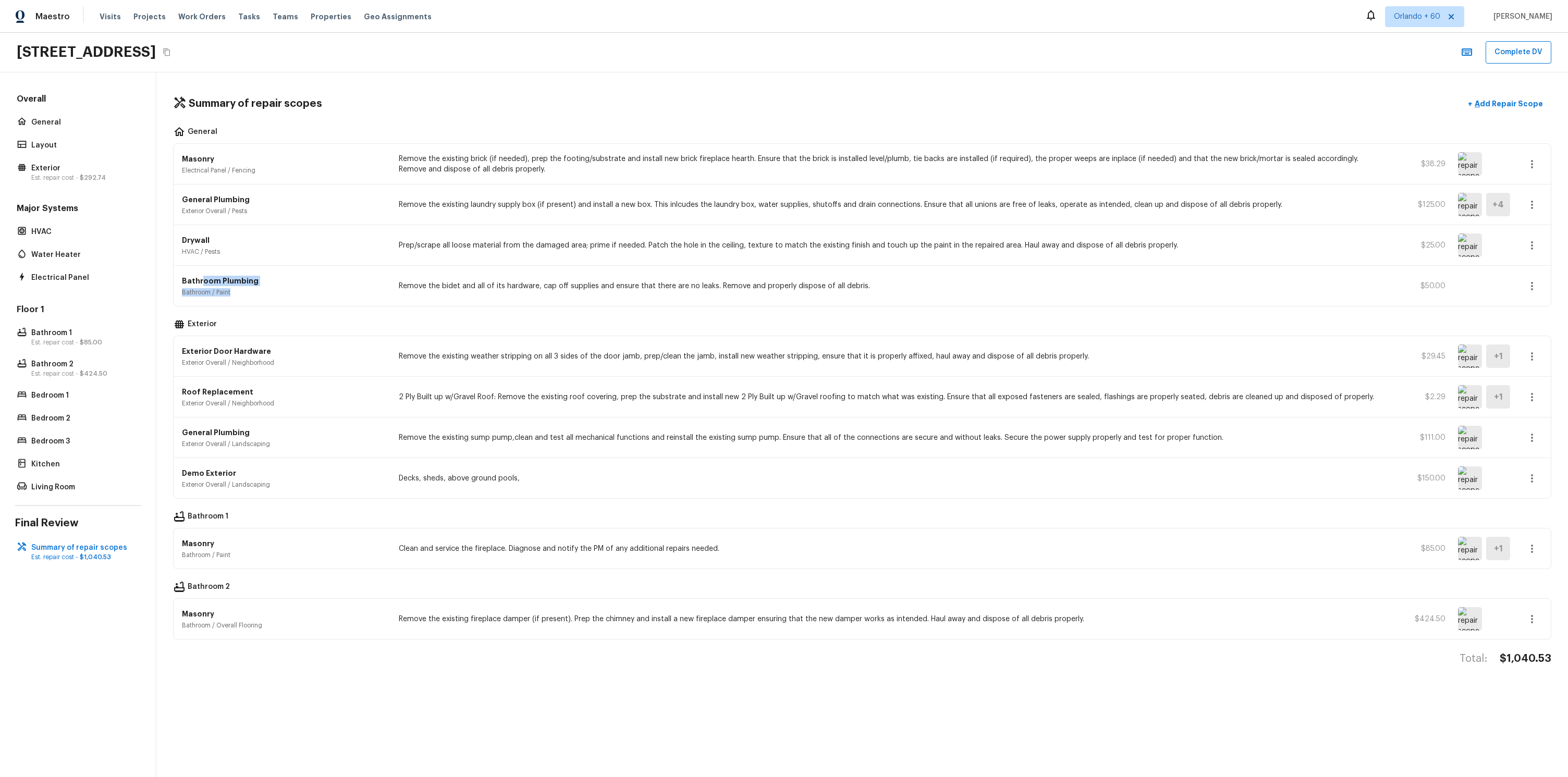
drag, startPoint x: 201, startPoint y: 284, endPoint x: 254, endPoint y: 293, distance: 53.8
click at [240, 292] on div "Bathroom Plumbing Bathroom / Paint" at bounding box center [284, 286] width 204 height 21
click at [254, 293] on p "Bathroom / Paint" at bounding box center [284, 292] width 204 height 9
drag, startPoint x: 180, startPoint y: 292, endPoint x: 245, endPoint y: 297, distance: 65.2
click at [245, 297] on div "Bathroom Plumbing Bathroom / Paint Remove the bidet and all of its hardware, ca…" at bounding box center [862, 286] width 1377 height 40
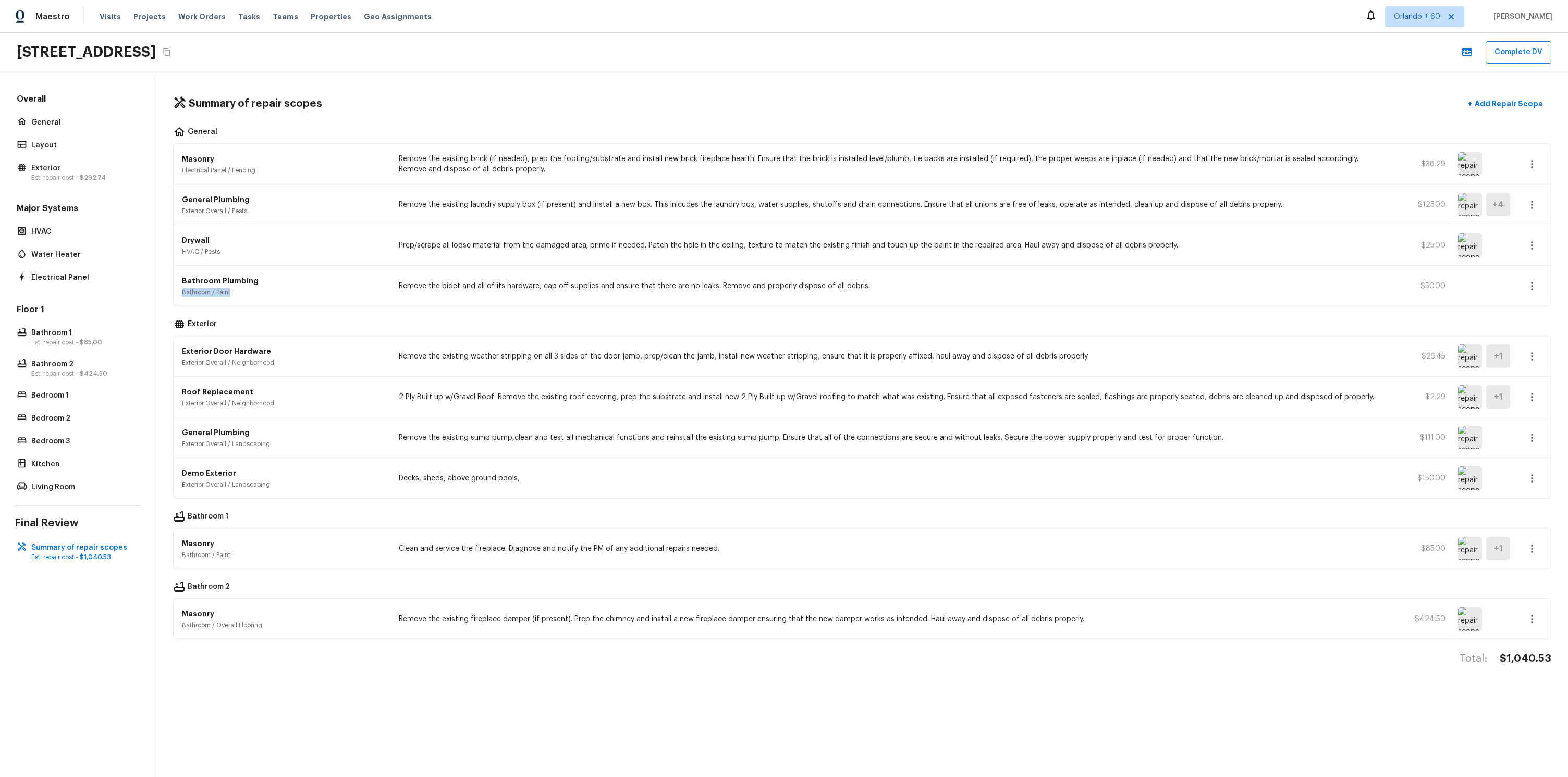
click at [249, 297] on div "Bathroom Plumbing Bathroom / Paint Remove the bidet and all of its hardware, ca…" at bounding box center [862, 286] width 1377 height 40
drag, startPoint x: 182, startPoint y: 293, endPoint x: 238, endPoint y: 295, distance: 56.0
click at [238, 295] on div "Bathroom Plumbing Bathroom / Paint Remove the bidet and all of its hardware, ca…" at bounding box center [862, 286] width 1377 height 40
click at [244, 295] on p "Bathroom / Paint" at bounding box center [284, 292] width 204 height 9
drag, startPoint x: 185, startPoint y: 292, endPoint x: 261, endPoint y: 296, distance: 76.1
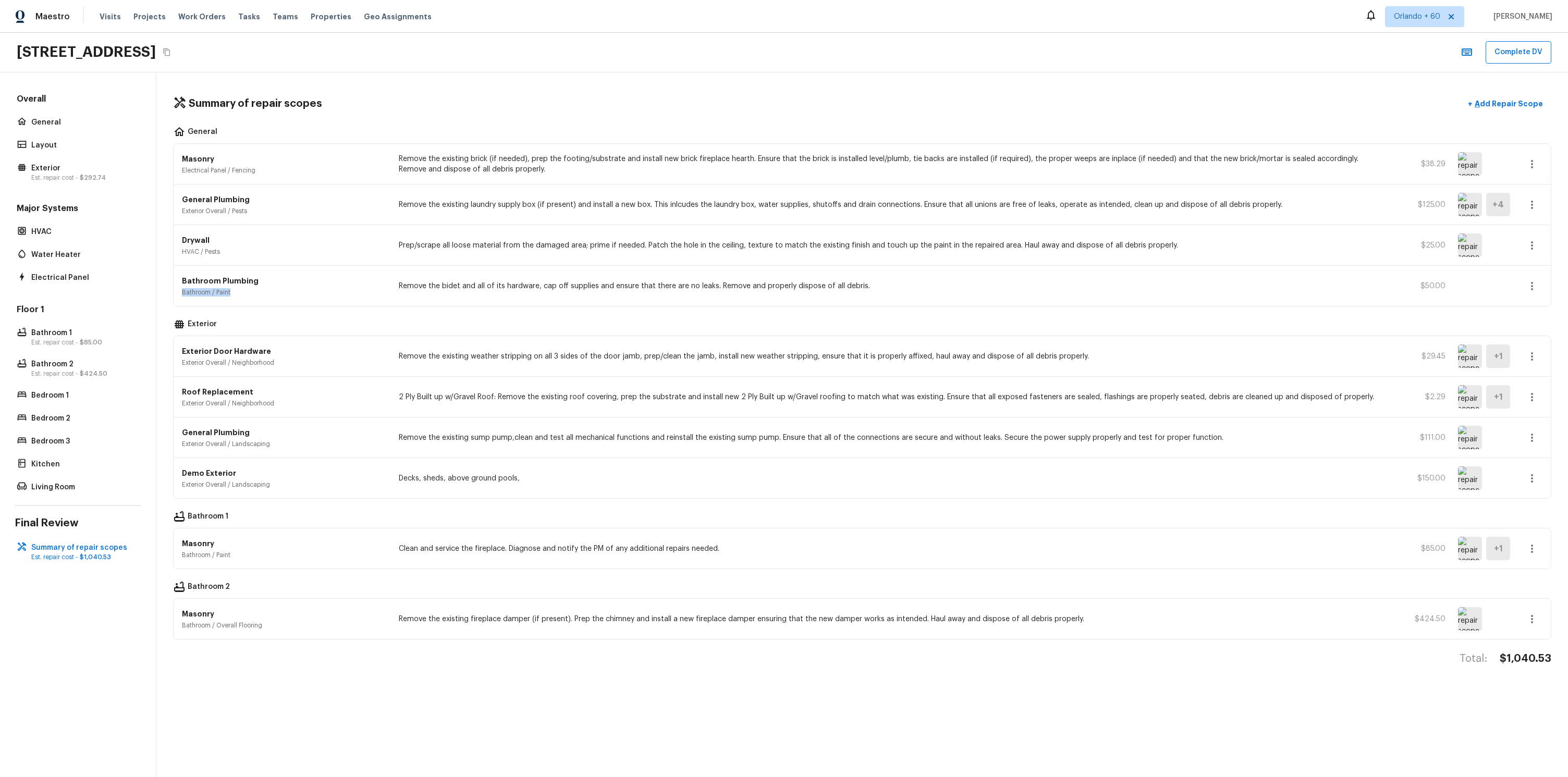
click at [257, 296] on p "Bathroom / Paint" at bounding box center [284, 292] width 204 height 9
click at [261, 296] on p "Bathroom / Paint" at bounding box center [284, 292] width 204 height 9
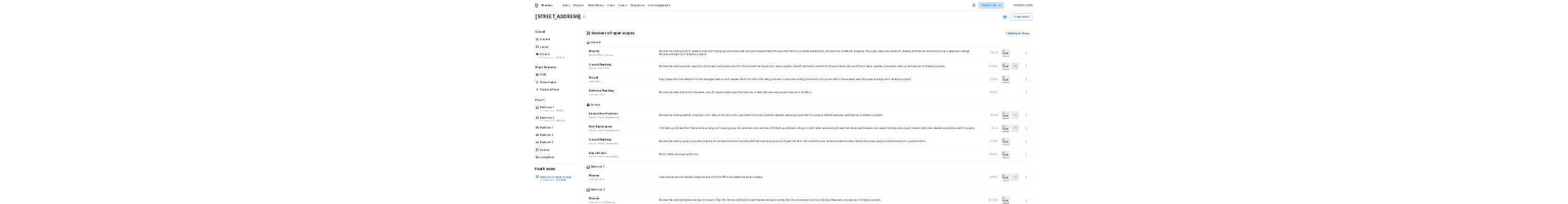
scroll to position [55, 0]
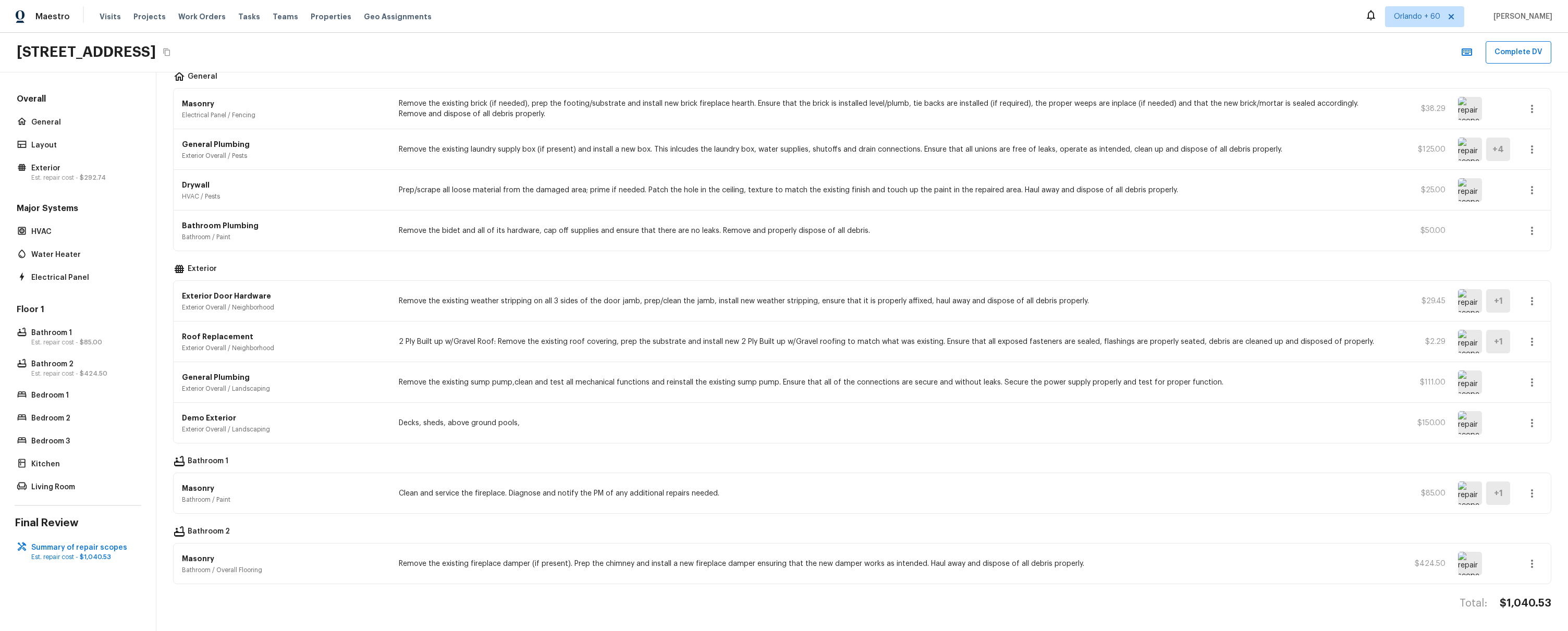
click at [362, 440] on div "Demo Exterior Exterior Overall / Landscaping Decks, sheds, above ground pools, …" at bounding box center [862, 422] width 1377 height 40
click at [137, 630] on html "Maestro Visits Projects Work Orders Tasks Teams Properties Geo Assignments [GEO…" at bounding box center [784, 315] width 1568 height 631
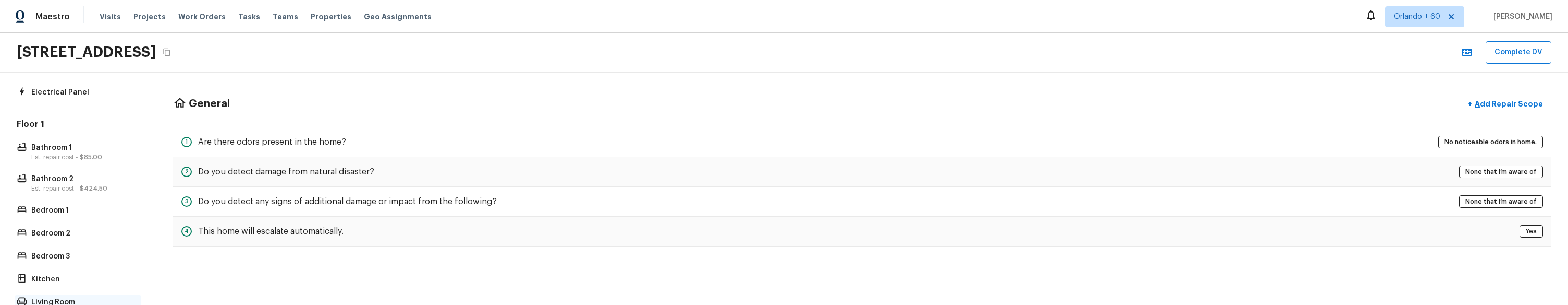
scroll to position [280, 0]
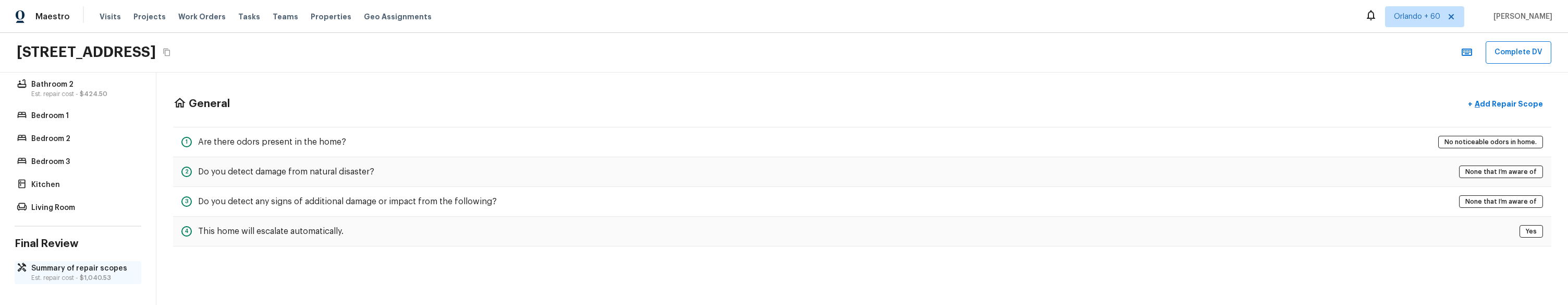
click at [89, 204] on p "Summary of repair scopes" at bounding box center [84, 268] width 104 height 11
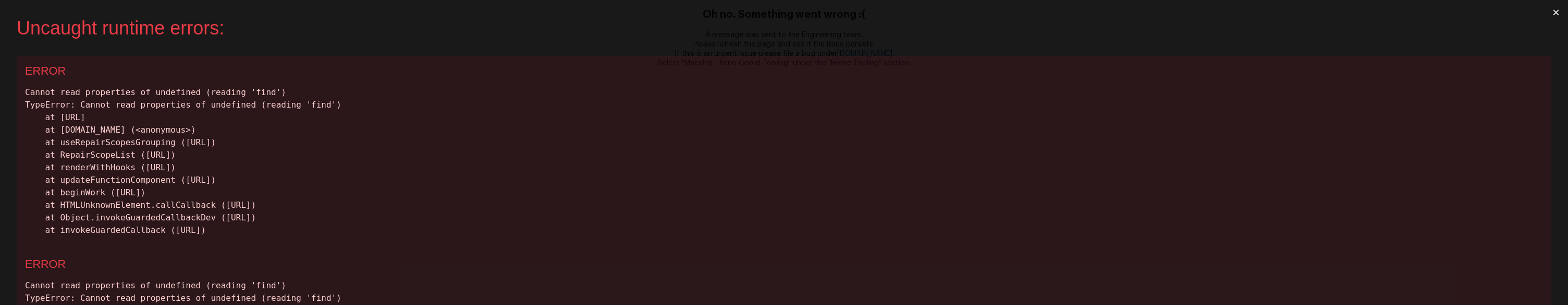
scroll to position [0, 0]
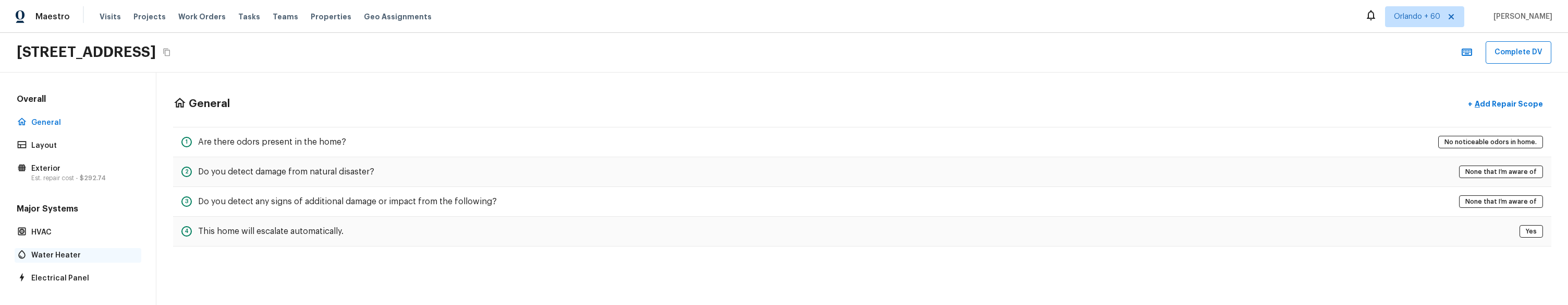
click at [67, 204] on p "Water Heater" at bounding box center [84, 255] width 104 height 11
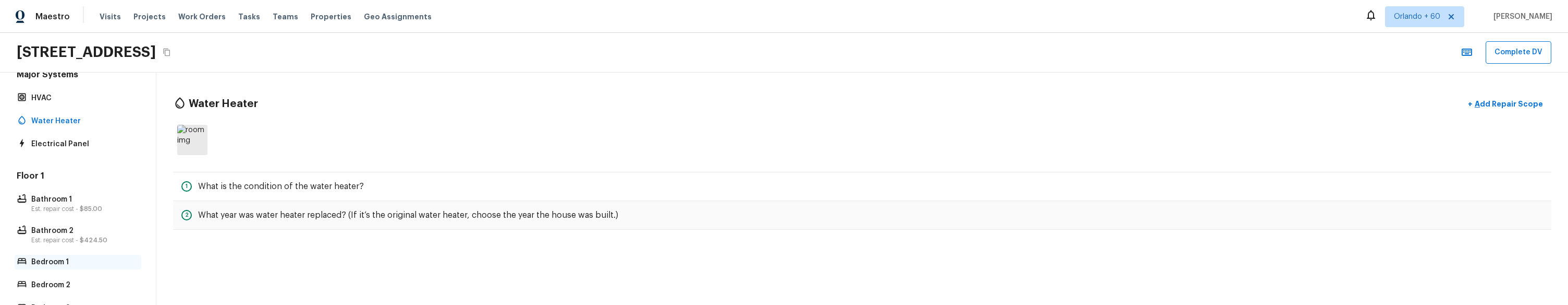
scroll to position [147, 0]
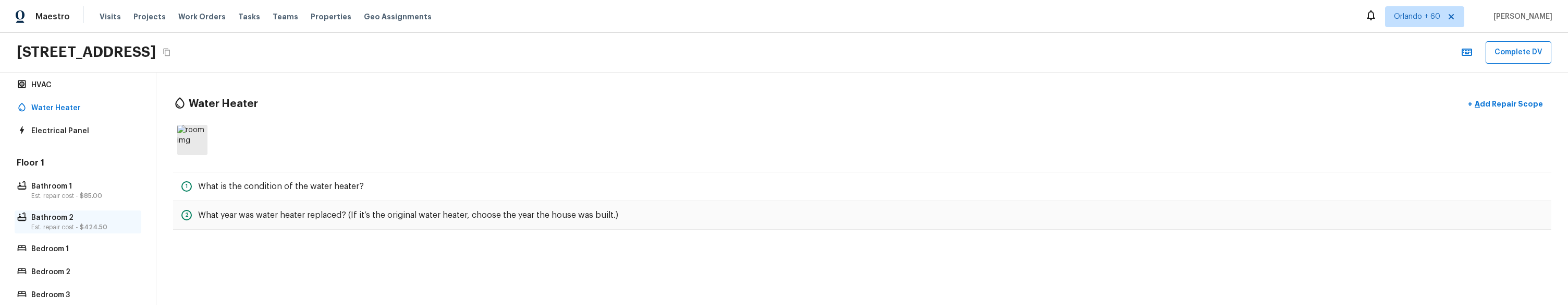
click at [73, 204] on p "Bathroom 2" at bounding box center [84, 217] width 104 height 11
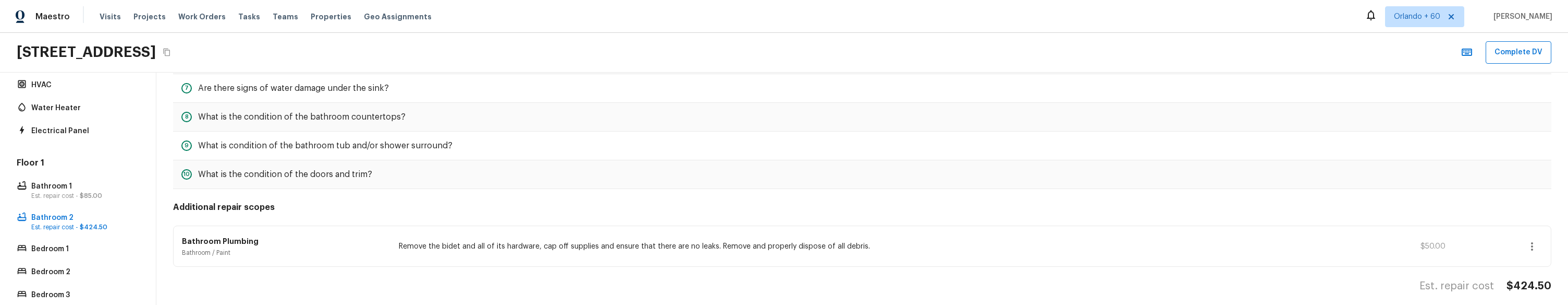
scroll to position [289, 0]
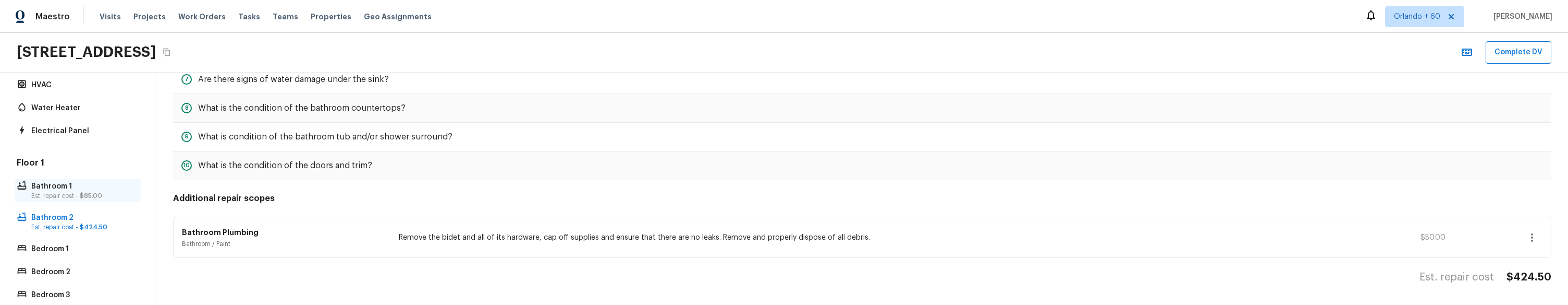
click at [95, 190] on p "Bathroom 1" at bounding box center [84, 186] width 104 height 11
click at [82, 204] on p "Est. repair cost - $424.50" at bounding box center [84, 227] width 104 height 9
click at [91, 197] on span "$85.00" at bounding box center [91, 196] width 22 height 7
click at [72, 204] on div "Floor 1 Bathroom 1 Est. repair cost - $85.00 Bathroom 2 Est. repair cost - $424…" at bounding box center [78, 252] width 126 height 191
click at [63, 204] on p "Bathroom 2" at bounding box center [84, 217] width 104 height 11
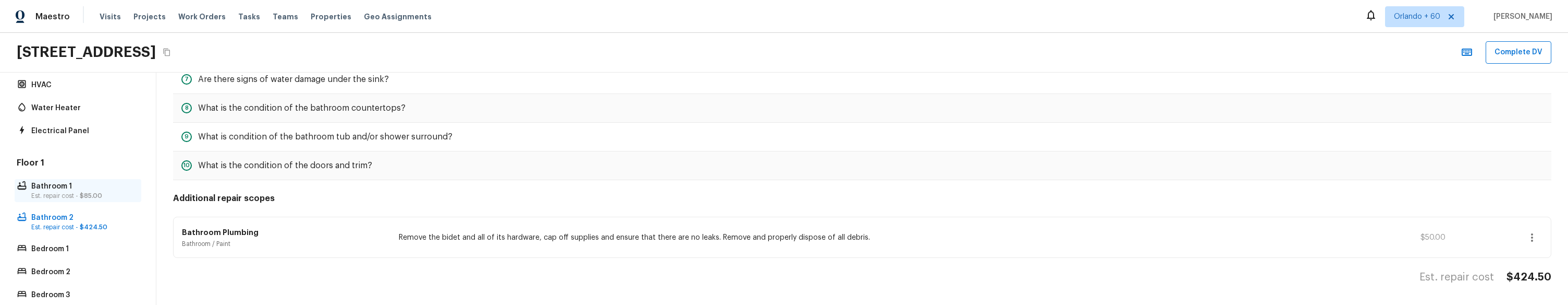
click at [76, 198] on p "Est. repair cost - $85.00" at bounding box center [84, 196] width 104 height 9
click at [73, 204] on div "Floor 1 Bathroom 1 Est. repair cost - $85.00 Bathroom 2 Est. repair cost - $424…" at bounding box center [78, 252] width 126 height 191
click at [73, 204] on p "Bathroom 2" at bounding box center [84, 217] width 104 height 11
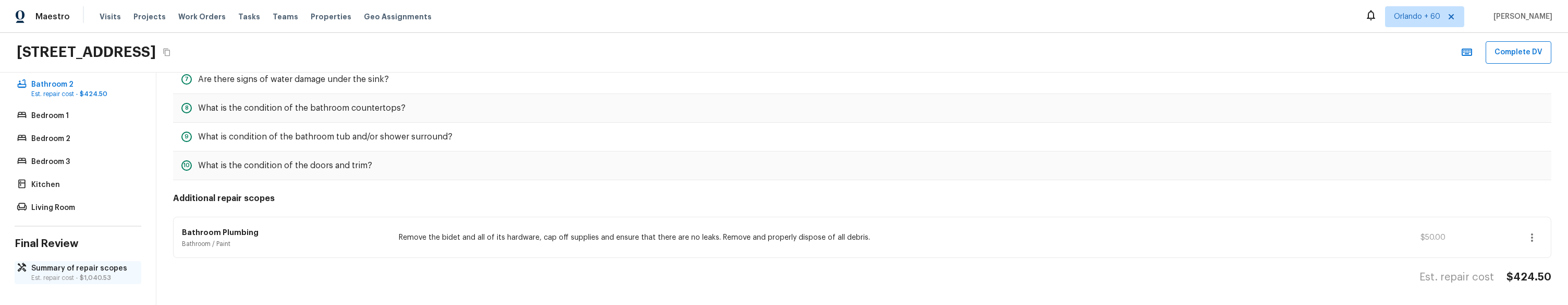
click at [104, 204] on p "Summary of repair scopes" at bounding box center [84, 268] width 104 height 11
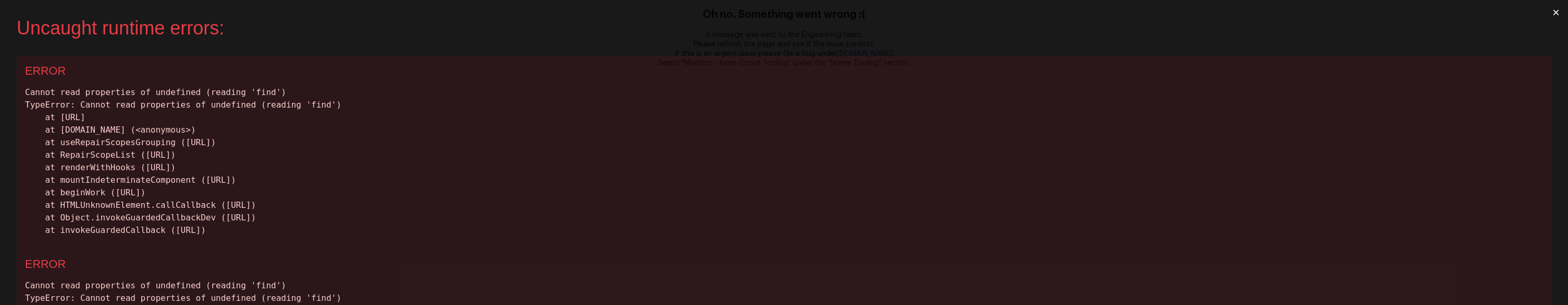
scroll to position [0, 0]
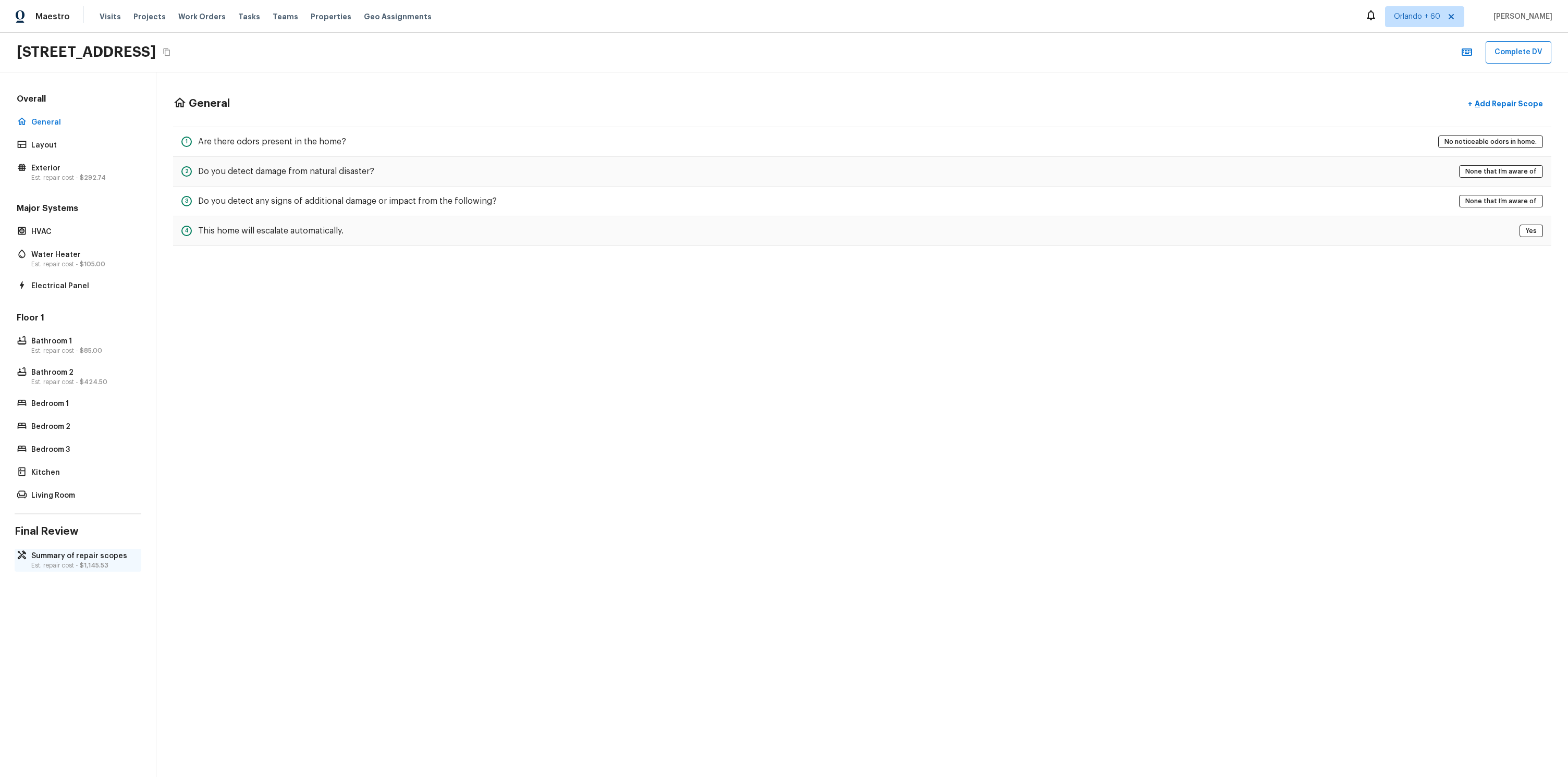
click at [78, 304] on p "Est. repair cost - $1,145.53" at bounding box center [84, 565] width 104 height 9
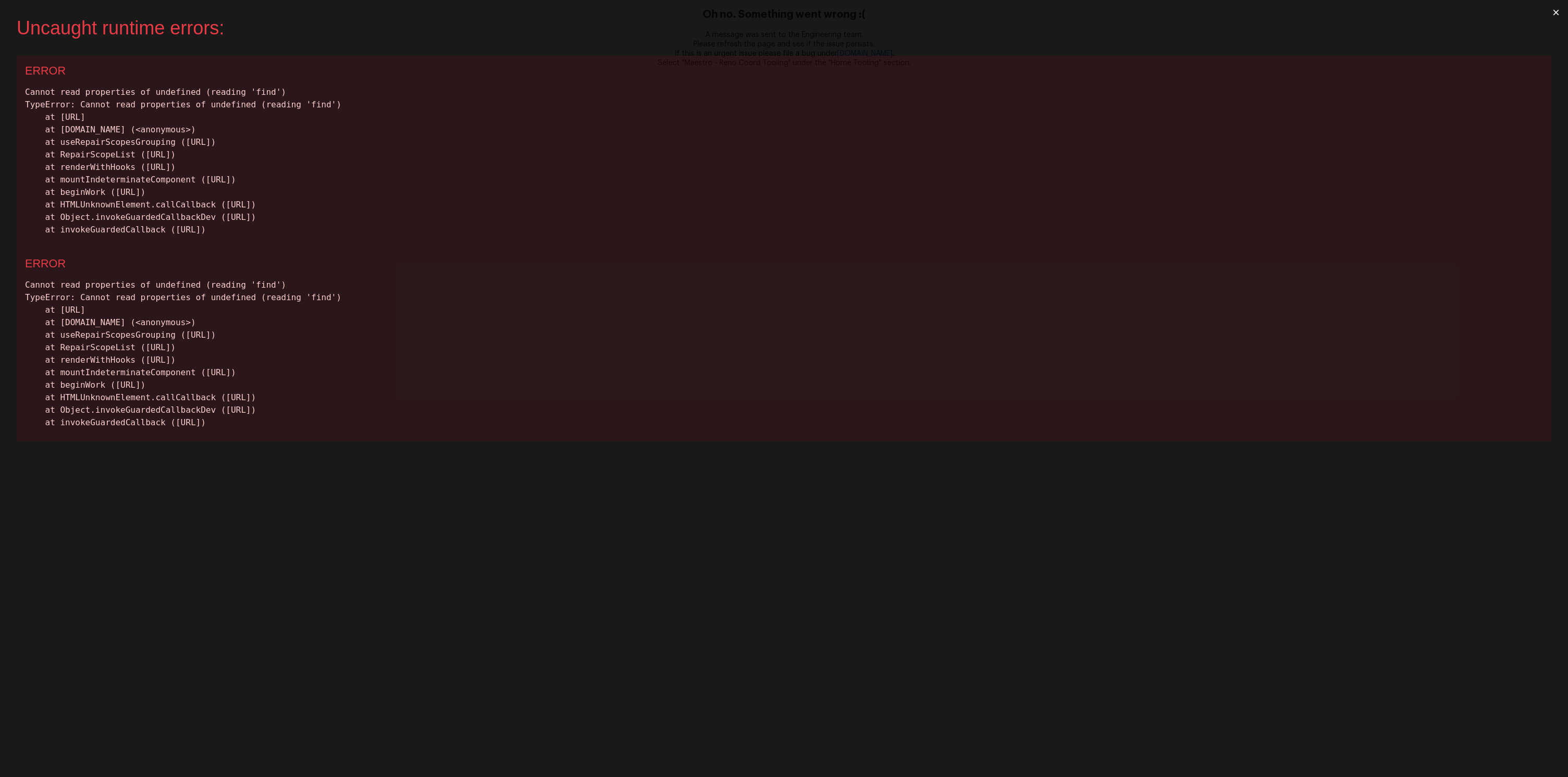
drag, startPoint x: 16, startPoint y: 89, endPoint x: 512, endPoint y: 236, distance: 517.3
click at [512, 236] on div "ERROR Cannot read properties of undefined (reading 'find') TypeError: Cannot re…" at bounding box center [784, 152] width 1534 height 193
copy div "Cannot read properties of undefined (reading 'find') TypeError: Cannot read pro…"
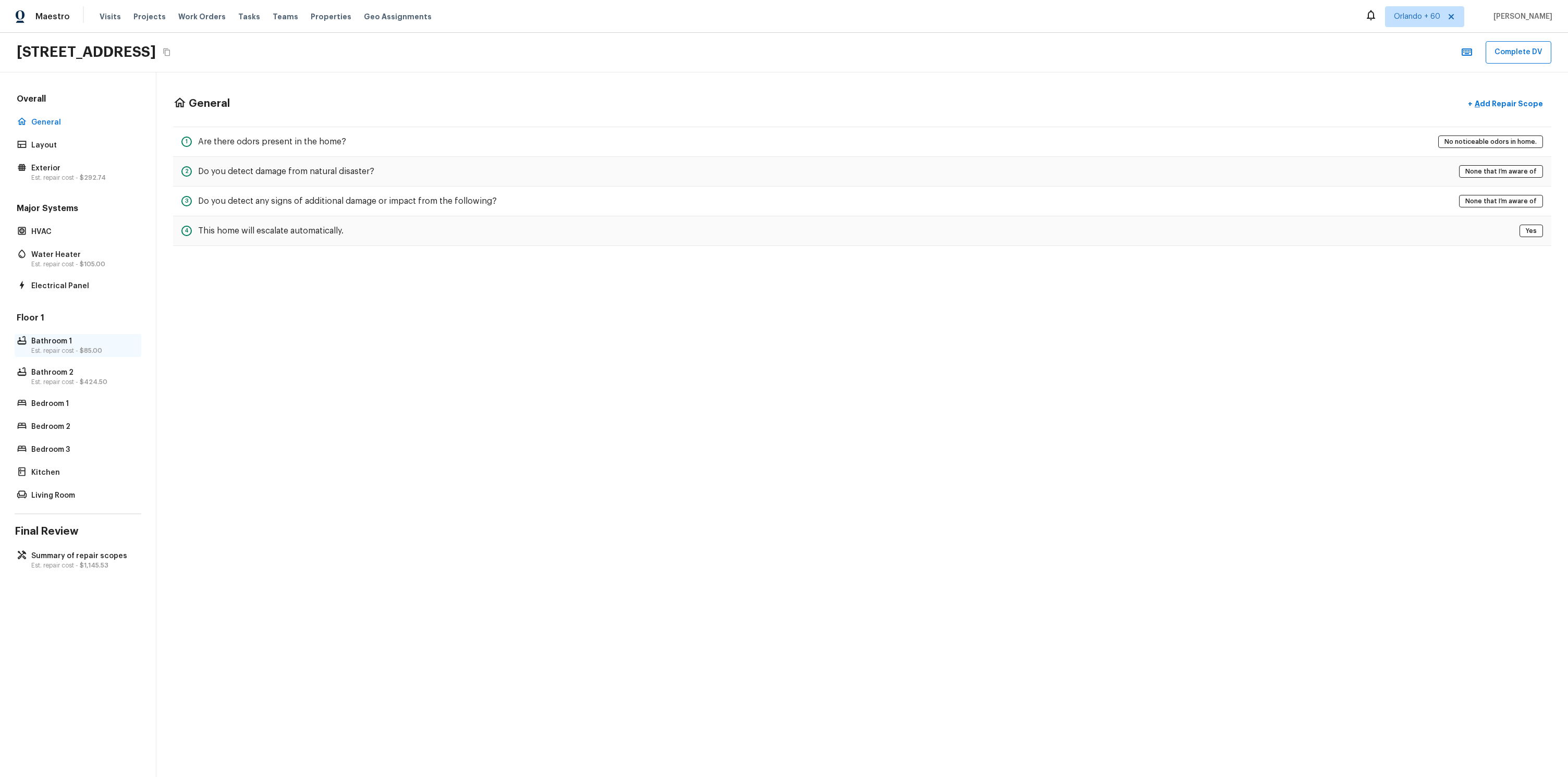
click at [97, 341] on p "Bathroom 1" at bounding box center [84, 341] width 104 height 11
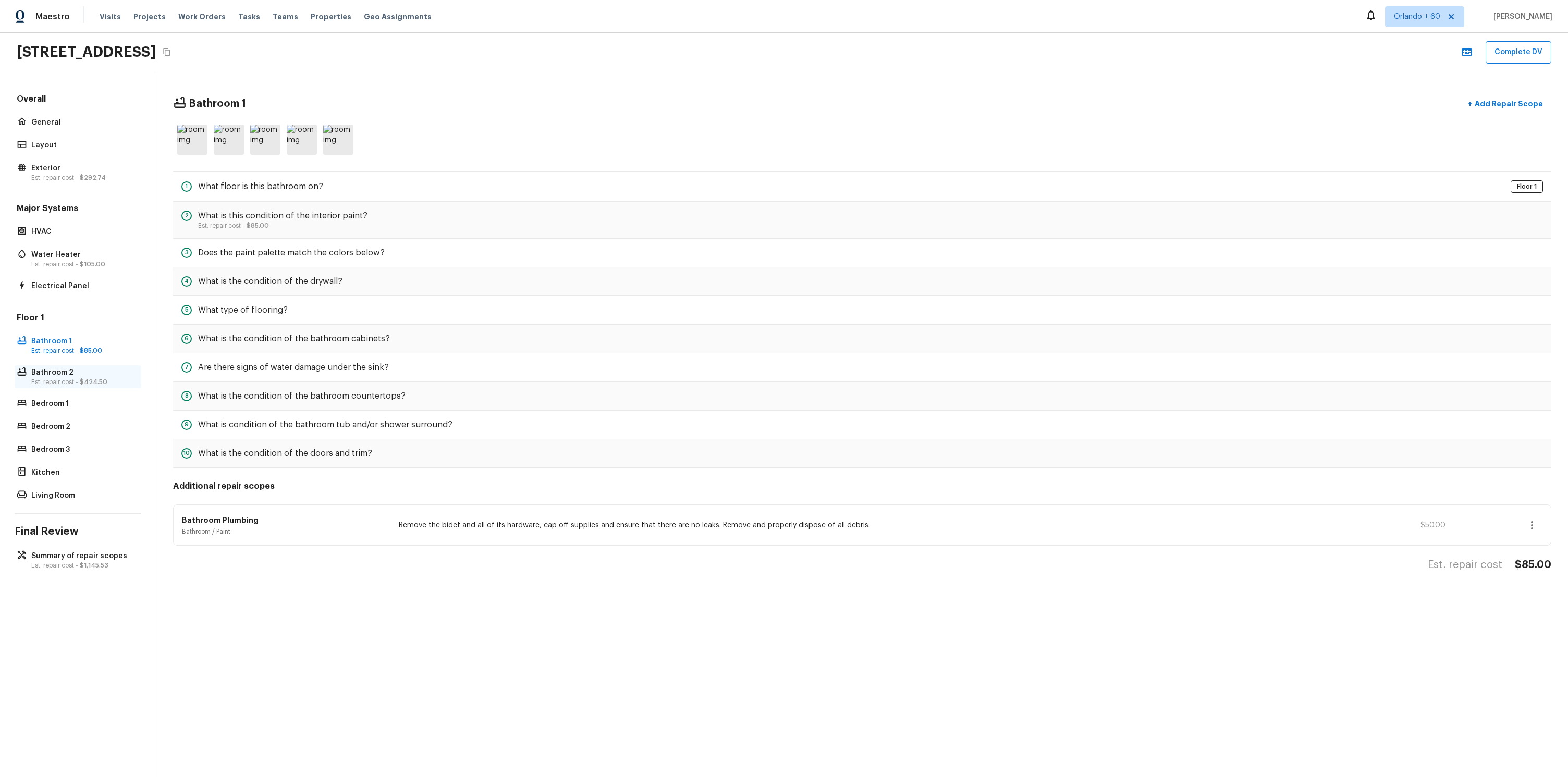
click at [97, 373] on p "Bathroom 2" at bounding box center [84, 372] width 104 height 11
click at [98, 349] on span "$85.00" at bounding box center [91, 351] width 22 height 7
click at [110, 374] on p "Bathroom 2" at bounding box center [84, 372] width 104 height 11
click at [99, 341] on p "Bathroom 1" at bounding box center [84, 341] width 104 height 11
click at [103, 370] on p "Bathroom 2" at bounding box center [84, 372] width 104 height 11
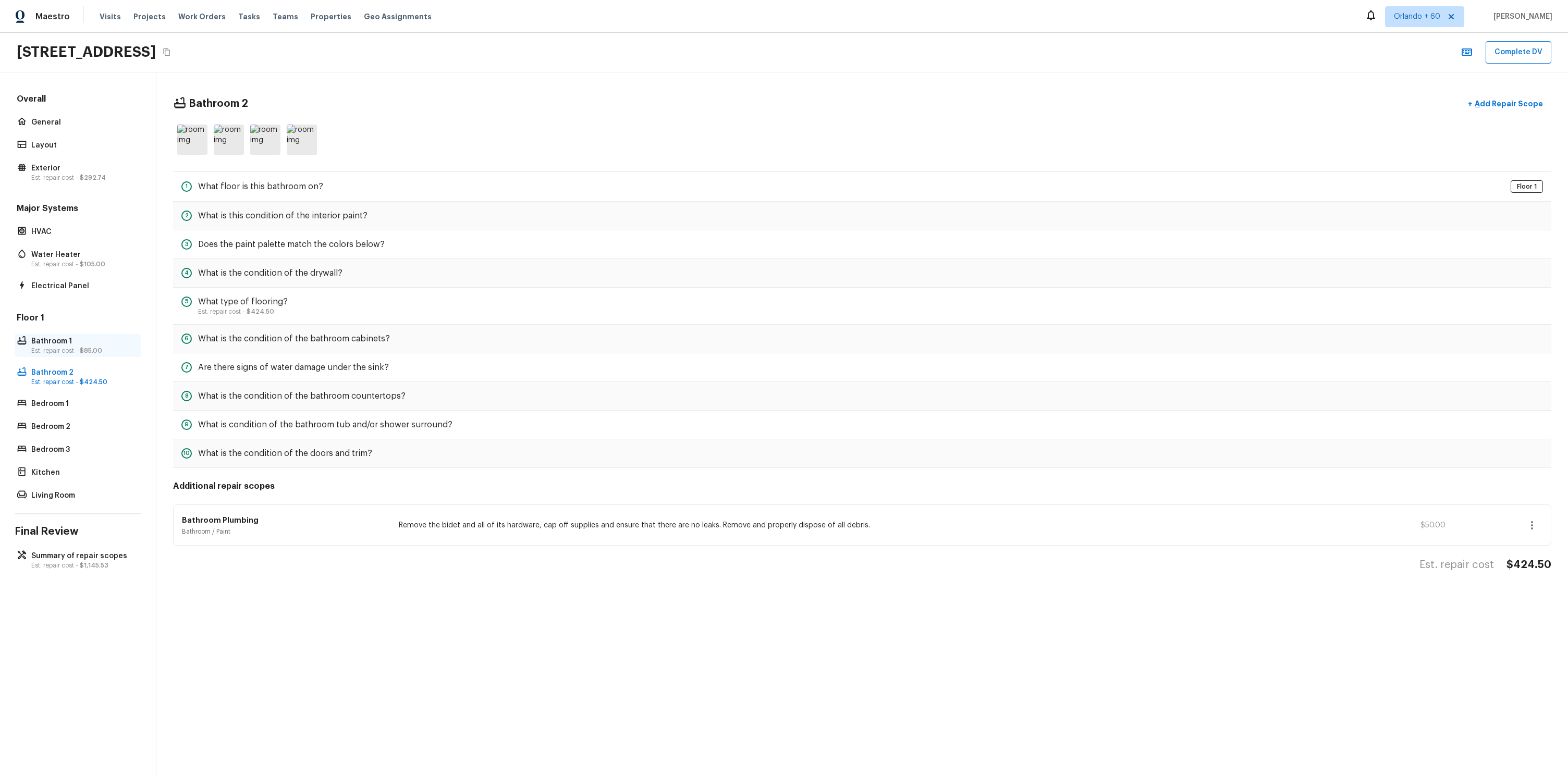
click at [91, 337] on p "Bathroom 1" at bounding box center [84, 341] width 104 height 11
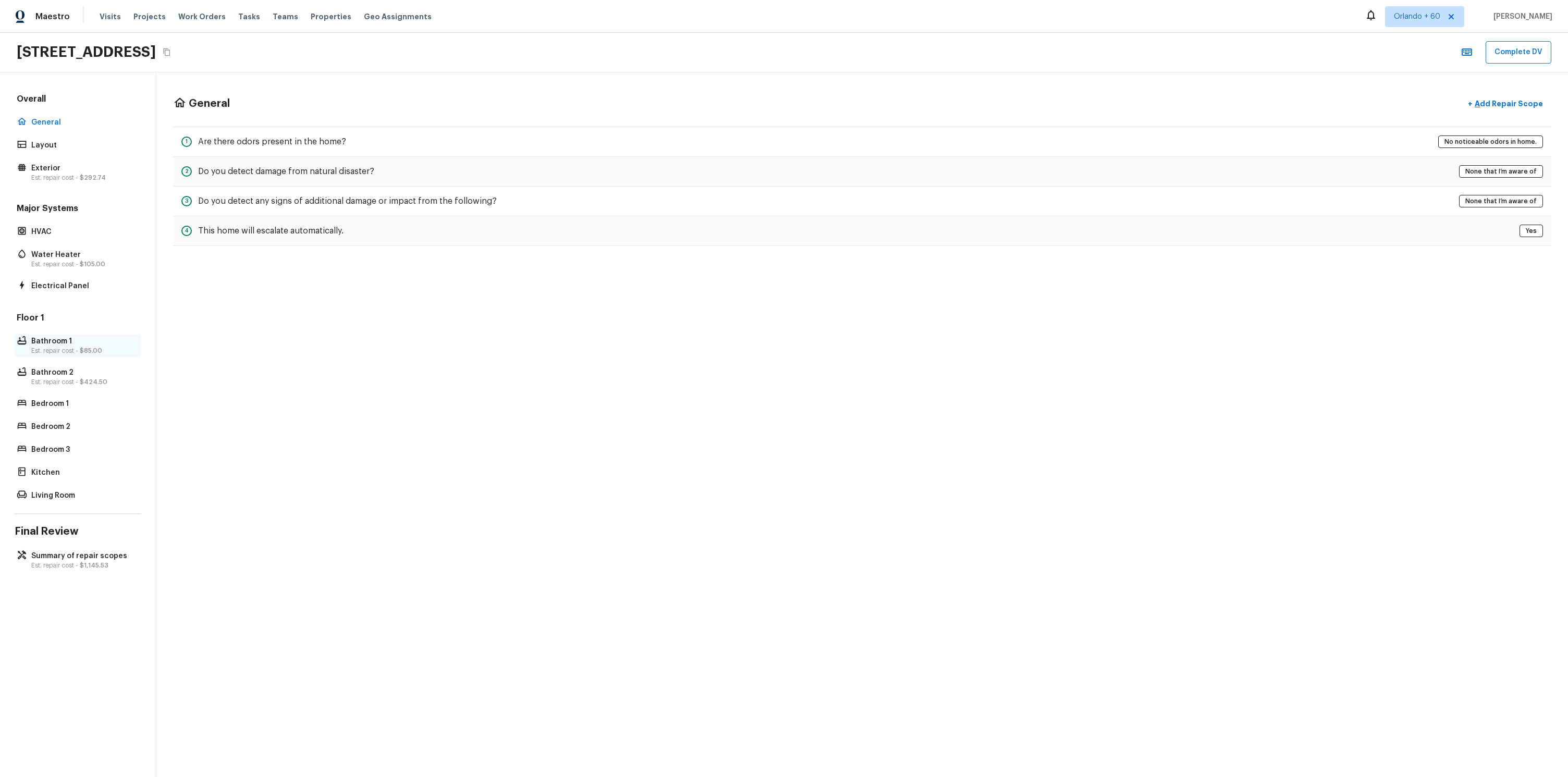
click at [86, 338] on p "Bathroom 1" at bounding box center [84, 341] width 104 height 11
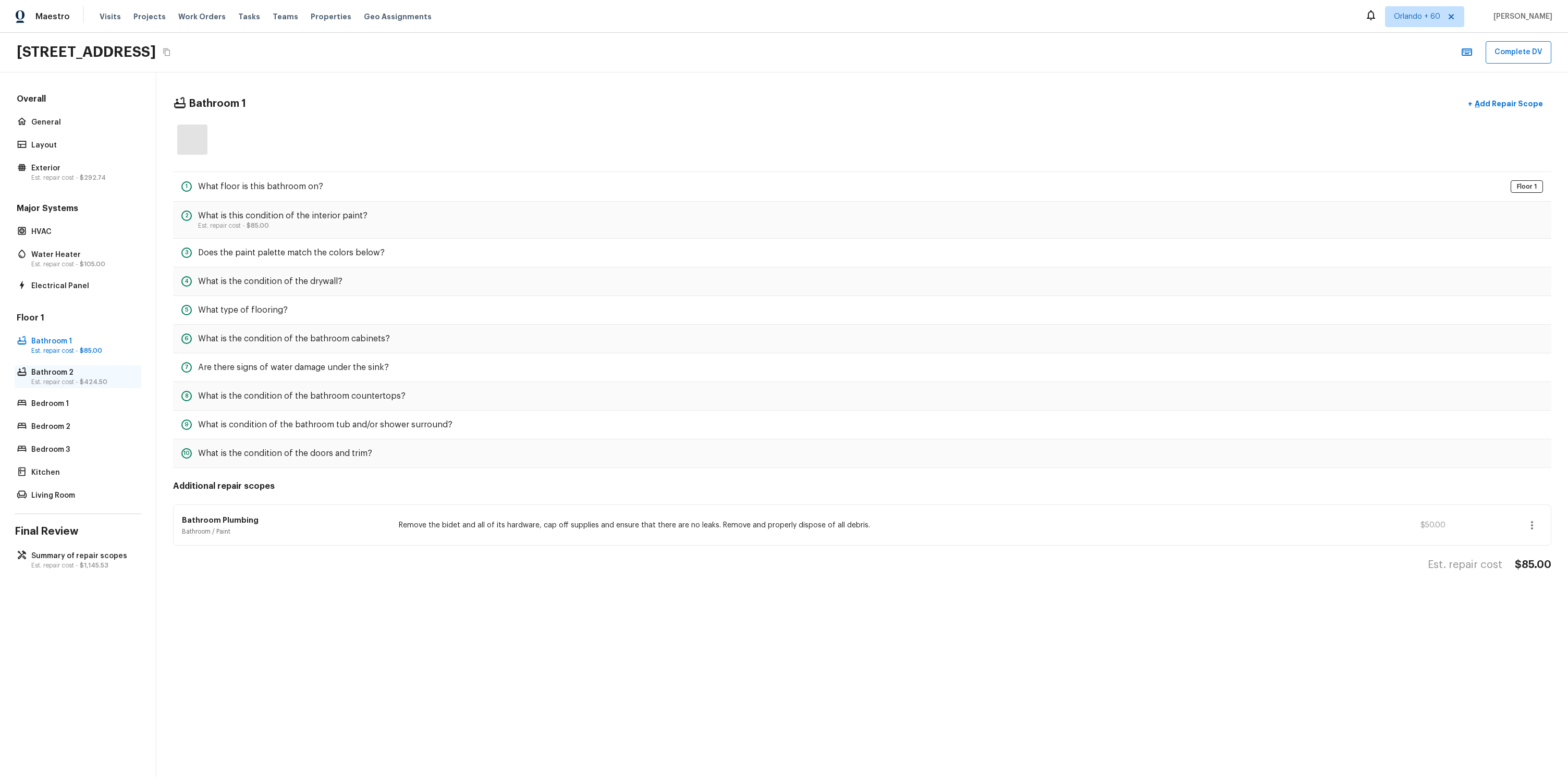
click at [72, 378] on p "Est. repair cost - $424.50" at bounding box center [84, 382] width 104 height 9
drag, startPoint x: 72, startPoint y: 359, endPoint x: 71, endPoint y: 382, distance: 23.0
click at [72, 359] on div "Floor 1 Bathroom 1 Est. repair cost - $85.00 Bathroom 2 Est. repair cost - $424…" at bounding box center [78, 407] width 126 height 191
click at [75, 547] on div "Overall General Layout Exterior Est. repair cost - $292.74 Major Systems HVAC W…" at bounding box center [78, 424] width 157 height 705
click at [88, 555] on p "Summary of repair scopes" at bounding box center [84, 556] width 104 height 11
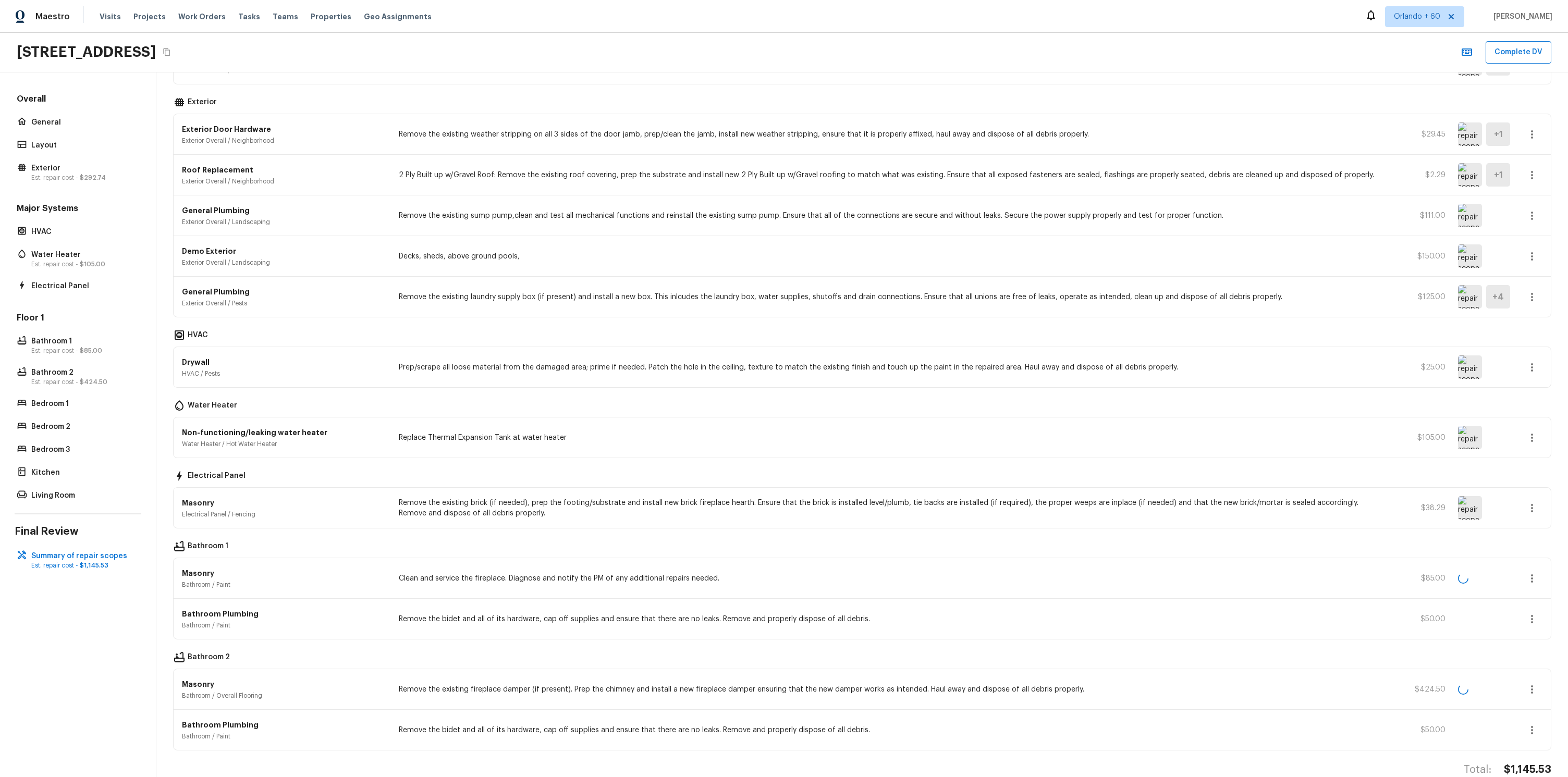
scroll to position [191, 0]
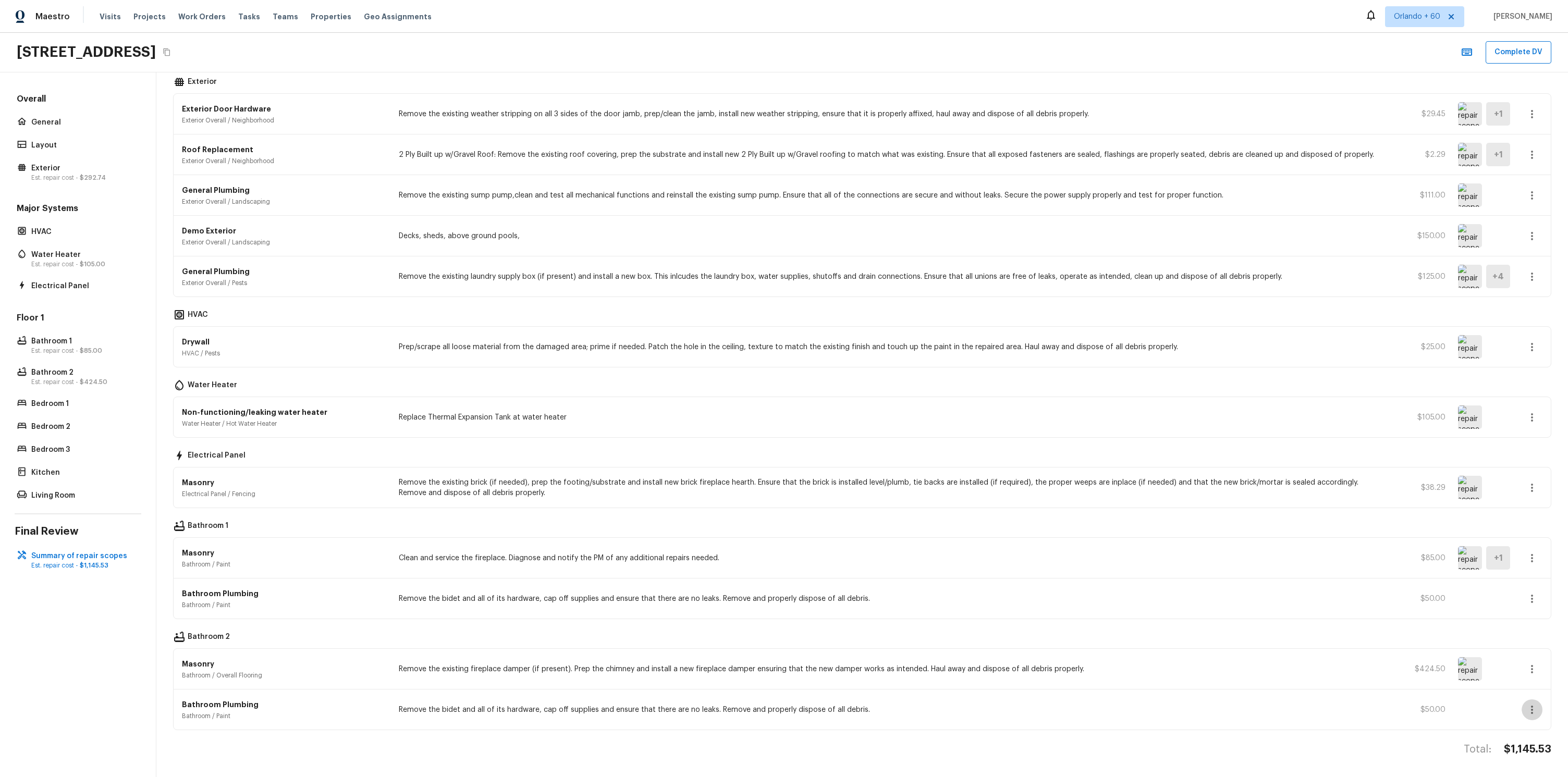
click at [1538, 702] on button "button" at bounding box center [1532, 710] width 21 height 21
click at [1528, 748] on li "Remove" at bounding box center [1535, 749] width 49 height 32
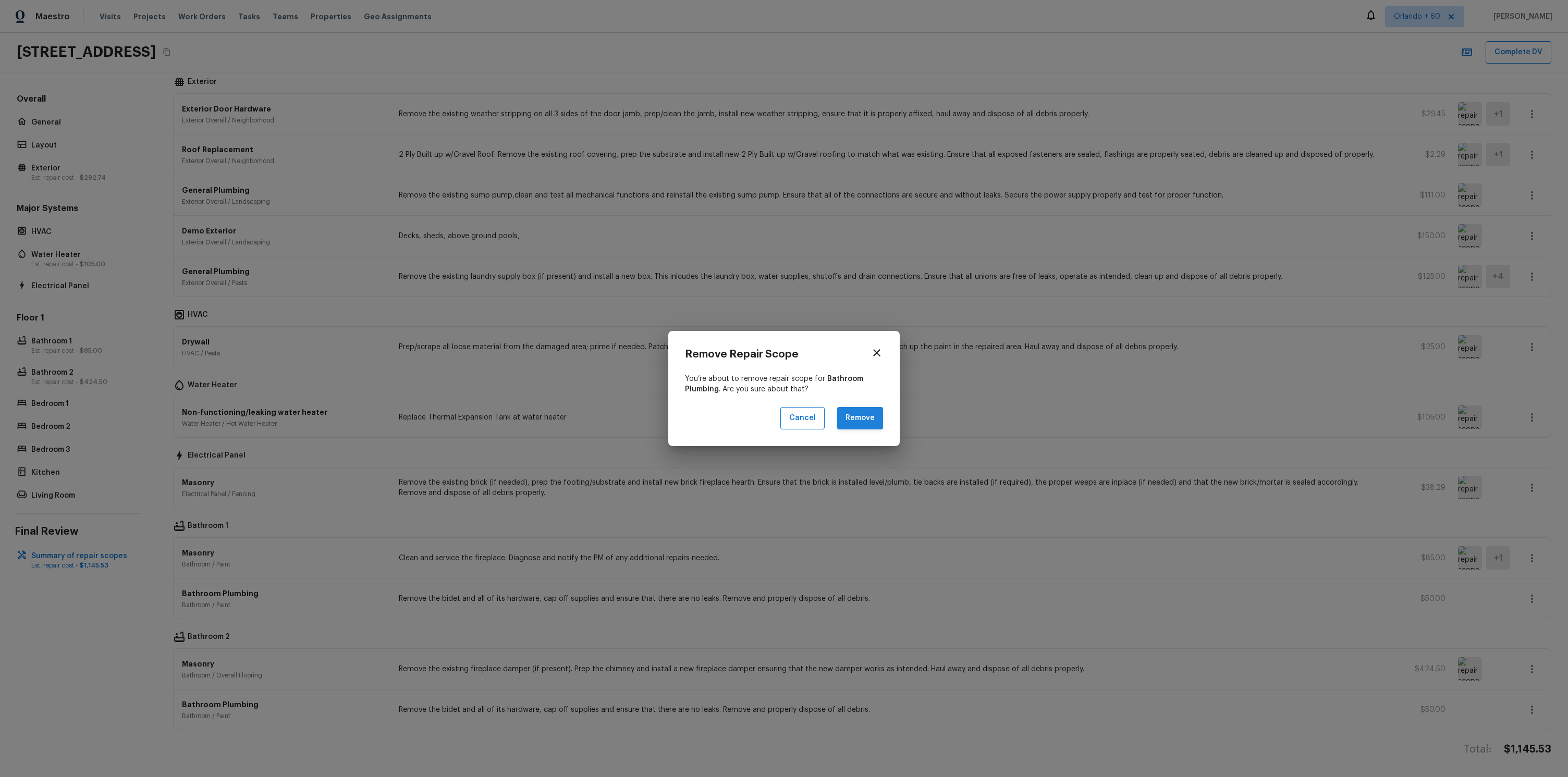
click at [869, 415] on button "Remove" at bounding box center [860, 418] width 46 height 22
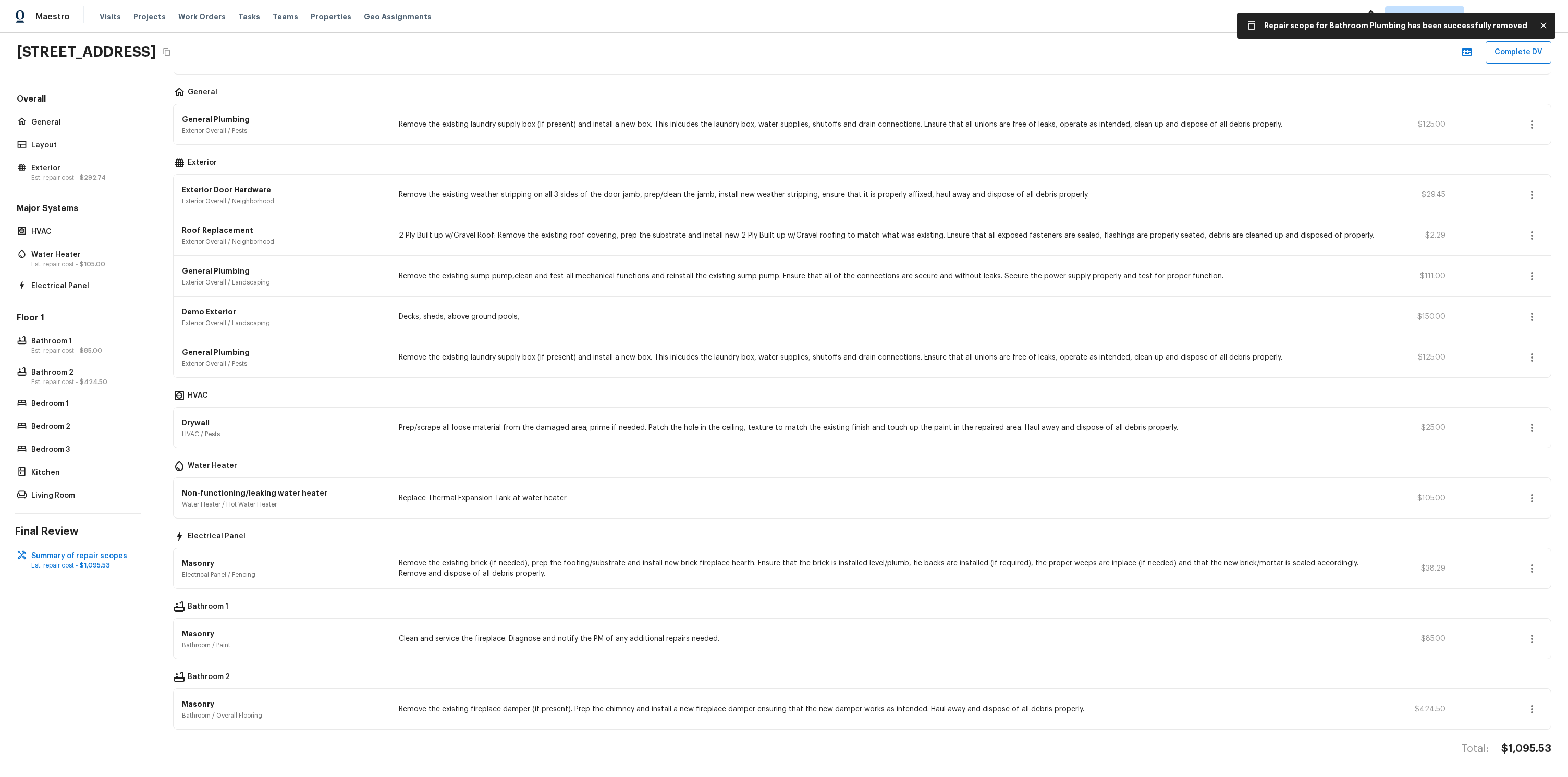
scroll to position [109, 0]
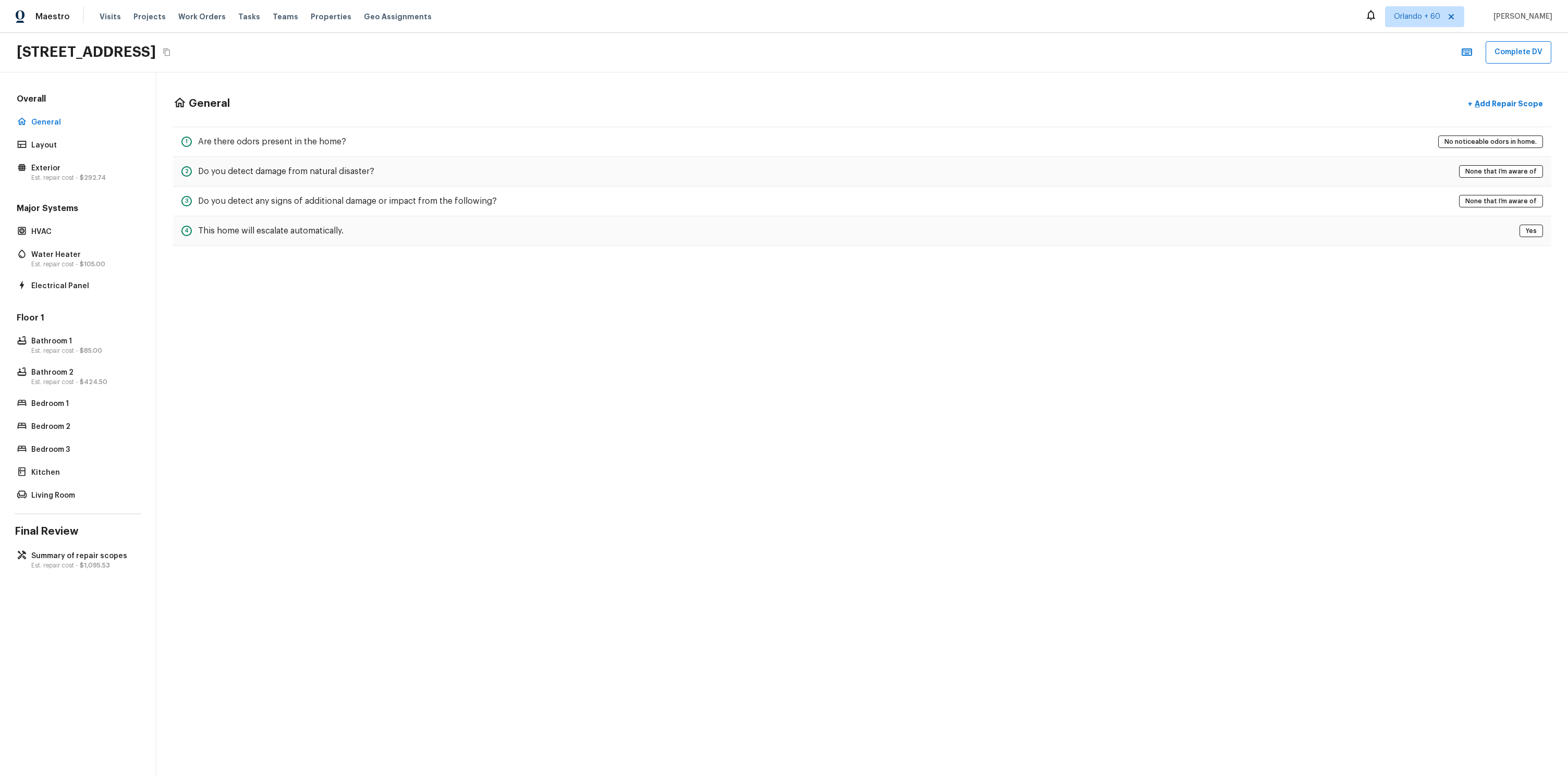
click at [66, 395] on div "Floor 1 Bathroom 1 Est. repair cost - $85.00 Bathroom 2 Est. repair cost - $424…" at bounding box center [78, 407] width 126 height 191
click at [68, 380] on p "Est. repair cost - $424.50" at bounding box center [84, 382] width 104 height 9
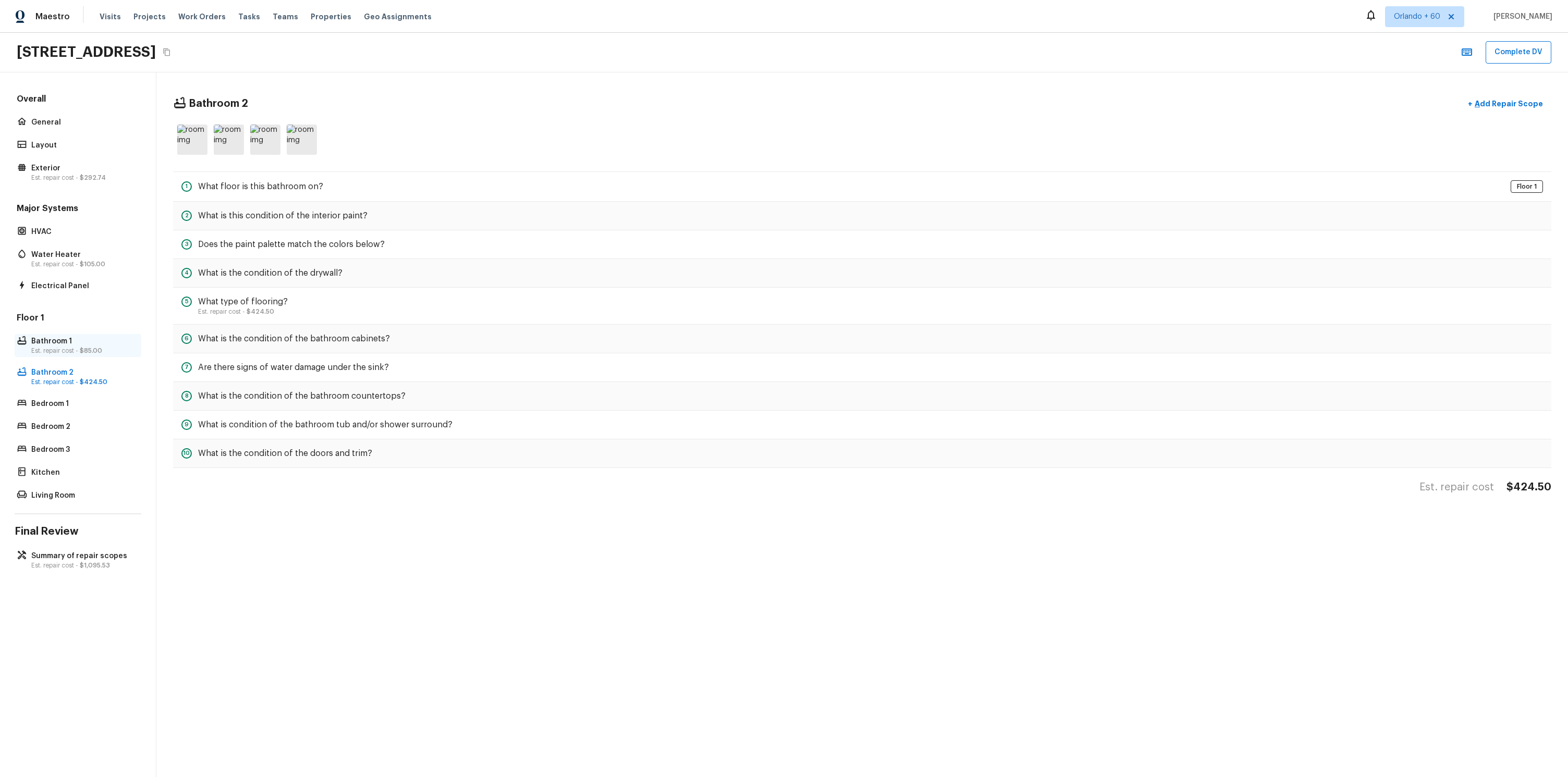
click at [72, 347] on p "Est. repair cost - $85.00" at bounding box center [84, 351] width 104 height 9
click at [78, 372] on p "Bathroom 2" at bounding box center [84, 372] width 104 height 11
click at [77, 350] on p "Est. repair cost - $85.00" at bounding box center [84, 351] width 104 height 9
click at [76, 368] on p "Bathroom 2" at bounding box center [84, 372] width 104 height 11
click at [77, 342] on p "Bathroom 1" at bounding box center [84, 341] width 104 height 11
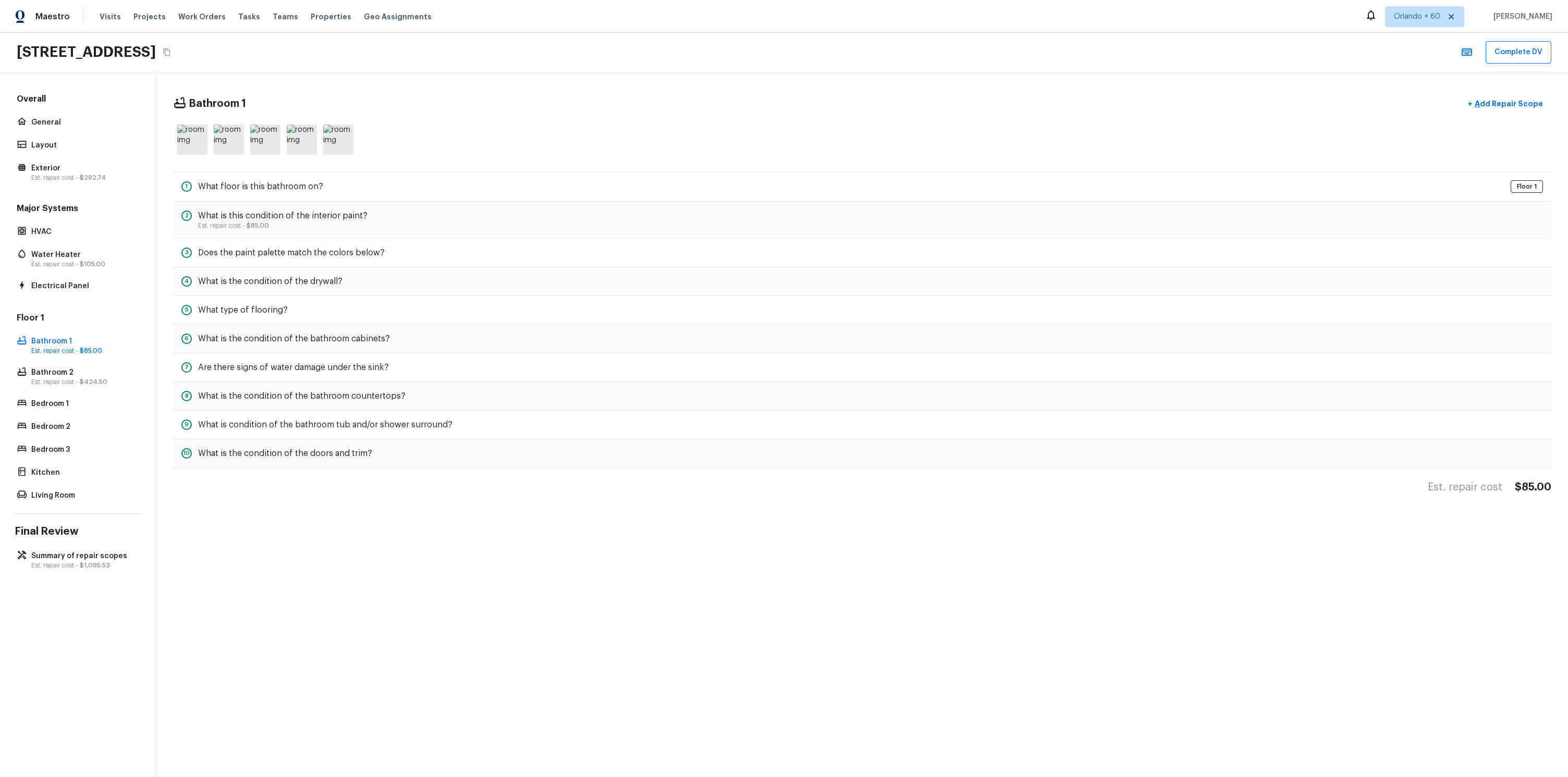
click at [45, 545] on div "Overall General Layout Exterior Est. repair cost - $292.74 Major Systems HVAC W…" at bounding box center [78, 424] width 157 height 705
click at [94, 559] on p "Summary of repair scopes" at bounding box center [84, 556] width 104 height 11
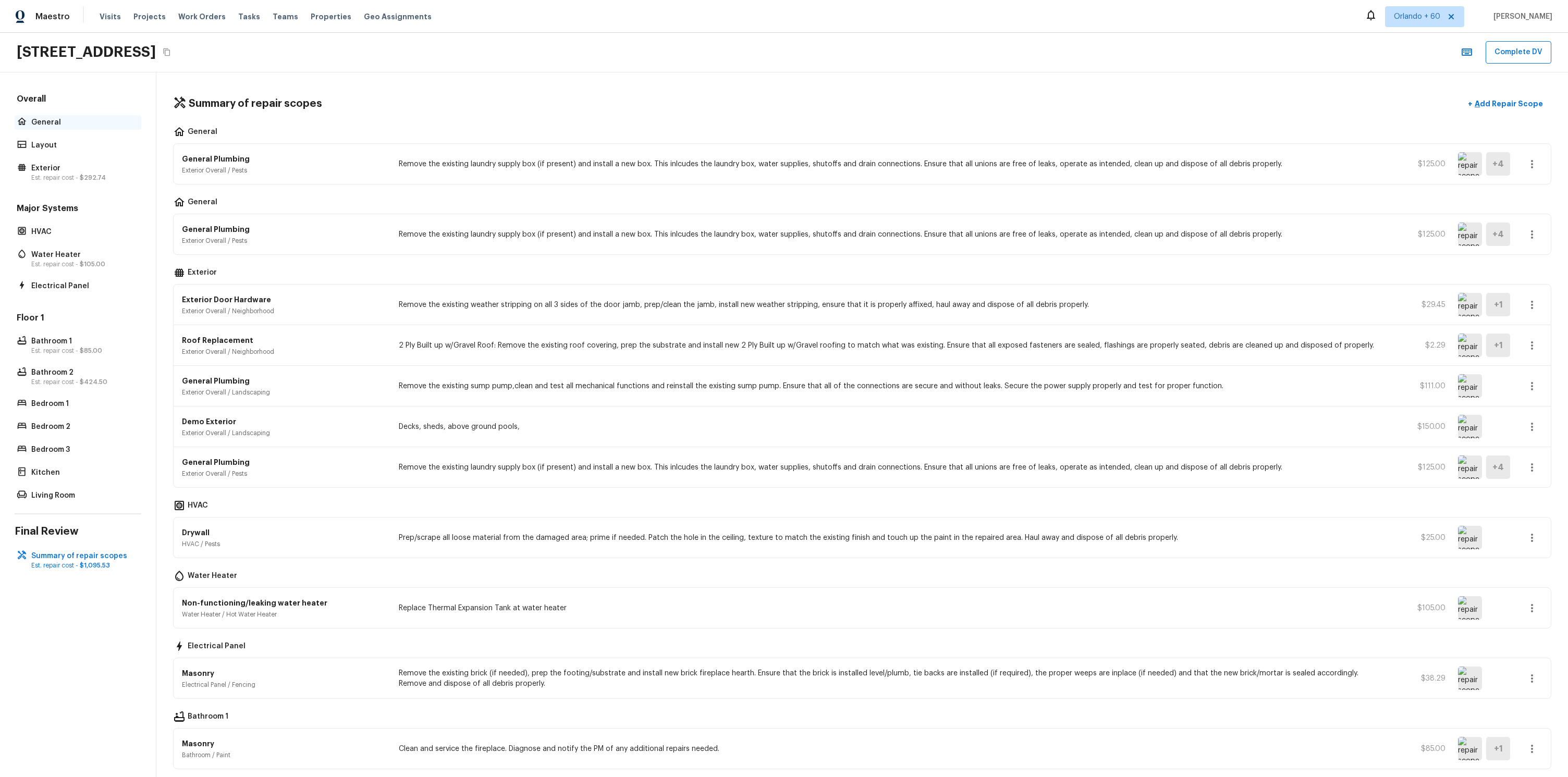
click at [79, 117] on p "General" at bounding box center [84, 122] width 104 height 11
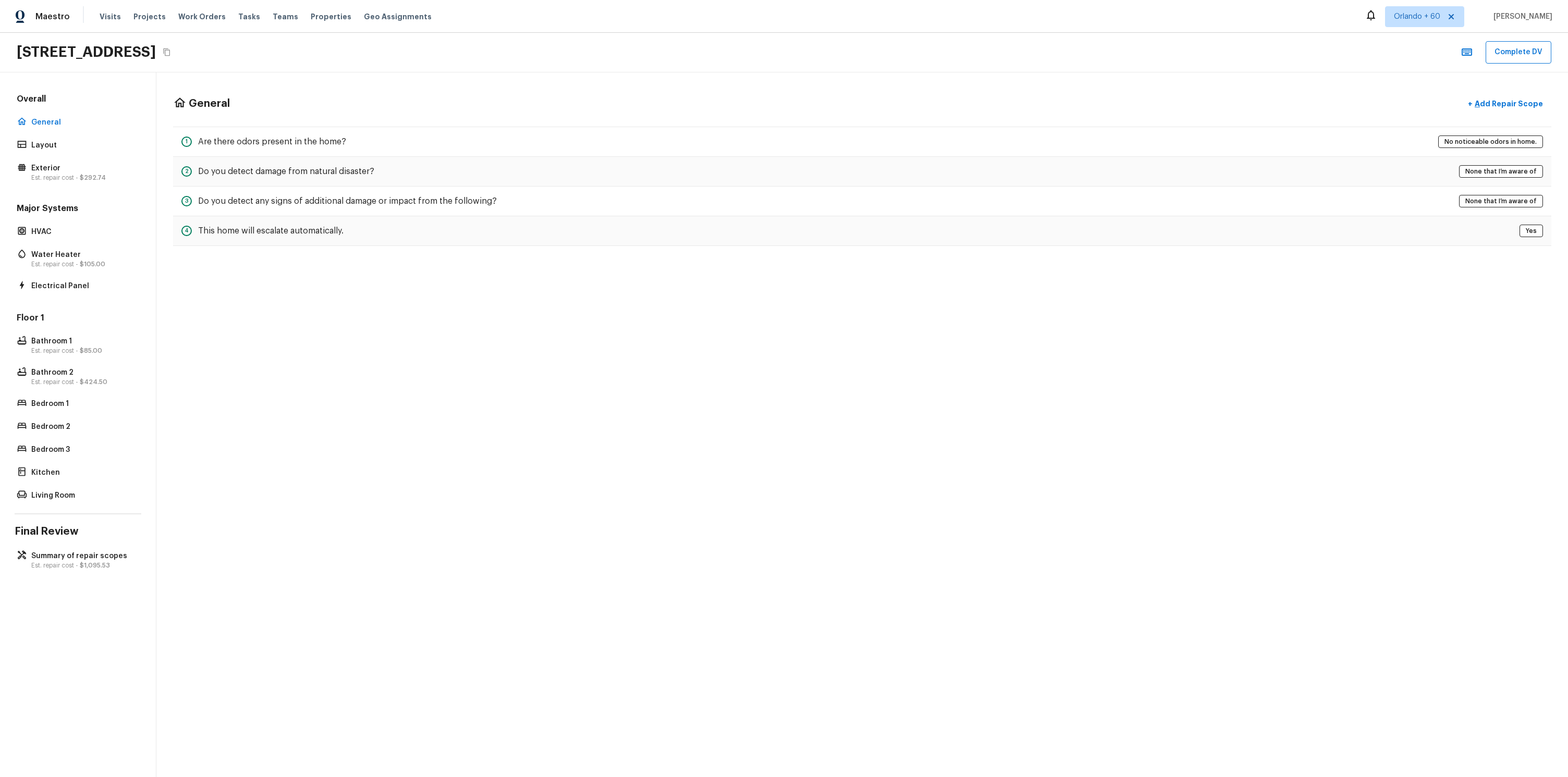
click at [442, 351] on div "General + Add Repair Scope 1 Are there odors present in the home? No noticeable…" at bounding box center [862, 424] width 1411 height 705
click at [96, 447] on p "Bedroom 3" at bounding box center [84, 450] width 104 height 11
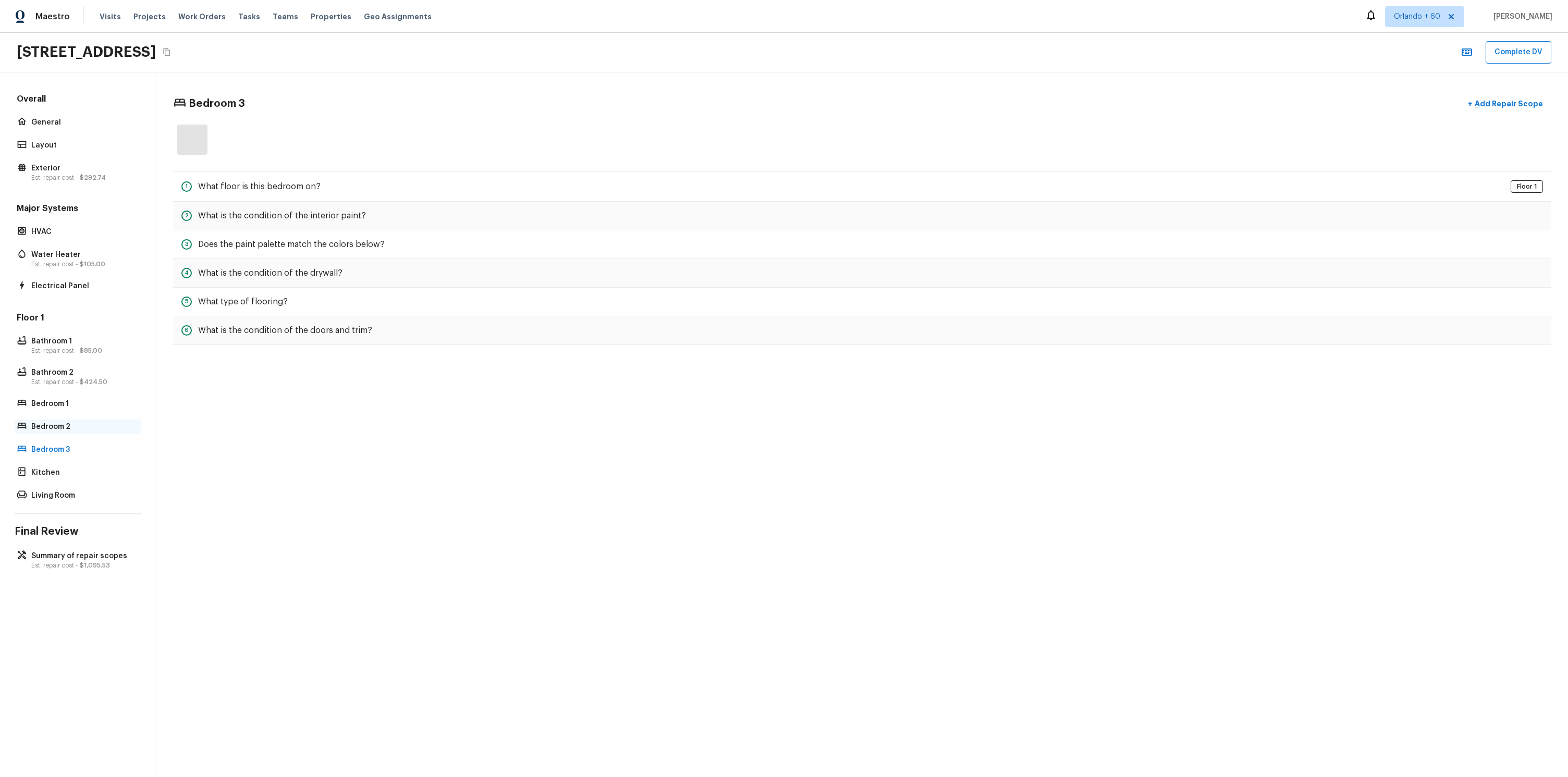
click at [92, 432] on div "Bedroom 2" at bounding box center [78, 427] width 126 height 14
click at [91, 420] on div "Bedroom 2" at bounding box center [78, 427] width 126 height 14
click at [94, 406] on p "Bedroom 1" at bounding box center [84, 404] width 104 height 11
click at [1513, 101] on p "Add Repair Scope" at bounding box center [1507, 104] width 70 height 11
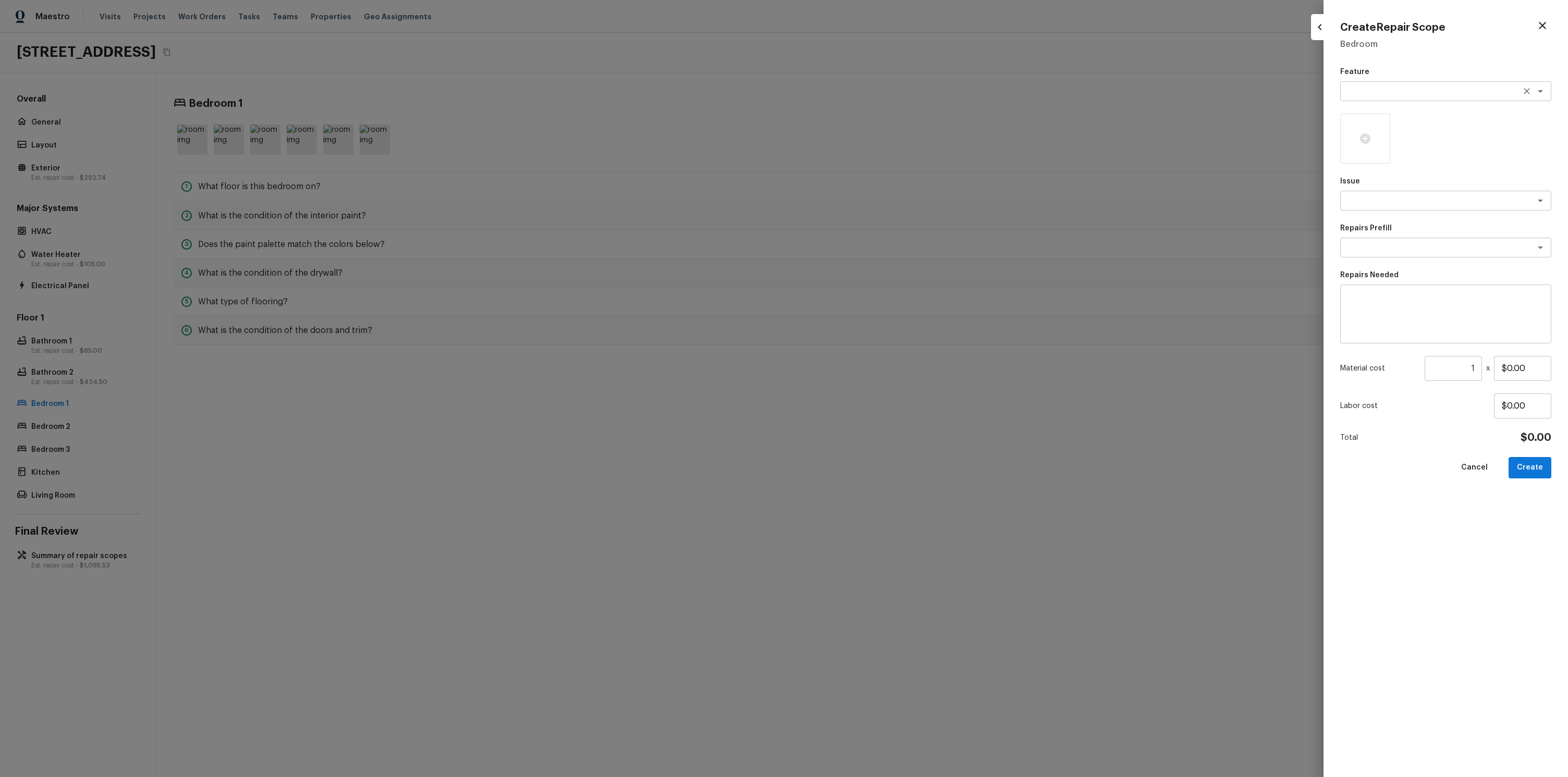
click at [1513, 94] on textarea at bounding box center [1431, 91] width 172 height 11
click at [1423, 140] on li "Pests" at bounding box center [1445, 147] width 211 height 16
type textarea "Pests"
click at [1363, 222] on div "Feature Pests x ​ Issue x ​ Repairs Prefill x ​ Repairs Needed x ​ Material cos…" at bounding box center [1445, 413] width 211 height 693
click at [1374, 204] on textarea at bounding box center [1431, 201] width 172 height 11
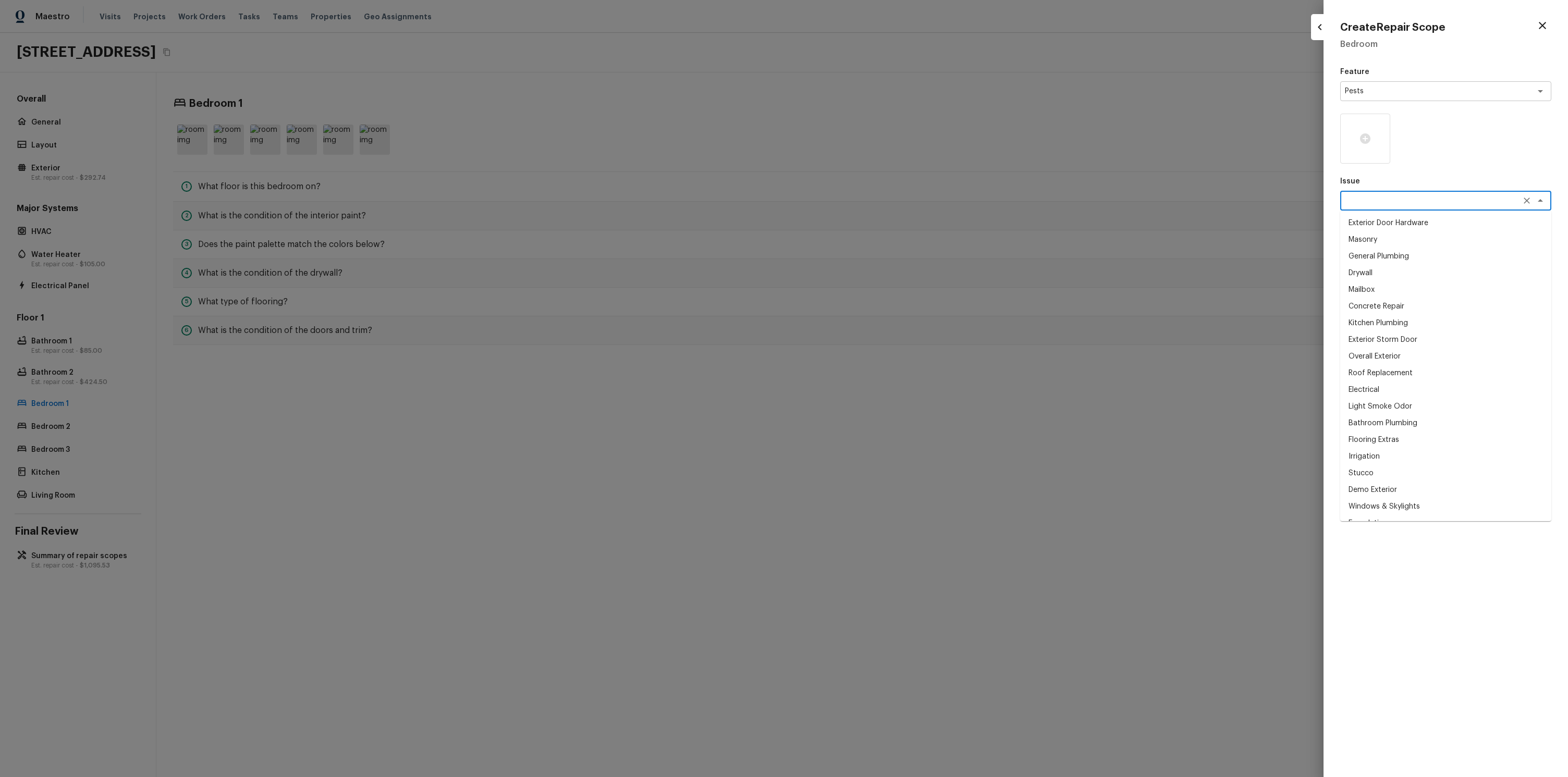
click at [1368, 259] on li "General Plumbing" at bounding box center [1445, 256] width 211 height 16
type textarea "General Plumbing"
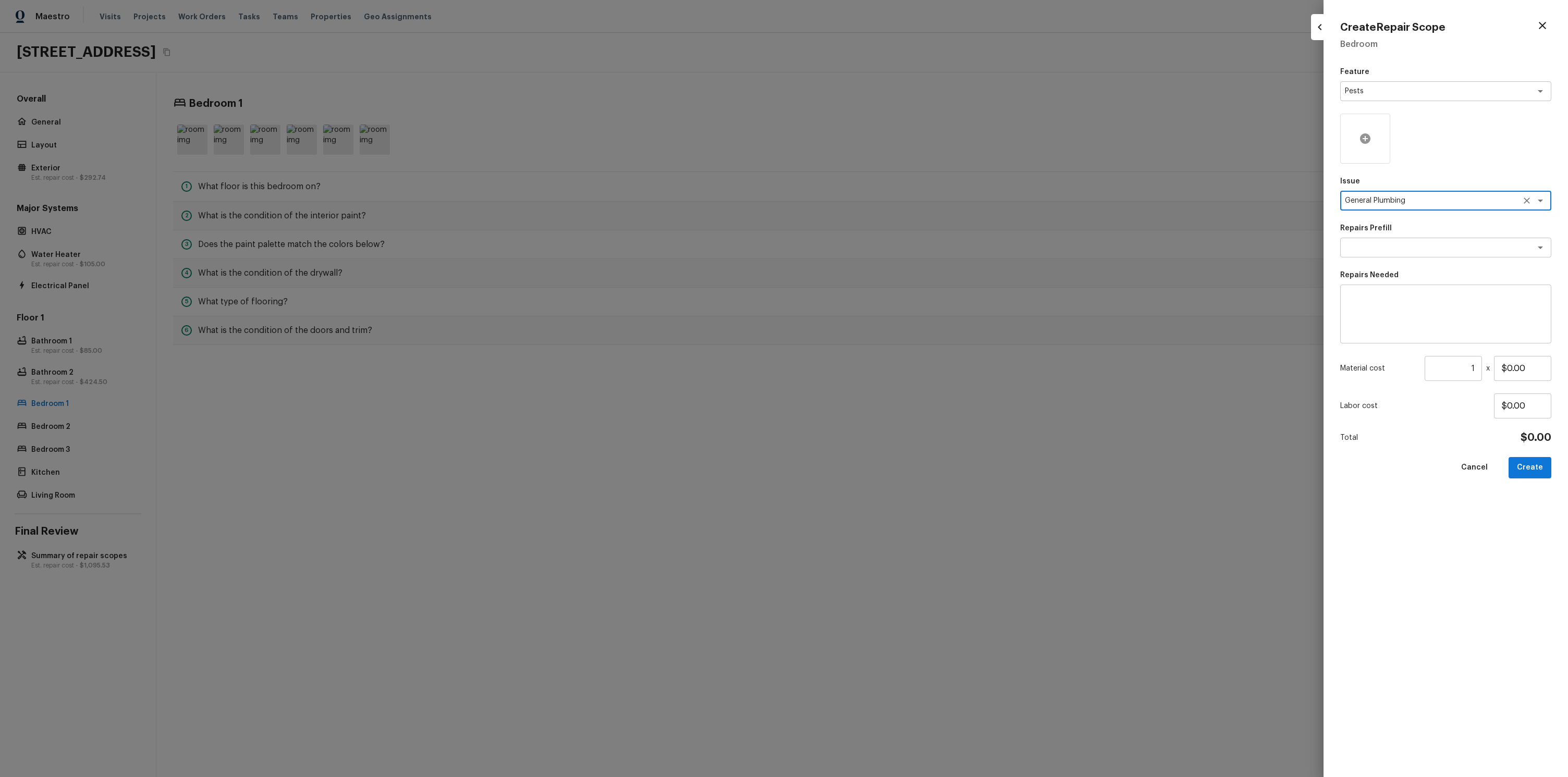
click at [1385, 143] on div at bounding box center [1365, 139] width 50 height 50
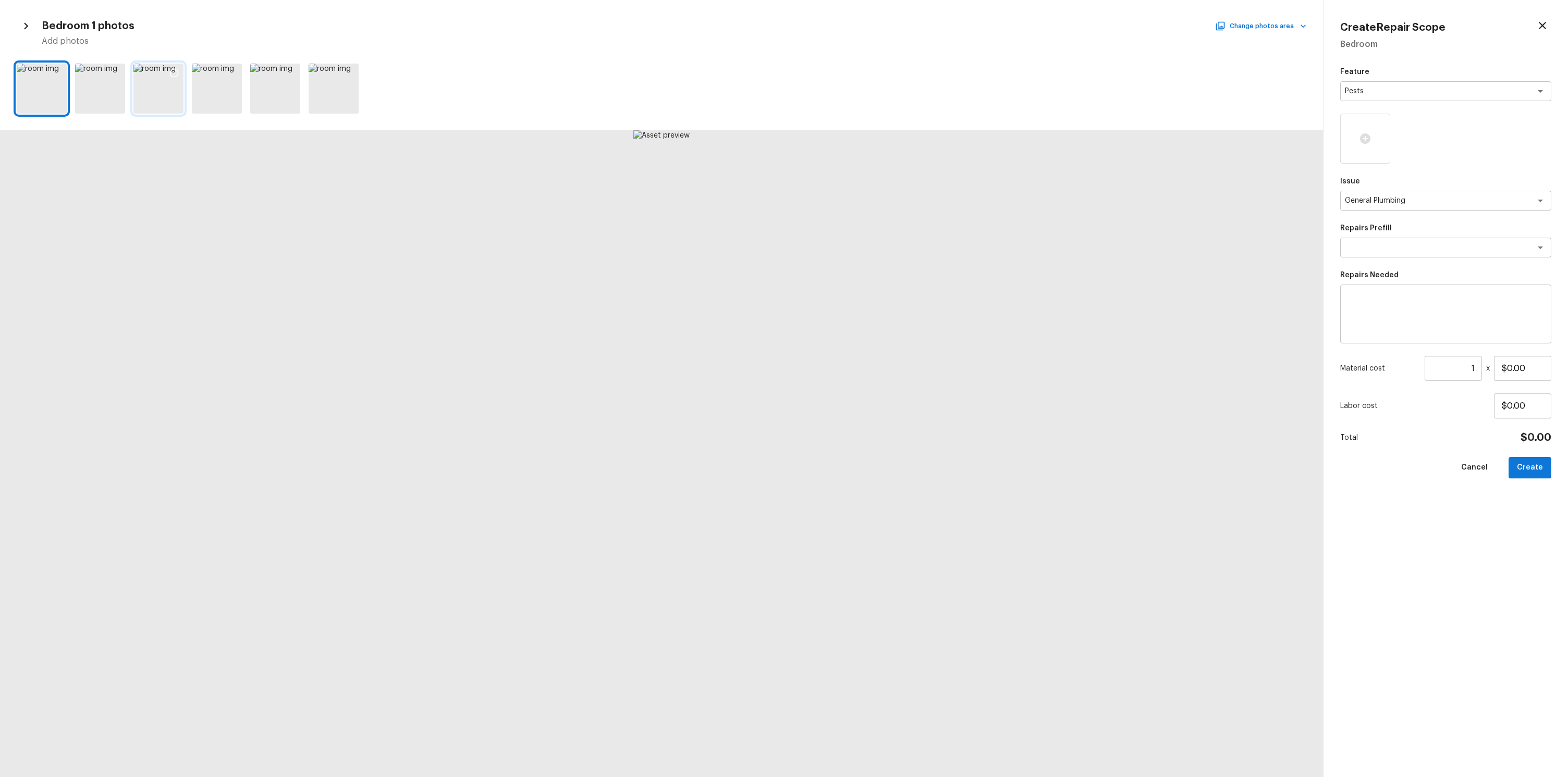
click at [134, 76] on div at bounding box center [159, 89] width 50 height 50
click at [195, 66] on div at bounding box center [216, 89] width 50 height 50
click at [170, 74] on icon at bounding box center [174, 73] width 9 height 9
click at [122, 72] on div at bounding box center [116, 74] width 19 height 22
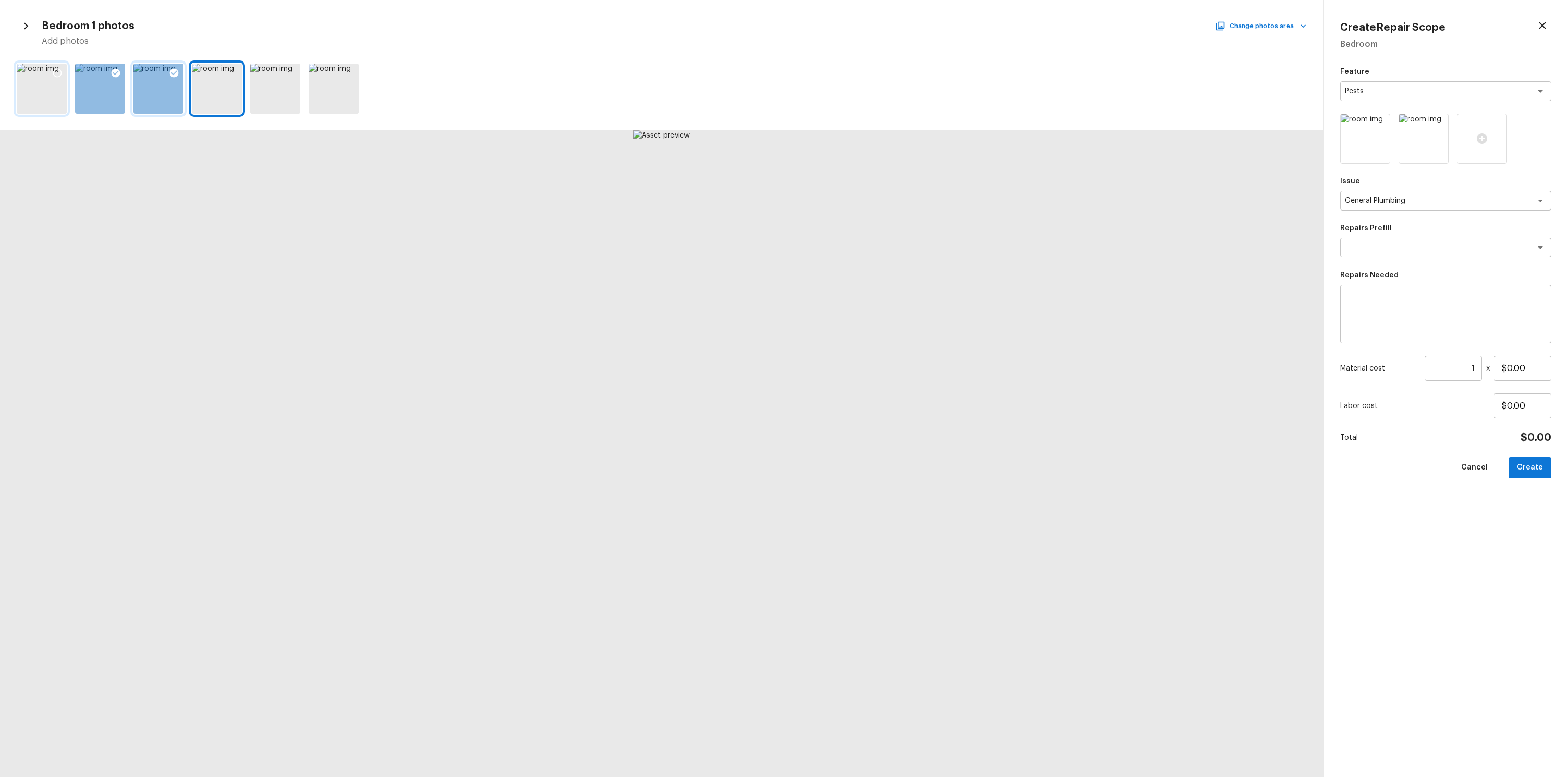
click at [56, 72] on icon at bounding box center [57, 73] width 11 height 11
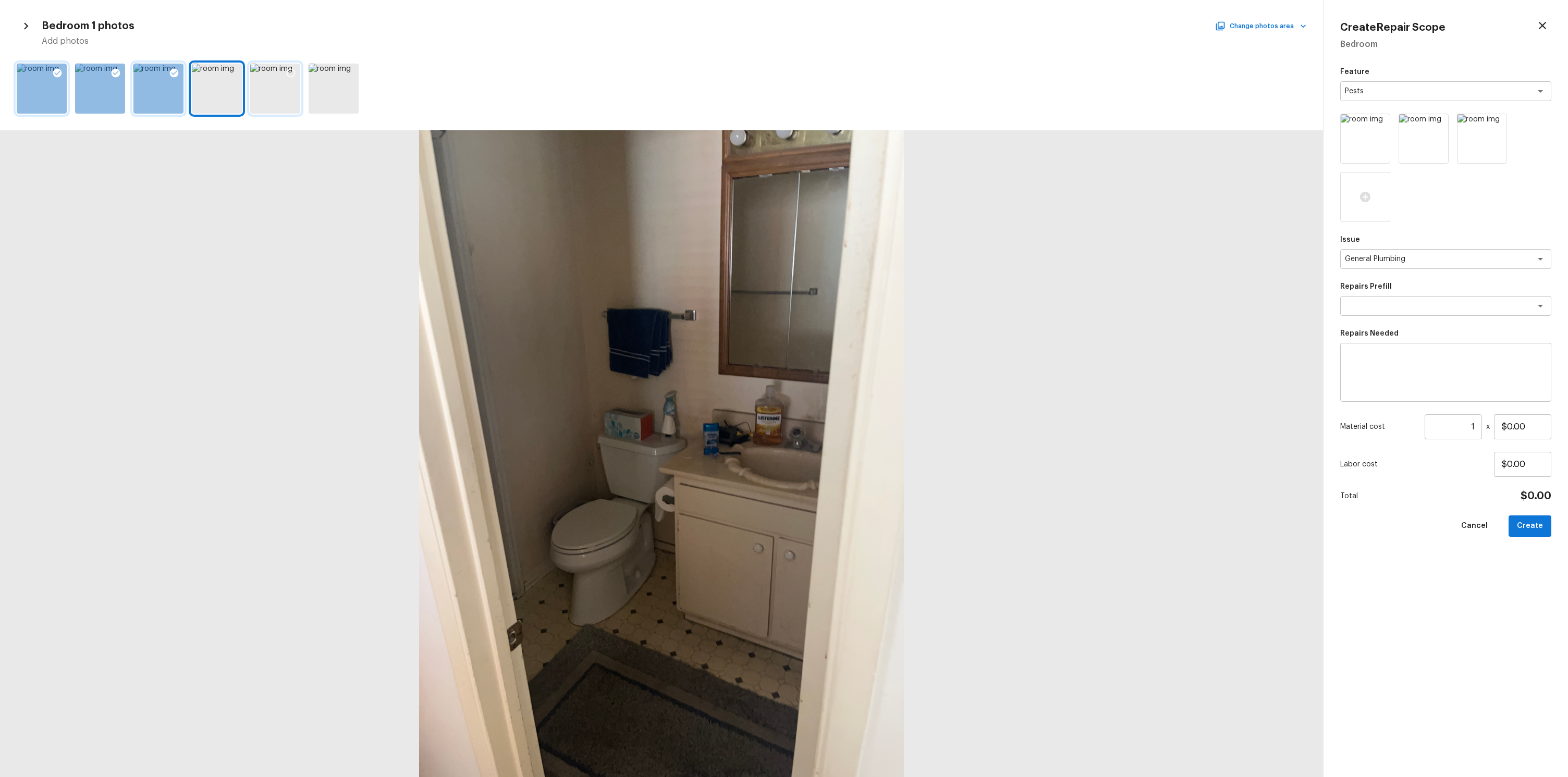
click at [274, 74] on div at bounding box center [275, 89] width 50 height 50
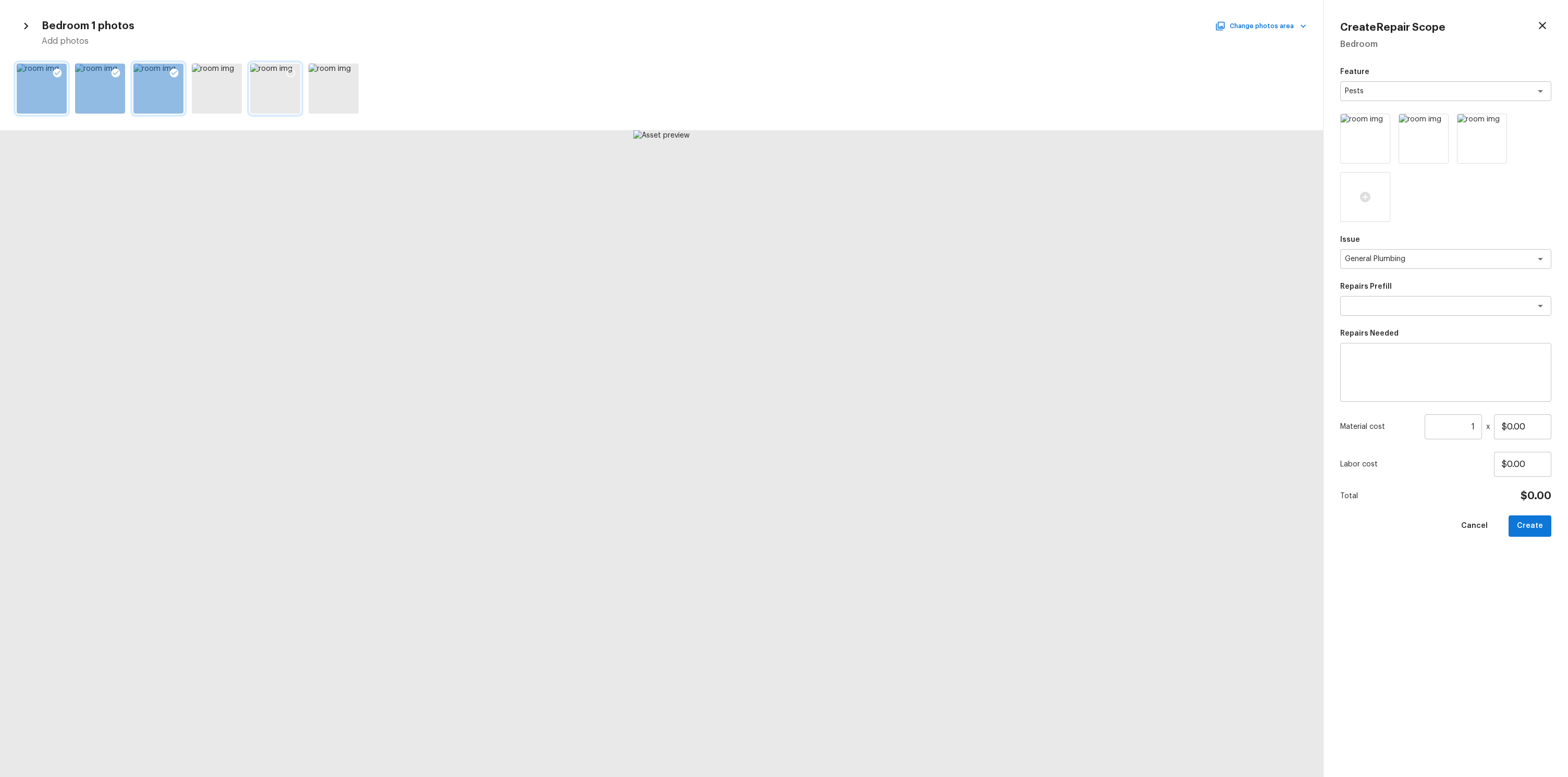
click at [295, 71] on icon at bounding box center [291, 73] width 11 height 11
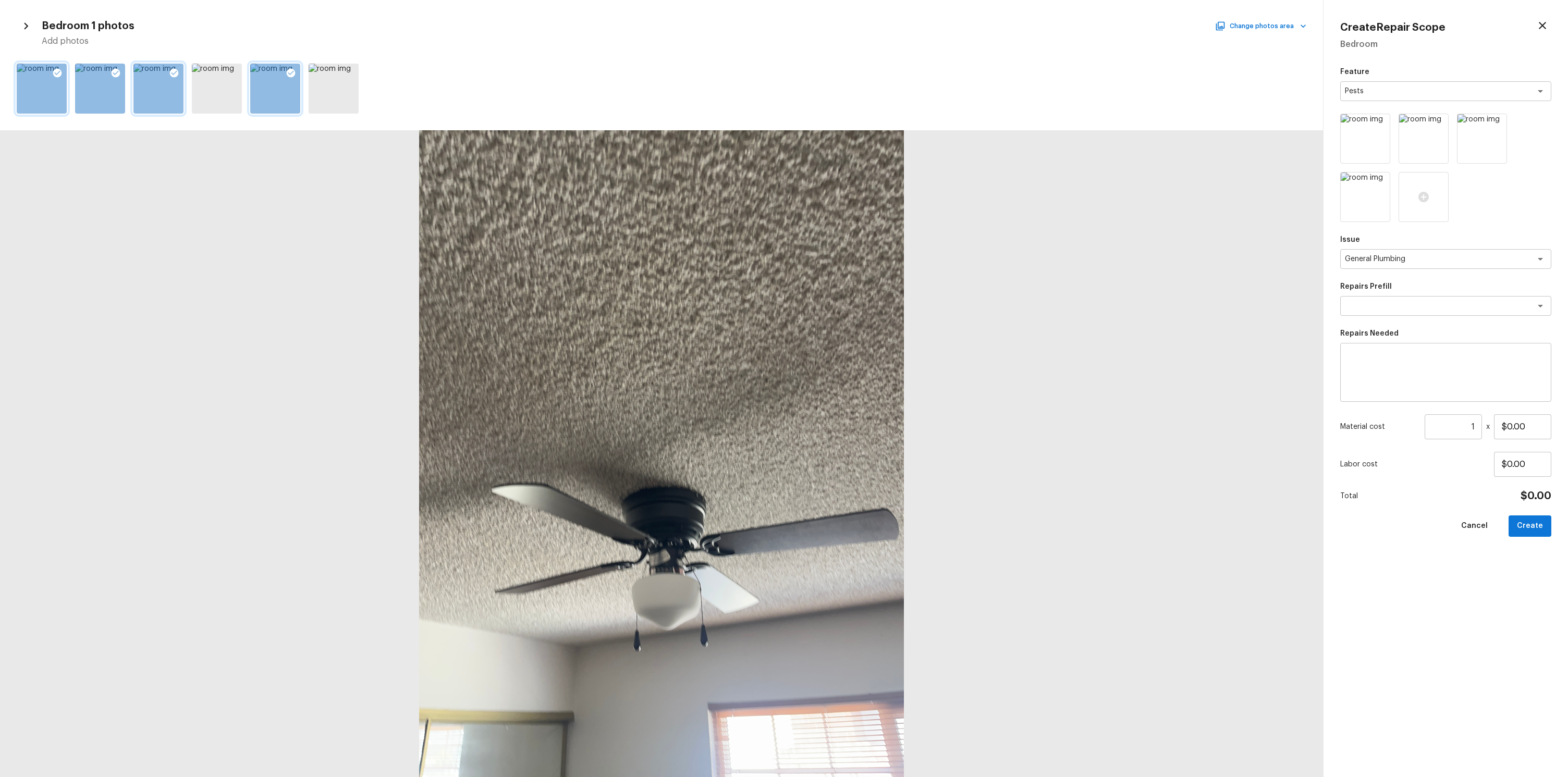
click at [246, 74] on div at bounding box center [661, 88] width 1323 height 59
click at [234, 74] on icon at bounding box center [232, 73] width 11 height 11
click at [1423, 305] on textarea at bounding box center [1431, 306] width 172 height 11
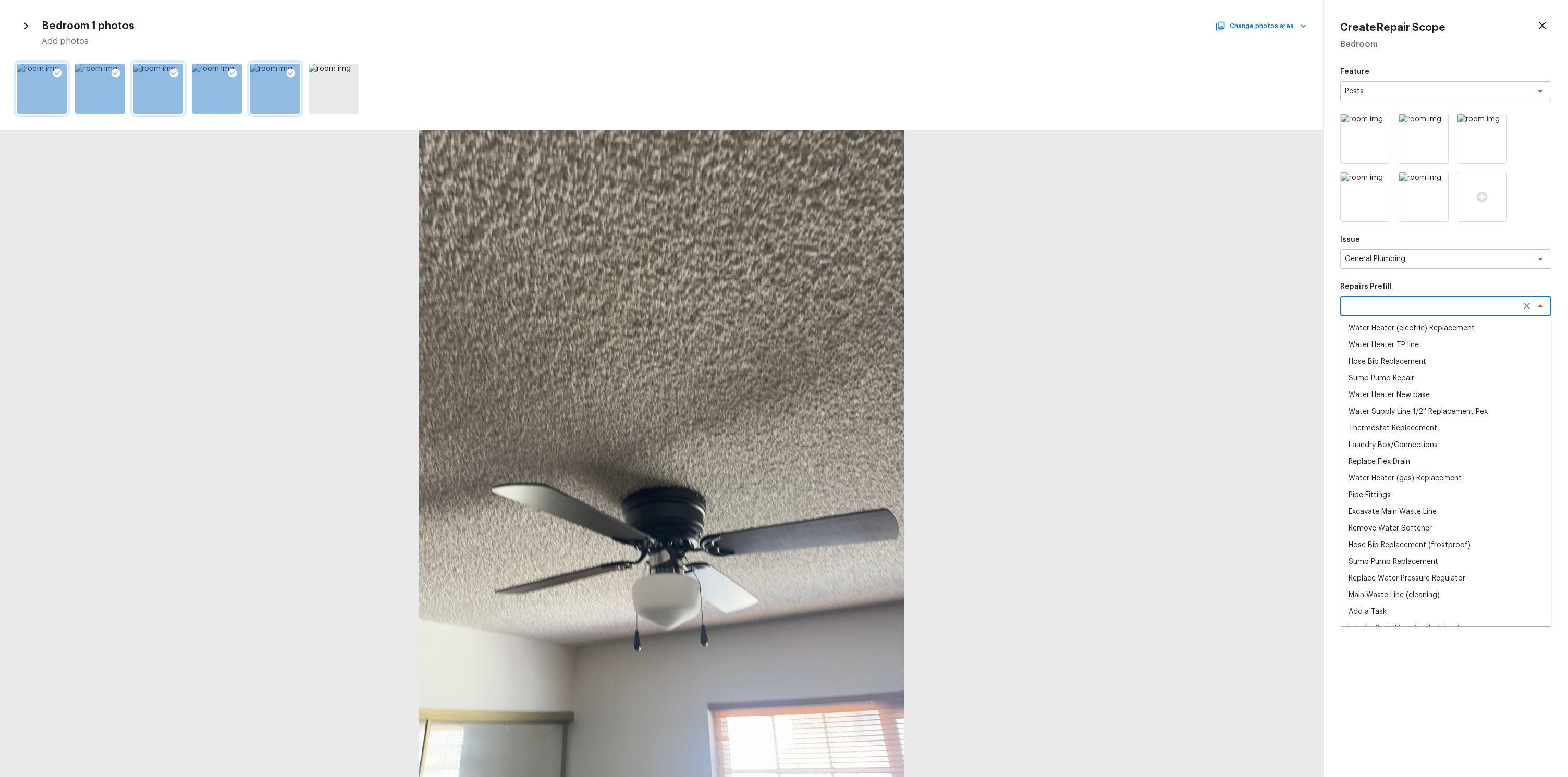
click at [1392, 370] on li "Sump Pump Repair" at bounding box center [1445, 378] width 211 height 16
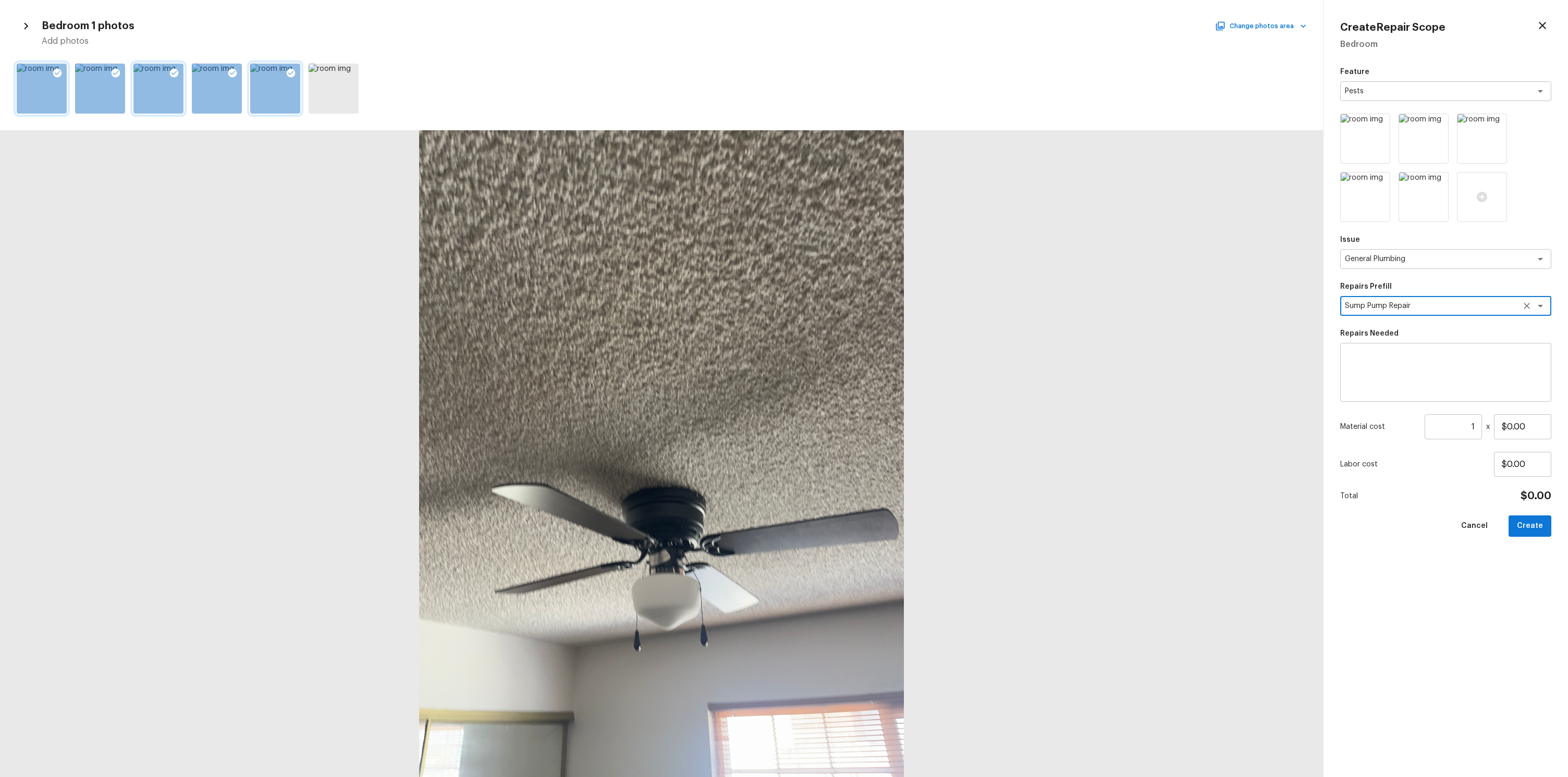
type textarea "Sump Pump Repair"
type textarea "Remove the existing sump pump,clean and test all mechanical functions and reins…"
type input "$111.00"
click at [1532, 530] on button "Create" at bounding box center [1529, 526] width 43 height 21
type input "$0.00"
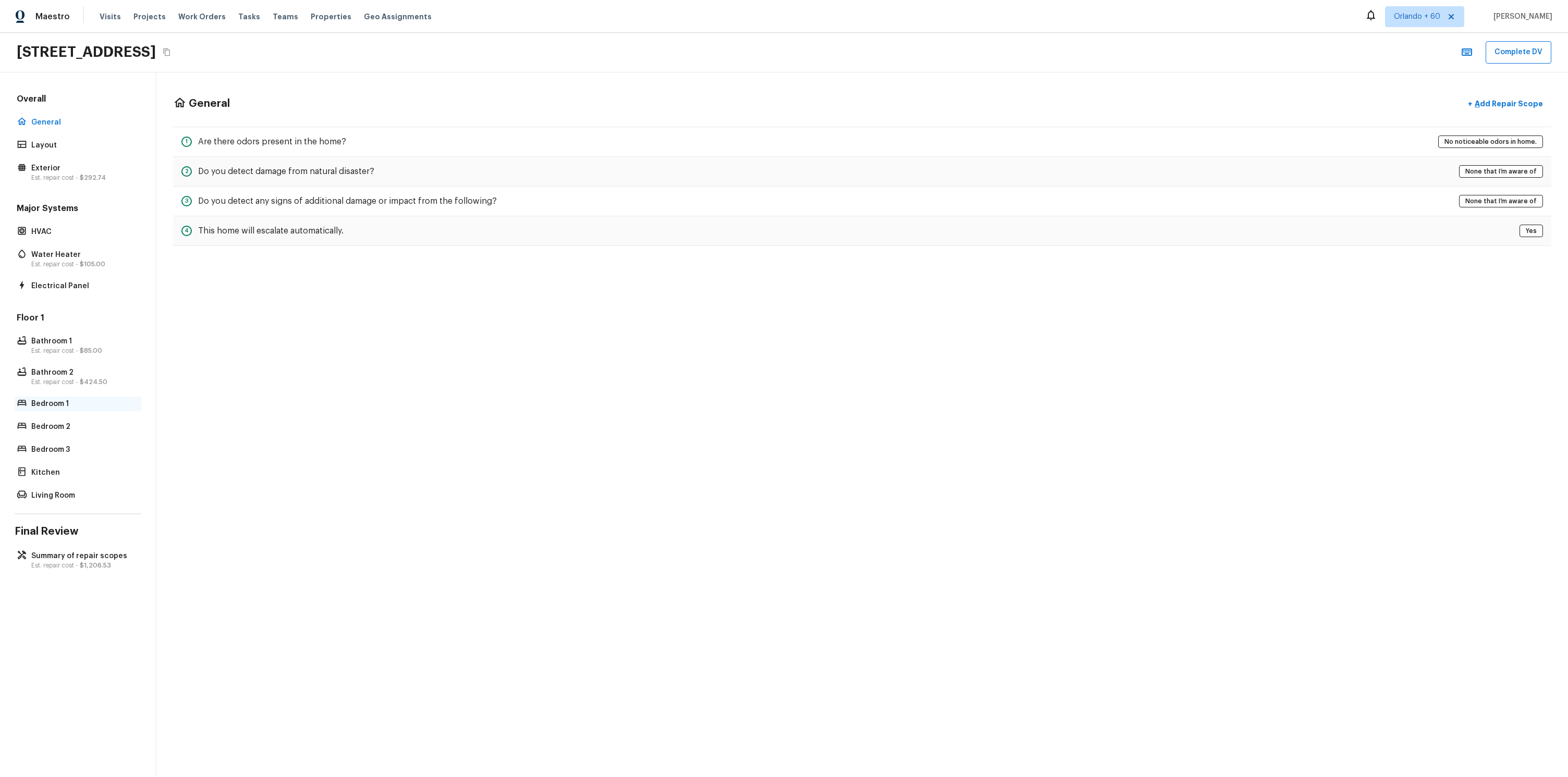
click at [57, 401] on p "Bedroom 1" at bounding box center [84, 404] width 104 height 11
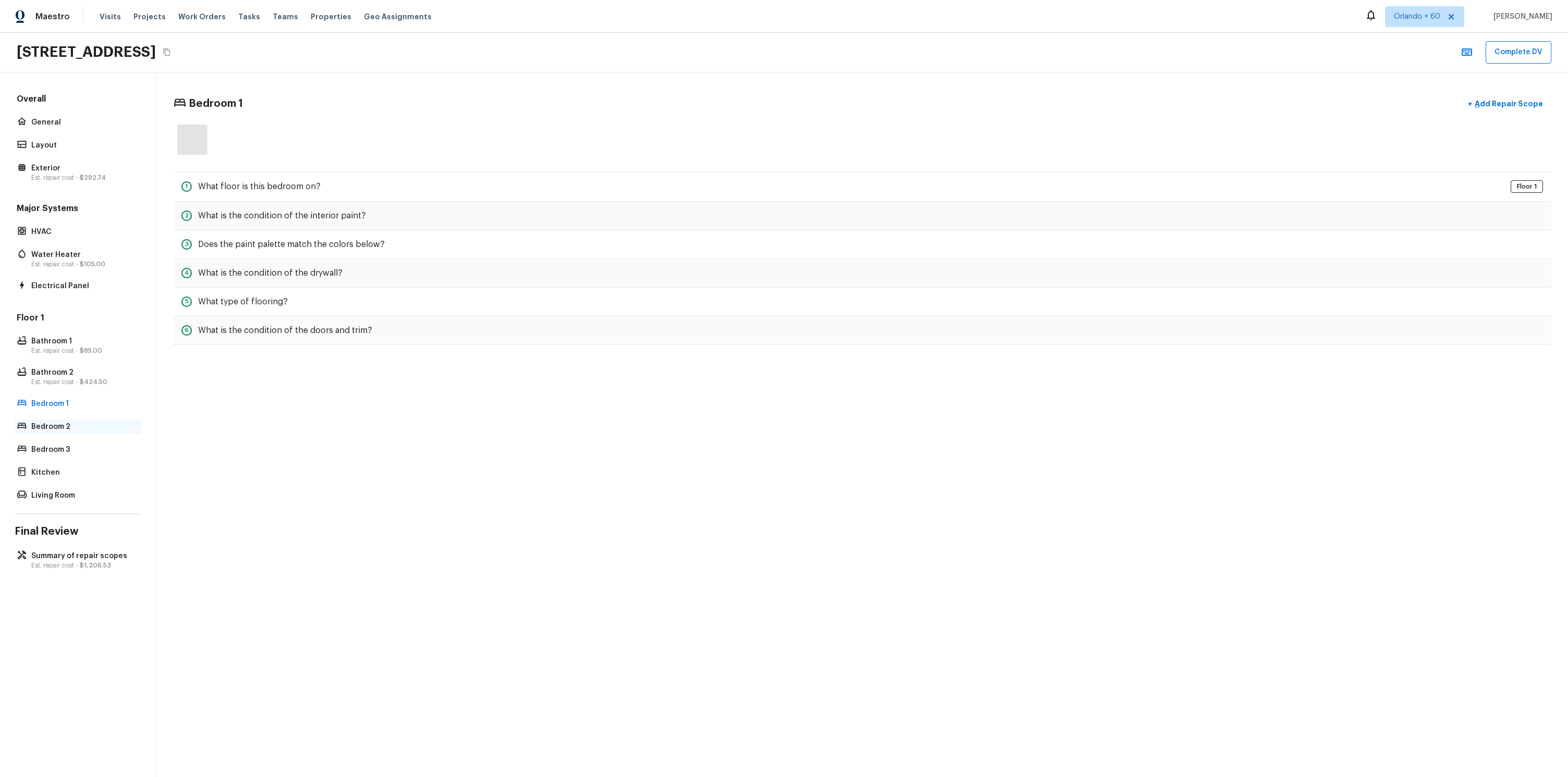
click at [63, 422] on p "Bedroom 2" at bounding box center [84, 427] width 104 height 11
click at [70, 449] on p "Bedroom 3" at bounding box center [84, 450] width 104 height 11
click at [69, 424] on p "Bedroom 2" at bounding box center [84, 427] width 104 height 11
click at [72, 407] on p "Bedroom 1" at bounding box center [84, 404] width 104 height 11
click at [64, 174] on p "Est. repair cost - $292.74" at bounding box center [84, 178] width 104 height 9
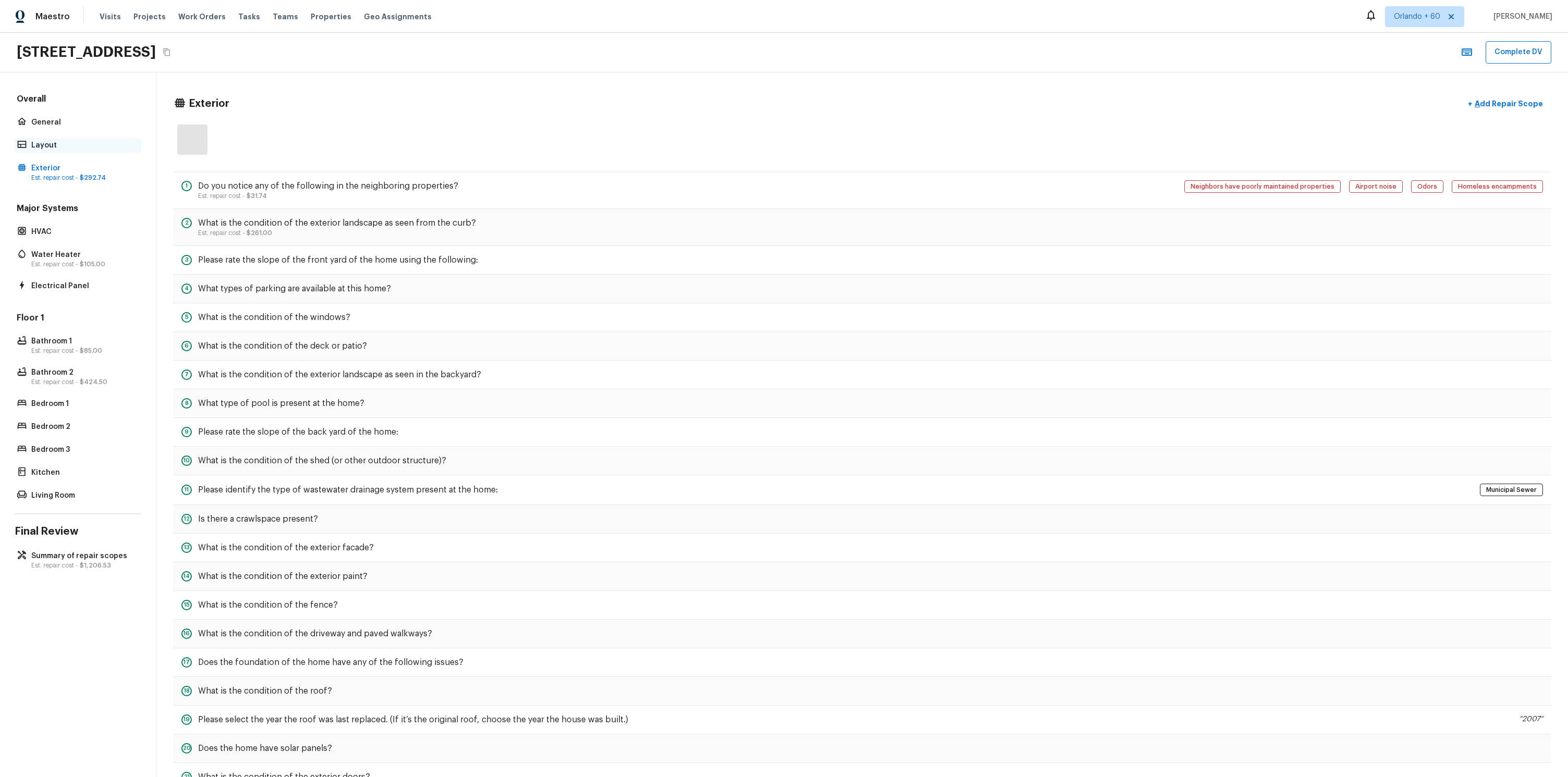
click at [75, 146] on p "Layout" at bounding box center [84, 145] width 104 height 11
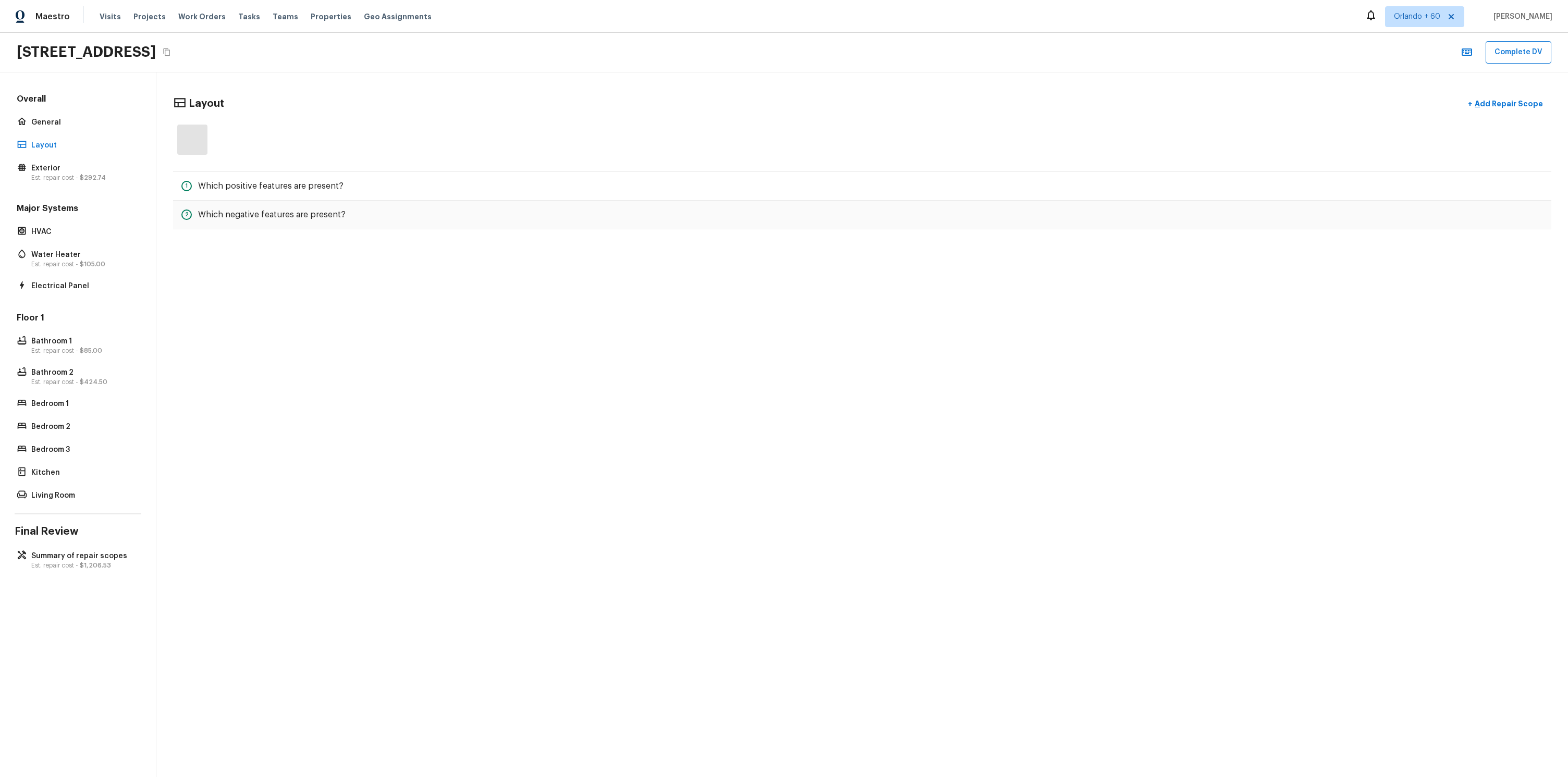
click at [80, 132] on div "Overall General Layout Exterior Est. repair cost - $292.74" at bounding box center [78, 139] width 126 height 91
click at [81, 130] on div "Overall General Layout Exterior Est. repair cost - $292.74" at bounding box center [78, 139] width 126 height 91
click at [81, 123] on p "General" at bounding box center [84, 122] width 104 height 11
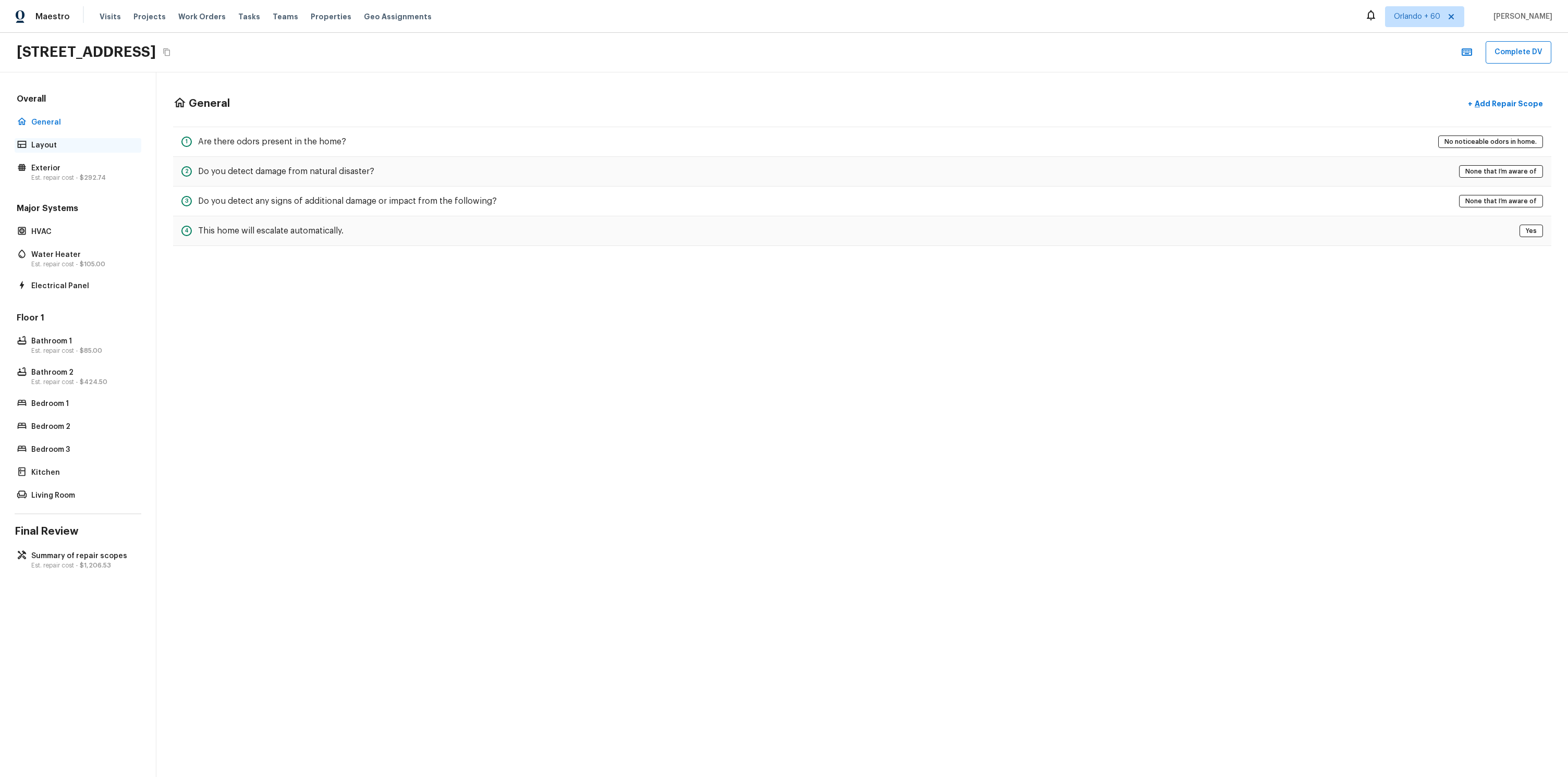
click at [84, 145] on p "Layout" at bounding box center [84, 145] width 104 height 11
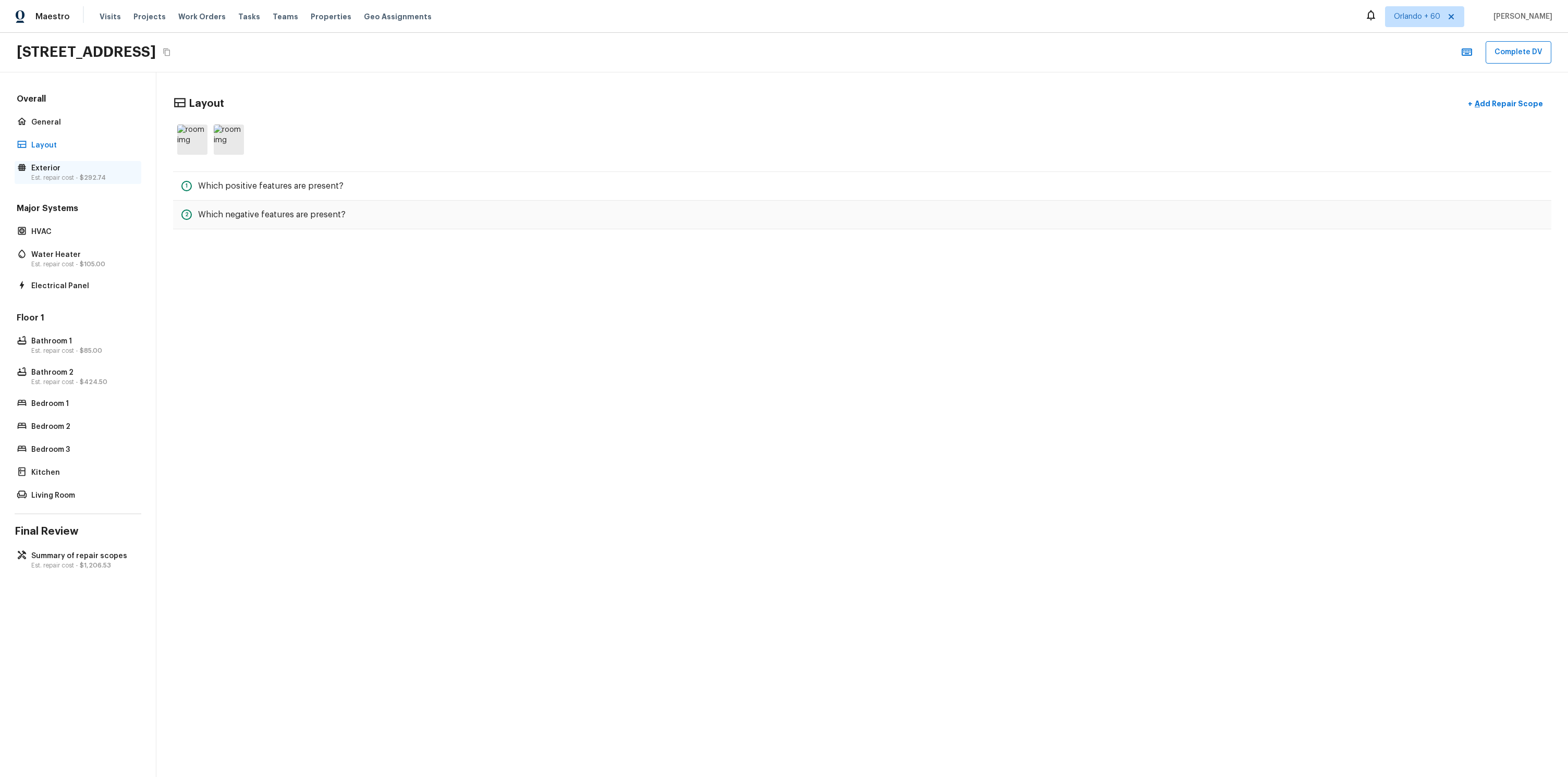
click at [84, 172] on p "Exterior" at bounding box center [84, 168] width 104 height 11
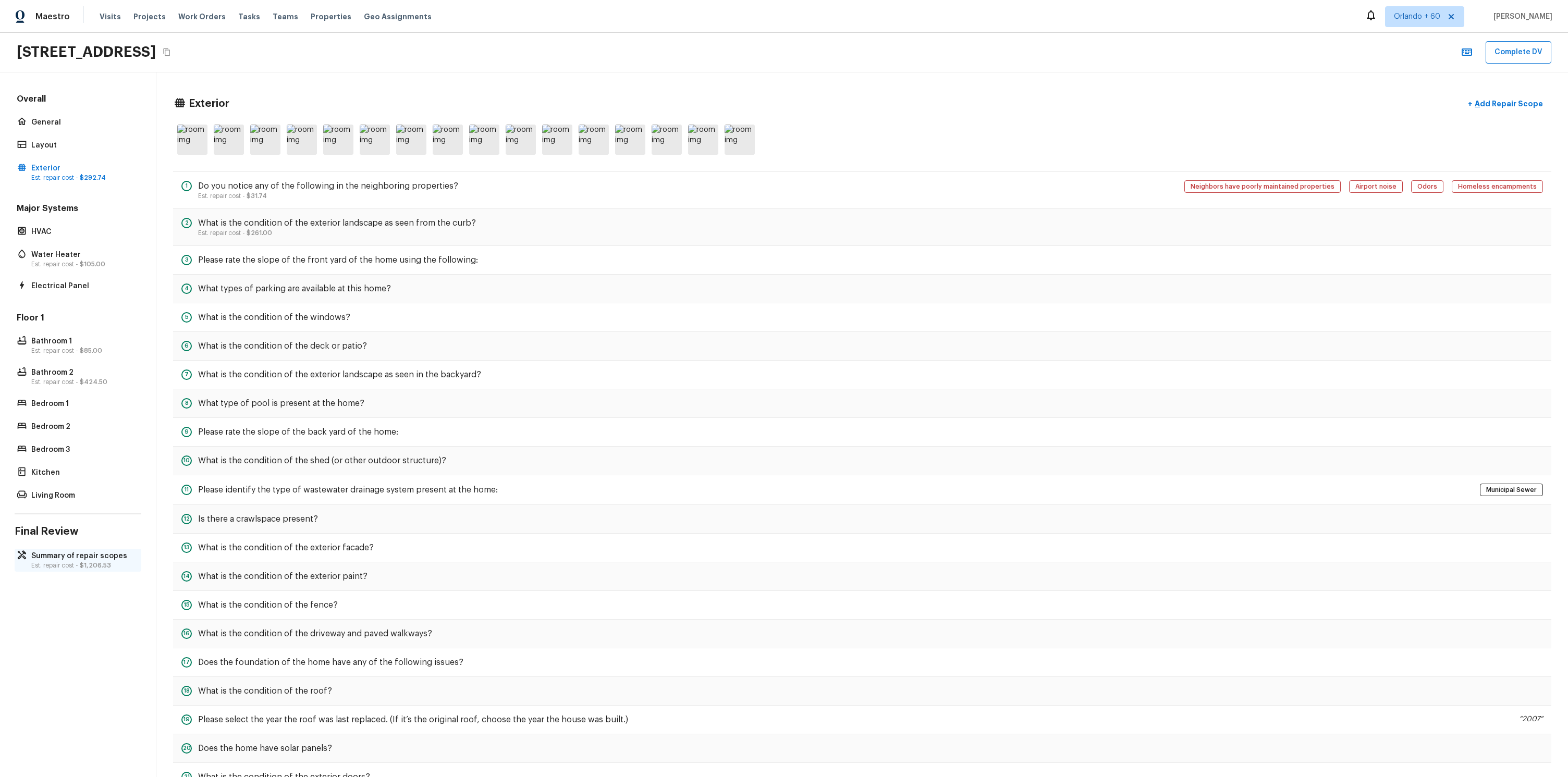
click at [60, 567] on p "Est. repair cost - $1,206.53" at bounding box center [84, 565] width 104 height 9
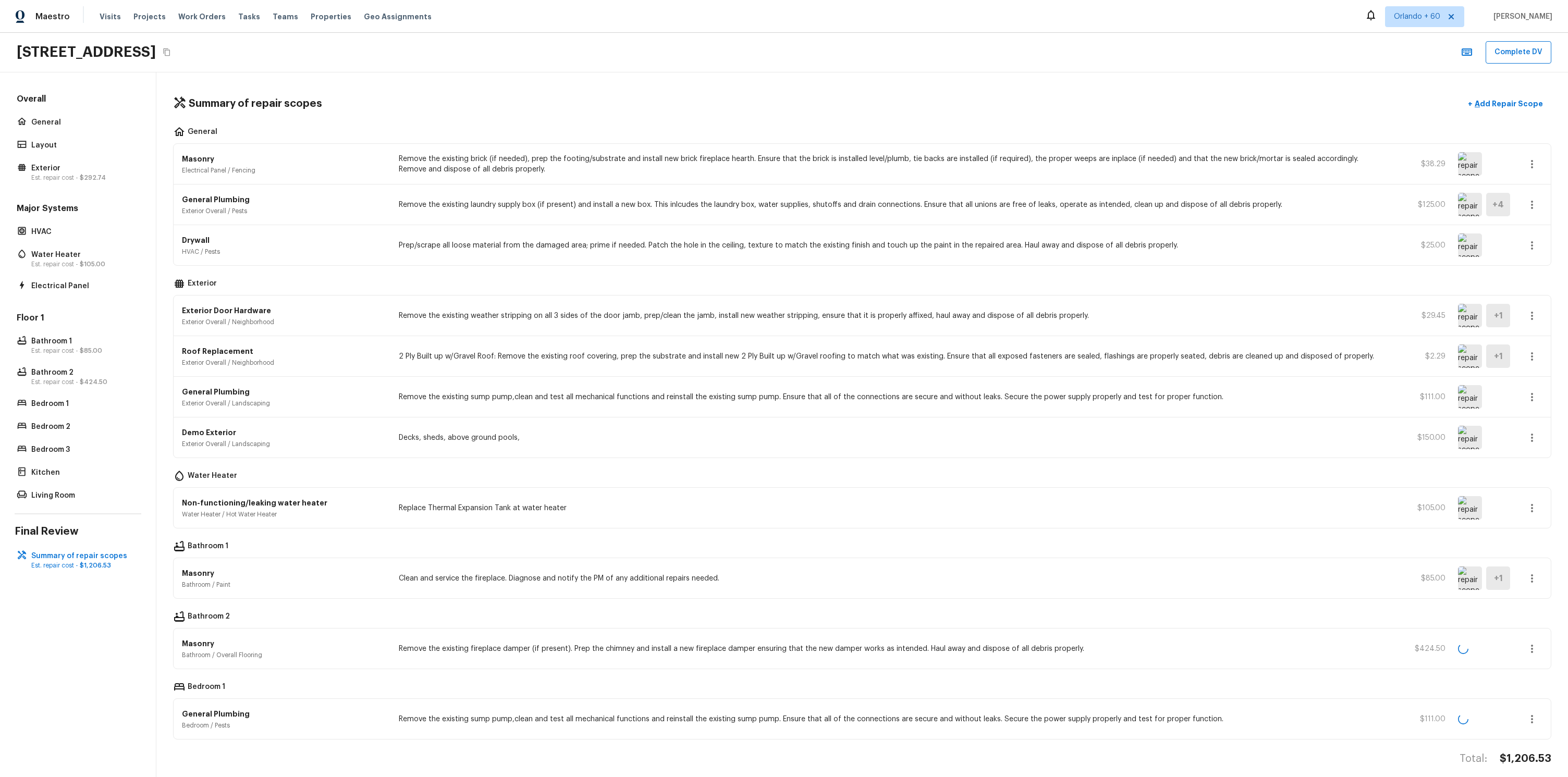
scroll to position [9, 0]
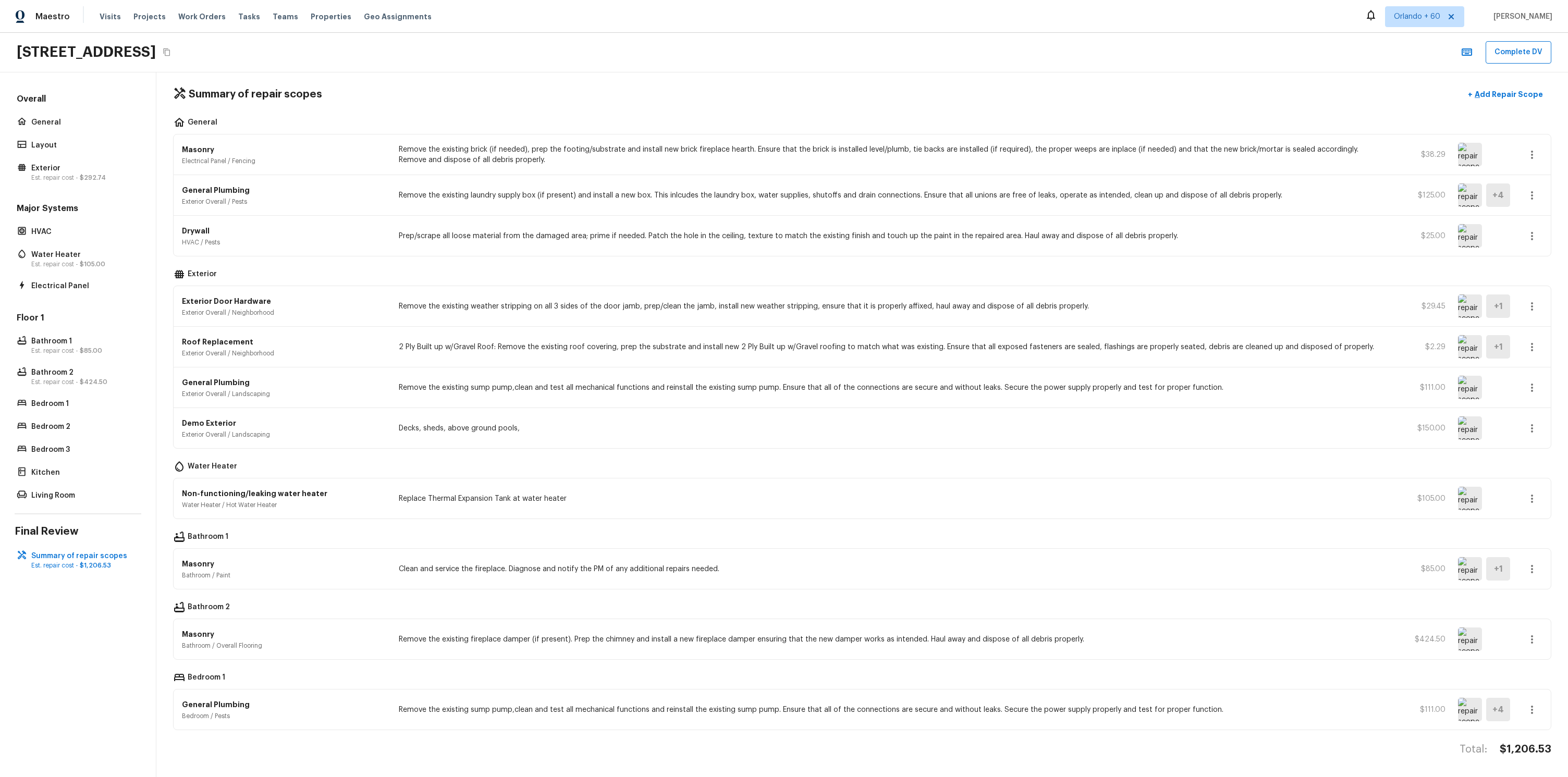
click at [232, 680] on div "Bedroom 1" at bounding box center [862, 678] width 1378 height 13
click at [232, 680] on div "Bedroom 1" at bounding box center [862, 678] width 1378 height 13
click at [209, 678] on p "Bedroom 1" at bounding box center [206, 678] width 38 height 13
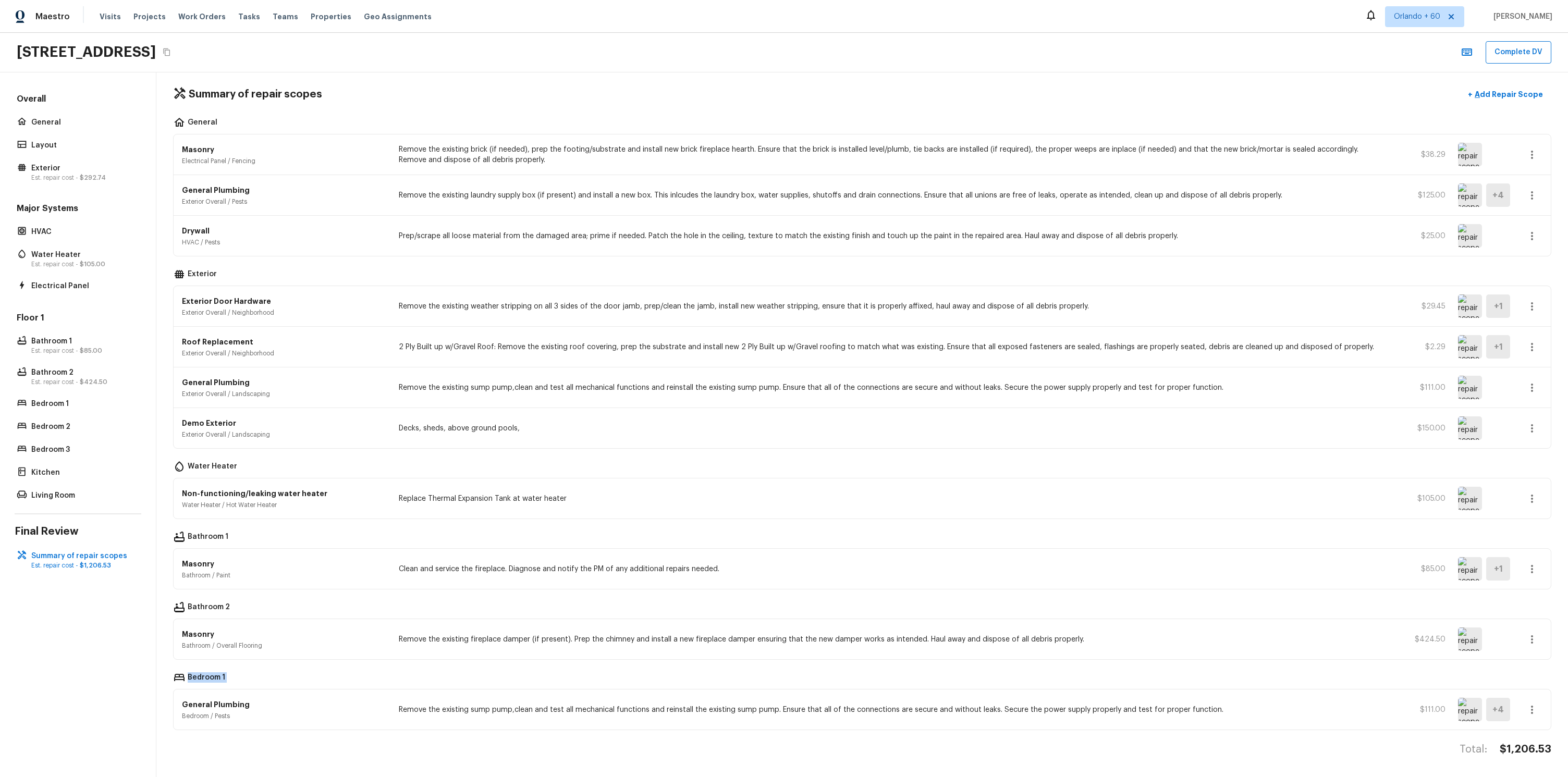
click at [209, 678] on p "Bedroom 1" at bounding box center [206, 678] width 38 height 13
click at [230, 676] on div "Bedroom 1" at bounding box center [862, 678] width 1378 height 13
click at [208, 678] on p "Bedroom 1" at bounding box center [206, 678] width 38 height 13
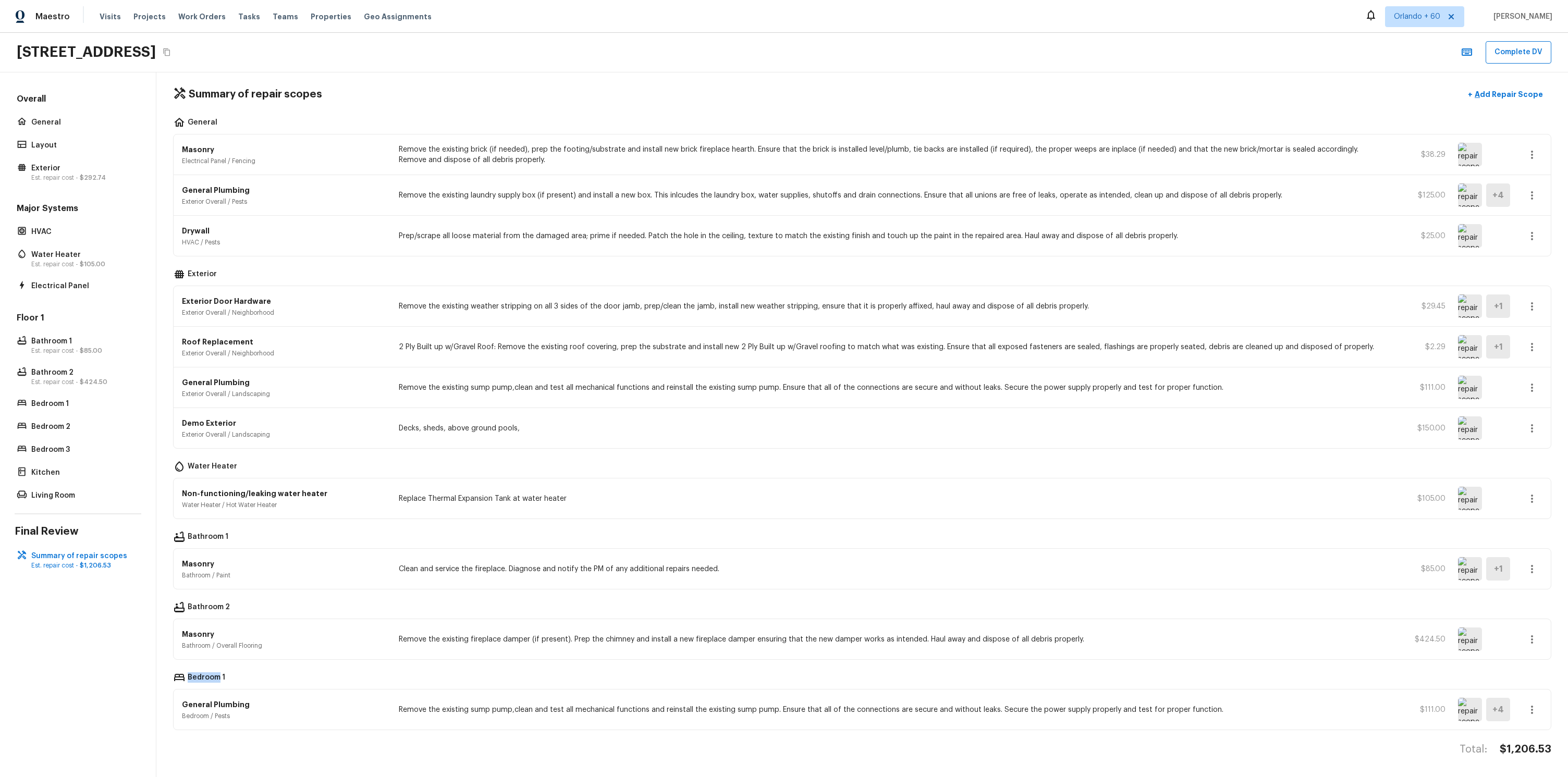
click at [208, 678] on p "Bedroom 1" at bounding box center [206, 678] width 38 height 13
click at [237, 679] on div "Bedroom 1" at bounding box center [862, 678] width 1378 height 13
click at [219, 681] on p "Bedroom 1" at bounding box center [206, 678] width 38 height 13
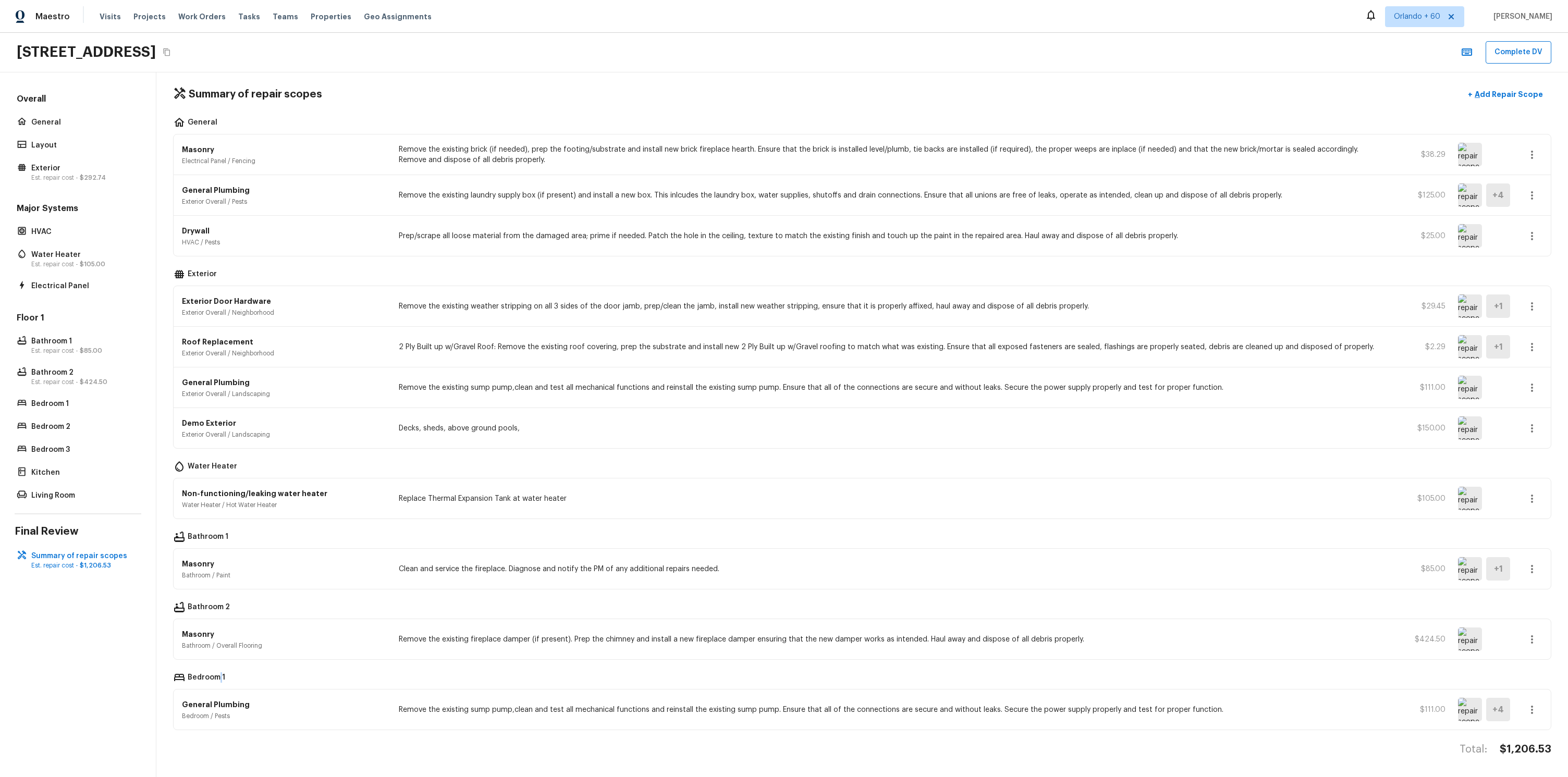
click at [219, 681] on p "Bedroom 1" at bounding box center [206, 678] width 38 height 13
click at [209, 680] on p "Bedroom 1" at bounding box center [206, 678] width 38 height 13
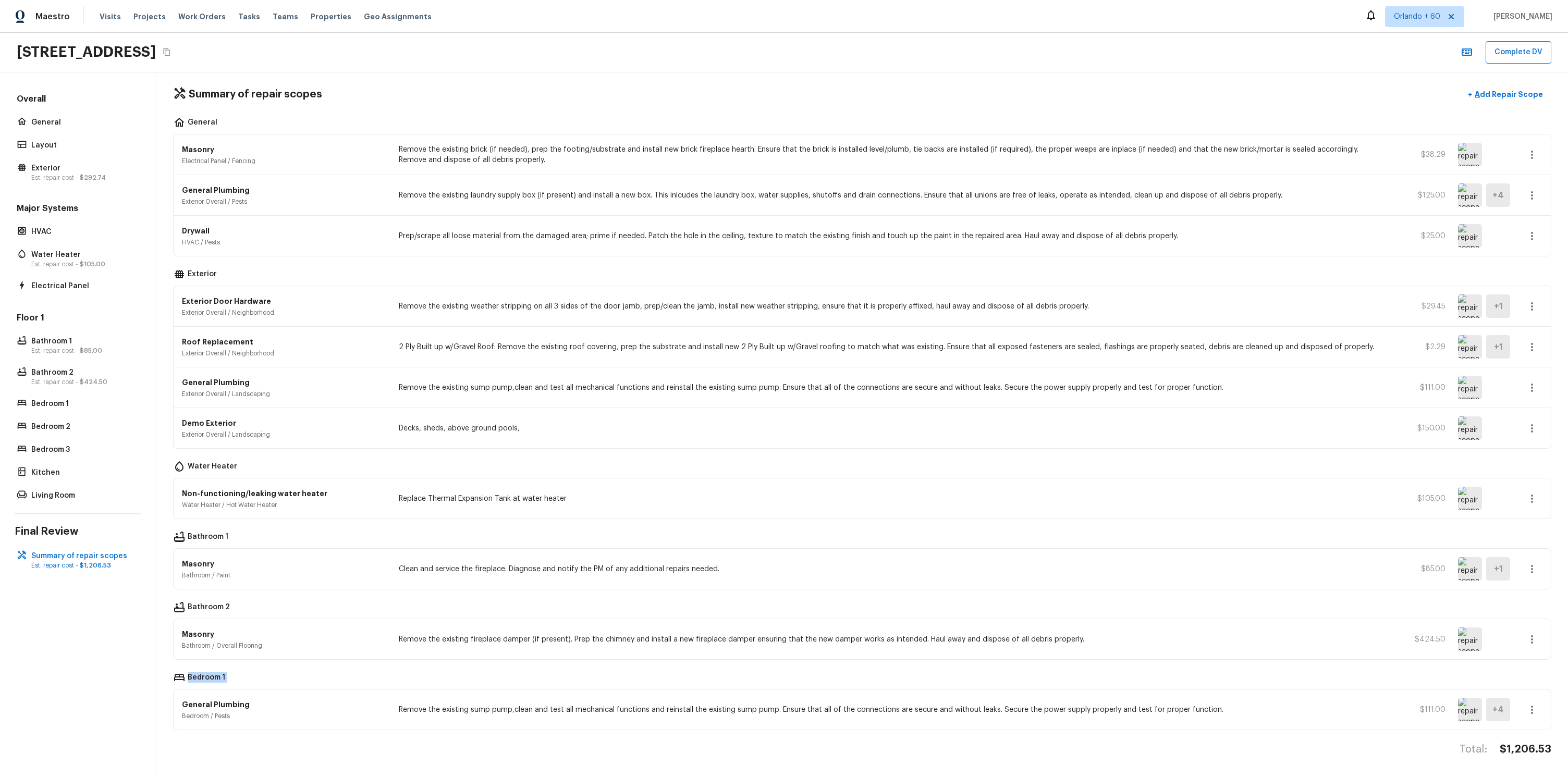
click at [227, 676] on div "Bedroom 1" at bounding box center [862, 678] width 1378 height 13
click at [207, 679] on p "Bedroom 1" at bounding box center [206, 678] width 38 height 13
click at [228, 676] on div "Bedroom 1" at bounding box center [862, 678] width 1378 height 13
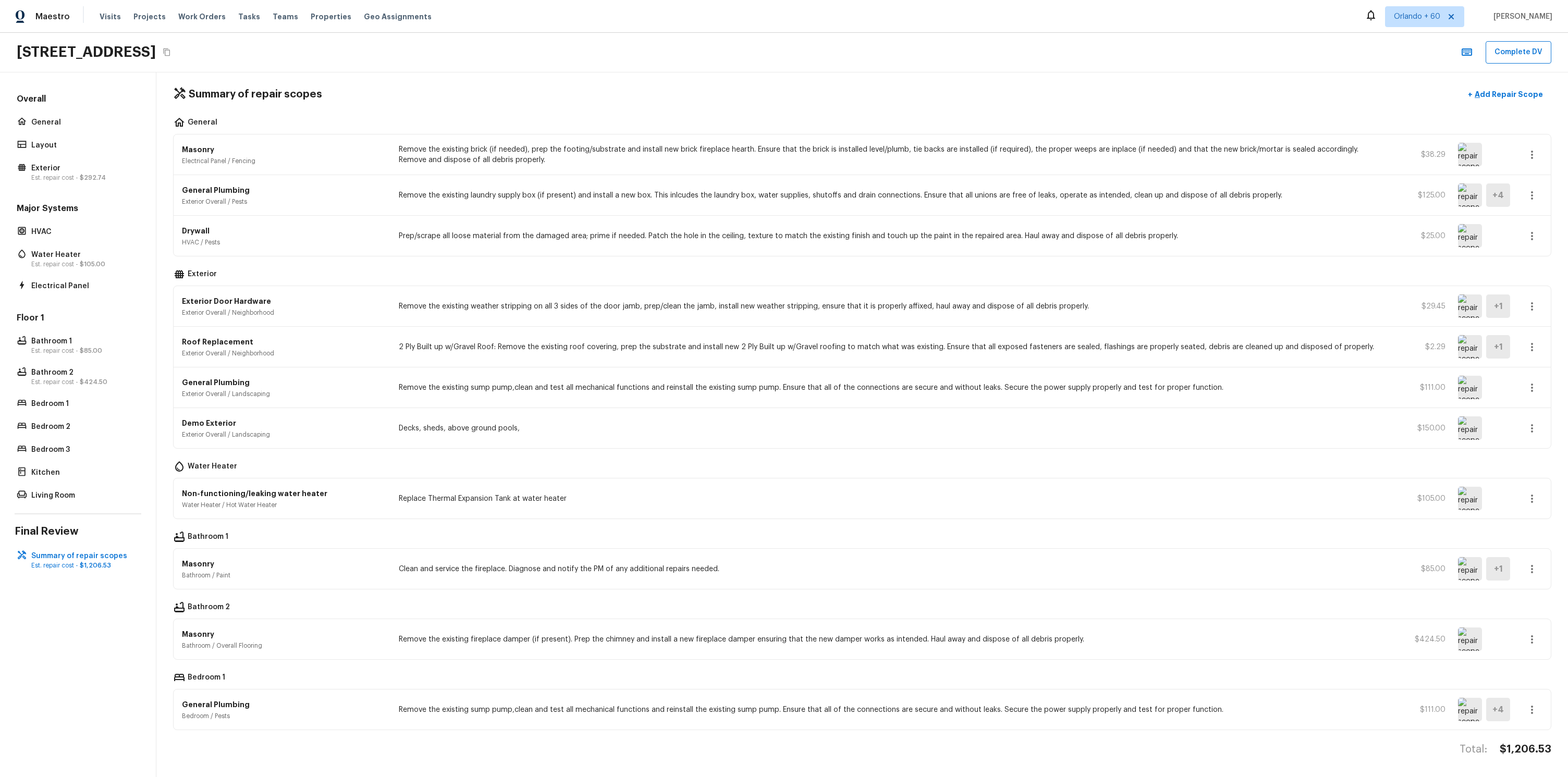
click at [225, 678] on div "Bedroom 1" at bounding box center [862, 678] width 1378 height 13
click at [207, 679] on p "Bedroom 1" at bounding box center [206, 678] width 38 height 13
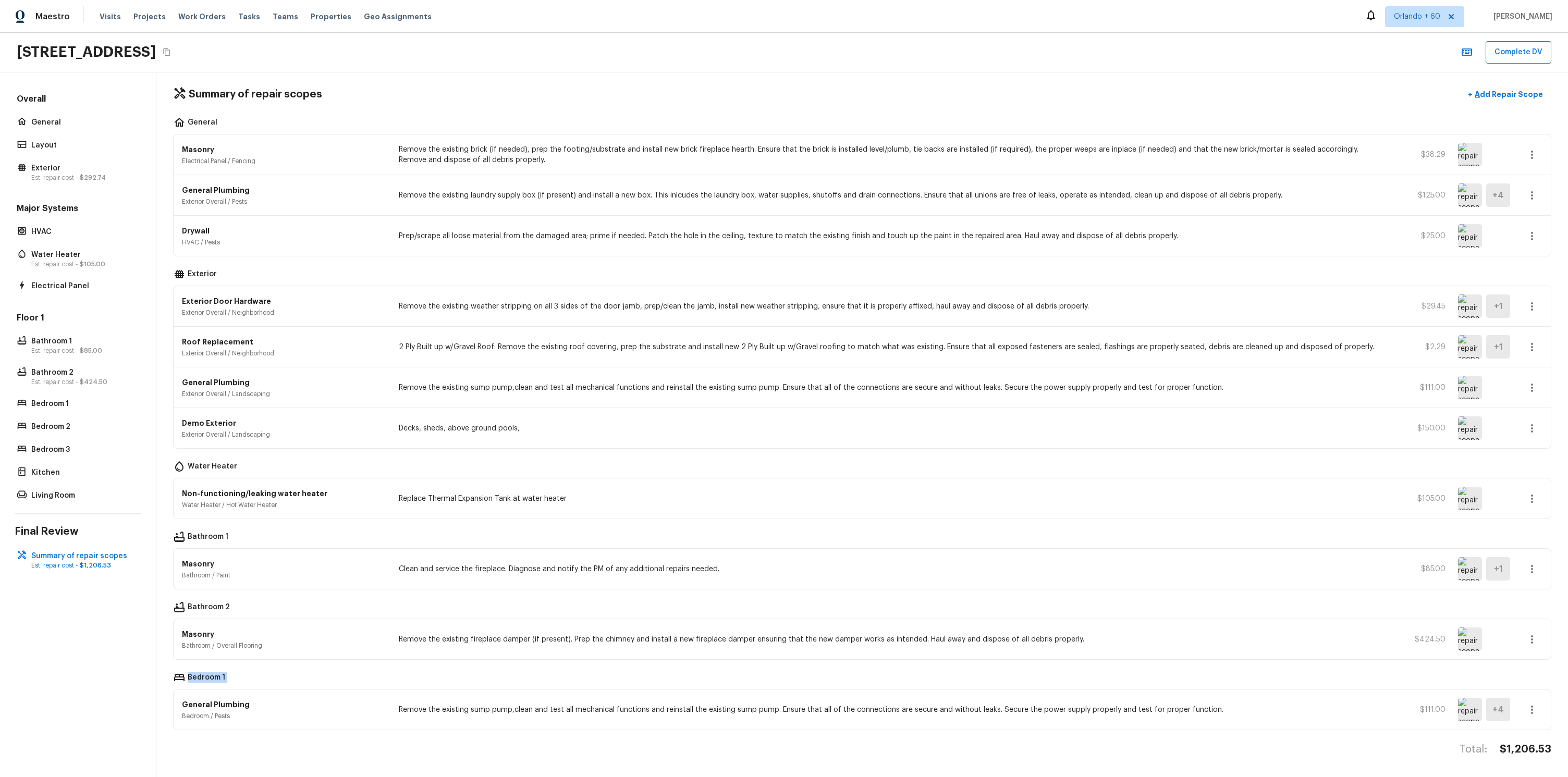
click at [207, 679] on p "Bedroom 1" at bounding box center [206, 678] width 38 height 13
click at [216, 676] on p "Bedroom 1" at bounding box center [206, 678] width 38 height 13
click at [224, 674] on div "Bedroom 1" at bounding box center [862, 678] width 1378 height 13
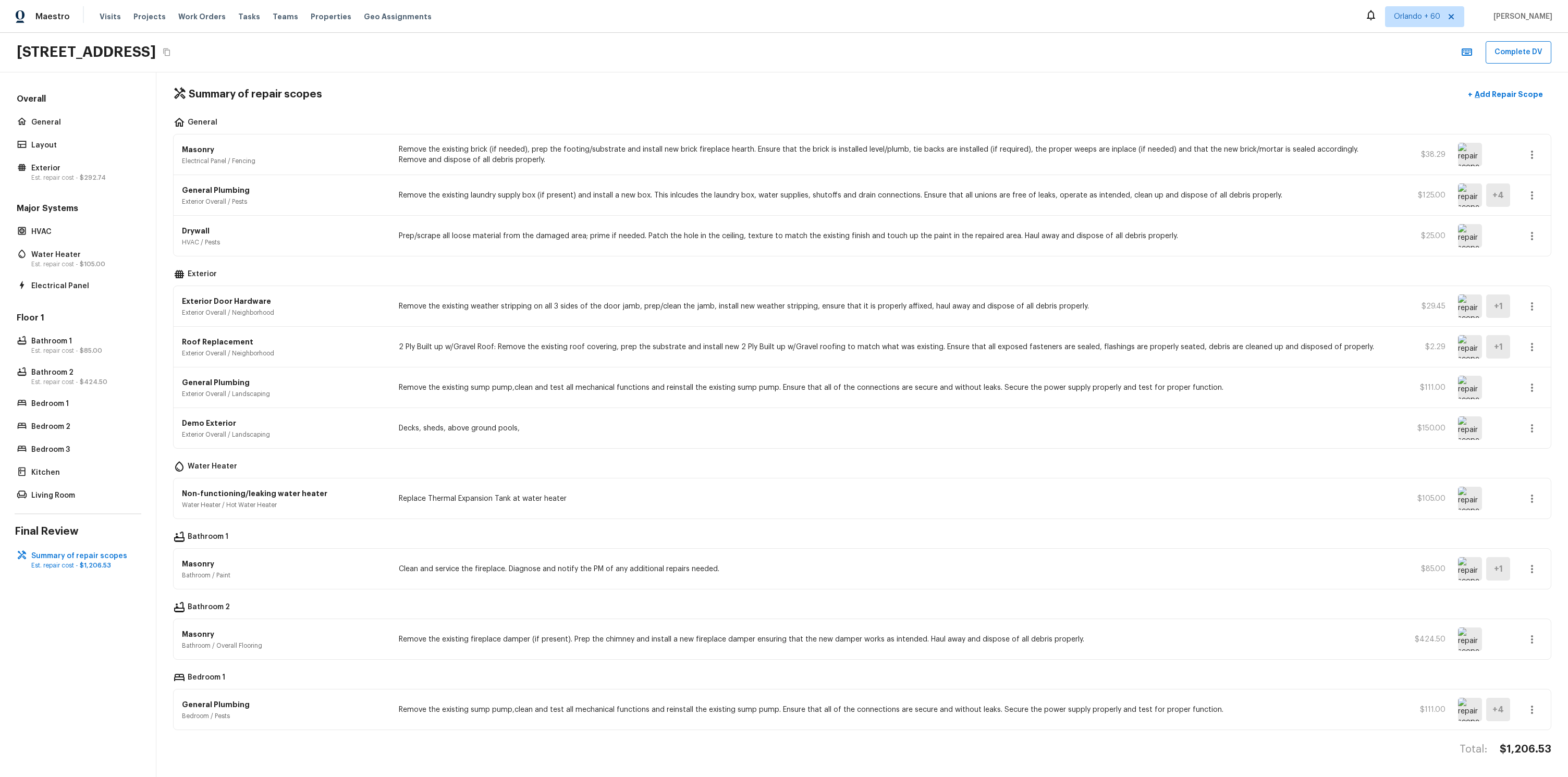
click at [215, 676] on p "Bedroom 1" at bounding box center [206, 678] width 38 height 13
click at [72, 411] on div "Floor 1 Bathroom 1 Est. repair cost - $85.00 Bathroom 2 Est. repair cost - $424…" at bounding box center [78, 407] width 126 height 191
click at [77, 407] on p "Bedroom 1" at bounding box center [84, 404] width 104 height 11
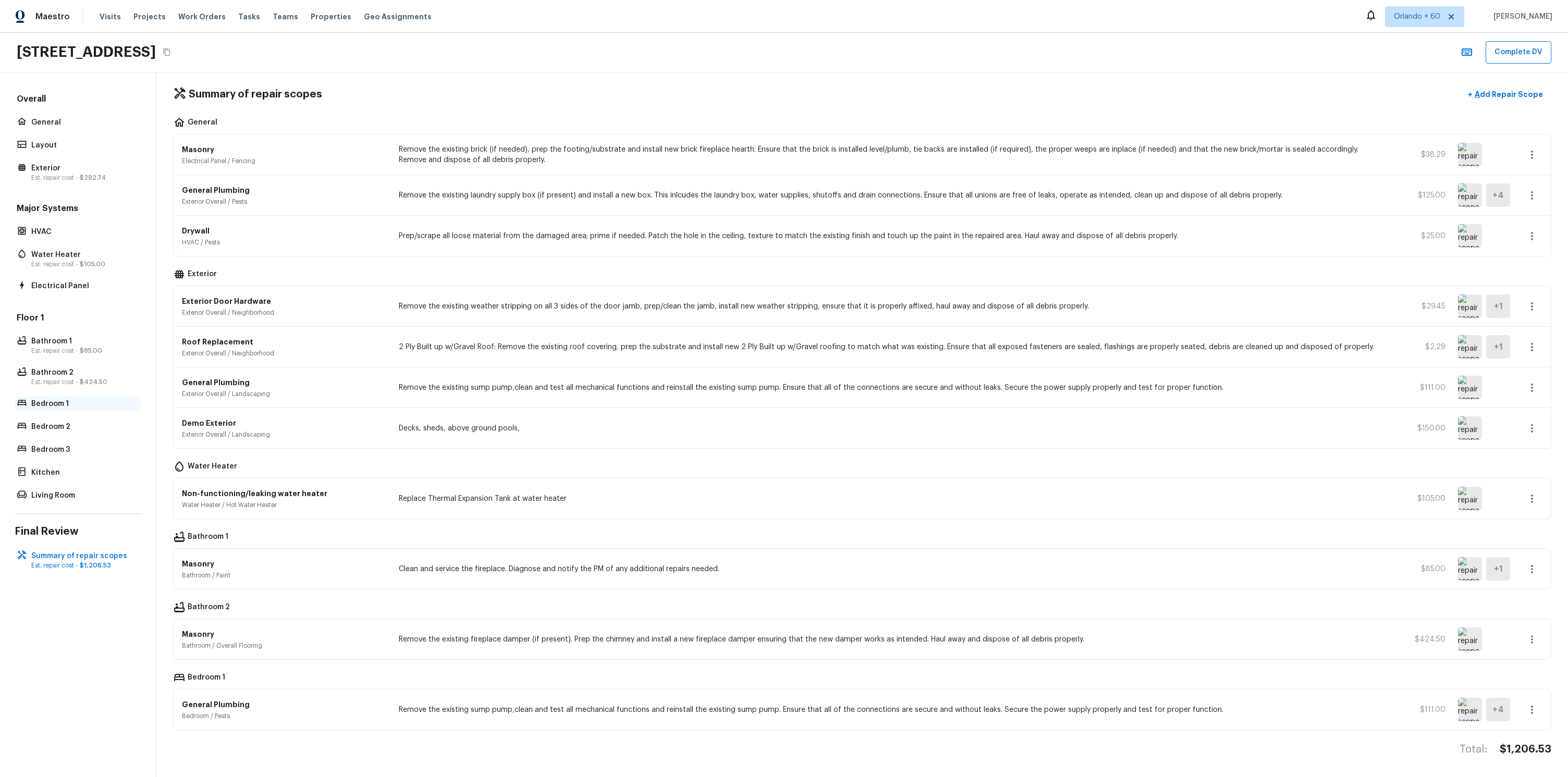
scroll to position [0, 0]
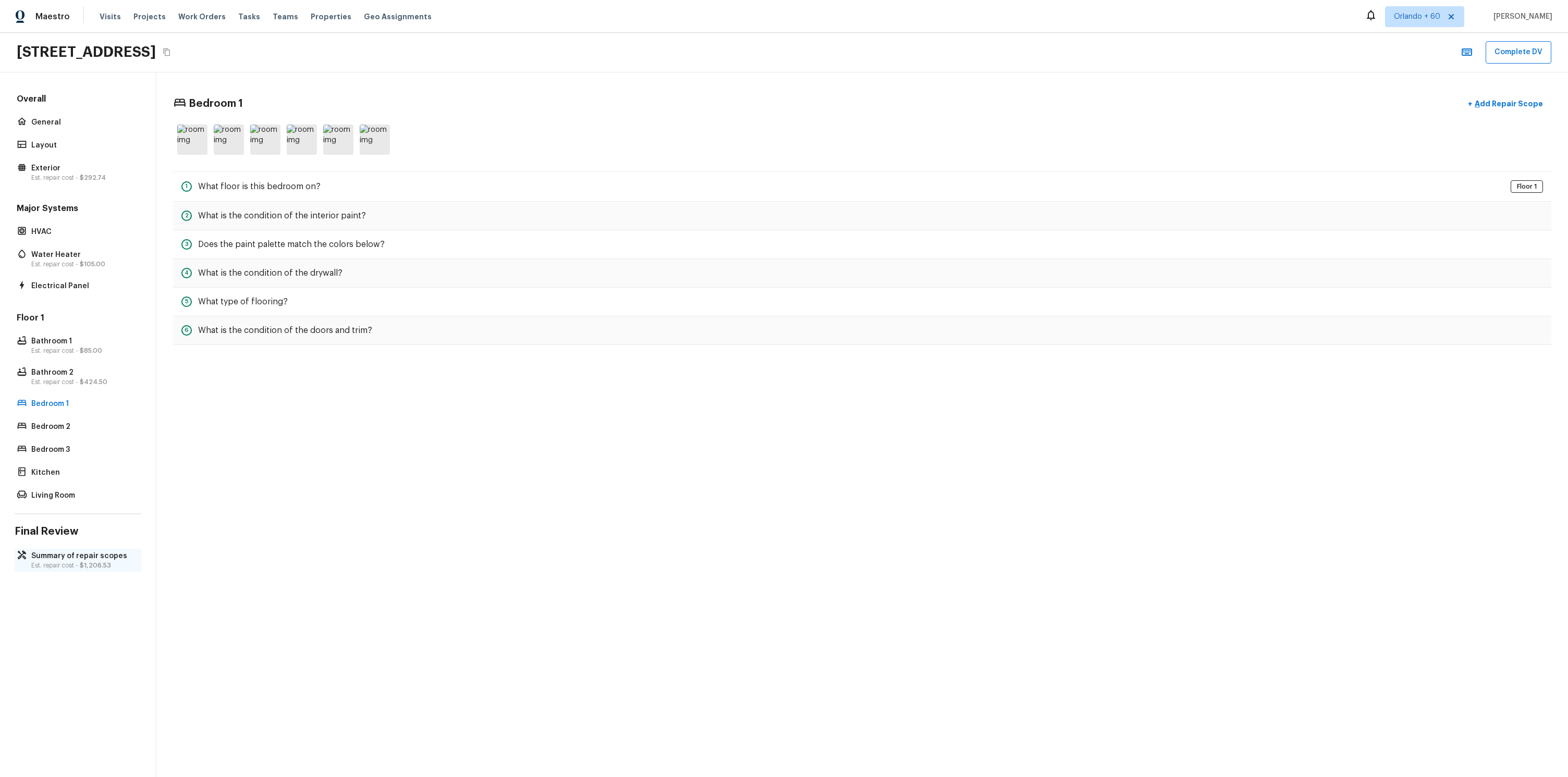
click at [72, 568] on p "Est. repair cost - $1,206.53" at bounding box center [84, 565] width 104 height 9
